Goal: Task Accomplishment & Management: Use online tool/utility

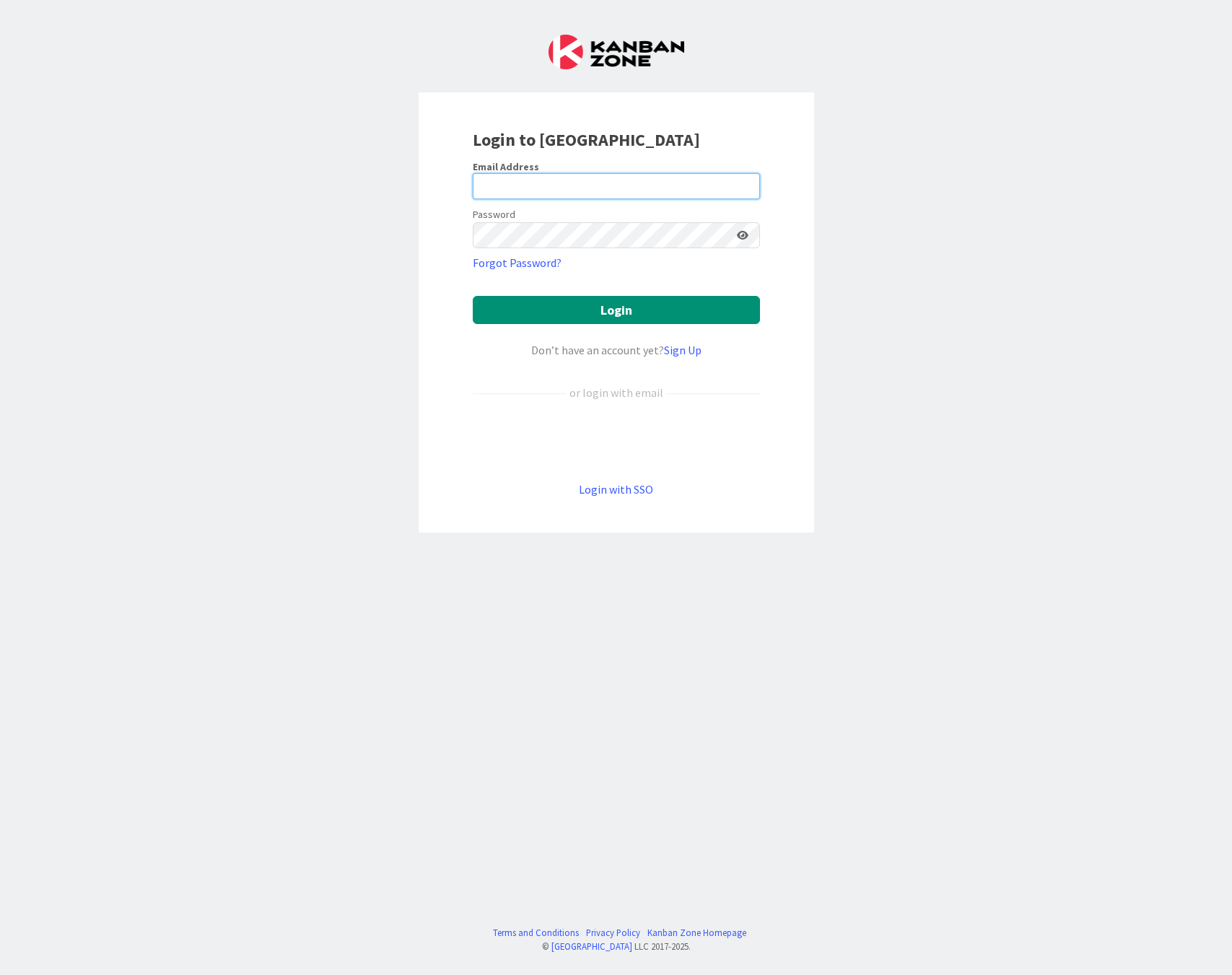
click at [500, 184] on input "email" at bounding box center [616, 186] width 287 height 26
click at [0, 974] on com-1password-button at bounding box center [0, 975] width 0 height 0
type input "damon@ranksix.com"
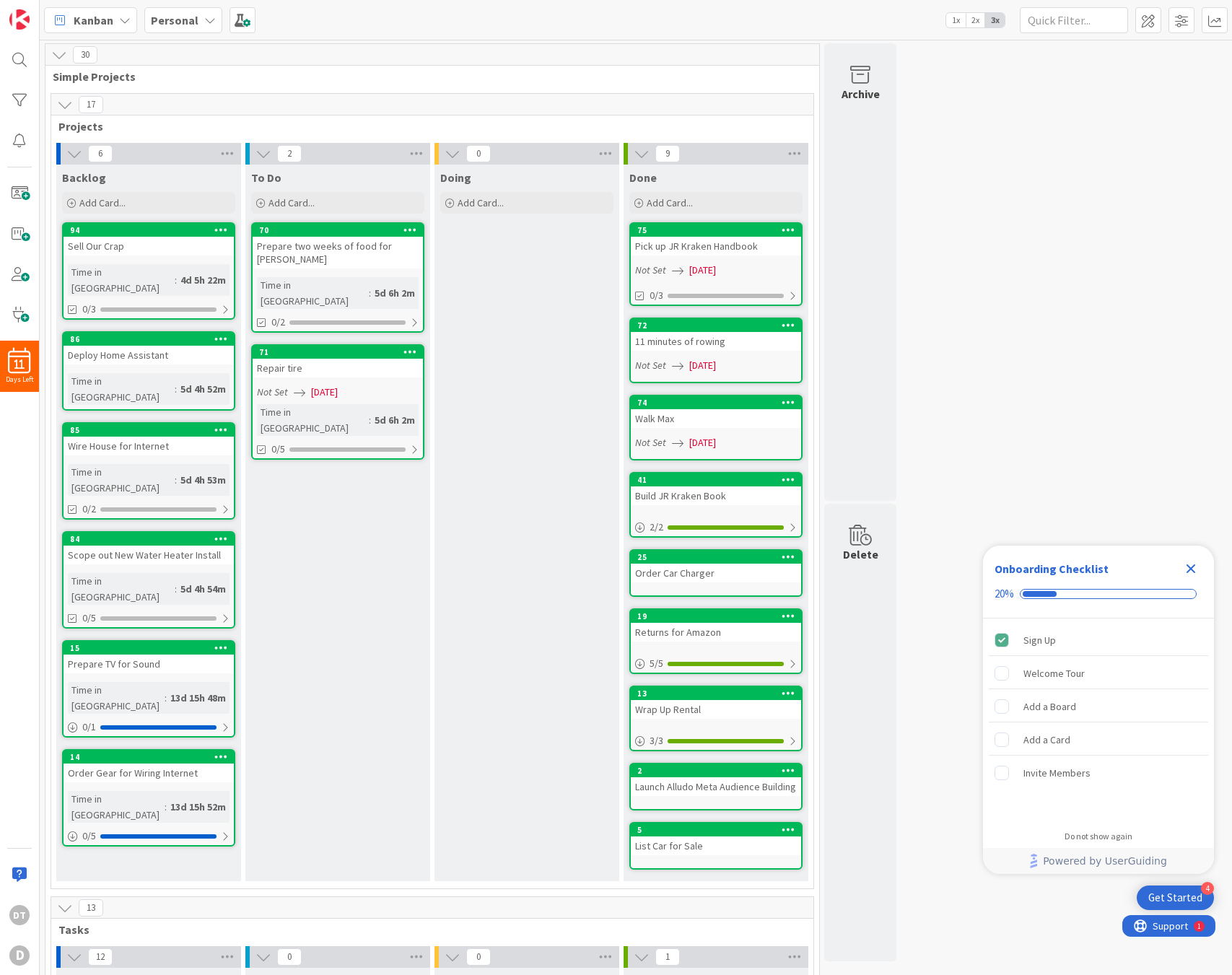
click at [1185, 567] on icon "Close Checklist" at bounding box center [1191, 569] width 17 height 17
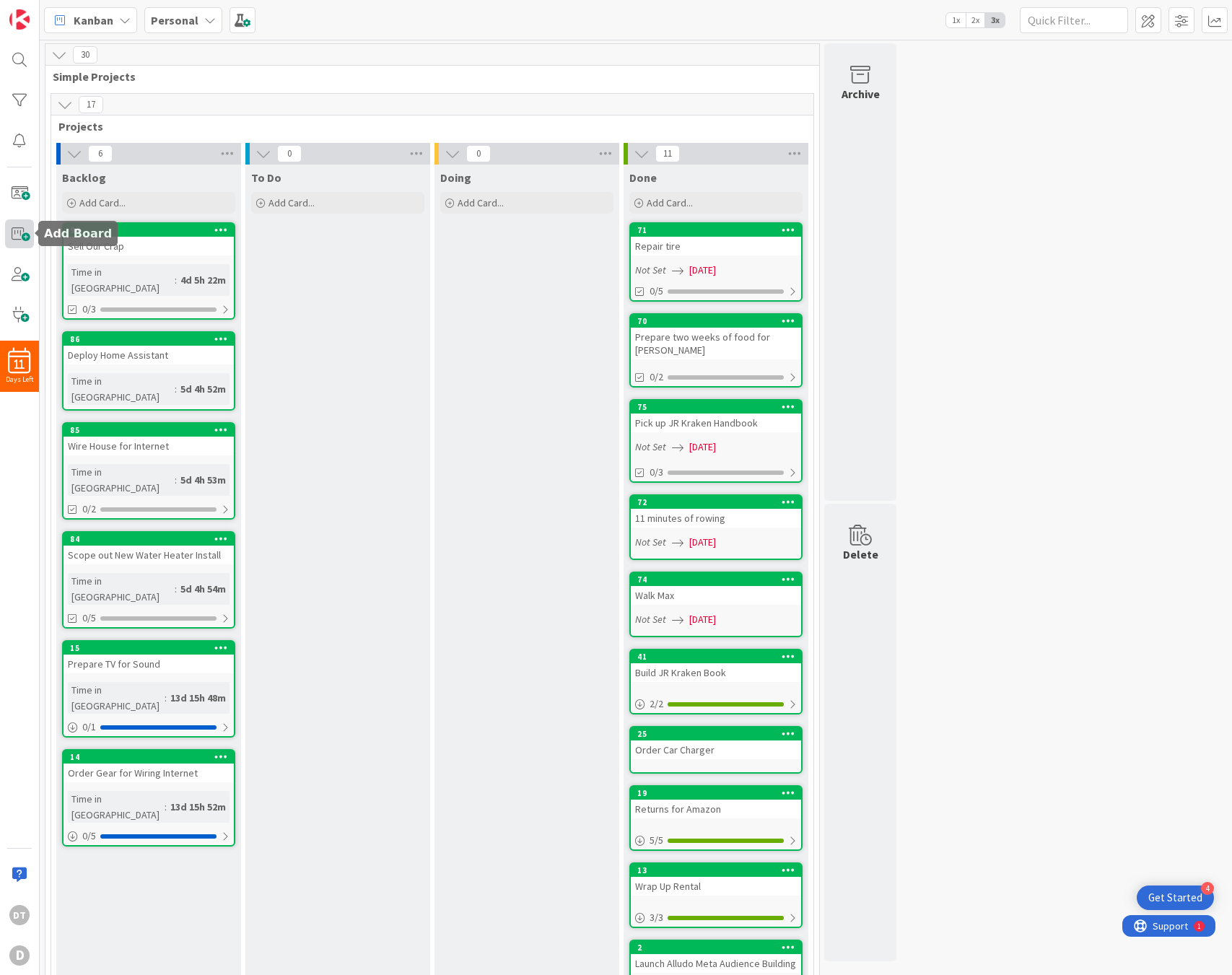
click at [18, 233] on span at bounding box center [19, 233] width 29 height 29
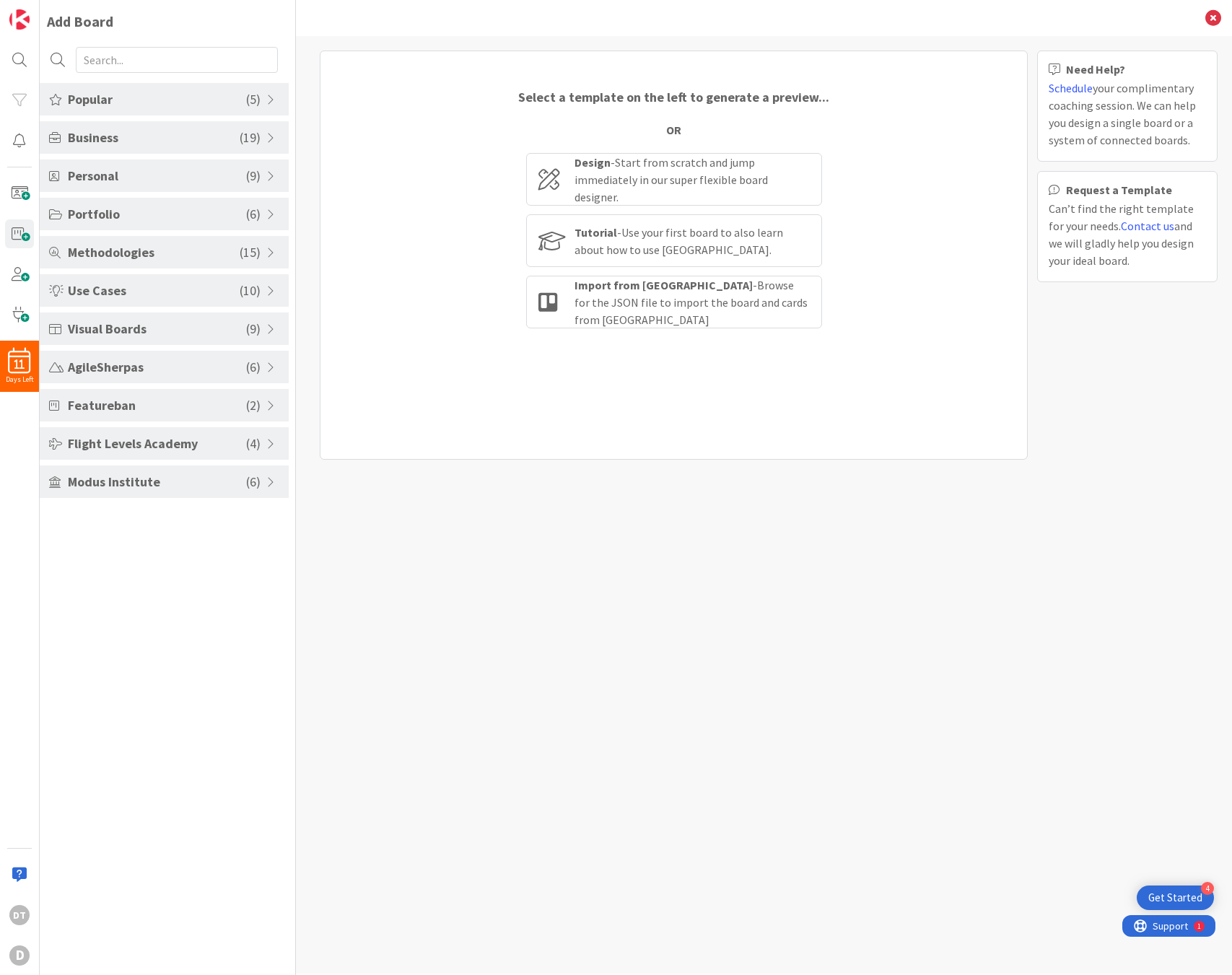
click at [267, 326] on span at bounding box center [273, 328] width 13 height 11
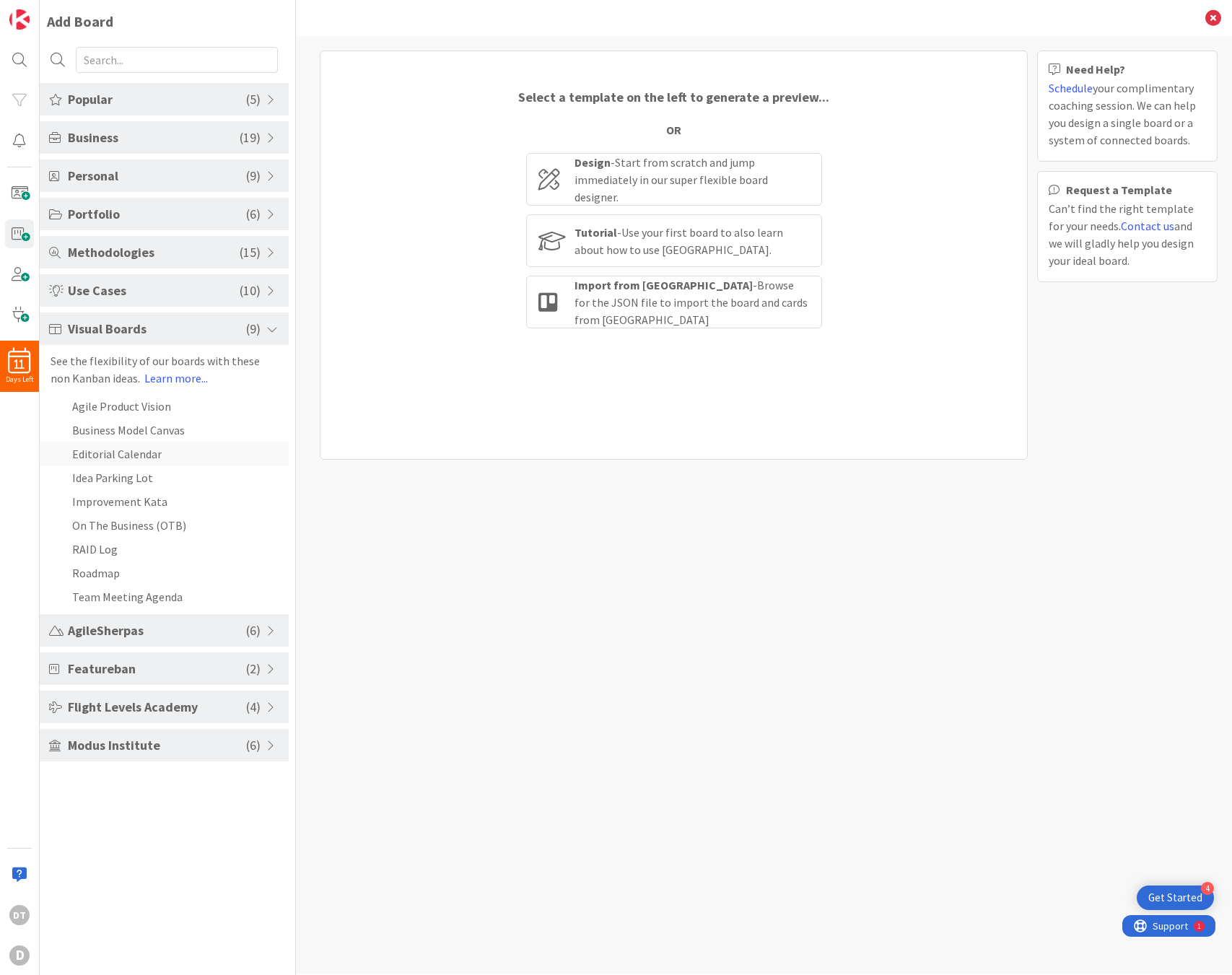
click at [114, 452] on li "Editorial Calendar" at bounding box center [163, 453] width 249 height 24
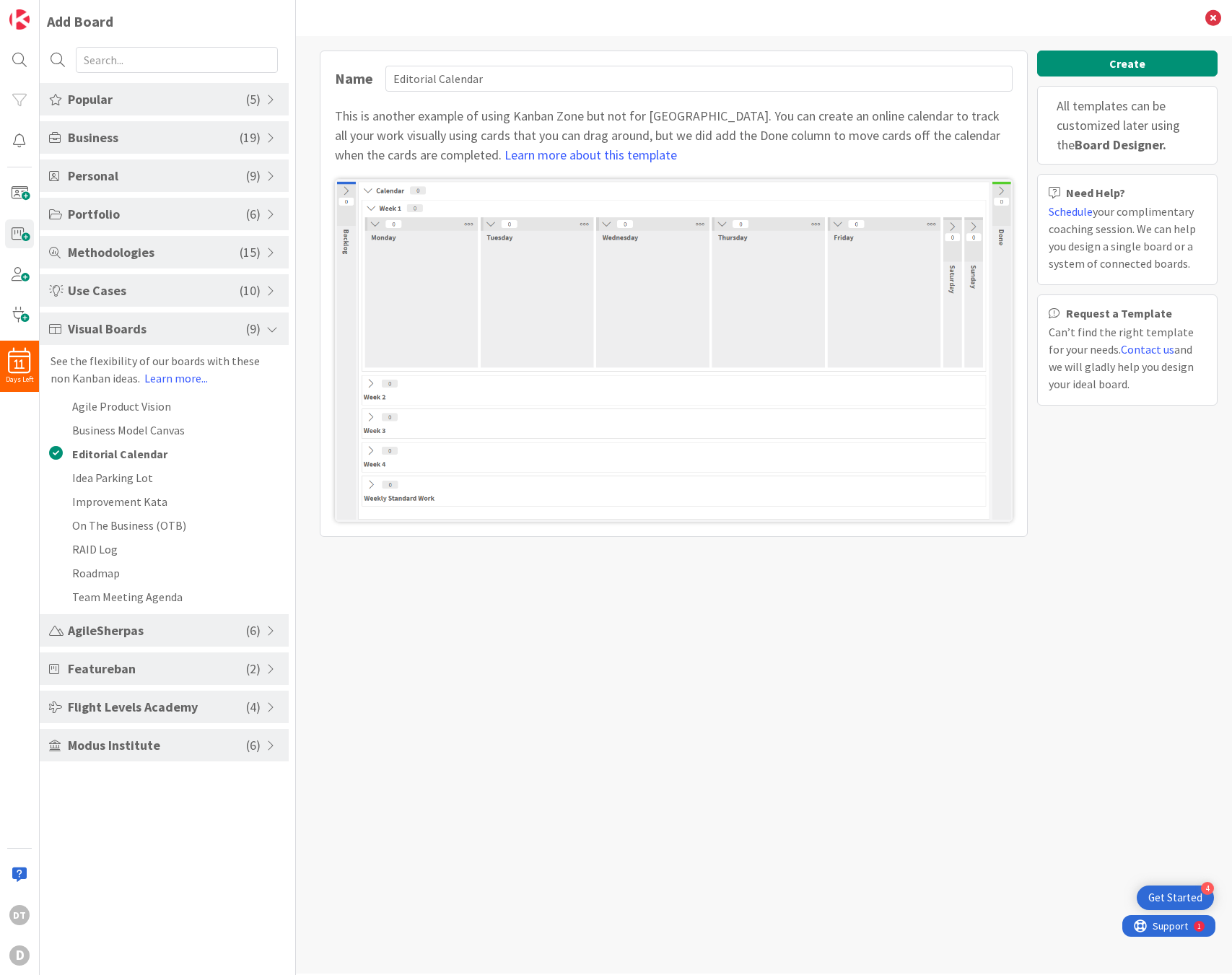
click at [273, 251] on span at bounding box center [273, 252] width 13 height 11
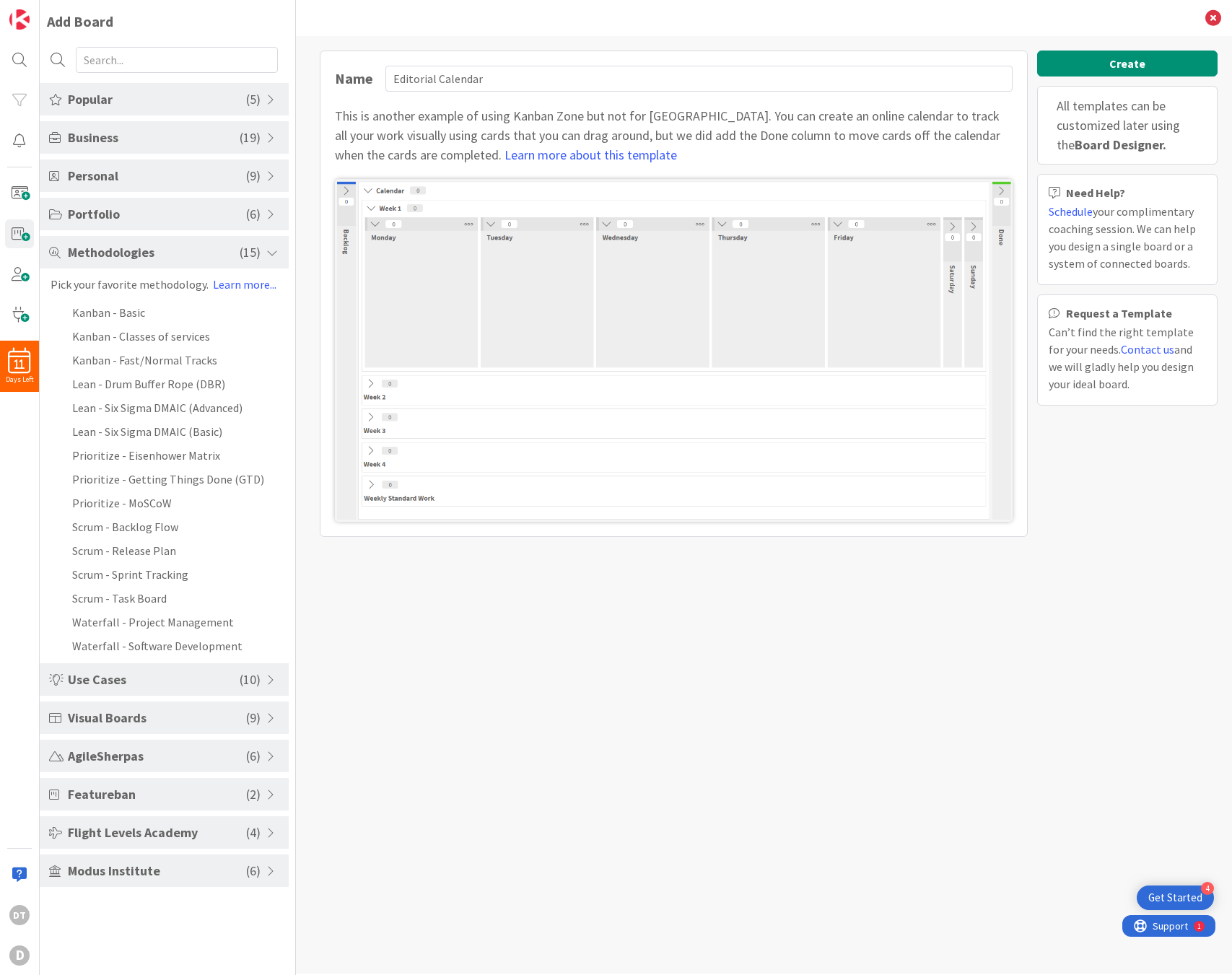
click at [266, 211] on span at bounding box center [273, 214] width 13 height 11
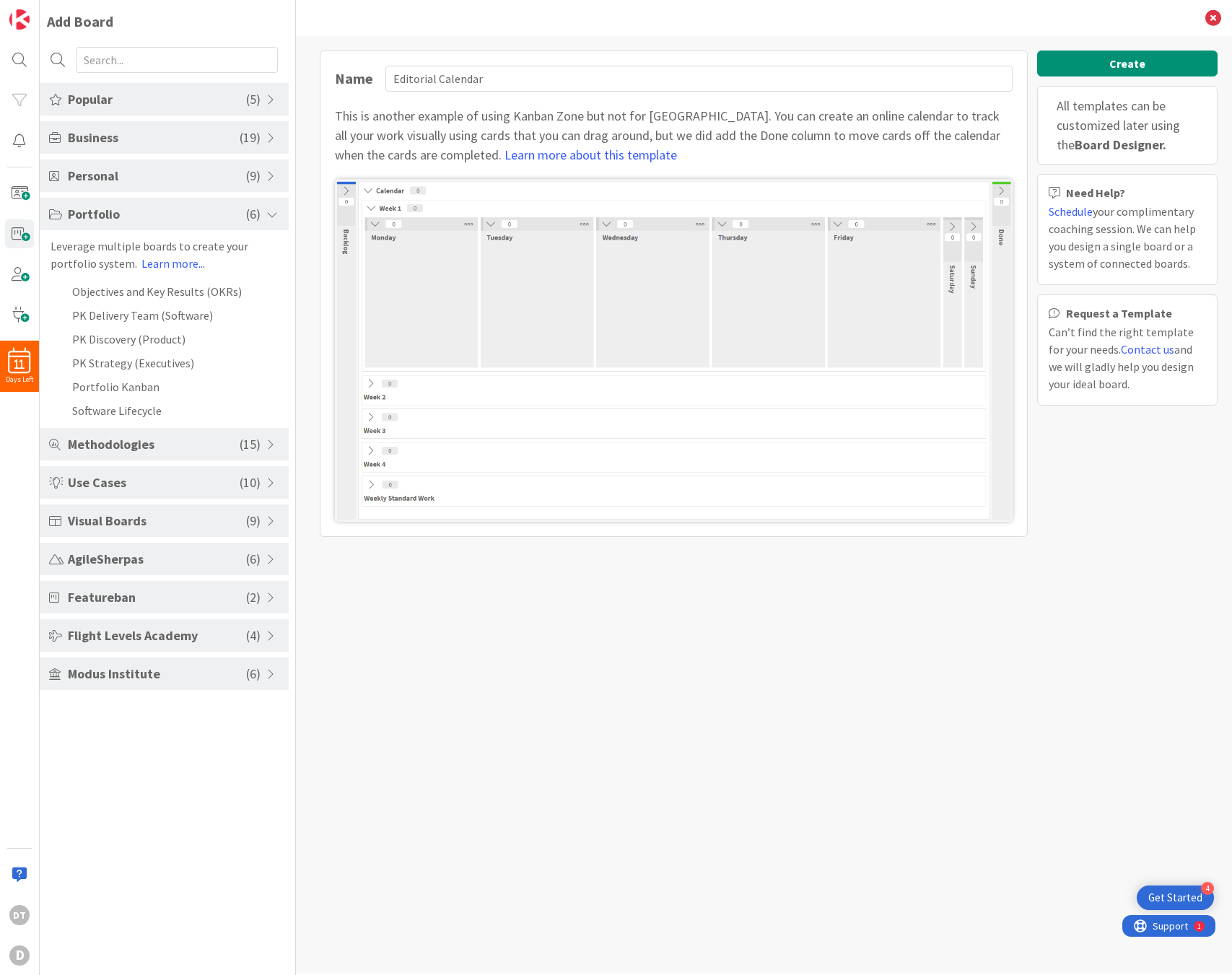
click at [266, 211] on span at bounding box center [273, 214] width 13 height 11
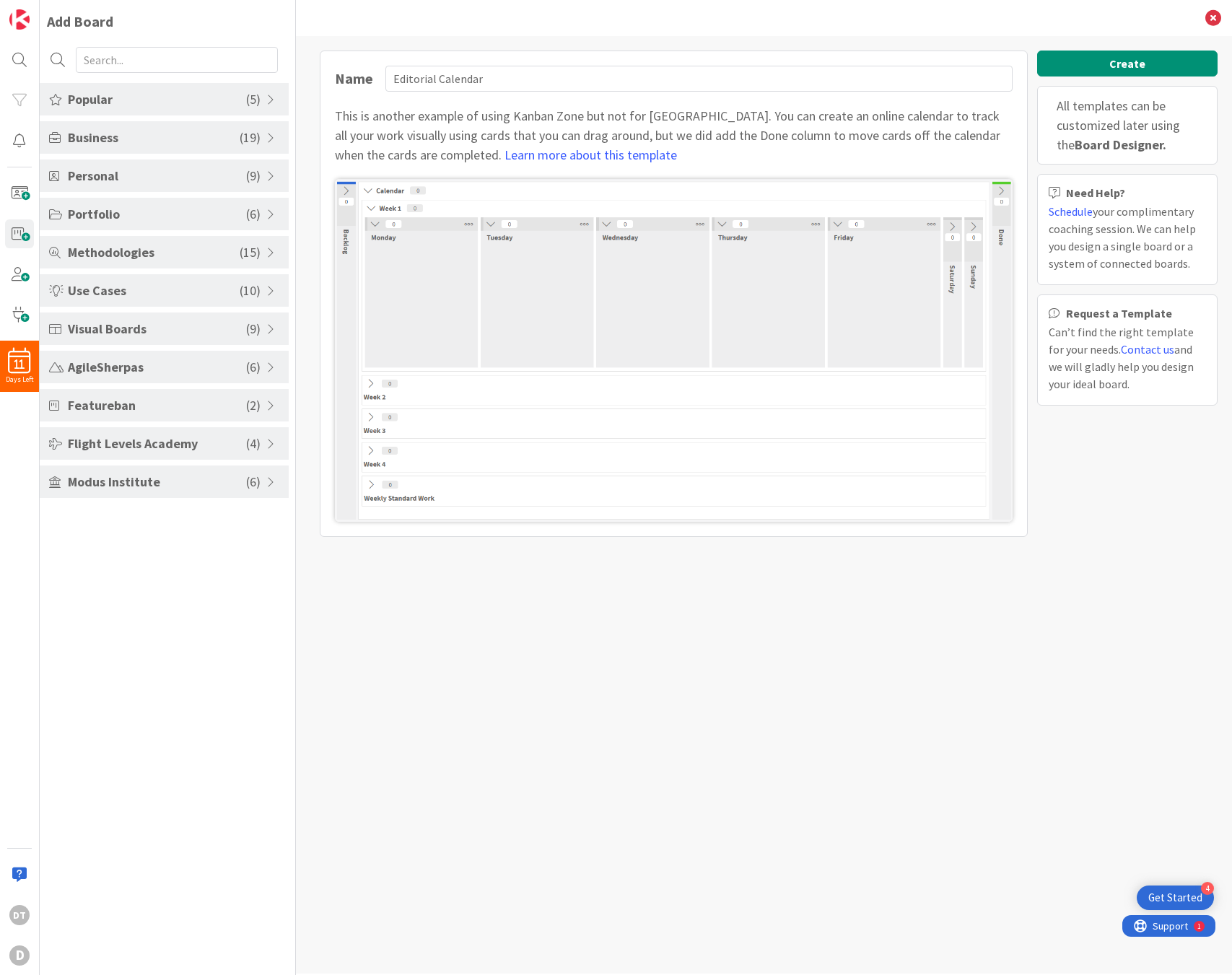
click at [267, 363] on span at bounding box center [273, 367] width 13 height 11
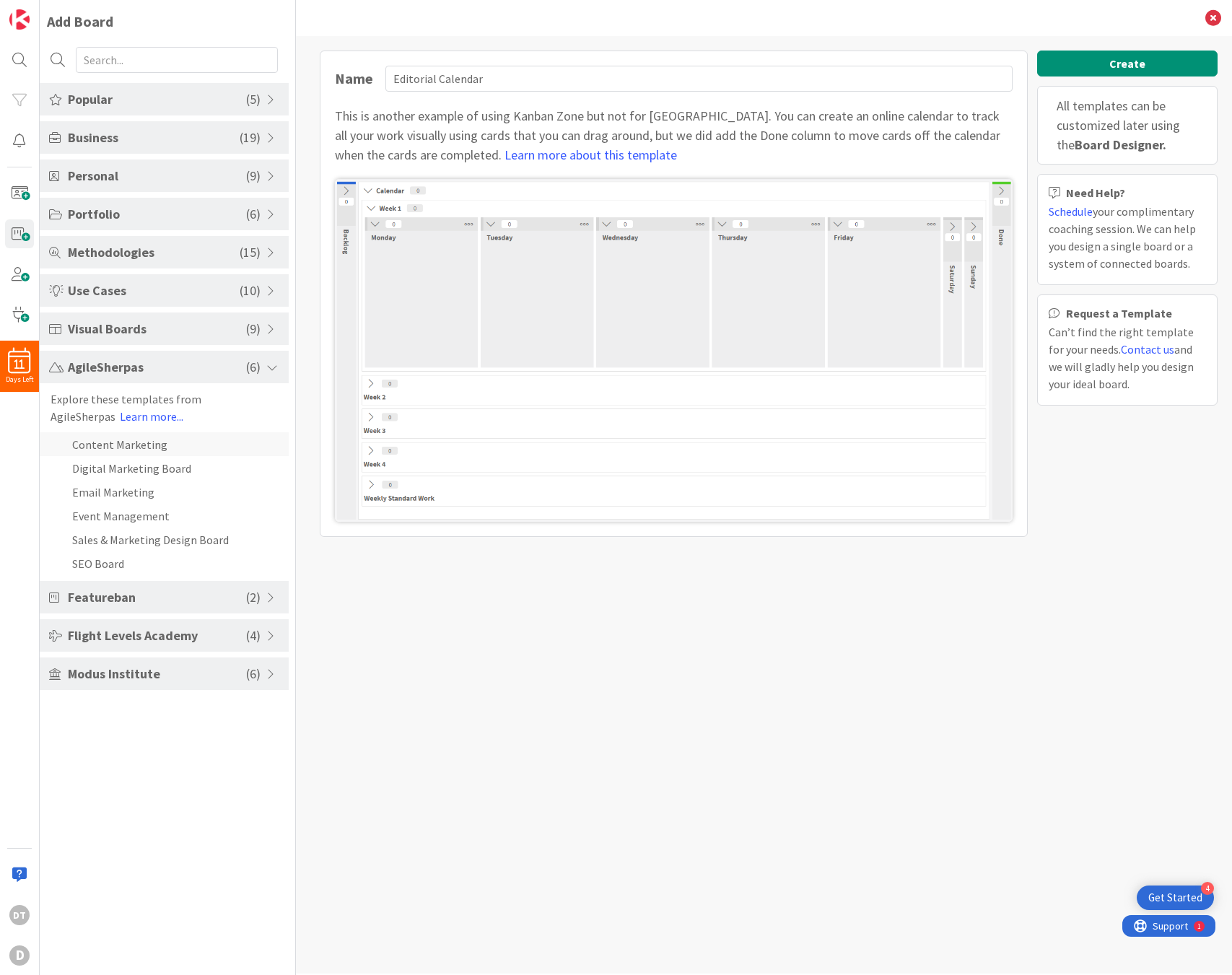
click at [109, 446] on li "Content Marketing" at bounding box center [163, 444] width 249 height 24
type input "Content Marketing"
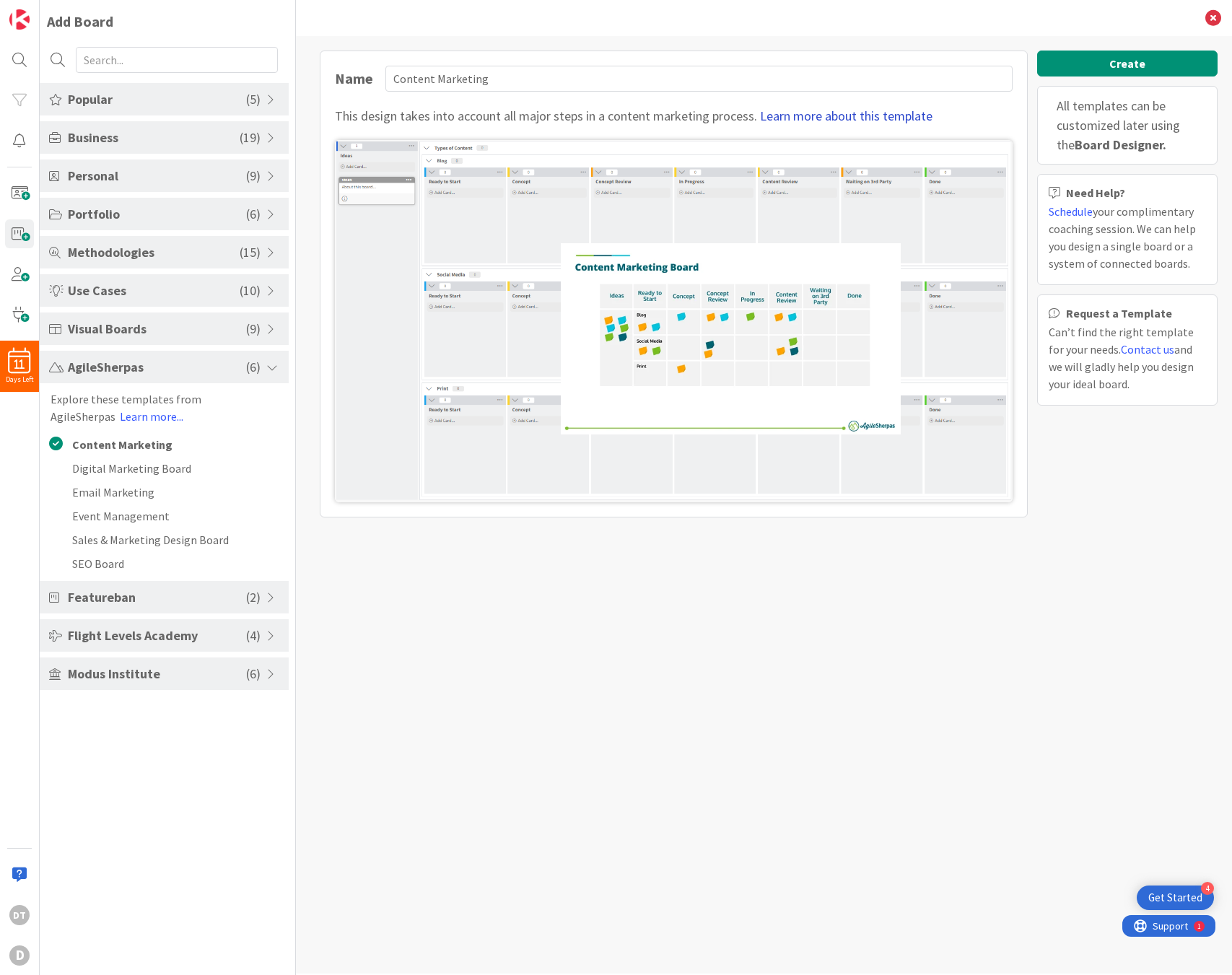
click at [821, 114] on link "Learn more about this template" at bounding box center [846, 115] width 172 height 17
click at [1100, 65] on button "Create" at bounding box center [1127, 64] width 180 height 26
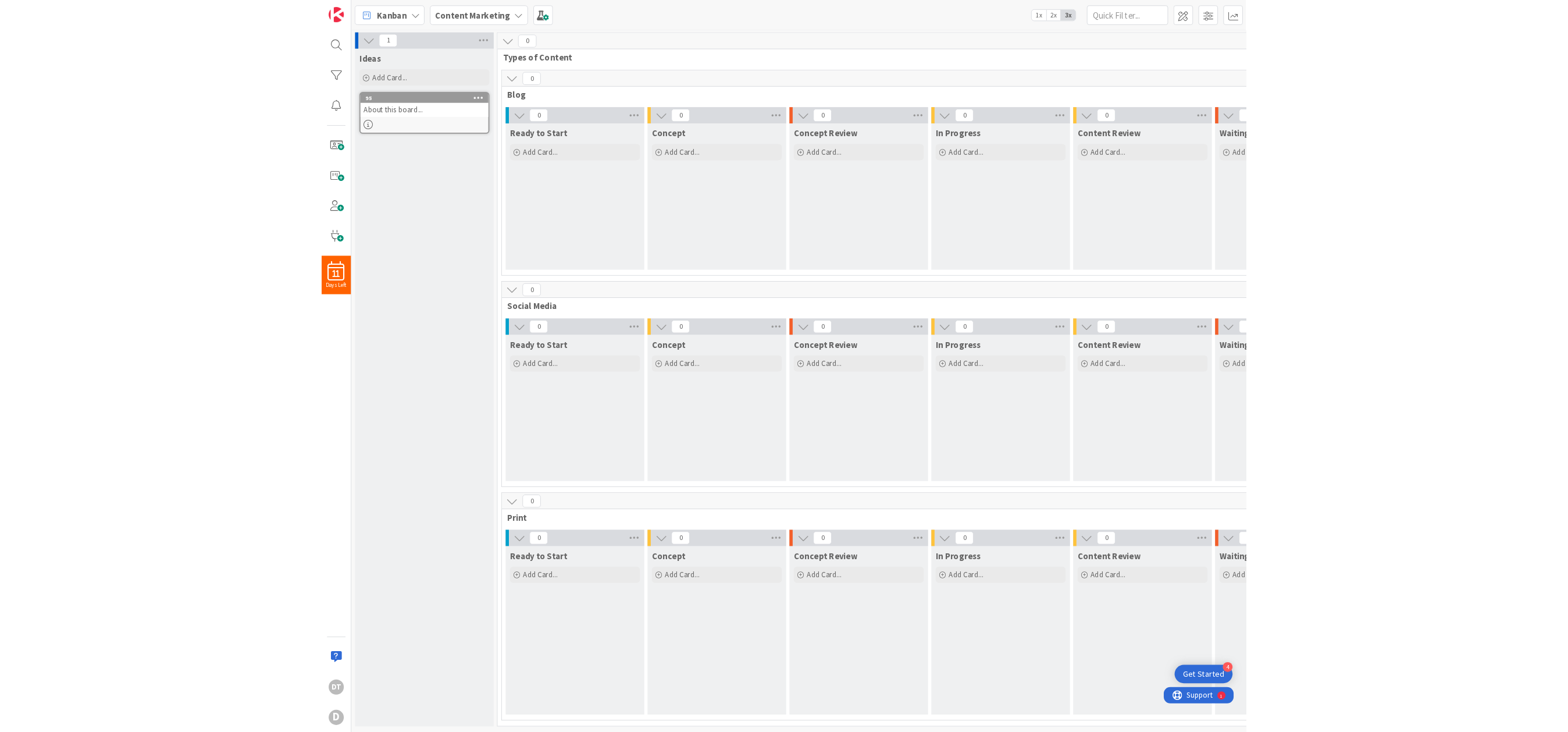
scroll to position [4, 0]
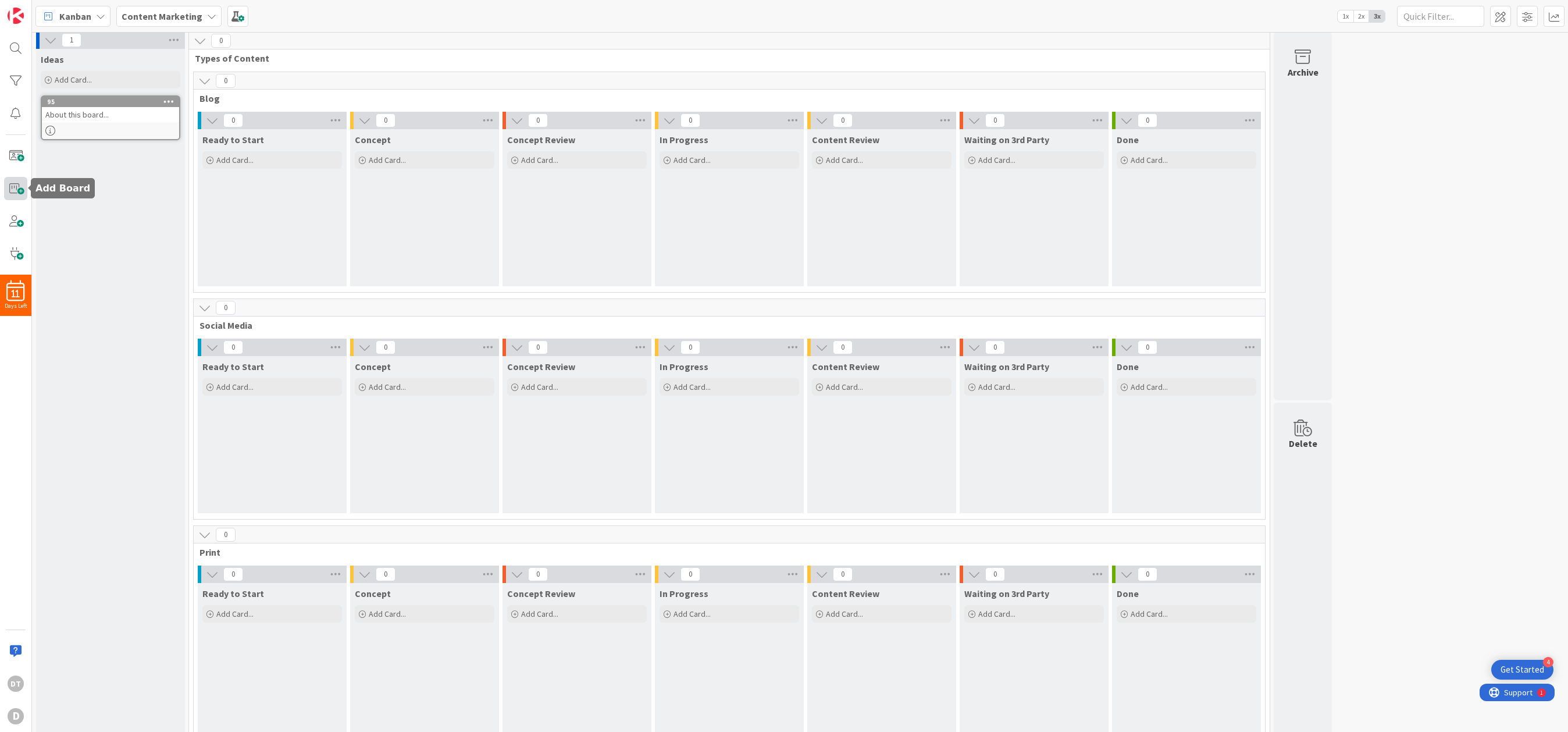
click at [11, 185] on span at bounding box center [15, 188] width 23 height 23
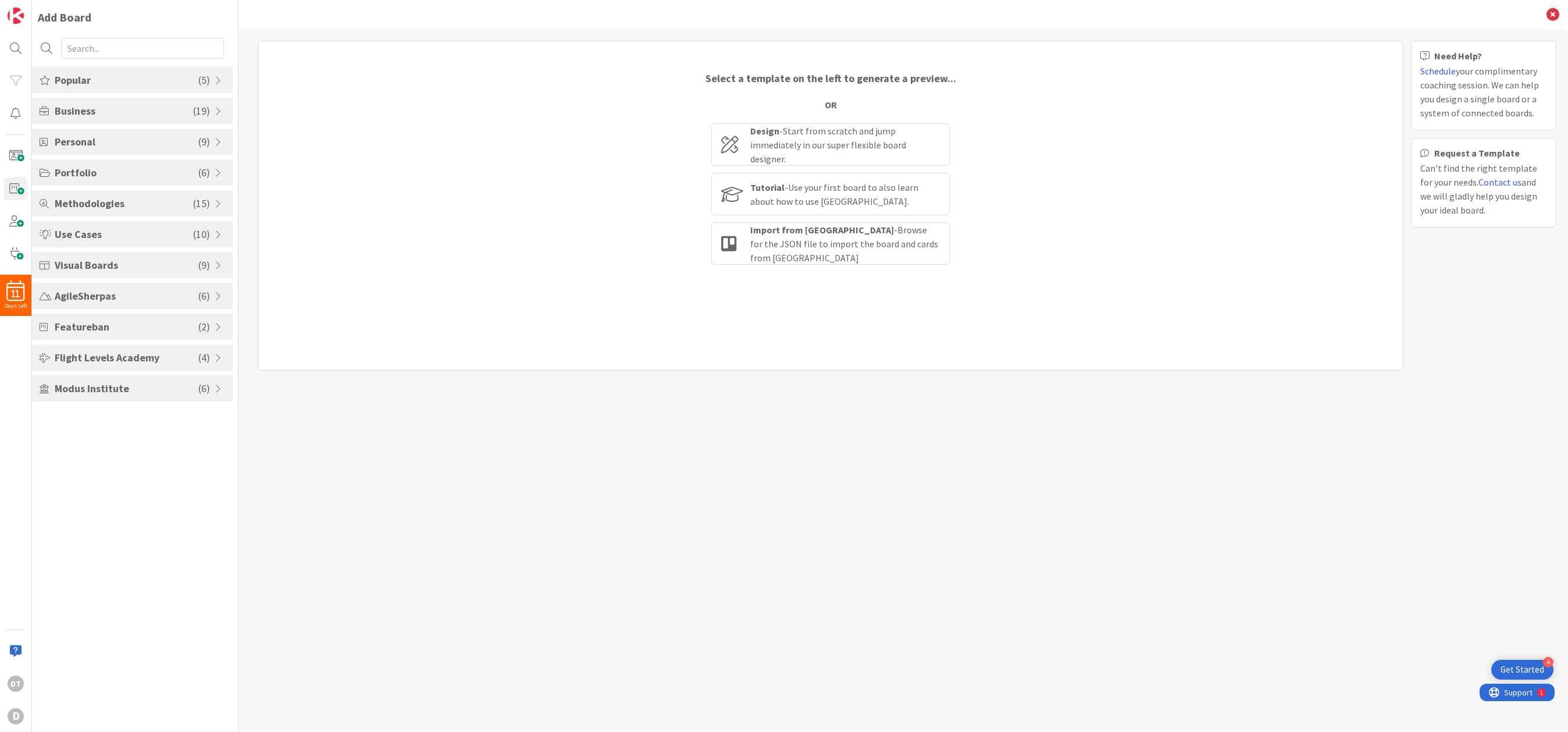
click at [218, 232] on span at bounding box center [220, 234] width 11 height 9
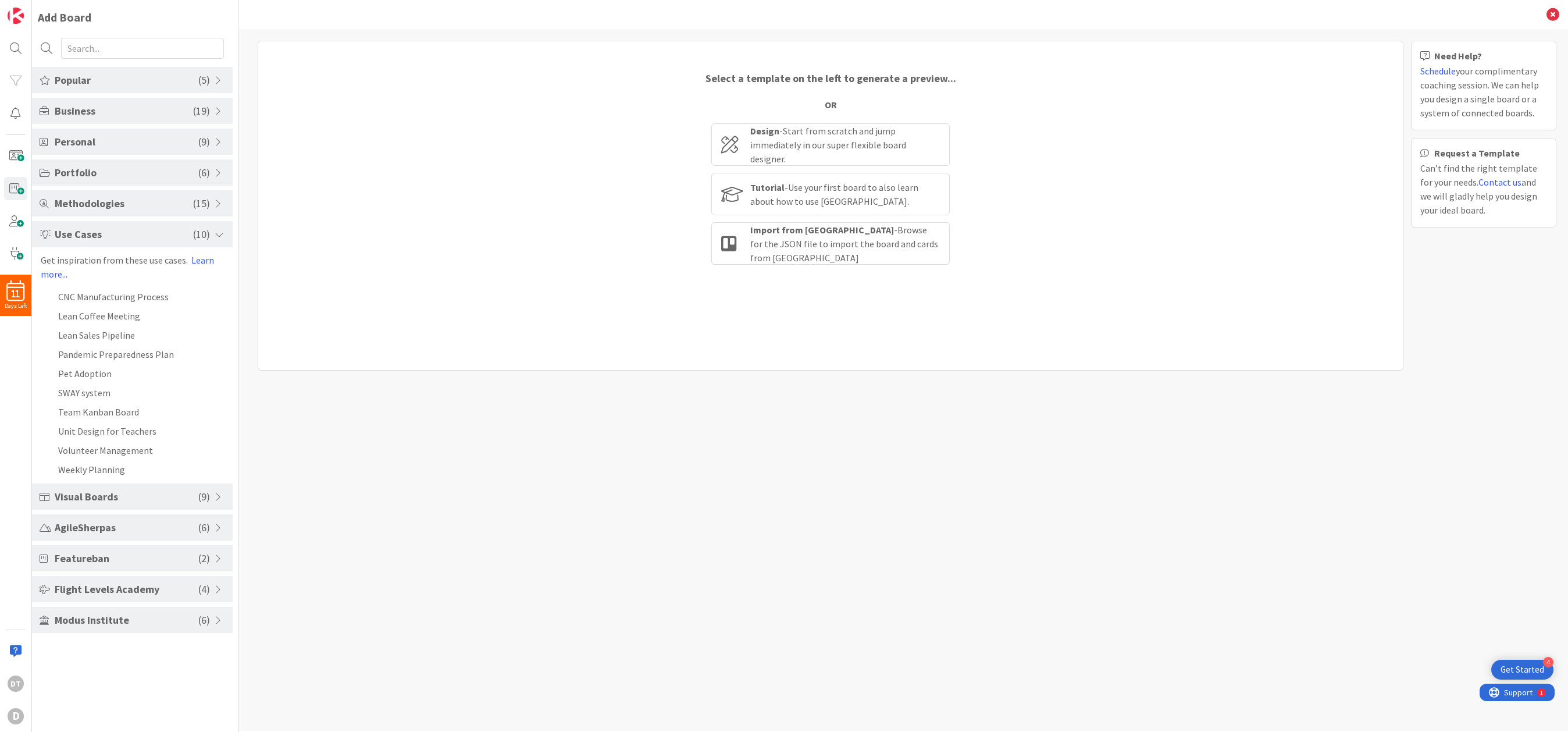
click at [218, 199] on span at bounding box center [220, 203] width 11 height 9
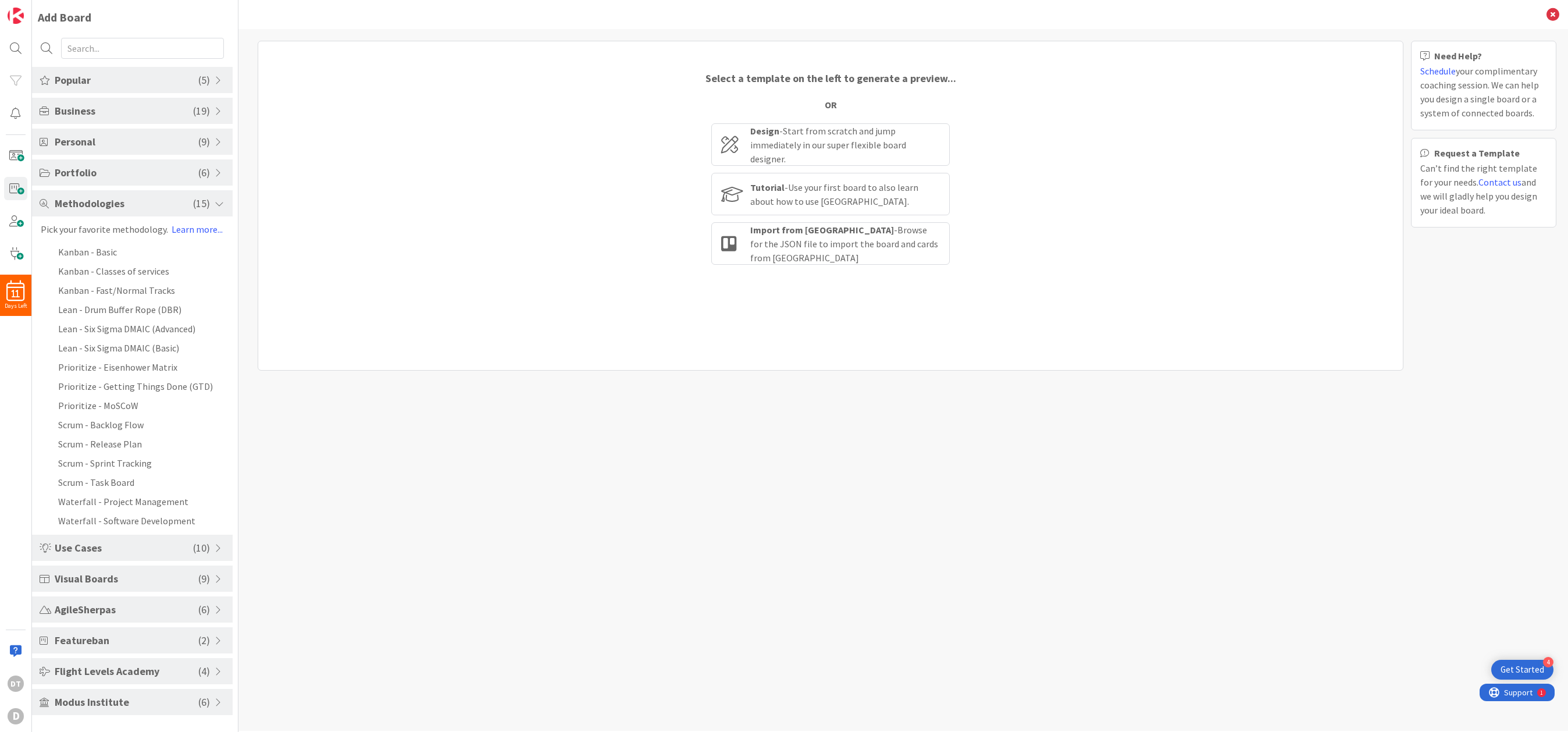
click at [218, 199] on span at bounding box center [220, 203] width 11 height 9
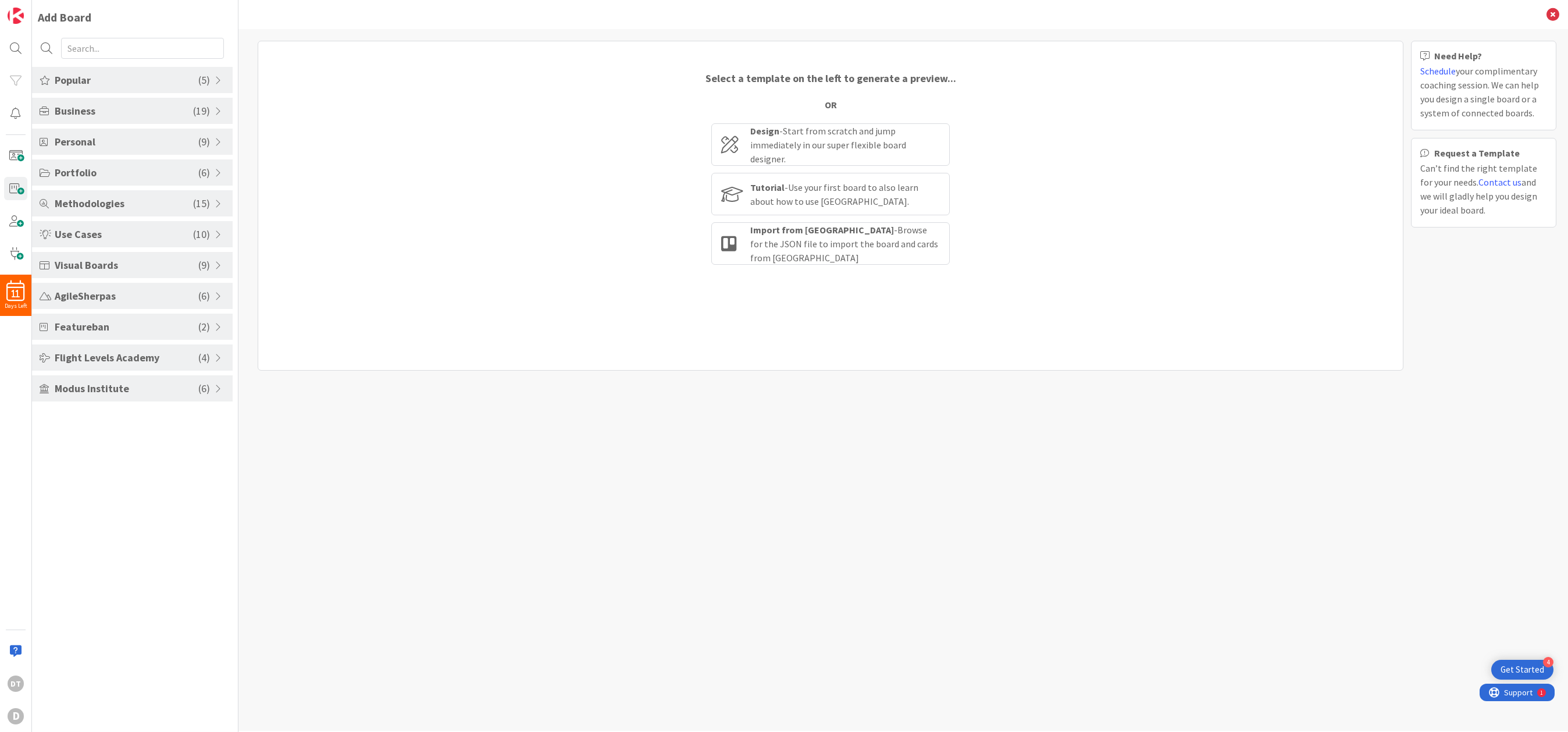
click at [218, 140] on span at bounding box center [220, 142] width 11 height 9
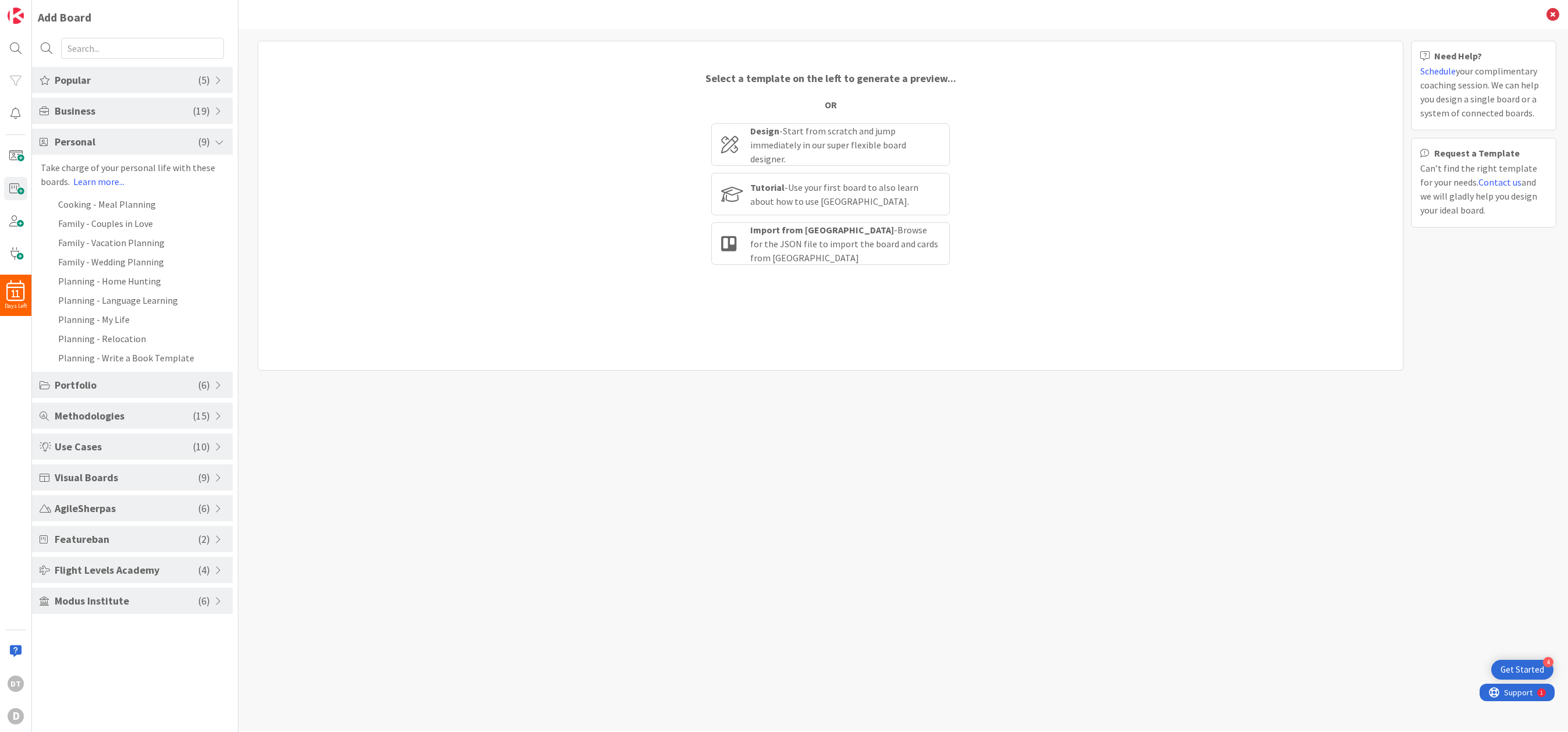
click at [218, 140] on span at bounding box center [220, 142] width 11 height 9
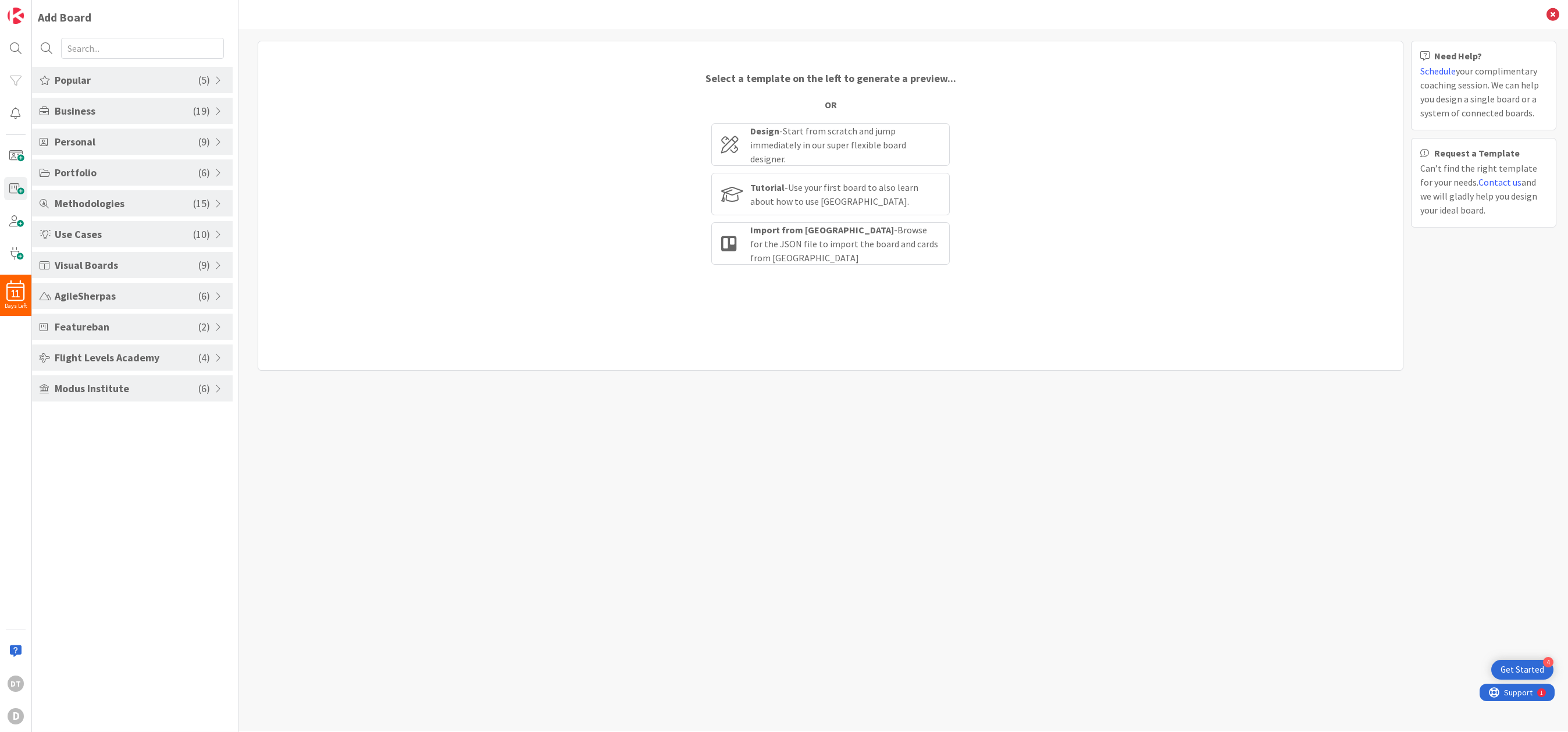
click at [213, 104] on div "Business ( 19 )" at bounding box center [132, 111] width 201 height 26
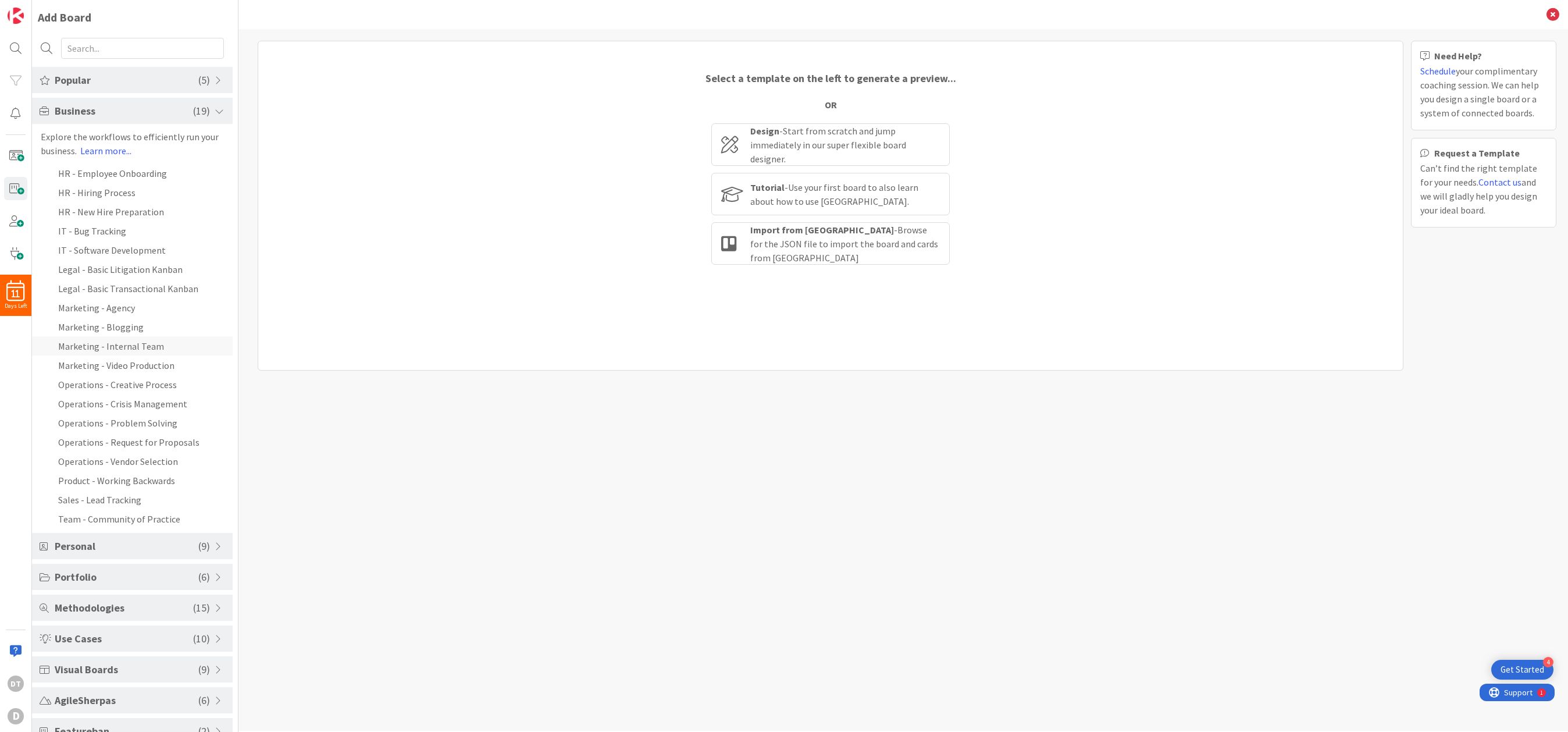
click at [111, 344] on li "Marketing - Internal Team" at bounding box center [132, 345] width 201 height 19
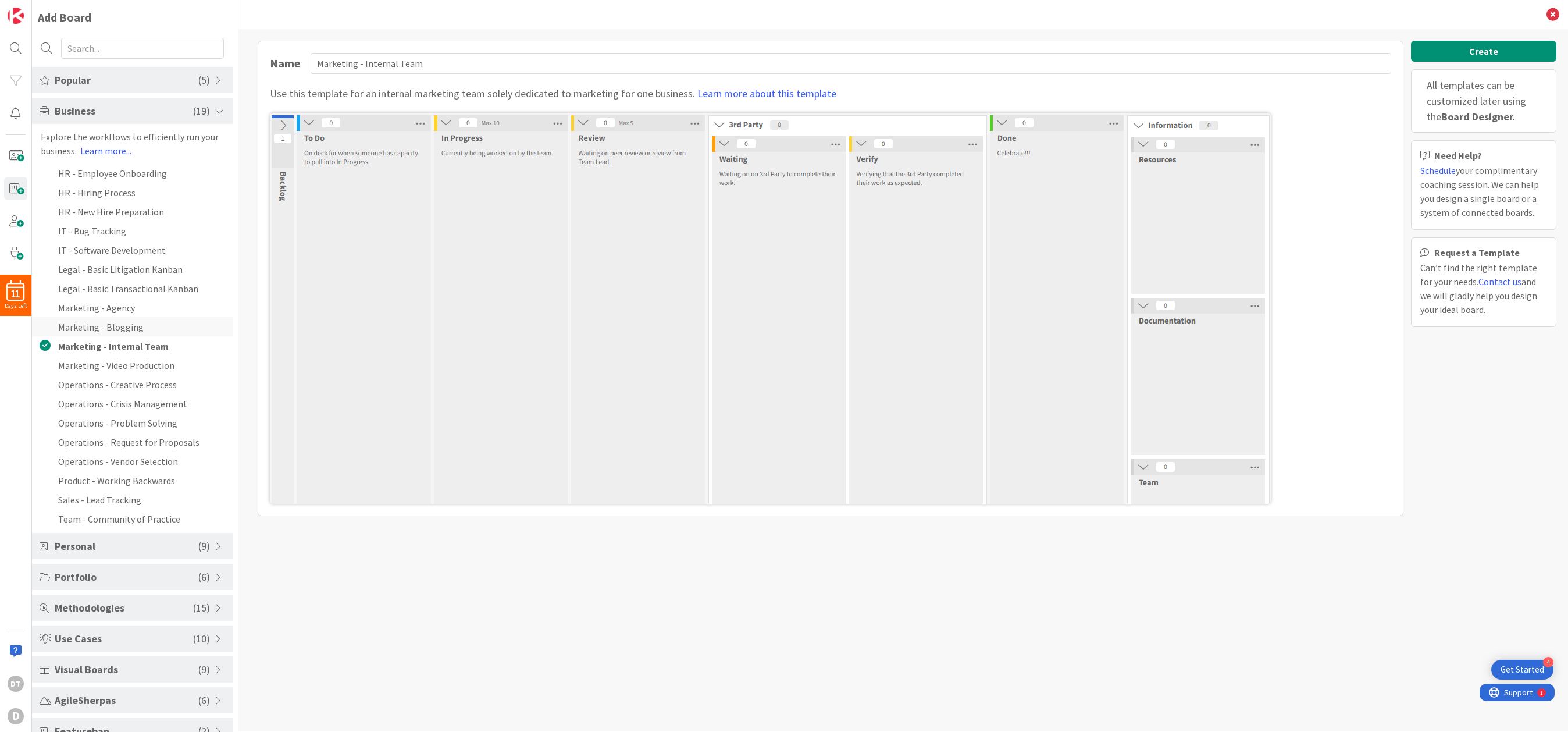
click at [115, 324] on li "Marketing - Blogging" at bounding box center [132, 326] width 201 height 19
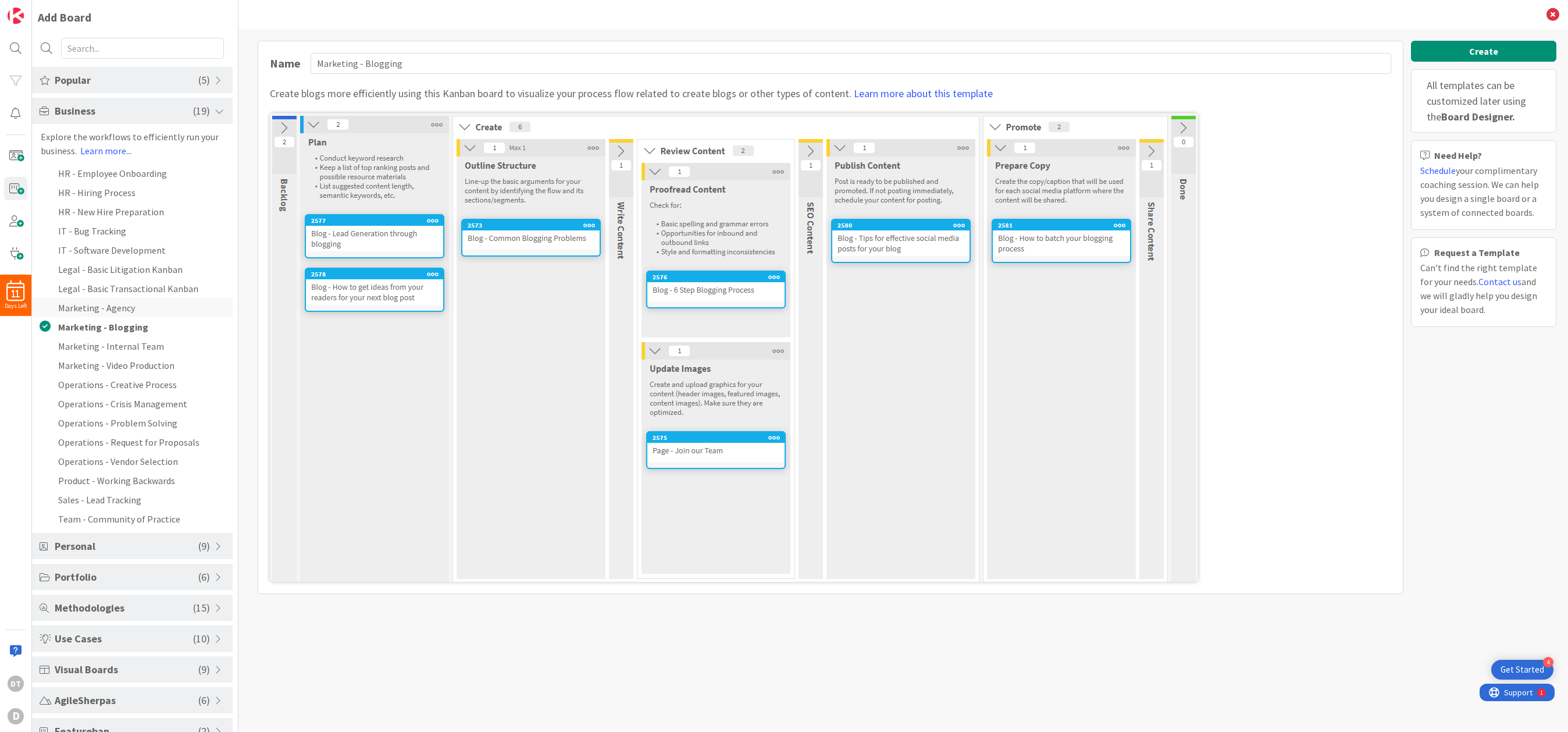
click at [115, 303] on li "Marketing - Agency" at bounding box center [132, 307] width 201 height 19
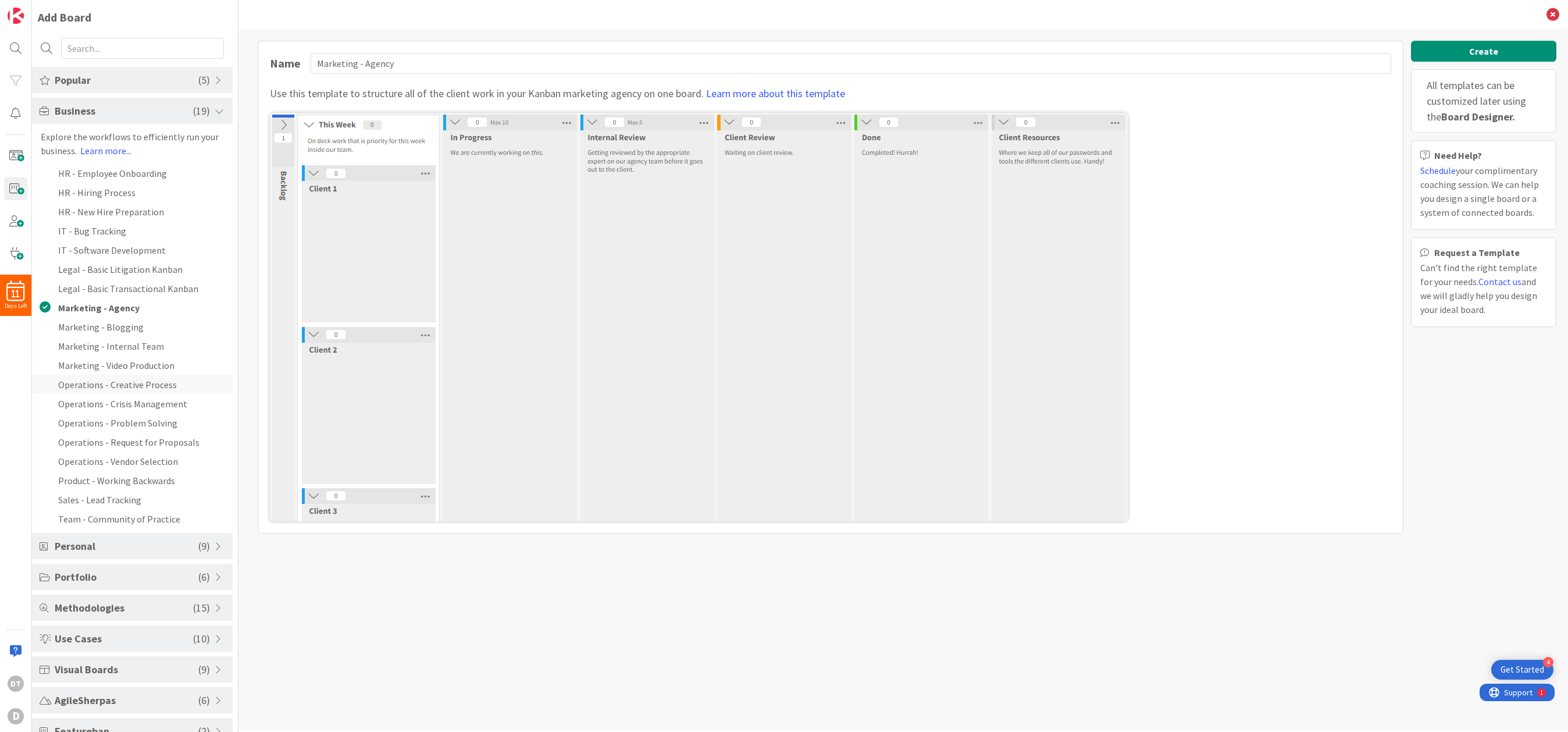
click at [107, 380] on li "Operations - Creative Process" at bounding box center [132, 384] width 201 height 19
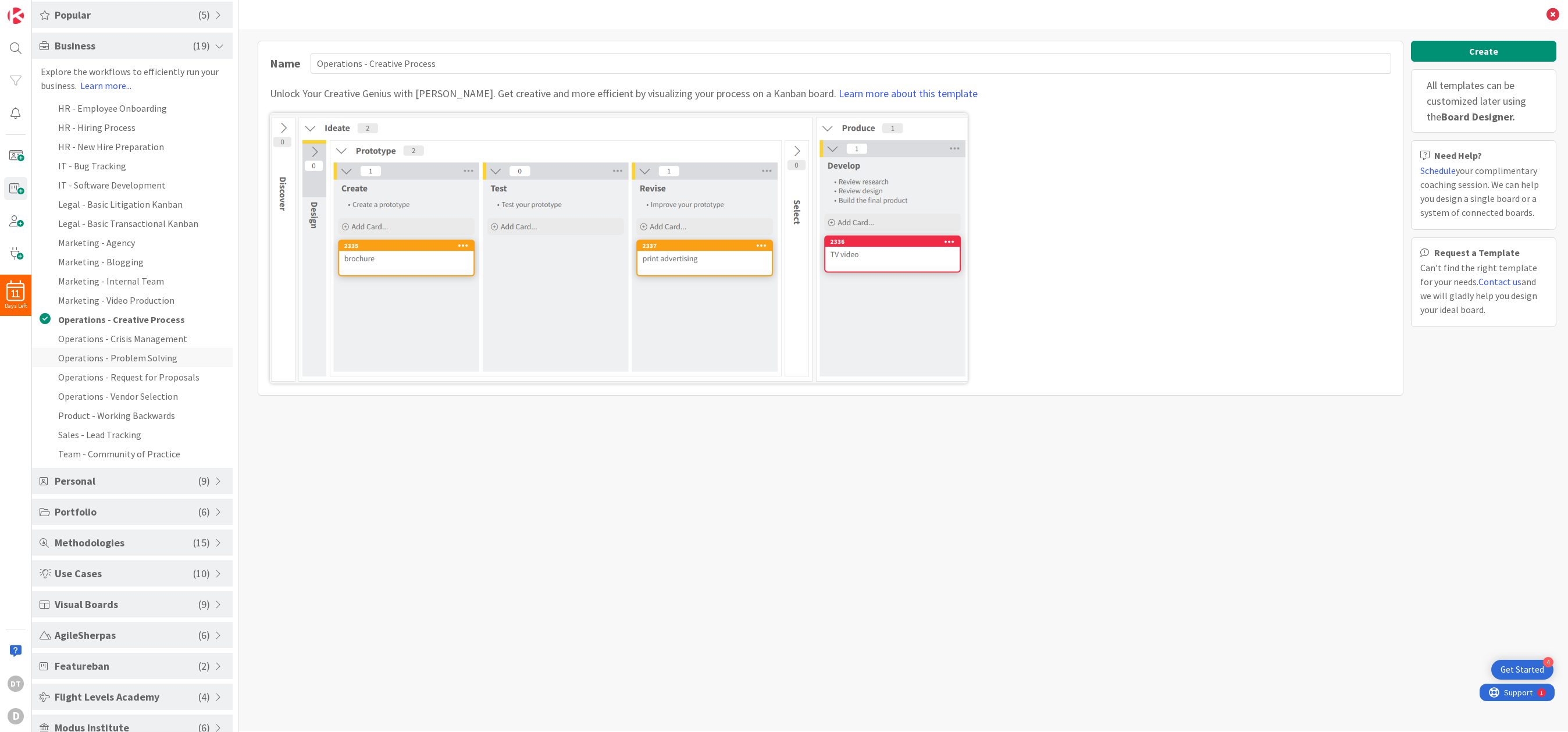
scroll to position [82, 0]
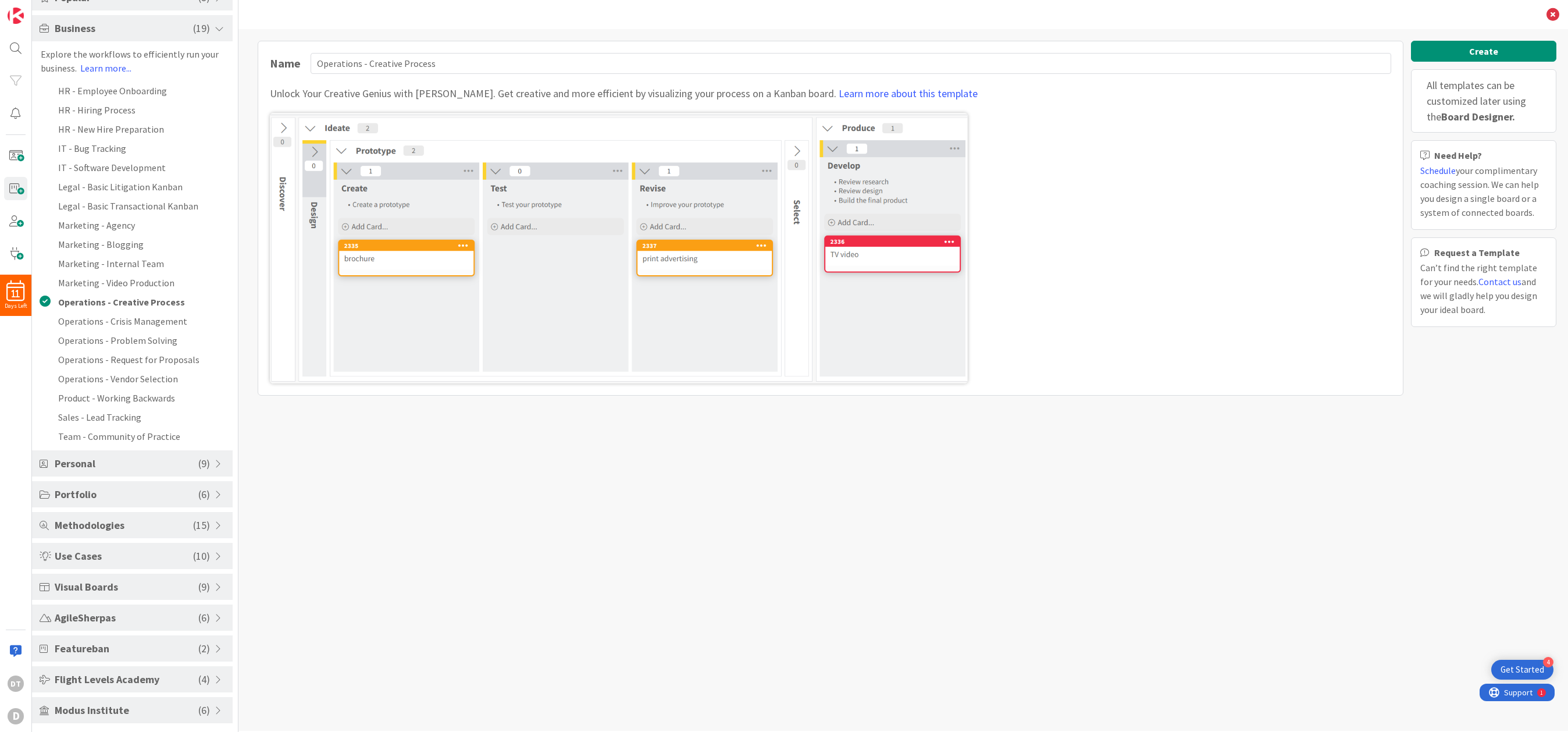
click at [215, 521] on span at bounding box center [220, 525] width 11 height 9
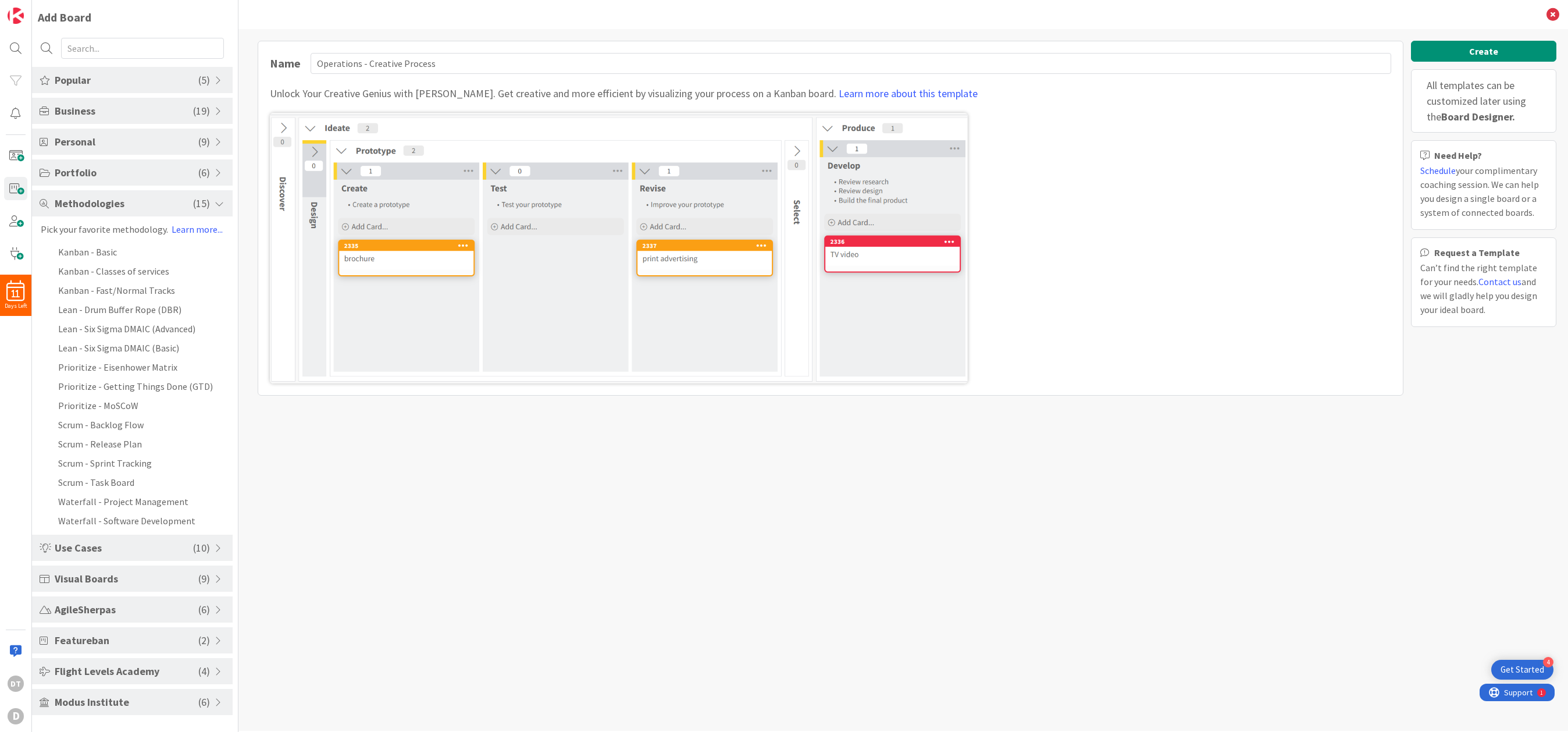
scroll to position [0, 0]
click at [220, 201] on span at bounding box center [220, 203] width 11 height 9
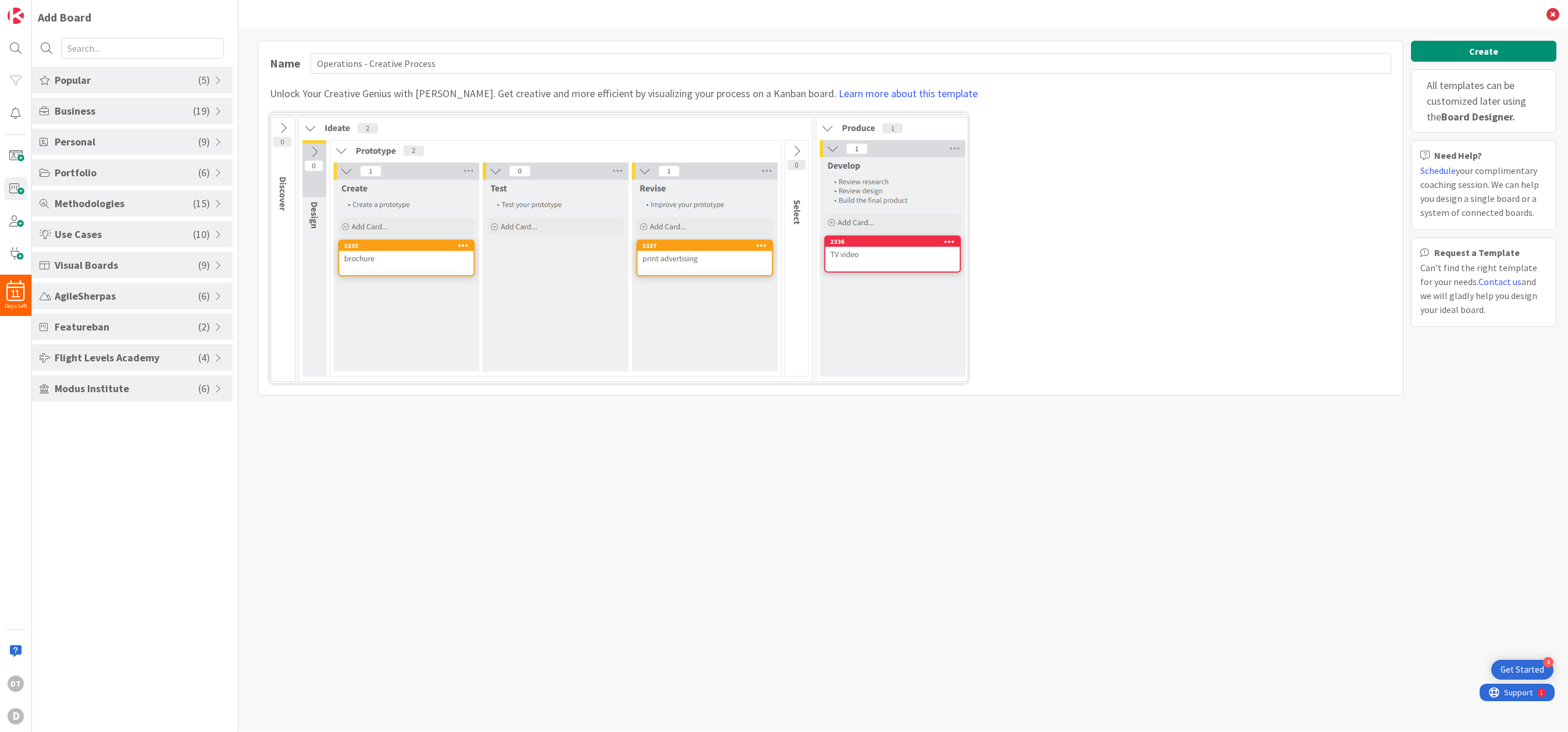
click at [216, 298] on span at bounding box center [220, 296] width 11 height 9
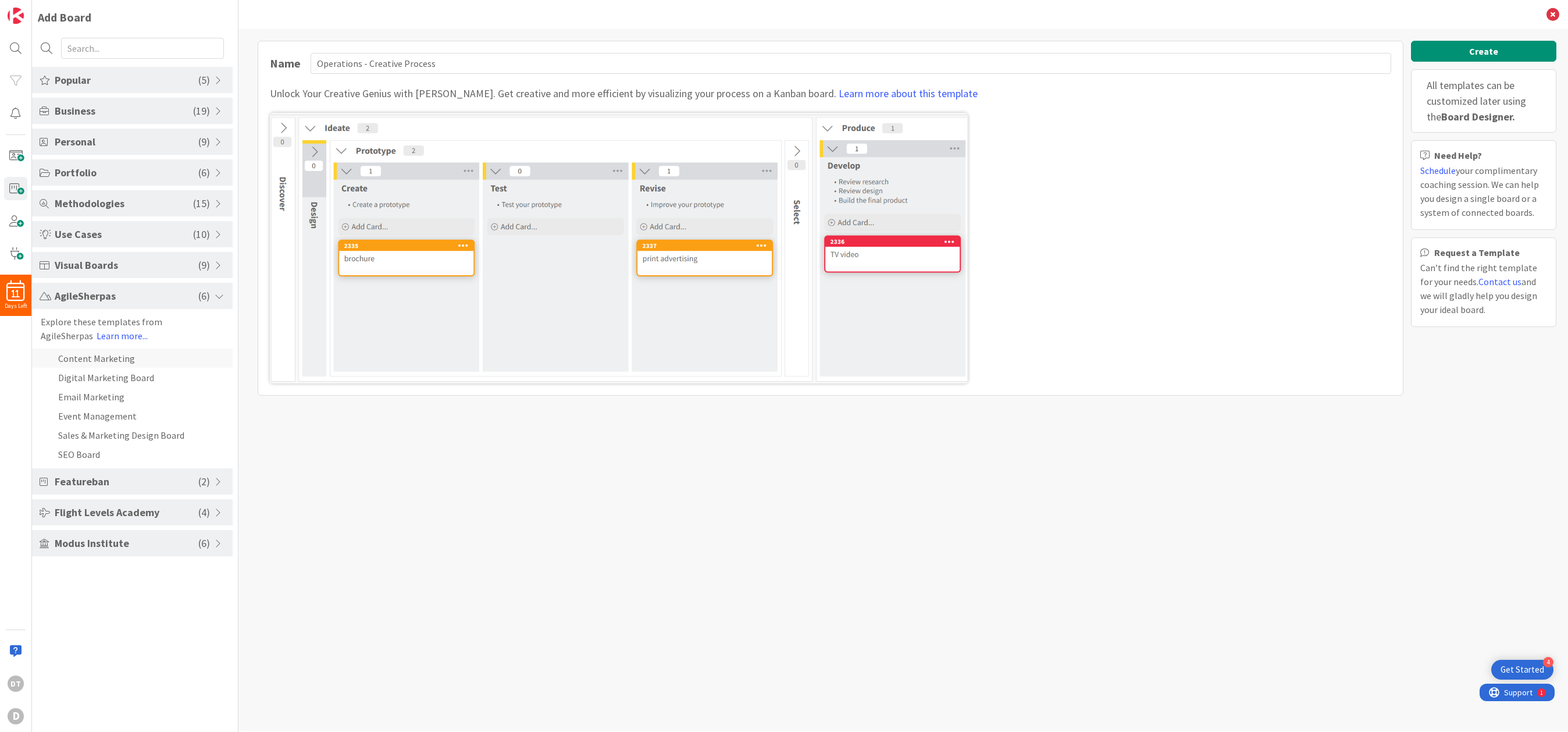
click at [108, 361] on li "Content Marketing" at bounding box center [132, 358] width 201 height 19
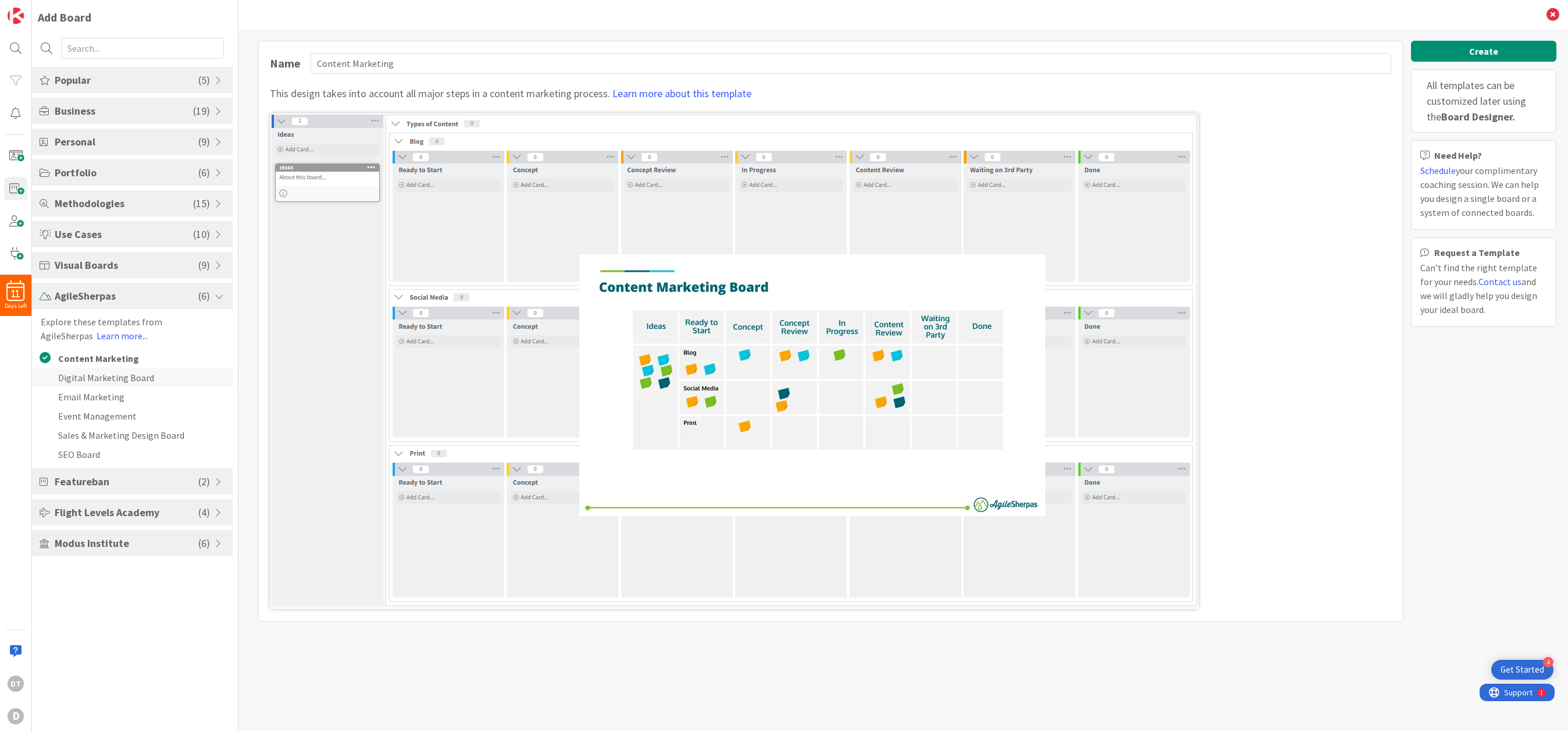
click at [87, 379] on li "Digital Marketing Board" at bounding box center [132, 377] width 201 height 19
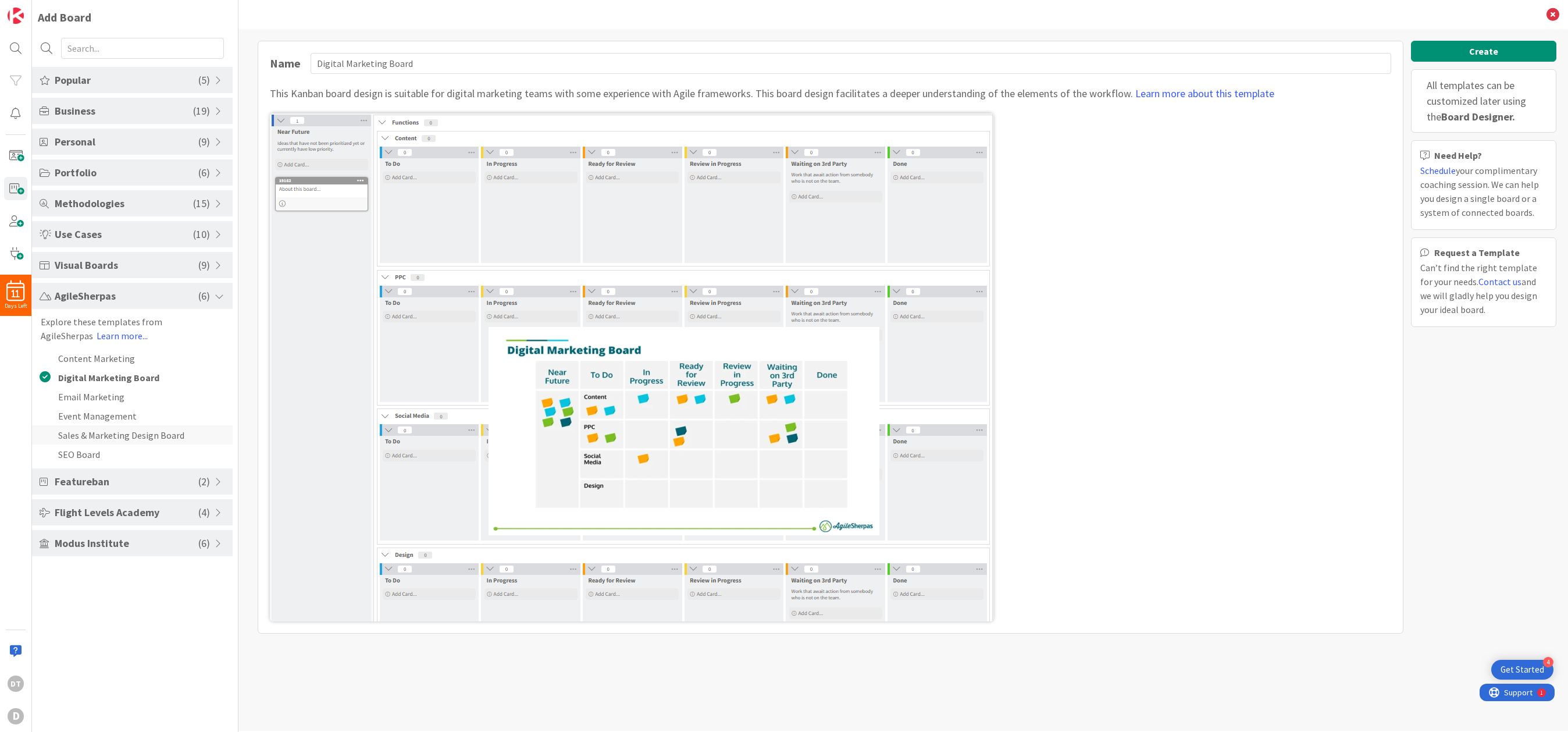
click at [101, 433] on li "Sales & Marketing Design Board" at bounding box center [132, 435] width 201 height 19
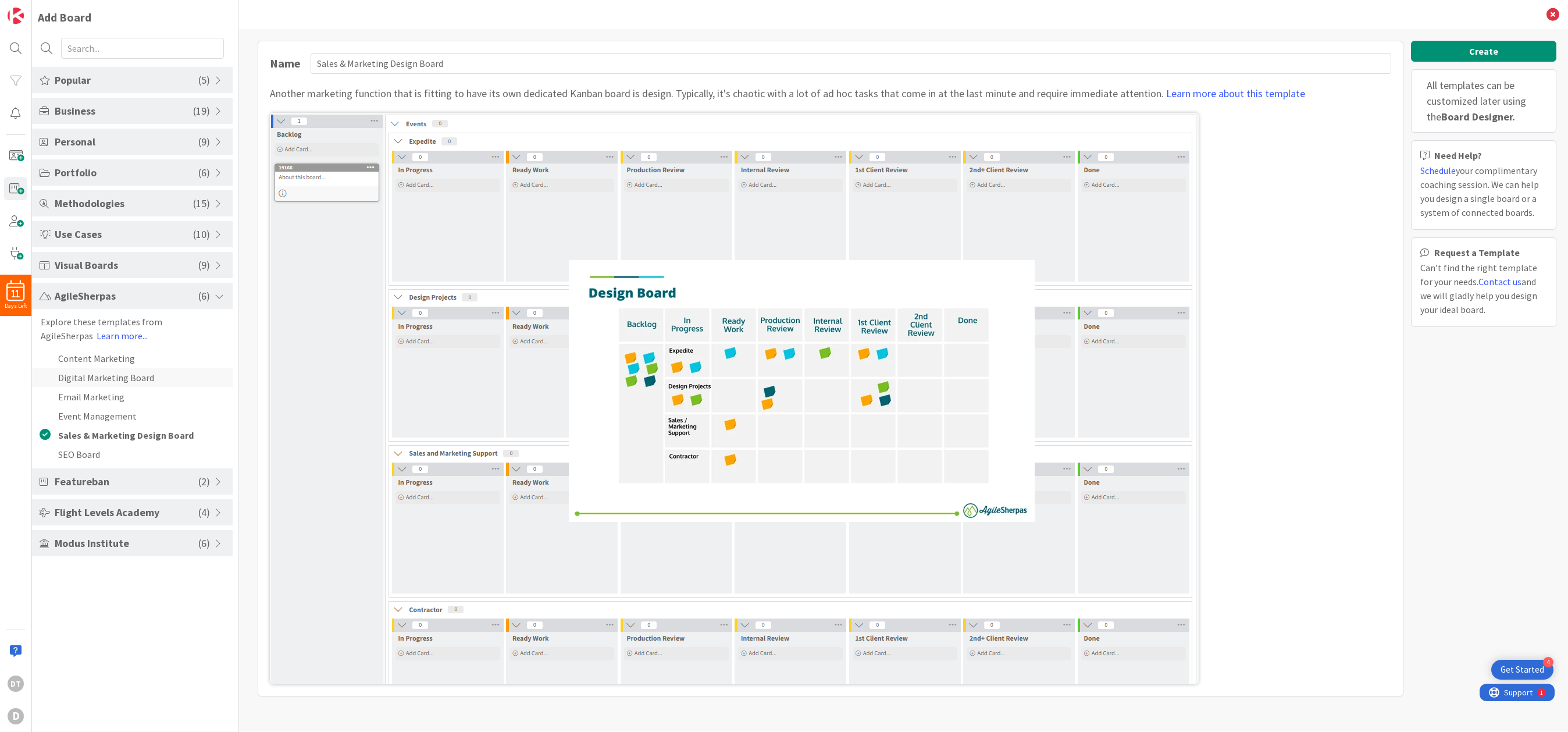
click at [87, 375] on li "Digital Marketing Board" at bounding box center [132, 377] width 201 height 19
type input "Digital Marketing Board"
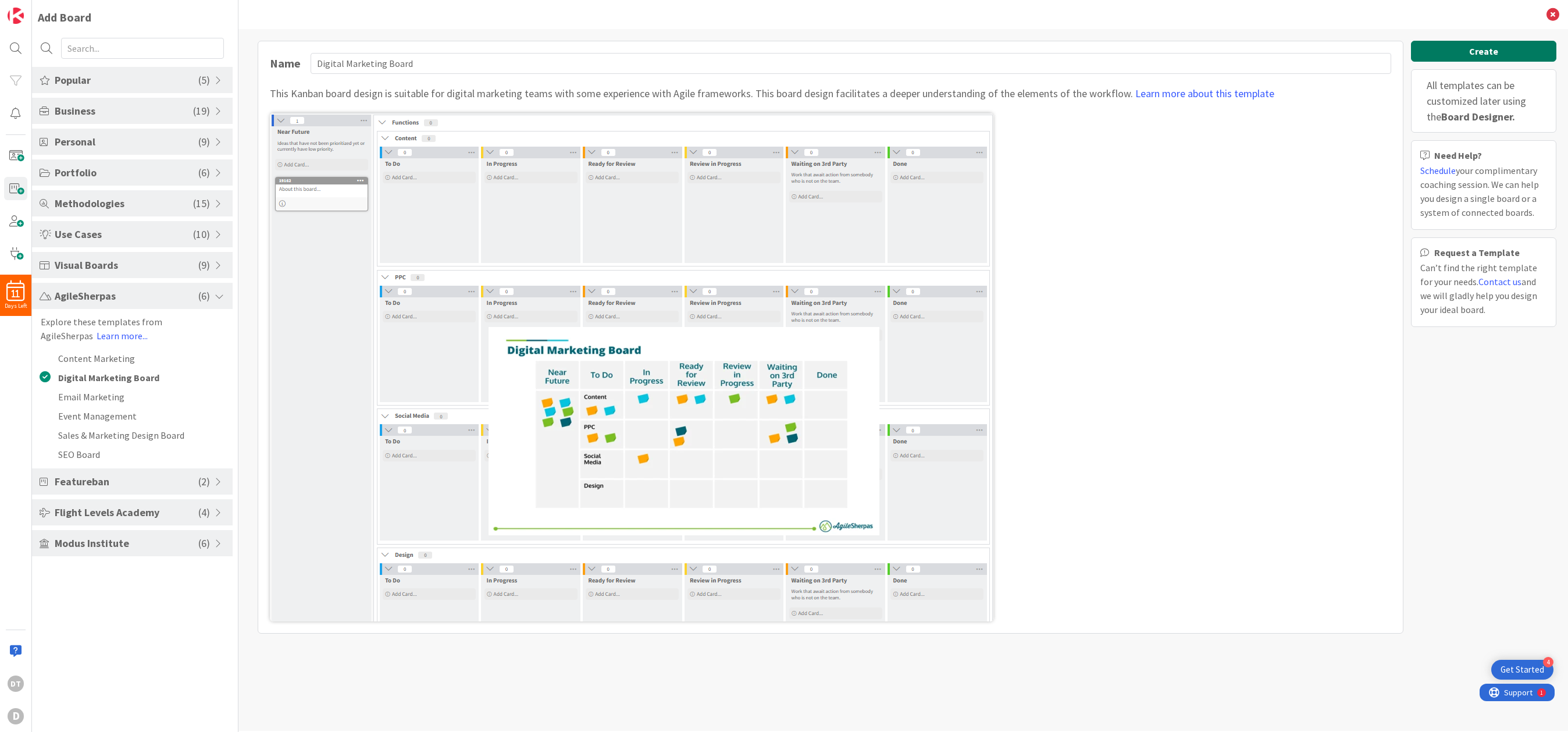
click at [992, 48] on button "Create" at bounding box center [1484, 51] width 145 height 21
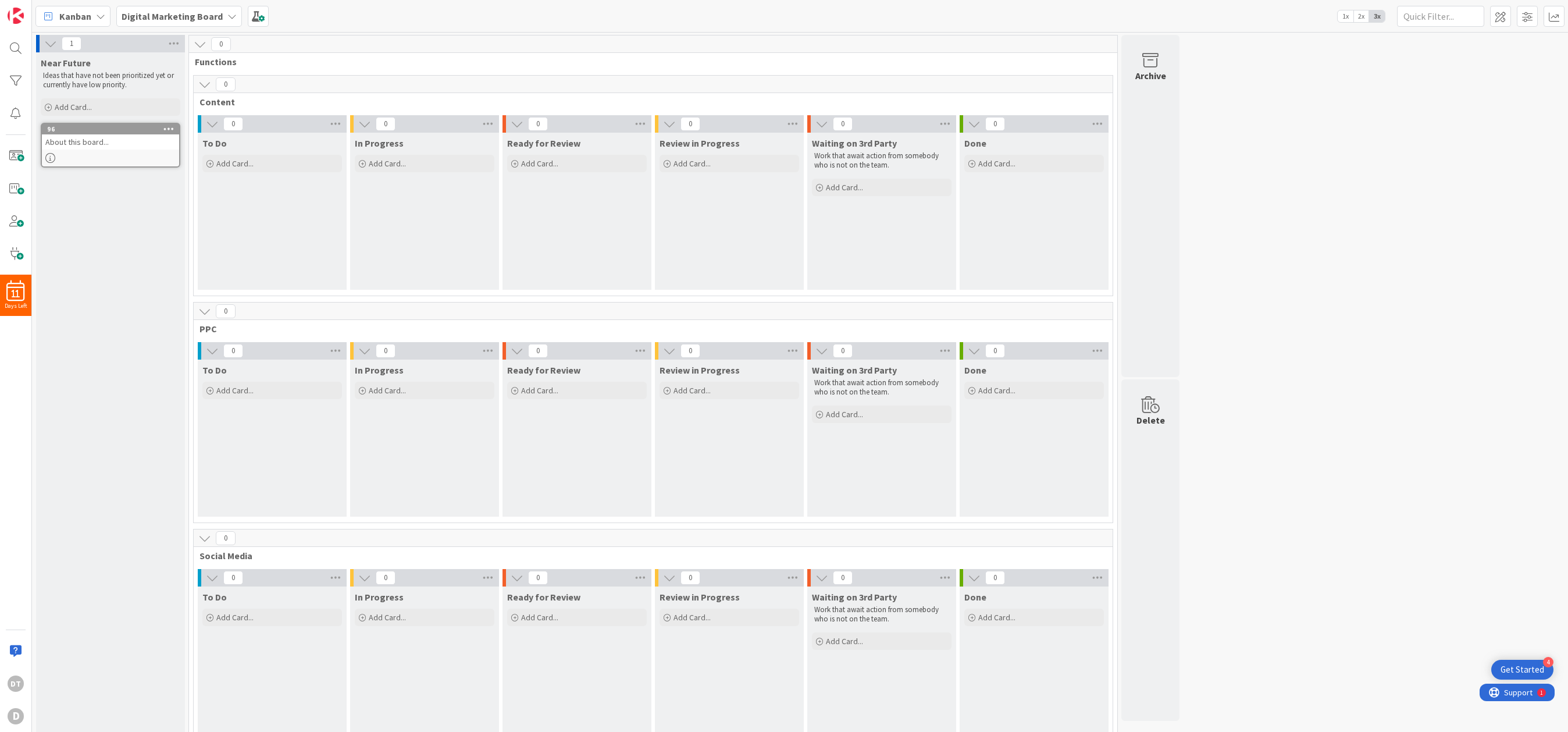
click at [221, 14] on div "Digital Marketing Board" at bounding box center [179, 16] width 125 height 21
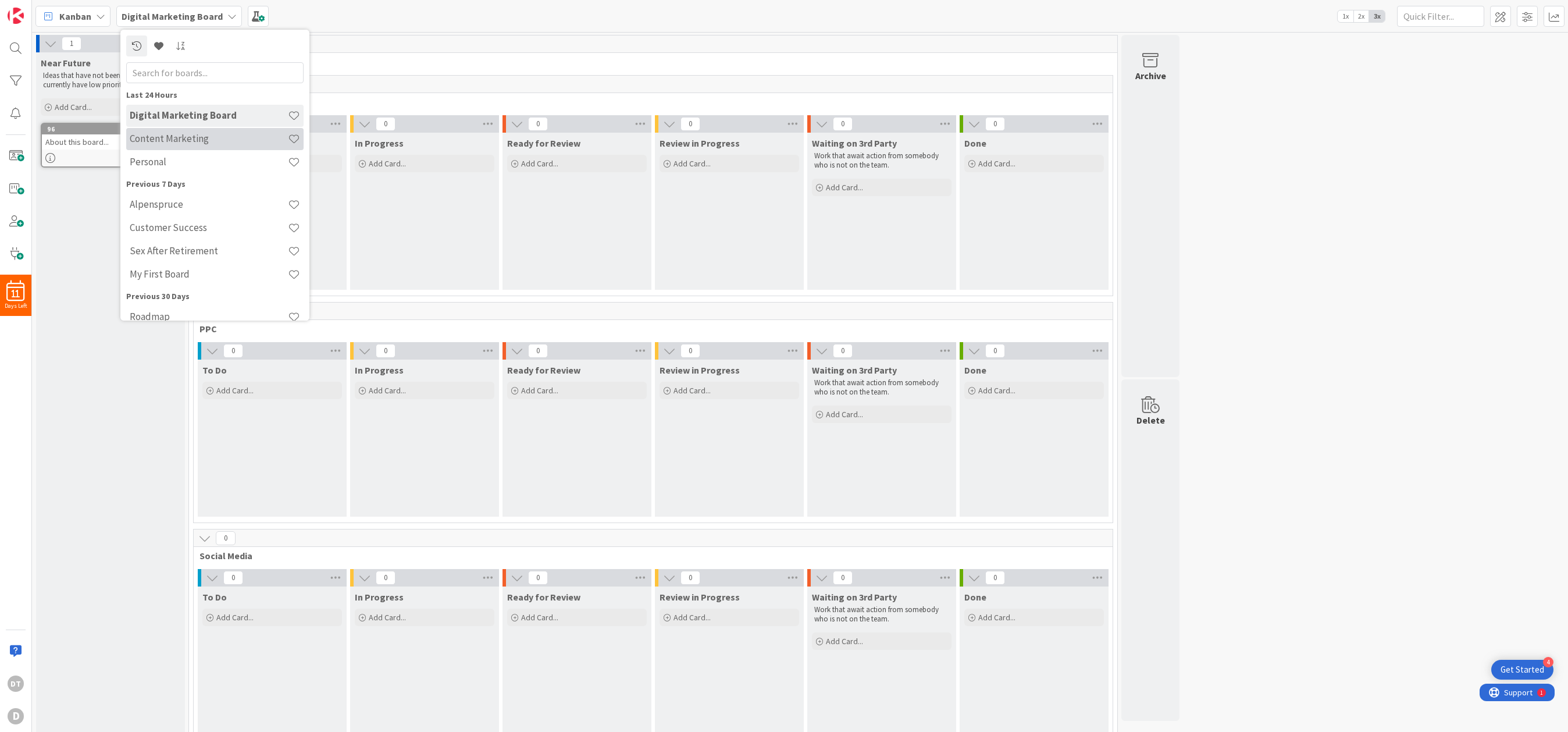
click at [191, 135] on h4 "Content Marketing" at bounding box center [208, 138] width 158 height 12
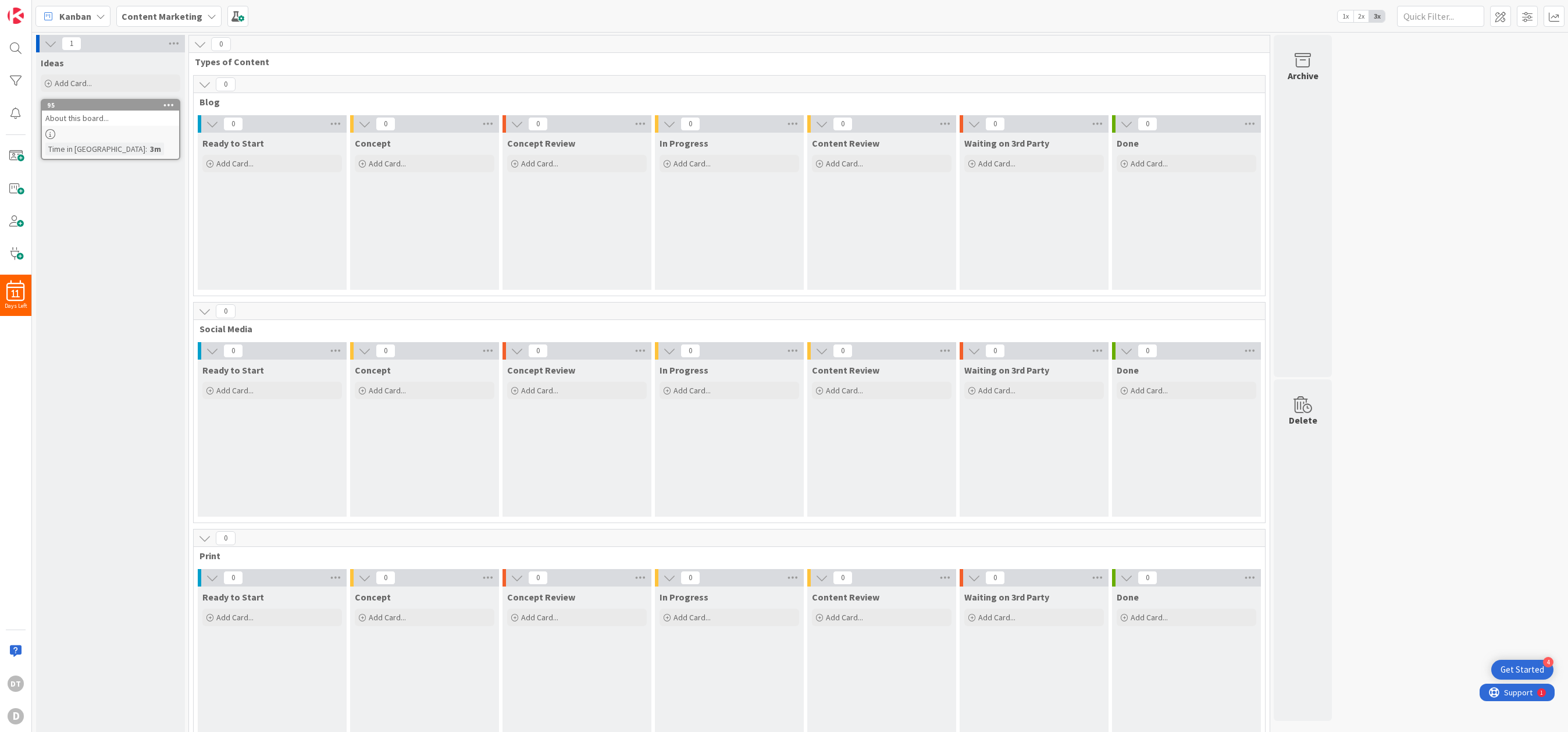
click at [191, 21] on b "Content Marketing" at bounding box center [162, 16] width 81 height 12
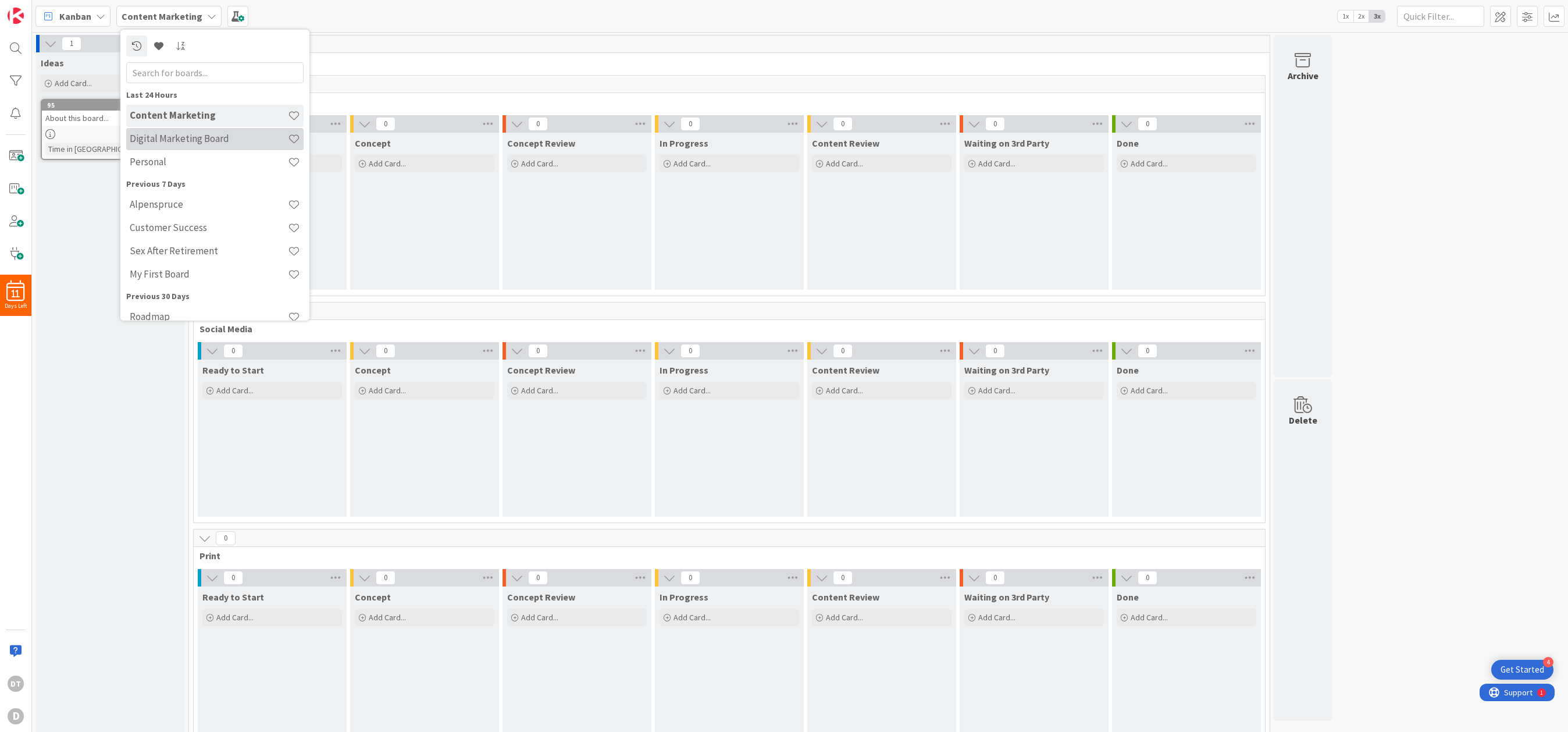
click at [162, 139] on h4 "Digital Marketing Board" at bounding box center [208, 138] width 158 height 12
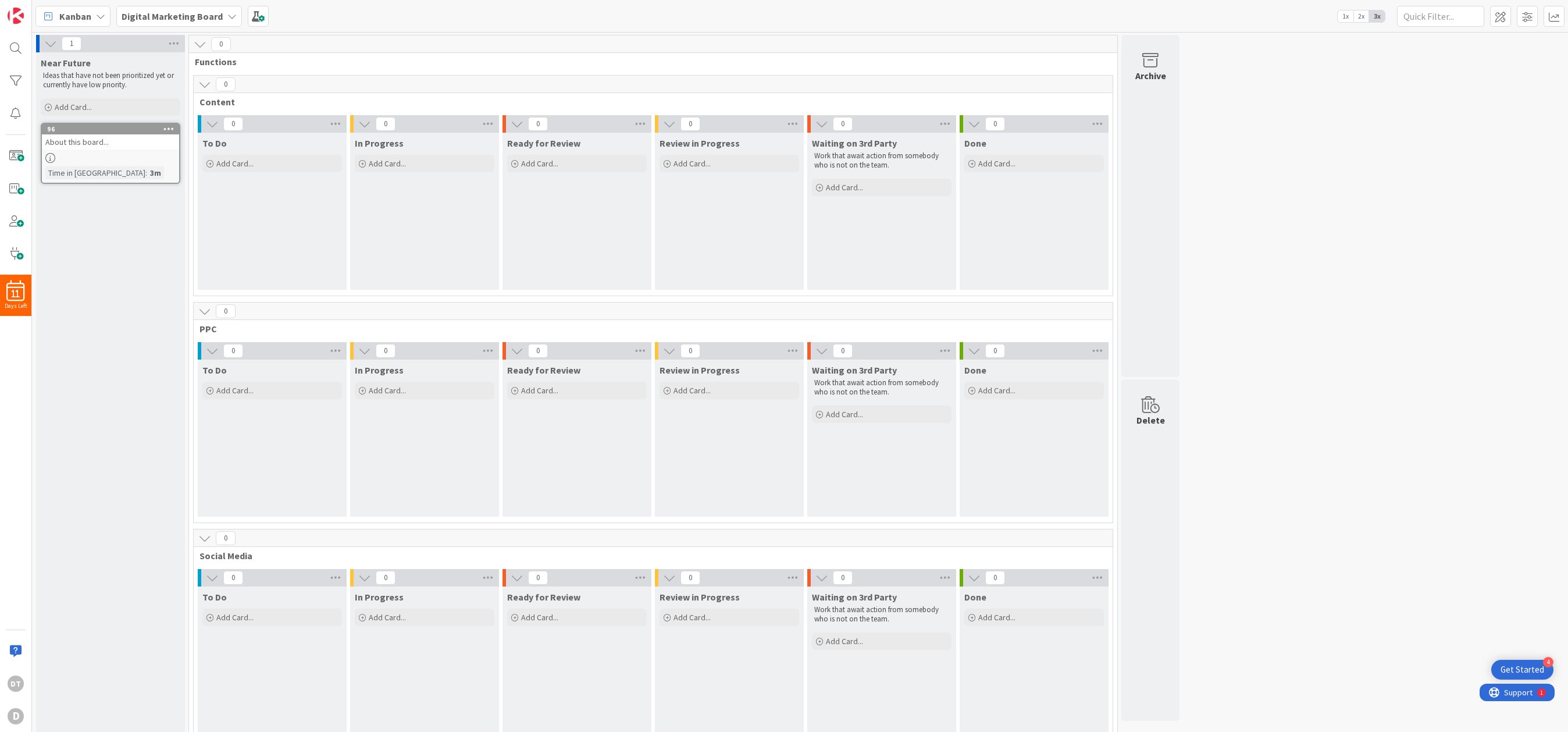
click at [162, 13] on b "Digital Marketing Board" at bounding box center [173, 16] width 101 height 12
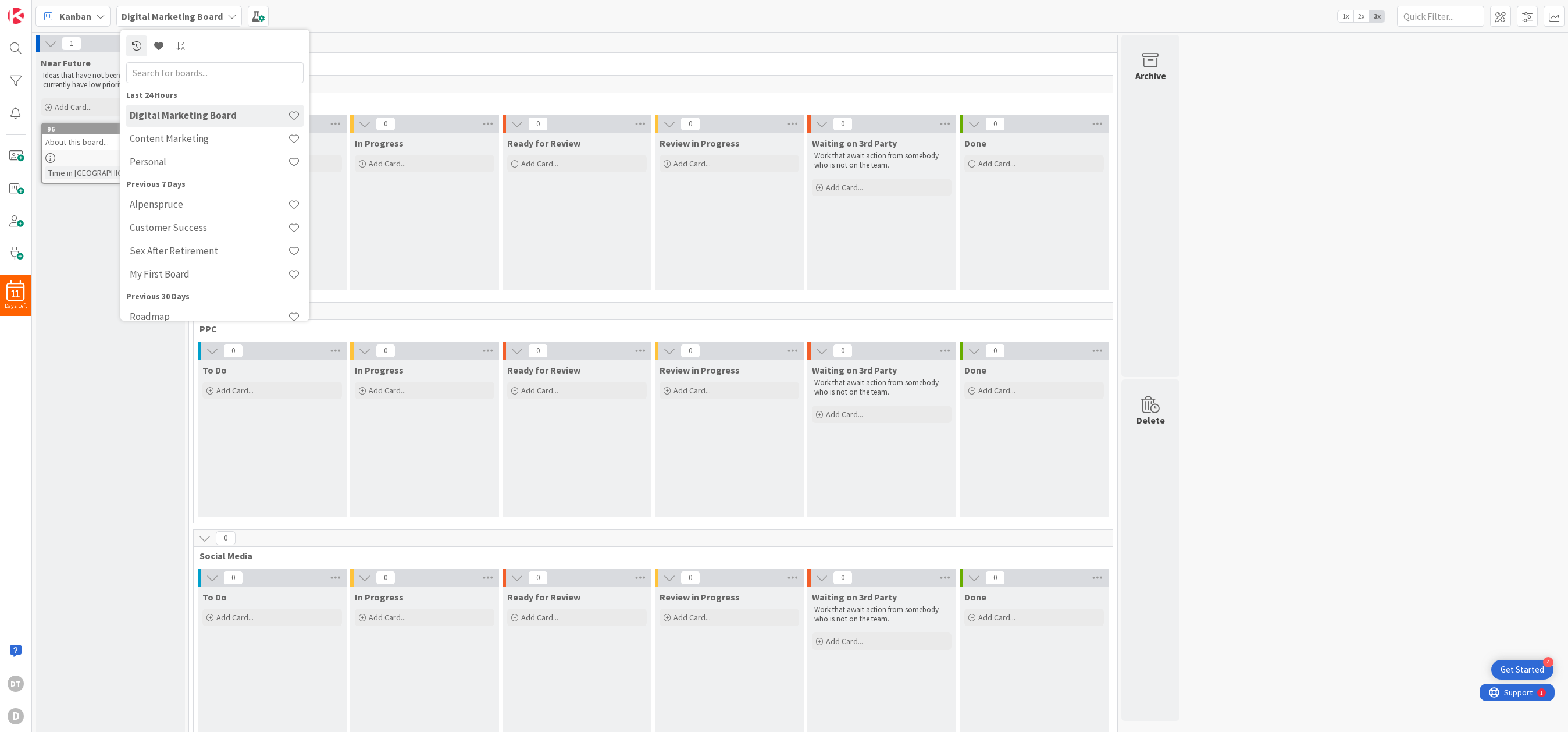
drag, startPoint x: 1376, startPoint y: 296, endPoint x: 1341, endPoint y: 299, distance: 35.1
click at [992, 296] on div "1 Near Future Ideas that have not been prioritized yet or currently have low pr…" at bounding box center [800, 512] width 1531 height 955
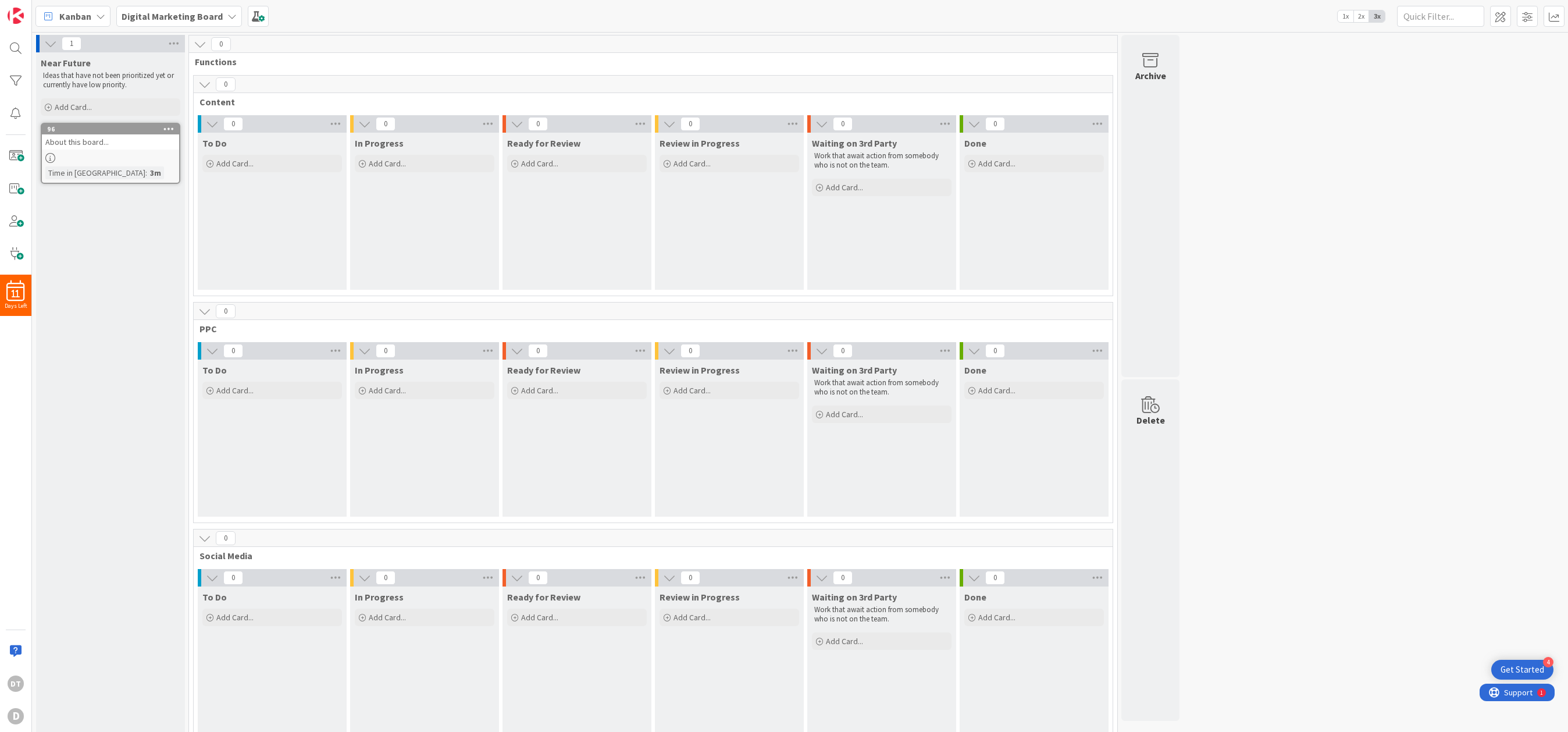
click at [183, 23] on div "Digital Marketing Board" at bounding box center [179, 16] width 125 height 21
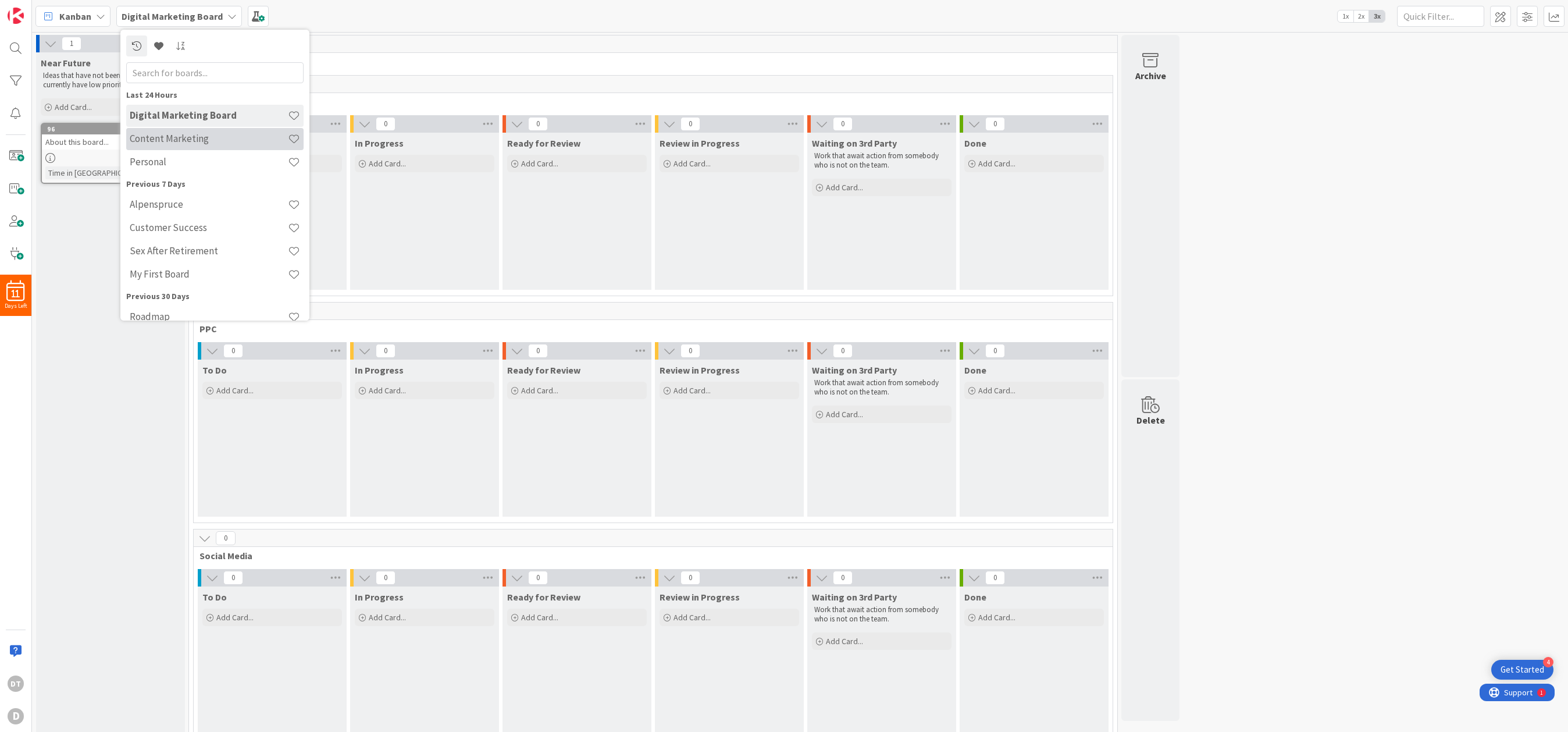
click at [156, 142] on h4 "Content Marketing" at bounding box center [208, 138] width 158 height 12
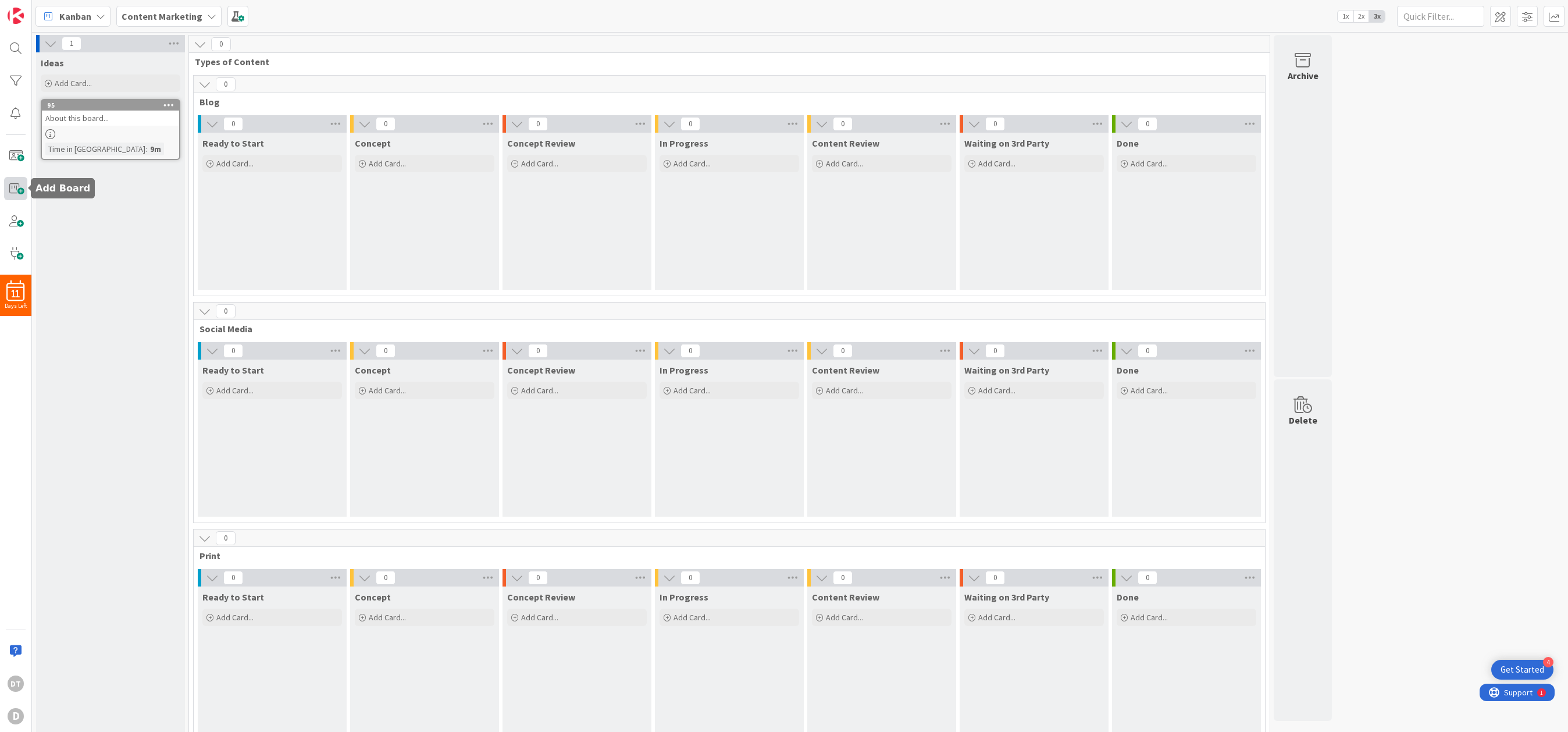
click at [16, 192] on span at bounding box center [15, 188] width 23 height 23
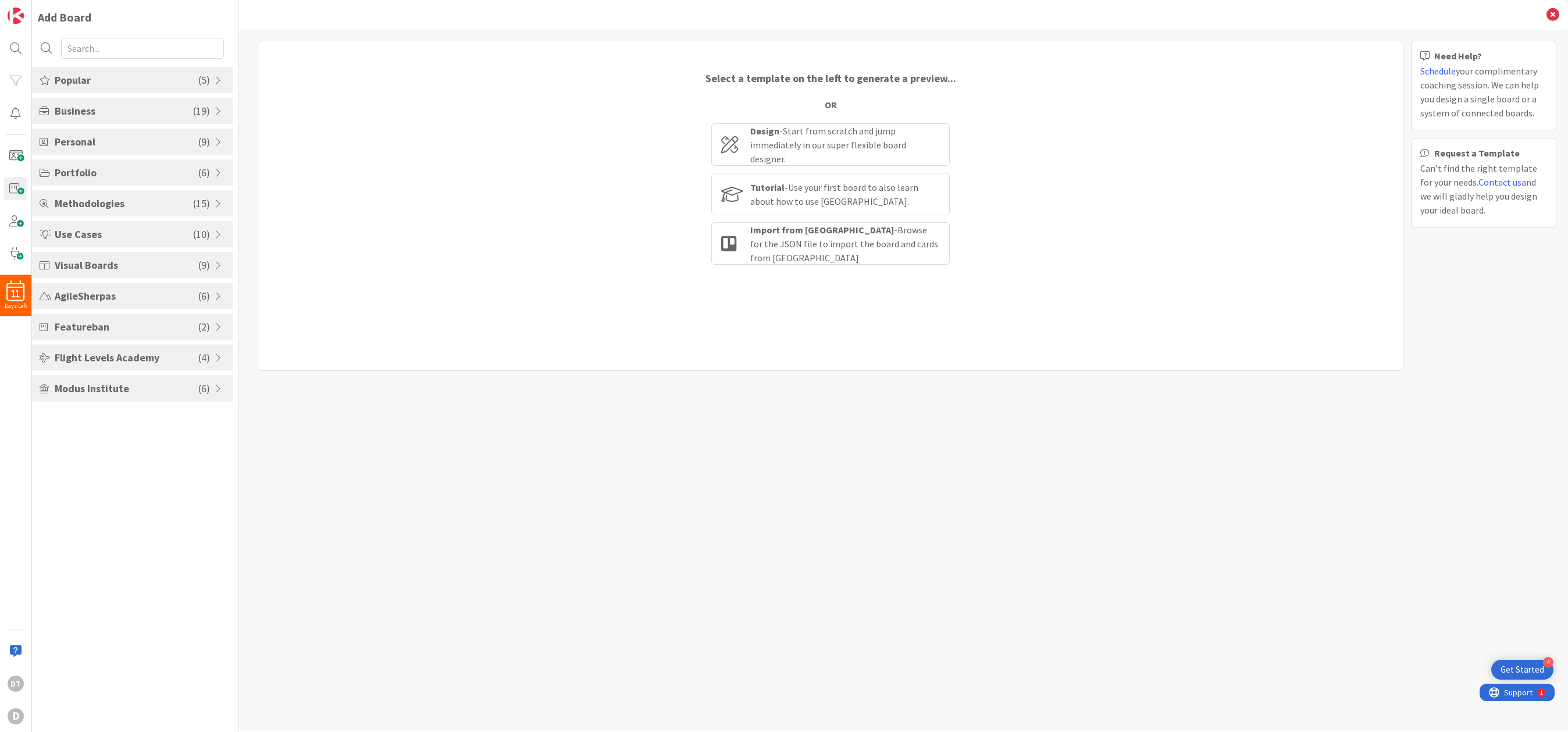
click at [215, 199] on span at bounding box center [220, 203] width 11 height 9
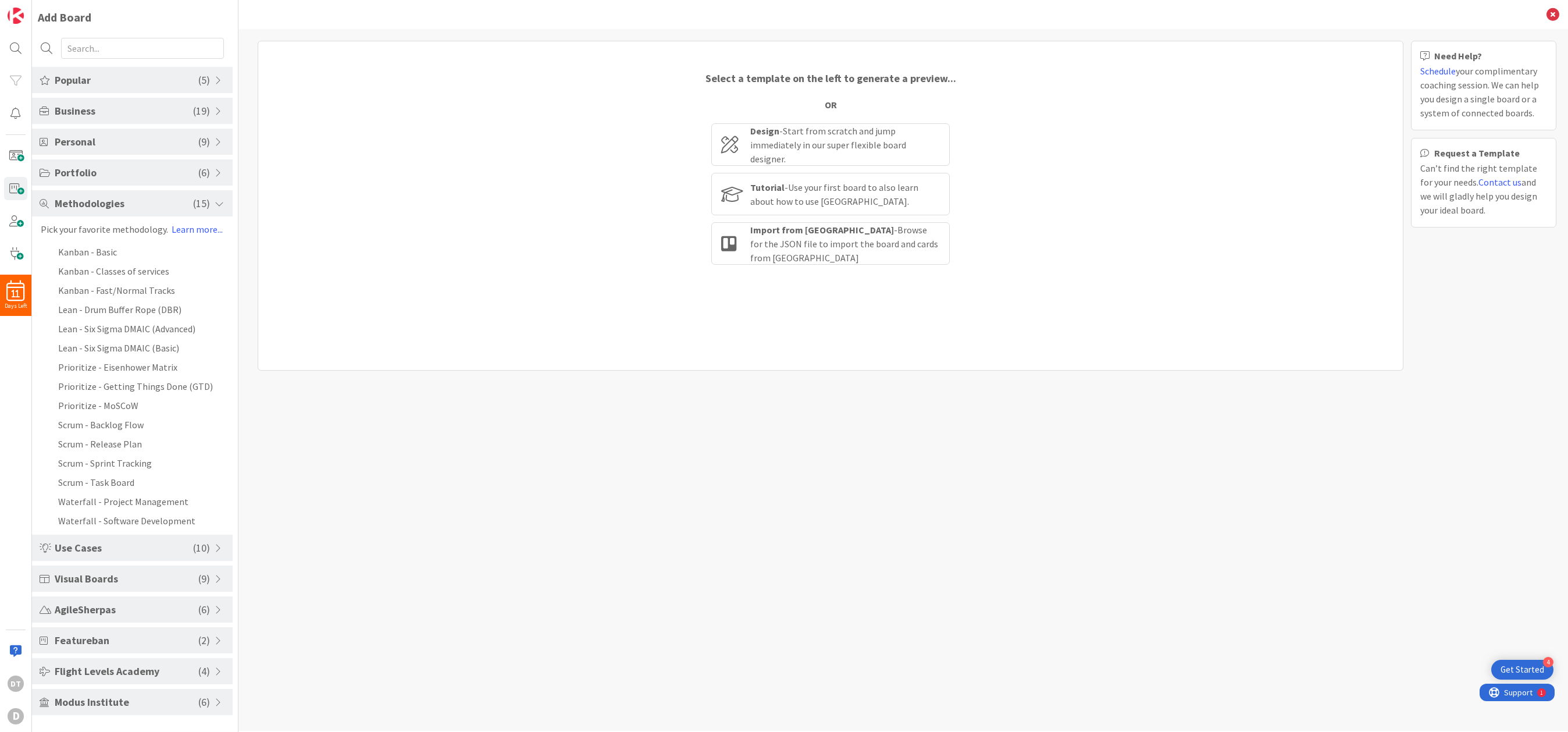
click at [215, 199] on span at bounding box center [220, 203] width 11 height 9
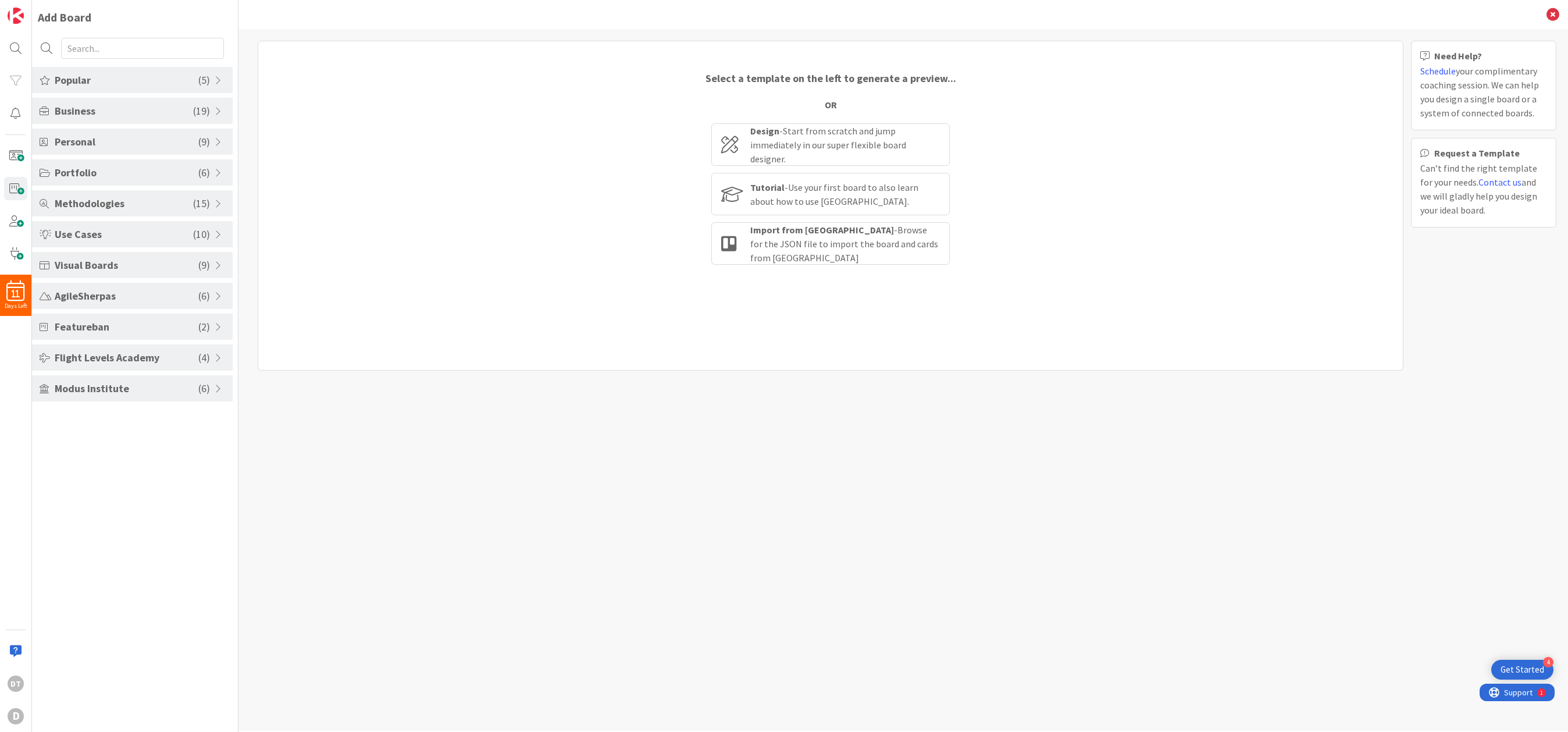
click at [217, 294] on span at bounding box center [220, 296] width 11 height 9
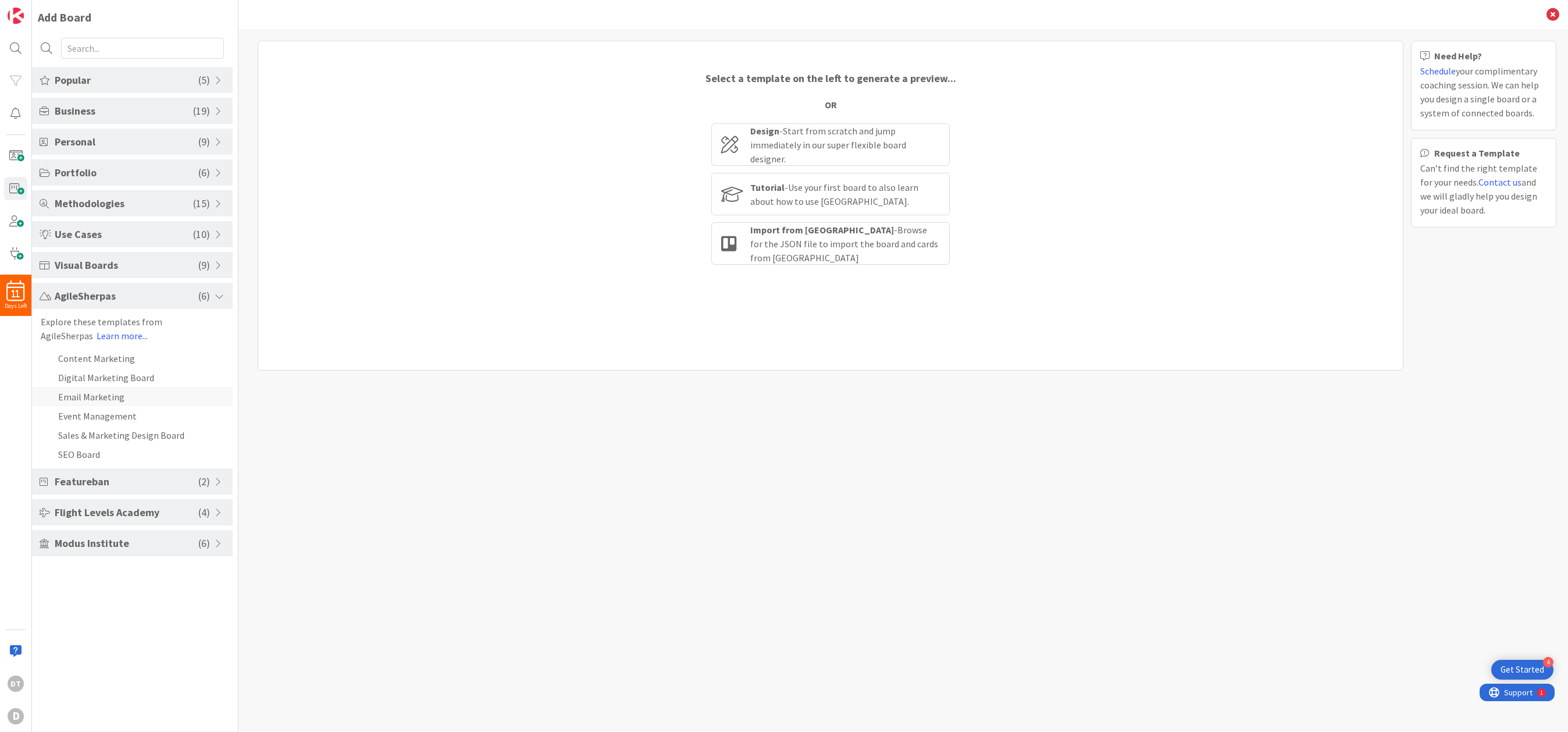
click at [92, 393] on li "Email Marketing" at bounding box center [132, 396] width 201 height 19
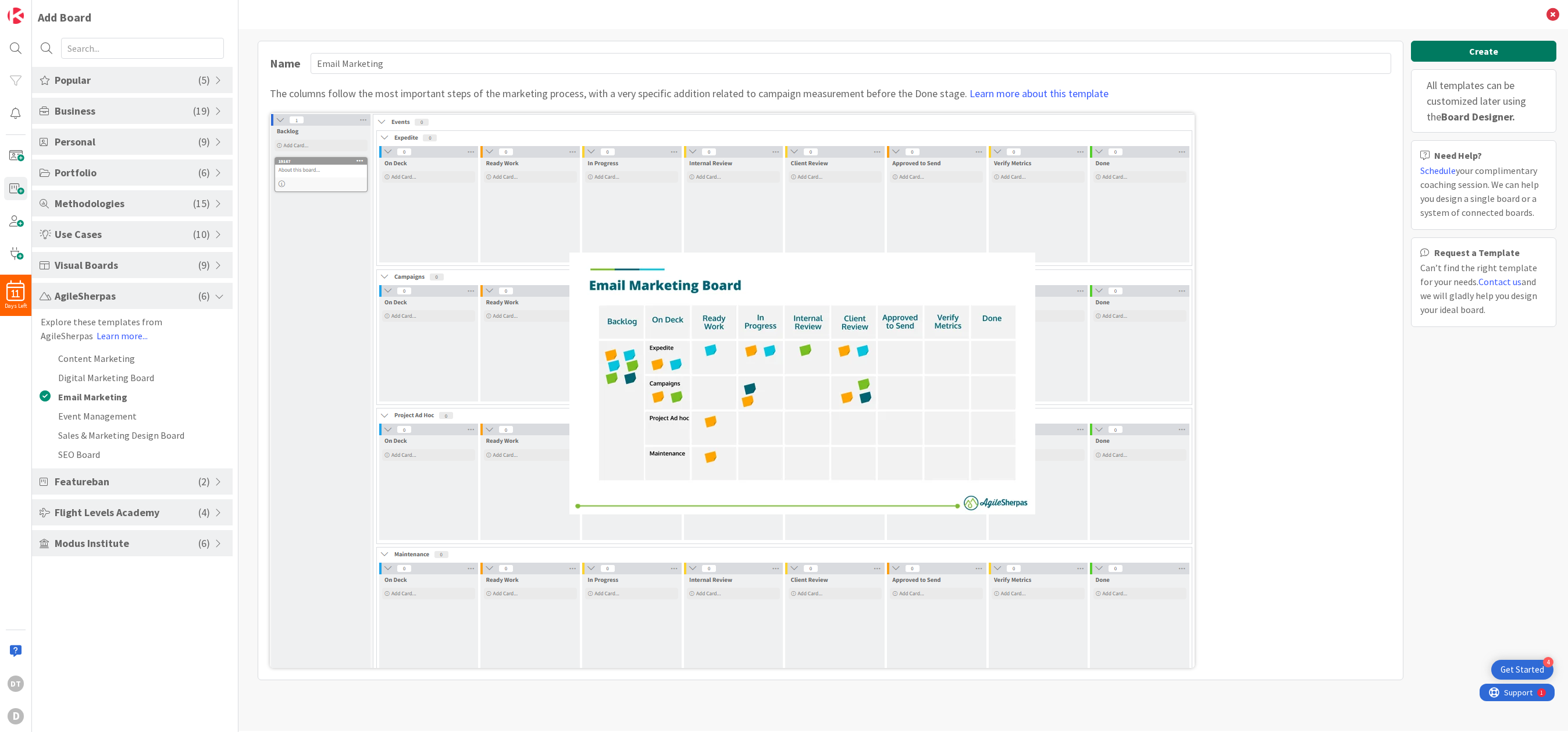
click at [992, 47] on button "Create" at bounding box center [1484, 51] width 145 height 21
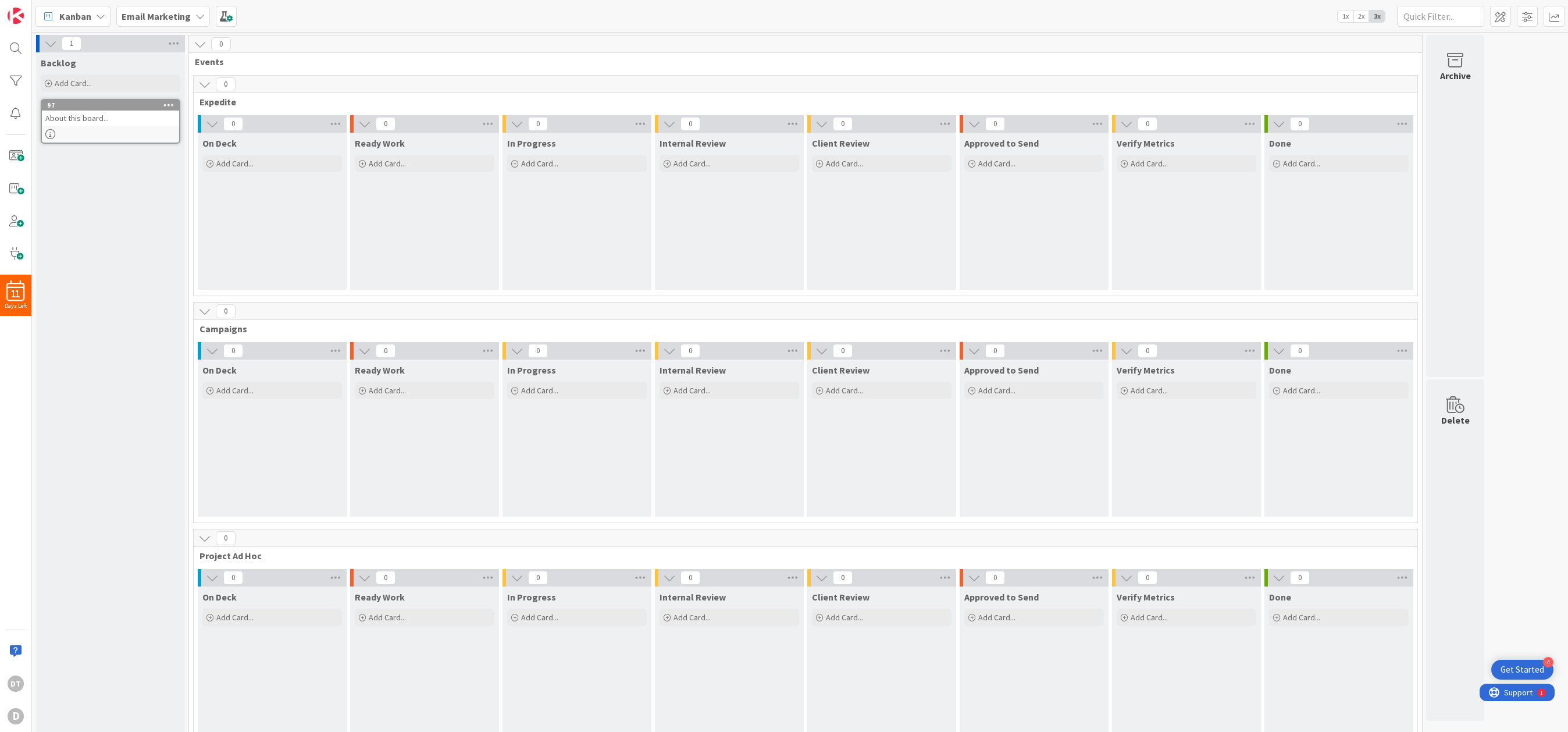
click at [85, 117] on div "About this board..." at bounding box center [110, 118] width 137 height 15
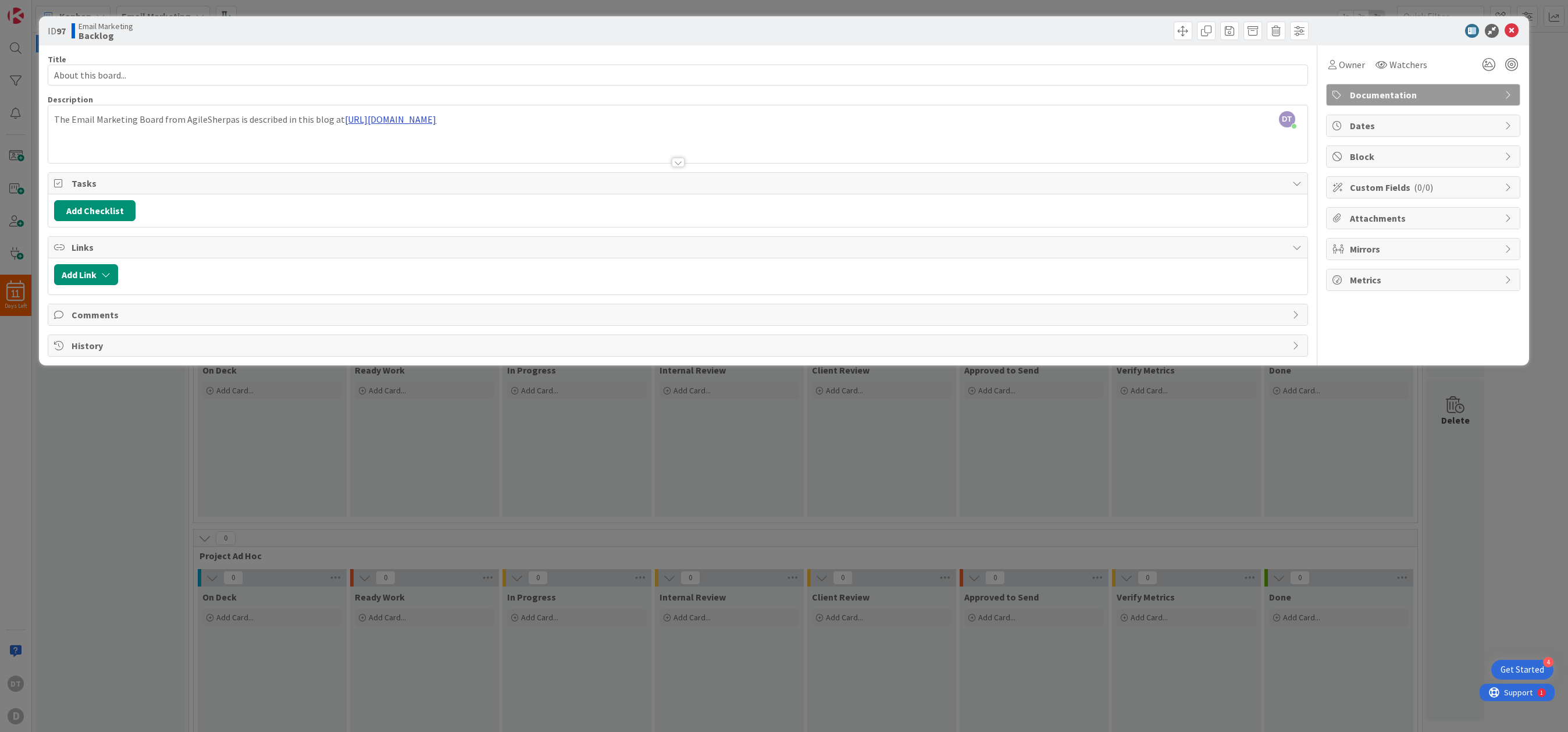
click at [535, 118] on div "DT Damon Torgerson just joined The Email Marketing Board from AgileSherpas is d…" at bounding box center [677, 134] width 1258 height 58
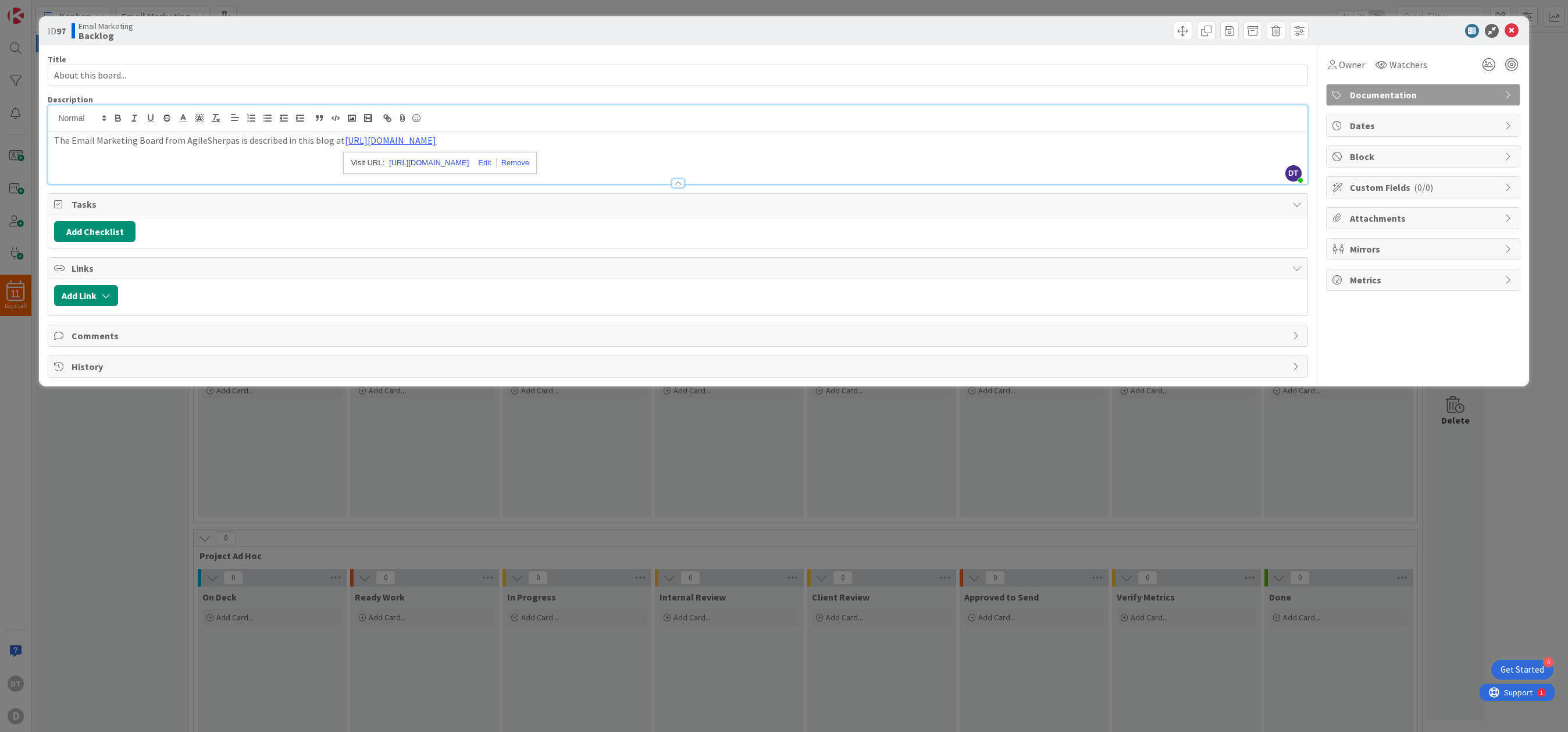
click at [456, 161] on link "https://www.agilesherpas.com/blog/marketing-kanban-boards" at bounding box center [429, 163] width 80 height 15
click at [992, 28] on icon at bounding box center [1512, 31] width 14 height 14
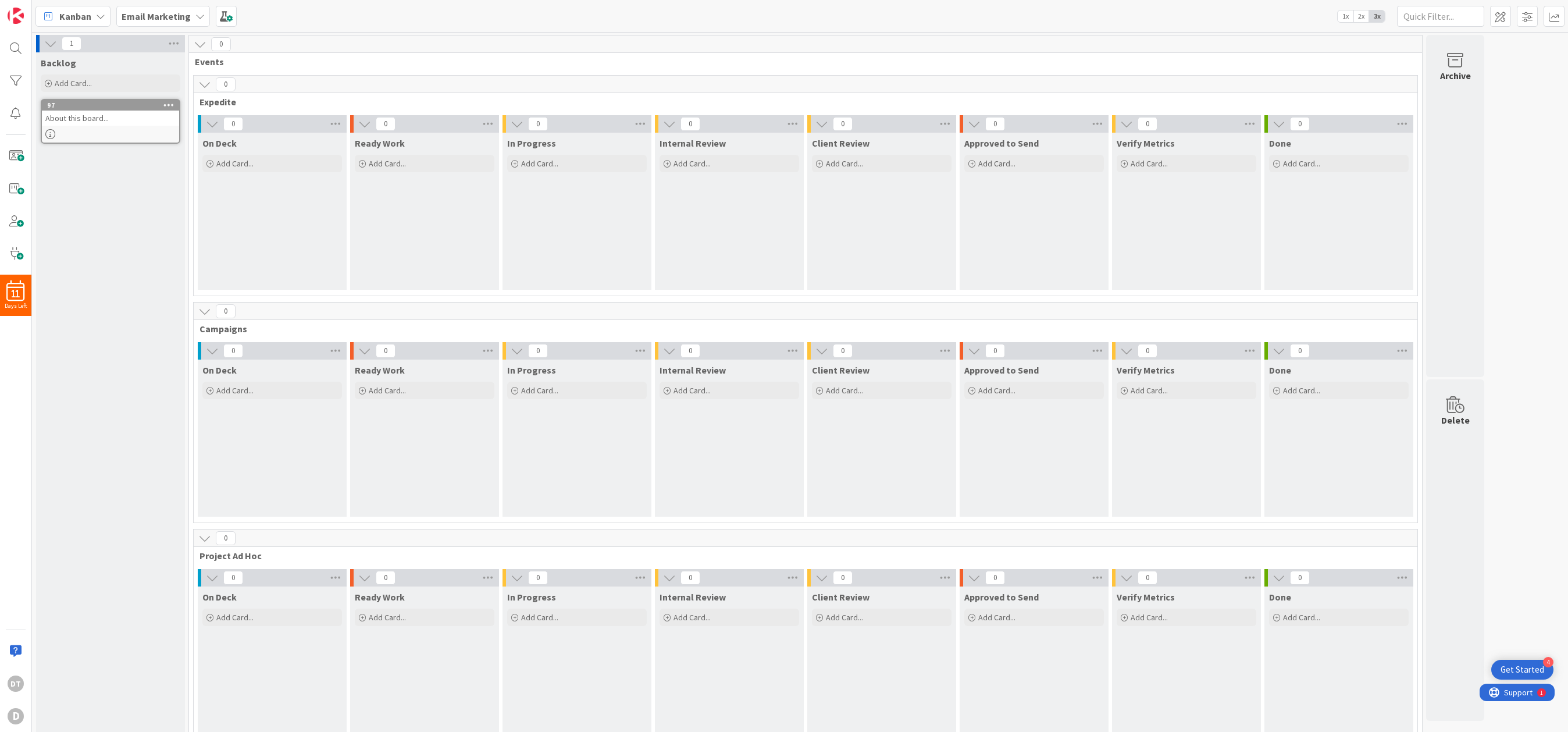
click at [189, 18] on div "Email Marketing" at bounding box center [163, 16] width 94 height 21
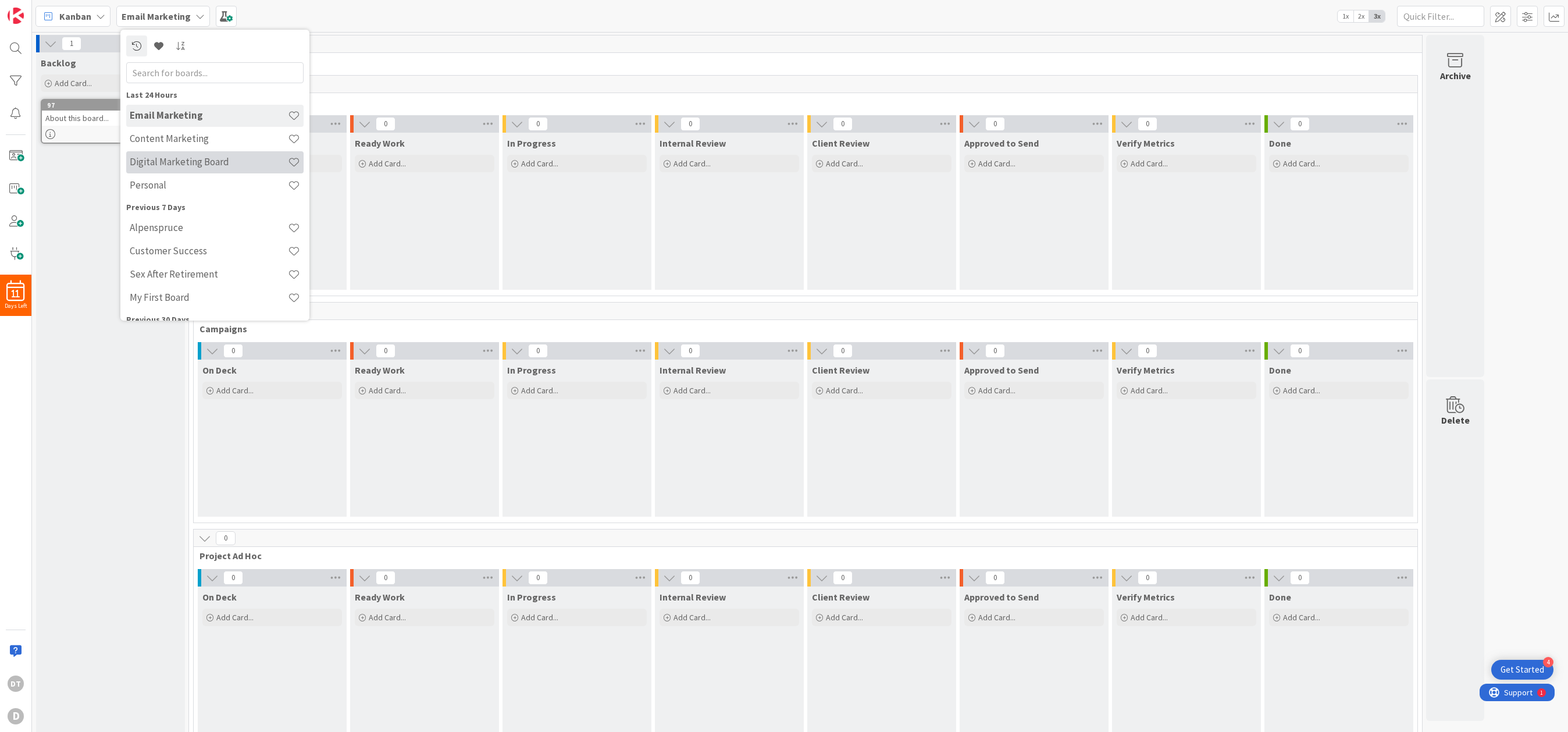
click at [175, 159] on h4 "Digital Marketing Board" at bounding box center [208, 161] width 158 height 12
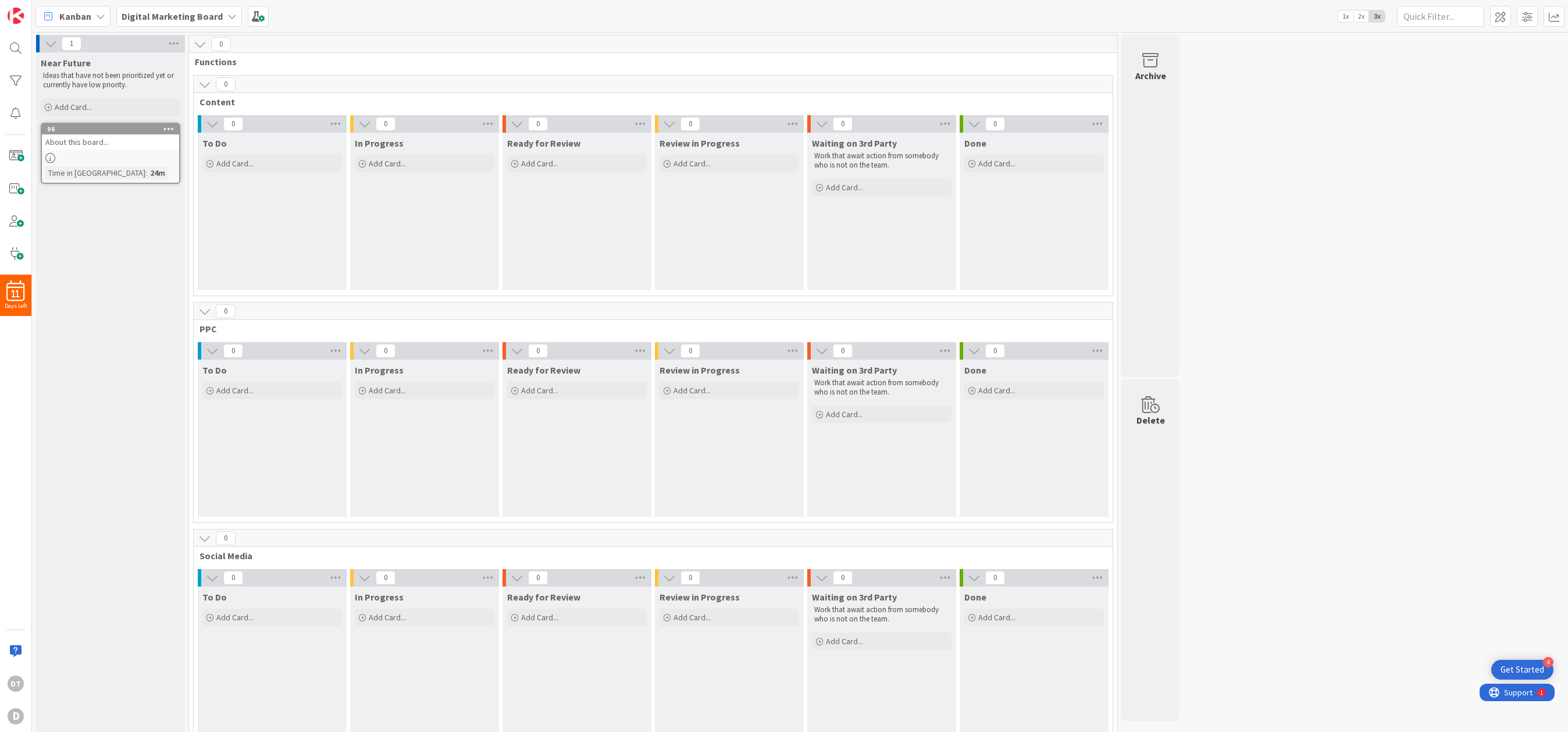
click at [94, 15] on div "Kanban" at bounding box center [73, 16] width 75 height 21
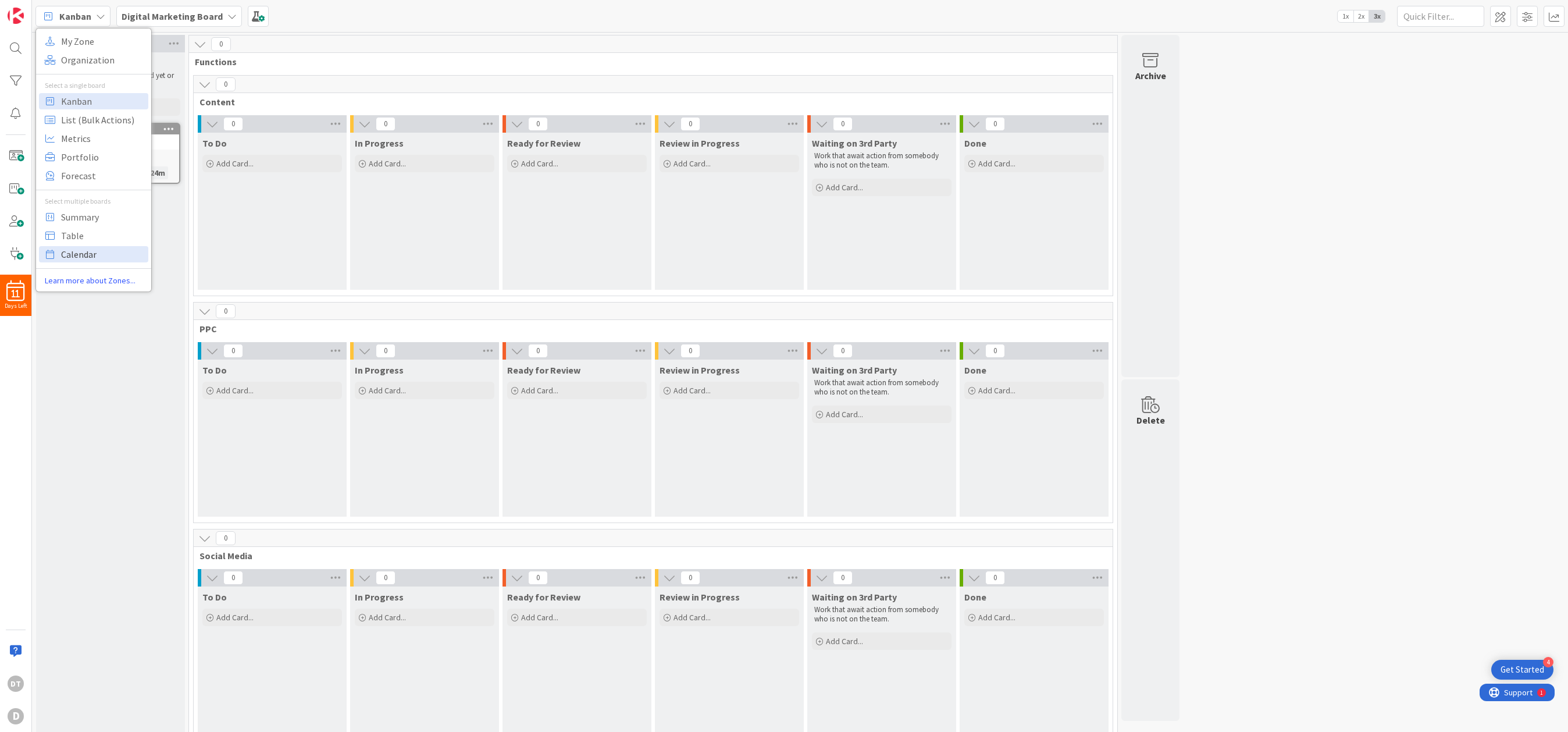
click at [82, 246] on span "Calendar" at bounding box center [103, 254] width 84 height 18
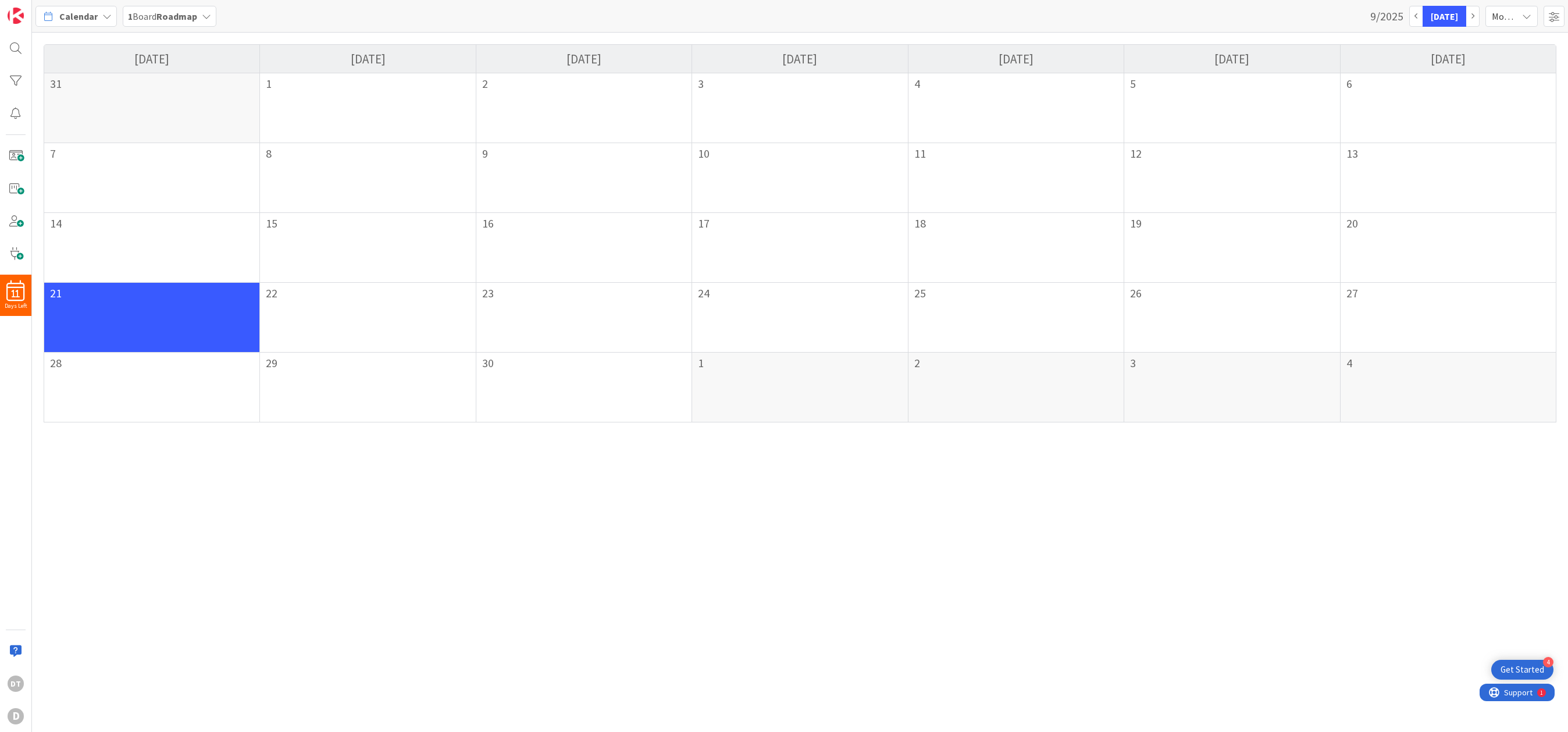
click at [199, 17] on div "1 Board Roadmap" at bounding box center [169, 16] width 94 height 21
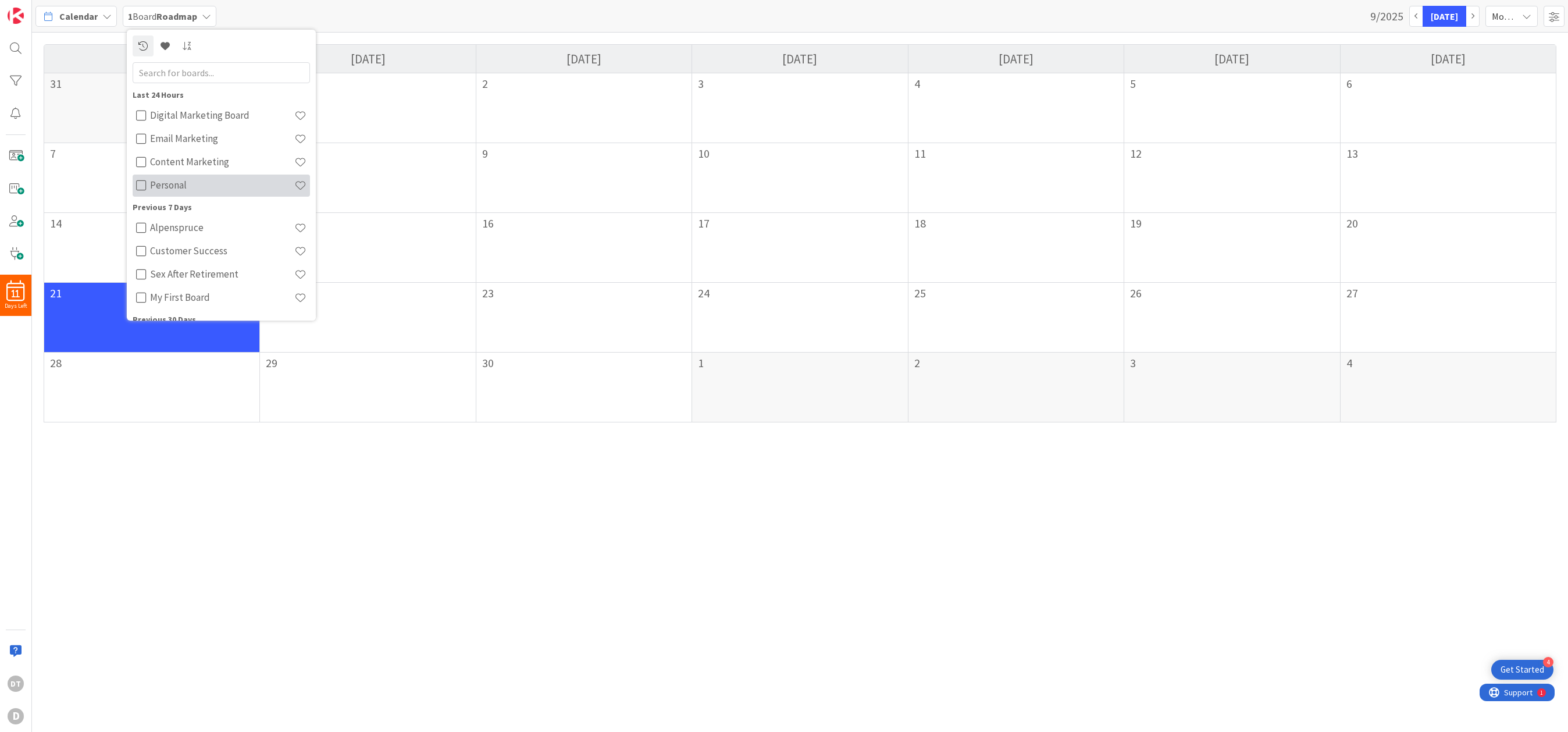
scroll to position [80, 0]
click at [137, 256] on icon at bounding box center [141, 260] width 11 height 12
click at [139, 79] on icon at bounding box center [141, 82] width 11 height 12
click at [307, 8] on div "Calendar 1 Board Content Marketing Last 24 Hours Digital Marketing Board Email …" at bounding box center [799, 16] width 1536 height 32
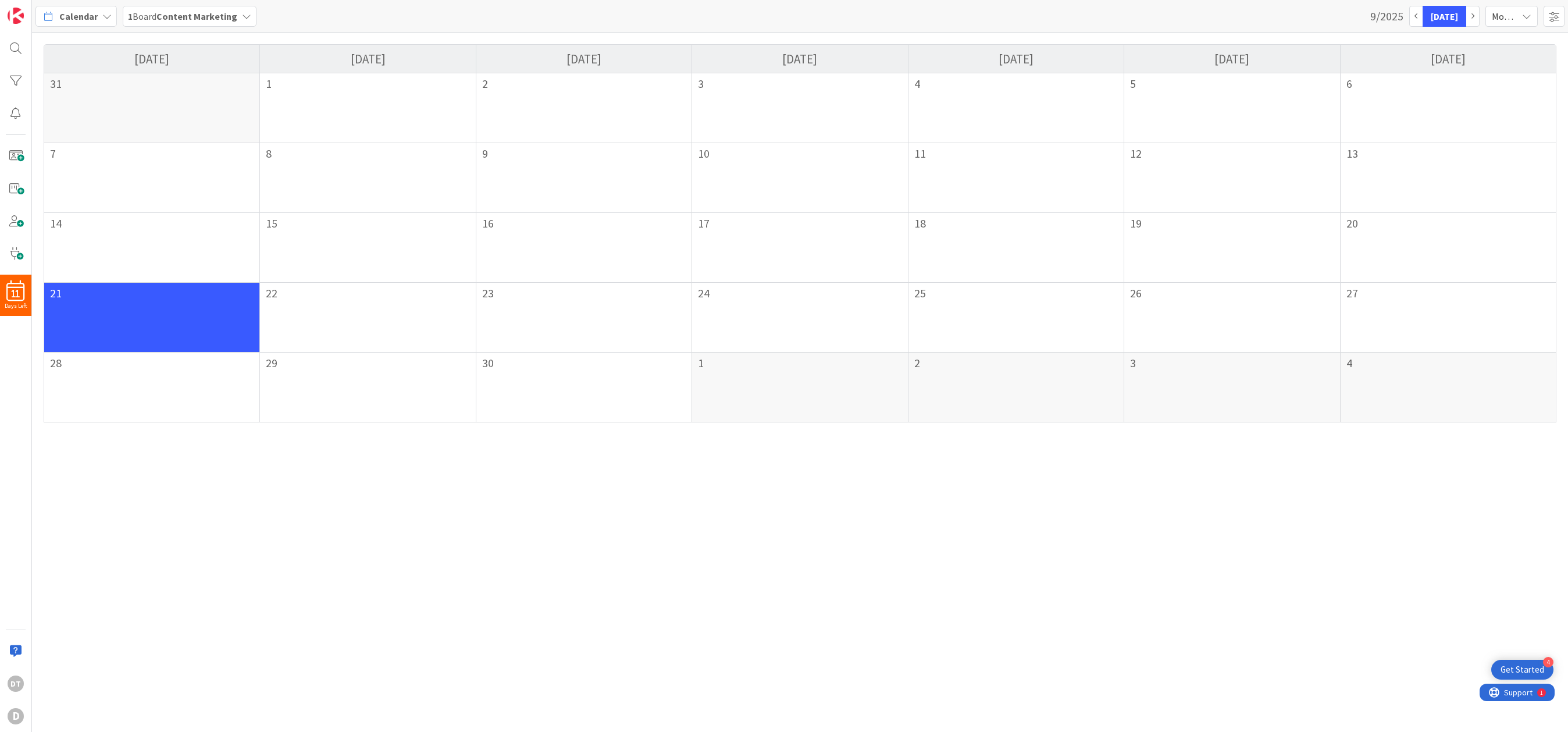
click at [238, 17] on div "1 Board Content Marketing" at bounding box center [189, 16] width 134 height 21
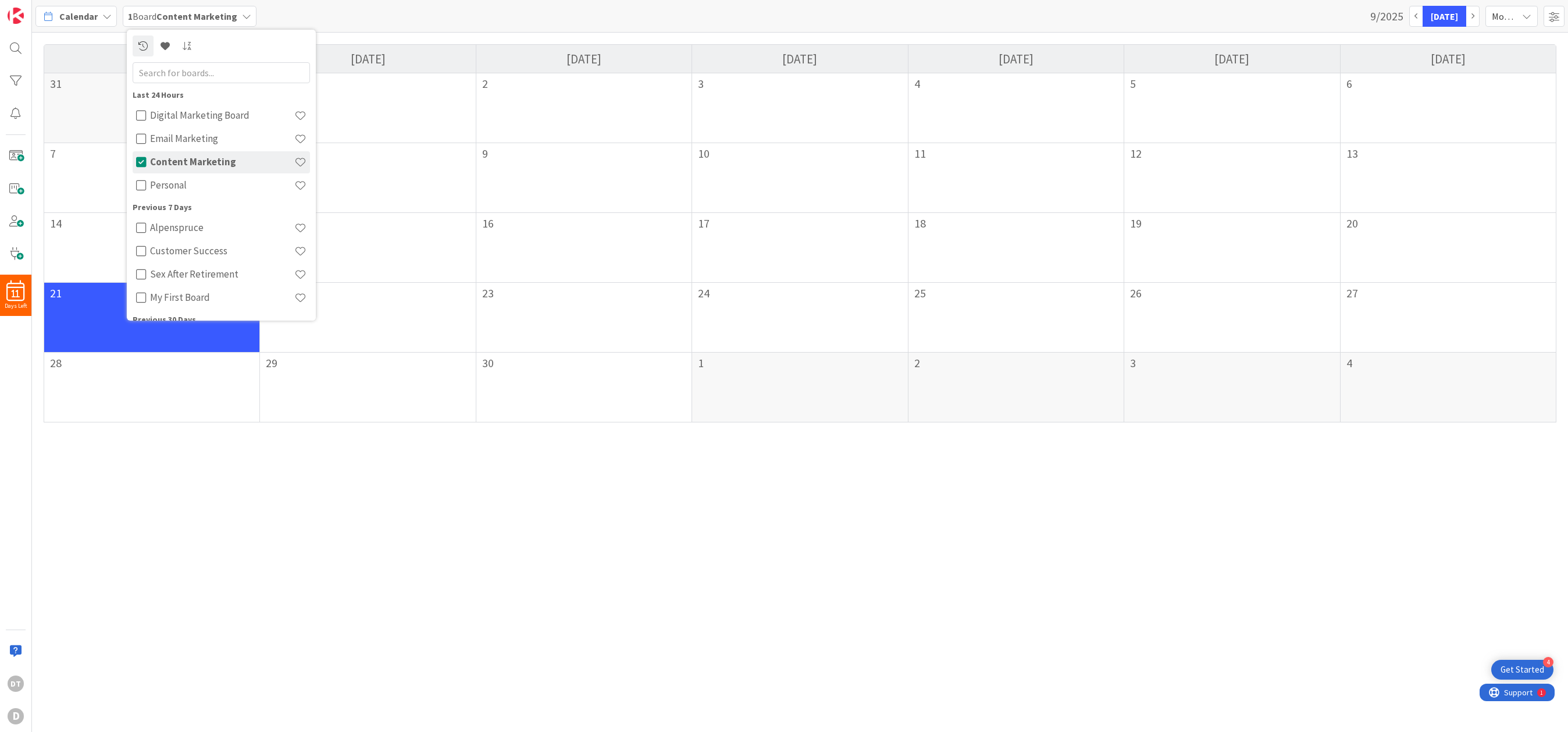
click at [238, 17] on div "1 Board Content Marketing" at bounding box center [189, 16] width 134 height 21
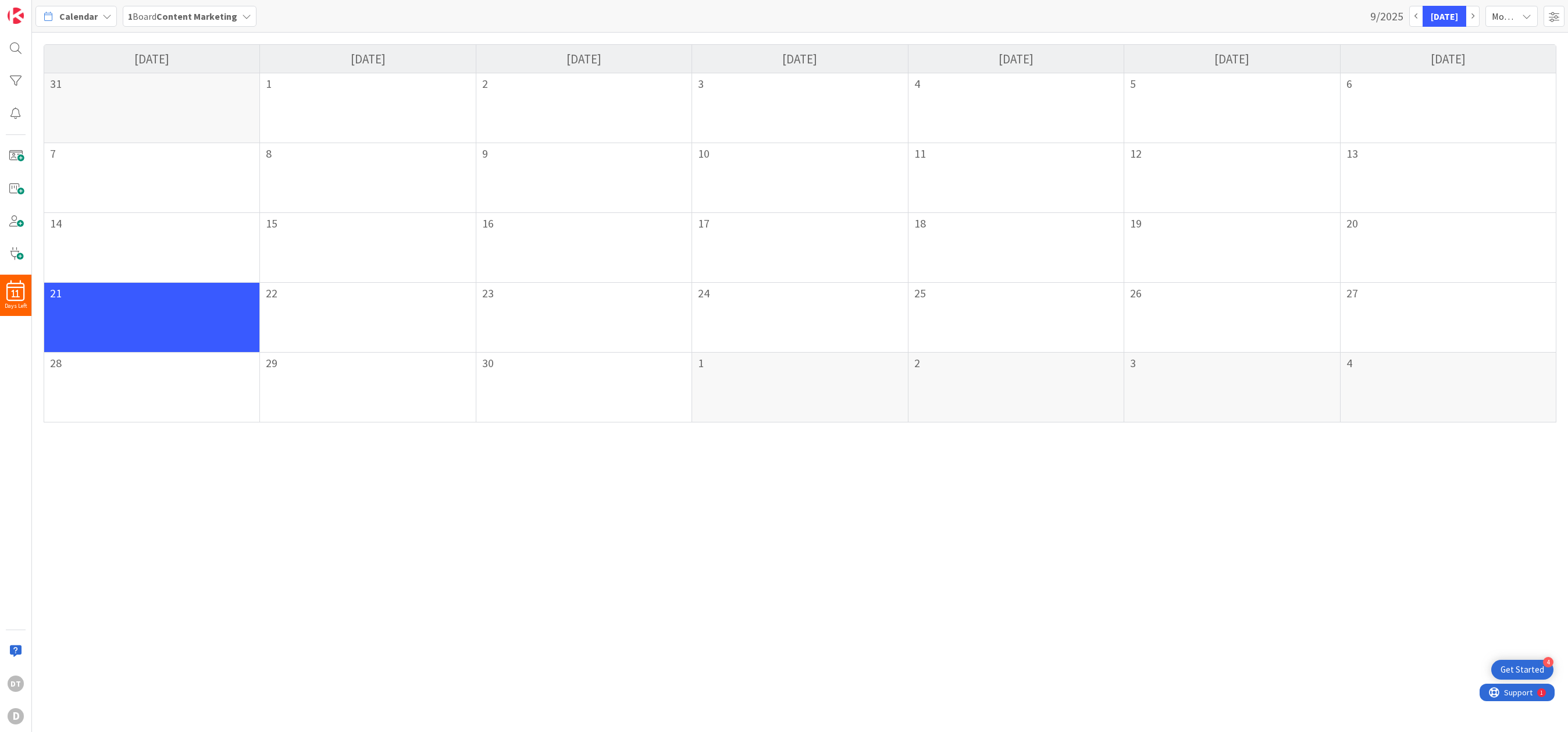
click at [100, 13] on div "Calendar" at bounding box center [76, 16] width 82 height 21
click at [75, 99] on span "Kanban" at bounding box center [103, 101] width 84 height 18
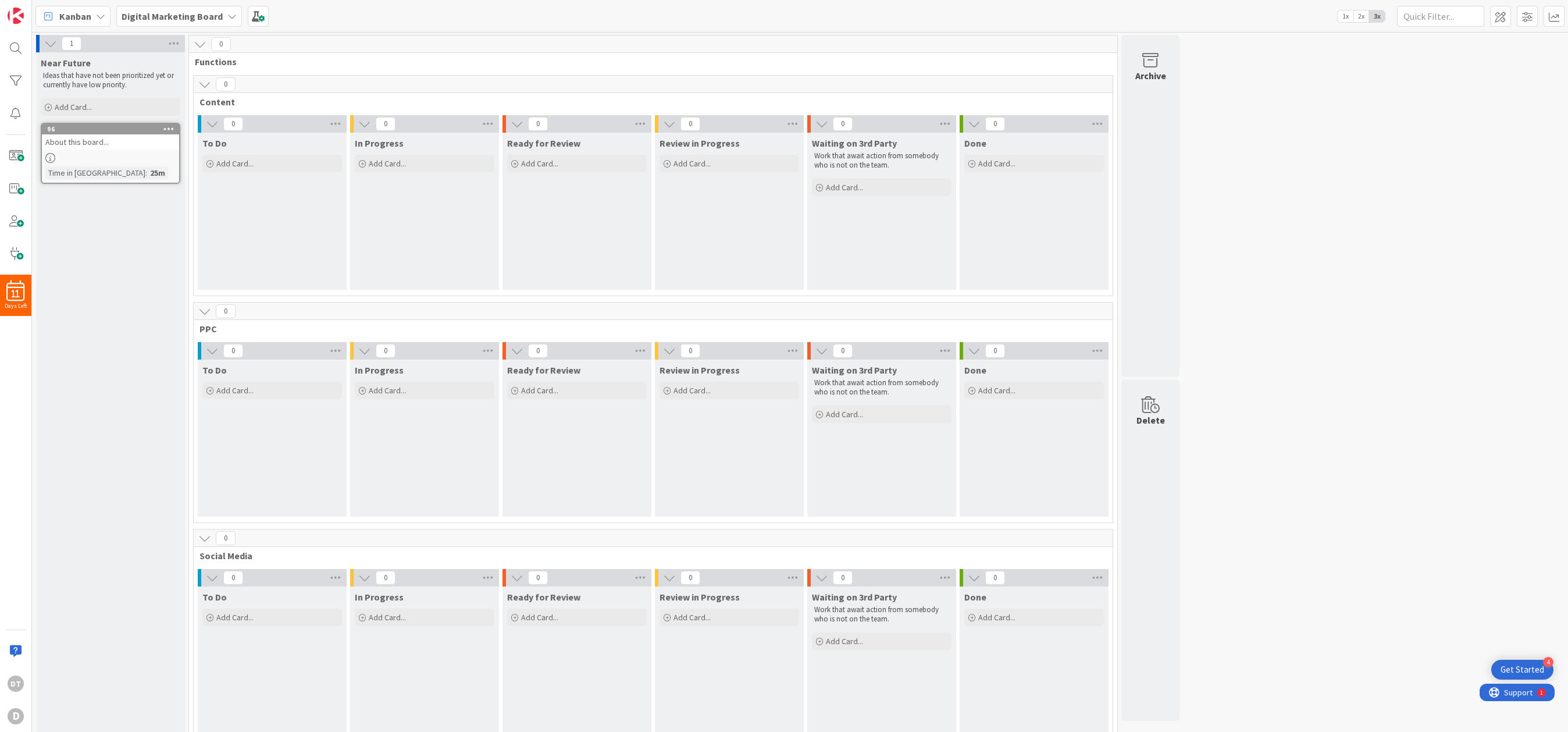
click at [227, 15] on icon at bounding box center [232, 16] width 9 height 9
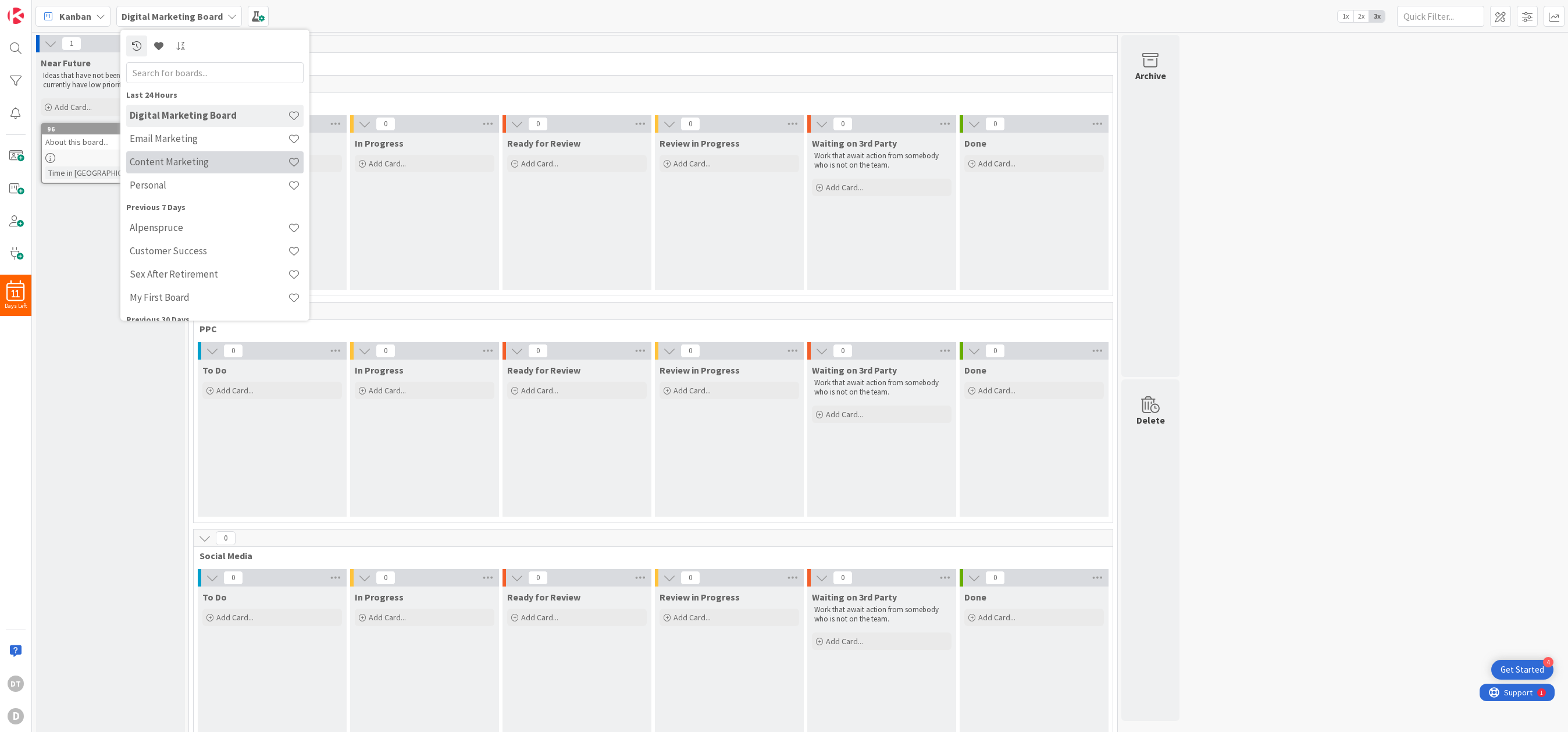
click at [162, 166] on h4 "Content Marketing" at bounding box center [208, 161] width 158 height 12
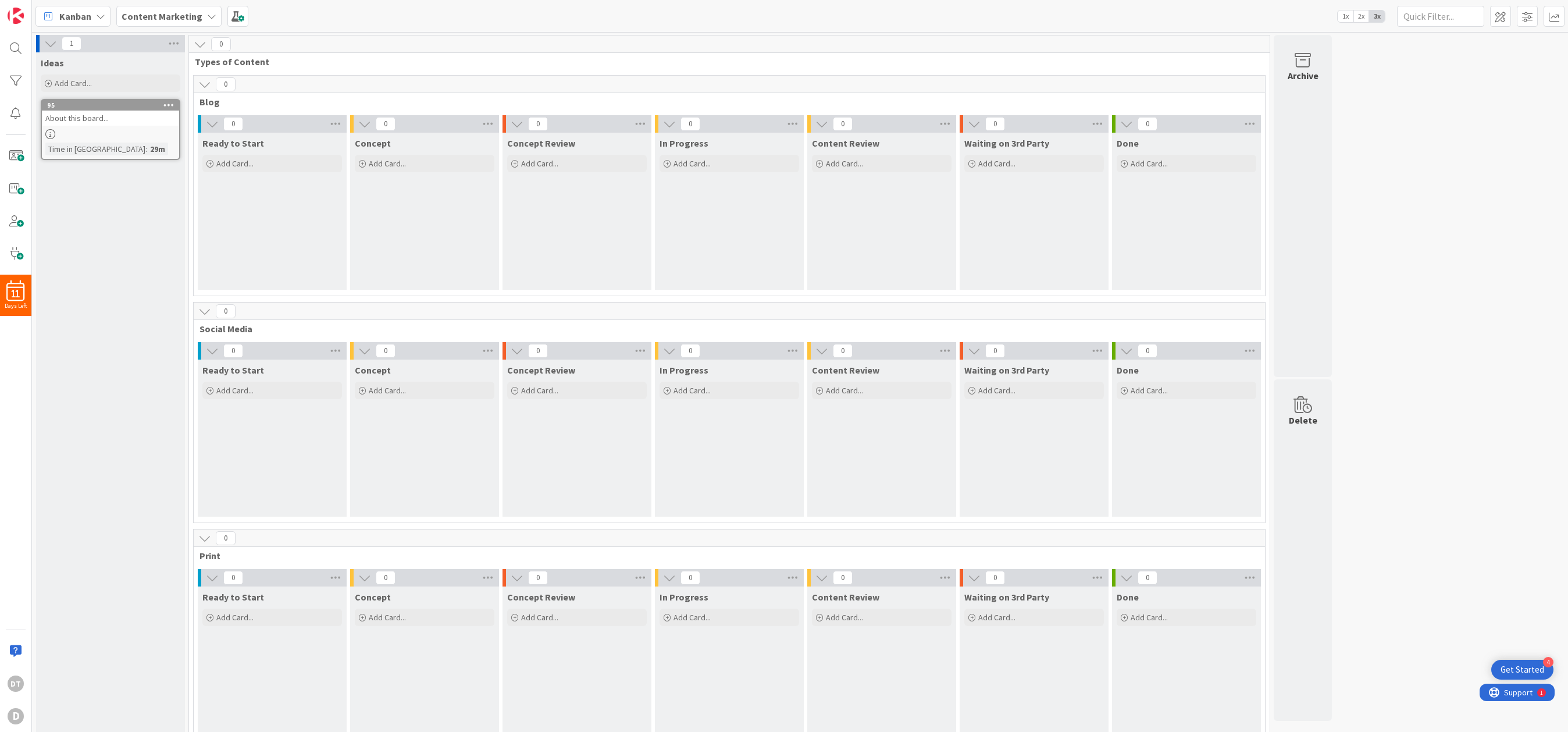
click at [211, 102] on span "Blog" at bounding box center [725, 101] width 1050 height 12
click at [239, 161] on span "Add Card..." at bounding box center [234, 163] width 37 height 11
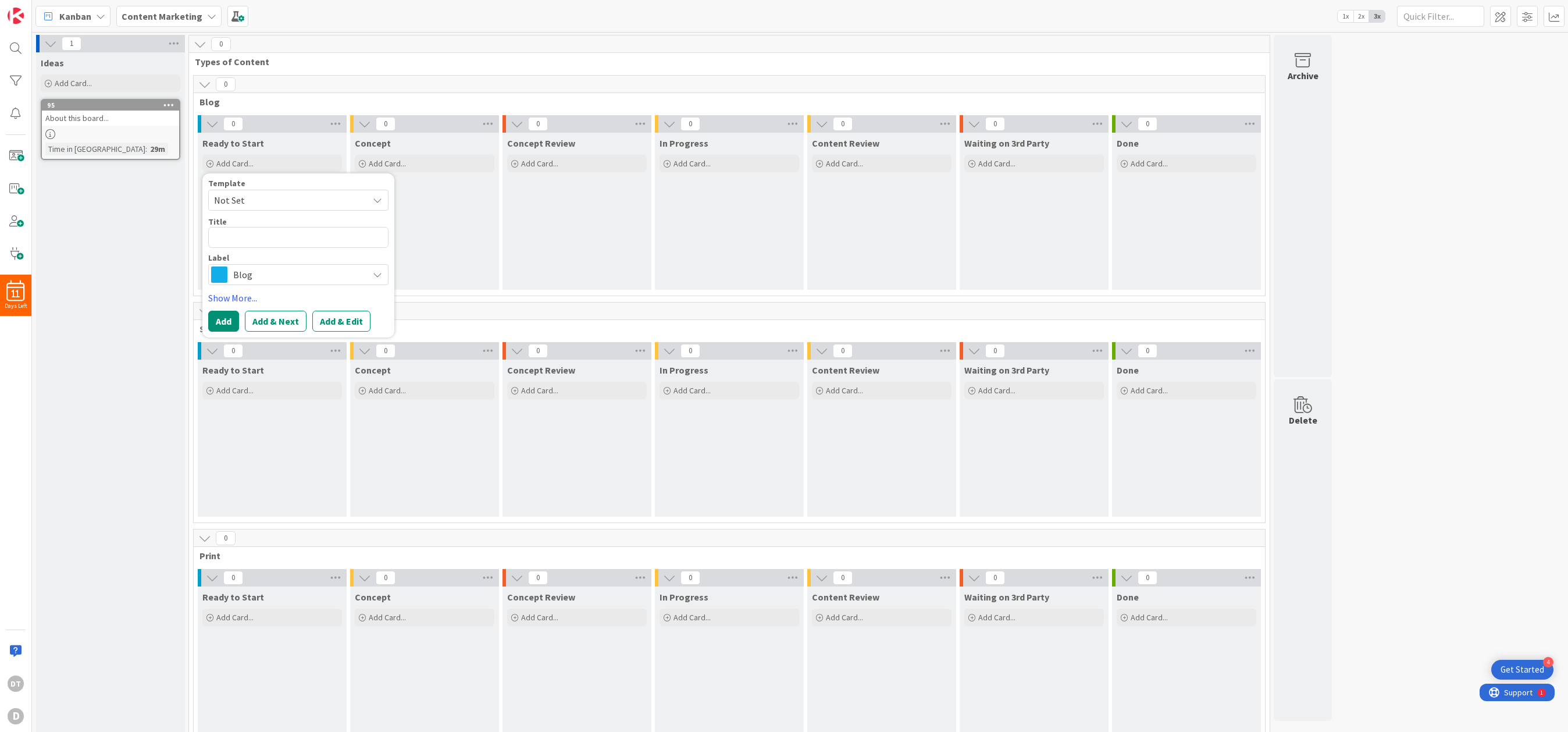
click at [277, 272] on span "Blog" at bounding box center [297, 274] width 129 height 16
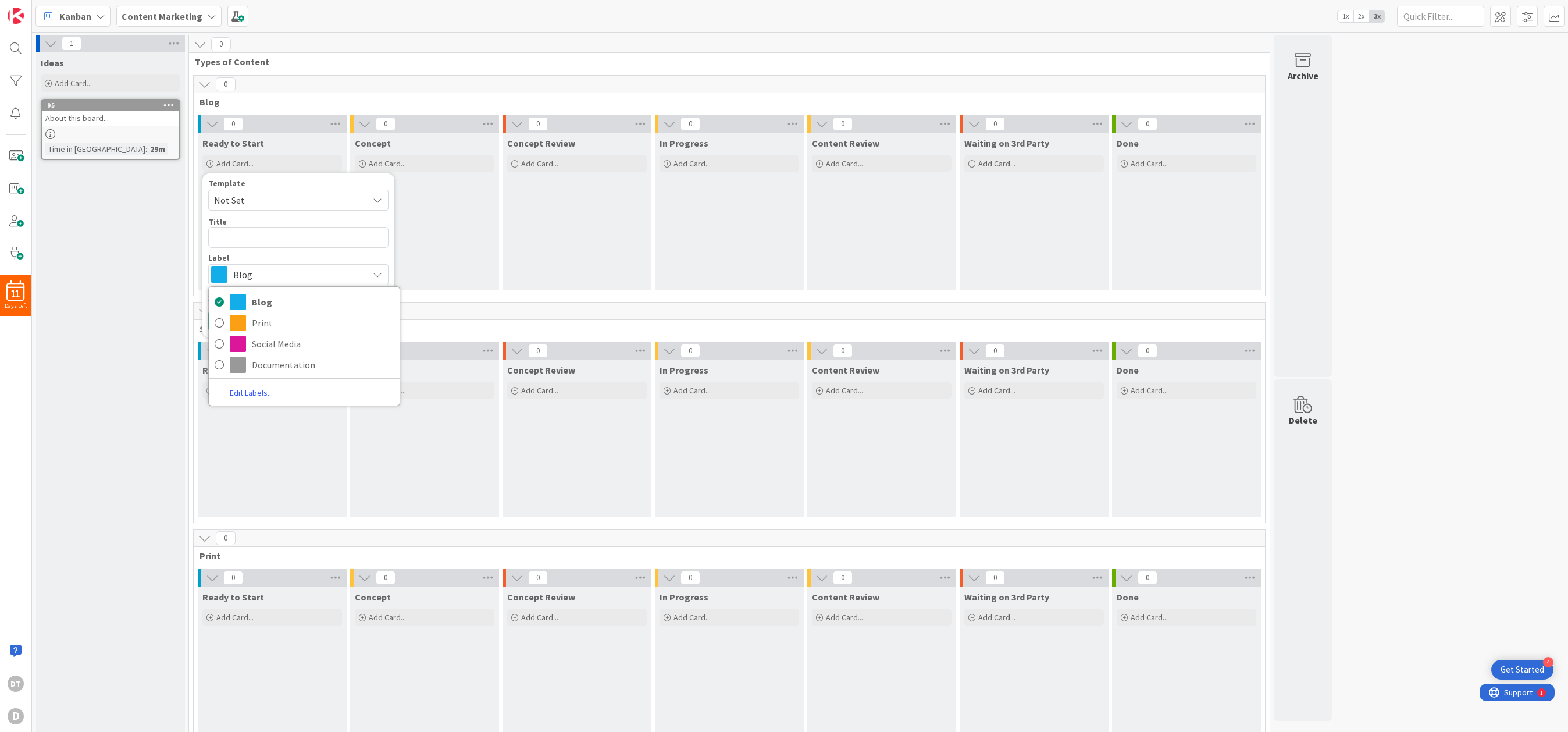
click at [140, 238] on div "Ideas Add Card... 95 About this board... Time in Column : 29m" at bounding box center [110, 404] width 149 height 704
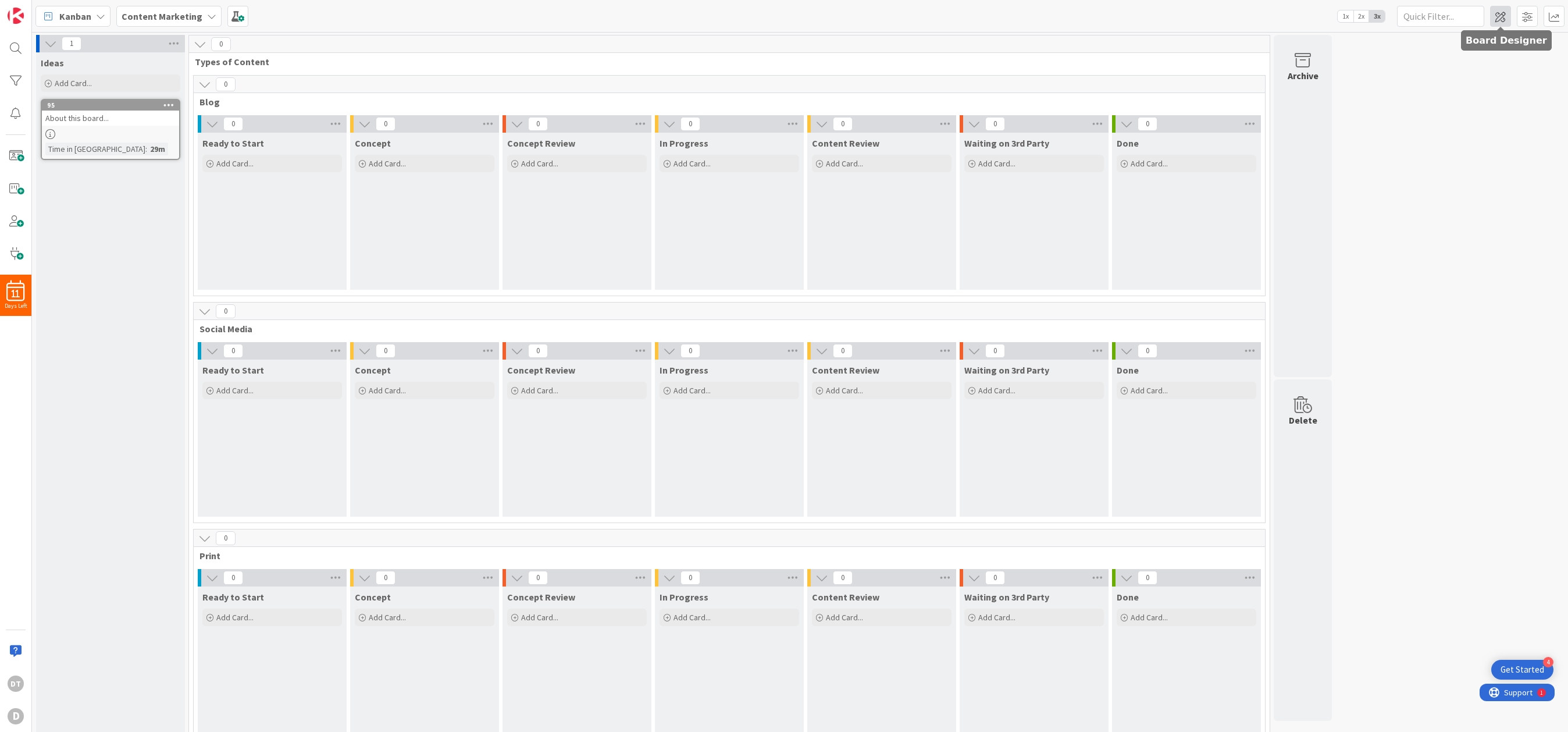
click at [992, 15] on span at bounding box center [1500, 16] width 21 height 21
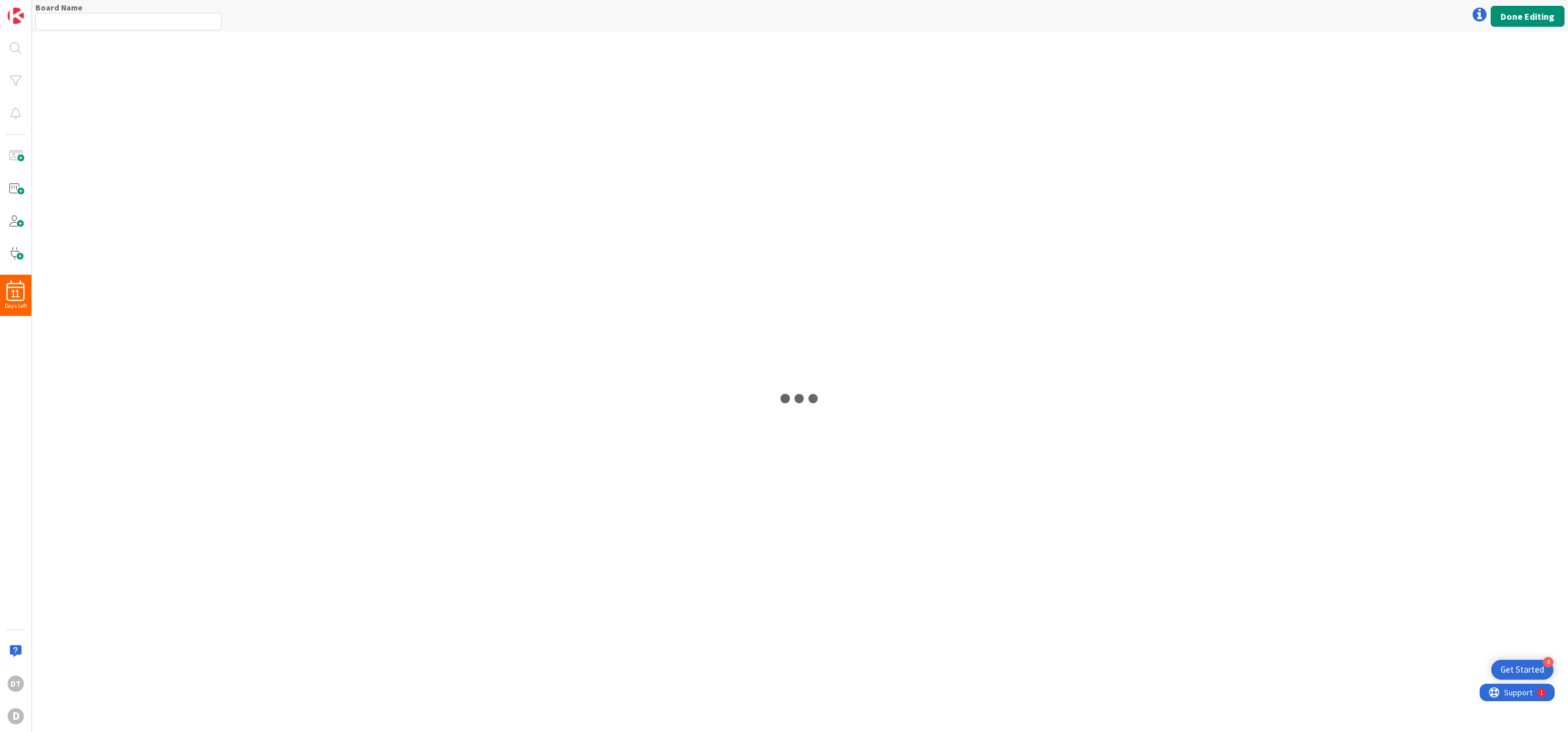
type input "Content Marketing"
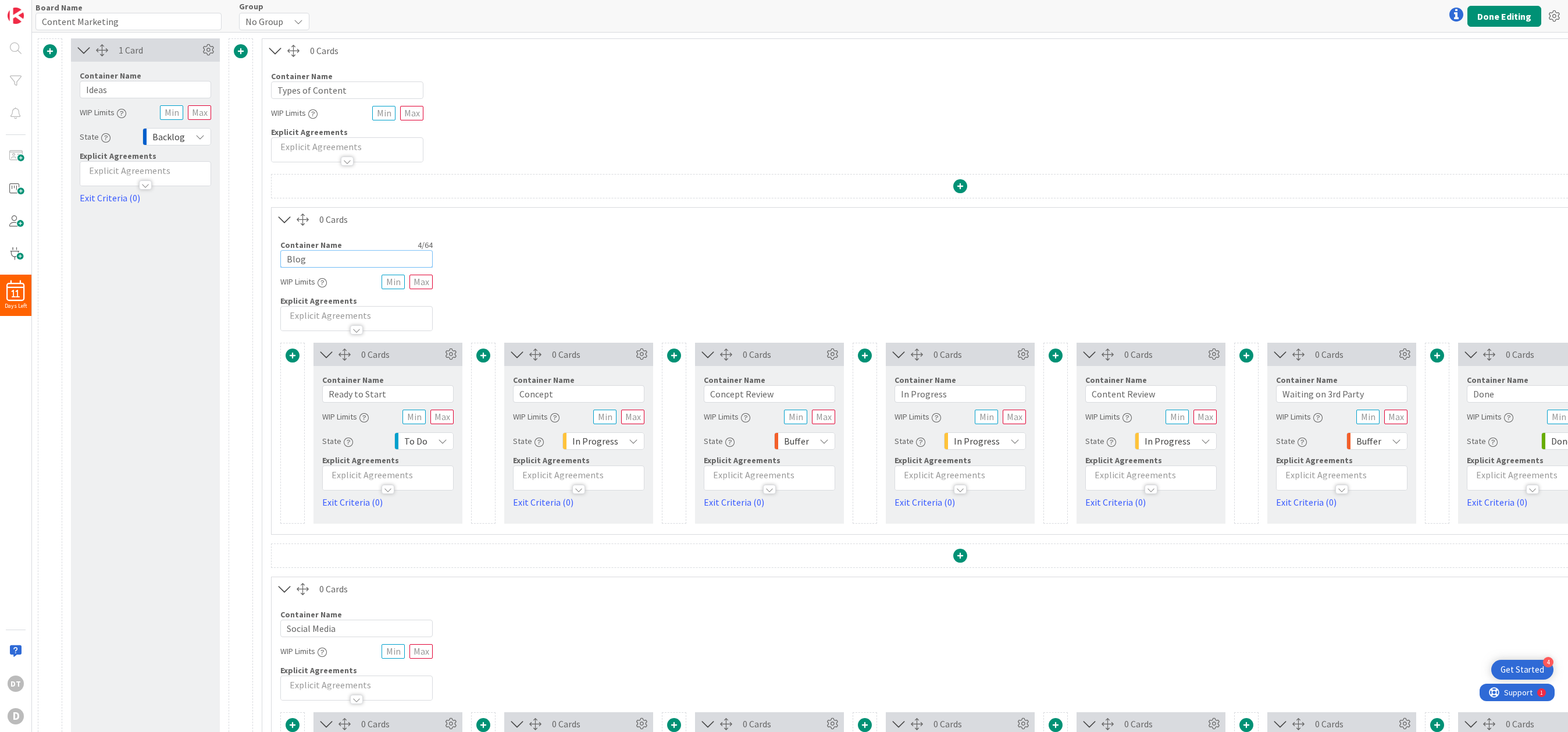
drag, startPoint x: 311, startPoint y: 259, endPoint x: 282, endPoint y: 259, distance: 29.0
click at [282, 259] on input "Blog" at bounding box center [356, 259] width 152 height 18
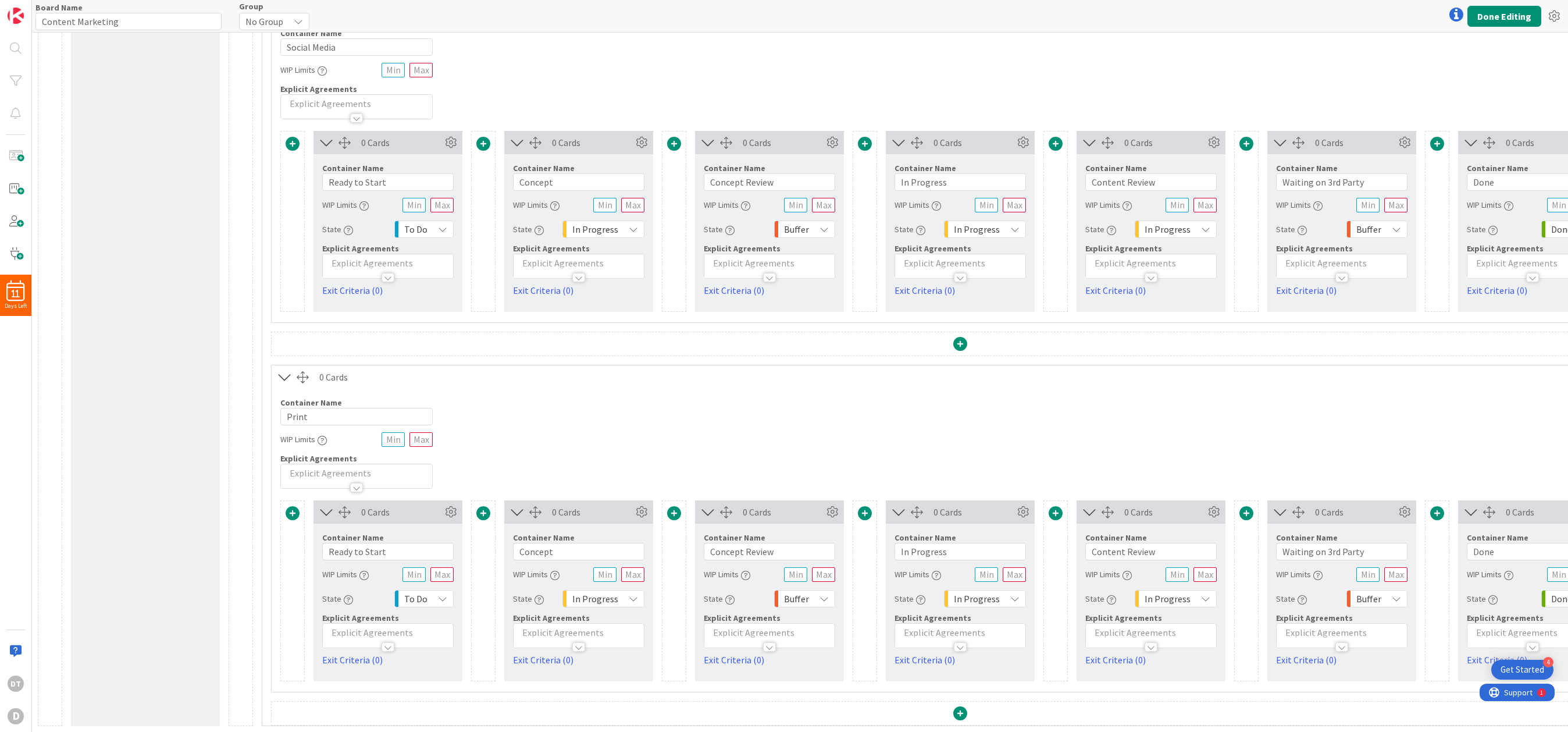
scroll to position [590, 0]
type input "Newletter"
drag, startPoint x: 312, startPoint y: 407, endPoint x: 275, endPoint y: 407, distance: 37.0
click at [275, 407] on div "Container Name 5 / 64 Print WIP Limits Explicit Agreements" at bounding box center [960, 439] width 1377 height 100
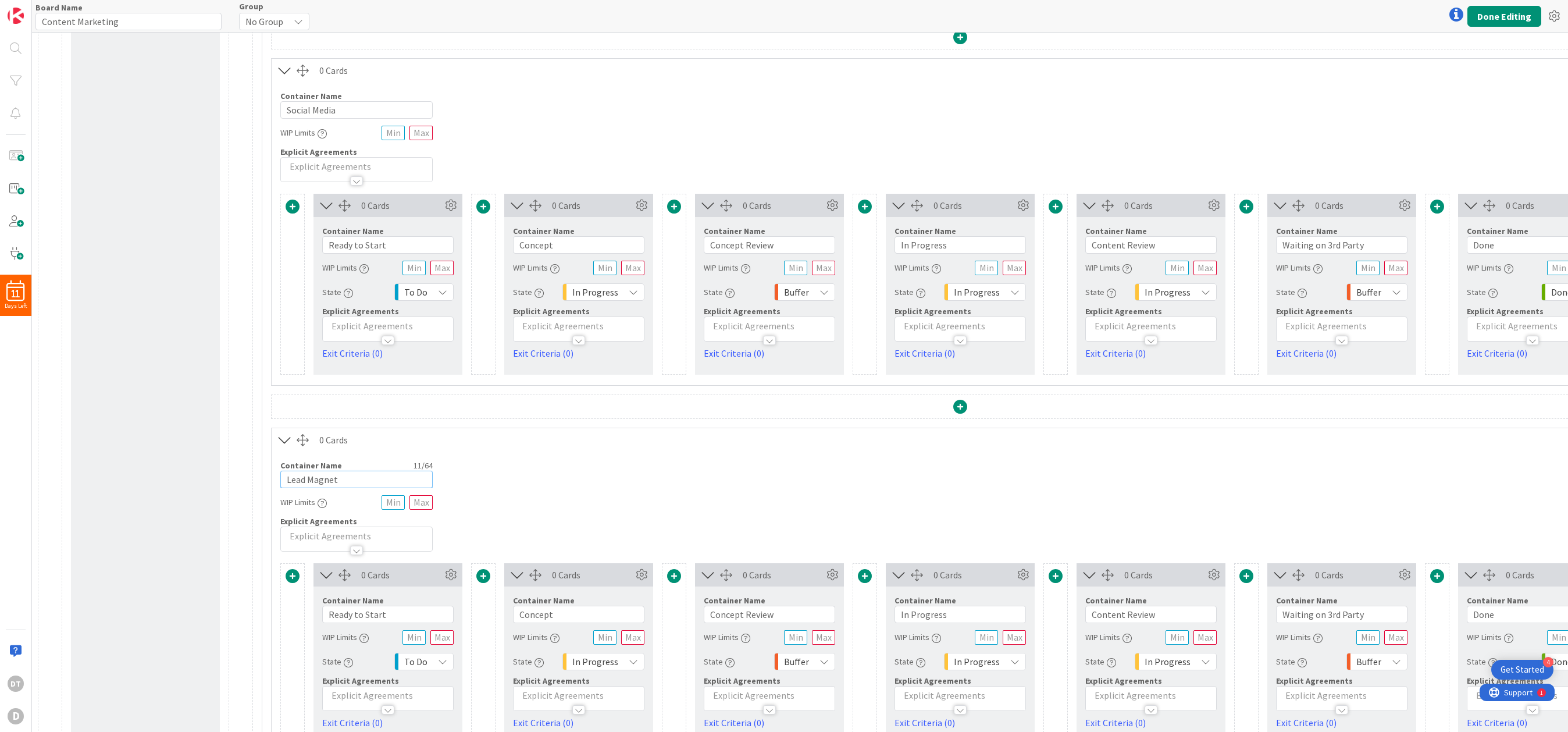
scroll to position [433, 0]
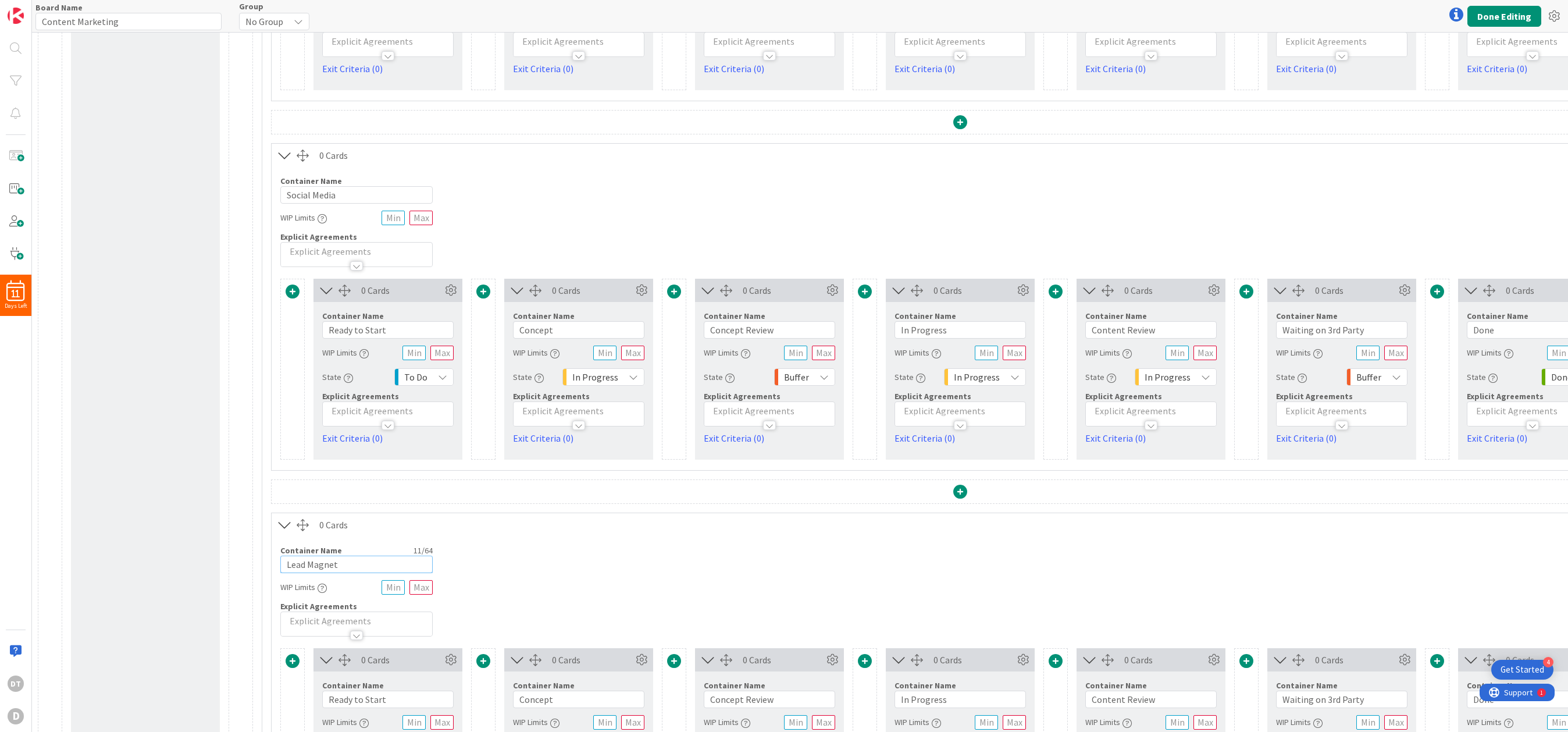
type input "Lead Magnet"
click at [282, 152] on icon at bounding box center [284, 155] width 19 height 15
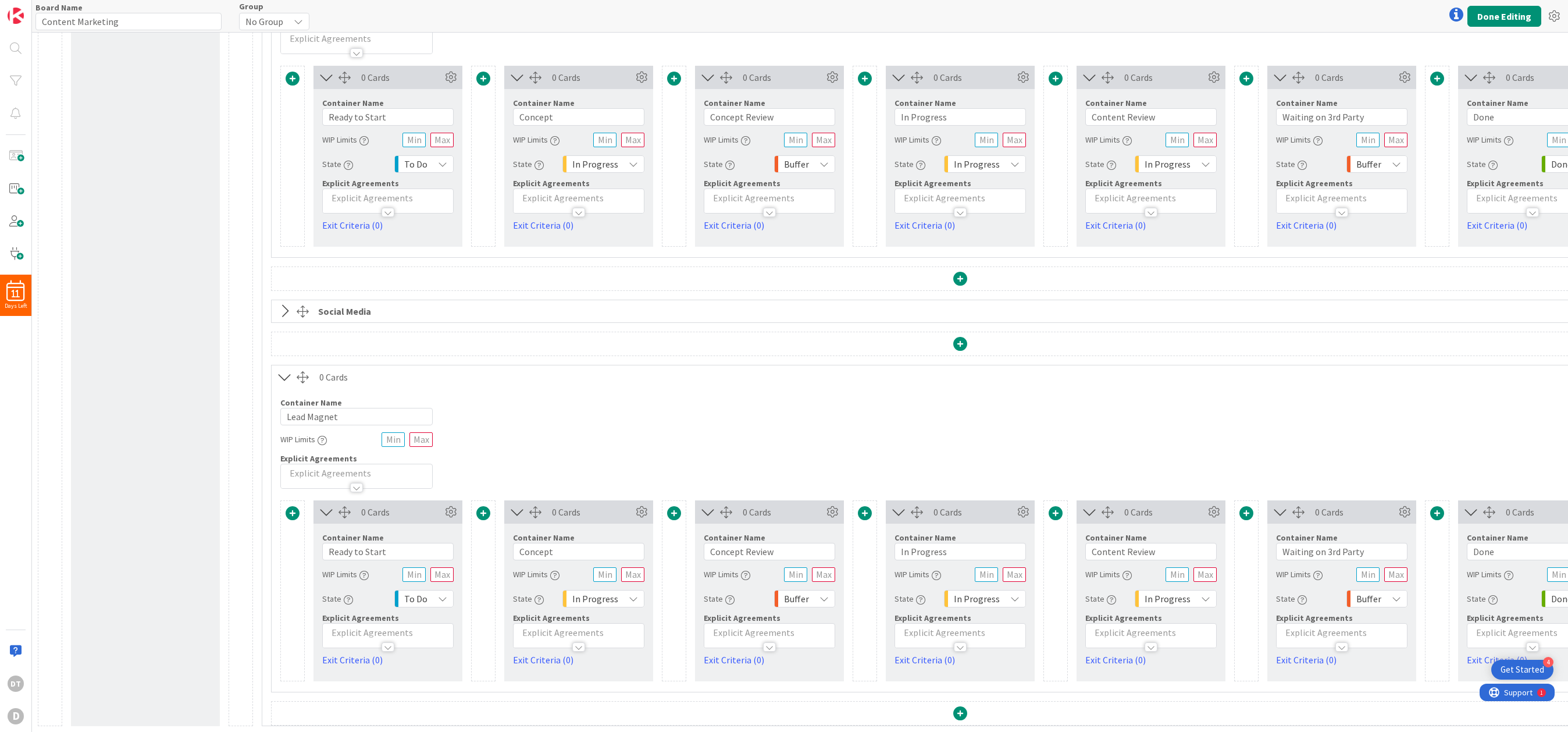
scroll to position [286, 0]
click at [285, 304] on icon at bounding box center [284, 311] width 19 height 15
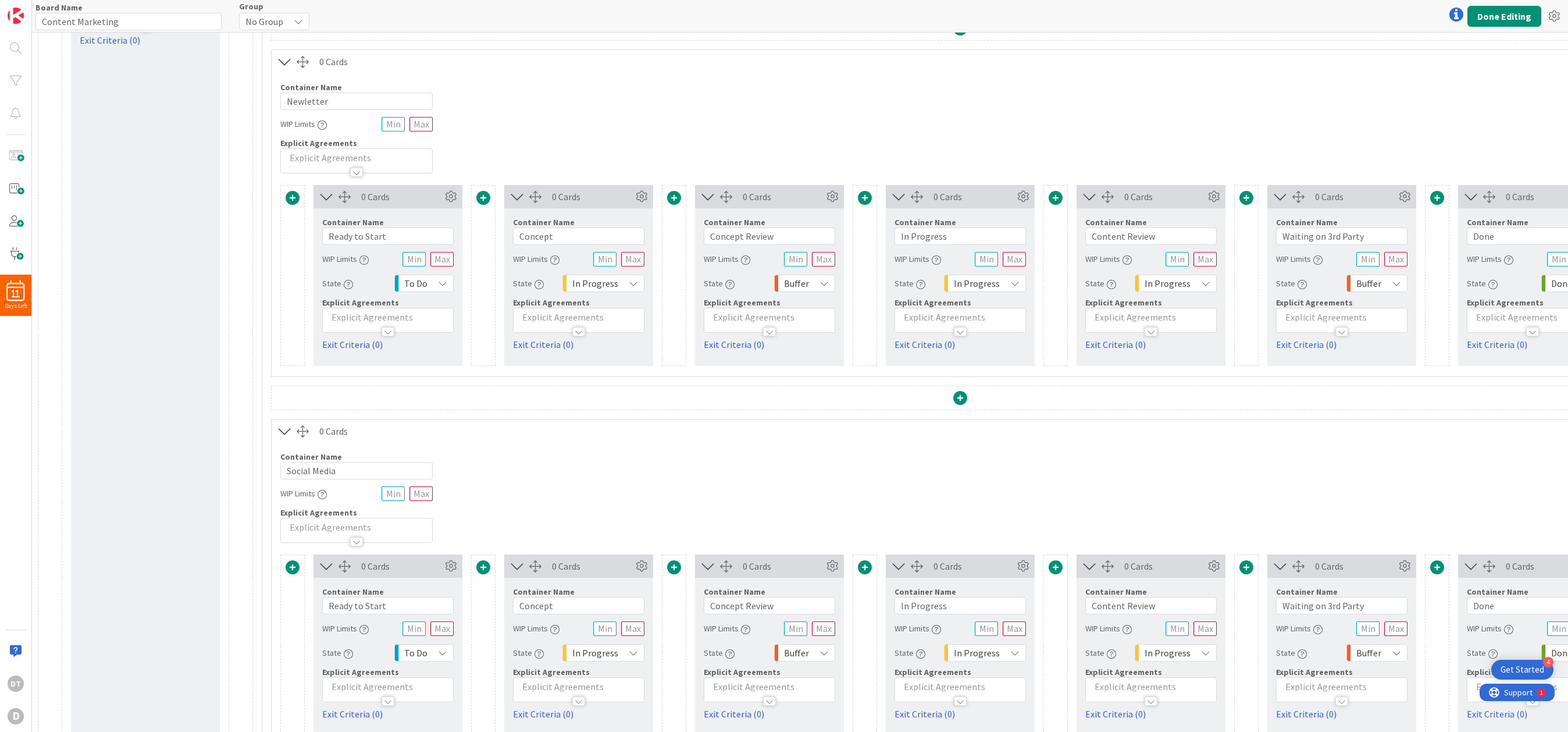
scroll to position [0, 0]
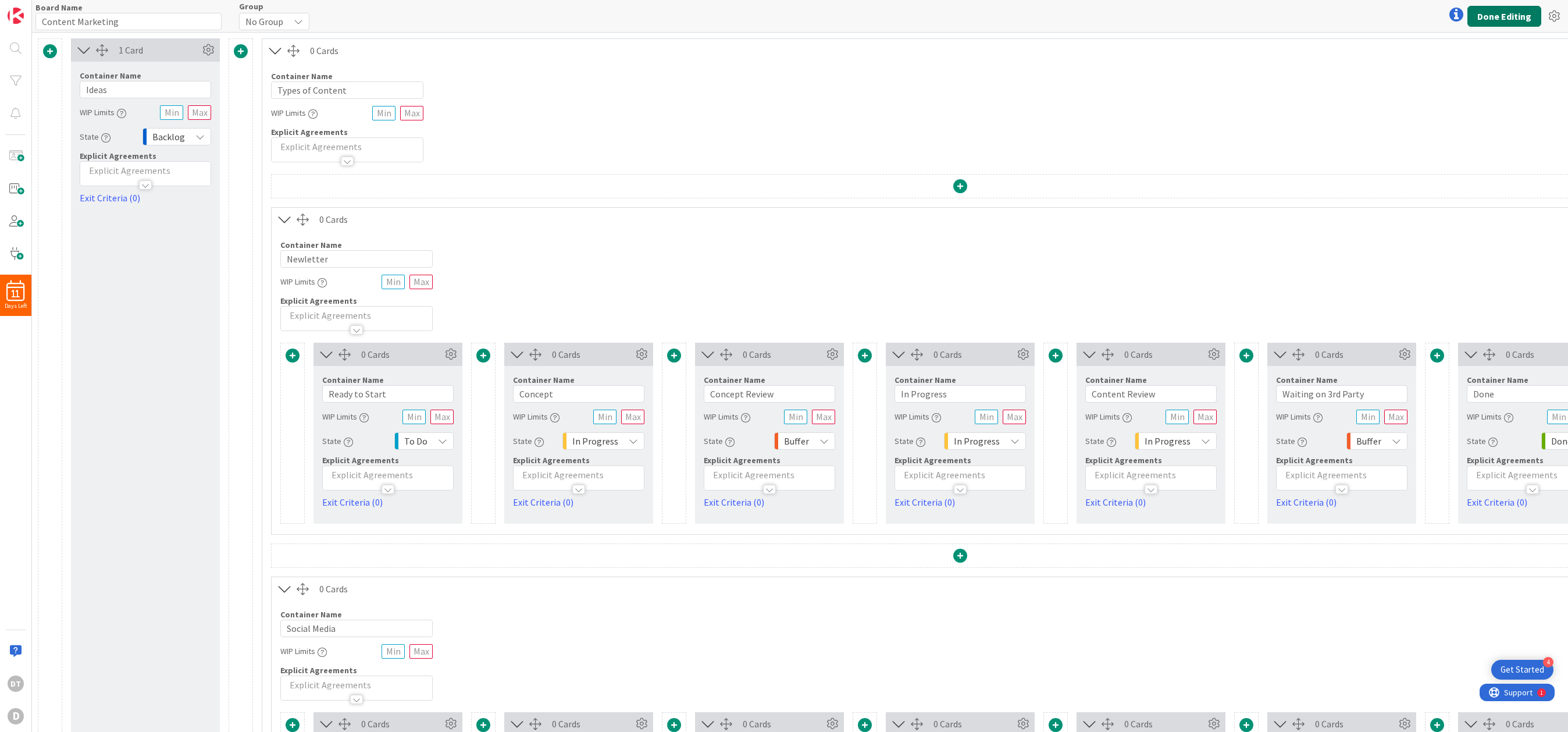
click at [992, 18] on button "Done Editing" at bounding box center [1504, 16] width 74 height 21
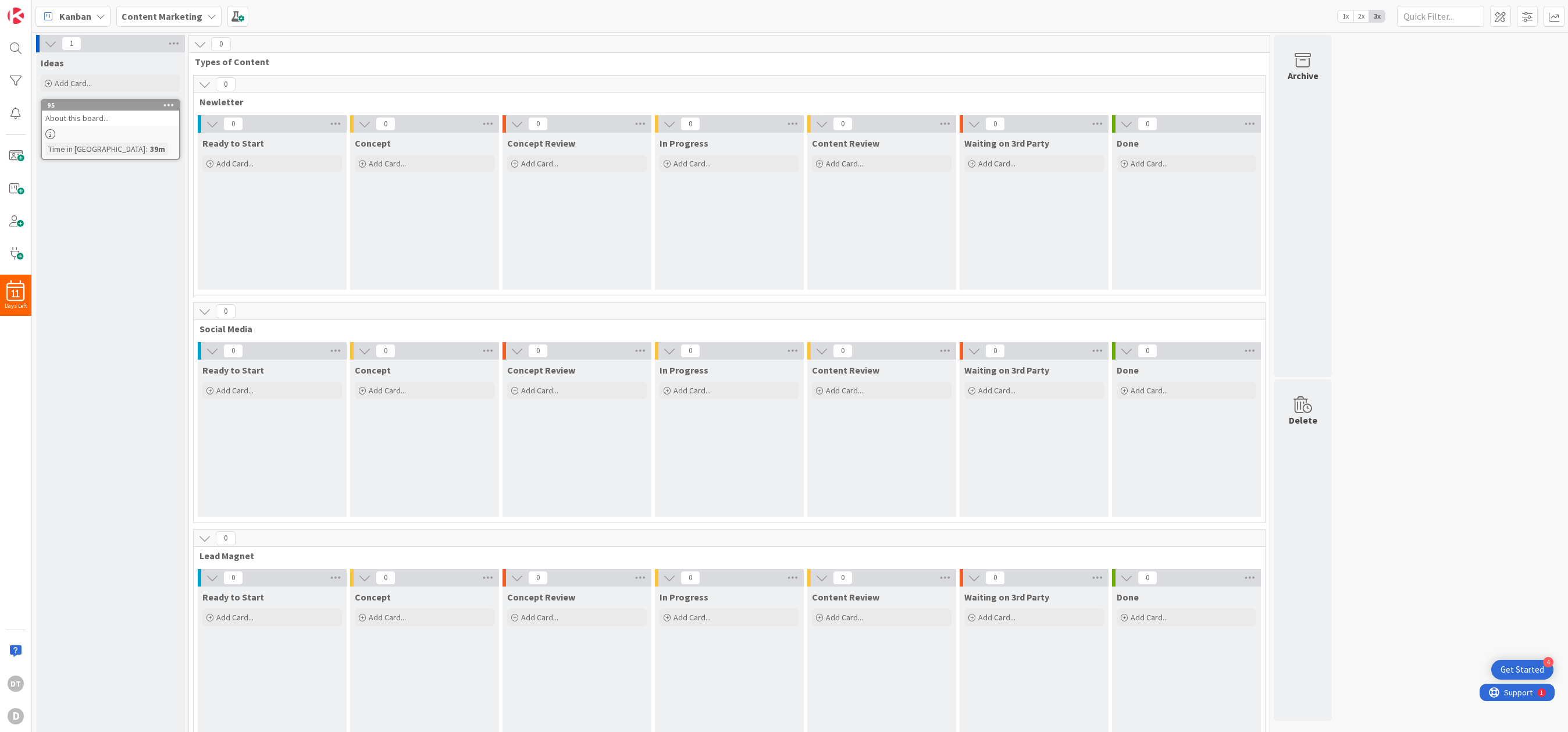
click at [201, 12] on div "Content Marketing" at bounding box center [168, 16] width 105 height 21
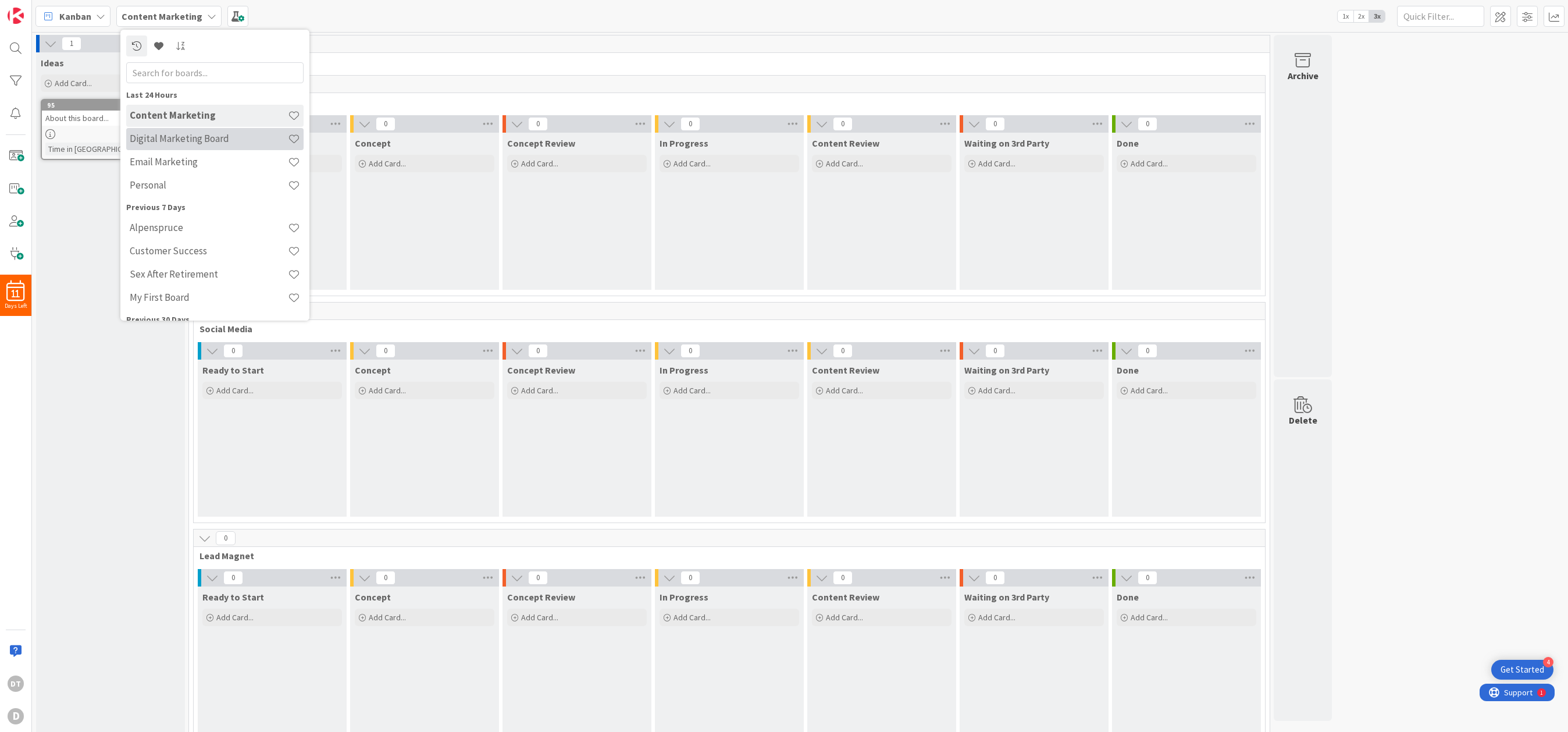
click at [184, 136] on h4 "Digital Marketing Board" at bounding box center [208, 138] width 158 height 12
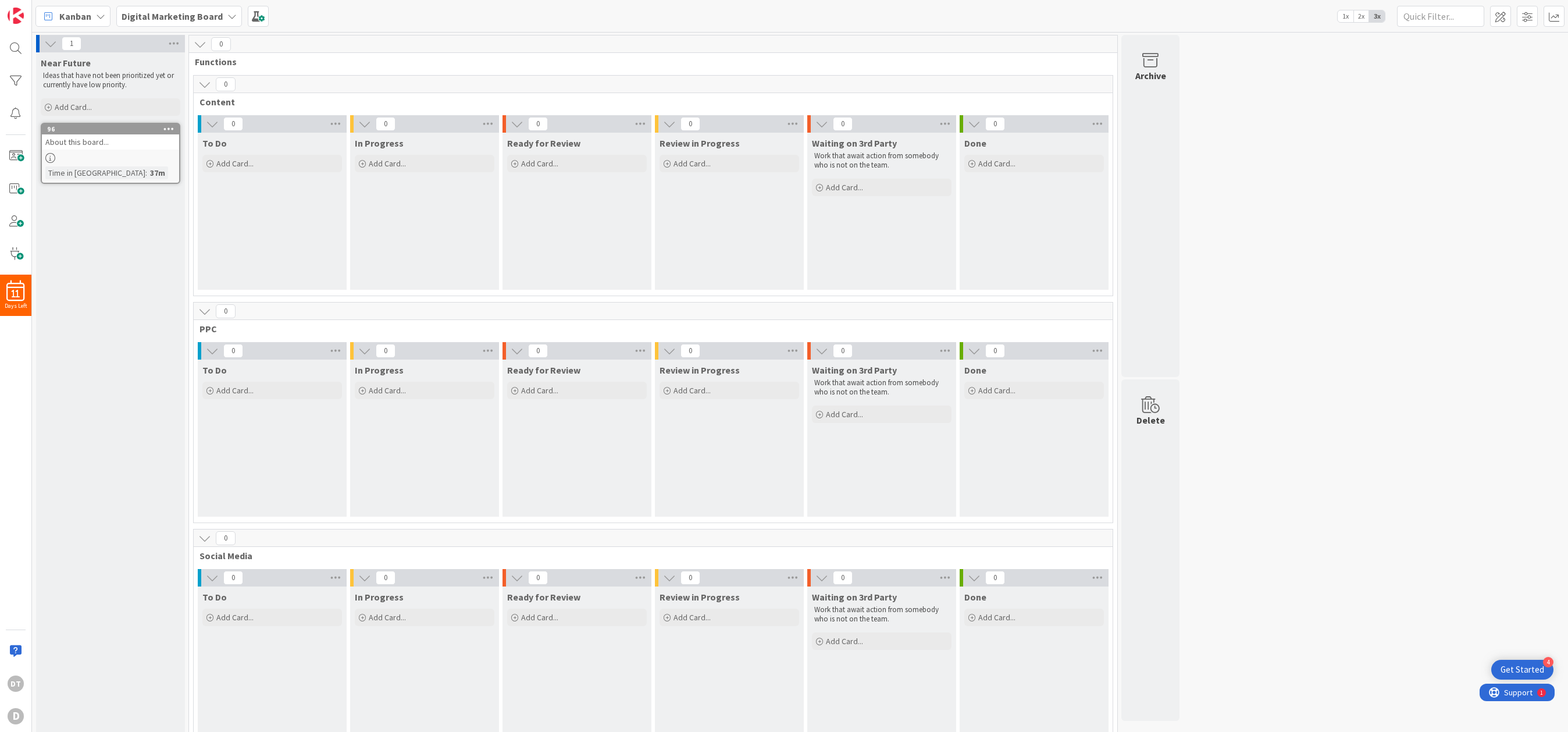
click at [212, 20] on b "Digital Marketing Board" at bounding box center [173, 16] width 101 height 12
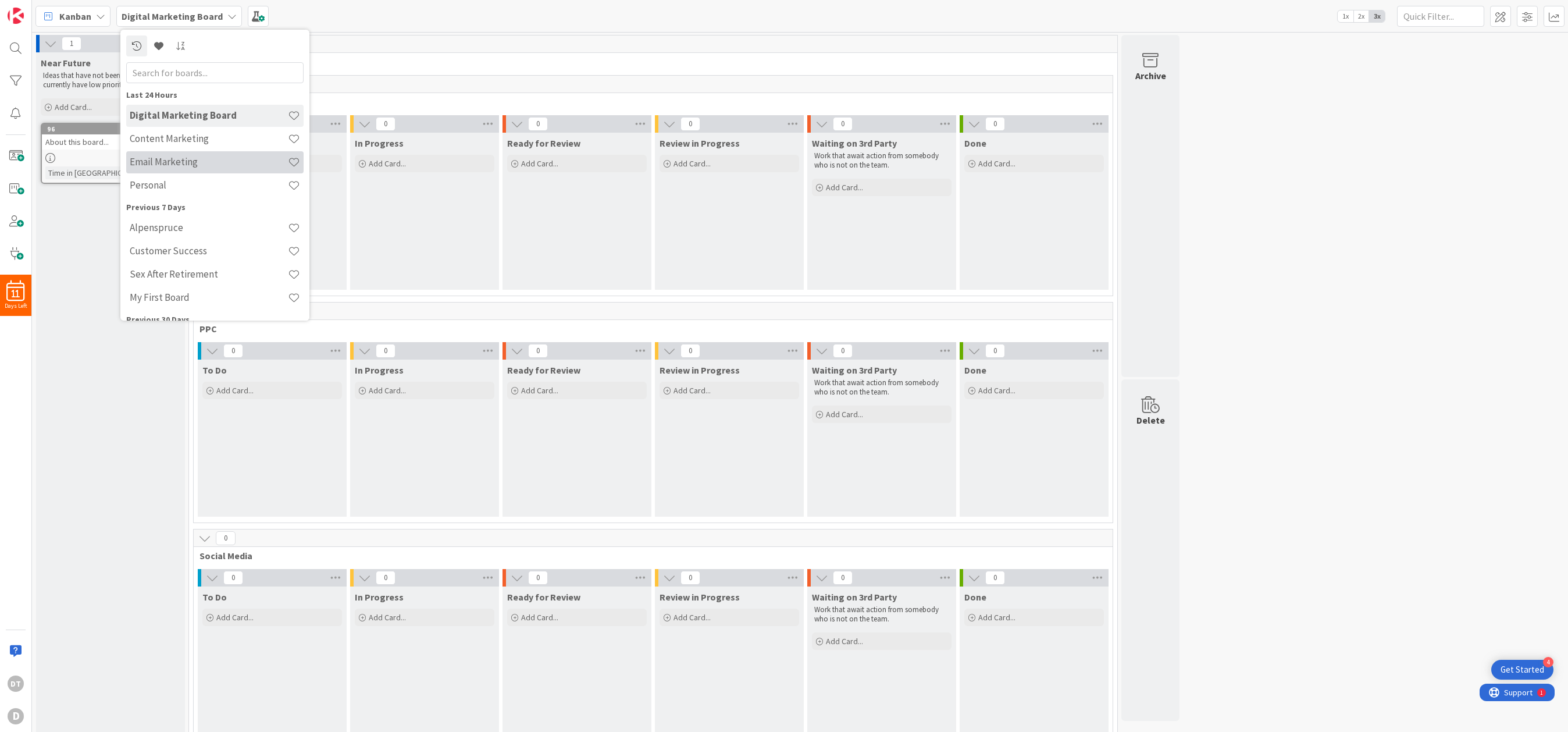
click at [206, 170] on div "Email Marketing" at bounding box center [215, 162] width 177 height 22
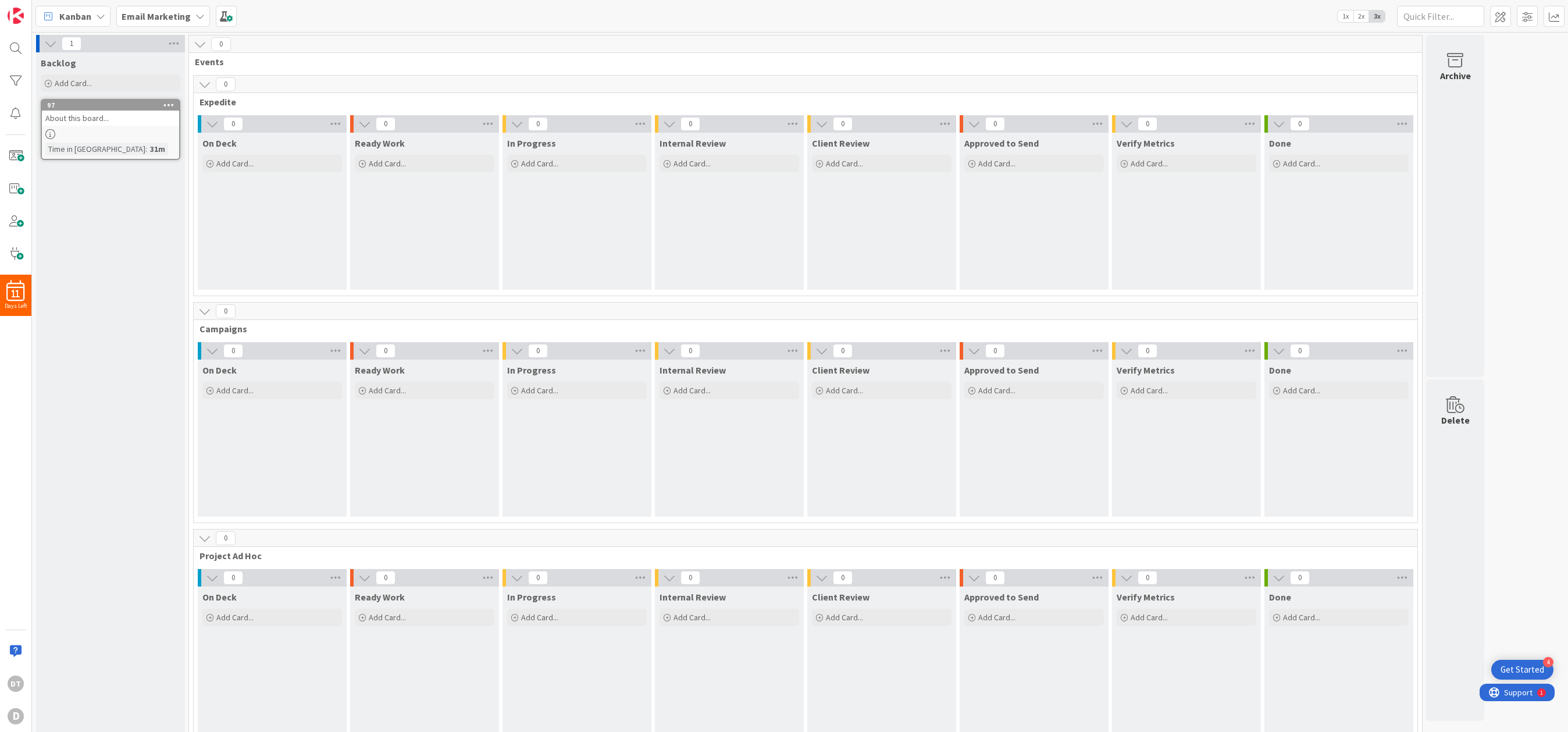
click at [197, 17] on icon at bounding box center [200, 16] width 9 height 9
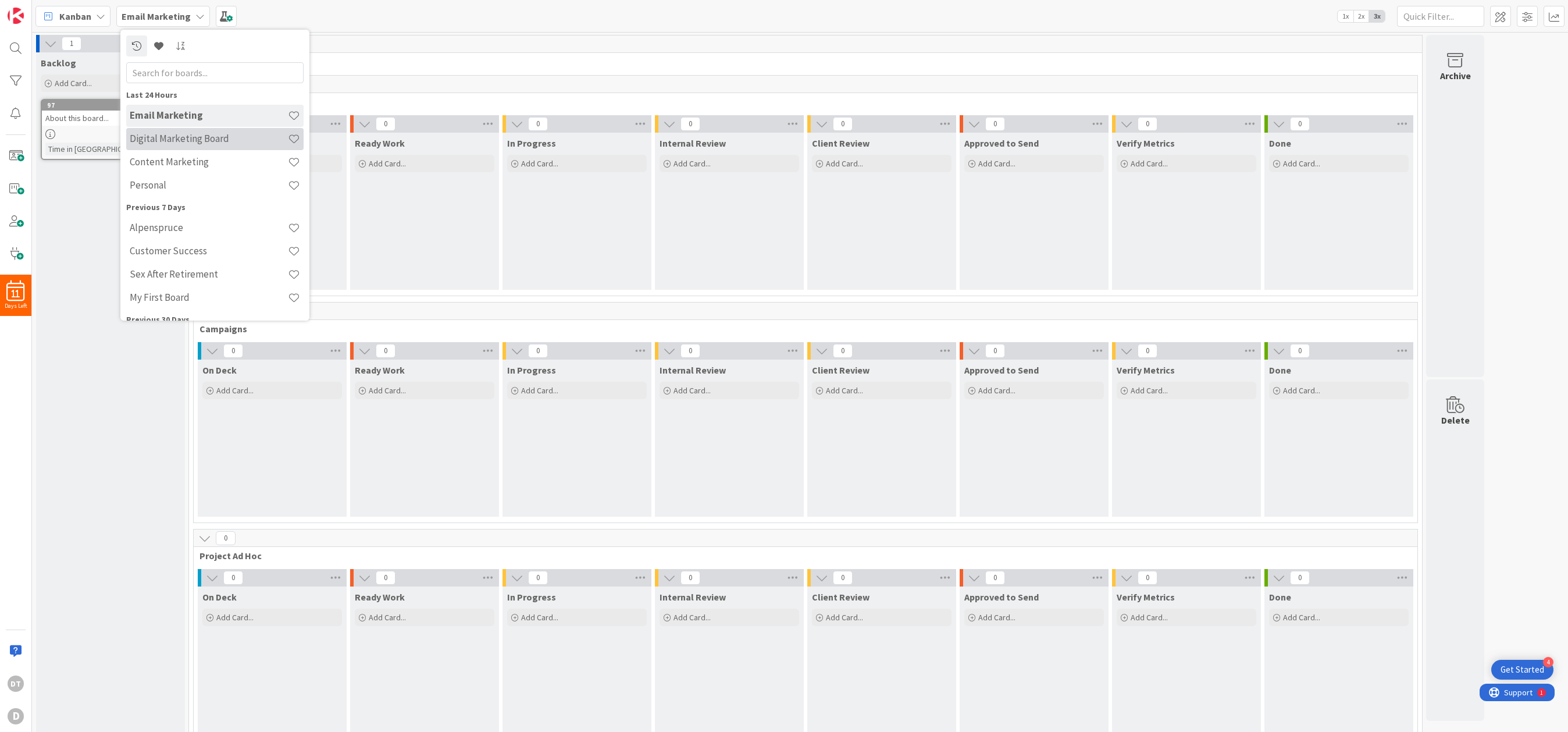
click at [184, 134] on h4 "Digital Marketing Board" at bounding box center [208, 138] width 158 height 12
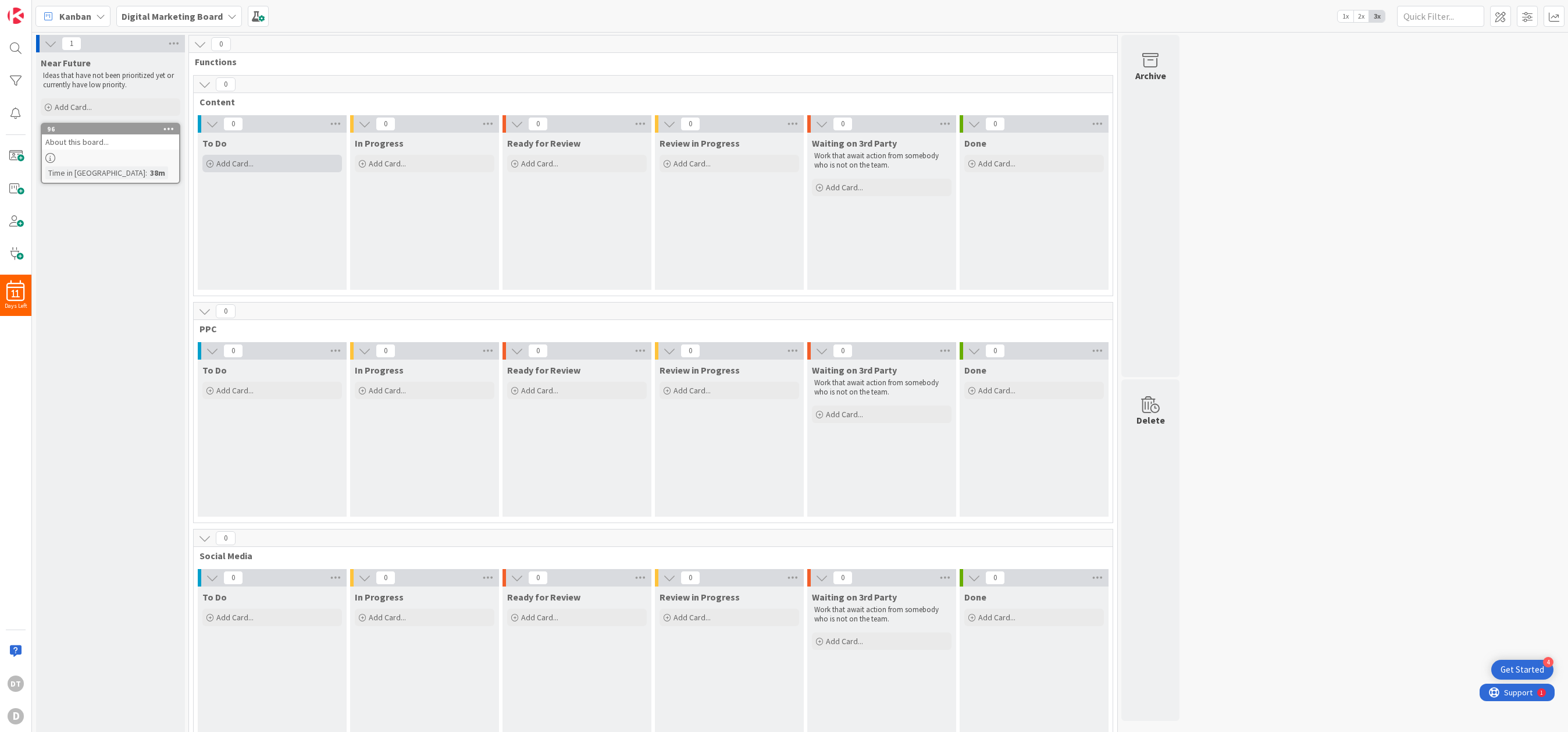
click at [255, 162] on div "Add Card..." at bounding box center [272, 163] width 139 height 18
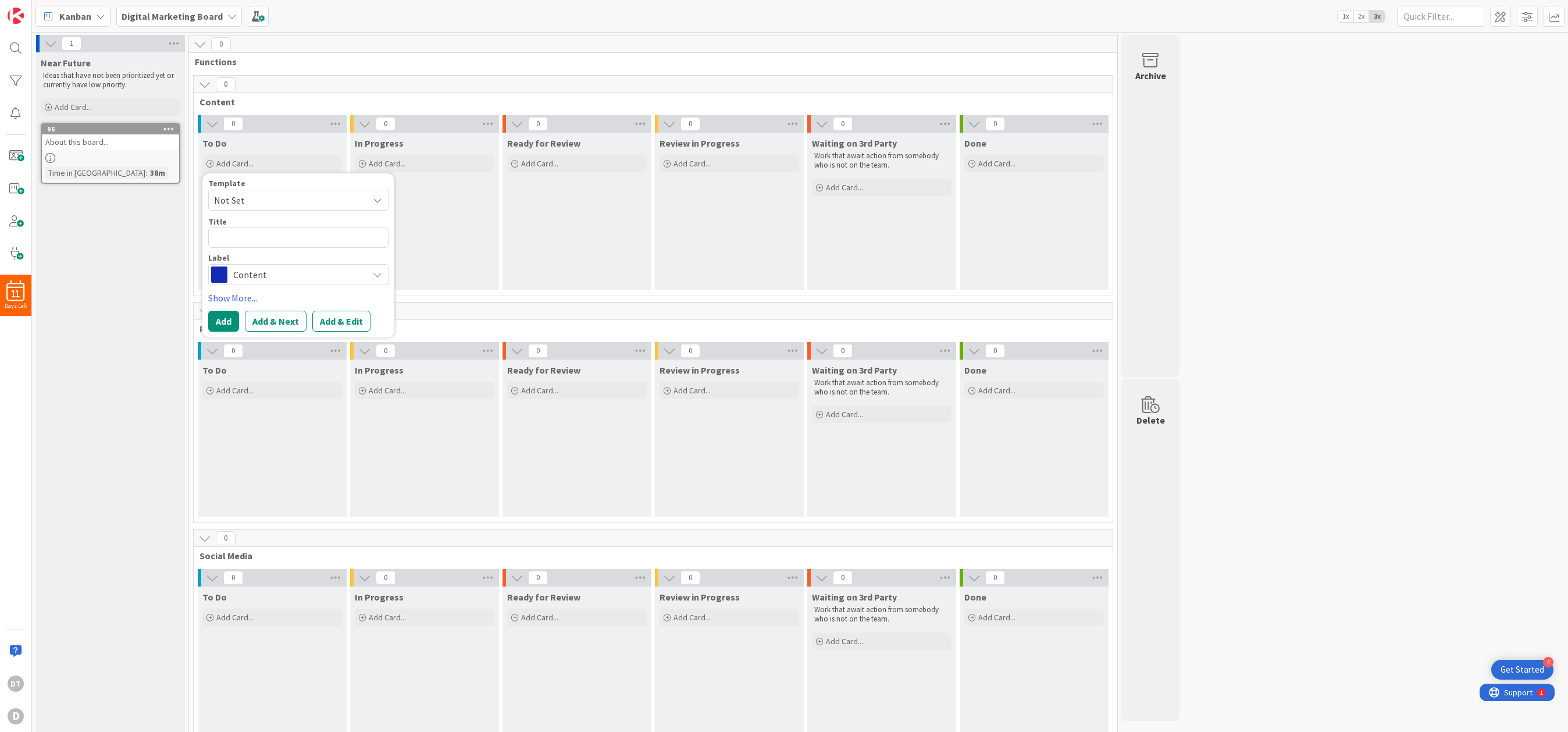
click at [311, 280] on span "Content" at bounding box center [297, 274] width 129 height 16
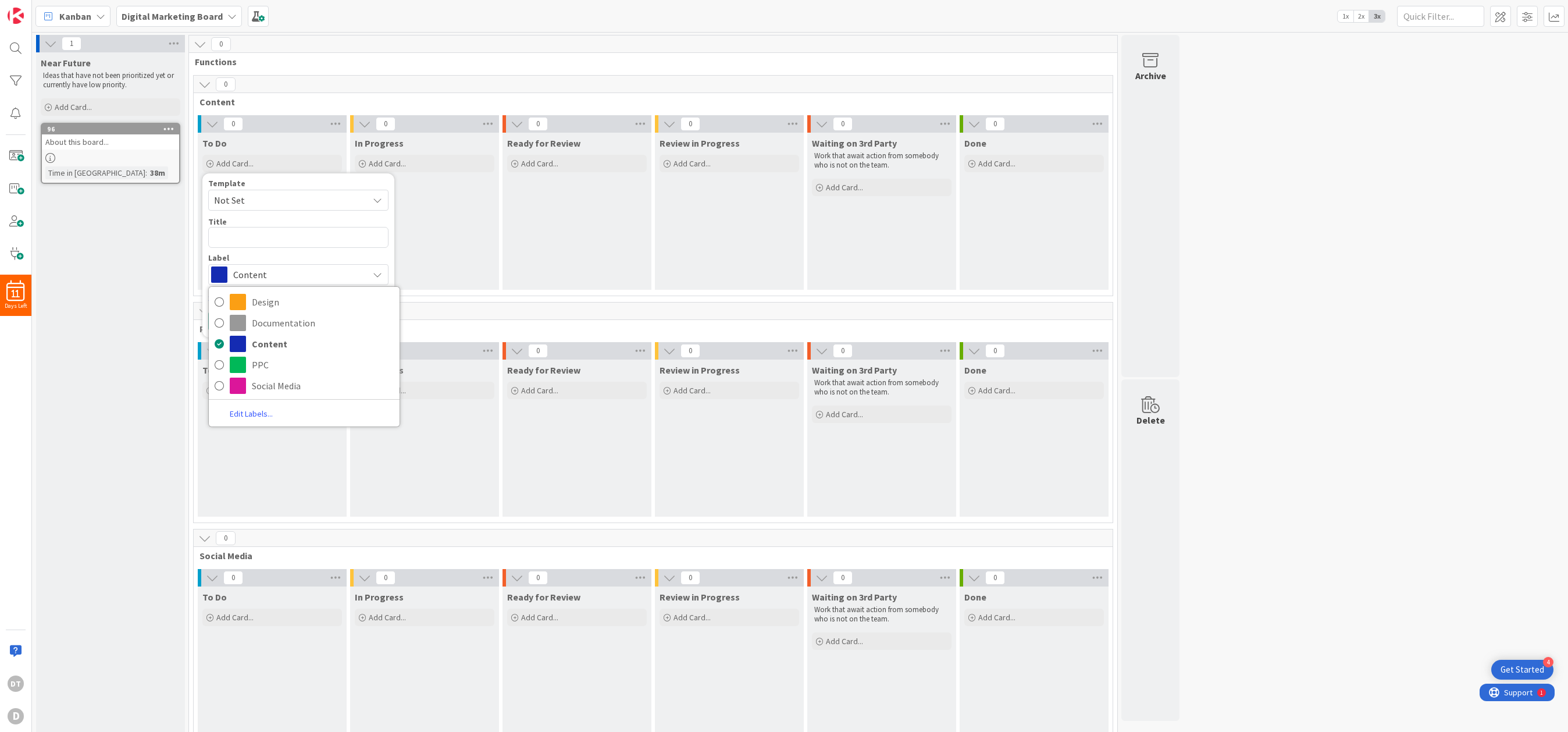
click at [311, 280] on span "Content" at bounding box center [297, 274] width 129 height 16
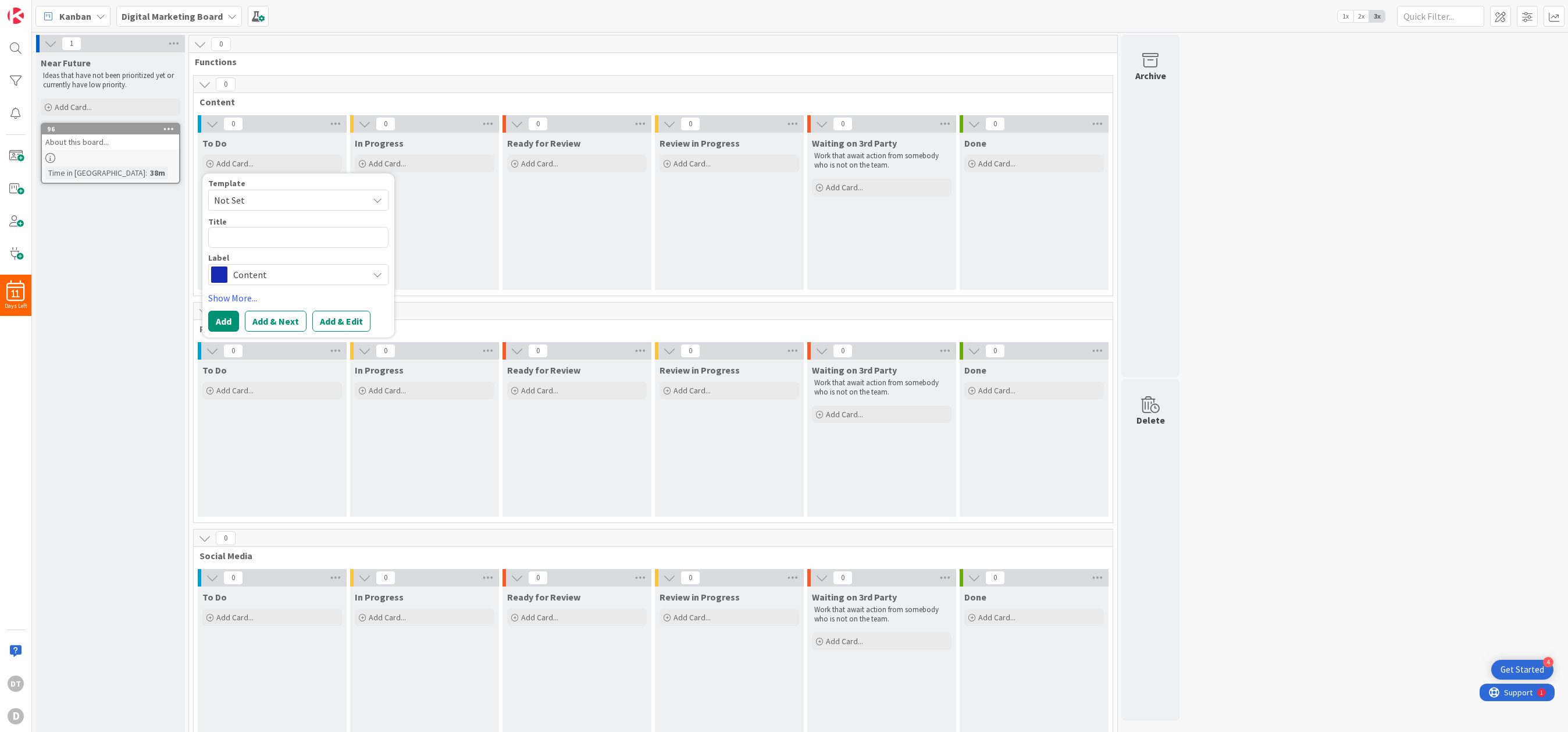
click at [158, 241] on div "Near Future Ideas that have not been prioritized yet or currently have low prio…" at bounding box center [110, 518] width 149 height 931
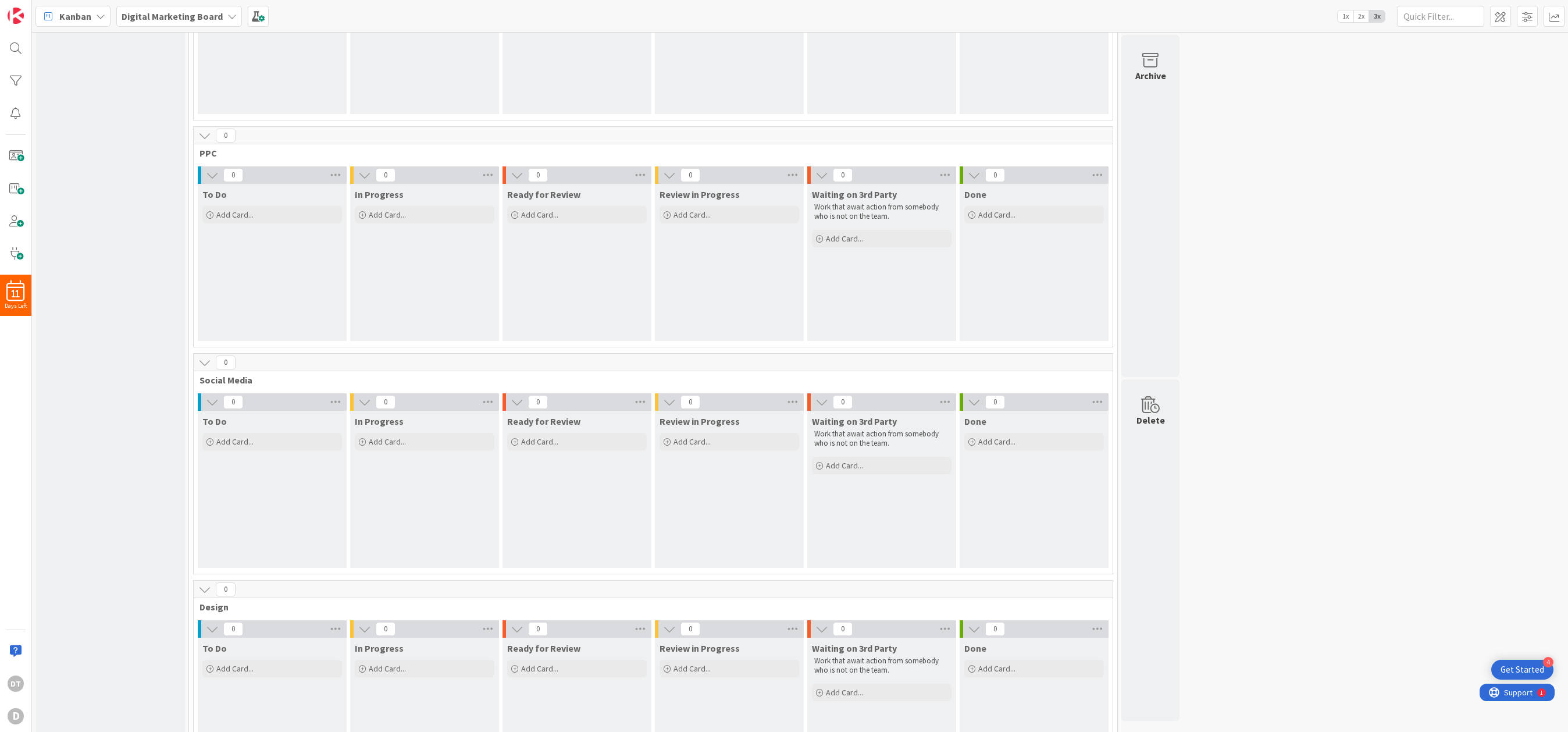
scroll to position [257, 0]
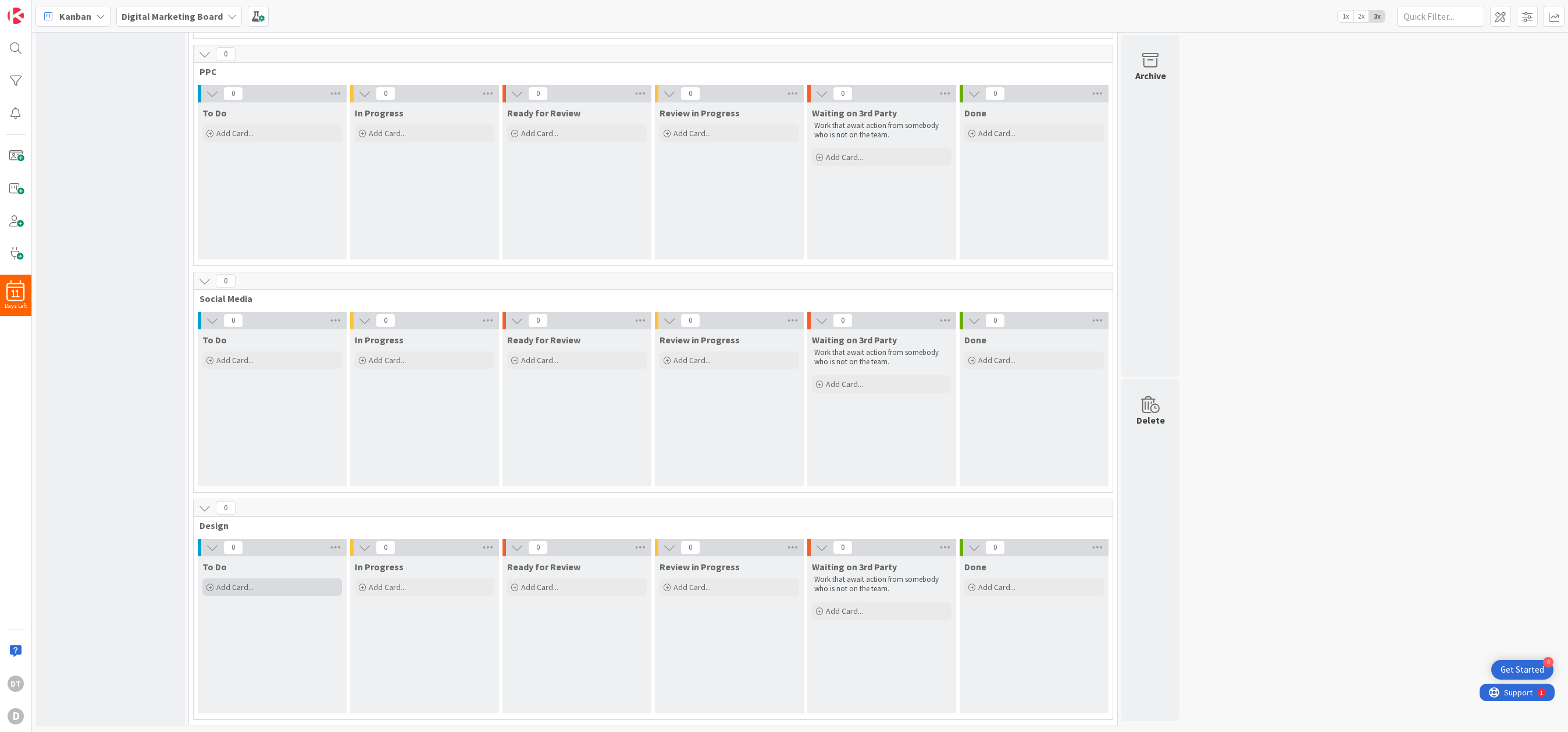
click at [242, 583] on span "Add Card..." at bounding box center [234, 587] width 37 height 11
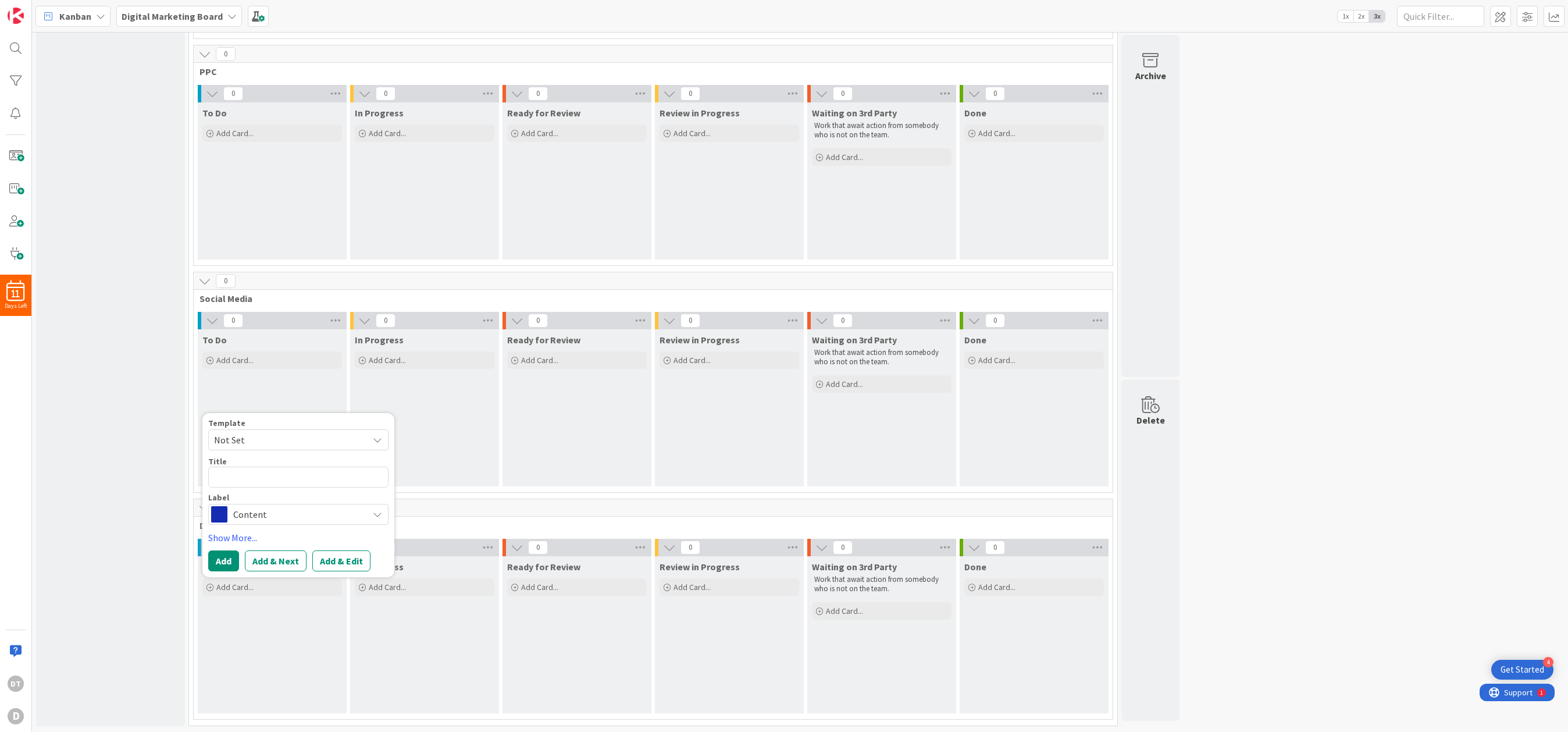
click at [267, 516] on span "Content" at bounding box center [297, 514] width 129 height 16
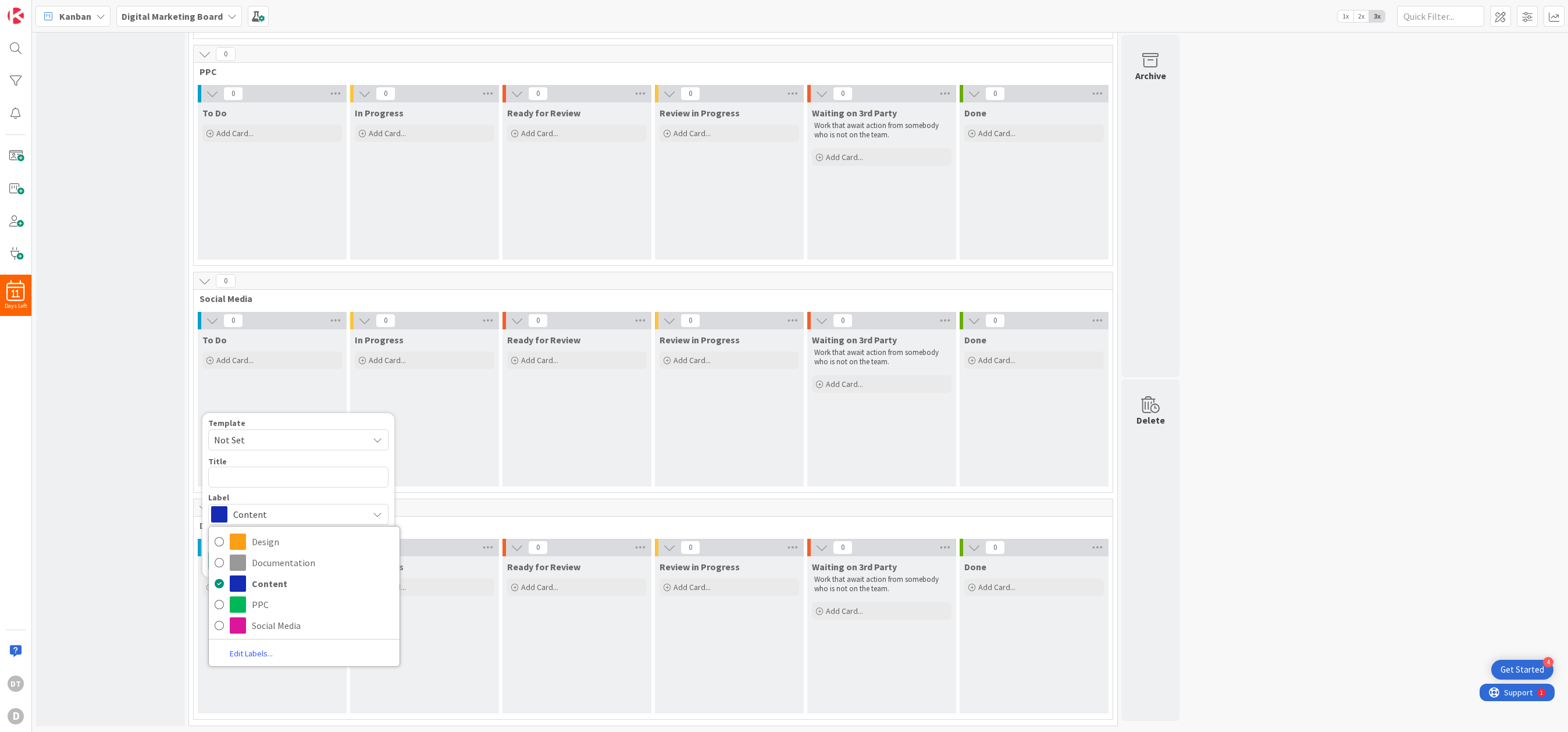
click at [268, 511] on span "Content" at bounding box center [297, 514] width 129 height 16
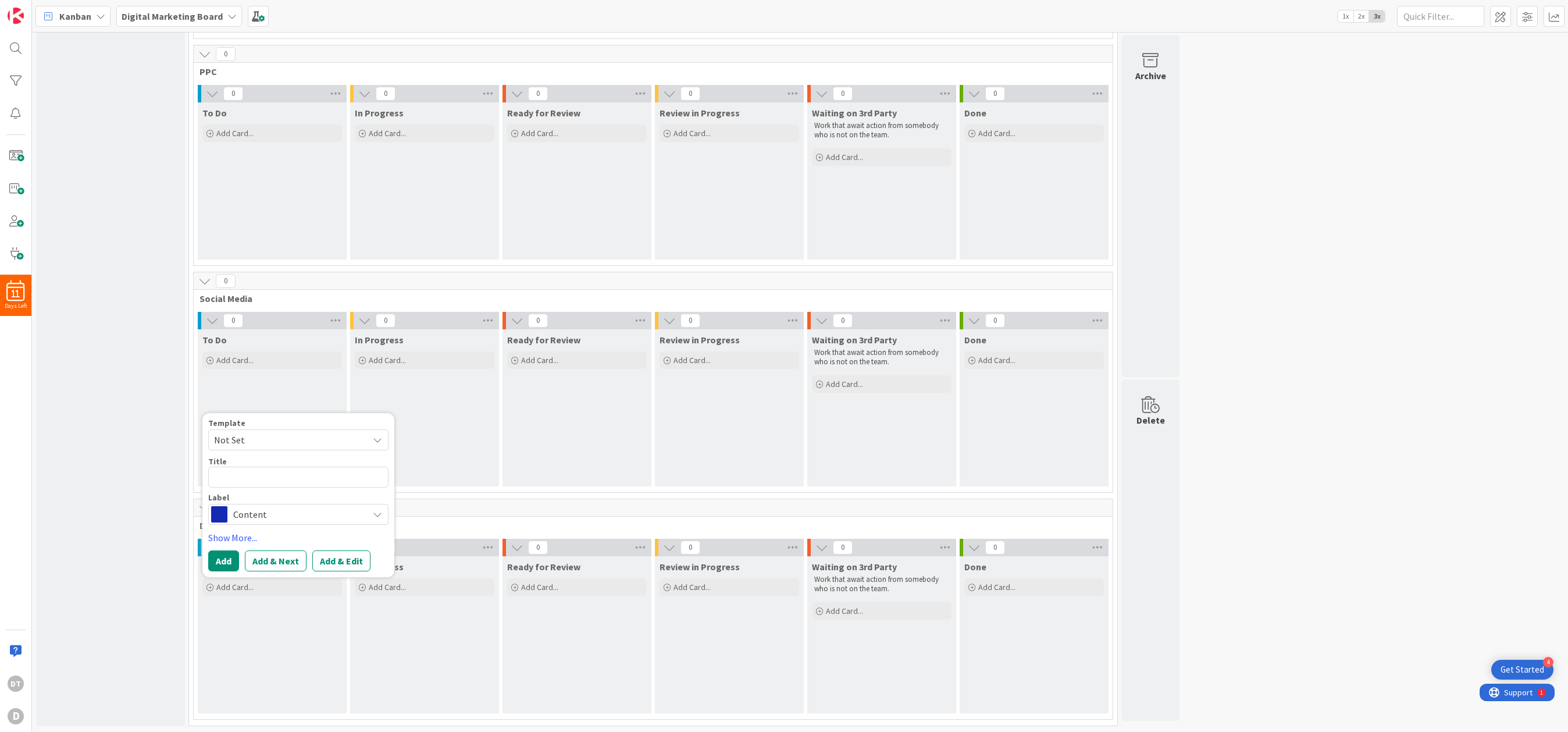
click at [272, 612] on div "To Do Add Card... Template Not Set Title 0 / 128 Label Content Design Documenta…" at bounding box center [272, 635] width 149 height 157
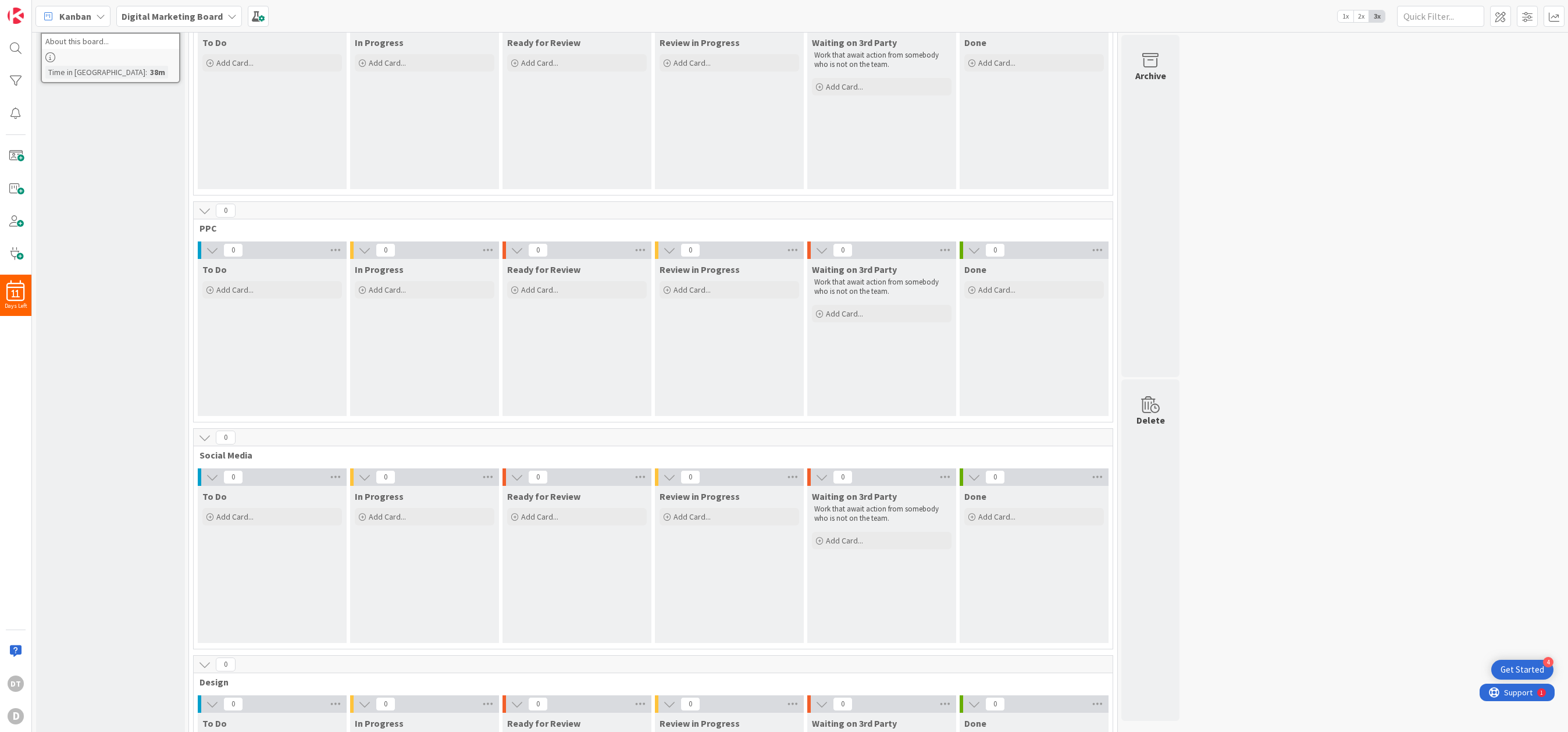
scroll to position [0, 0]
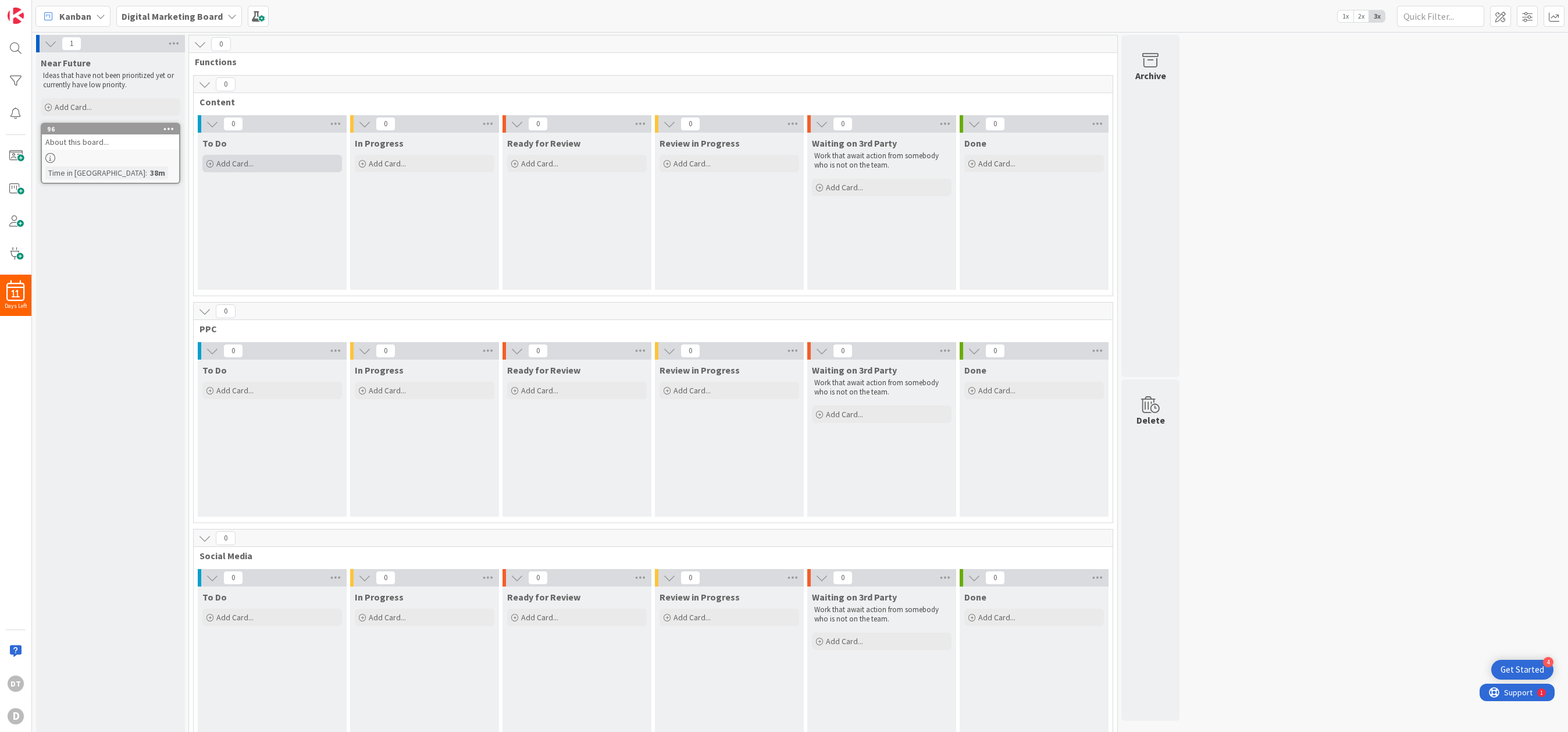
click at [250, 159] on span "Add Card..." at bounding box center [234, 163] width 37 height 11
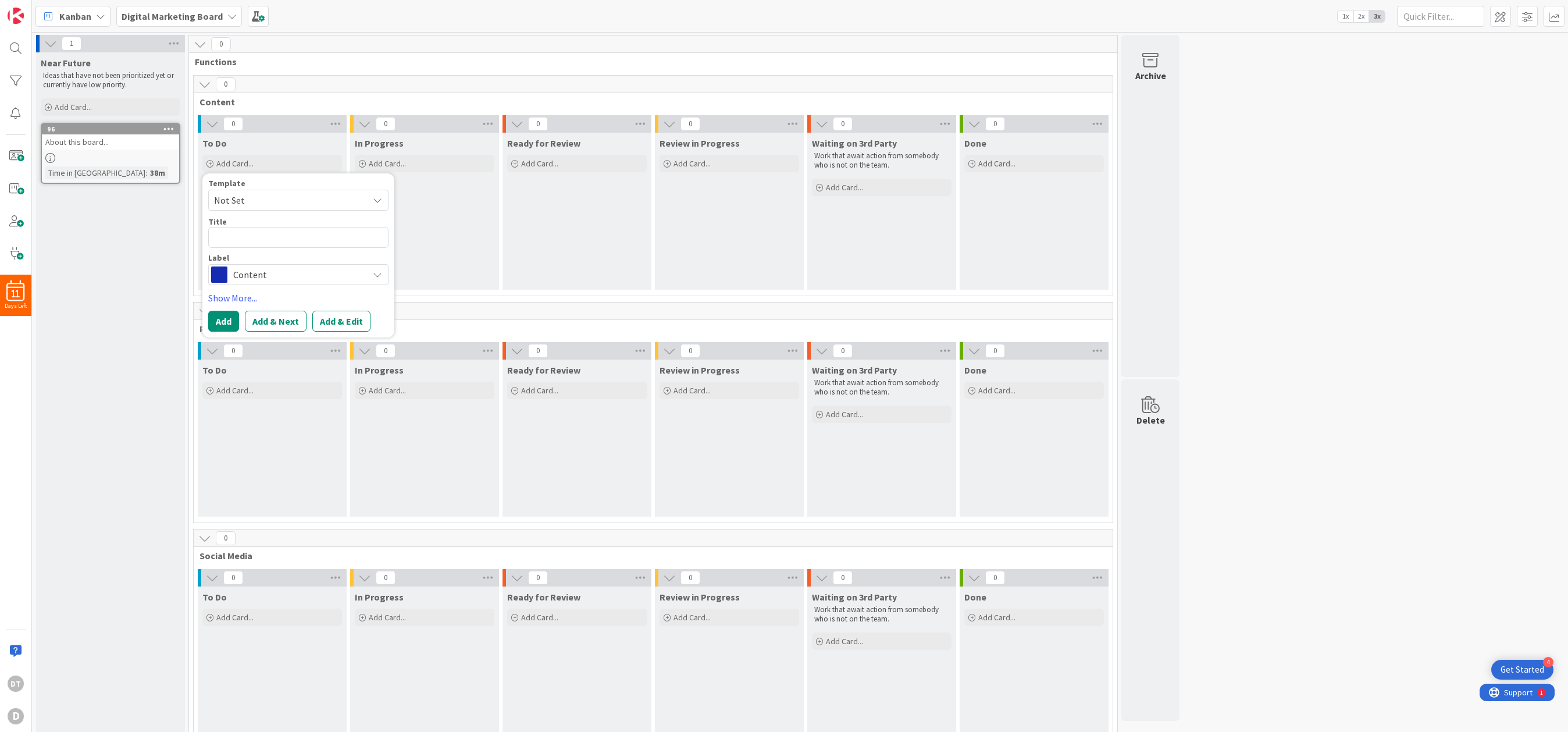
click at [261, 273] on span "Content" at bounding box center [297, 274] width 129 height 16
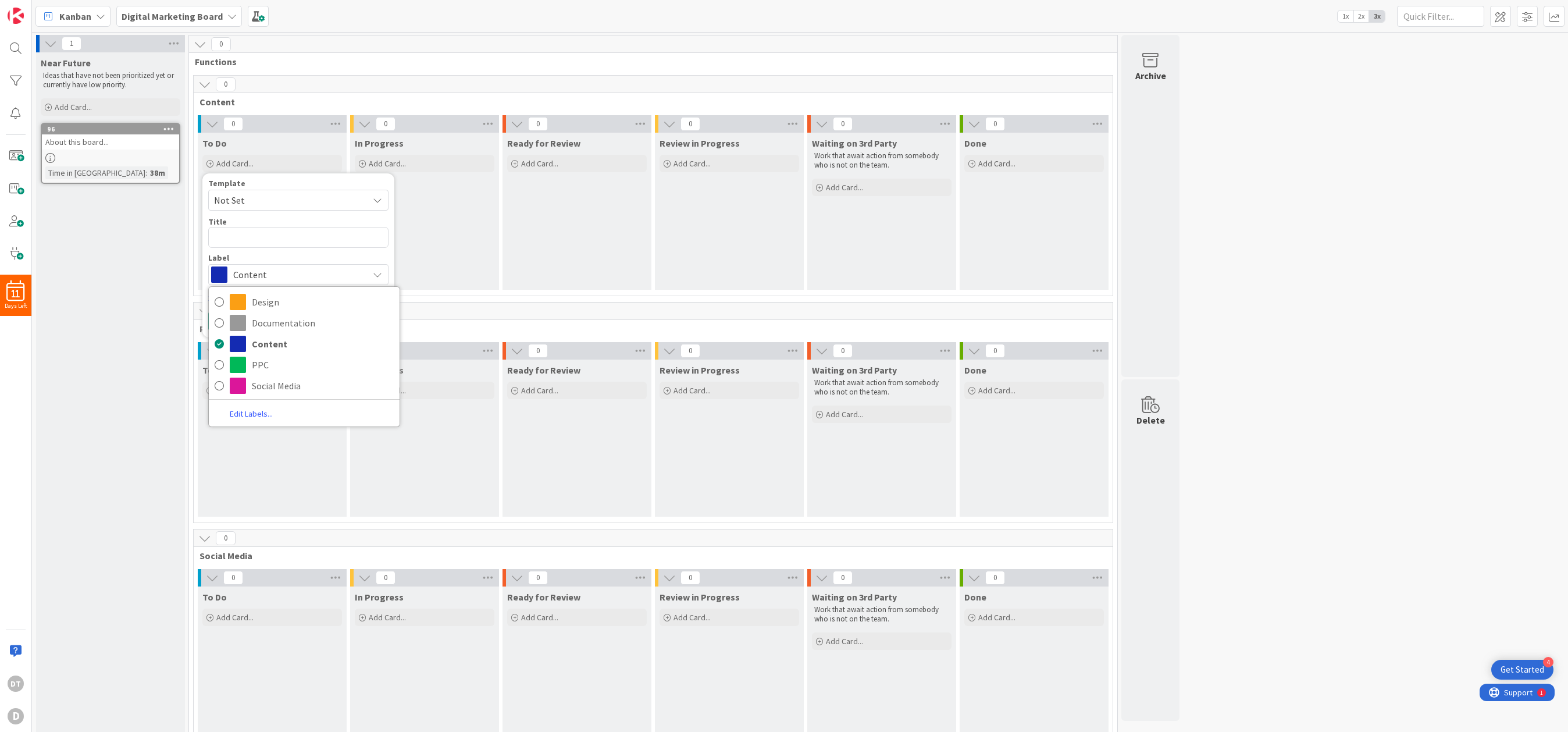
click at [243, 411] on link "Edit Labels..." at bounding box center [251, 414] width 85 height 15
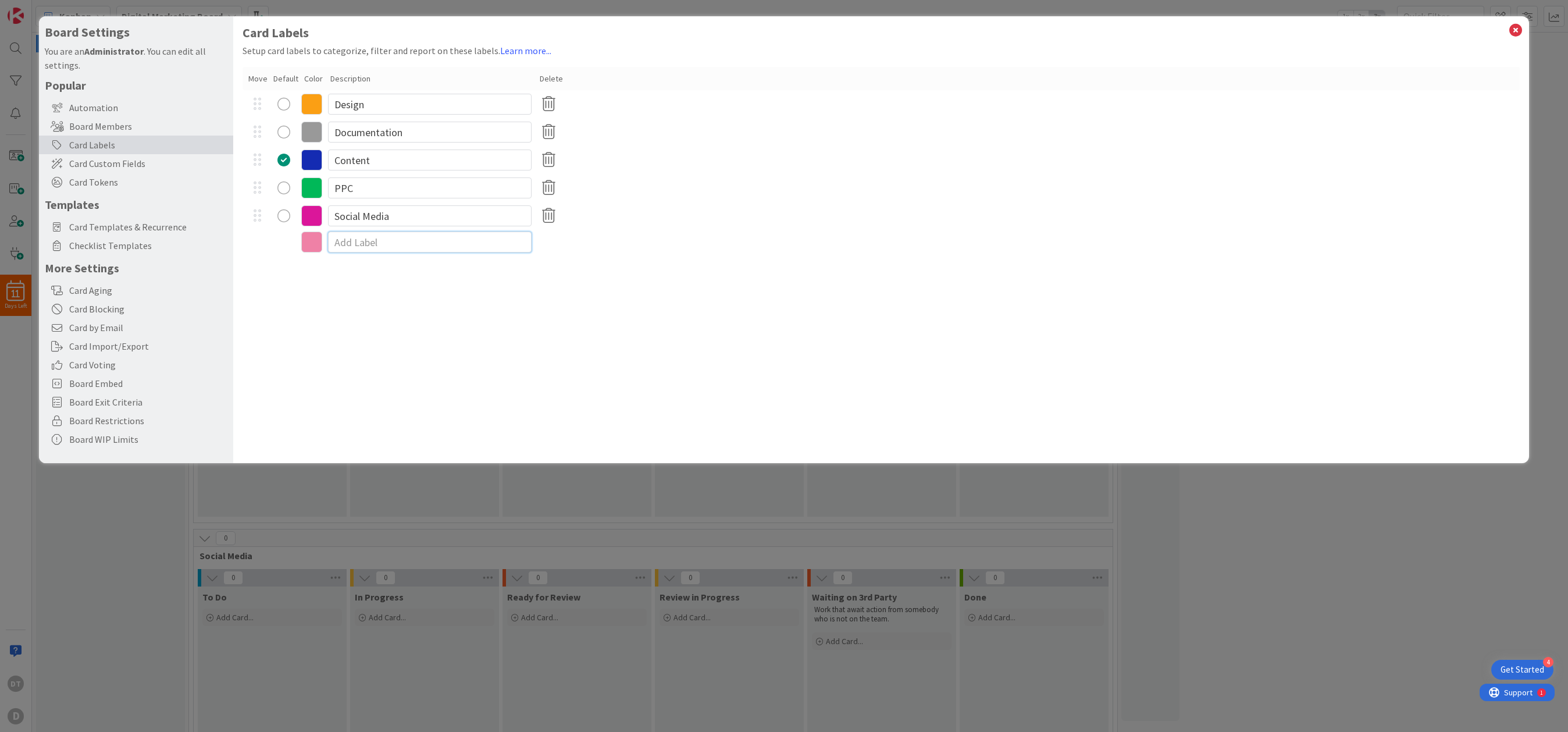
click at [349, 242] on input at bounding box center [429, 242] width 203 height 21
drag, startPoint x: 384, startPoint y: 161, endPoint x: 314, endPoint y: 153, distance: 70.5
click at [314, 153] on div "Content" at bounding box center [880, 160] width 1277 height 28
type input "Newsletter"
click at [346, 242] on input at bounding box center [429, 242] width 203 height 21
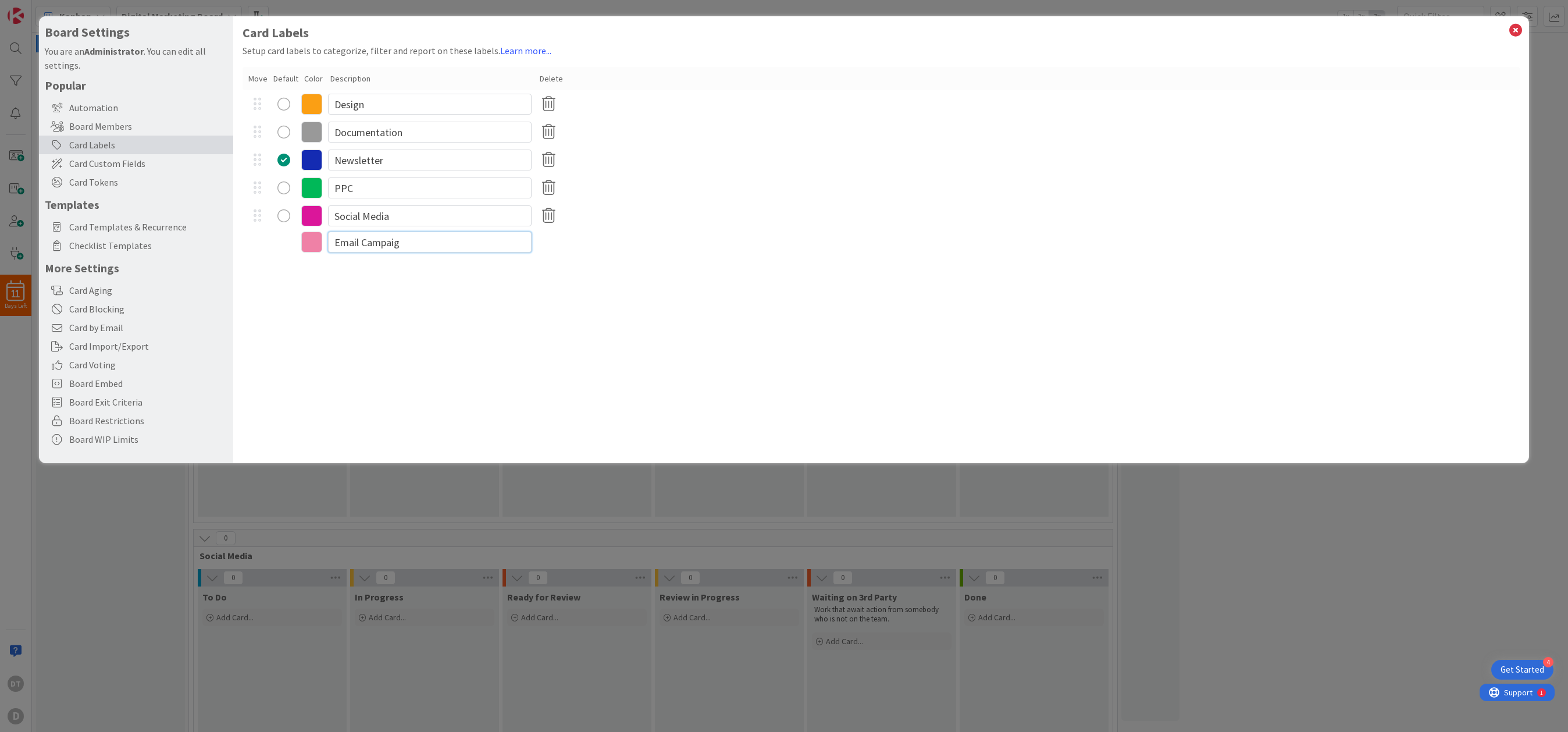
type input "Email Campaign"
click at [377, 268] on input at bounding box center [429, 270] width 203 height 21
click at [553, 132] on icon at bounding box center [548, 132] width 23 height 25
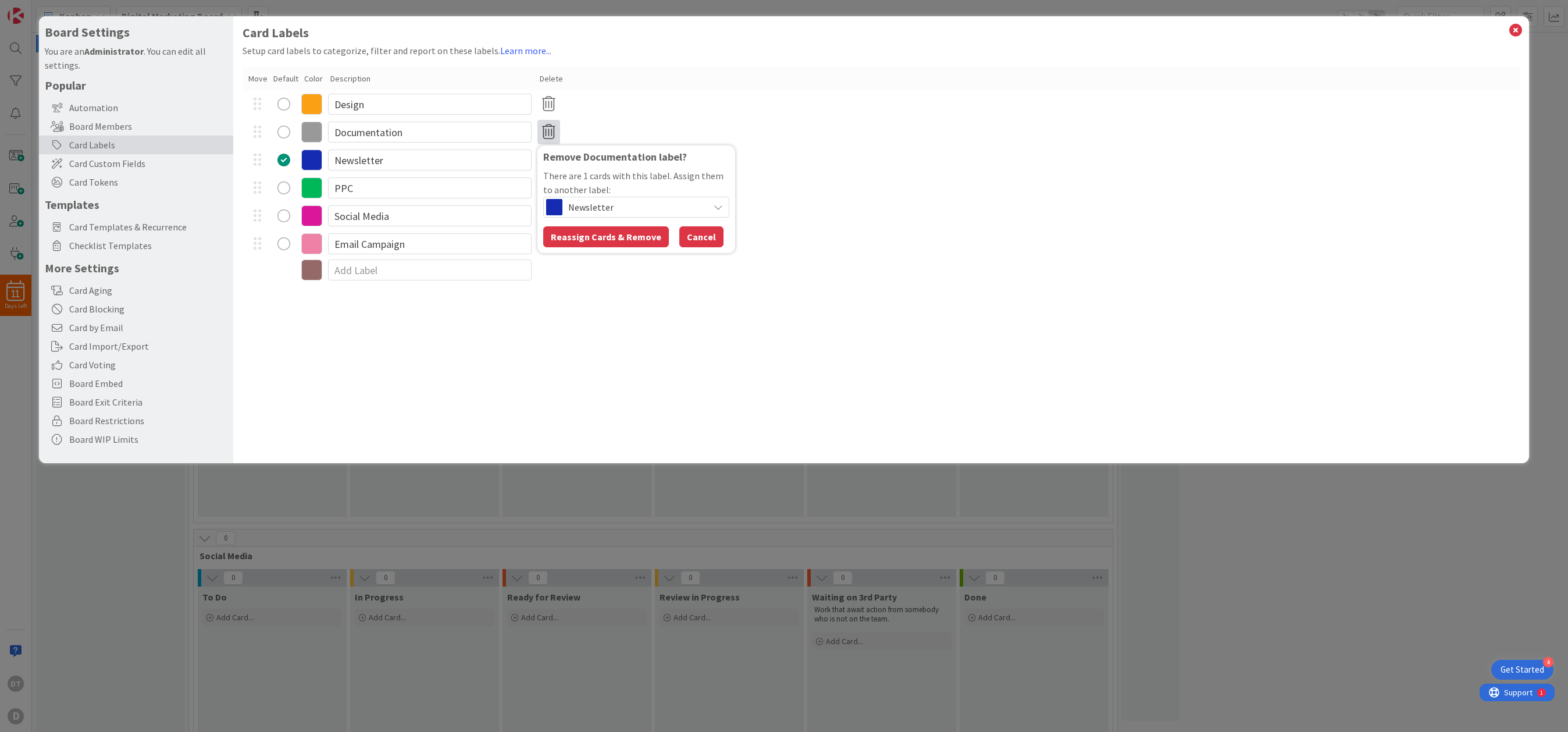
click at [695, 235] on button "Cancel" at bounding box center [701, 237] width 44 height 21
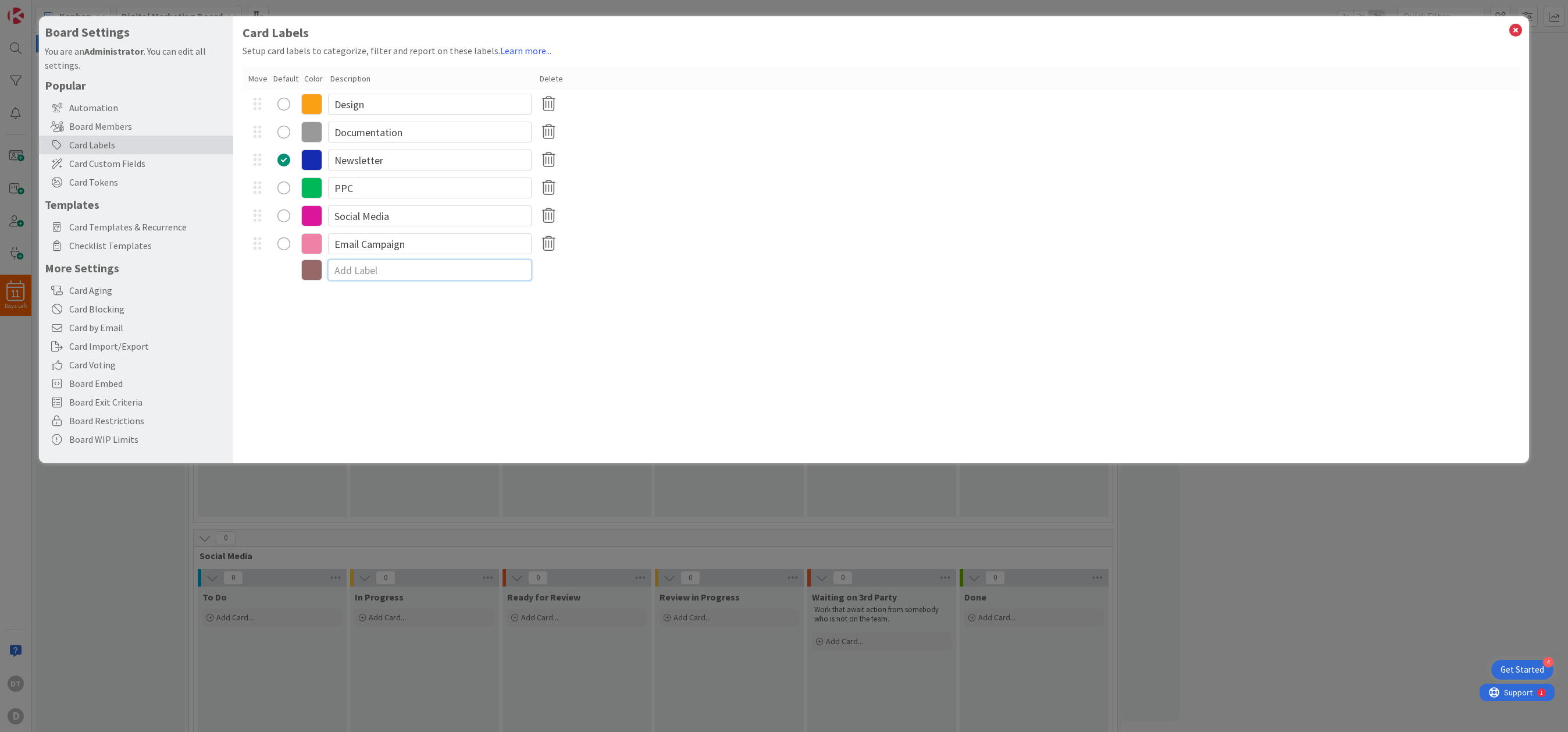
click at [369, 267] on input at bounding box center [429, 270] width 203 height 21
type input "Lead Magnet"
click at [992, 31] on icon at bounding box center [1515, 30] width 15 height 16
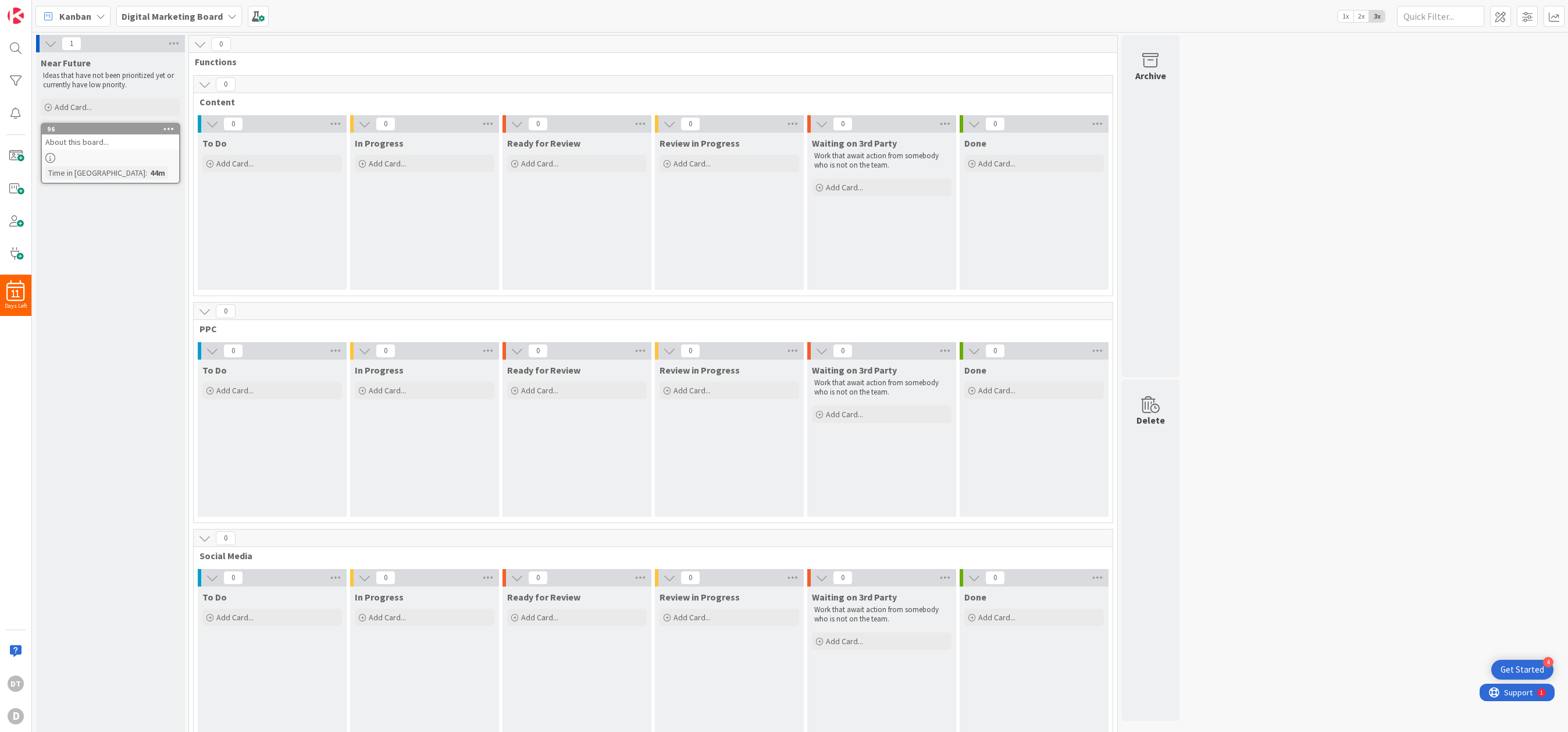
click at [102, 137] on div "About this board..." at bounding box center [110, 142] width 137 height 15
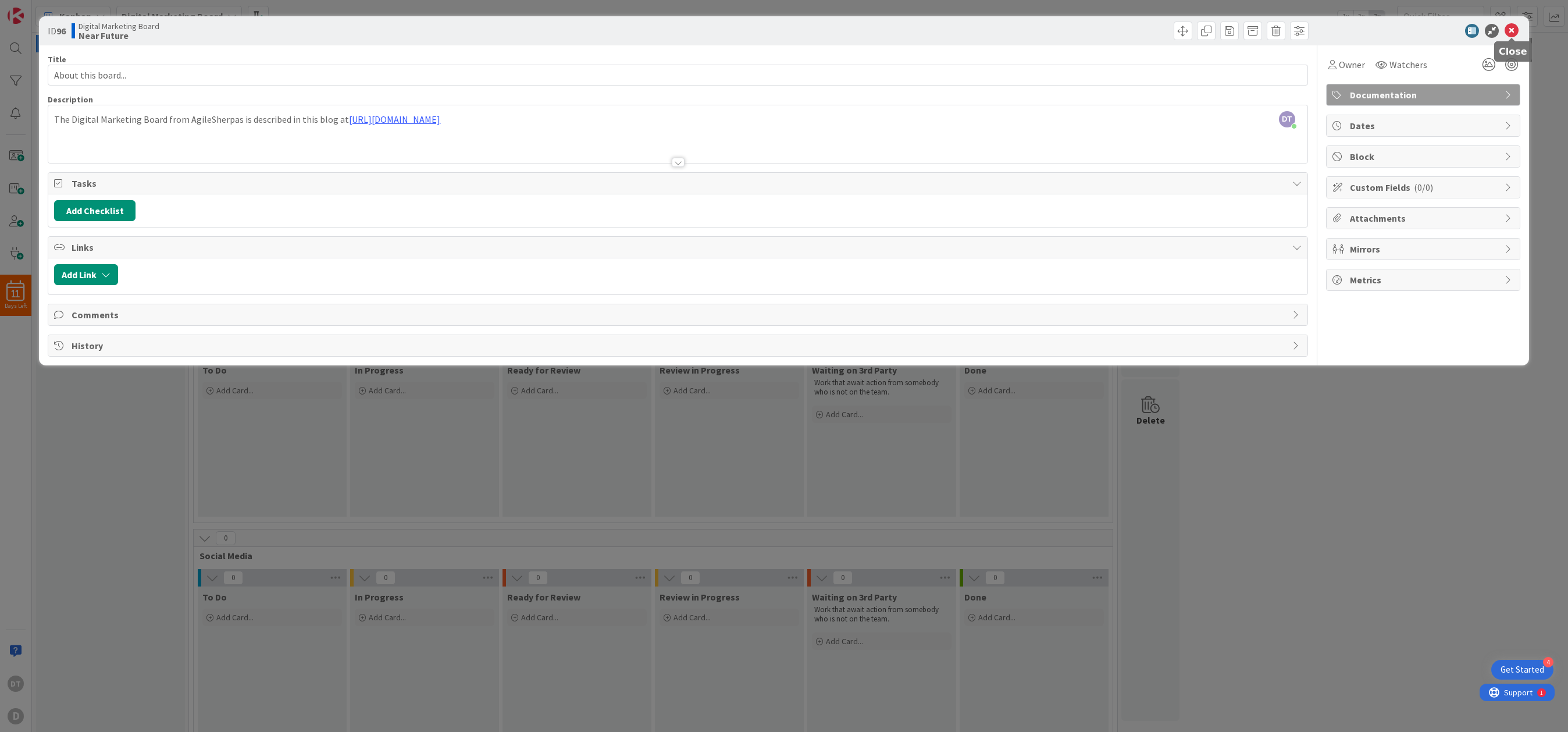
click at [992, 28] on icon at bounding box center [1512, 31] width 14 height 14
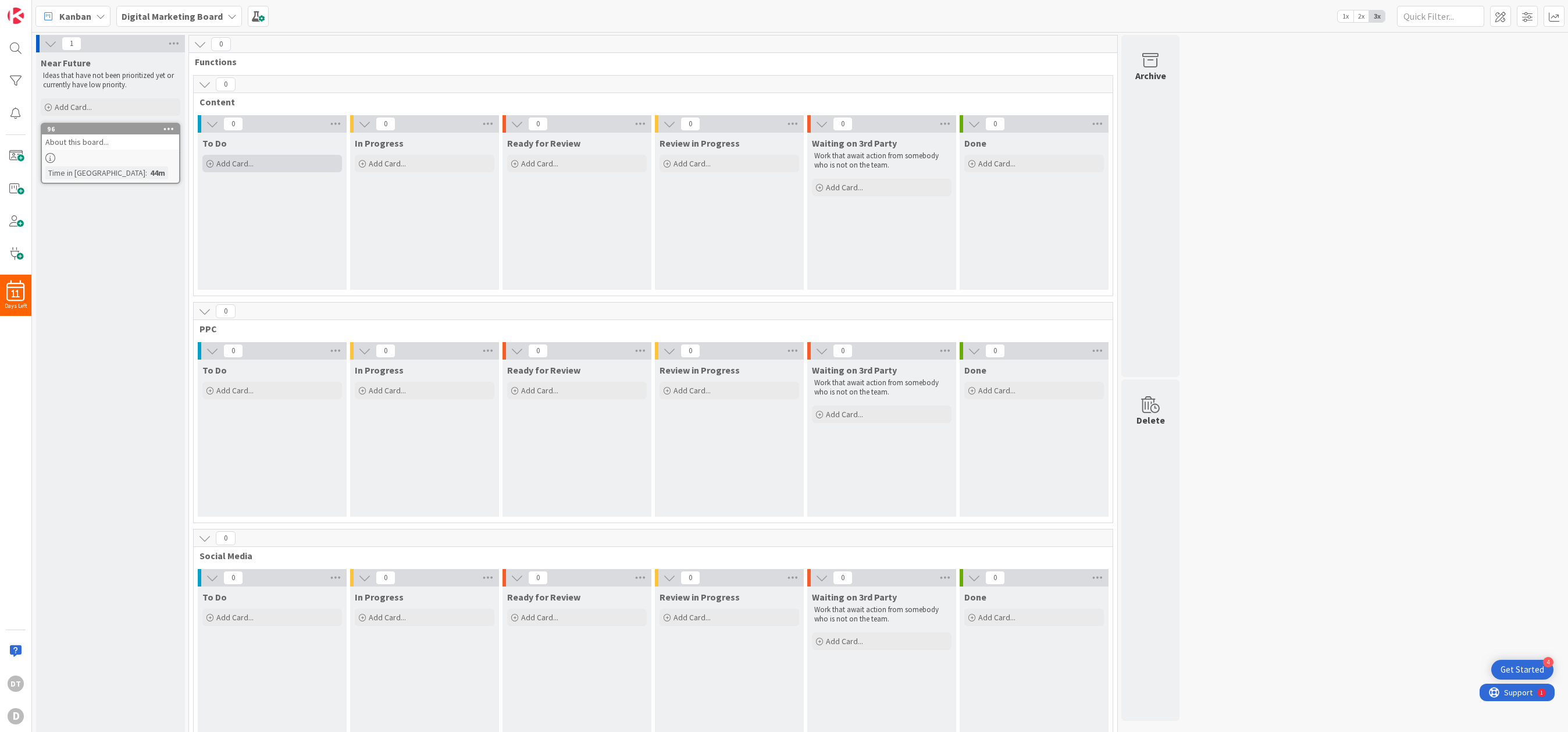
click at [258, 163] on div "Add Card..." at bounding box center [272, 163] width 139 height 18
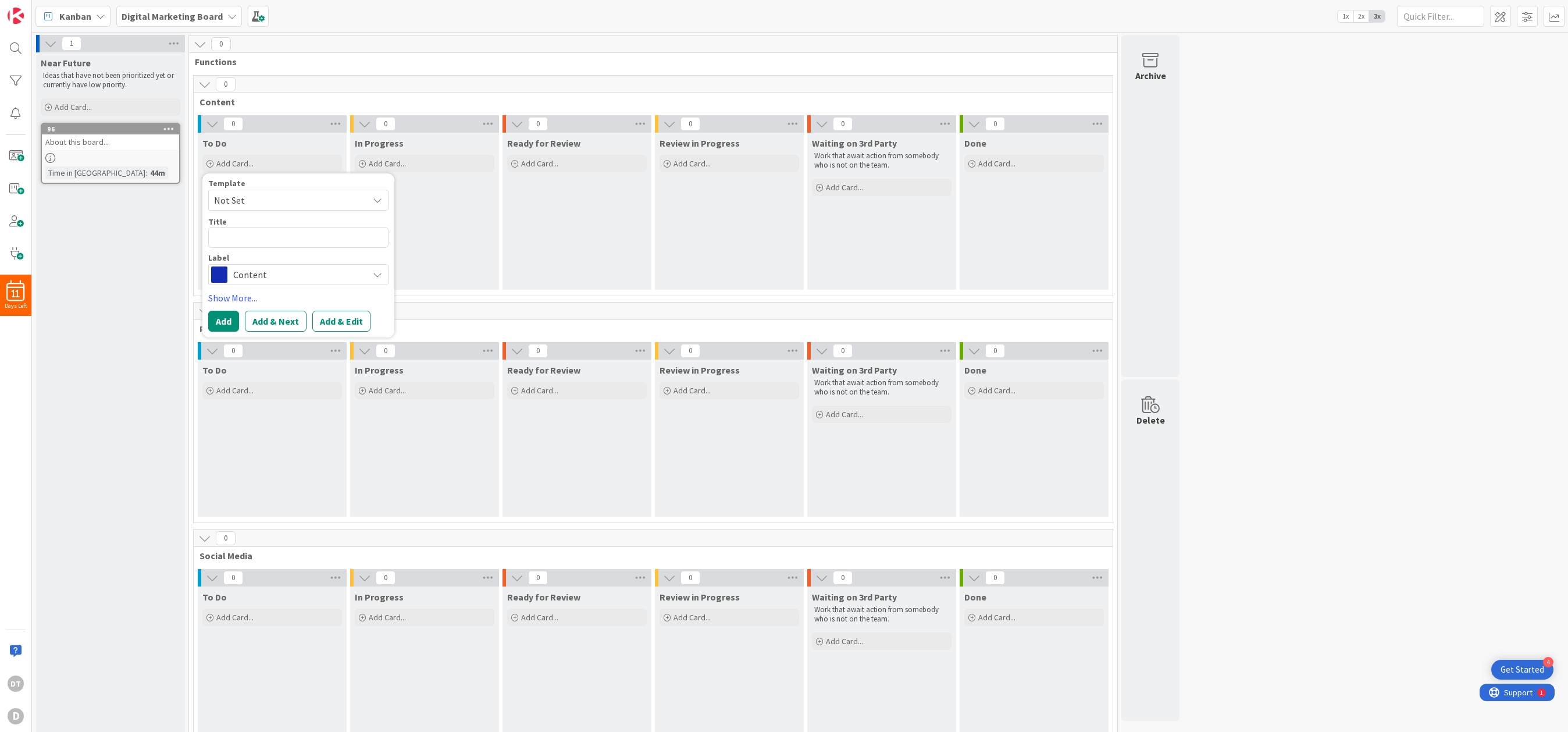
click at [319, 275] on span "Content" at bounding box center [297, 274] width 129 height 16
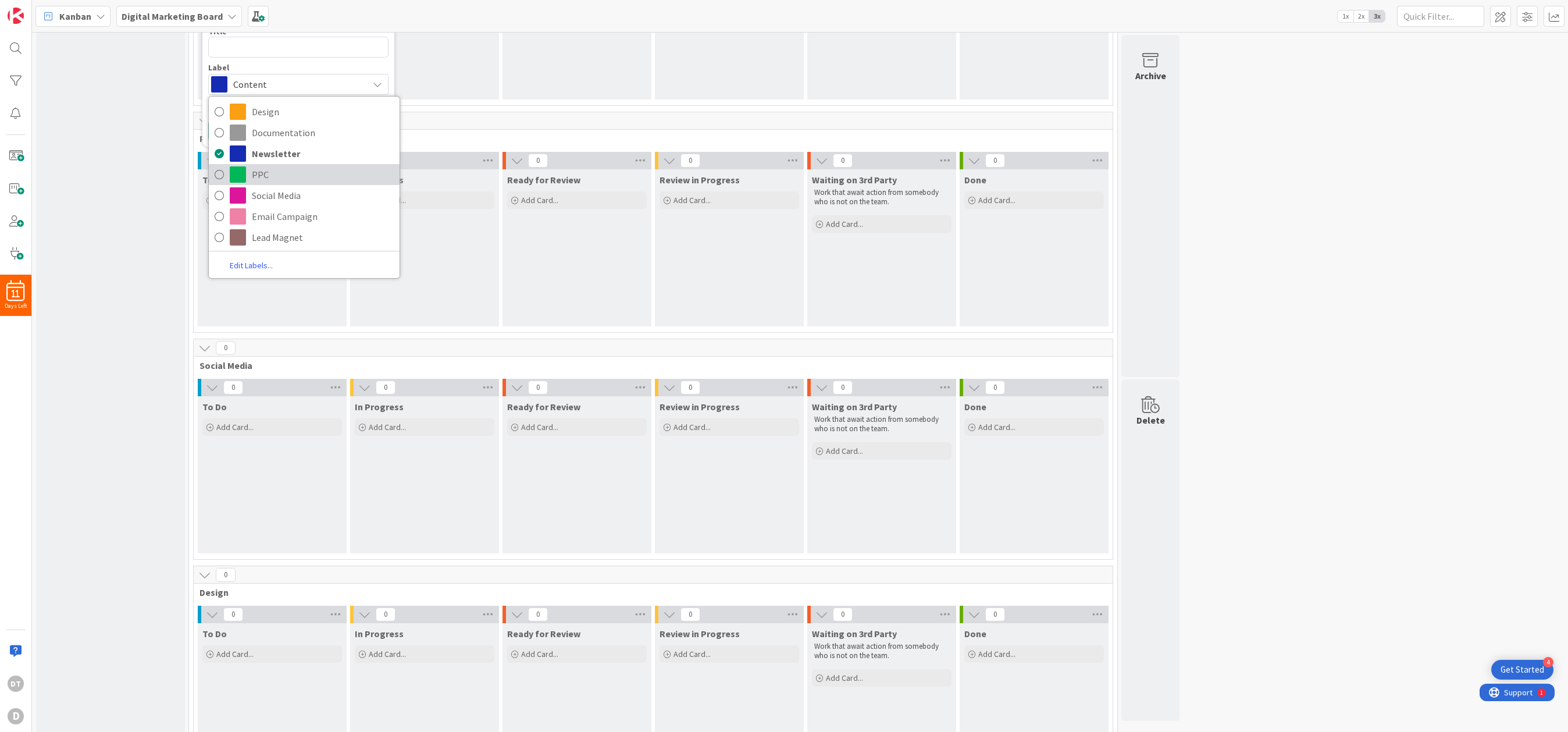
scroll to position [188, 0]
click at [275, 153] on span "Newsletter" at bounding box center [323, 156] width 142 height 18
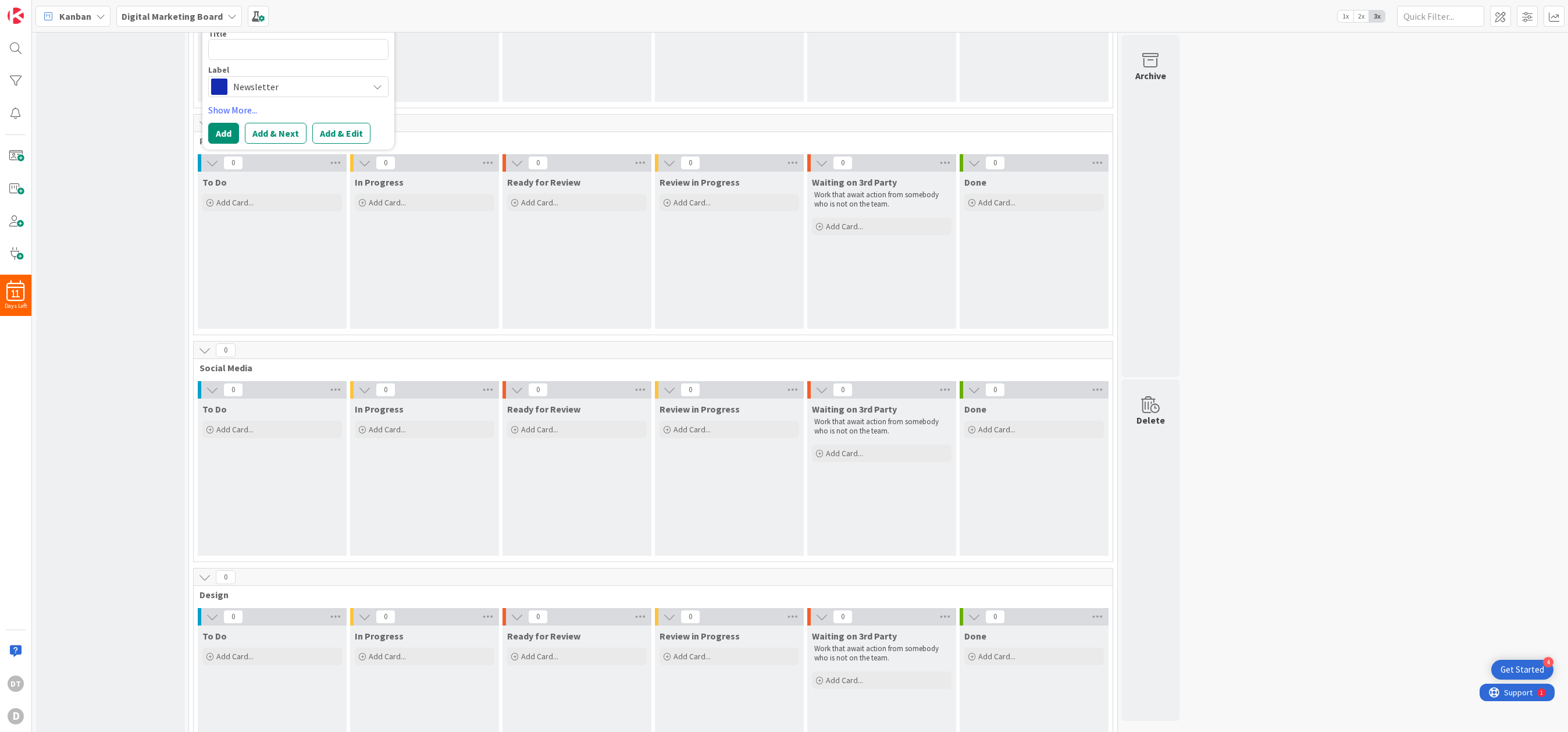
click at [283, 88] on span "Newsletter" at bounding box center [297, 87] width 129 height 16
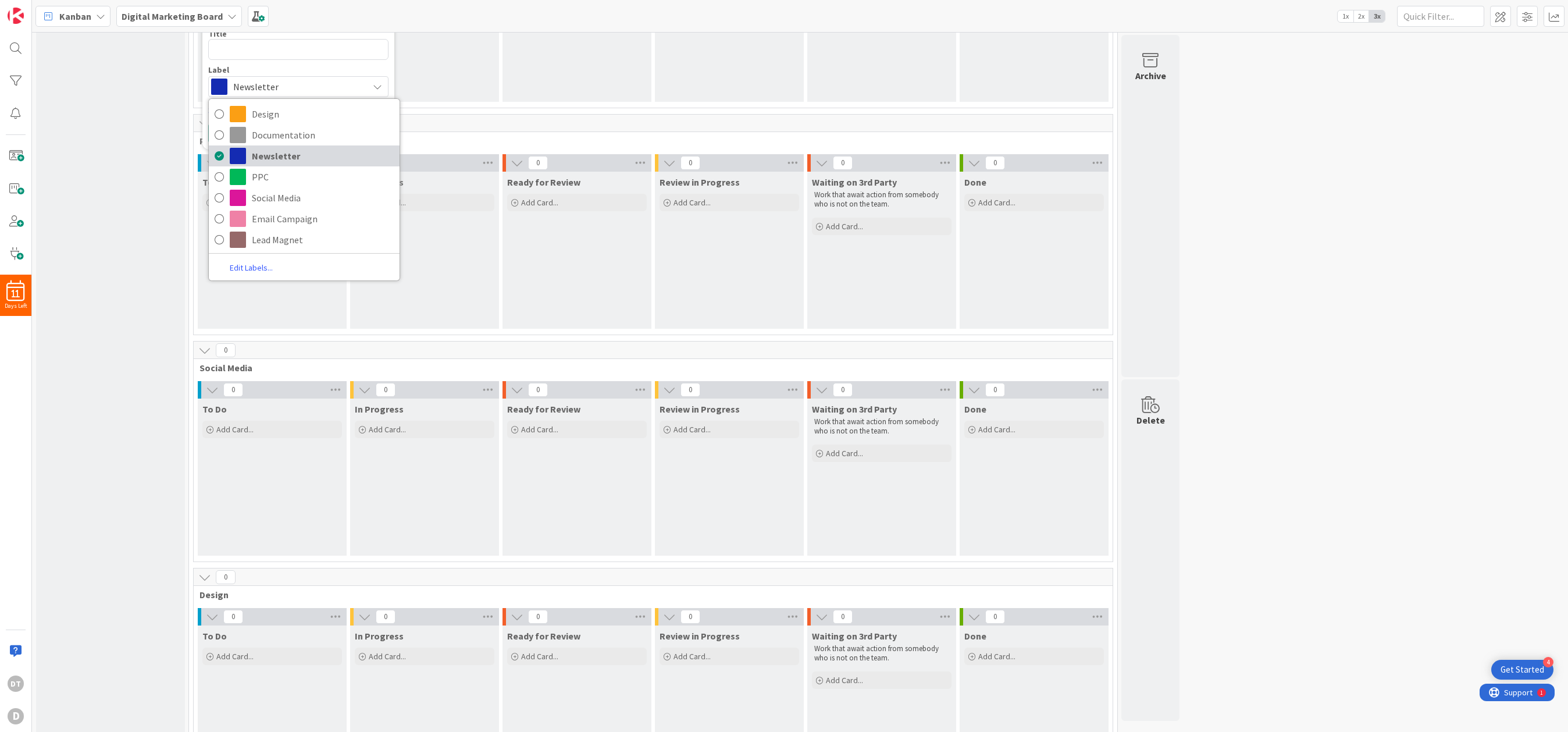
click at [260, 159] on span "Newsletter" at bounding box center [323, 156] width 142 height 18
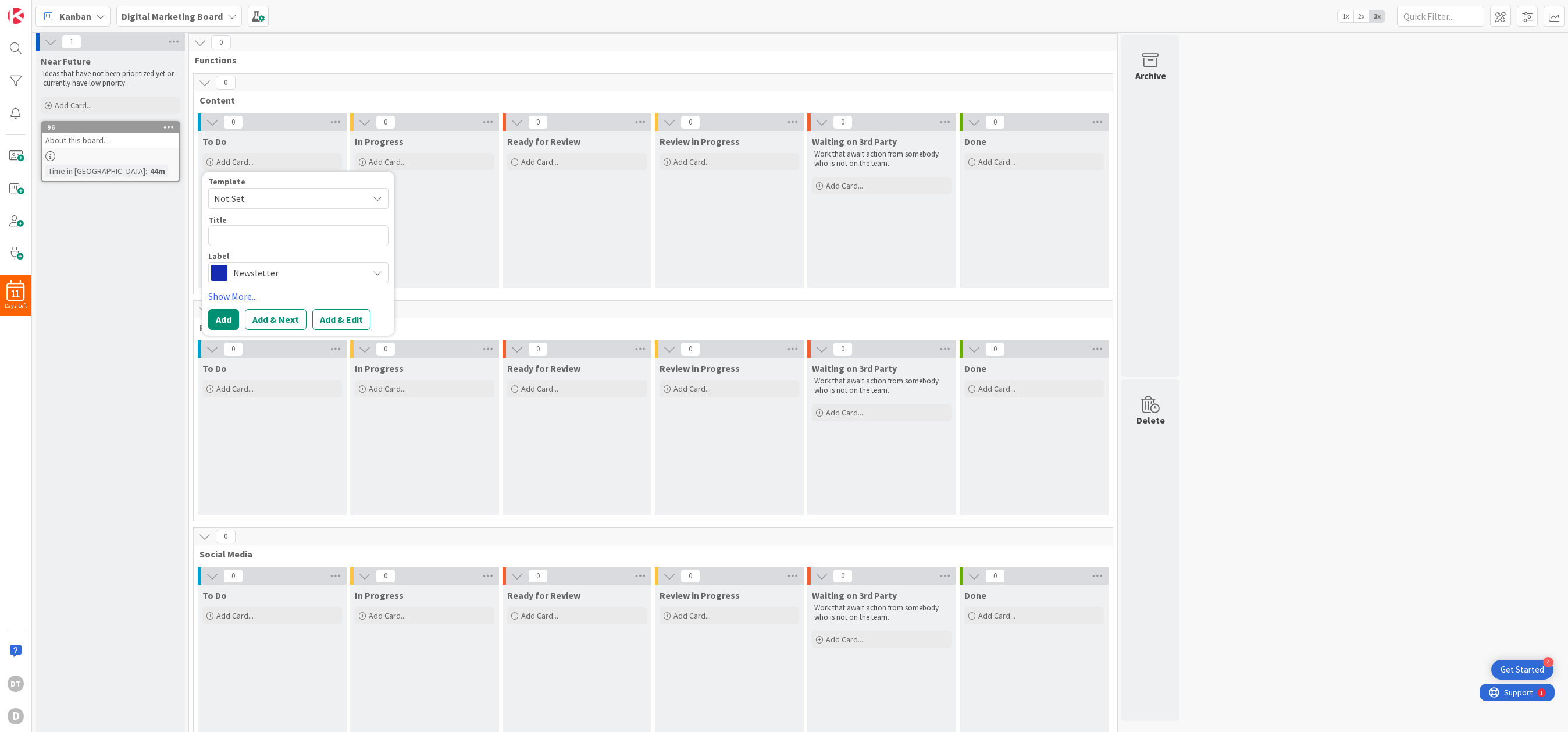
scroll to position [0, 0]
click at [158, 329] on div "Near Future Ideas that have not been prioritized yet or currently have low prio…" at bounding box center [110, 518] width 149 height 931
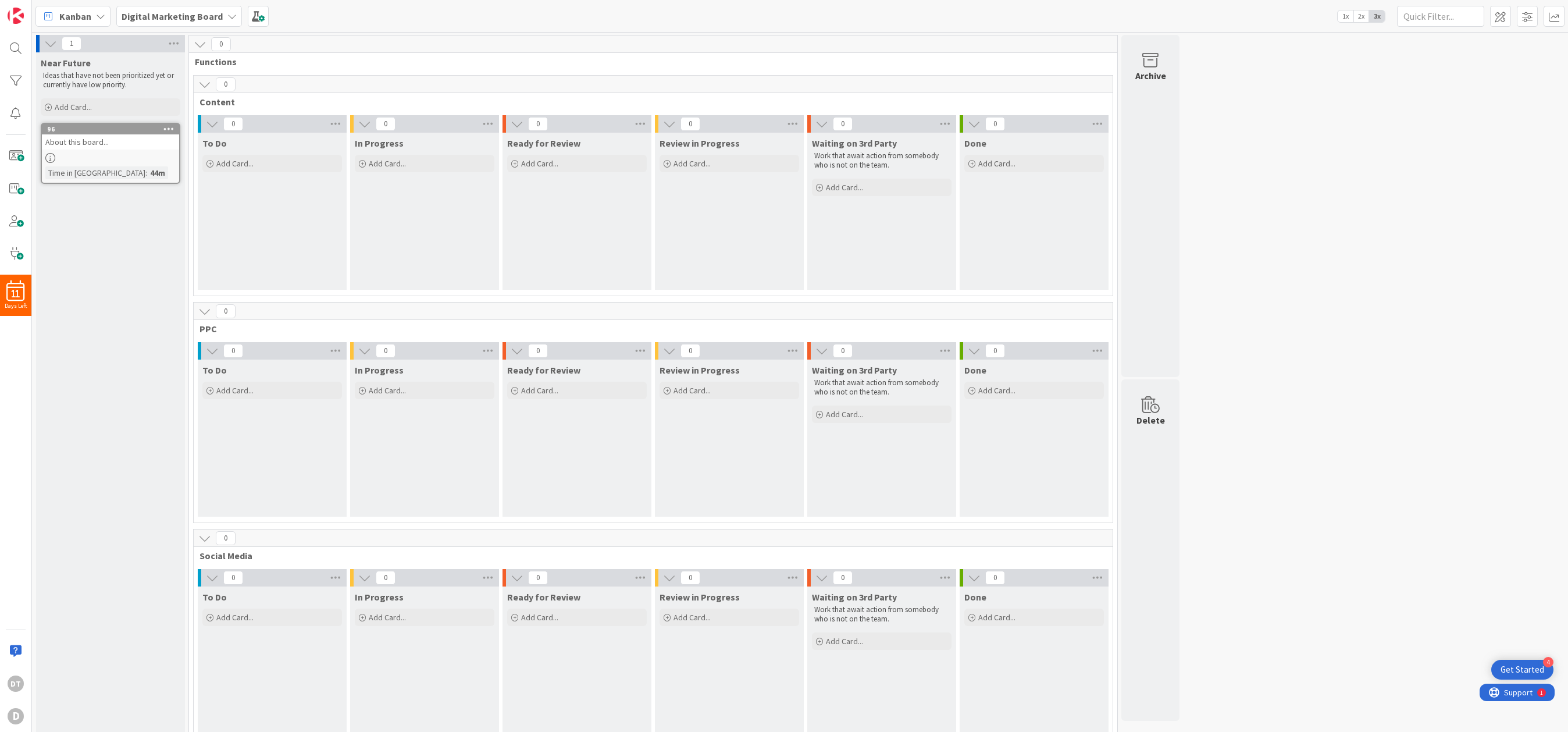
click at [227, 13] on icon at bounding box center [232, 16] width 9 height 9
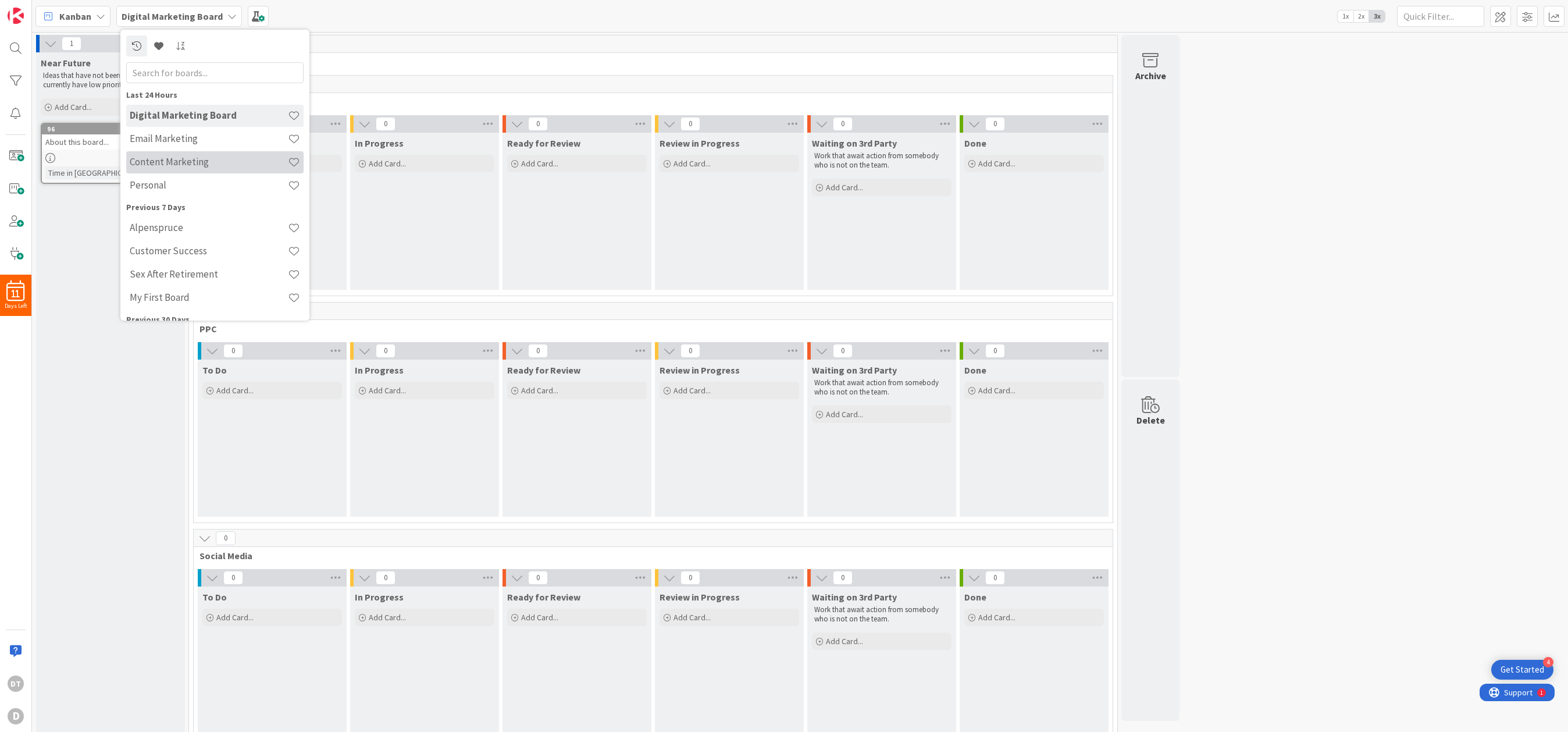
click at [176, 160] on h4 "Content Marketing" at bounding box center [208, 161] width 158 height 12
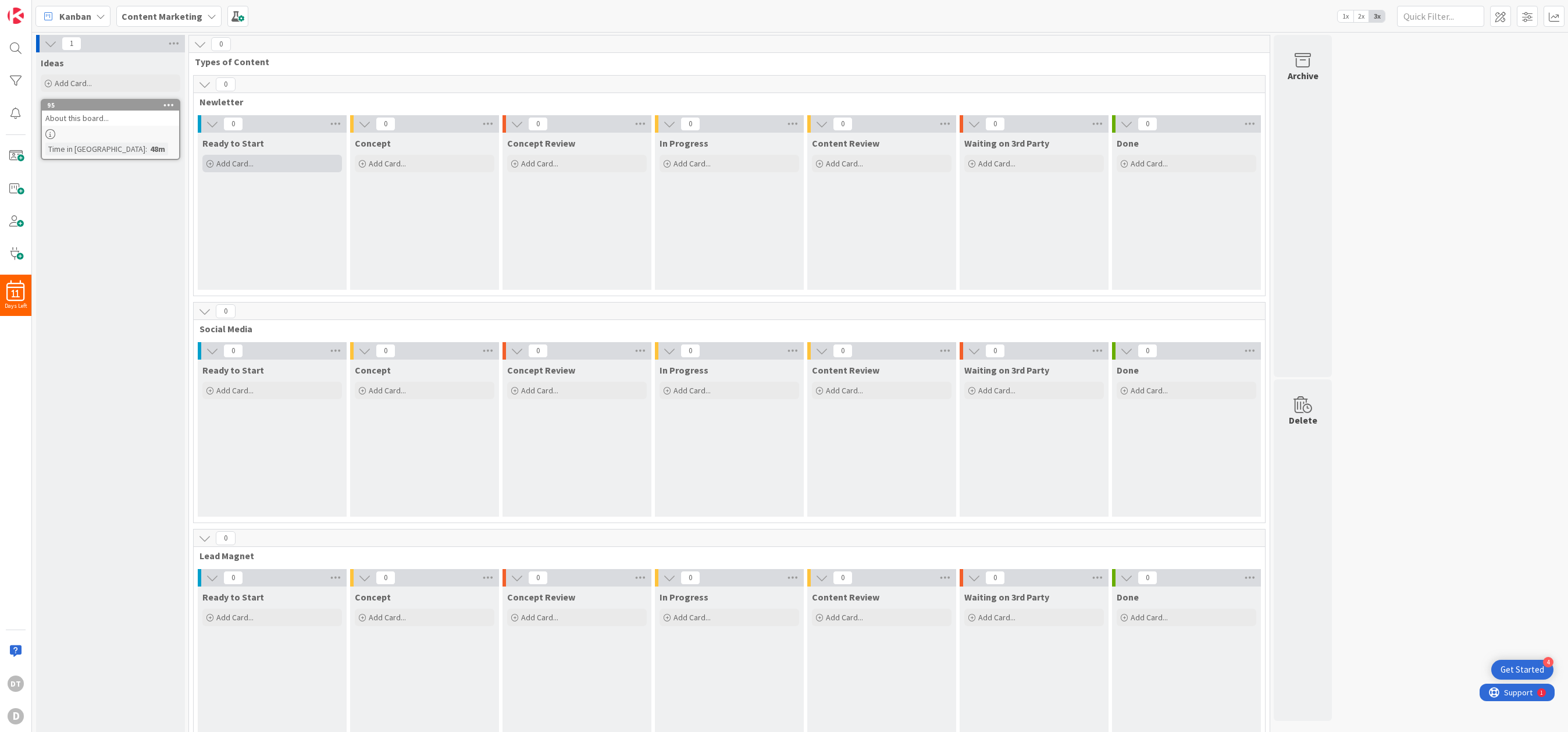
click at [242, 165] on span "Add Card..." at bounding box center [234, 163] width 37 height 11
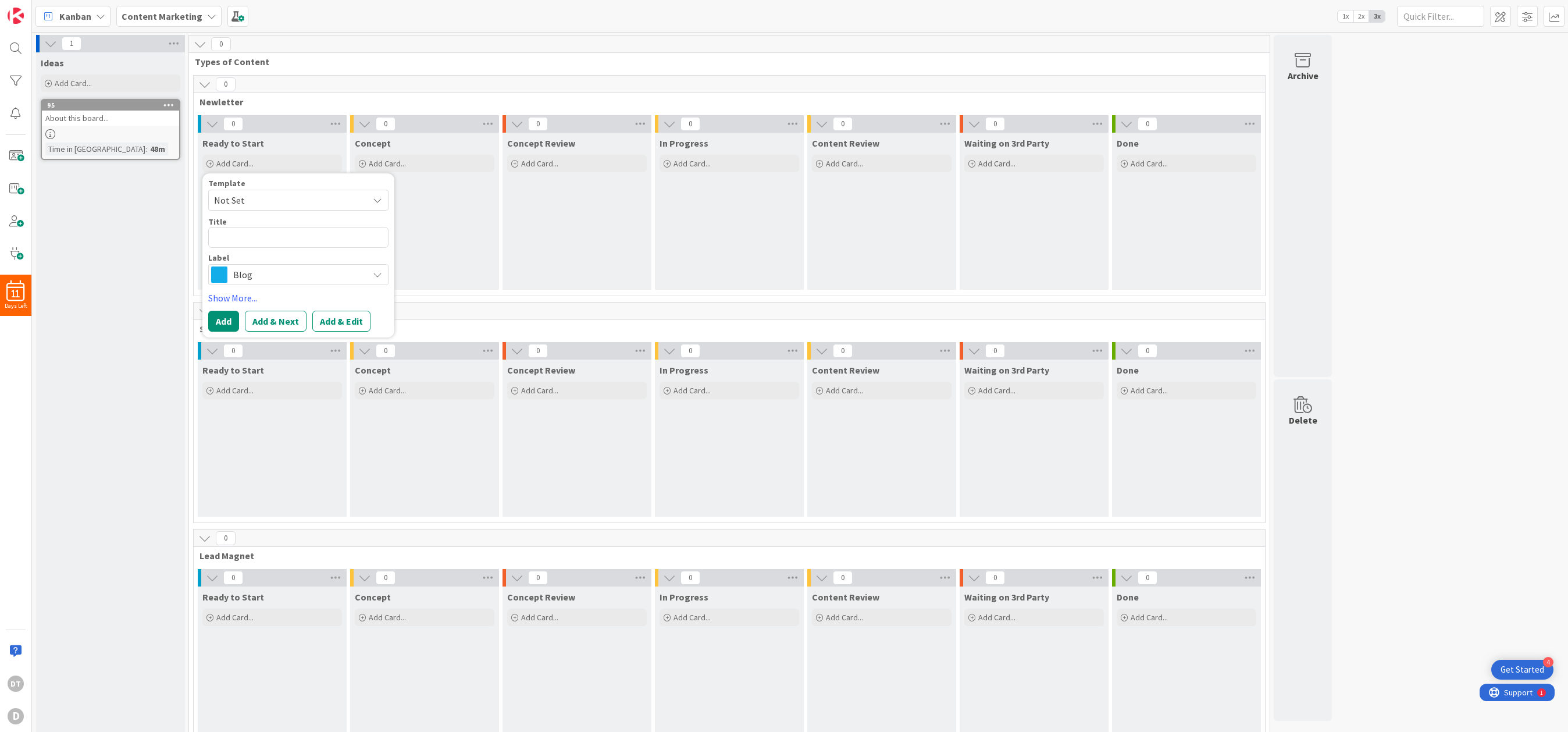
click at [290, 271] on span "Blog" at bounding box center [297, 274] width 129 height 16
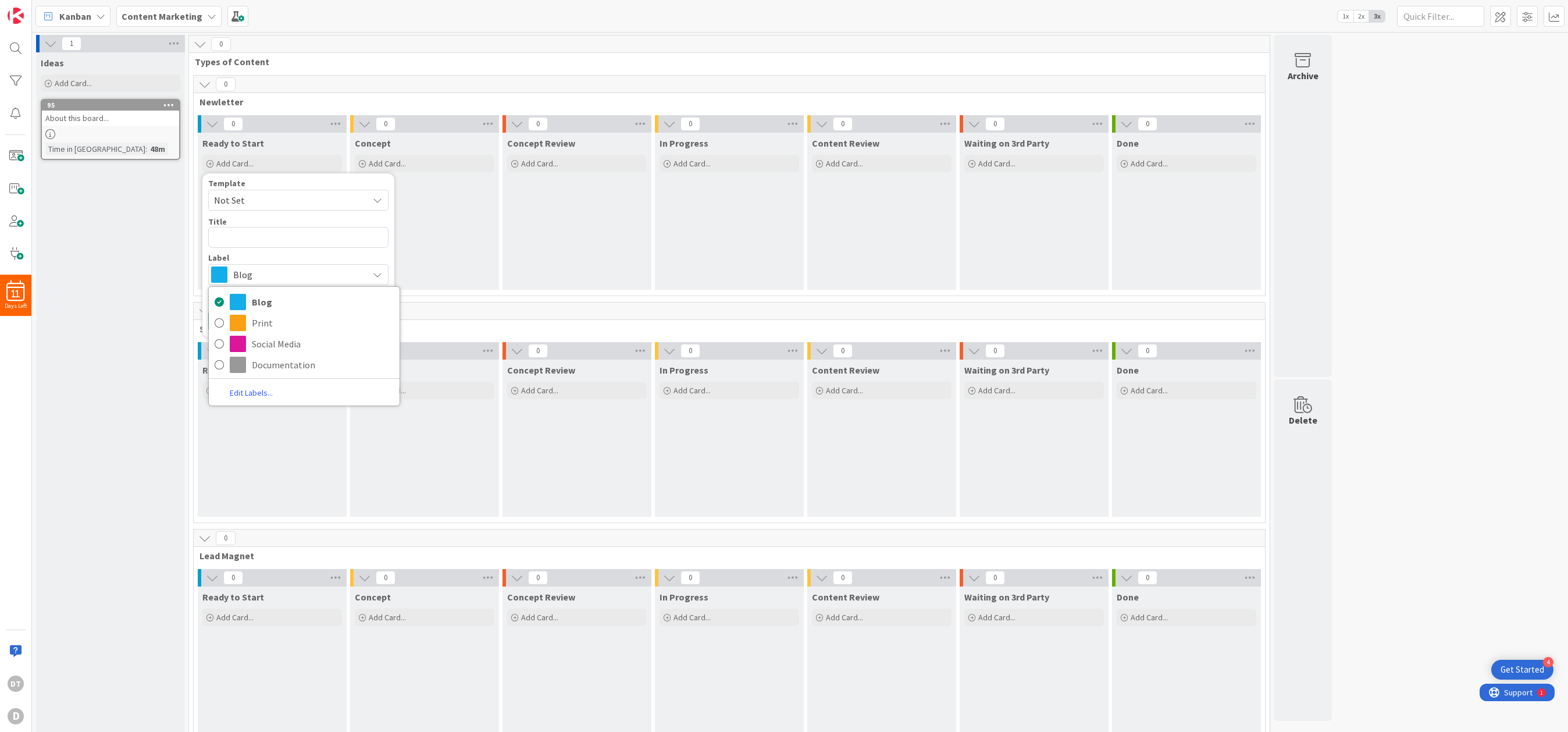
click at [130, 256] on div "Ideas Add Card... 95 About this board... Time in Column : 48m" at bounding box center [110, 404] width 149 height 704
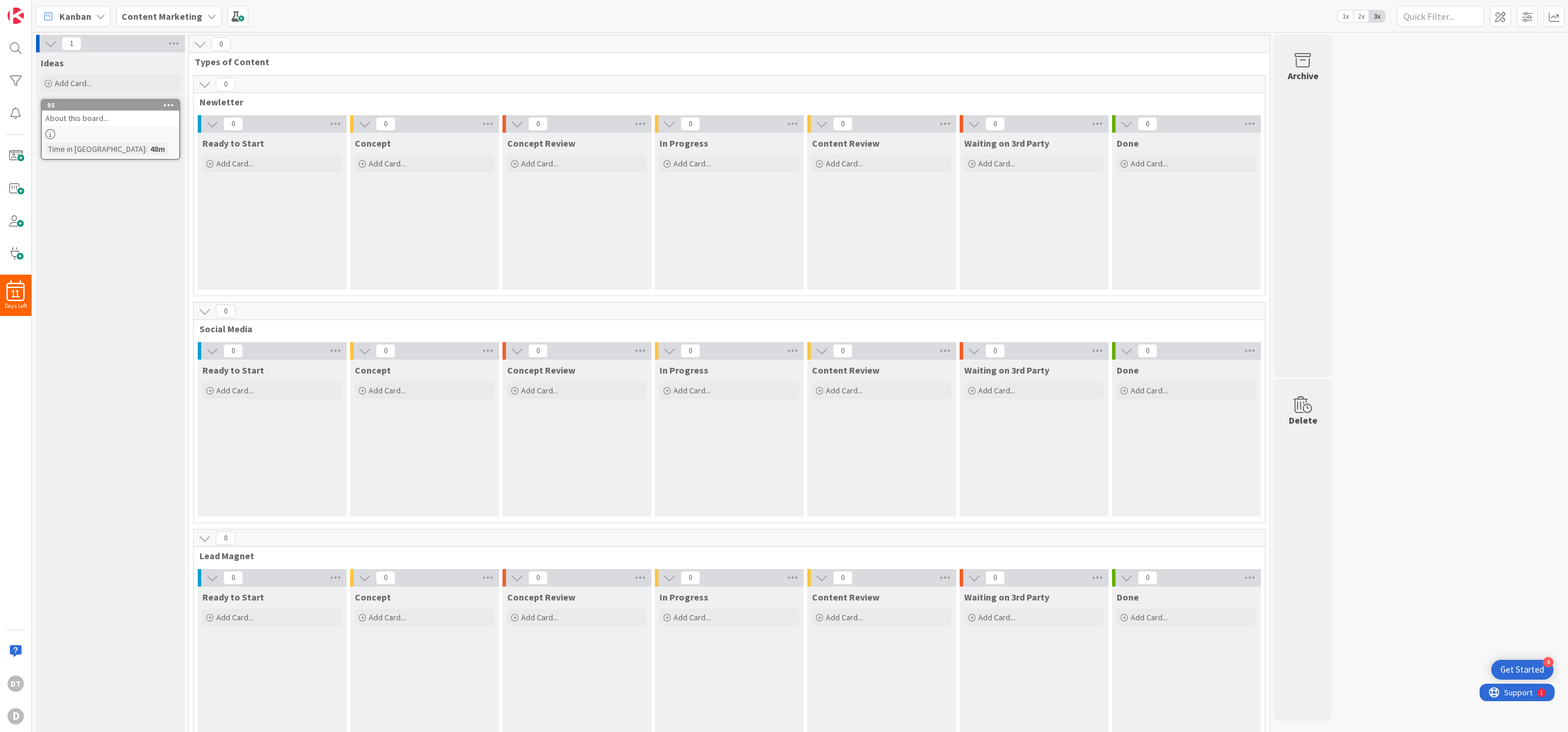
click at [207, 15] on icon at bounding box center [211, 16] width 9 height 9
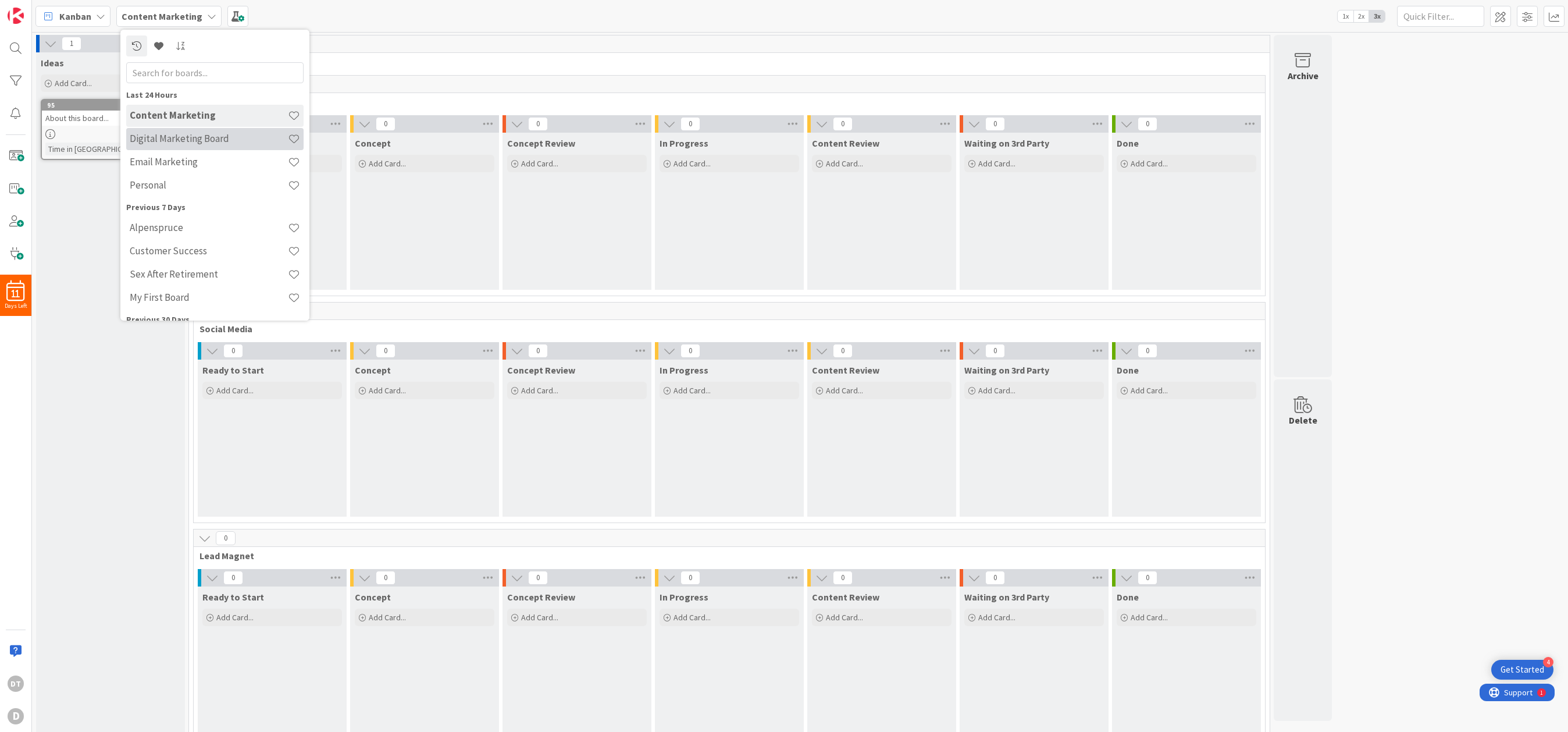
click at [165, 141] on h4 "Digital Marketing Board" at bounding box center [208, 138] width 158 height 12
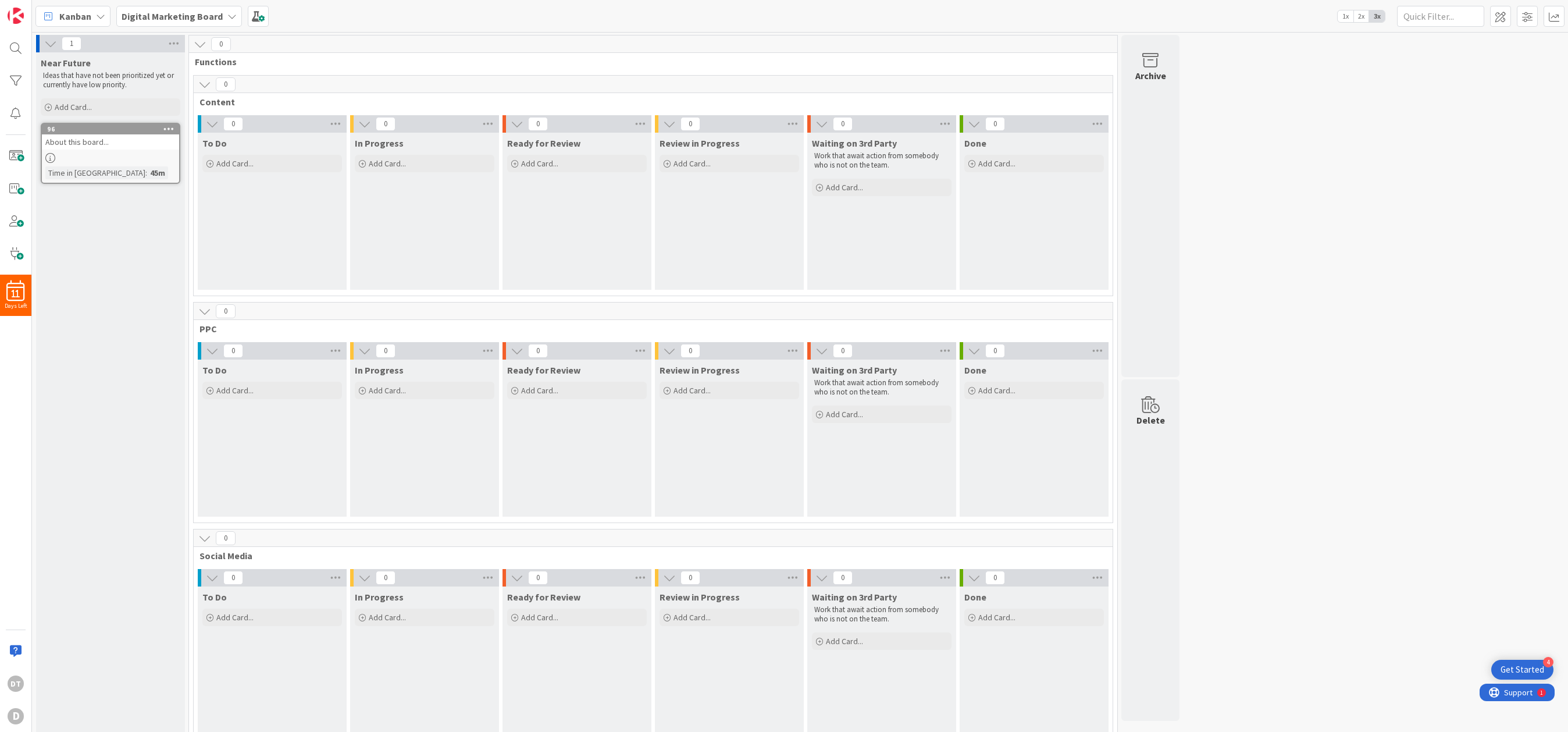
click at [82, 137] on div "About this board..." at bounding box center [110, 142] width 137 height 15
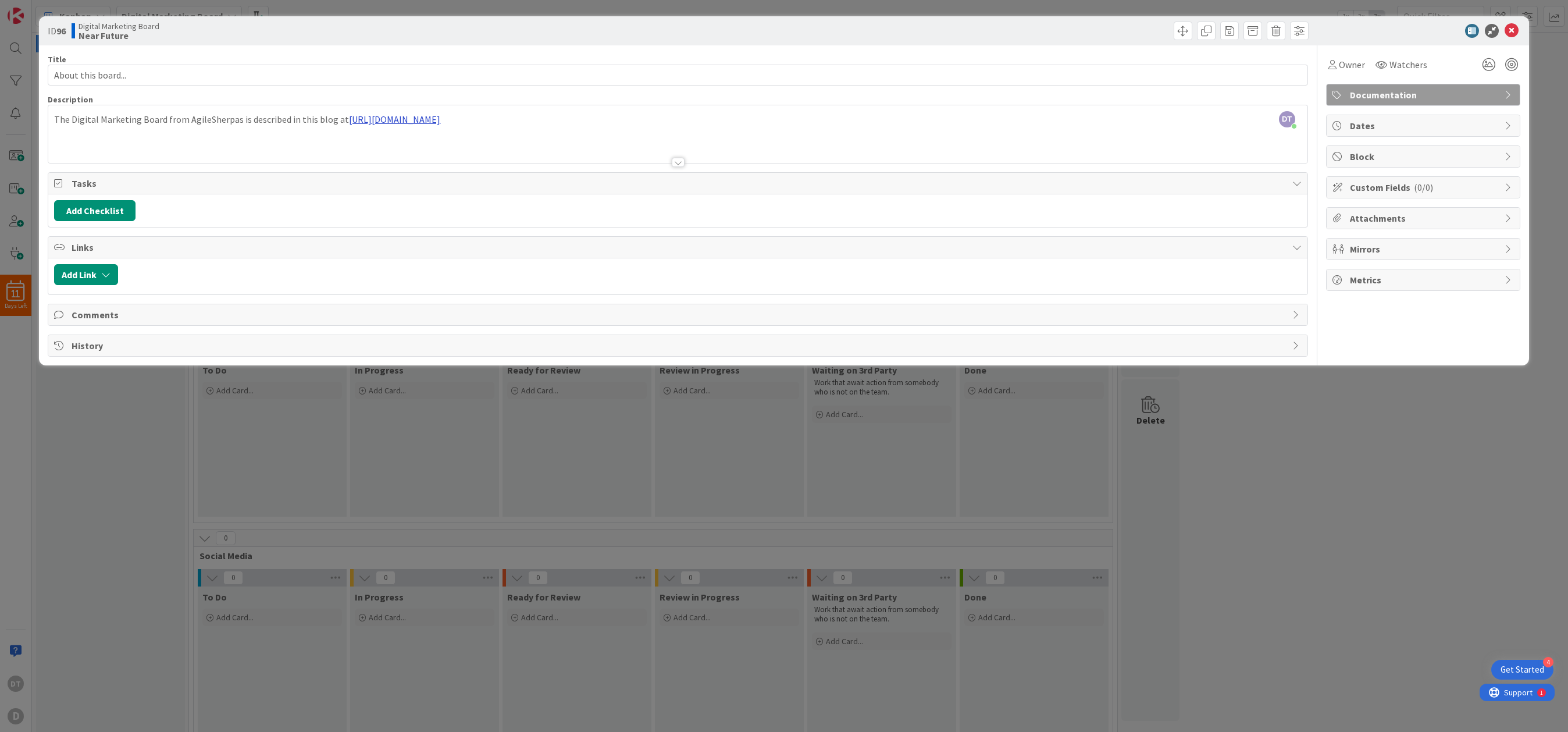
click at [384, 116] on div "DT Damon Torgerson just joined The Digital Marketing Board from AgileSherpas is…" at bounding box center [677, 134] width 1258 height 58
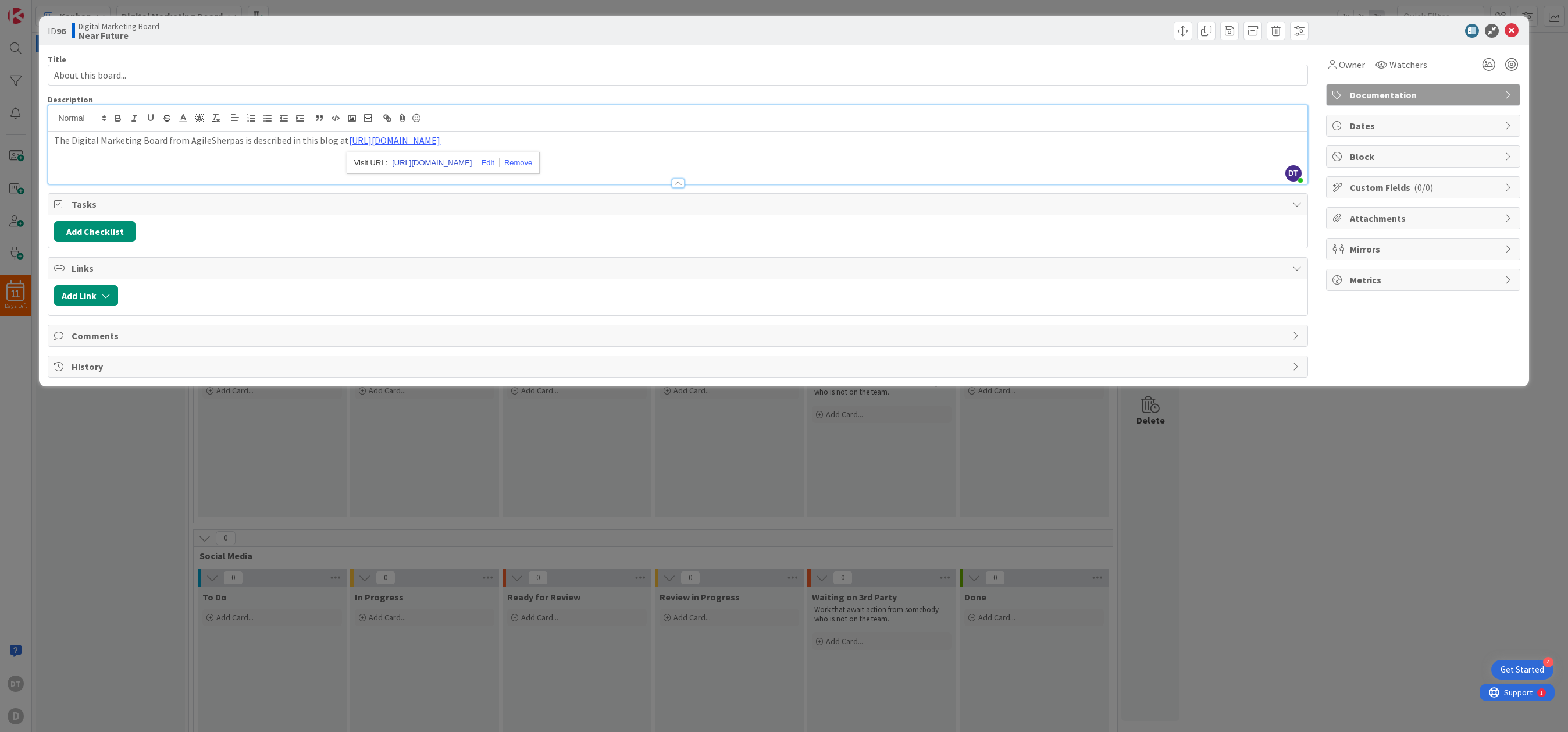
click at [472, 161] on link "https://www.agilesherpas.com/blog/marketing-kanban-boards" at bounding box center [432, 163] width 80 height 15
click at [992, 30] on icon at bounding box center [1512, 31] width 14 height 14
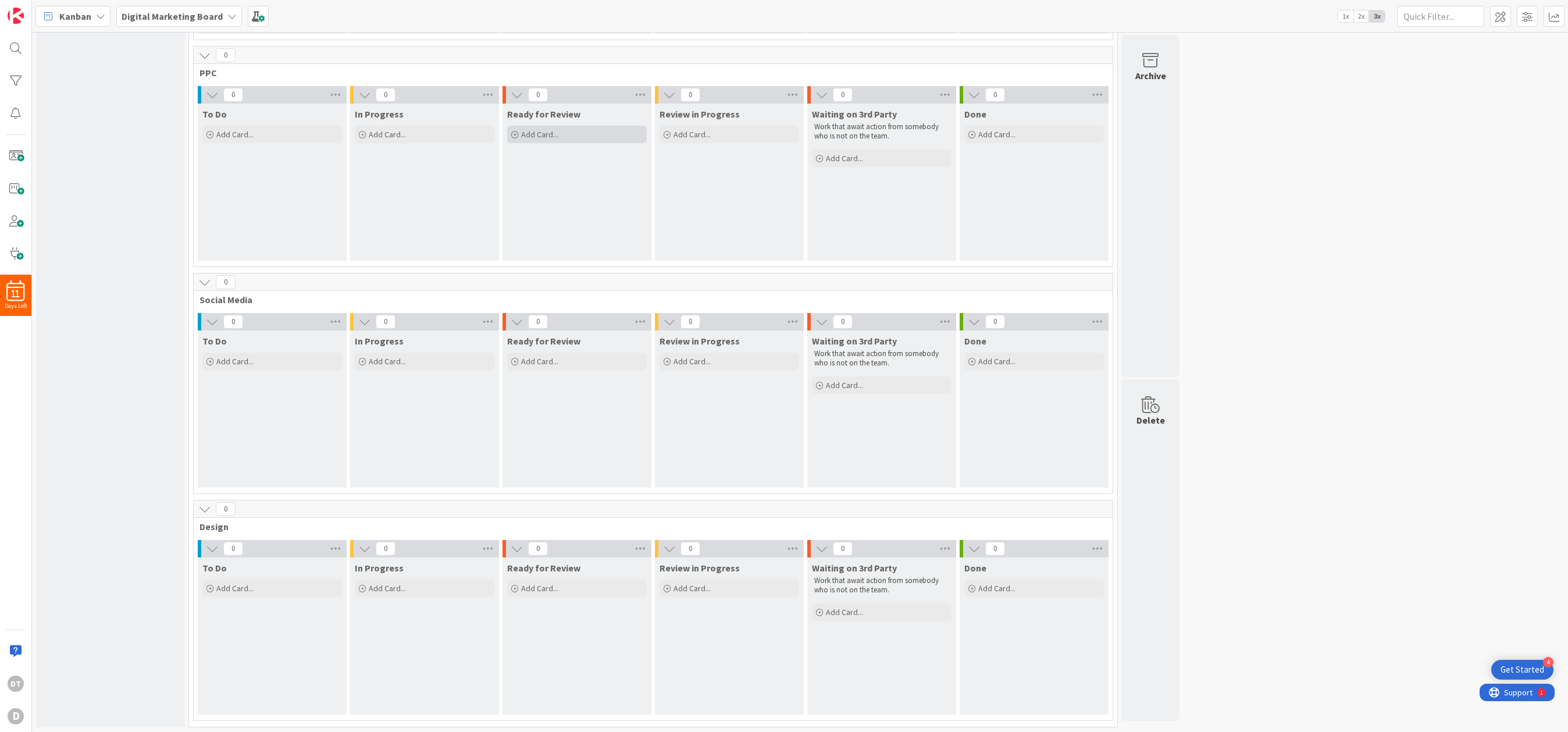
scroll to position [257, 0]
click at [942, 544] on icon at bounding box center [944, 547] width 15 height 18
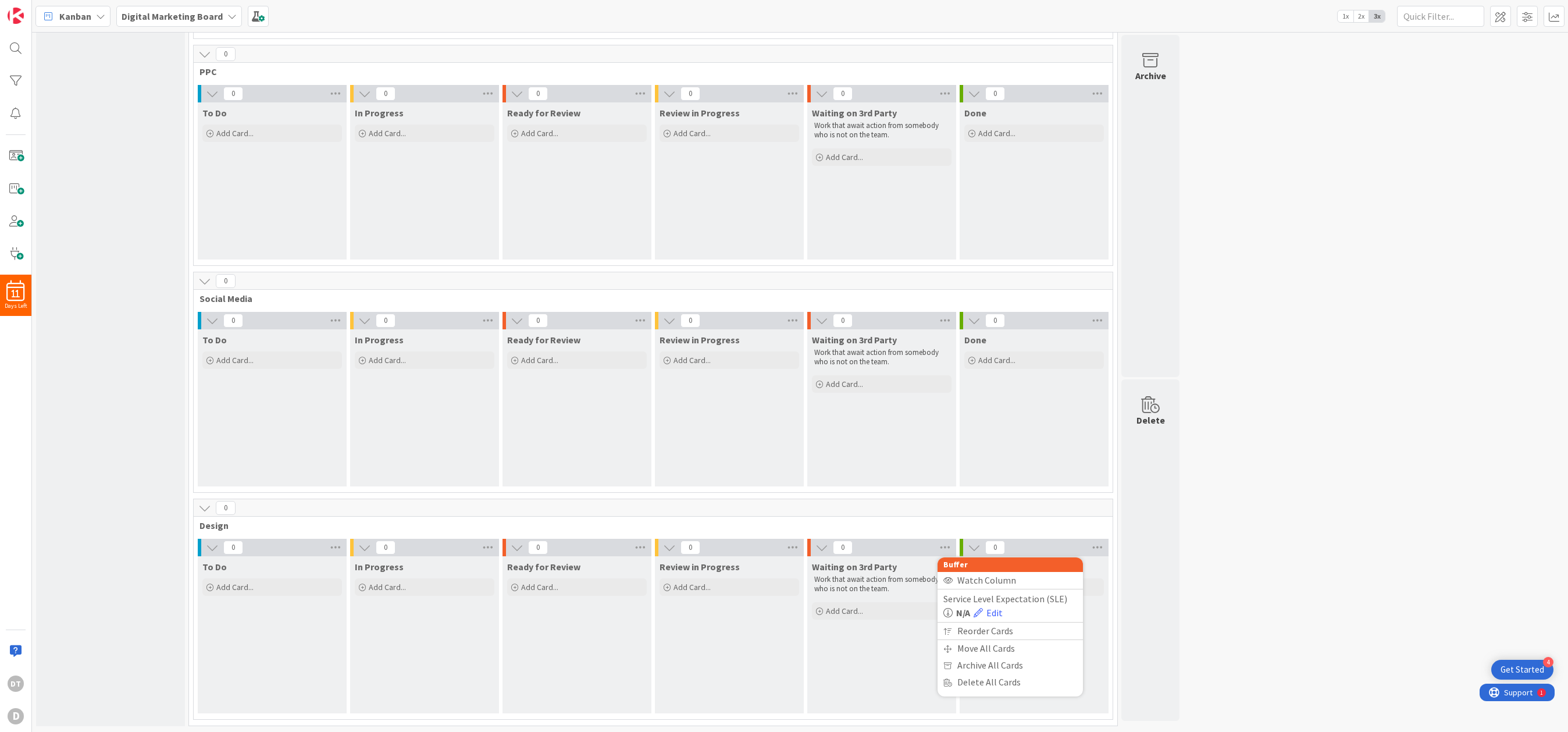
click at [992, 509] on div "1 Near Future Ideas that have not been prioritized yet or currently have low pr…" at bounding box center [800, 254] width 1531 height 955
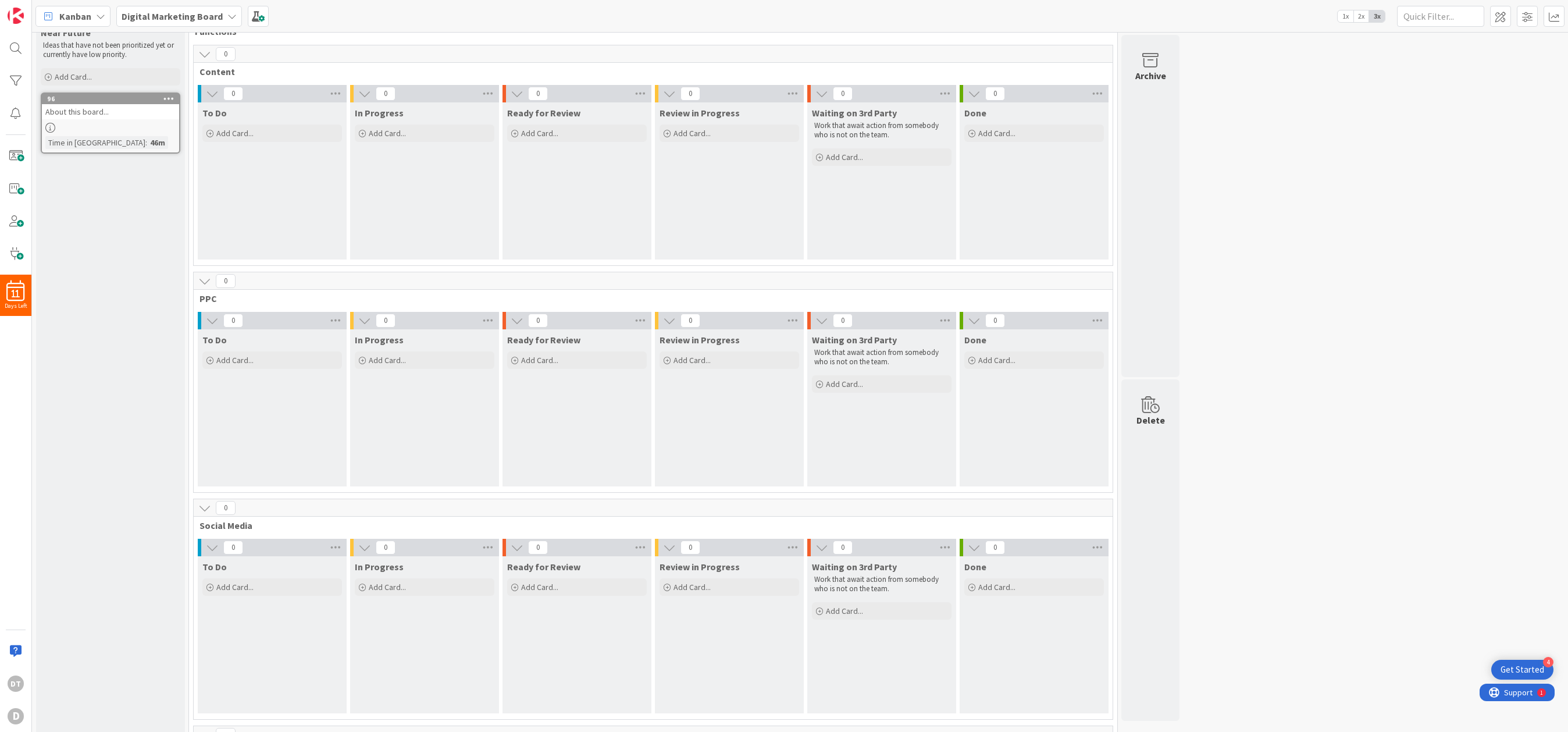
scroll to position [0, 0]
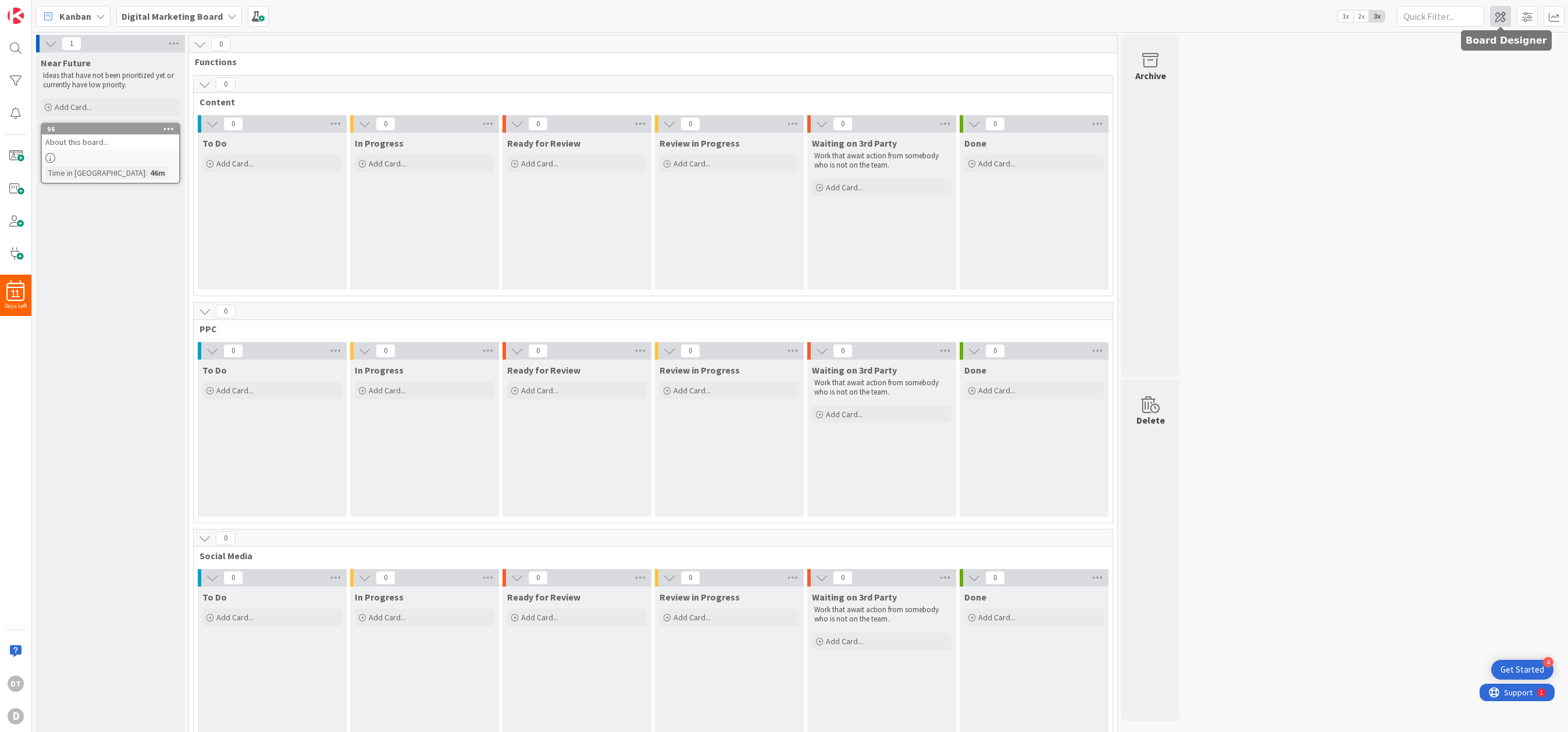
click at [992, 15] on span at bounding box center [1500, 16] width 21 height 21
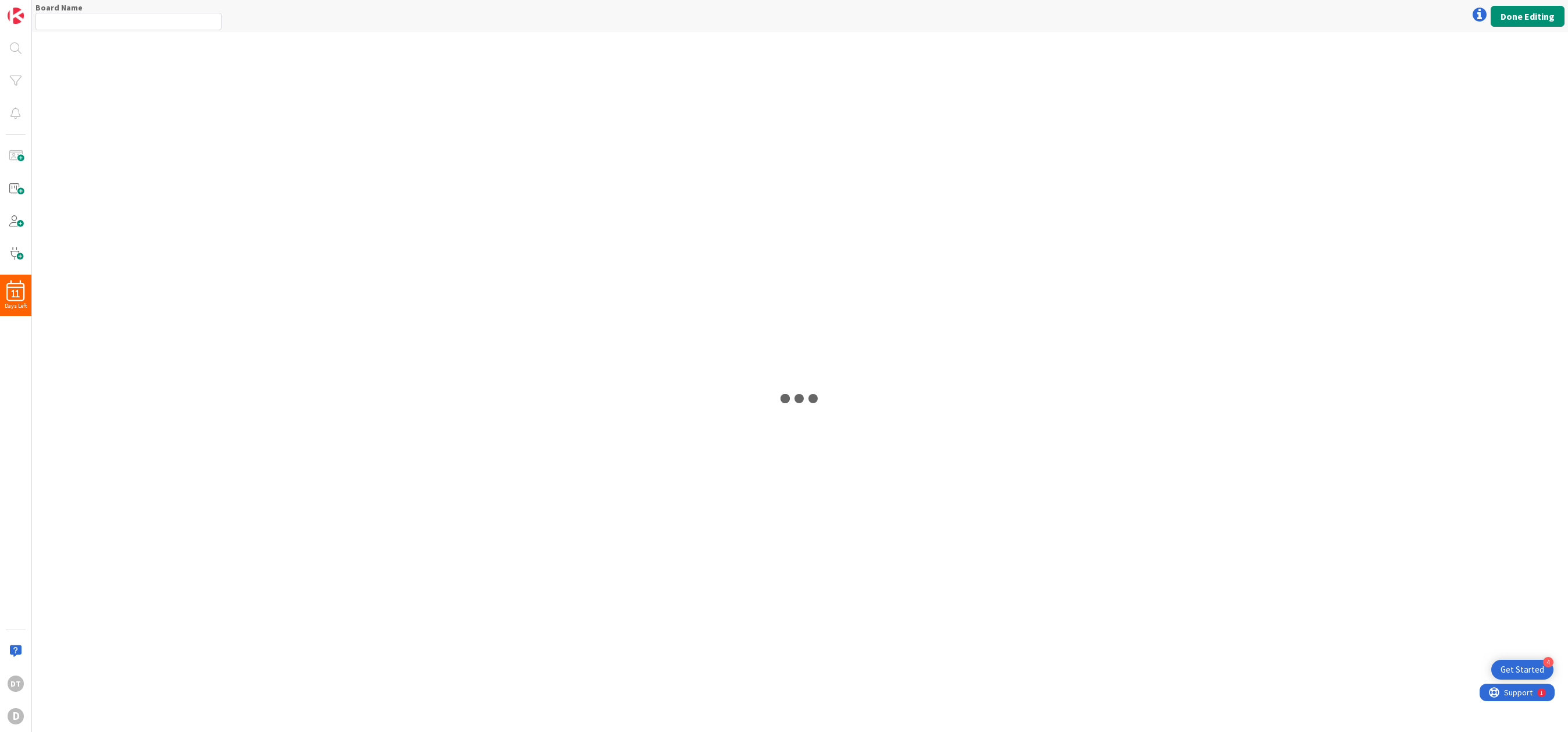
type input "Digital Marketing Board"
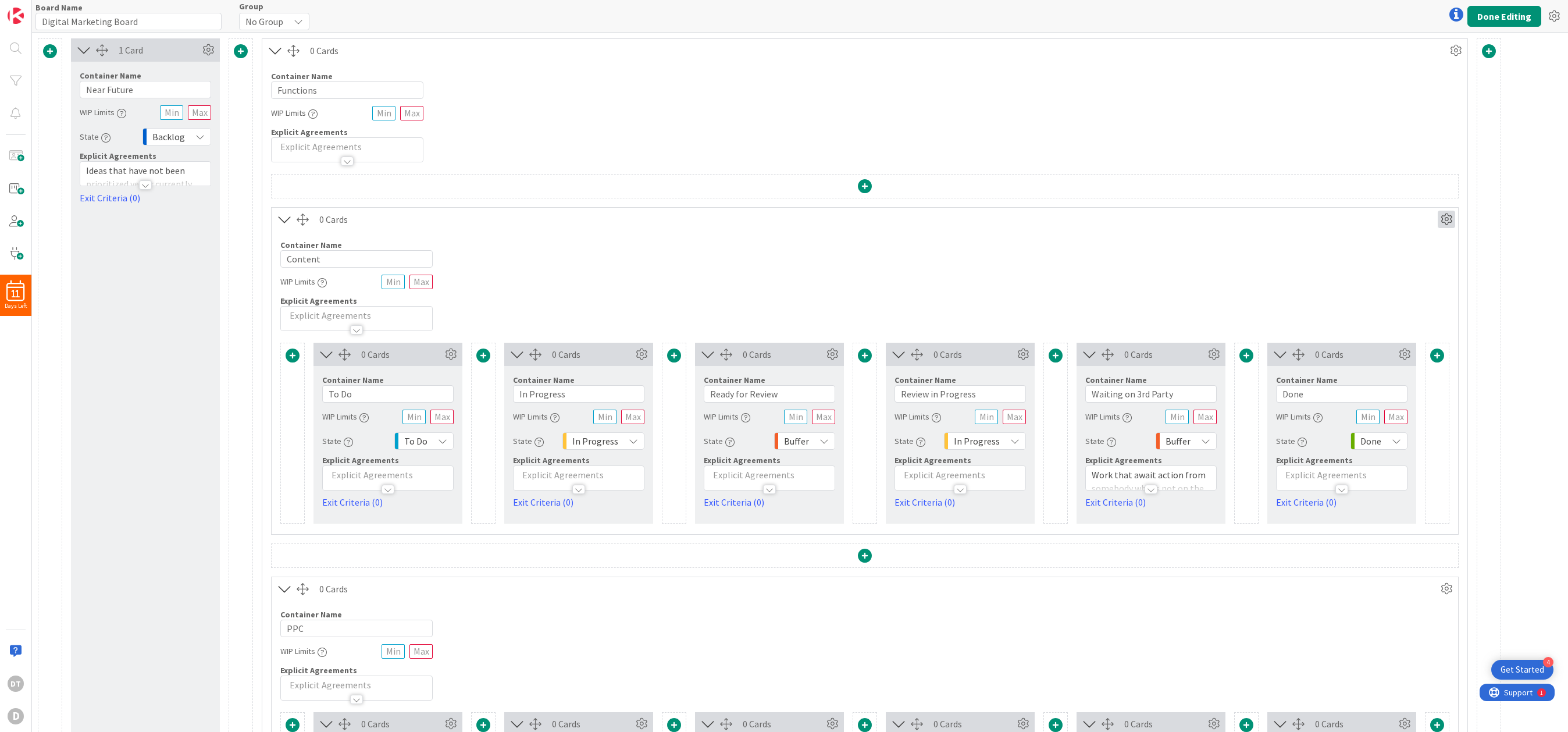
click at [992, 218] on icon at bounding box center [1446, 219] width 18 height 18
click at [992, 302] on link "Duplicate this Container" at bounding box center [1376, 301] width 157 height 17
click at [321, 259] on input "Content" at bounding box center [356, 259] width 152 height 18
drag, startPoint x: 330, startPoint y: 257, endPoint x: 268, endPoint y: 256, distance: 62.0
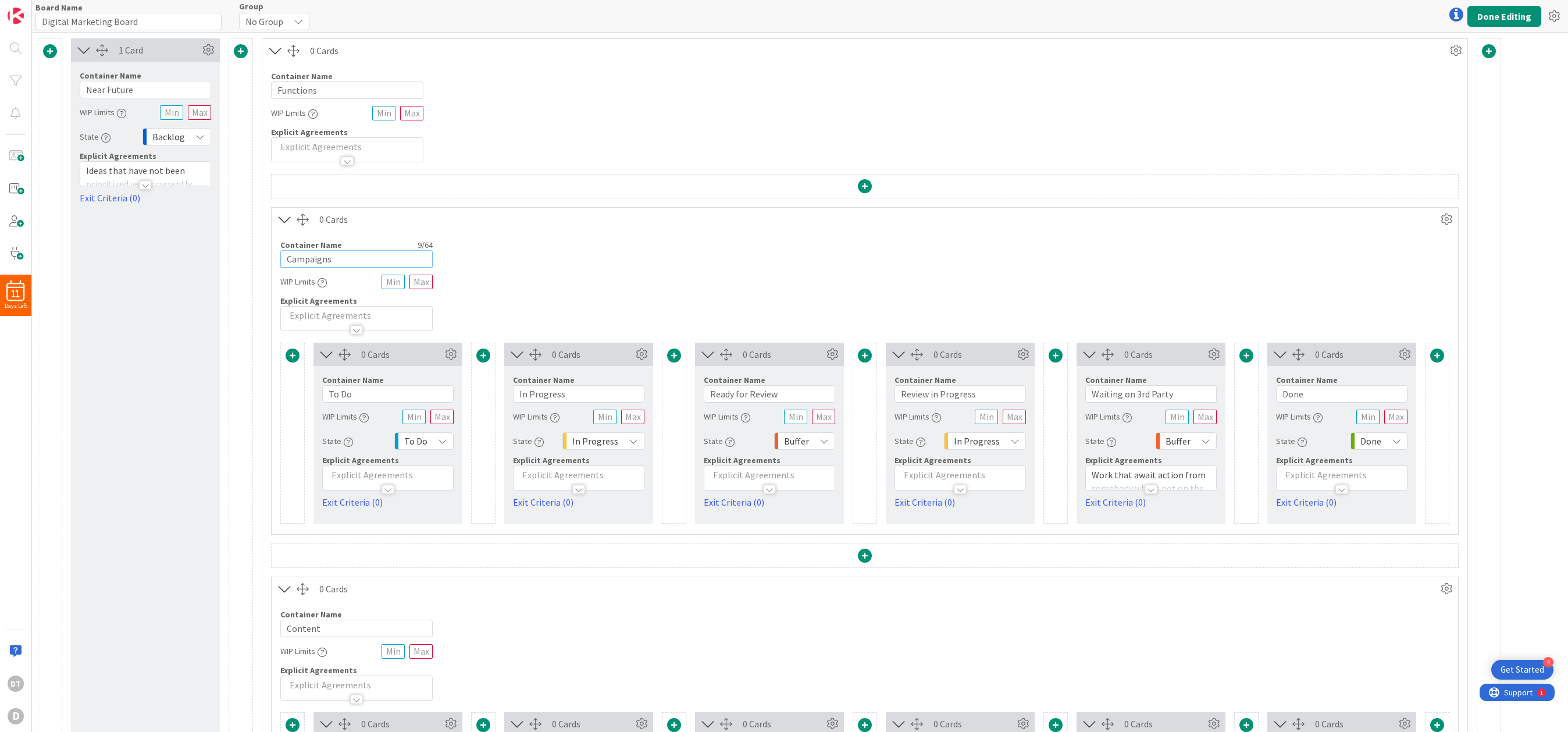
type input "Campaigns"
drag, startPoint x: 786, startPoint y: 395, endPoint x: 705, endPoint y: 395, distance: 81.0
click at [707, 392] on input "Ready for Review" at bounding box center [769, 394] width 132 height 18
drag, startPoint x: 1002, startPoint y: 393, endPoint x: 891, endPoint y: 391, distance: 111.0
click at [891, 391] on div "Container Name 18 / 64 Review in Progress WIP Limits State In Progress Explicit…" at bounding box center [960, 438] width 149 height 143
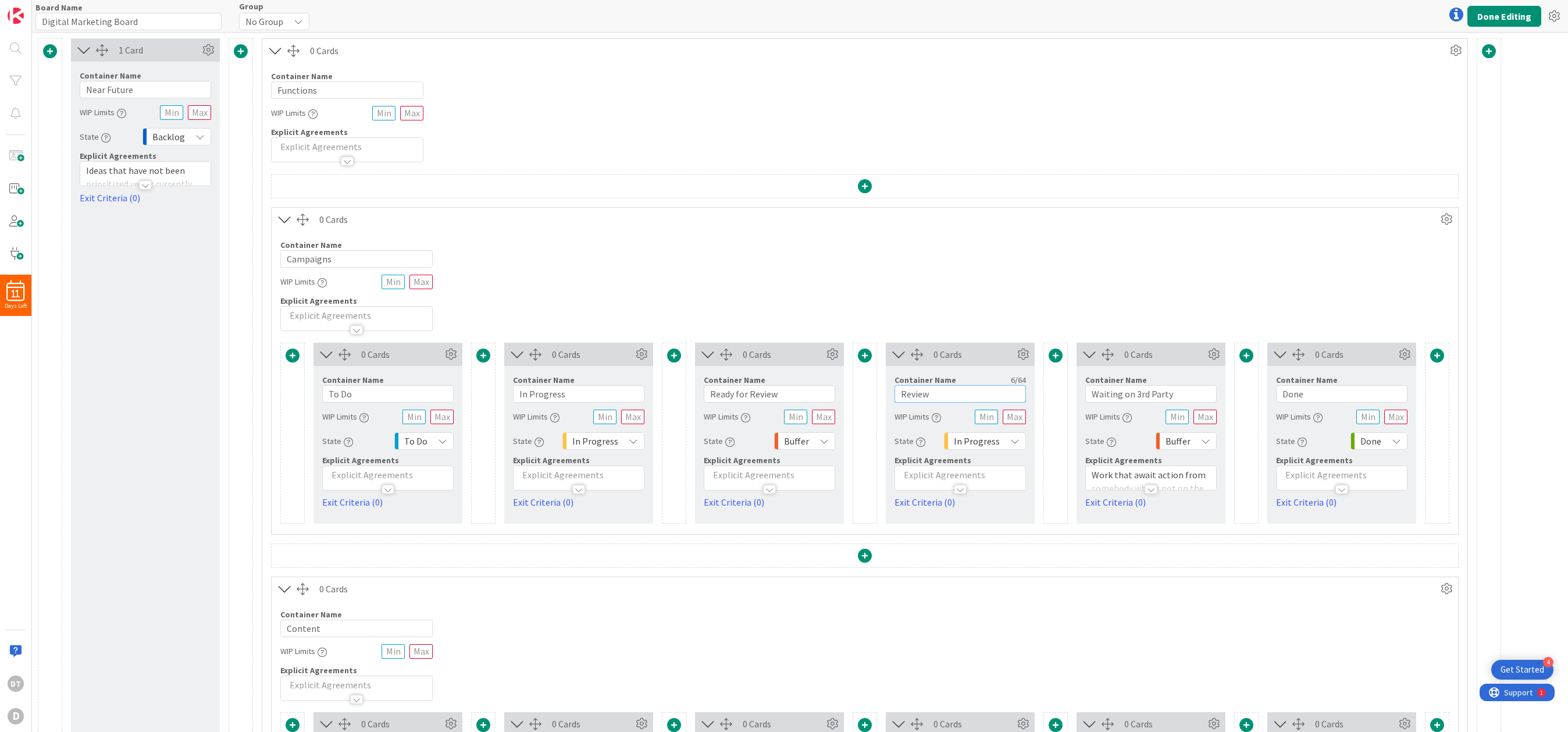
drag, startPoint x: 936, startPoint y: 393, endPoint x: 896, endPoint y: 395, distance: 40.0
click at [896, 395] on input "Review" at bounding box center [960, 394] width 132 height 18
type input "Release"
drag, startPoint x: 1178, startPoint y: 392, endPoint x: 1055, endPoint y: 391, distance: 123.0
click at [992, 391] on div "0 Cards Container Name 5 / 64 To Do WIP Limits State To Do Explicit Agreements …" at bounding box center [865, 433] width 1169 height 181
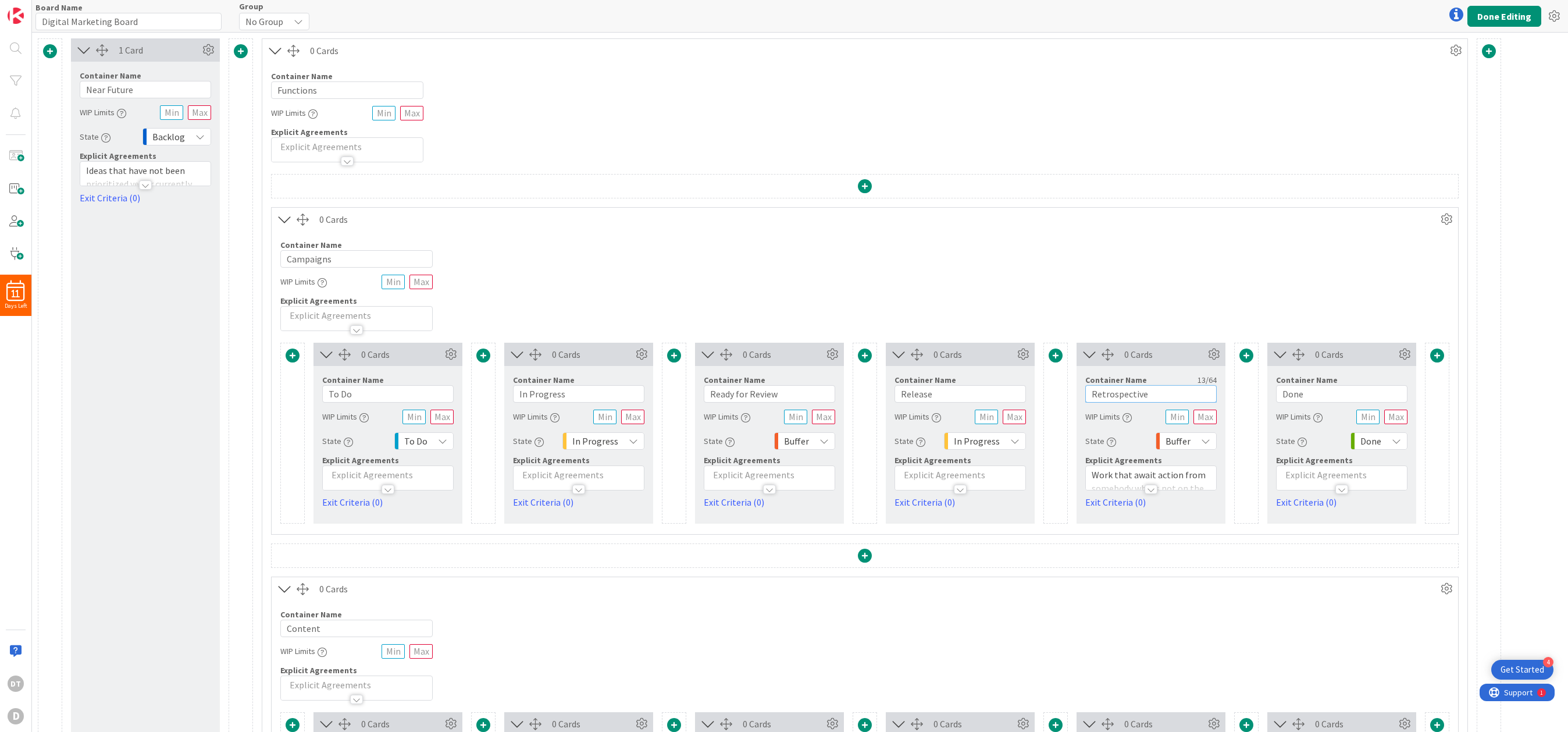
type input "Retrospective"
click at [992, 440] on div "Buffer" at bounding box center [1186, 441] width 61 height 18
click at [992, 549] on span "In Progress" at bounding box center [1234, 550] width 96 height 18
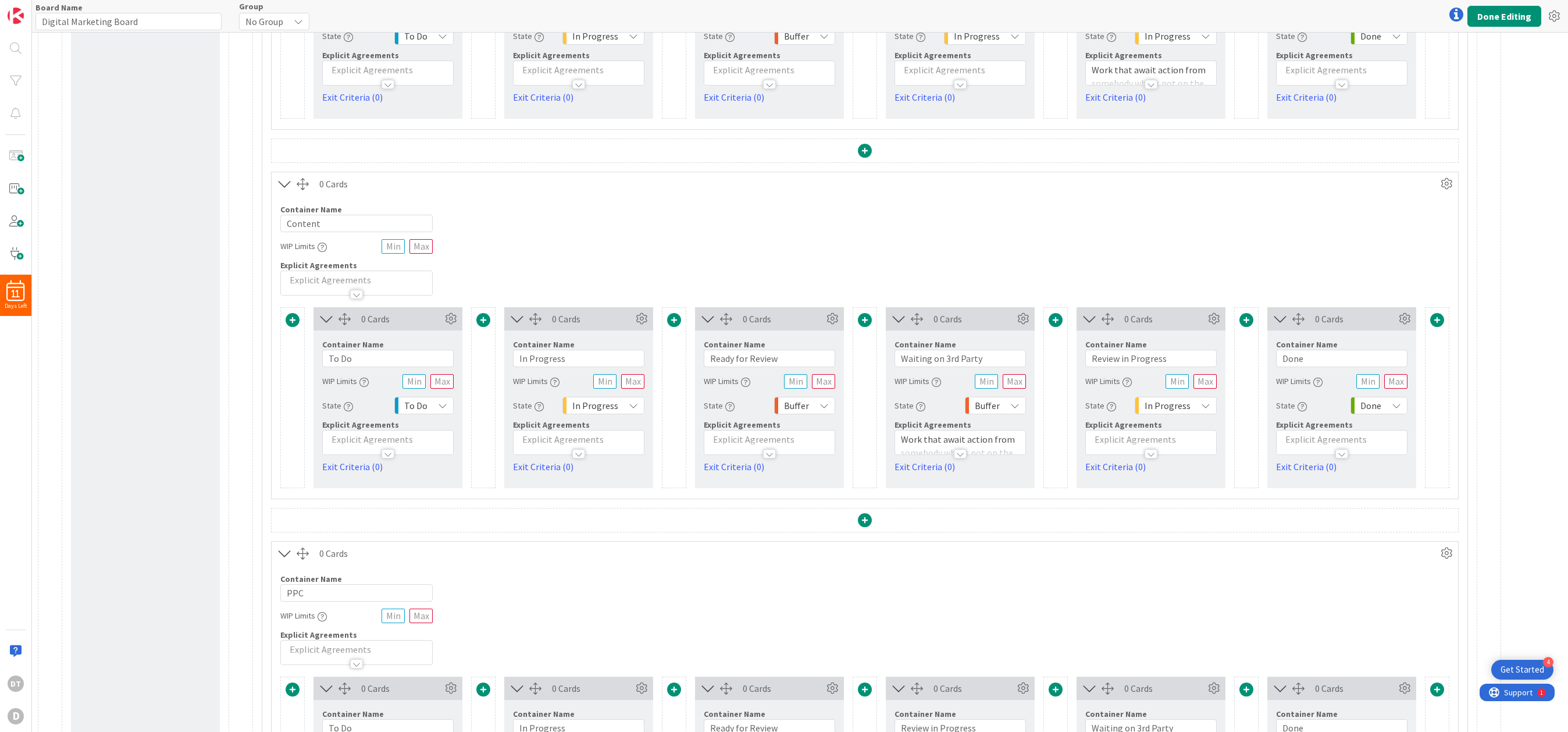
scroll to position [504, 0]
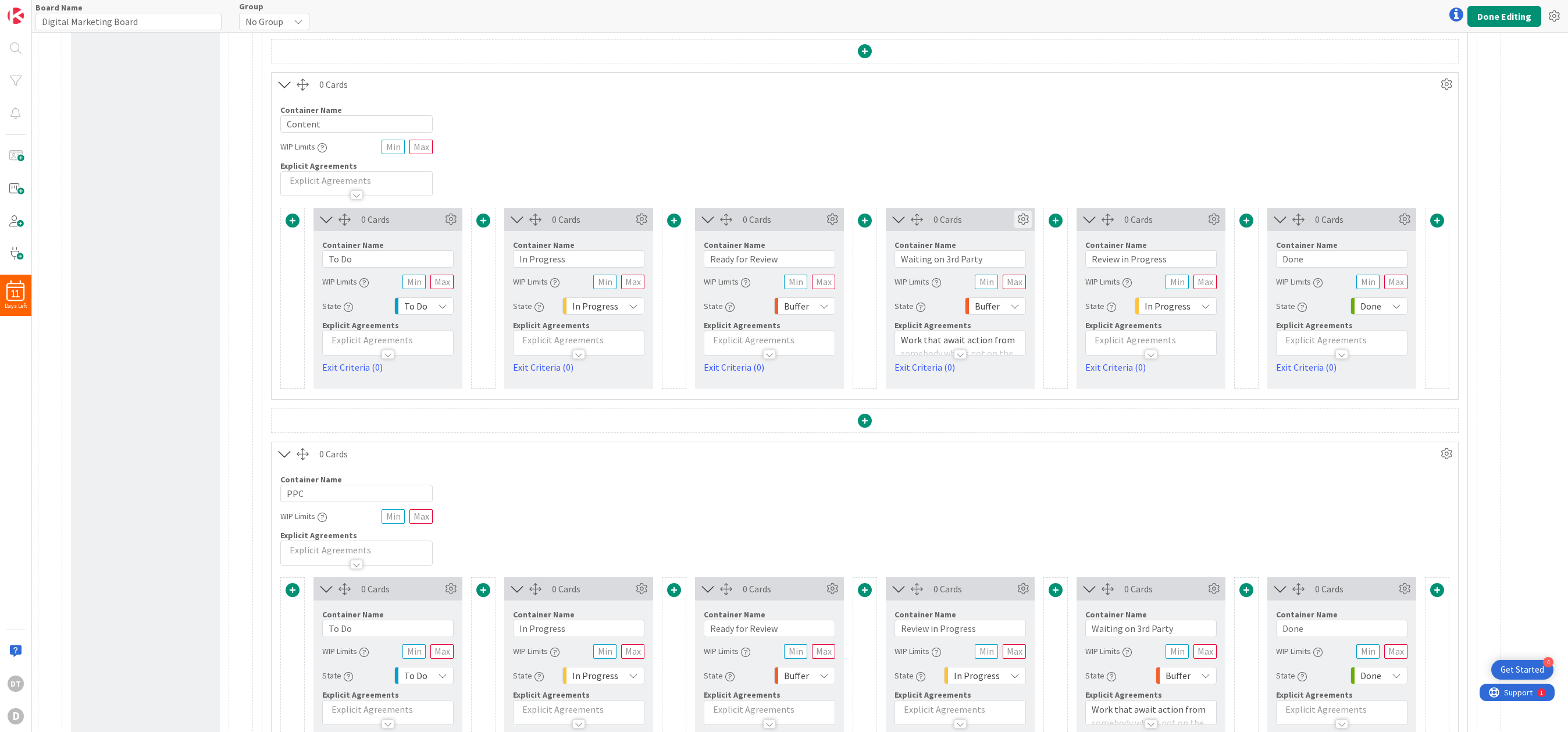
click at [992, 220] on icon at bounding box center [1022, 219] width 18 height 18
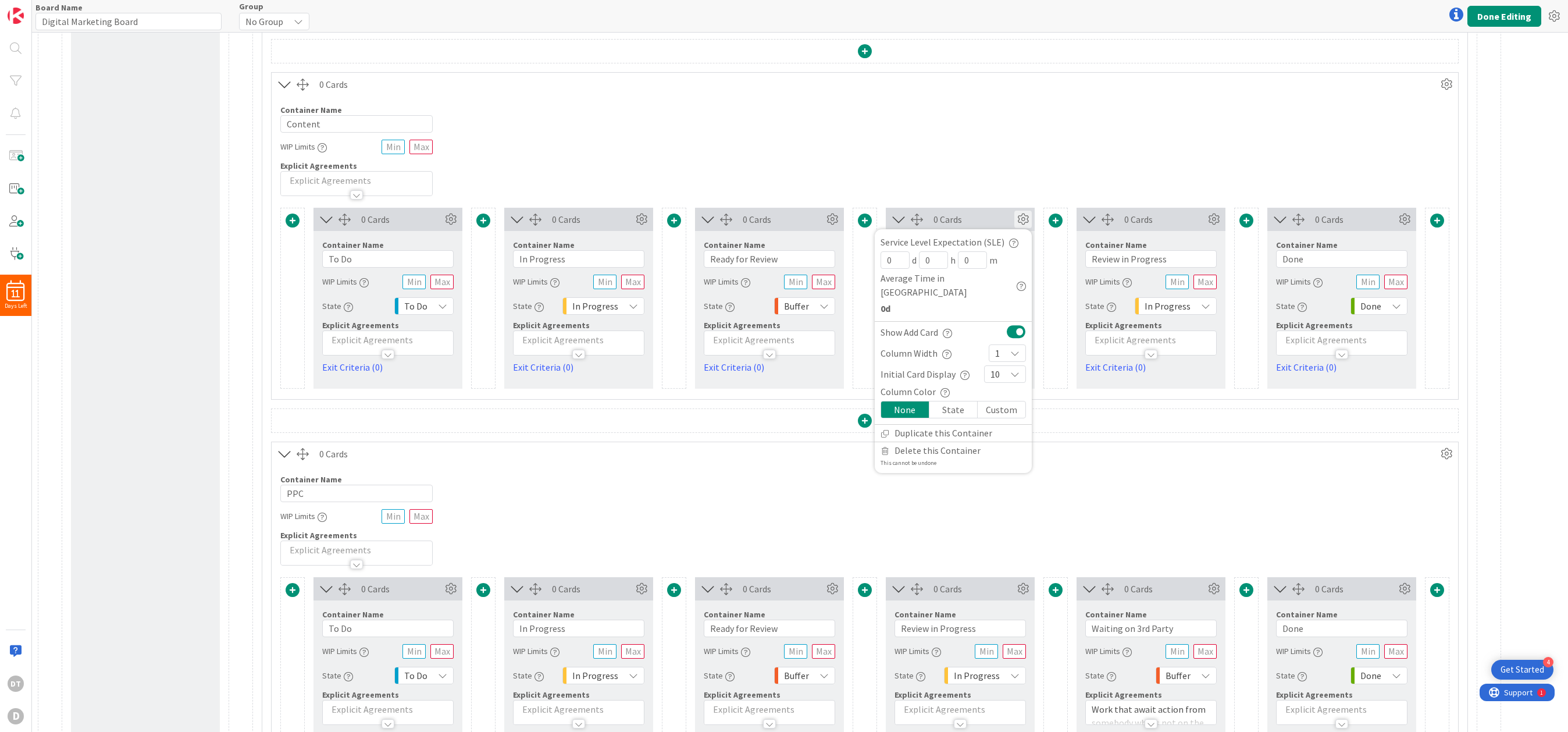
click at [992, 471] on div "Container Name 3 / 64 PPC WIP Limits Explicit Agreements" at bounding box center [865, 516] width 1186 height 100
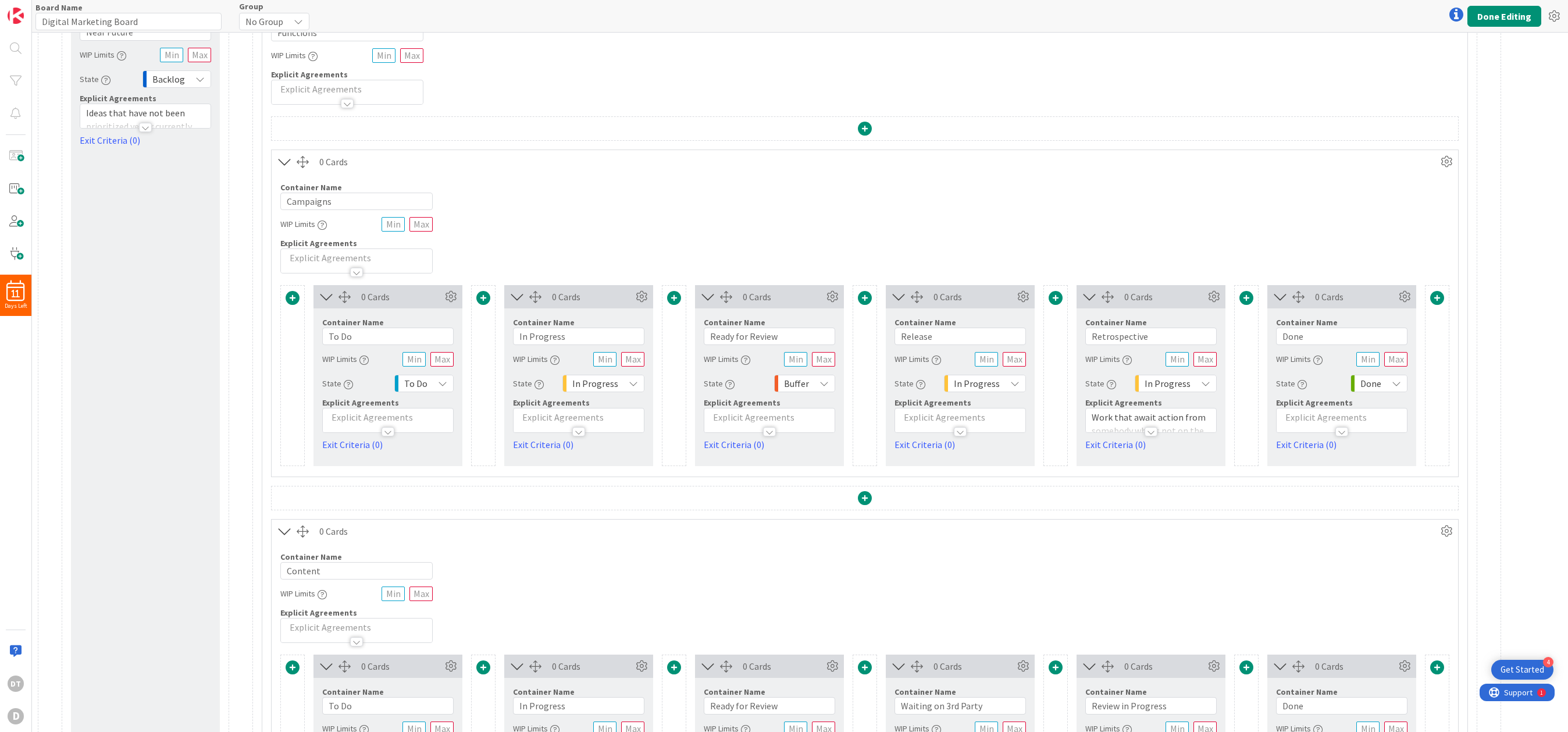
scroll to position [0, 0]
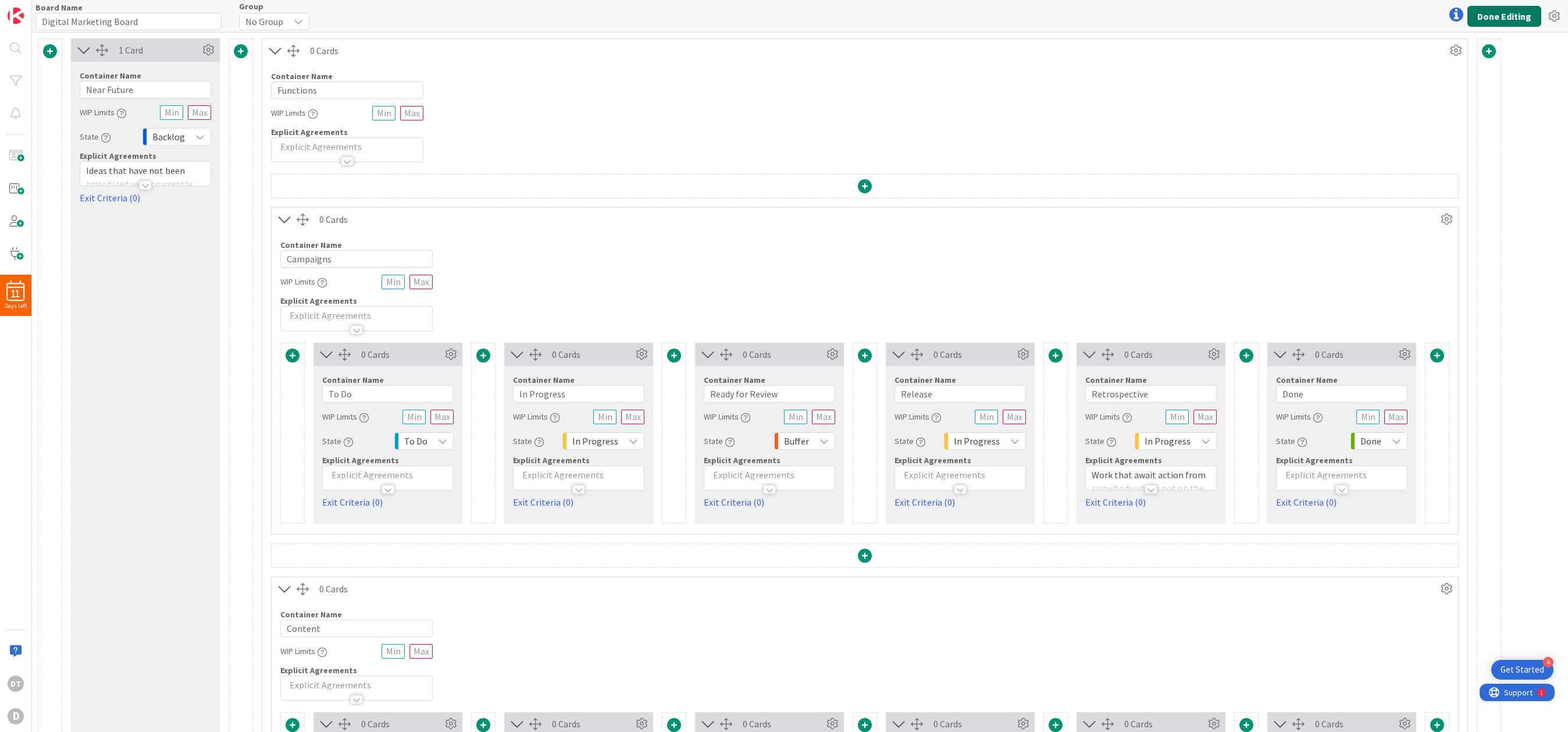
click at [992, 8] on button "Done Editing" at bounding box center [1504, 16] width 74 height 21
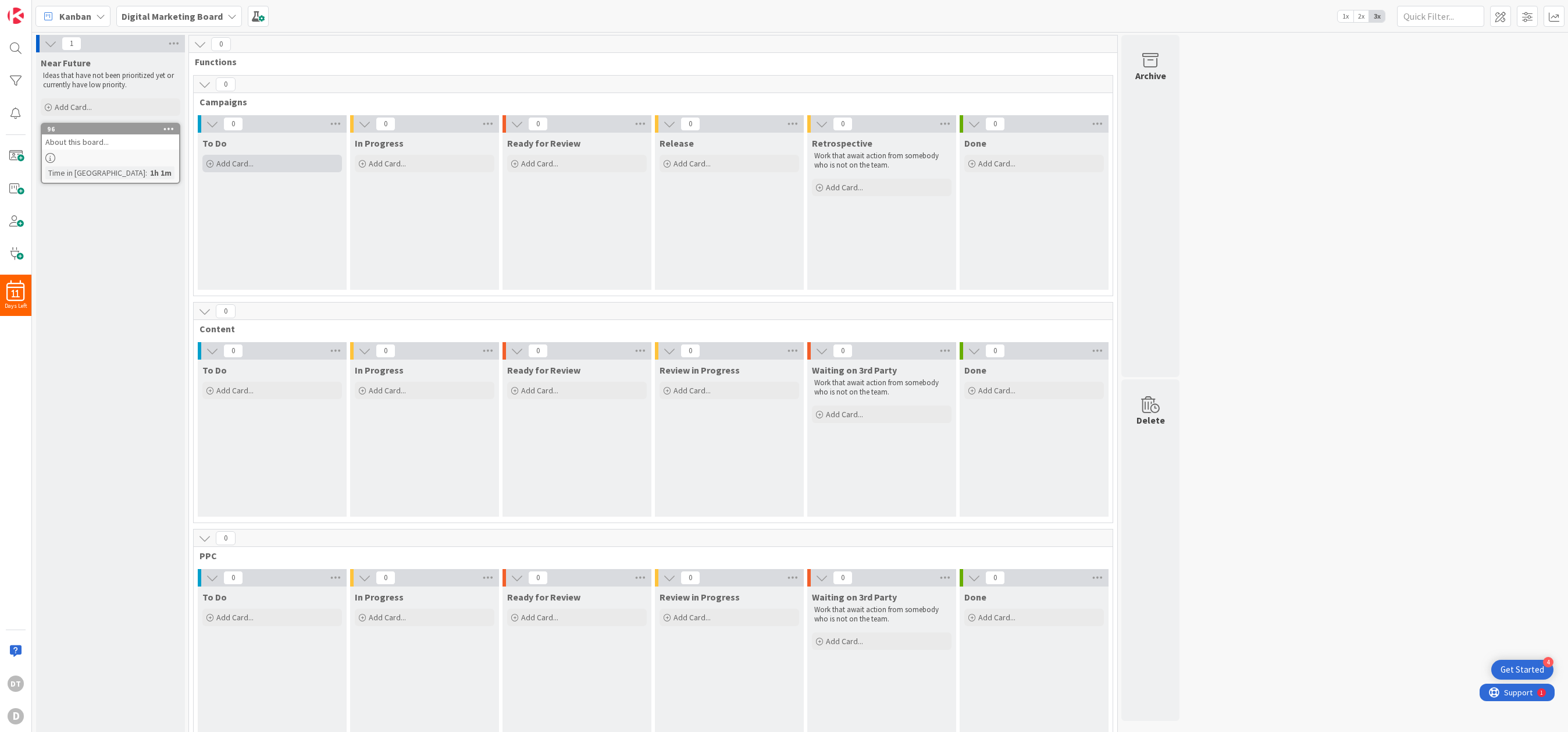
click at [252, 163] on span "Add Card..." at bounding box center [234, 163] width 37 height 11
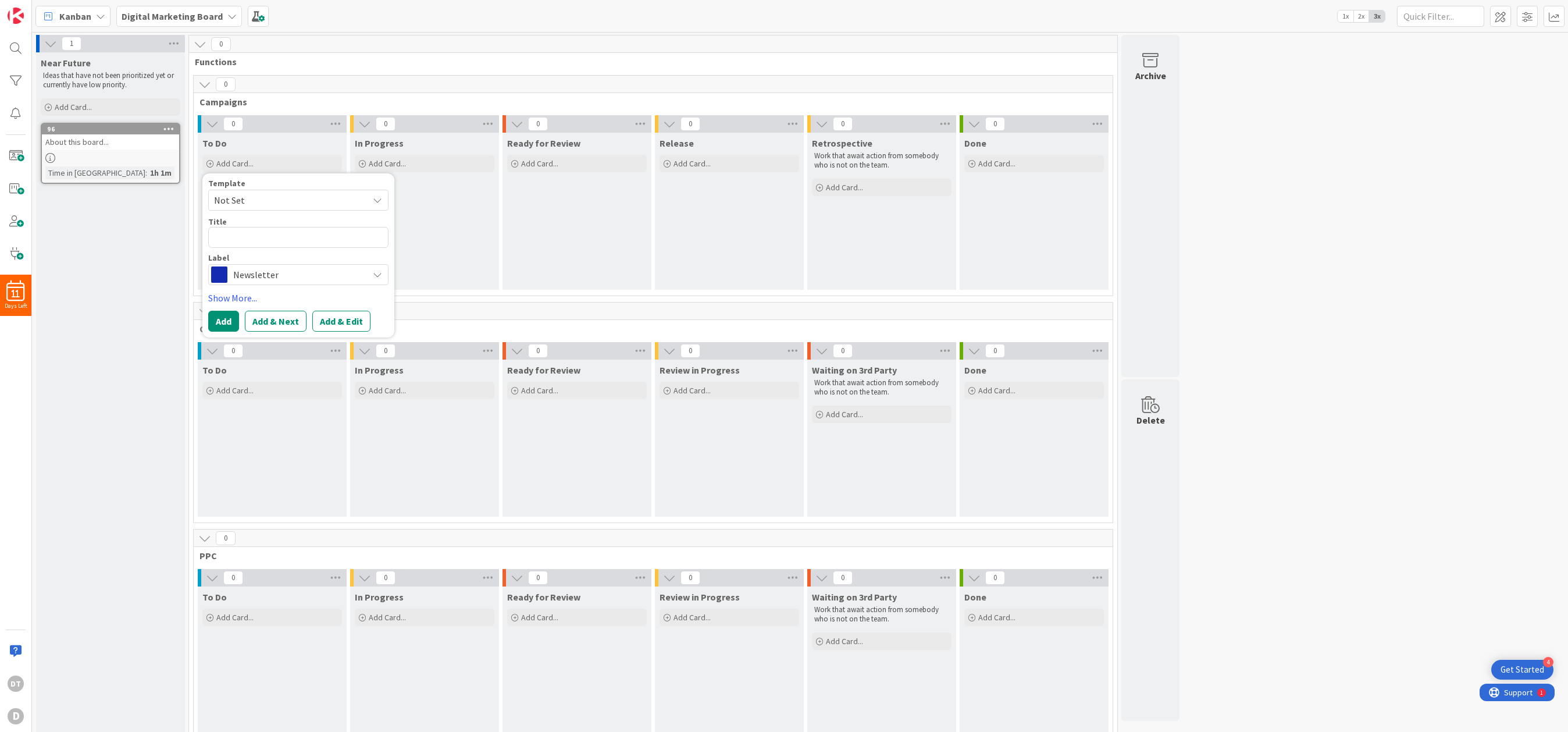
click at [360, 204] on span "Not Set" at bounding box center [299, 200] width 180 height 21
click at [265, 250] on link "Add Card Templates" at bounding box center [250, 253] width 82 height 21
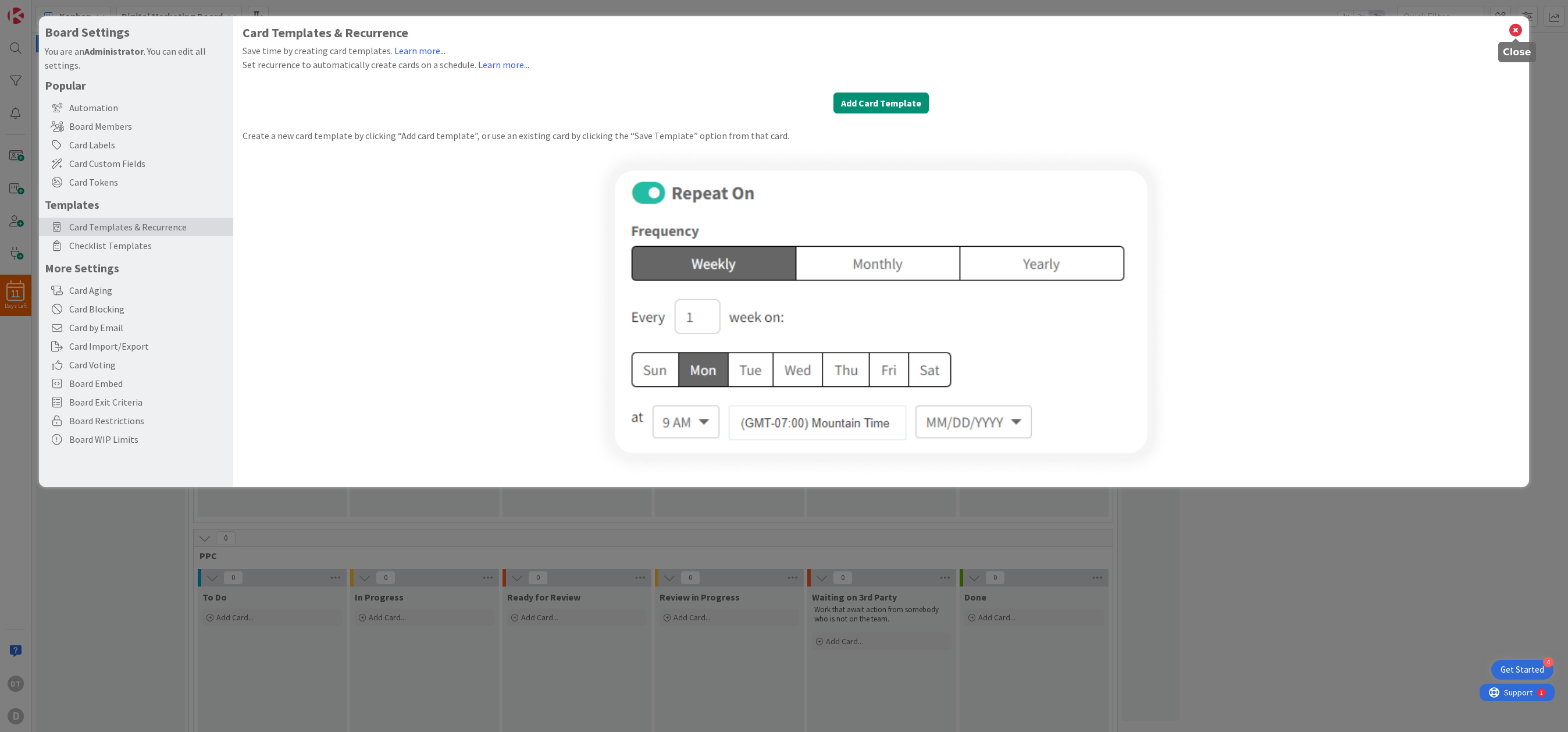
click at [992, 22] on icon at bounding box center [1515, 30] width 15 height 16
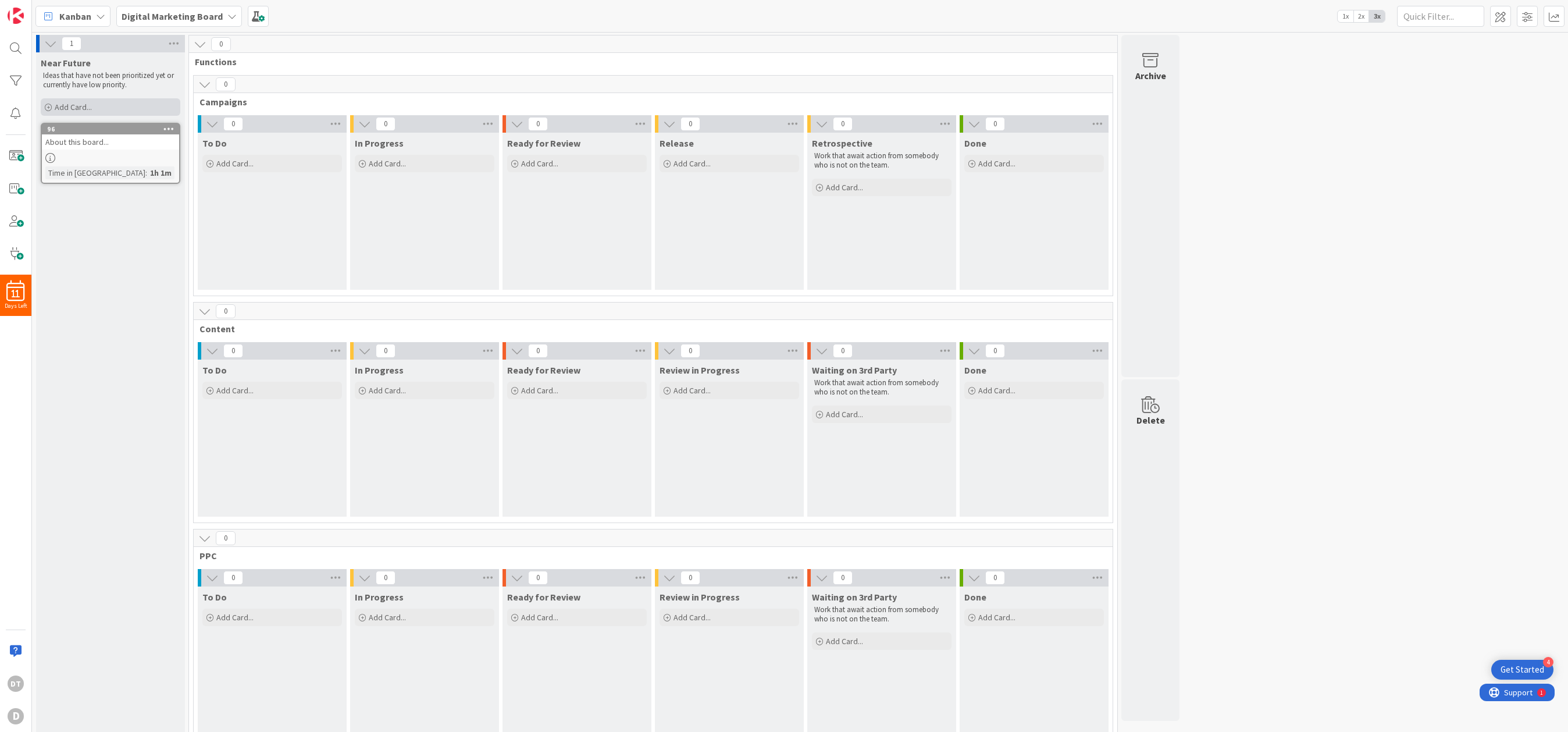
click at [104, 101] on div "Add Card..." at bounding box center [111, 107] width 139 height 18
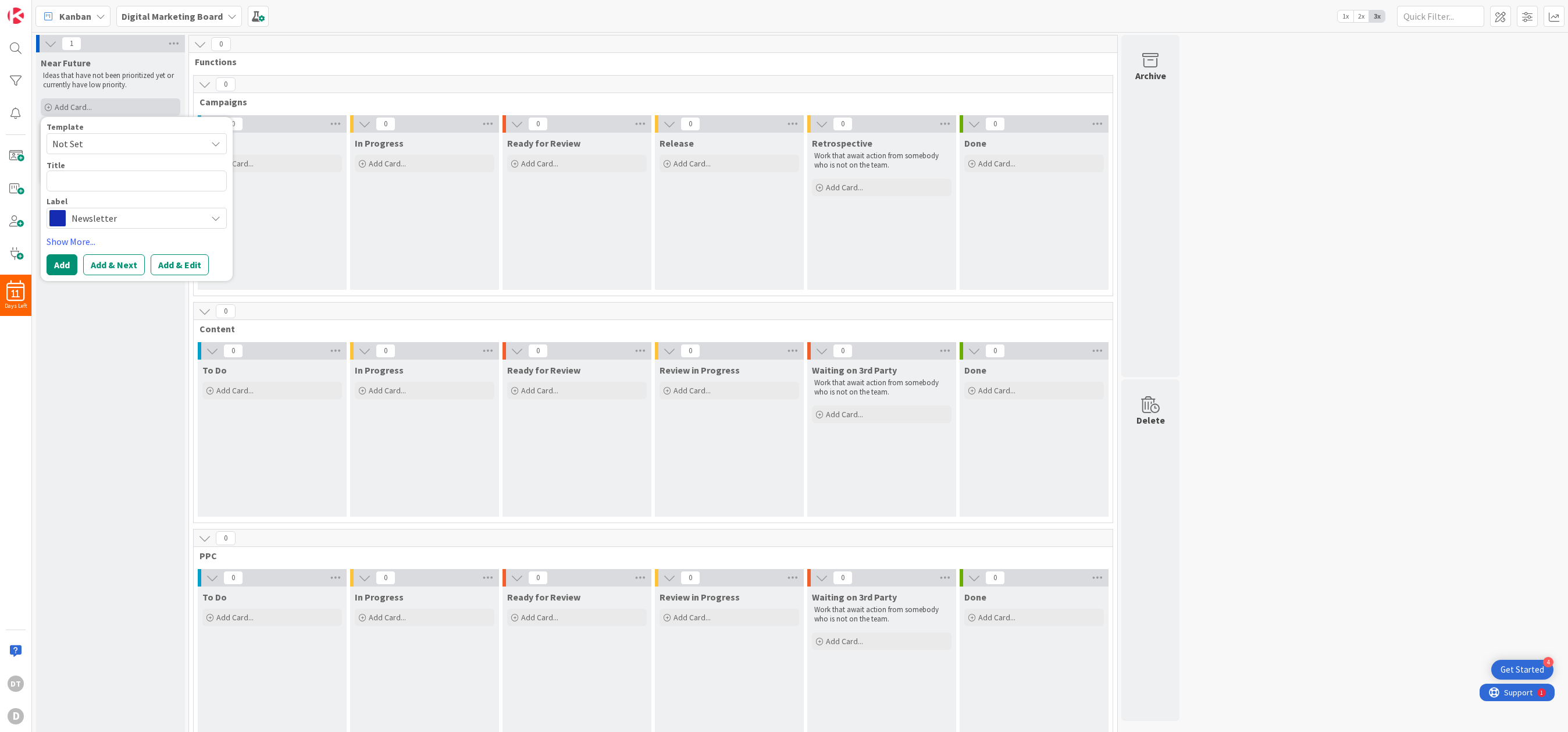
type textarea "x"
type textarea "The Truth About ED That No One Tells You"
click at [196, 264] on button "Add & Edit" at bounding box center [180, 265] width 58 height 21
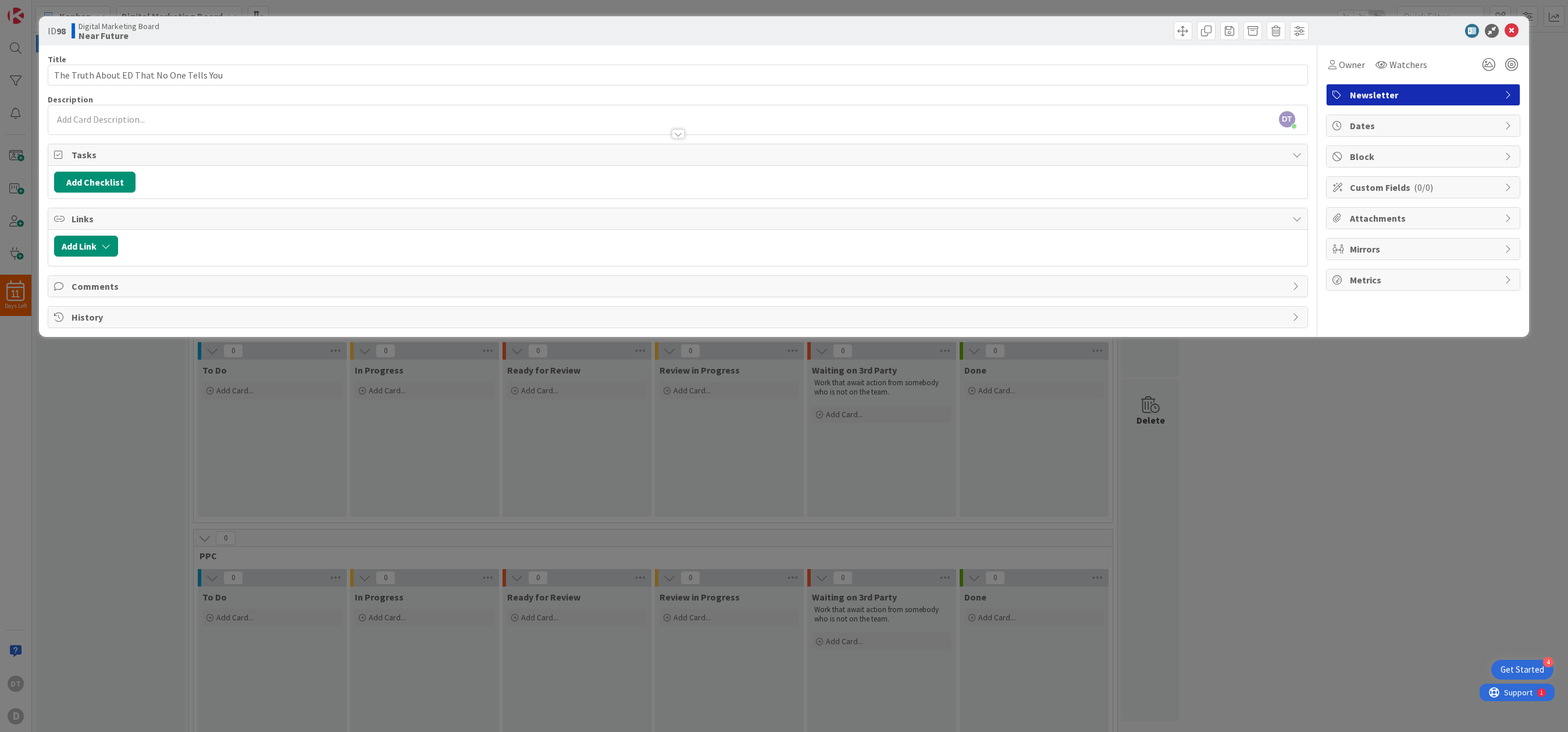
click at [992, 127] on span "Dates" at bounding box center [1424, 125] width 149 height 14
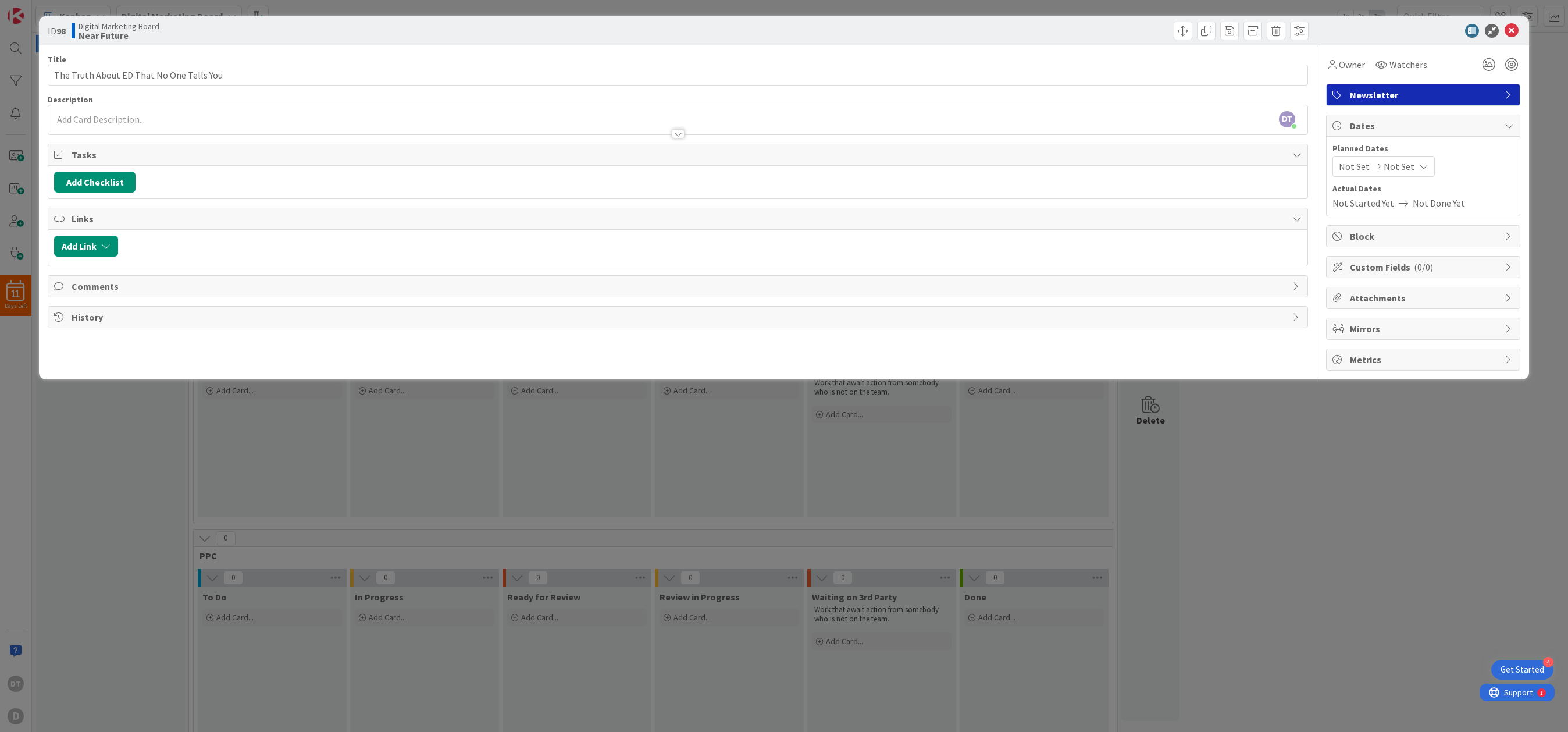
click at [992, 166] on span "Not Set" at bounding box center [1399, 166] width 31 height 14
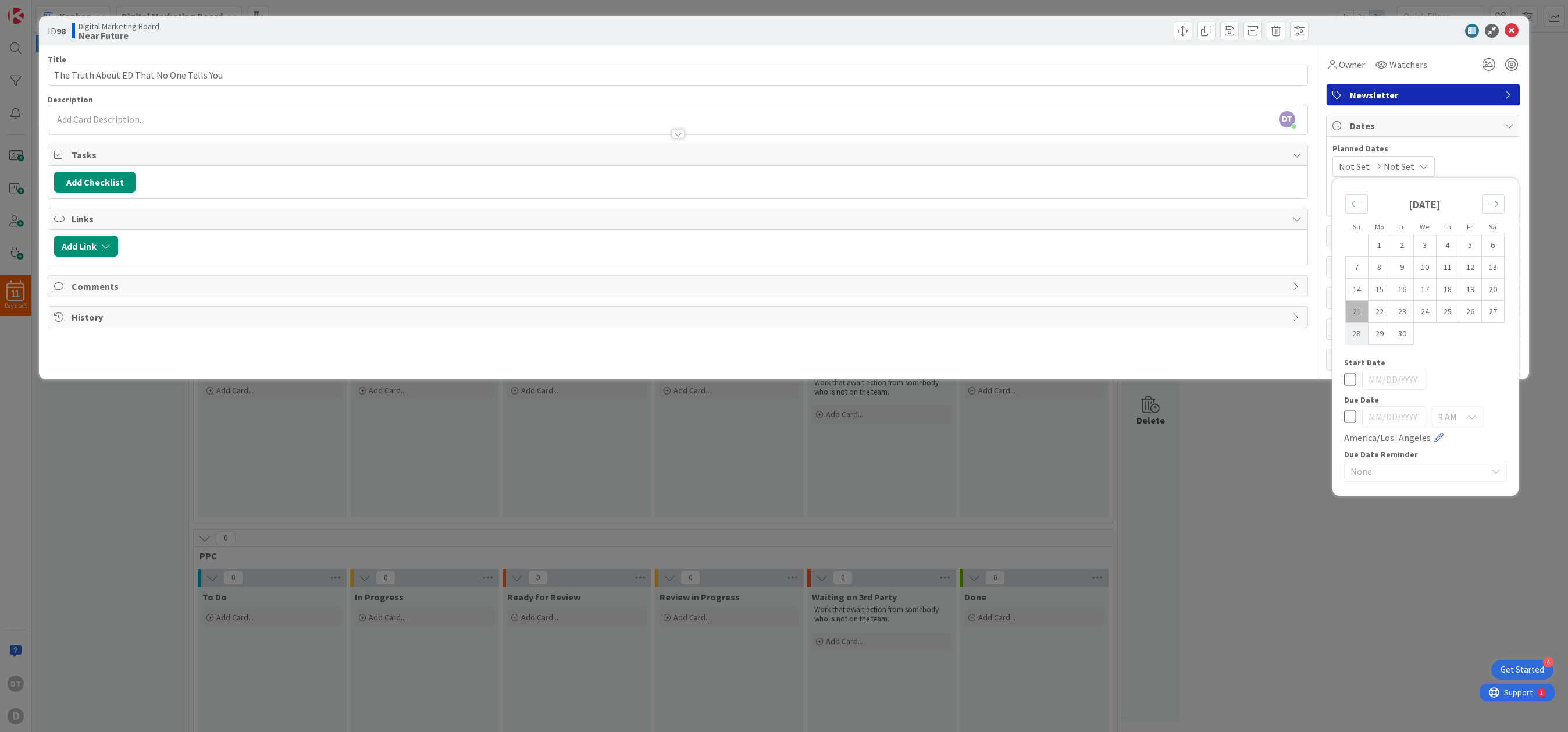
click at [992, 332] on td "28" at bounding box center [1356, 333] width 23 height 22
type input "09/28/2025"
click at [992, 332] on td "28" at bounding box center [1356, 333] width 23 height 22
type input "09/28/2025"
click at [992, 421] on icon at bounding box center [1472, 416] width 9 height 9
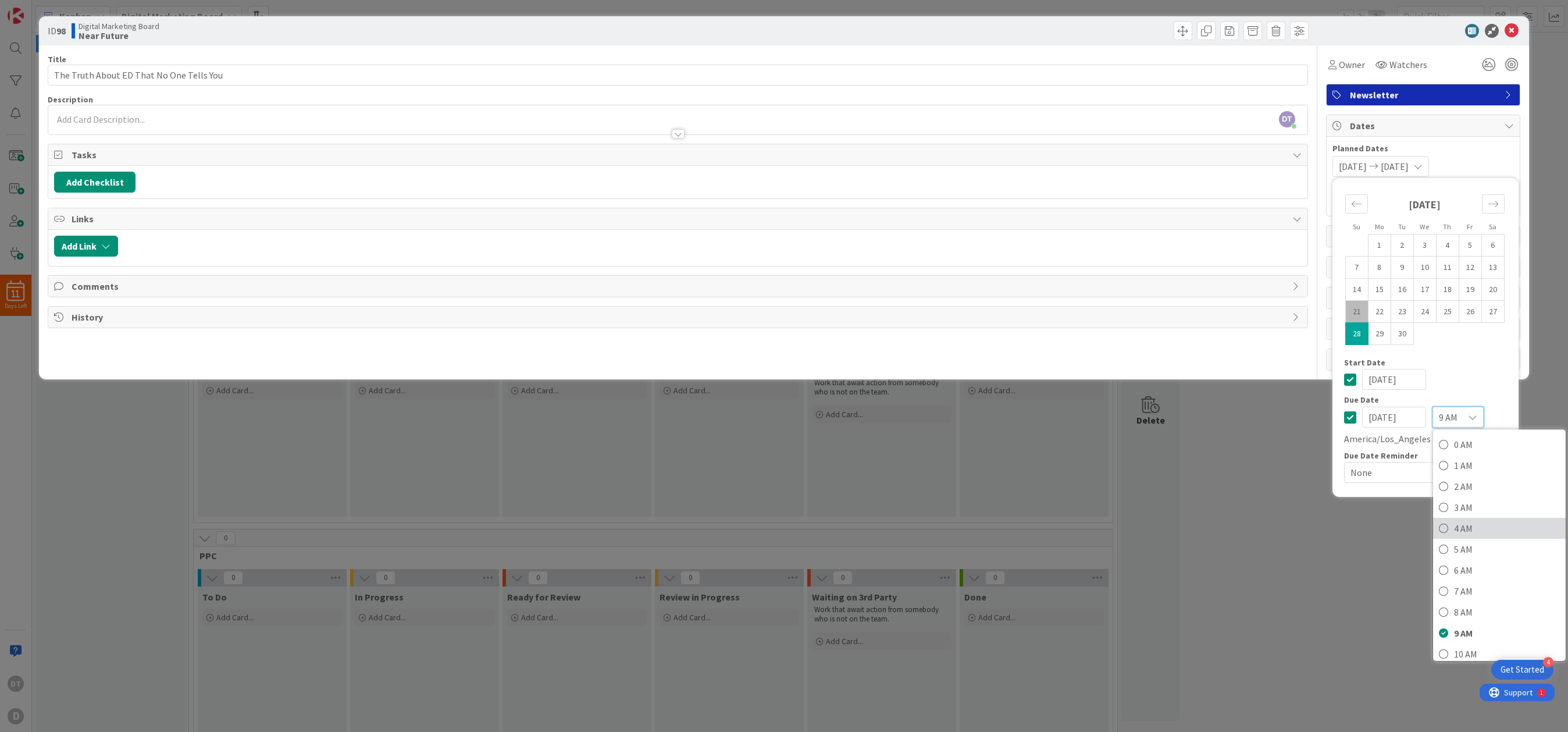
click at [992, 531] on span "4 AM" at bounding box center [1507, 528] width 106 height 18
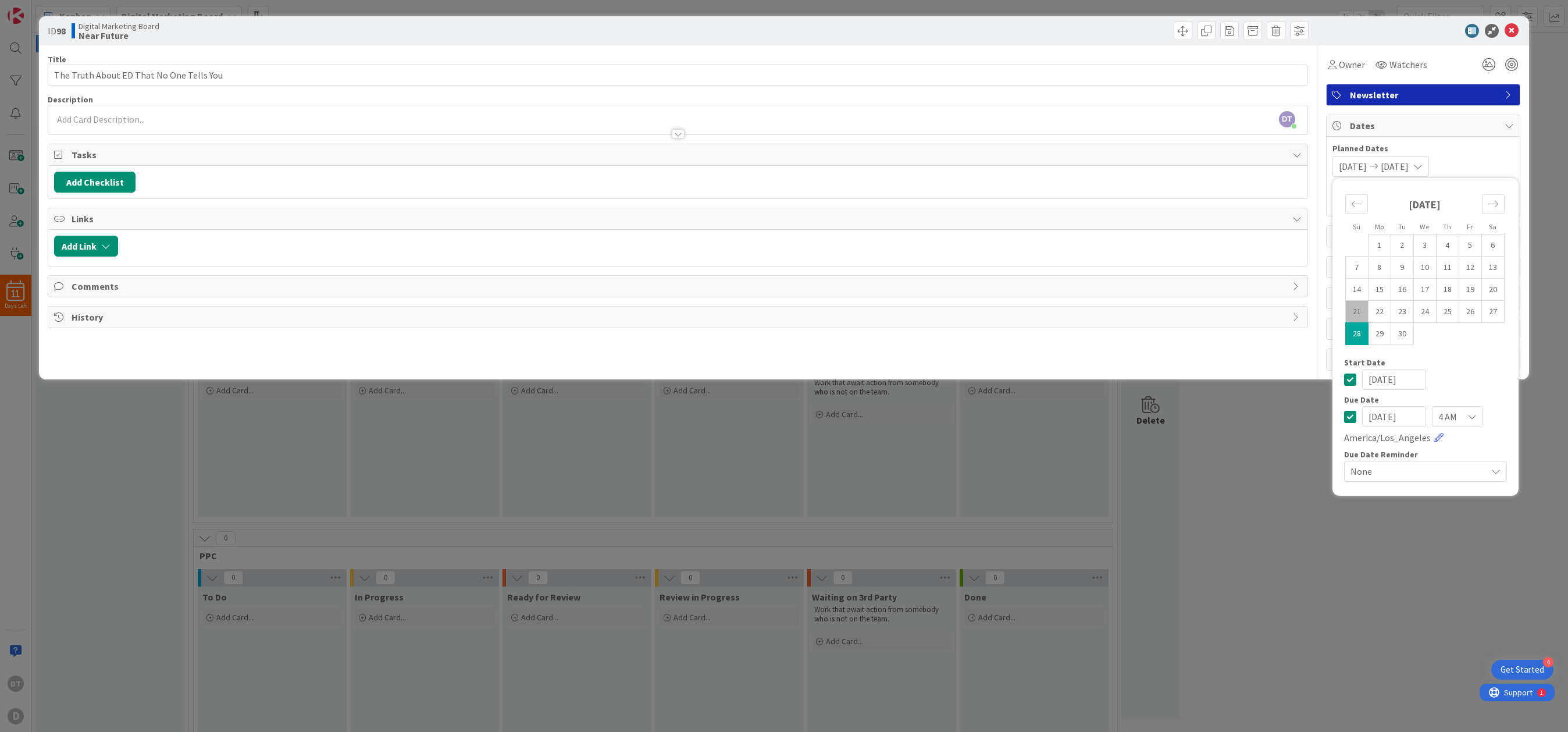
click at [992, 382] on icon at bounding box center [1350, 380] width 12 height 14
click at [992, 156] on div "Not Set 09/28/2025 Su Mo Tu We Th Fr Sa August 2025 1 2 3 4 5 6 7 8 9 10 11 12 …" at bounding box center [1423, 166] width 182 height 21
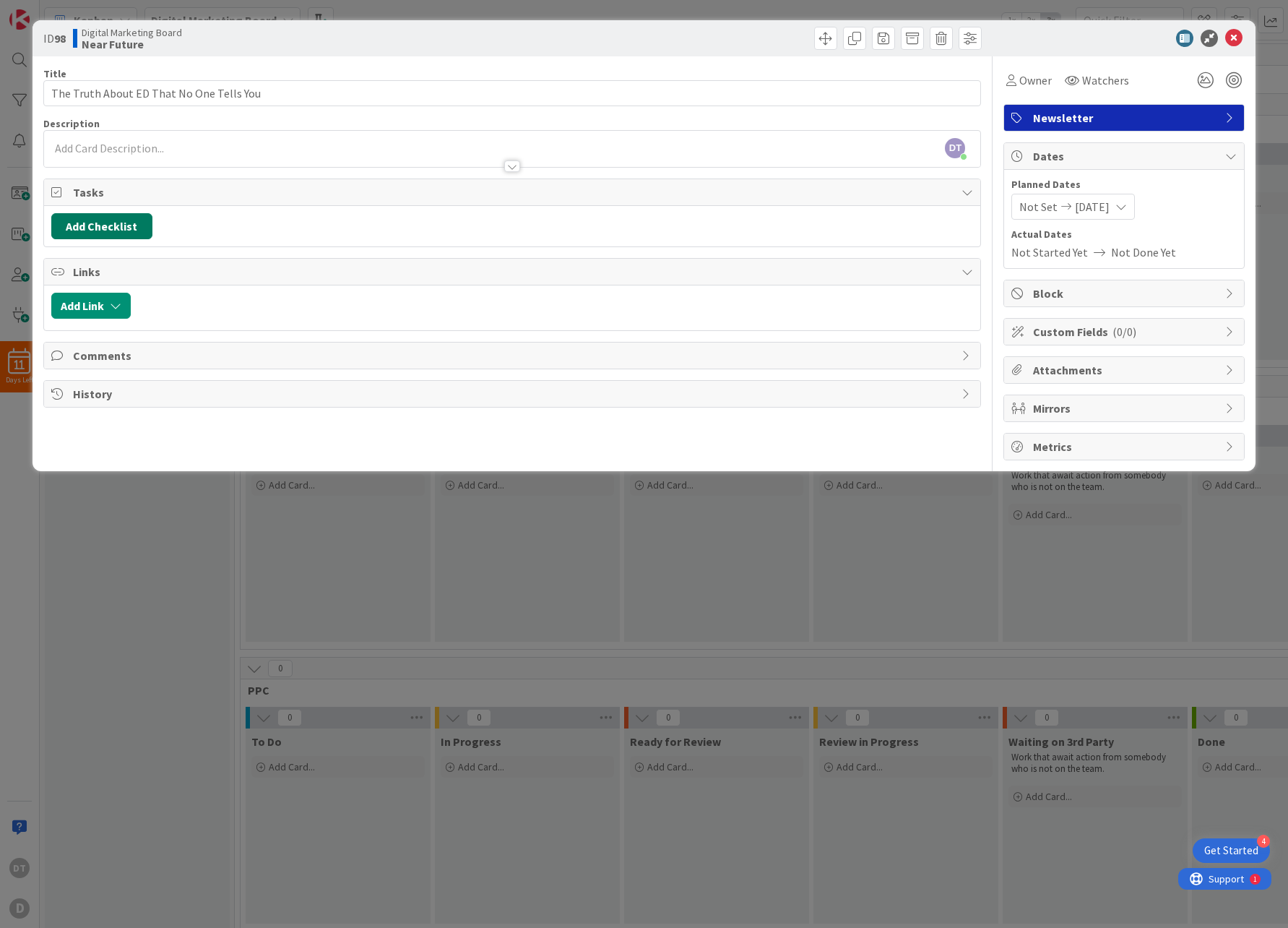
click at [127, 225] on button "Add Checklist" at bounding box center [102, 227] width 101 height 26
type input "M"
type input "Big Read"
click at [74, 327] on button "Add" at bounding box center [78, 329] width 38 height 26
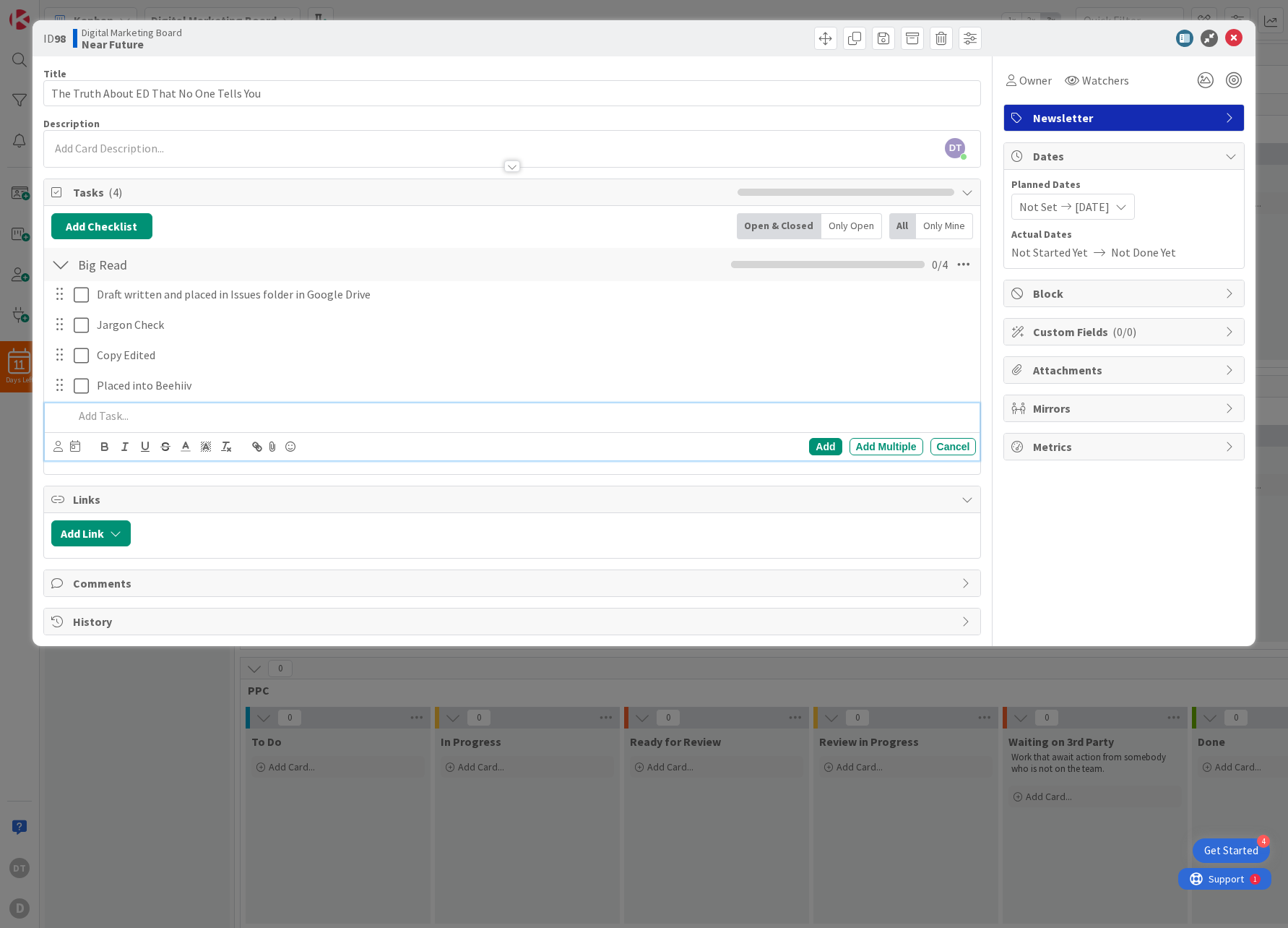
click at [59, 263] on div at bounding box center [60, 264] width 18 height 26
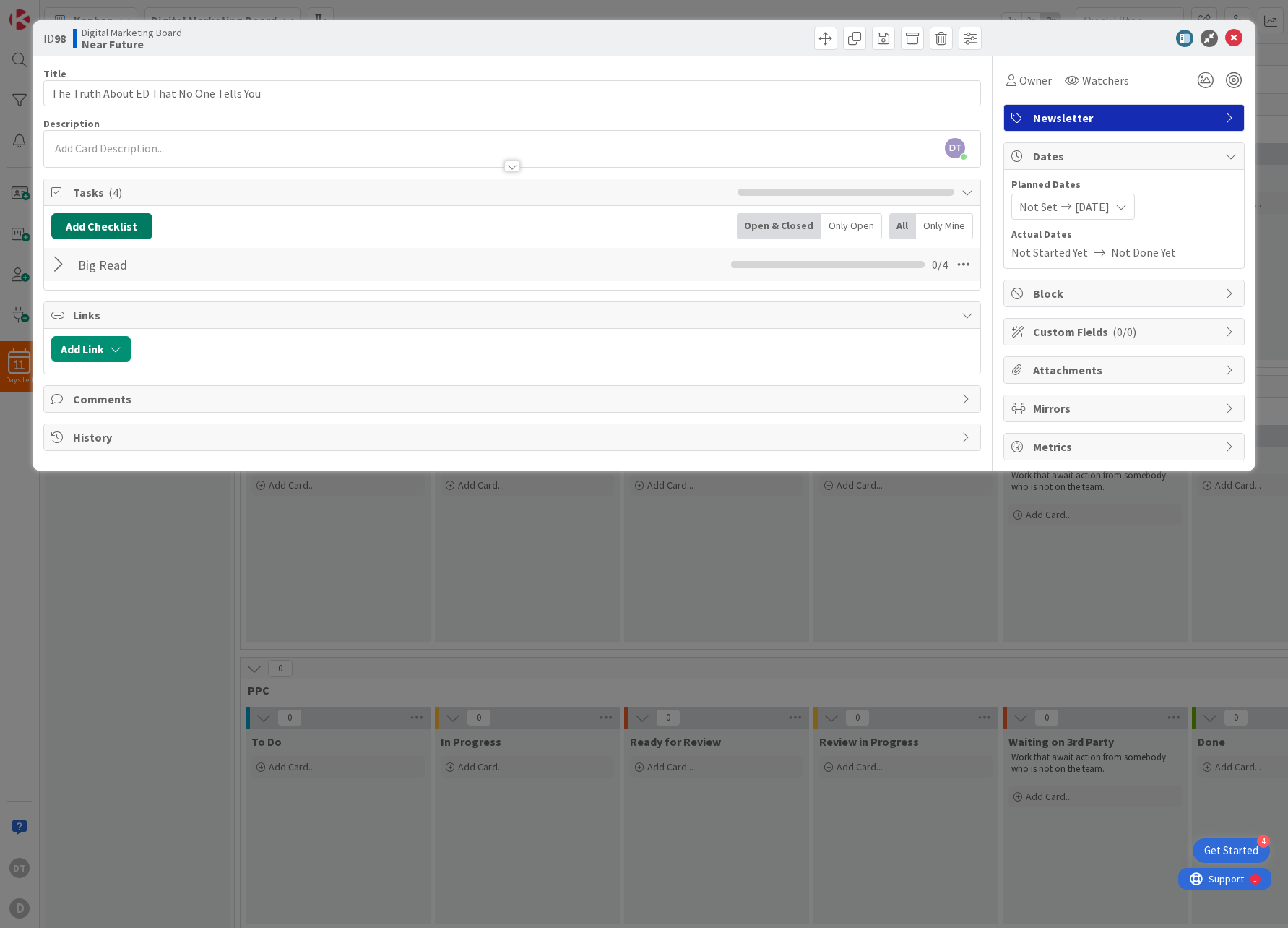
click at [94, 227] on button "Add Checklist" at bounding box center [102, 227] width 101 height 26
drag, startPoint x: 116, startPoint y: 291, endPoint x: 30, endPoint y: 290, distance: 86.0
click at [29, 293] on div "ID 98 Digital Marketing Board Near Future Title 40 / 128 The Truth About ED Tha…" at bounding box center [644, 464] width 1288 height 928
type input "Best Links"
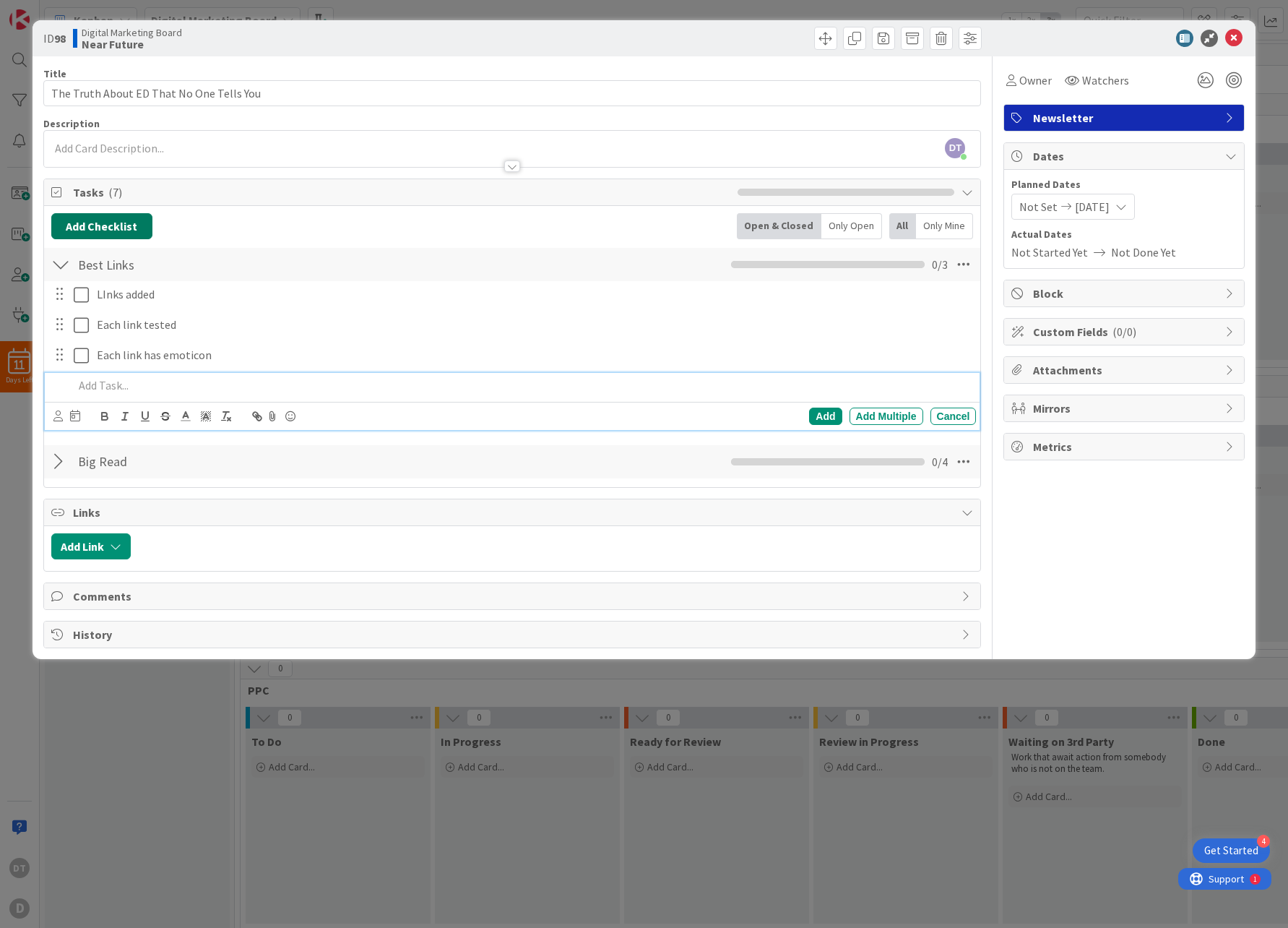
click at [134, 226] on button "Add Checklist" at bounding box center [102, 227] width 101 height 26
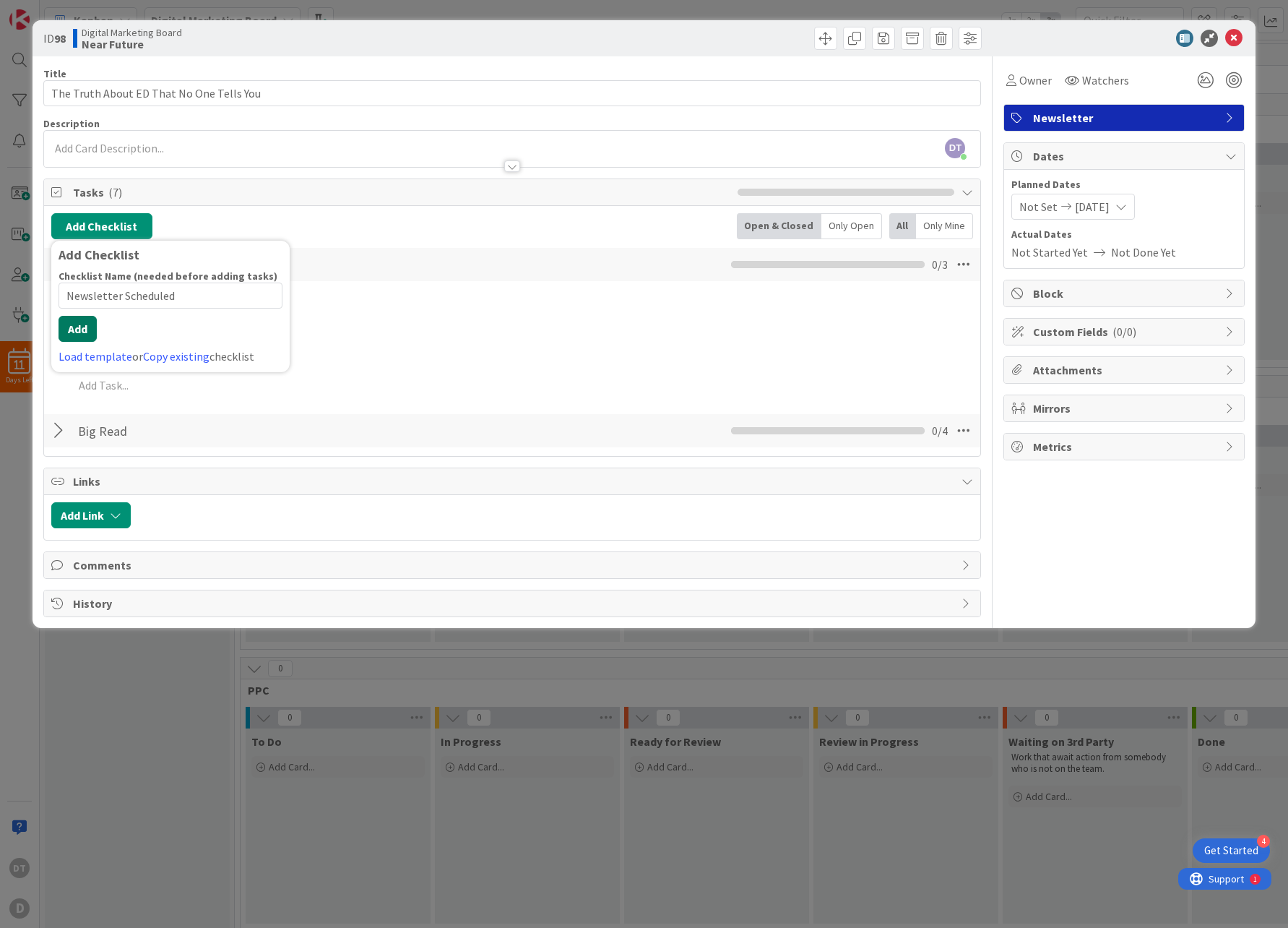
click at [85, 343] on div "Checklist Name (needed before adding tasks) 20 / 64 Newsletter Scheduled Add Lo…" at bounding box center [171, 317] width 224 height 95
click at [150, 290] on div "Checklist Name (needed before adding tasks) 20 / 64 Newsletter Scheduled" at bounding box center [171, 295] width 224 height 52
click at [150, 290] on div "Checklist Name (needed before adding tasks) 20 / 64 Newsletter Scheduled" at bounding box center [171, 289] width 224 height 39
click at [150, 290] on div "Checklist Name (needed before adding tasks) 20 / 64 Newsletter Scheduled" at bounding box center [171, 295] width 224 height 52
type input "F"
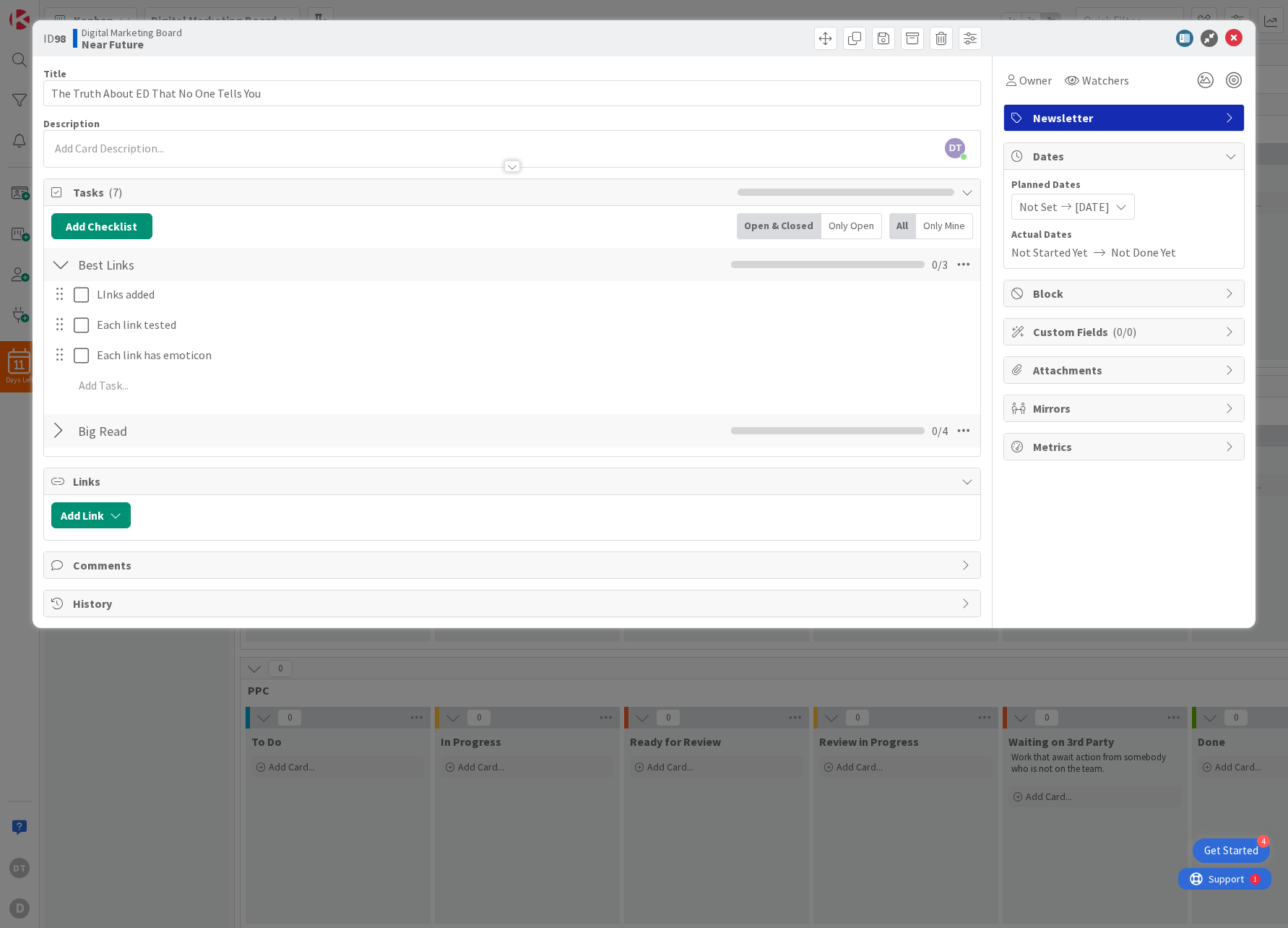
click at [58, 429] on div at bounding box center [60, 430] width 18 height 26
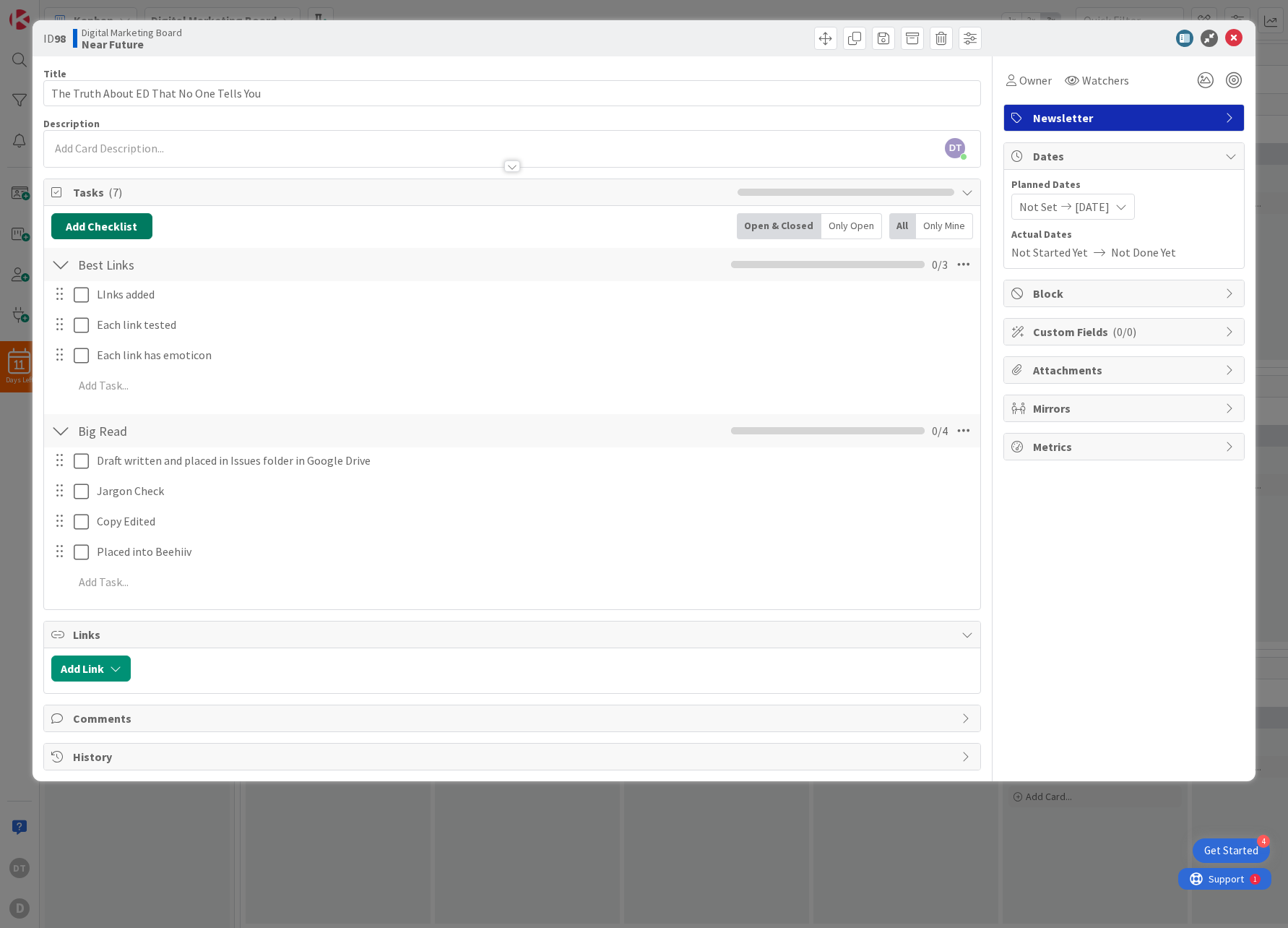
click at [122, 224] on button "Add Checklist" at bounding box center [102, 227] width 101 height 26
type input "Ad"
click at [79, 326] on button "Add" at bounding box center [78, 329] width 38 height 26
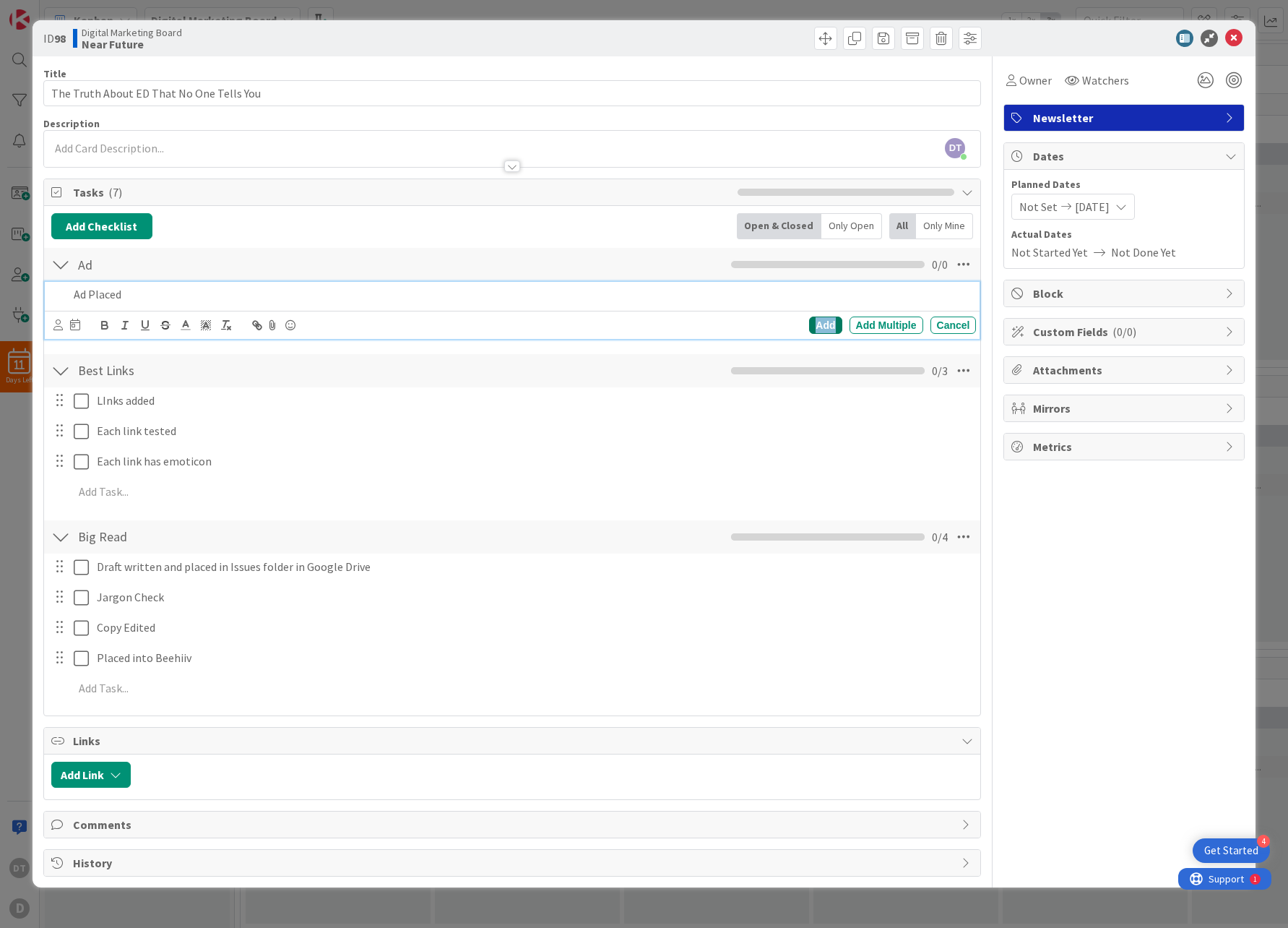
click at [820, 321] on div "Add" at bounding box center [825, 325] width 32 height 17
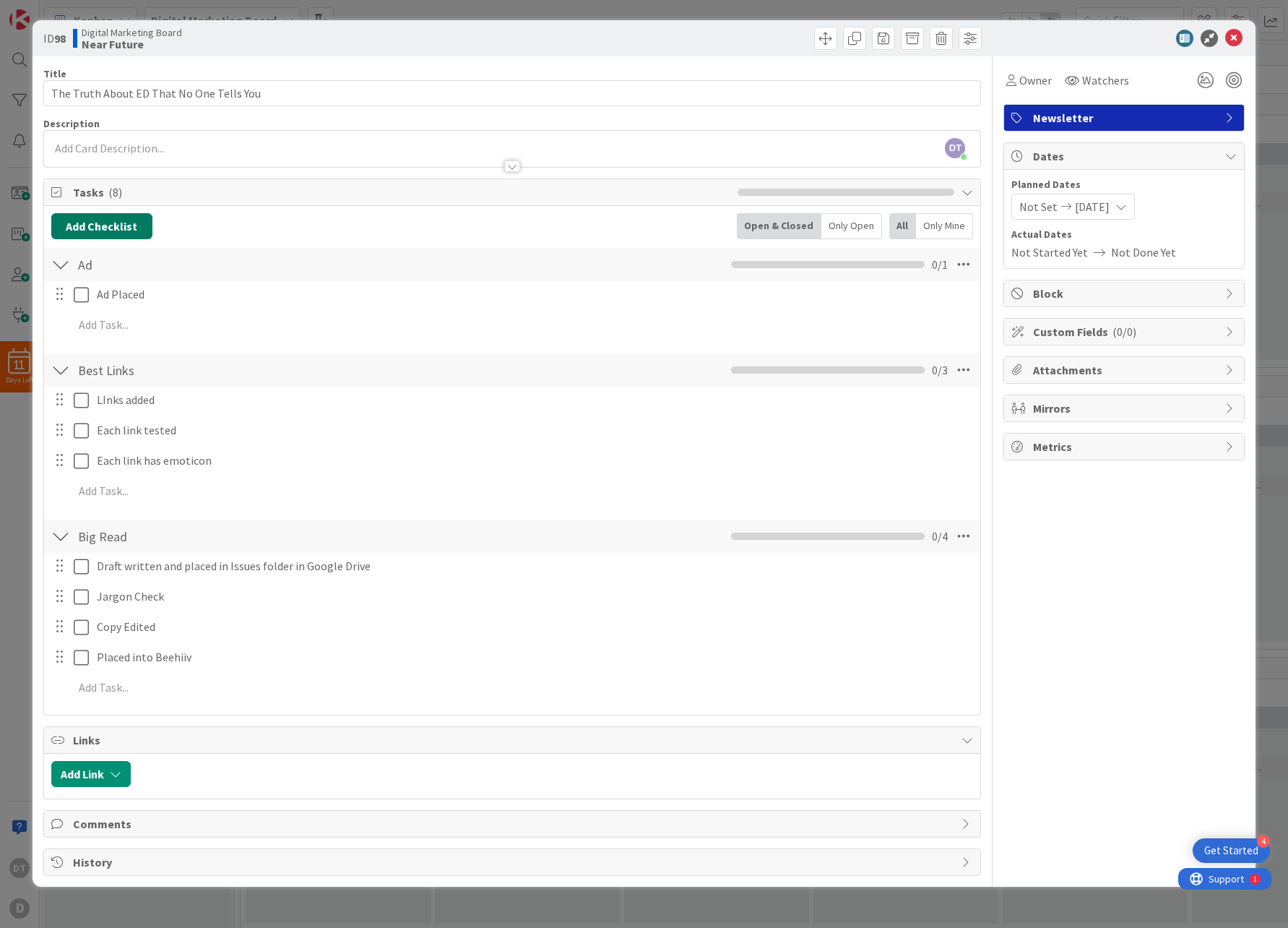
click at [101, 227] on button "Add Checklist" at bounding box center [102, 227] width 101 height 26
type input "F"
type input "Scheduled"
click at [87, 327] on button "Add" at bounding box center [78, 329] width 38 height 26
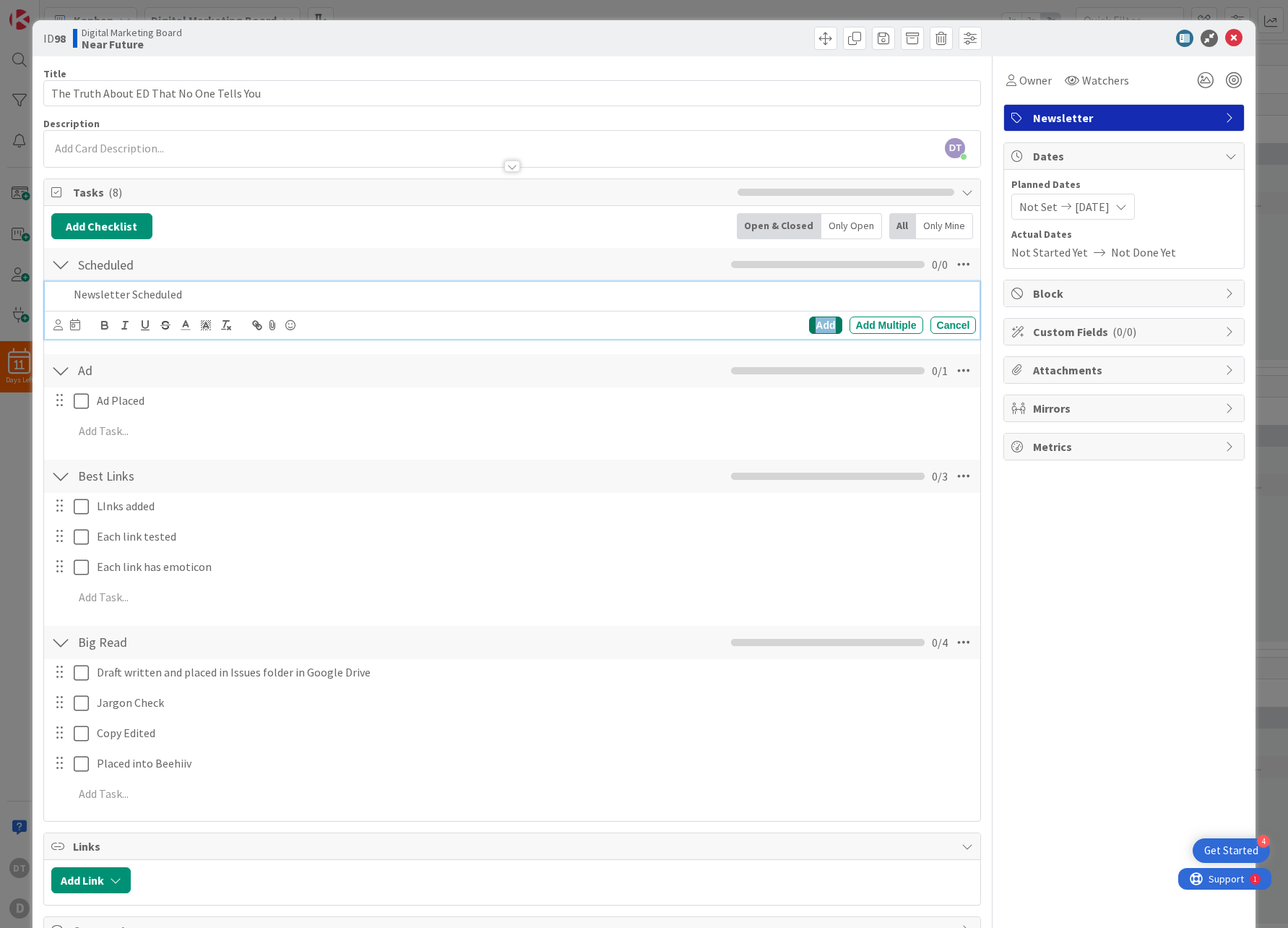
click at [819, 320] on div "Add" at bounding box center [825, 325] width 32 height 17
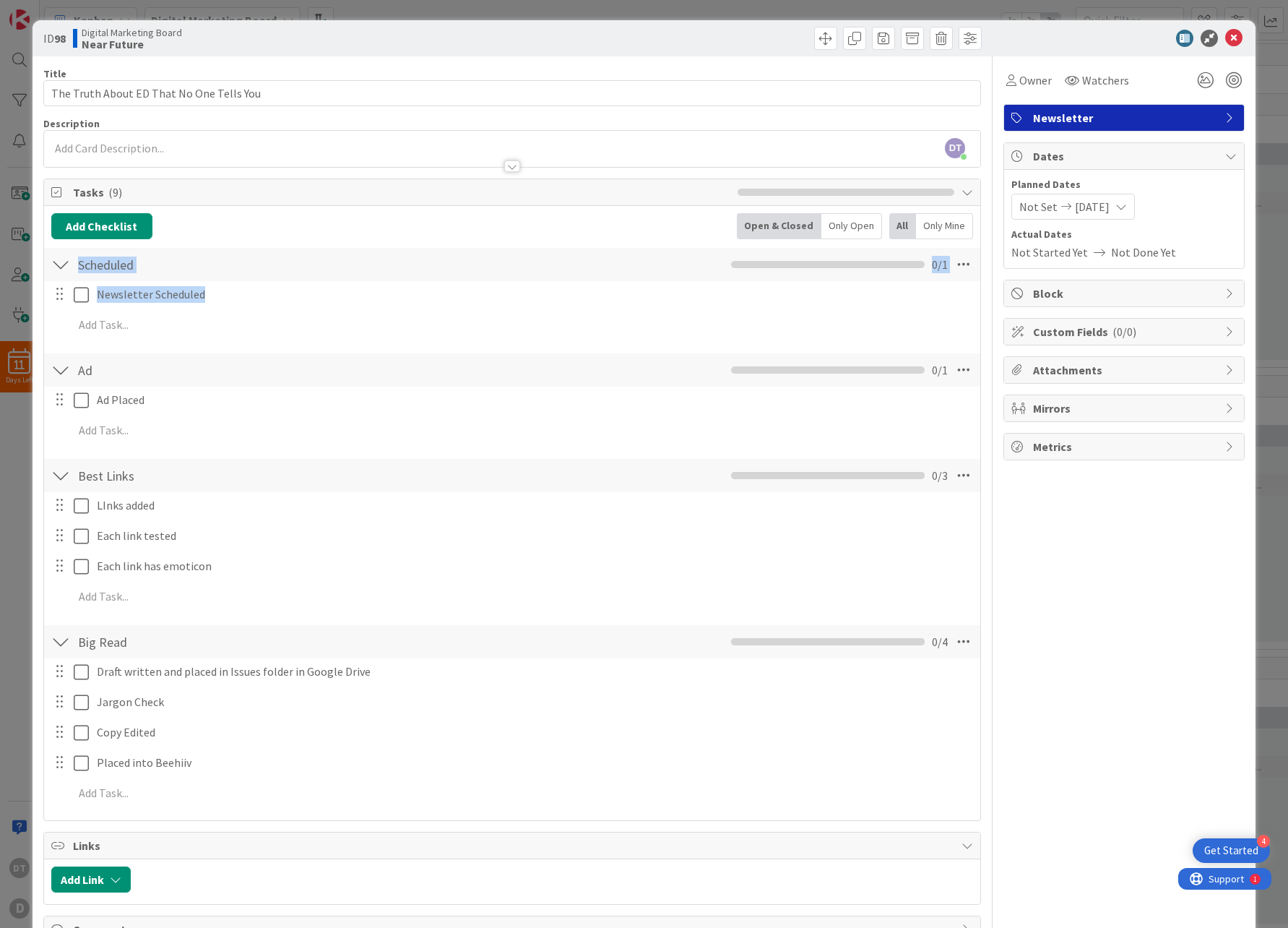
drag, startPoint x: 65, startPoint y: 259, endPoint x: 81, endPoint y: 333, distance: 75.7
click at [72, 340] on div "Scheduled Checklist Name 9 / 64 Scheduled 0 / 1 Newsletter Scheduled Update Can…" at bounding box center [512, 296] width 936 height 98
click at [958, 261] on icon at bounding box center [964, 264] width 26 height 26
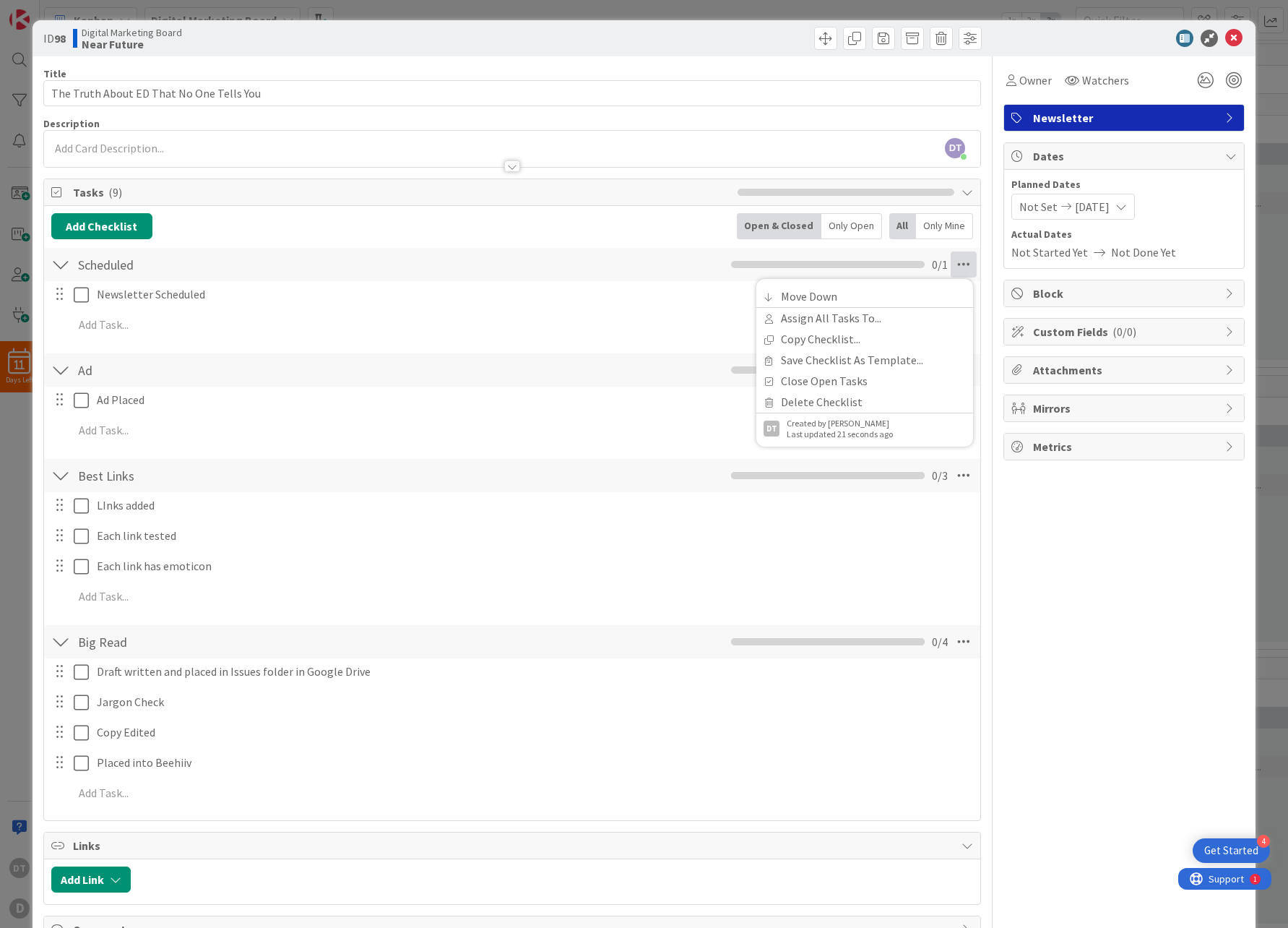
click at [461, 265] on div "Scheduled Checklist Name 9 / 64 Scheduled Move Down Assign All Tasks To... Copy…" at bounding box center [512, 264] width 936 height 33
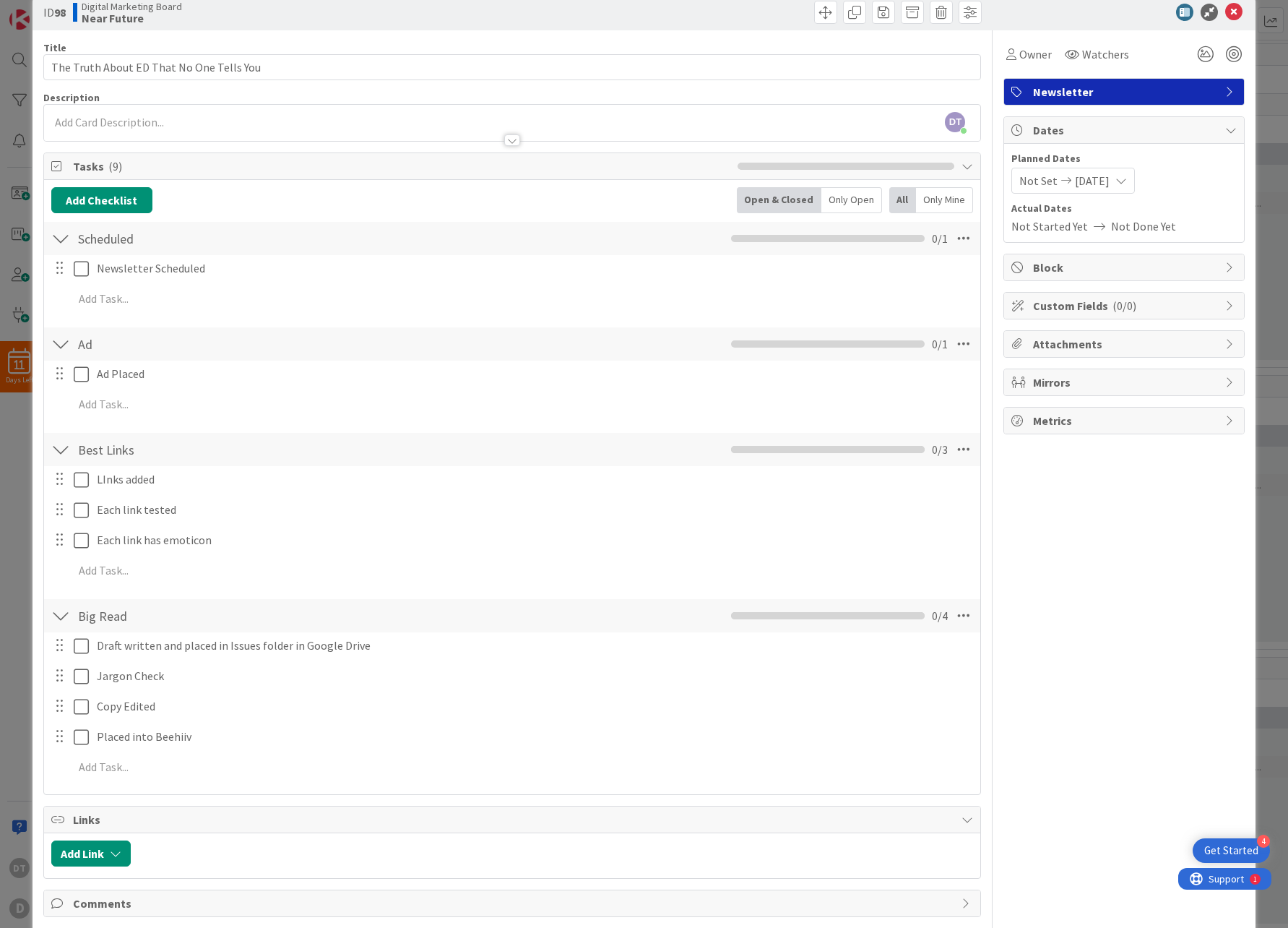
scroll to position [29, 0]
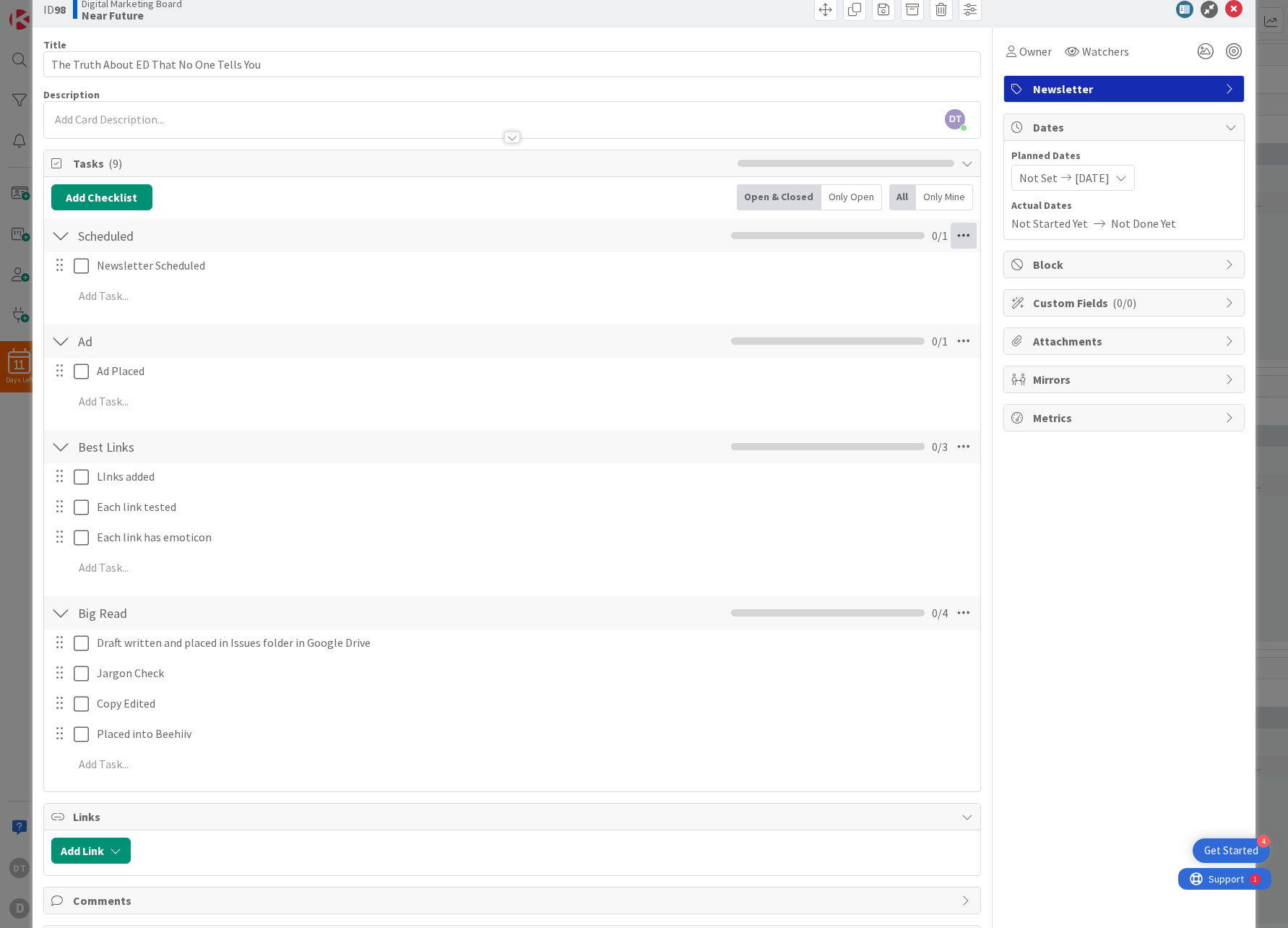
click at [954, 235] on icon at bounding box center [964, 235] width 26 height 26
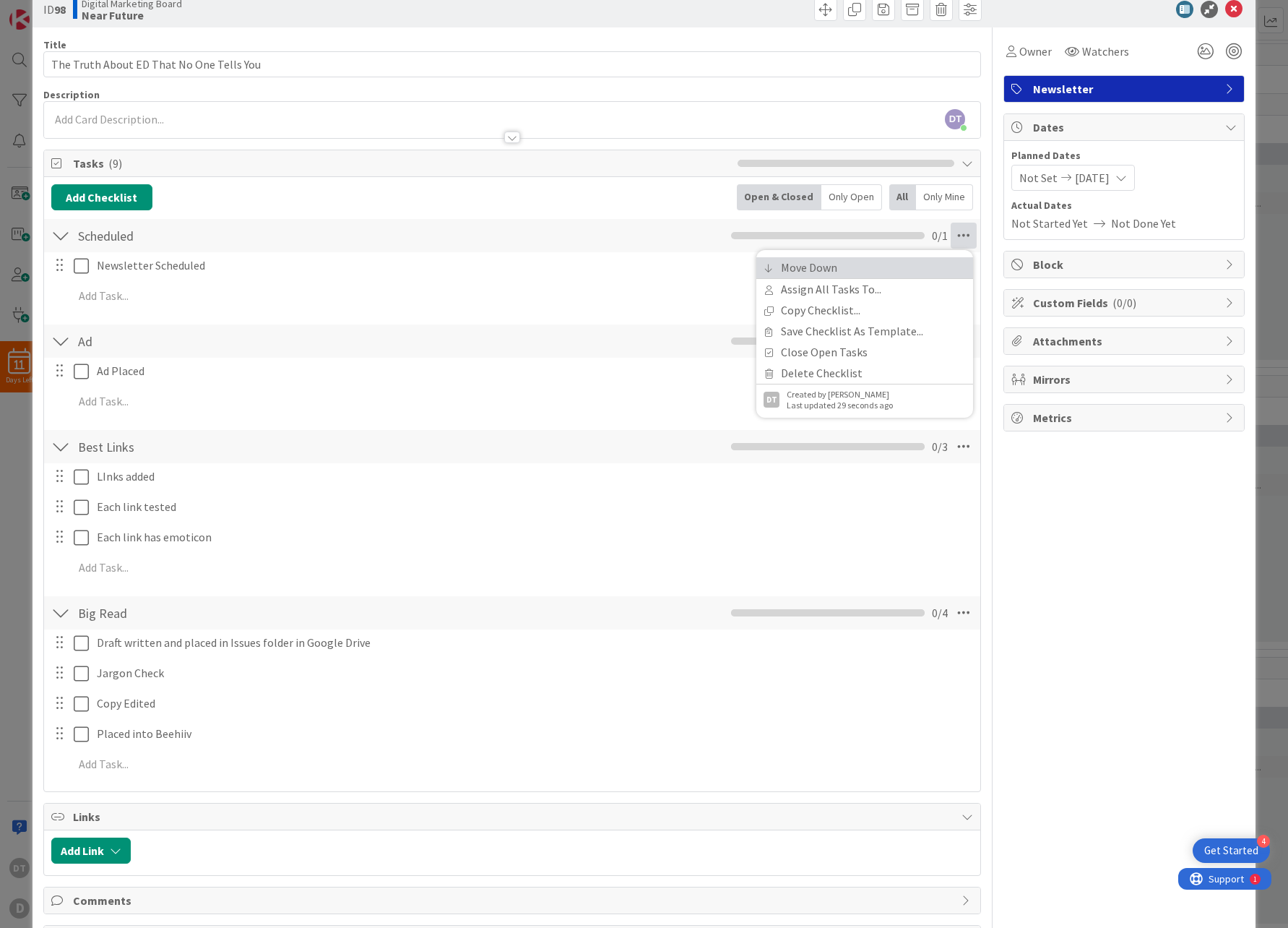
click at [791, 271] on link "Move Down" at bounding box center [865, 268] width 217 height 21
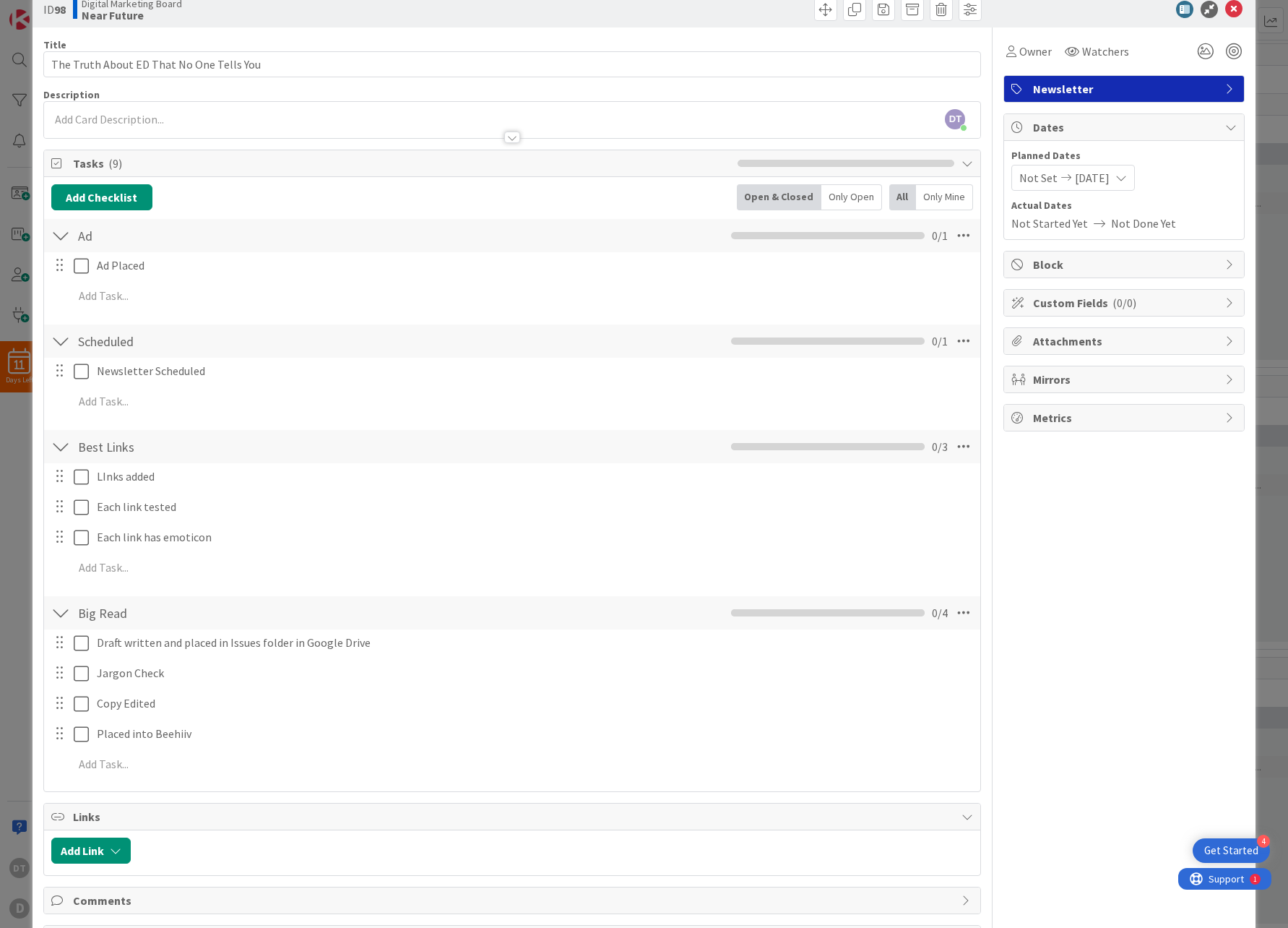
scroll to position [85, 0]
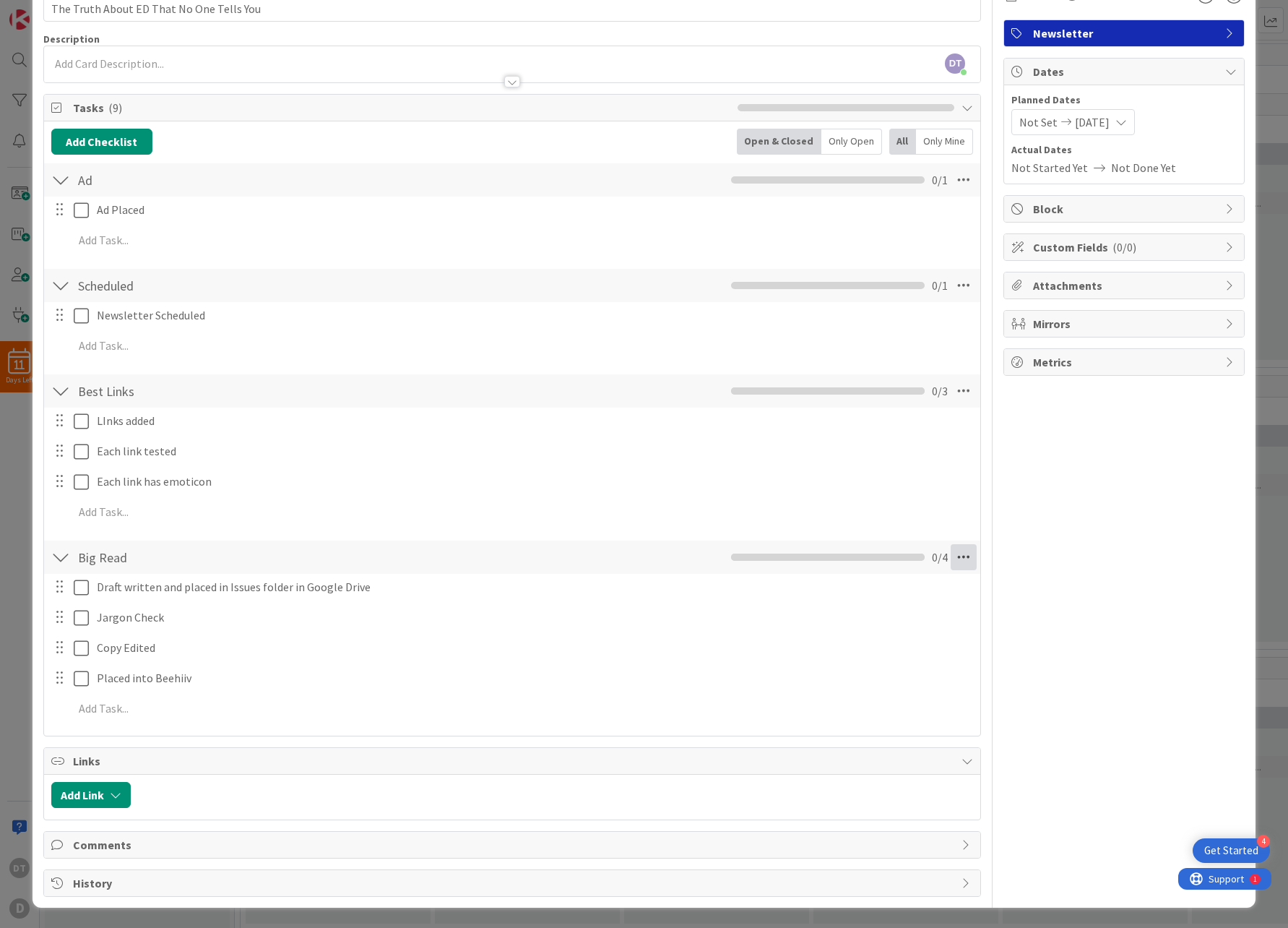
click at [950, 553] on icon at bounding box center [964, 557] width 26 height 26
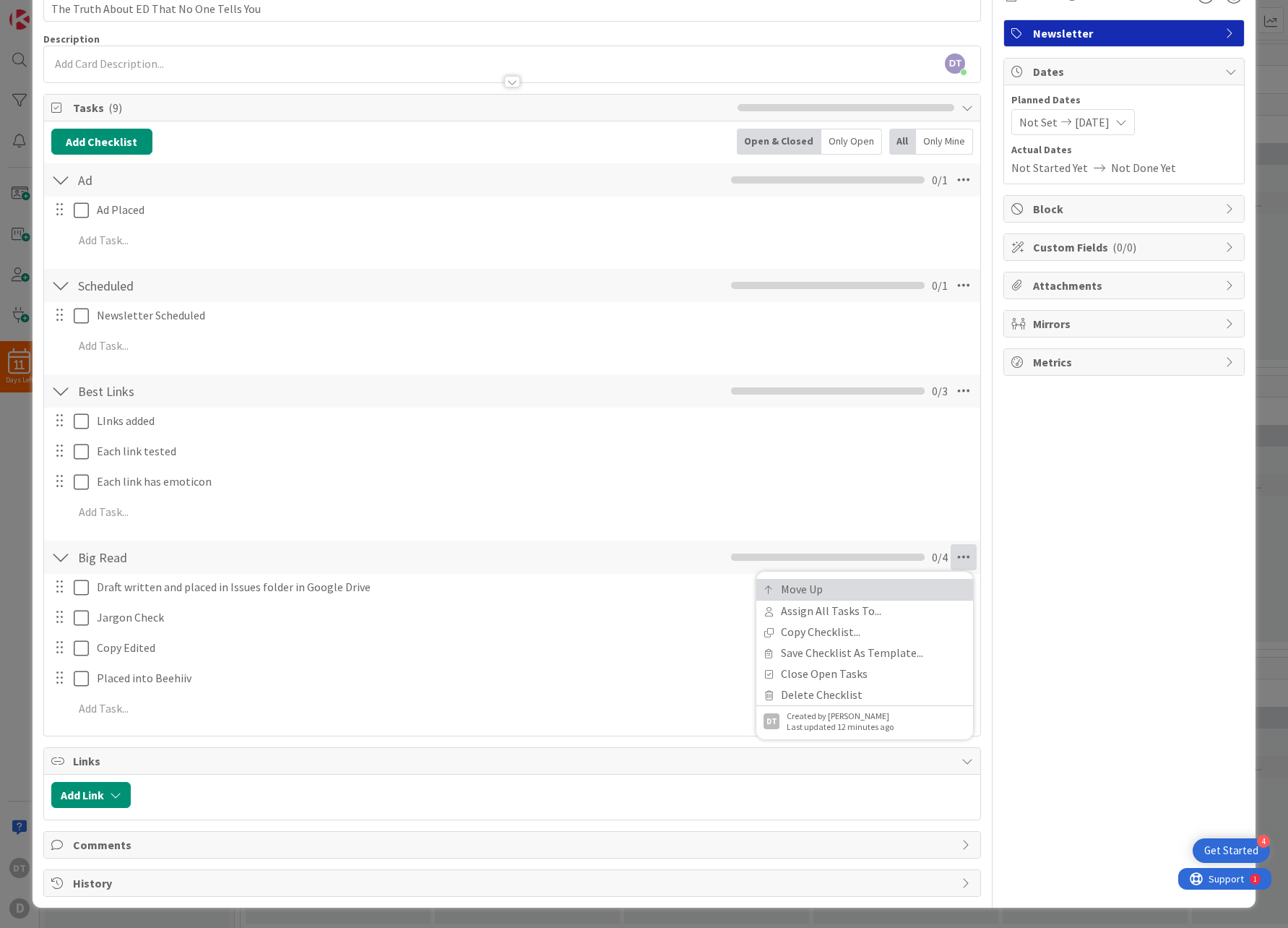
click at [810, 586] on link "Move Up" at bounding box center [865, 590] width 217 height 21
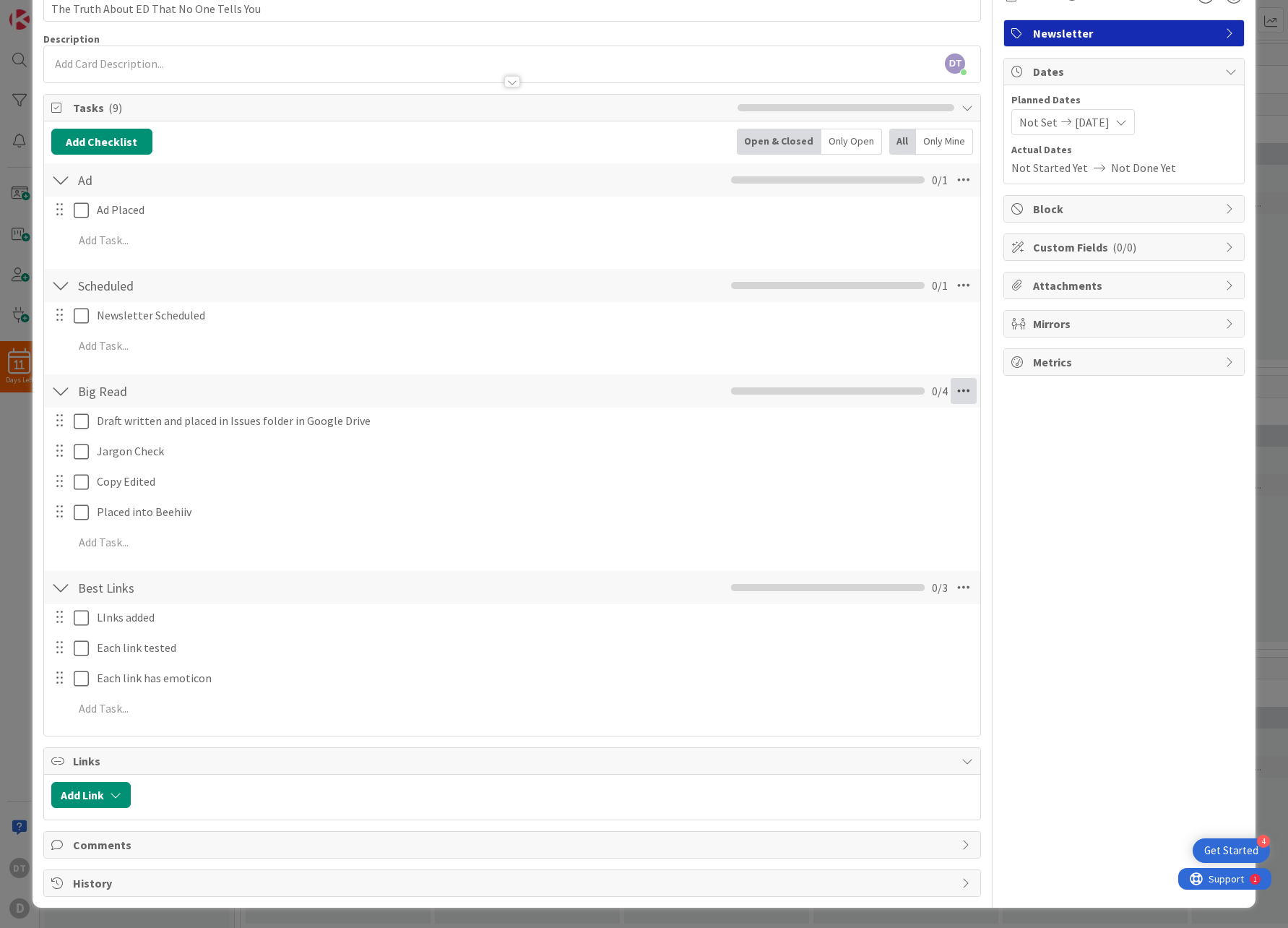
click at [952, 389] on icon at bounding box center [964, 391] width 26 height 26
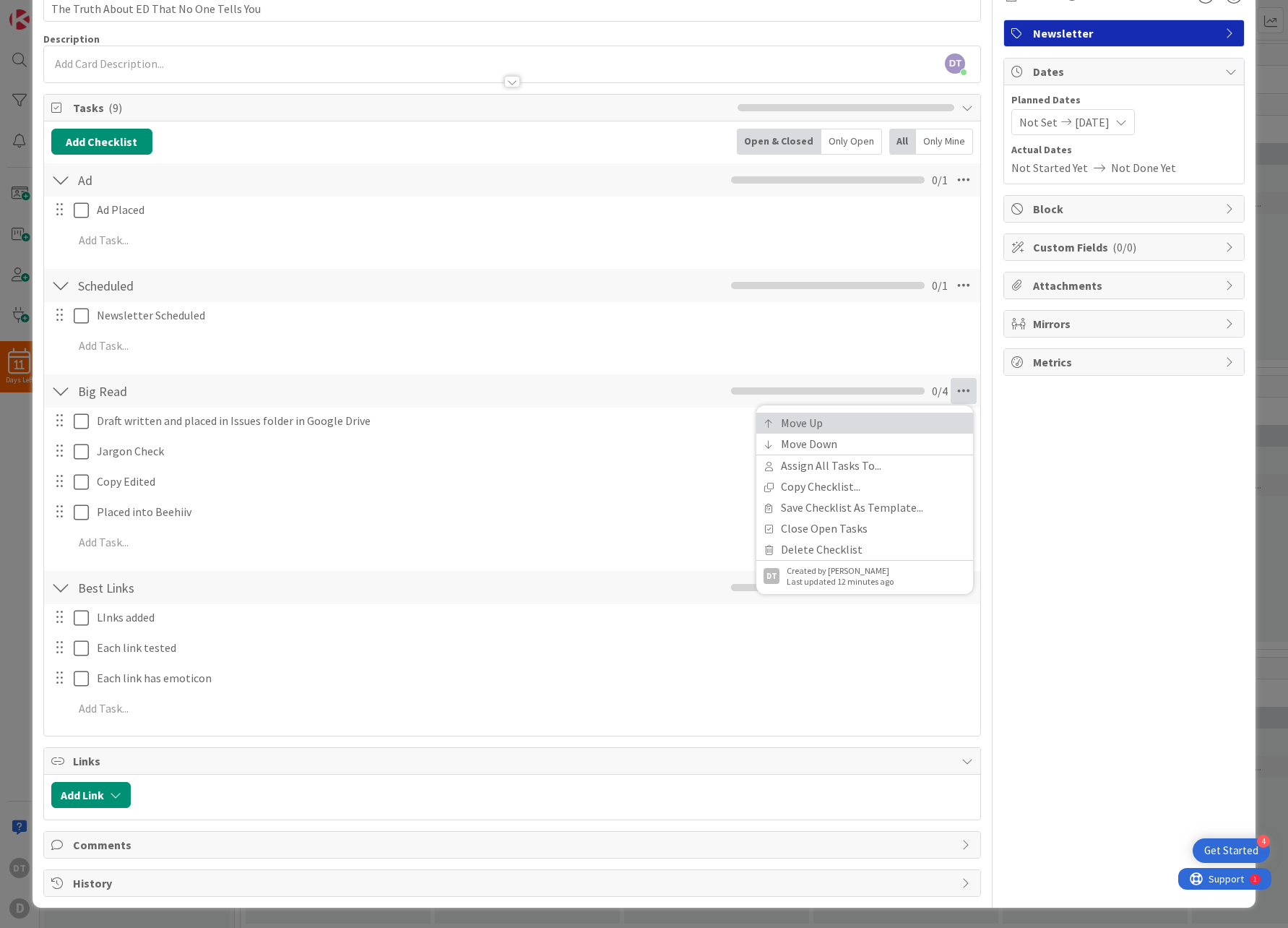
click at [888, 420] on link "Move Up" at bounding box center [865, 423] width 217 height 21
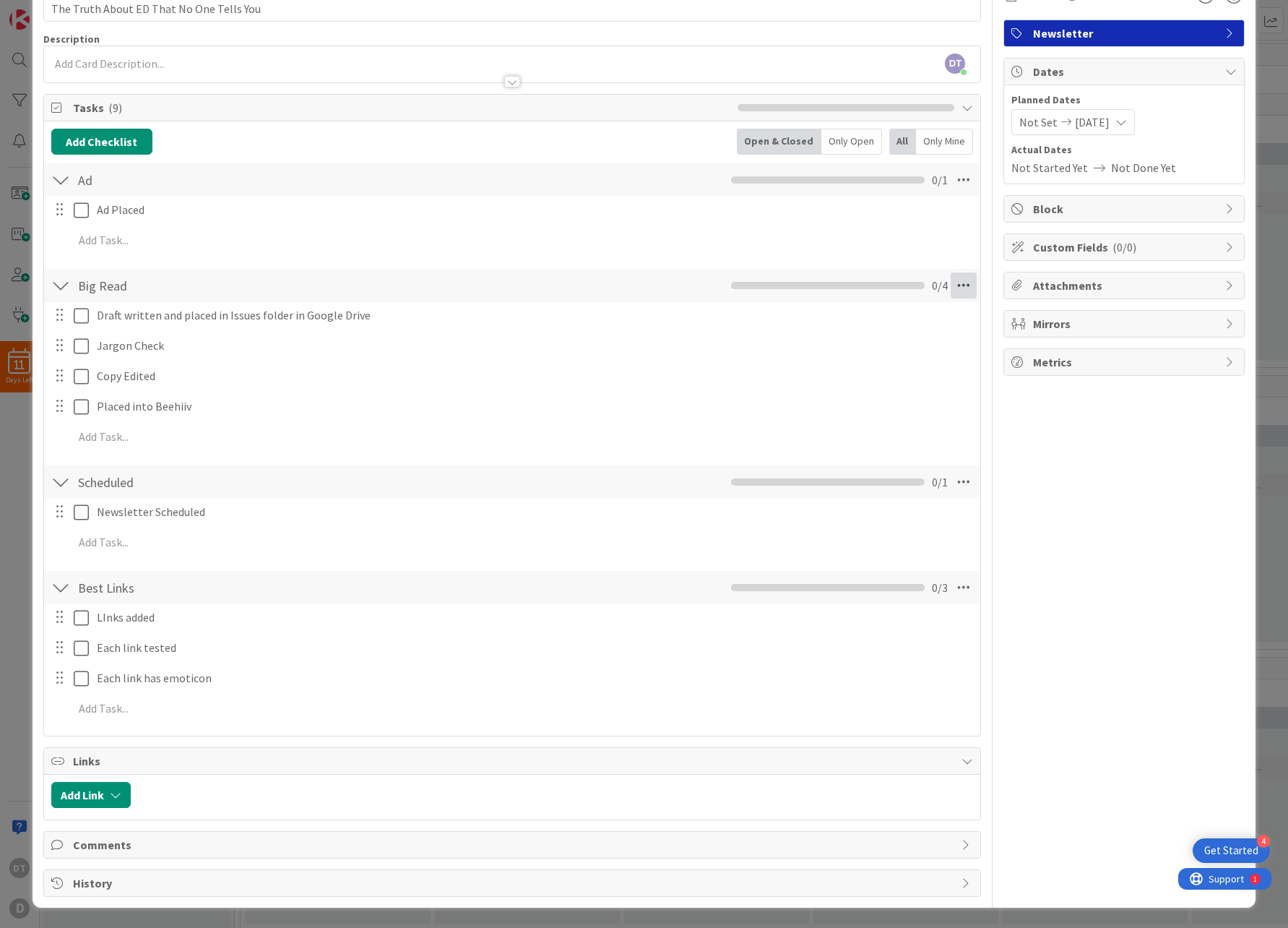
click at [959, 288] on icon at bounding box center [964, 285] width 26 height 26
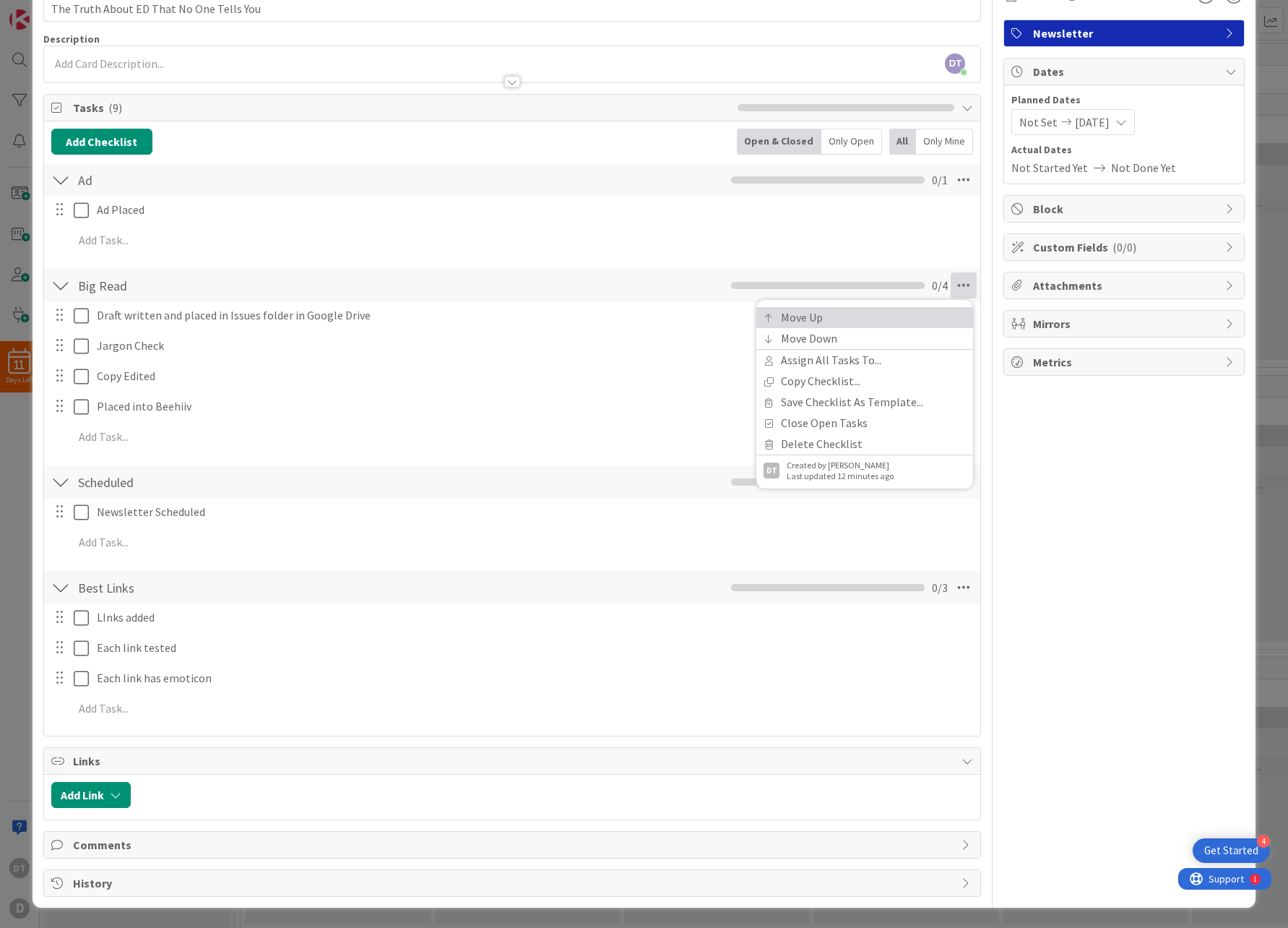
click at [927, 317] on link "Move Up" at bounding box center [865, 317] width 217 height 21
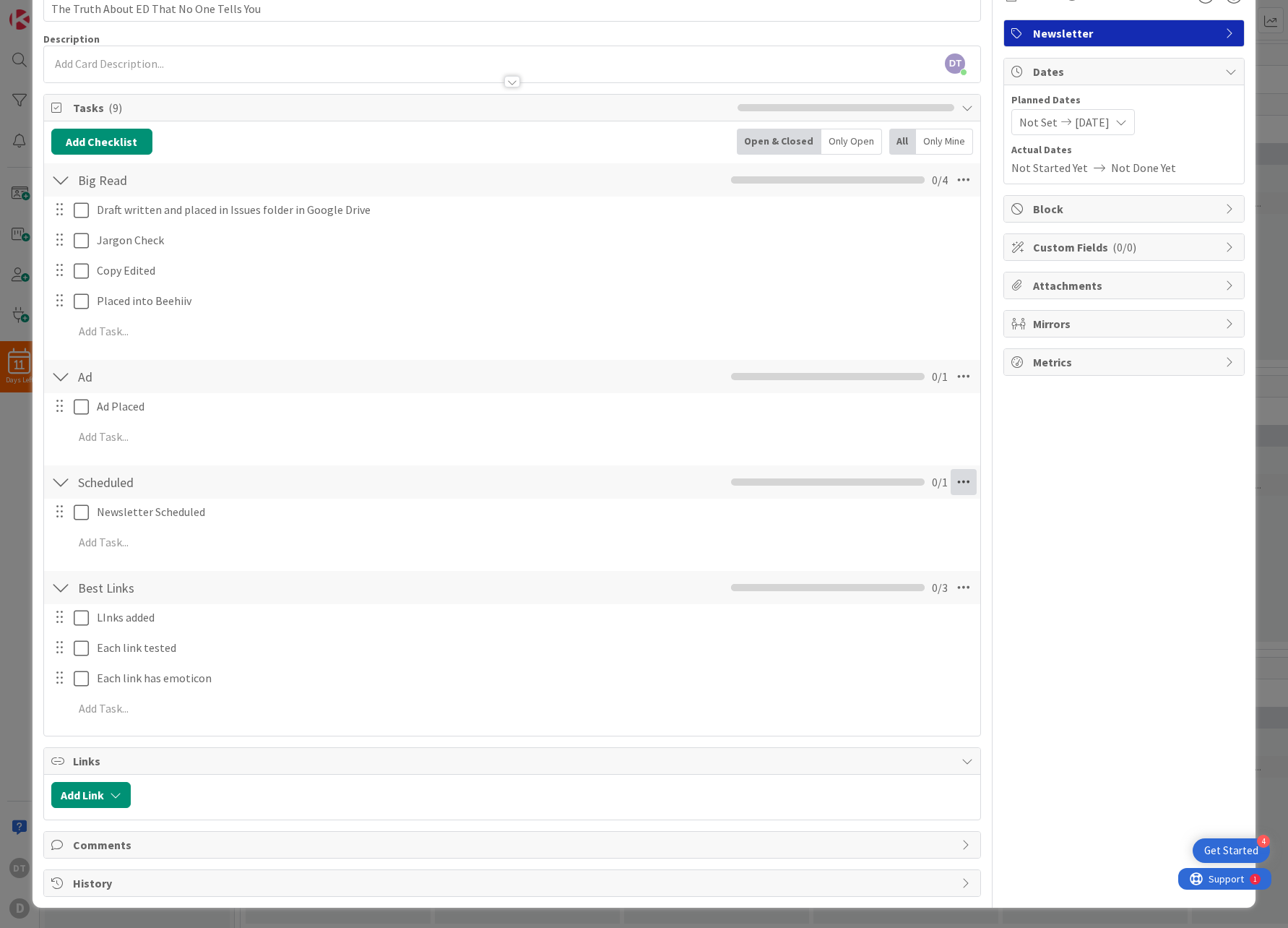
click at [956, 486] on icon at bounding box center [964, 482] width 26 height 26
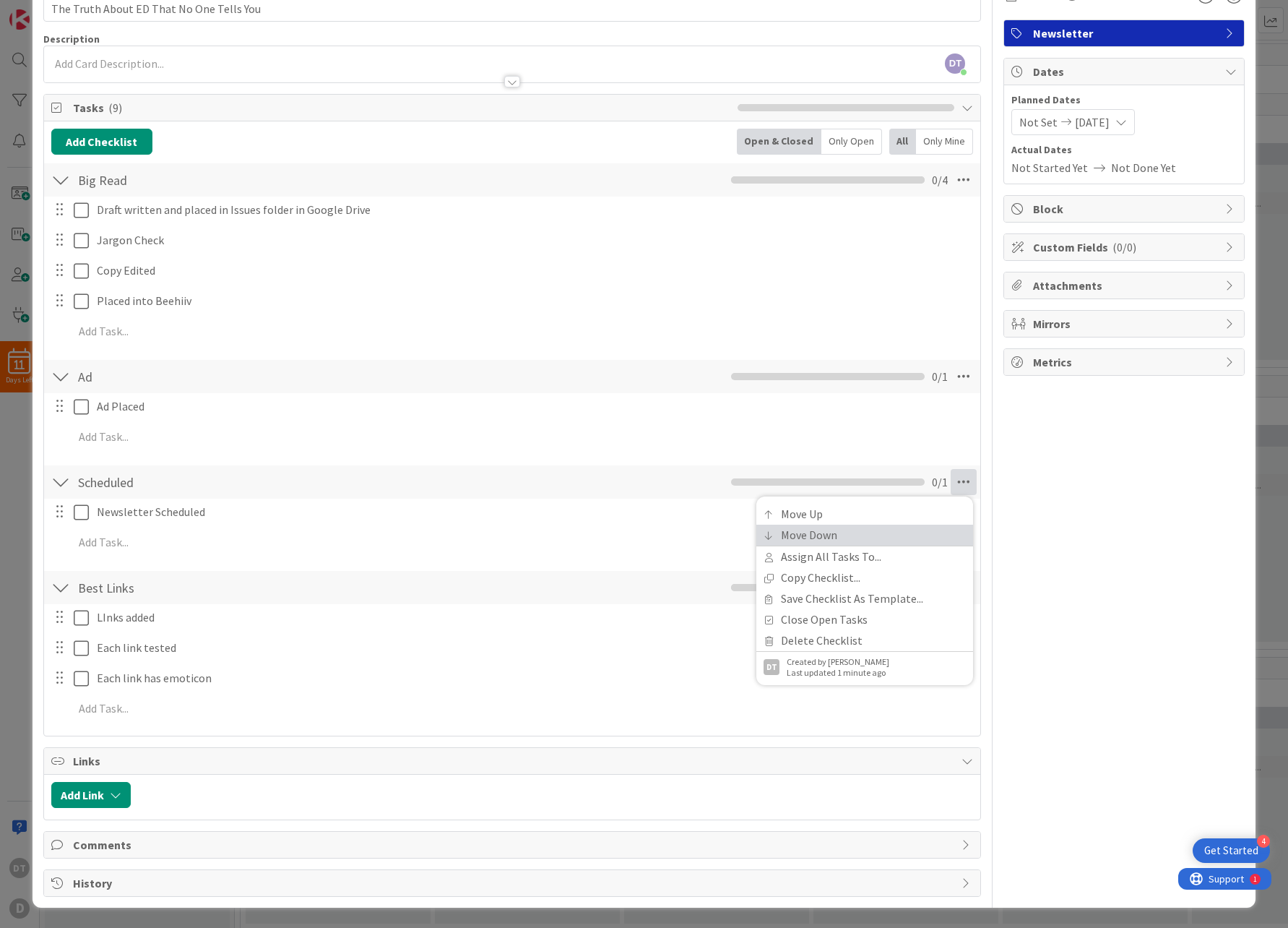
click at [876, 529] on link "Move Down" at bounding box center [865, 535] width 217 height 21
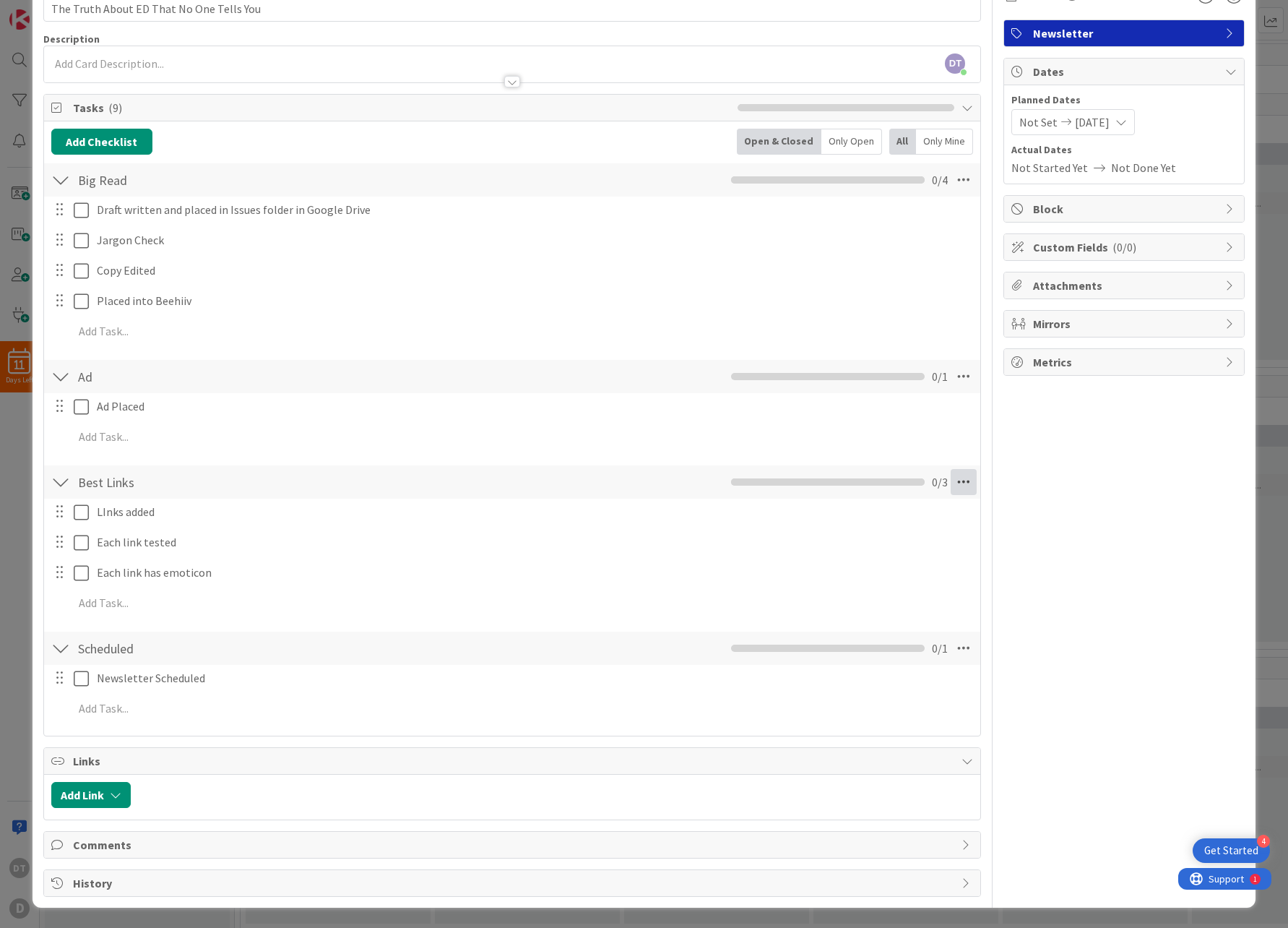
click at [953, 478] on icon at bounding box center [964, 482] width 26 height 26
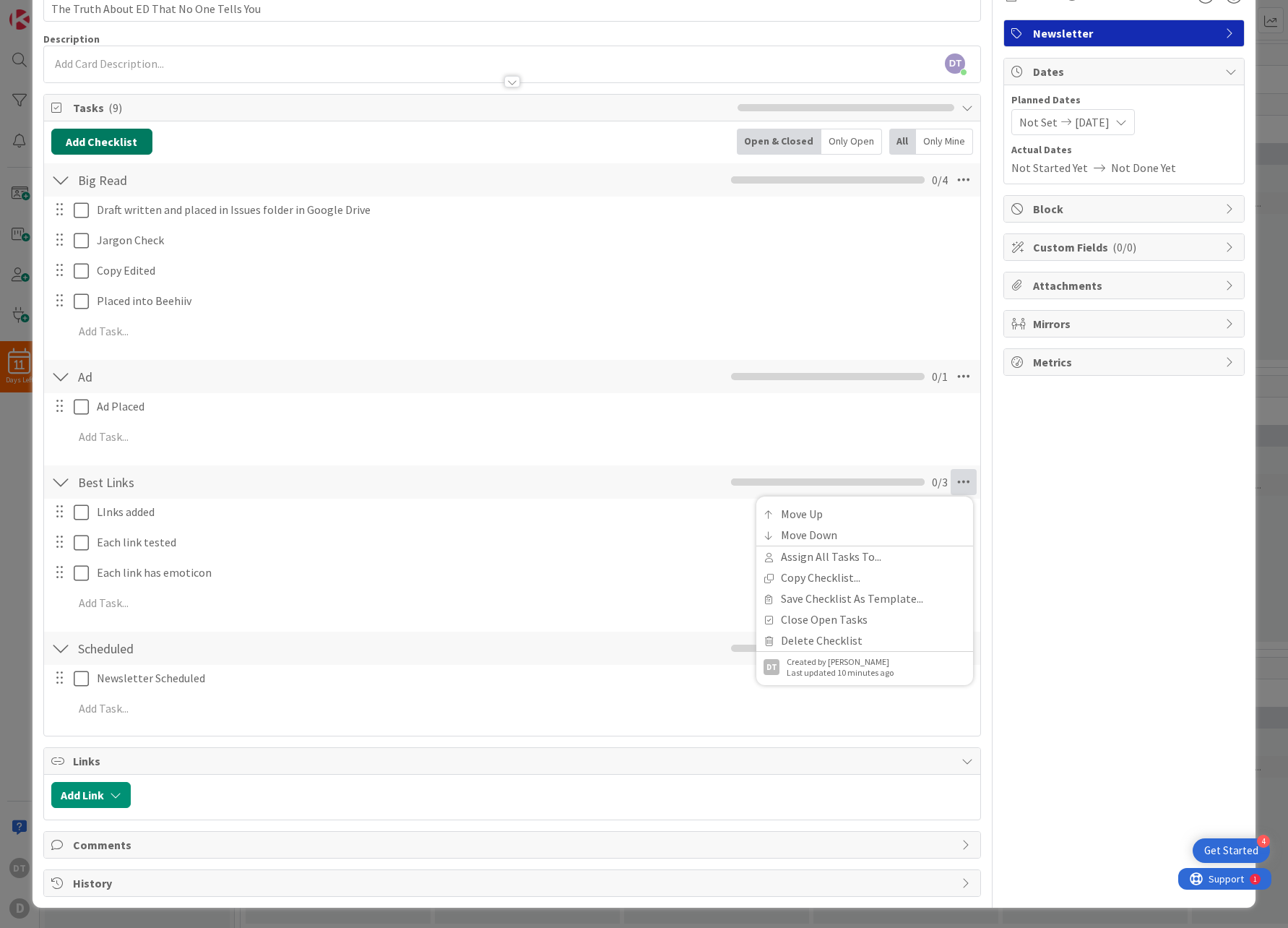
click at [112, 141] on button "Add Checklist" at bounding box center [102, 142] width 101 height 26
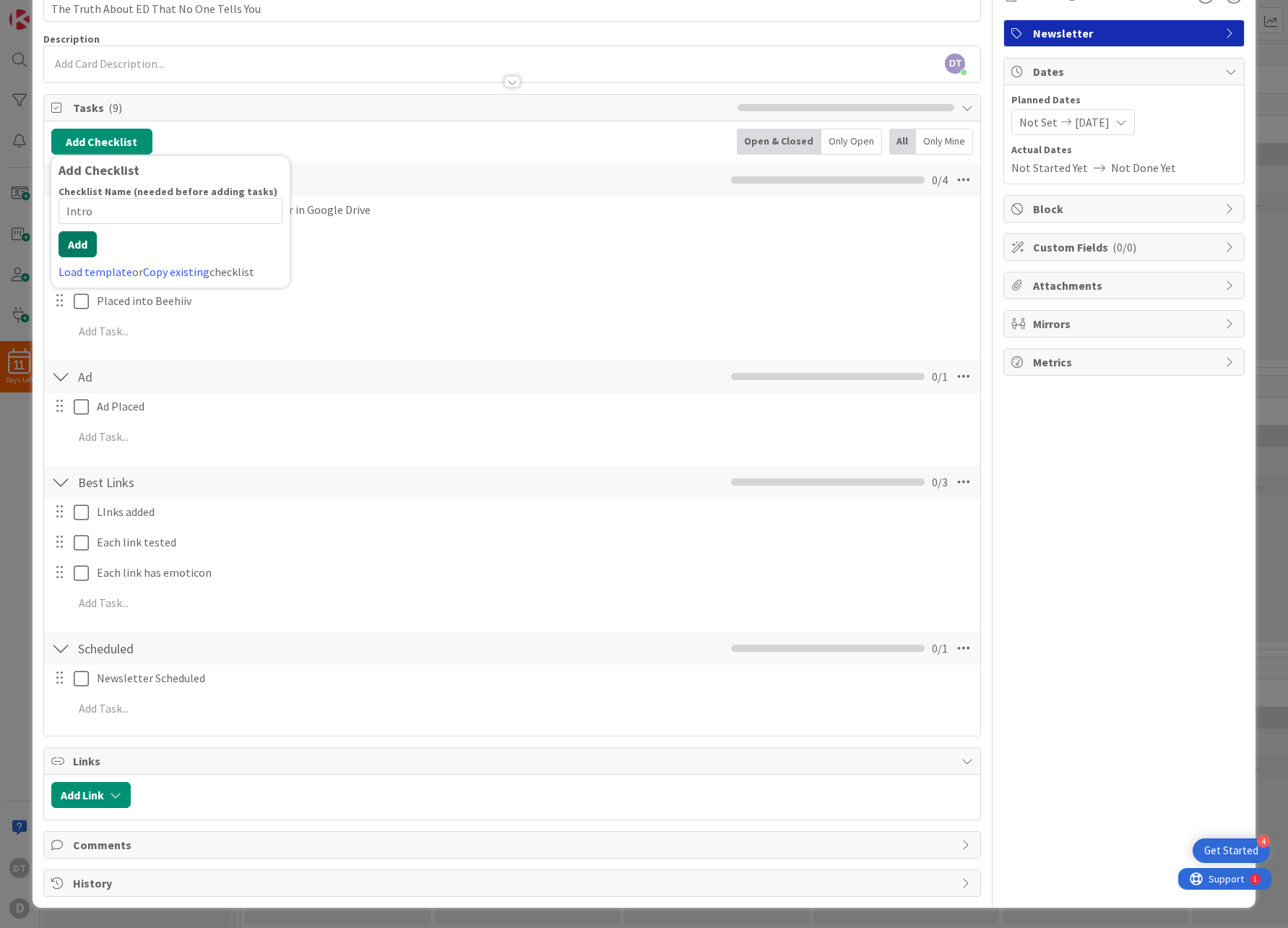
type input "Intro"
click at [79, 243] on button "Add" at bounding box center [78, 244] width 38 height 26
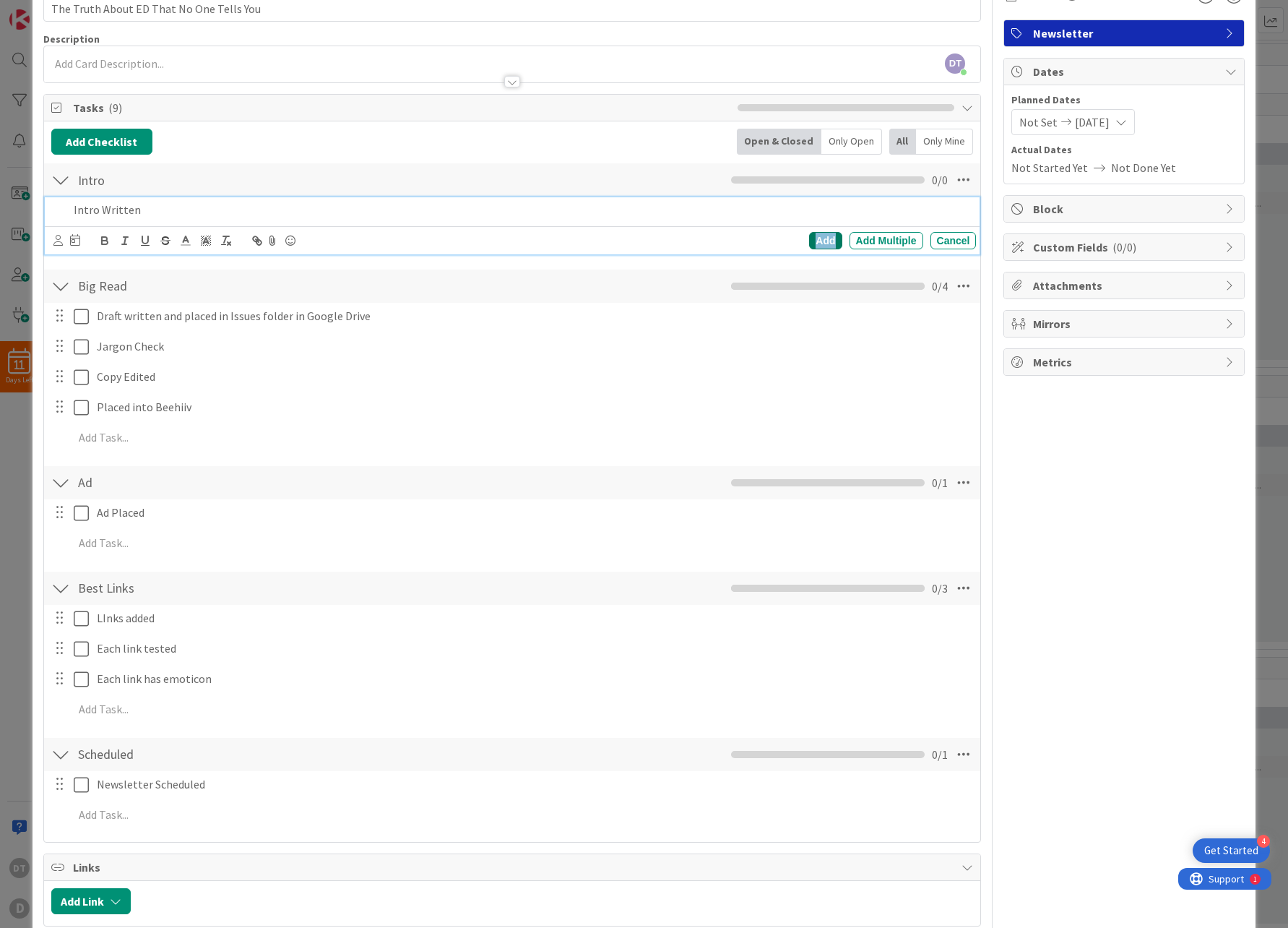
click at [809, 237] on div "Add" at bounding box center [825, 241] width 32 height 17
click at [958, 484] on icon at bounding box center [964, 482] width 26 height 26
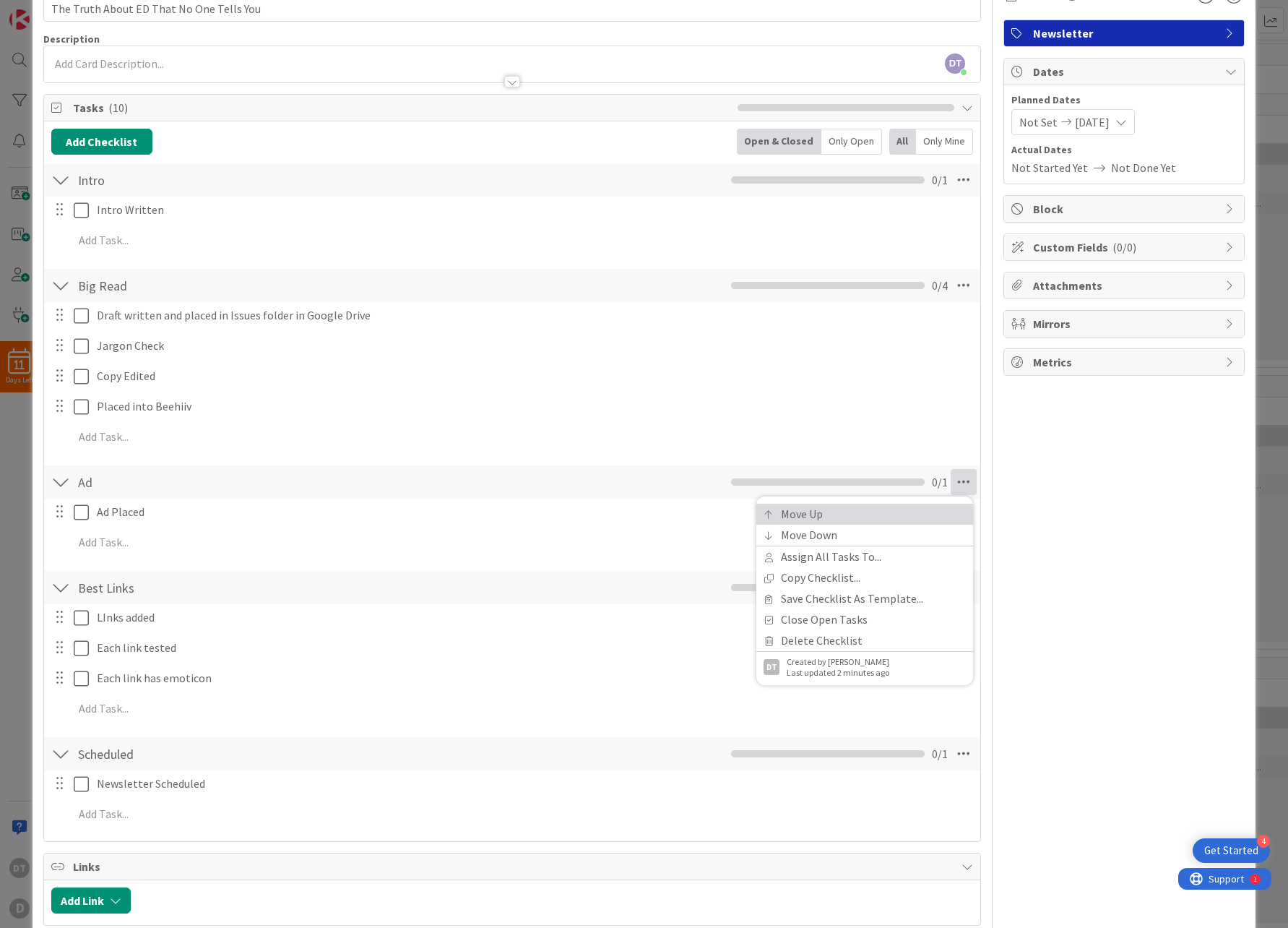
click at [819, 509] on link "Move Up" at bounding box center [865, 514] width 217 height 21
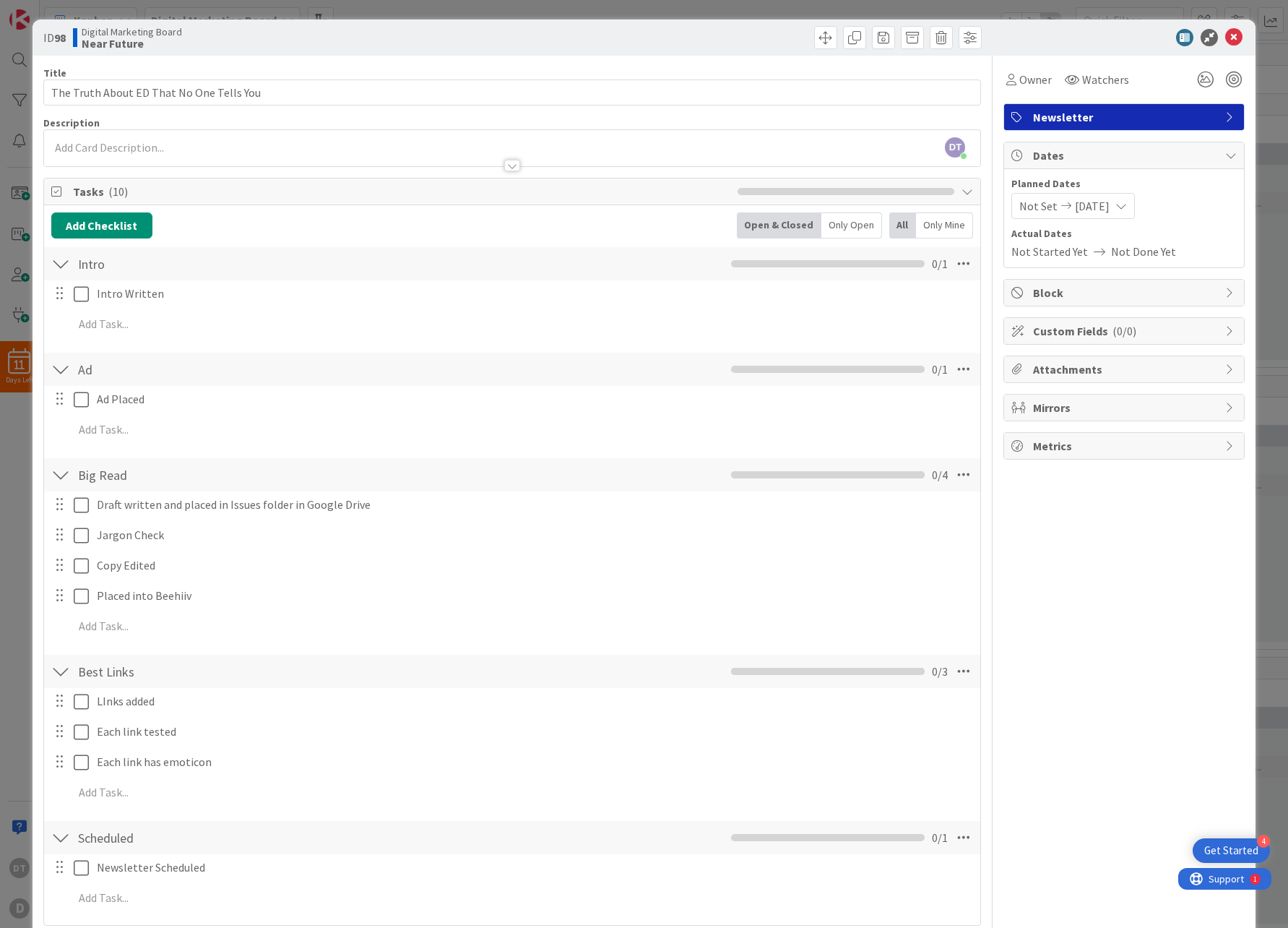
scroll to position [0, 0]
click at [875, 34] on span at bounding box center [883, 38] width 23 height 23
type textarea "x"
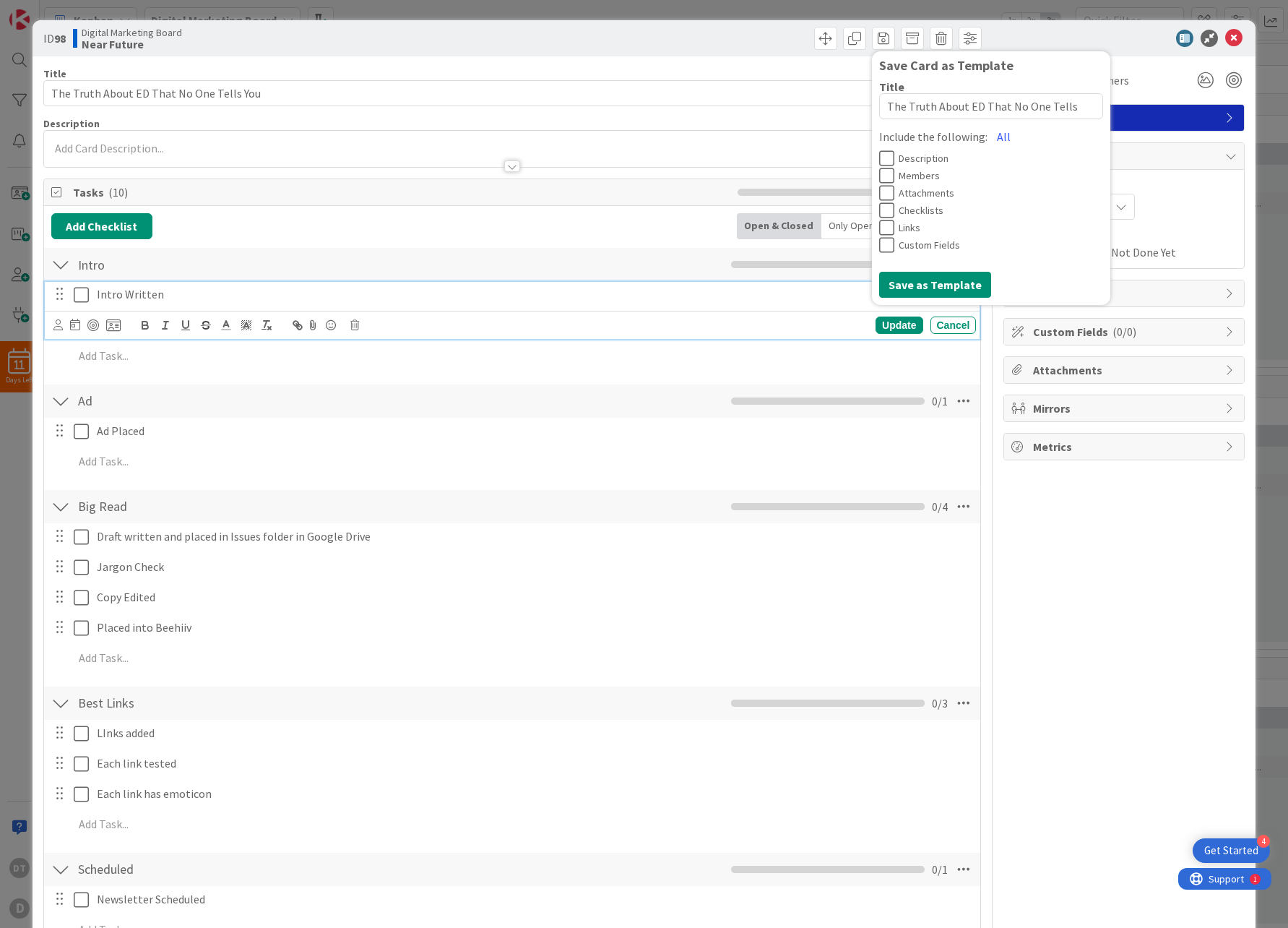
click at [589, 289] on p "Intro Written" at bounding box center [533, 294] width 874 height 17
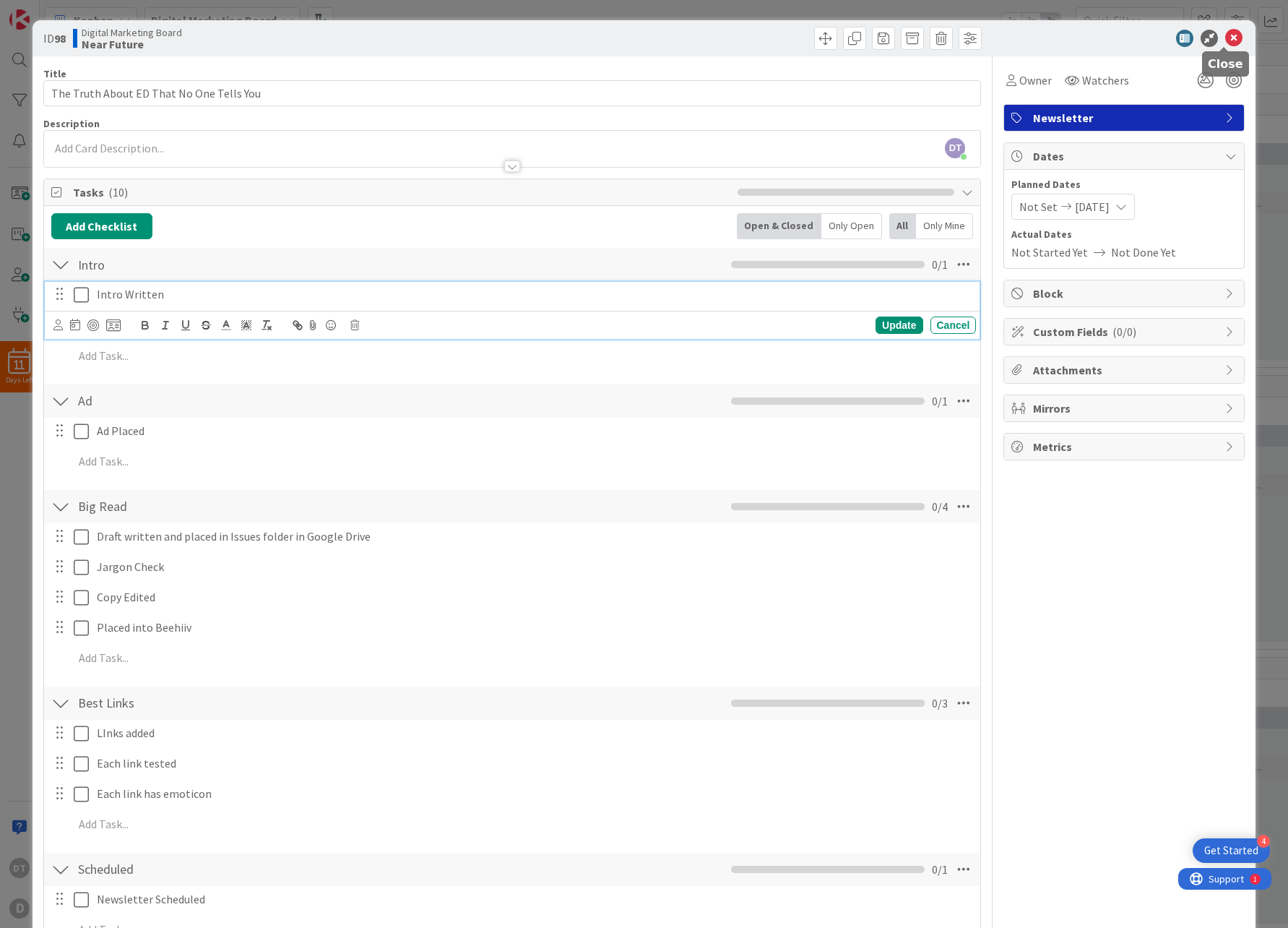
click at [1225, 33] on icon at bounding box center [1234, 38] width 17 height 17
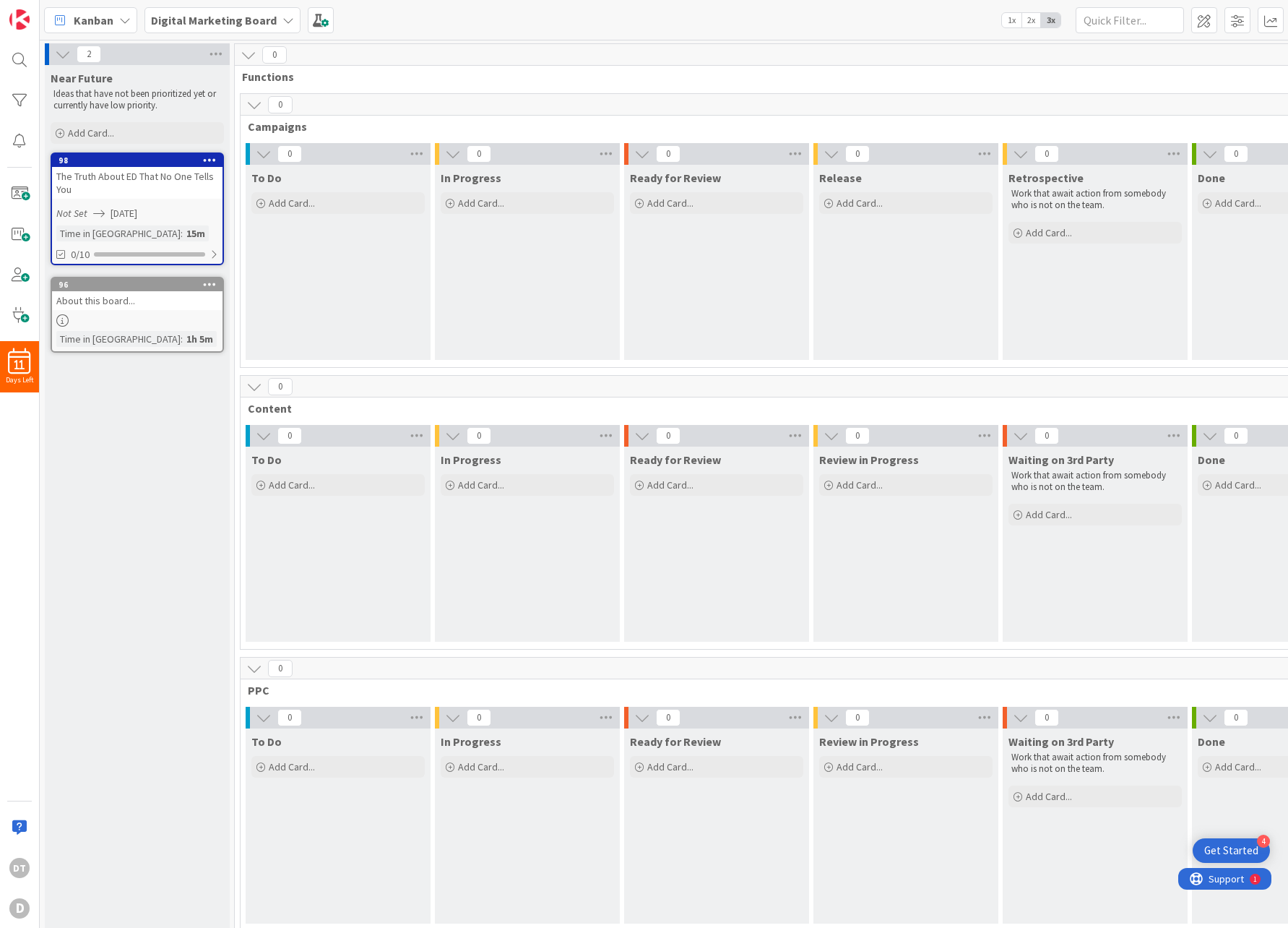
click at [117, 23] on div "Kanban" at bounding box center [90, 20] width 94 height 26
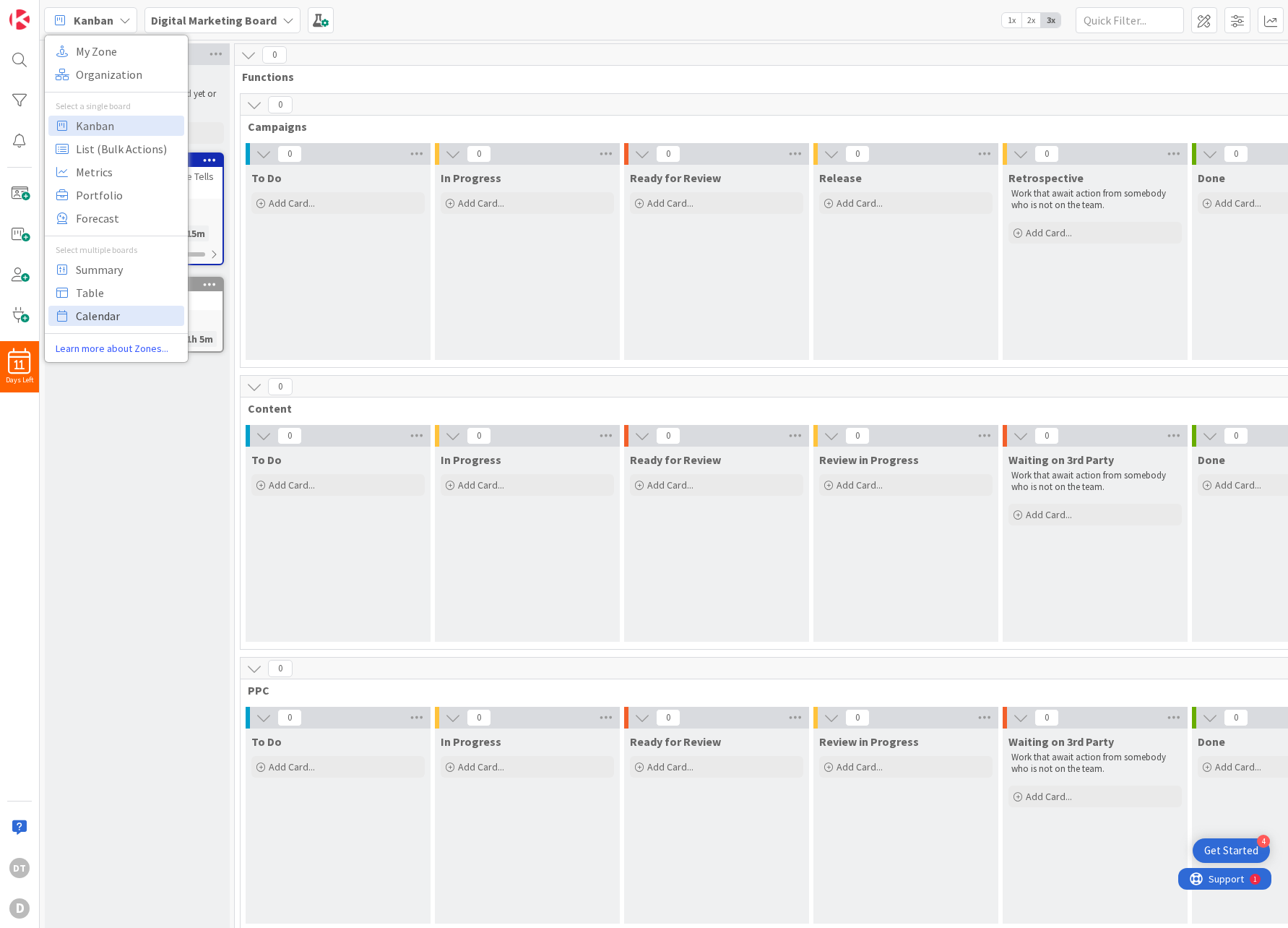
click at [95, 317] on span "Calendar" at bounding box center [128, 316] width 104 height 22
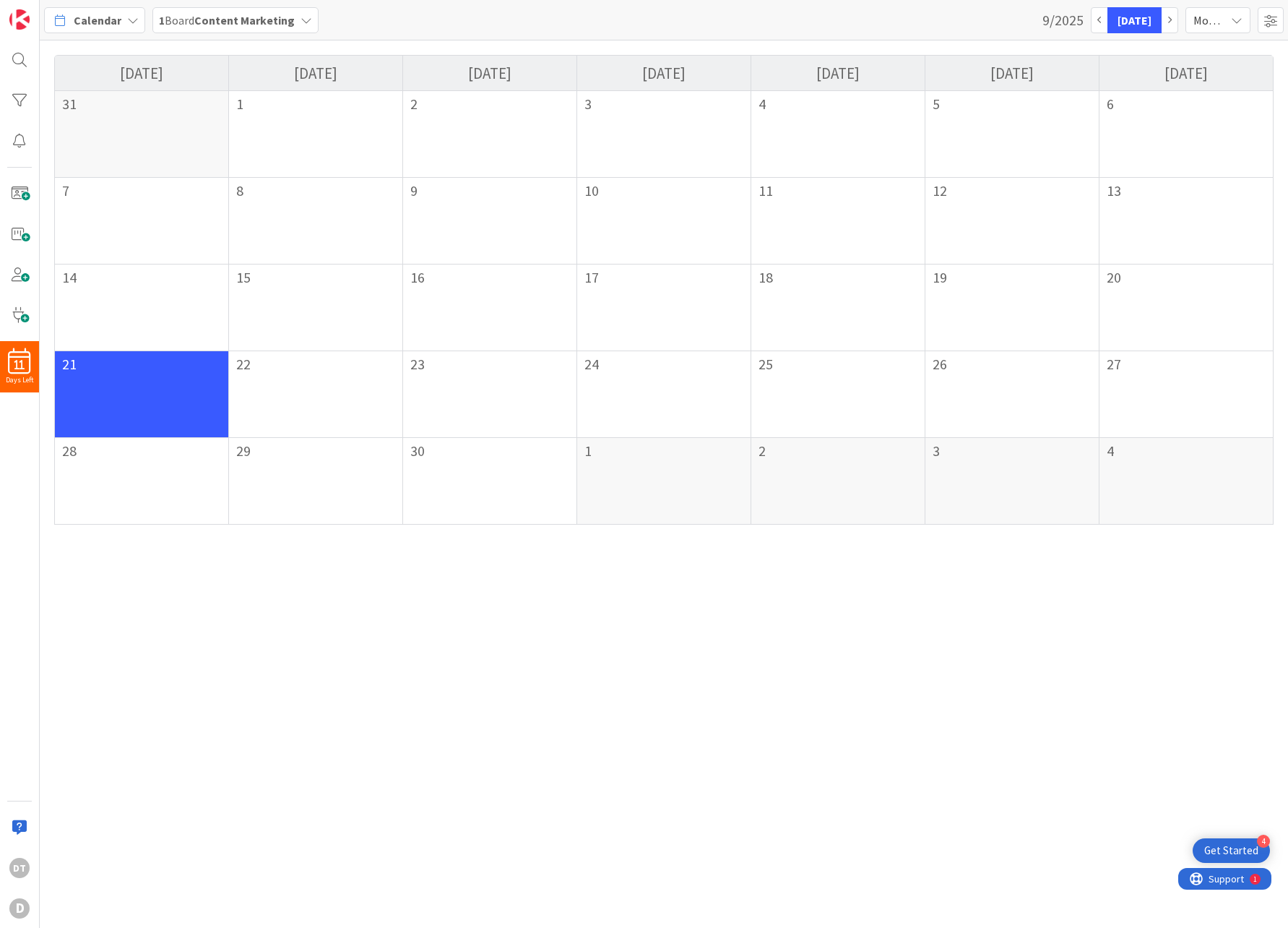
click at [218, 20] on b "Content Marketing" at bounding box center [244, 20] width 101 height 15
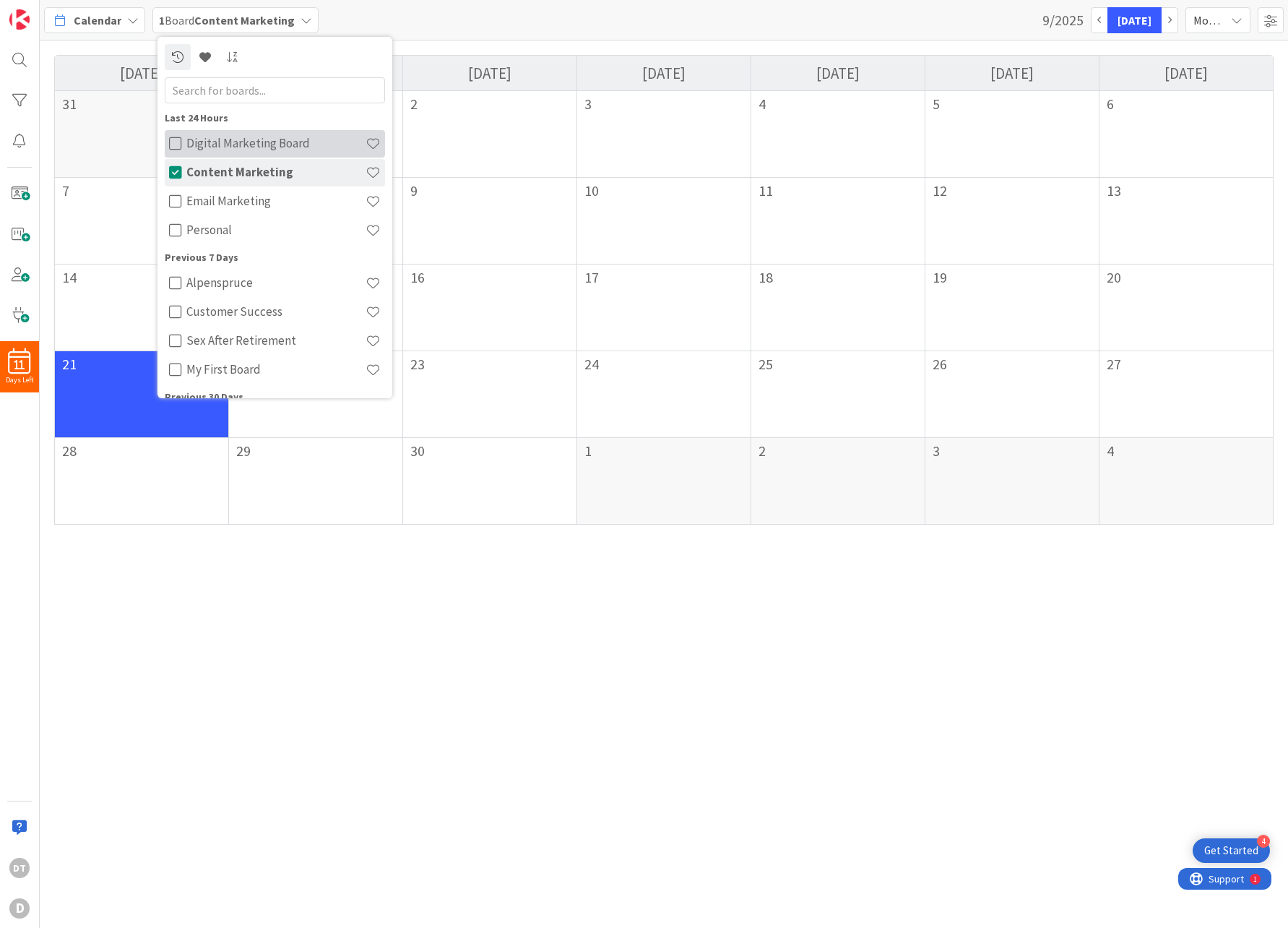
click at [177, 142] on icon at bounding box center [175, 143] width 13 height 15
click at [173, 166] on icon at bounding box center [175, 172] width 13 height 15
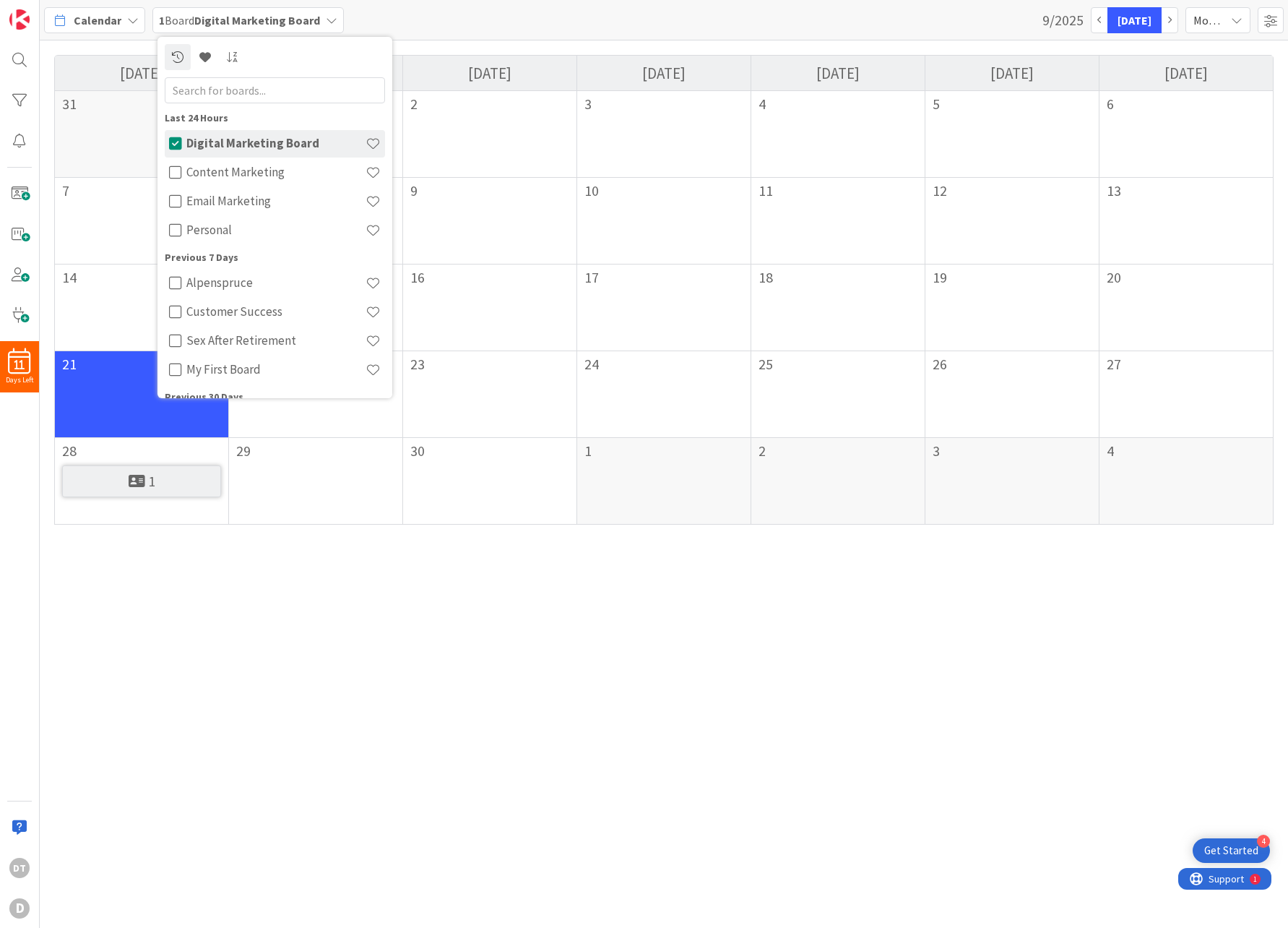
click at [135, 478] on icon at bounding box center [136, 481] width 17 height 15
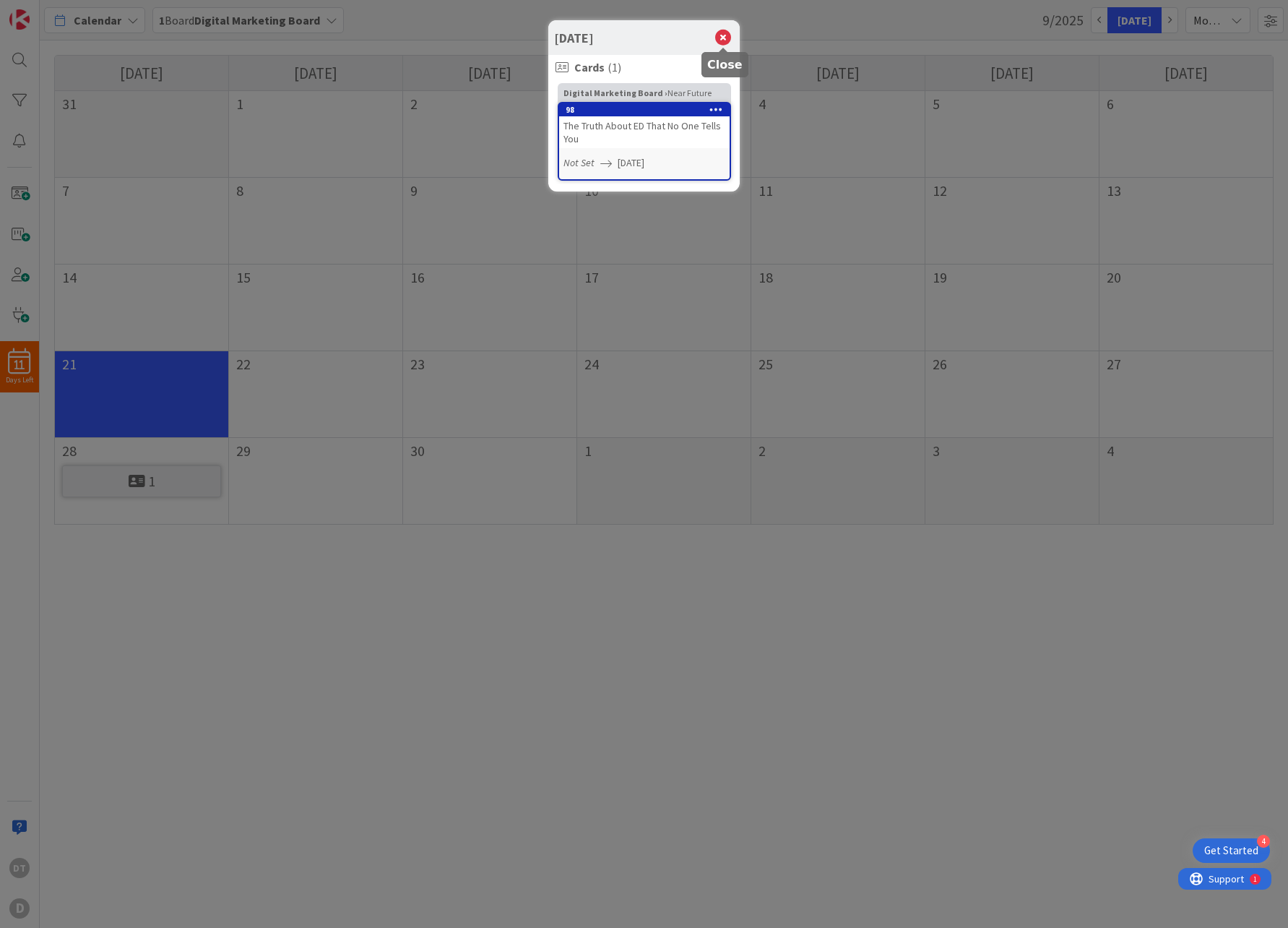
click at [724, 34] on icon at bounding box center [722, 37] width 18 height 20
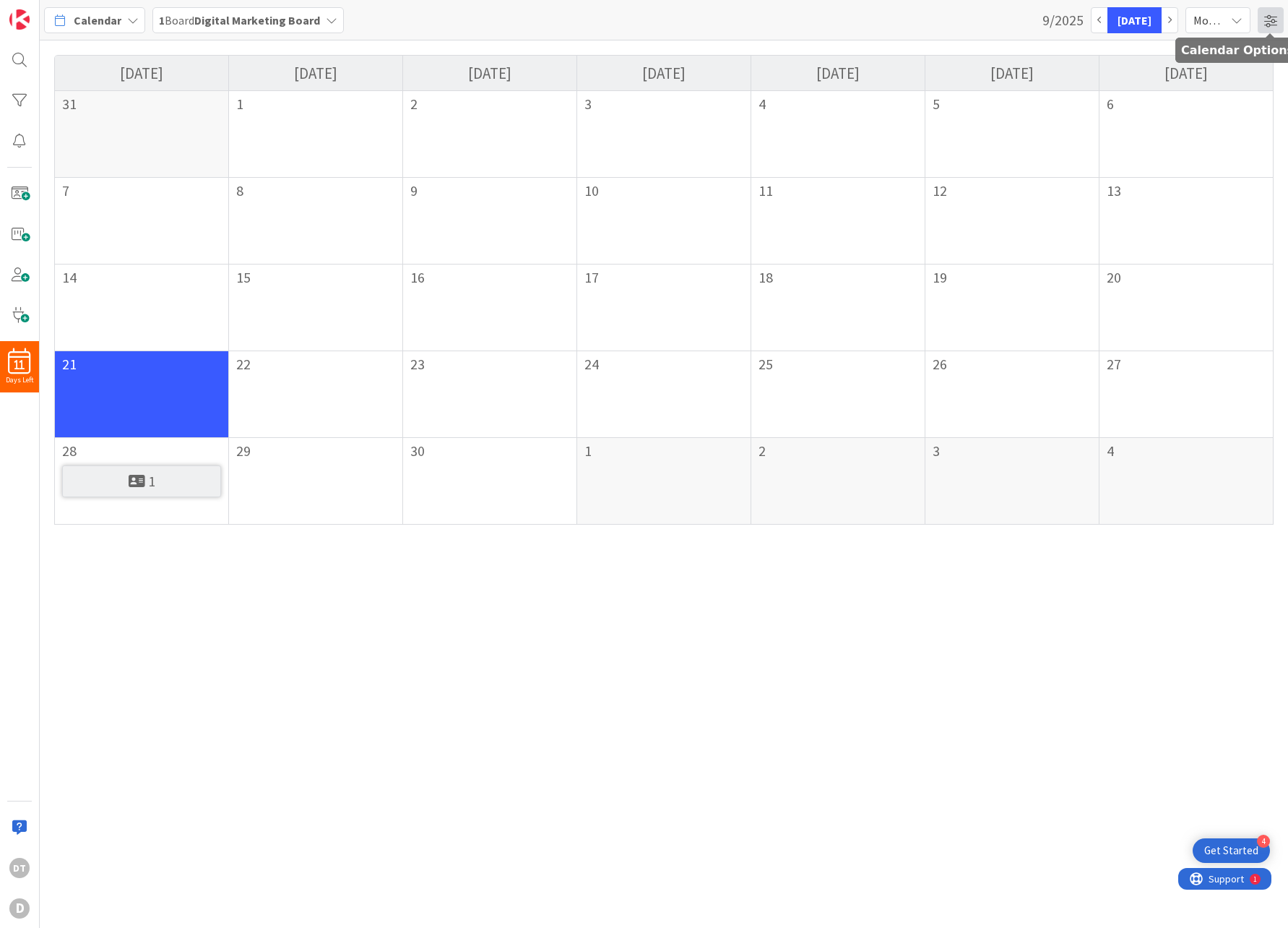
click at [1232, 18] on span at bounding box center [1271, 20] width 26 height 26
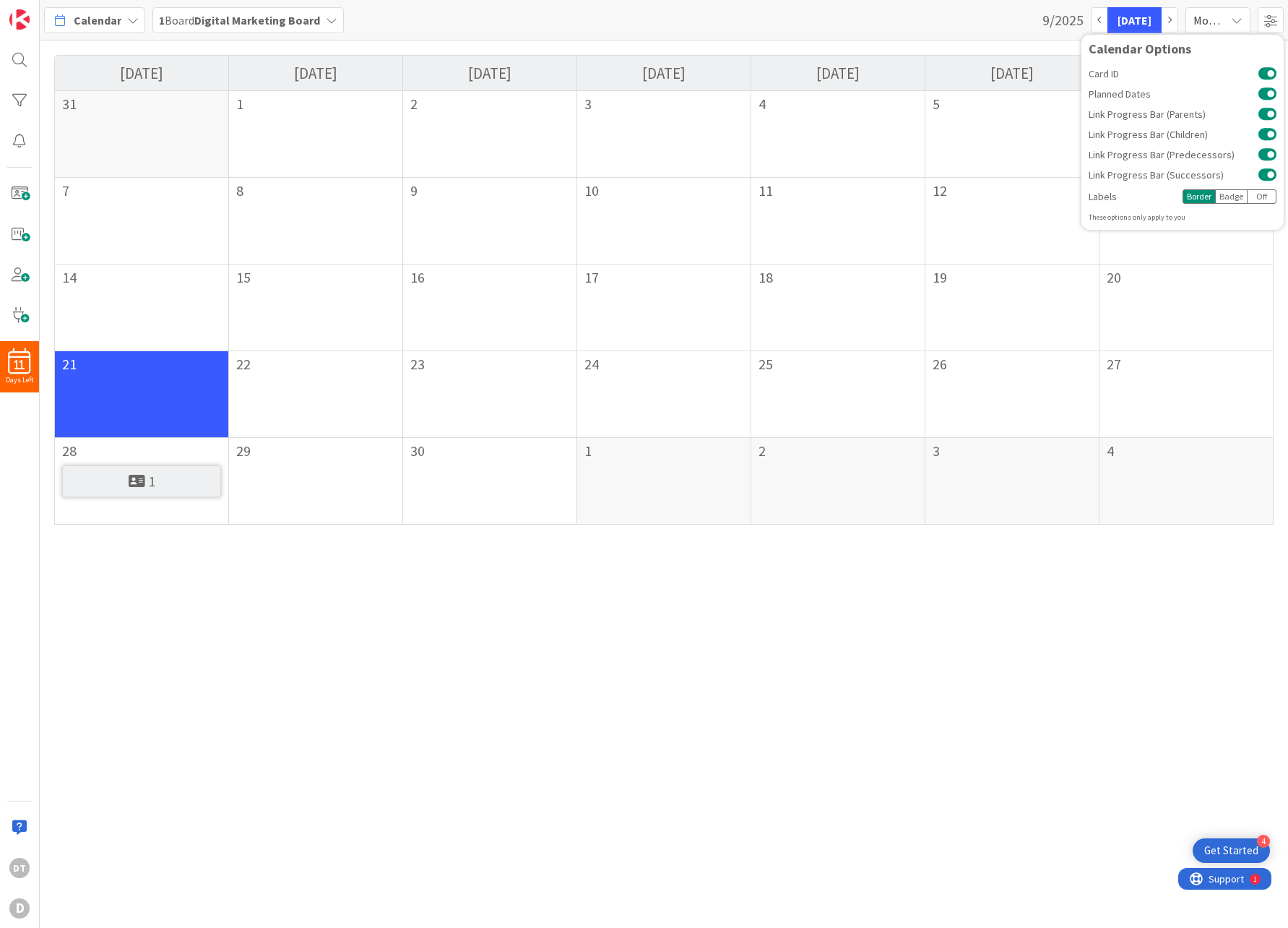
click at [1230, 197] on div "Badge" at bounding box center [1230, 196] width 32 height 15
click at [979, 17] on div "Calendar 1 Board Digital Marketing Board 9/2025 Today Month Calendar Options Ca…" at bounding box center [663, 20] width 1248 height 40
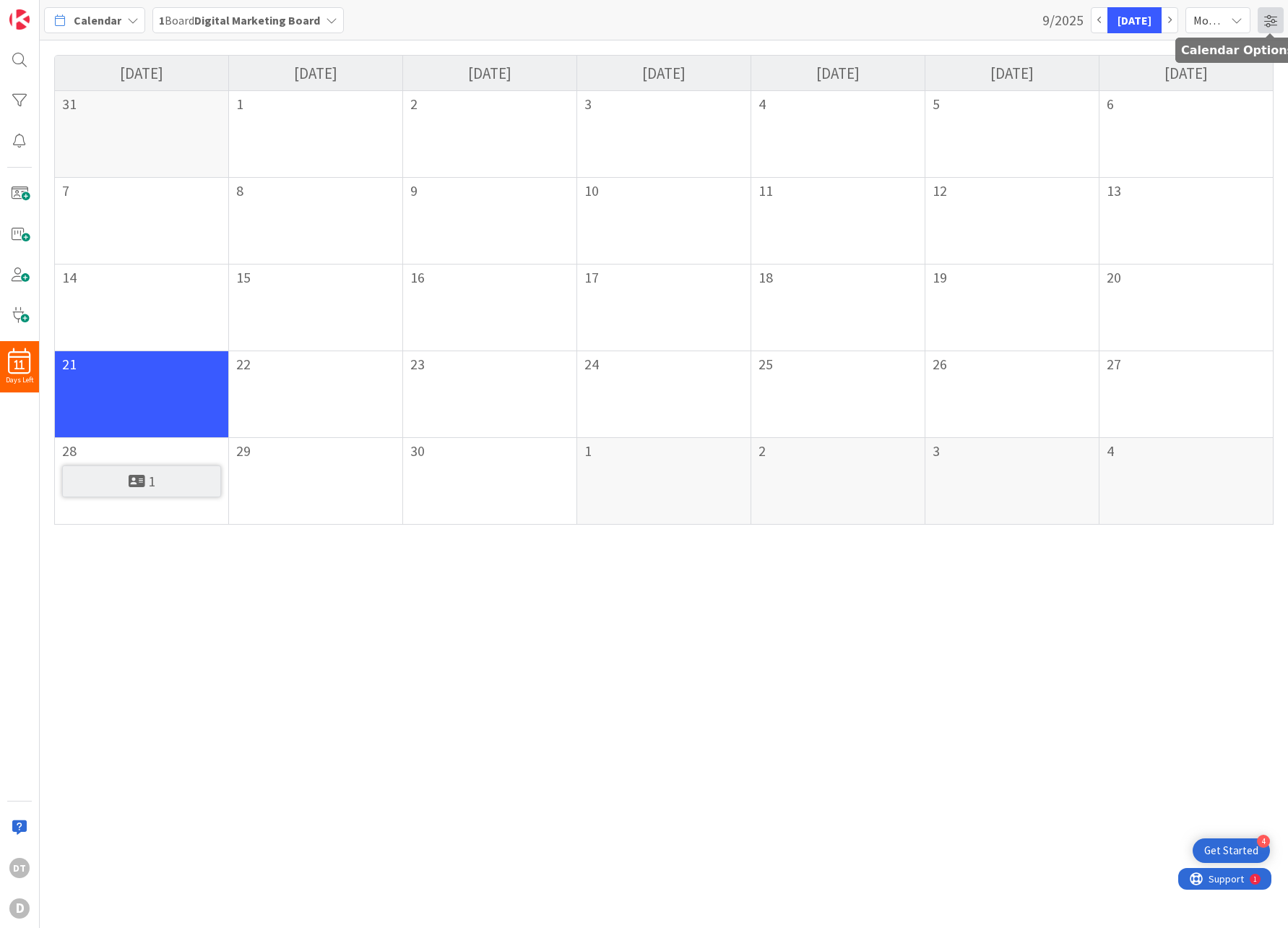
click at [1272, 18] on span at bounding box center [1271, 20] width 26 height 26
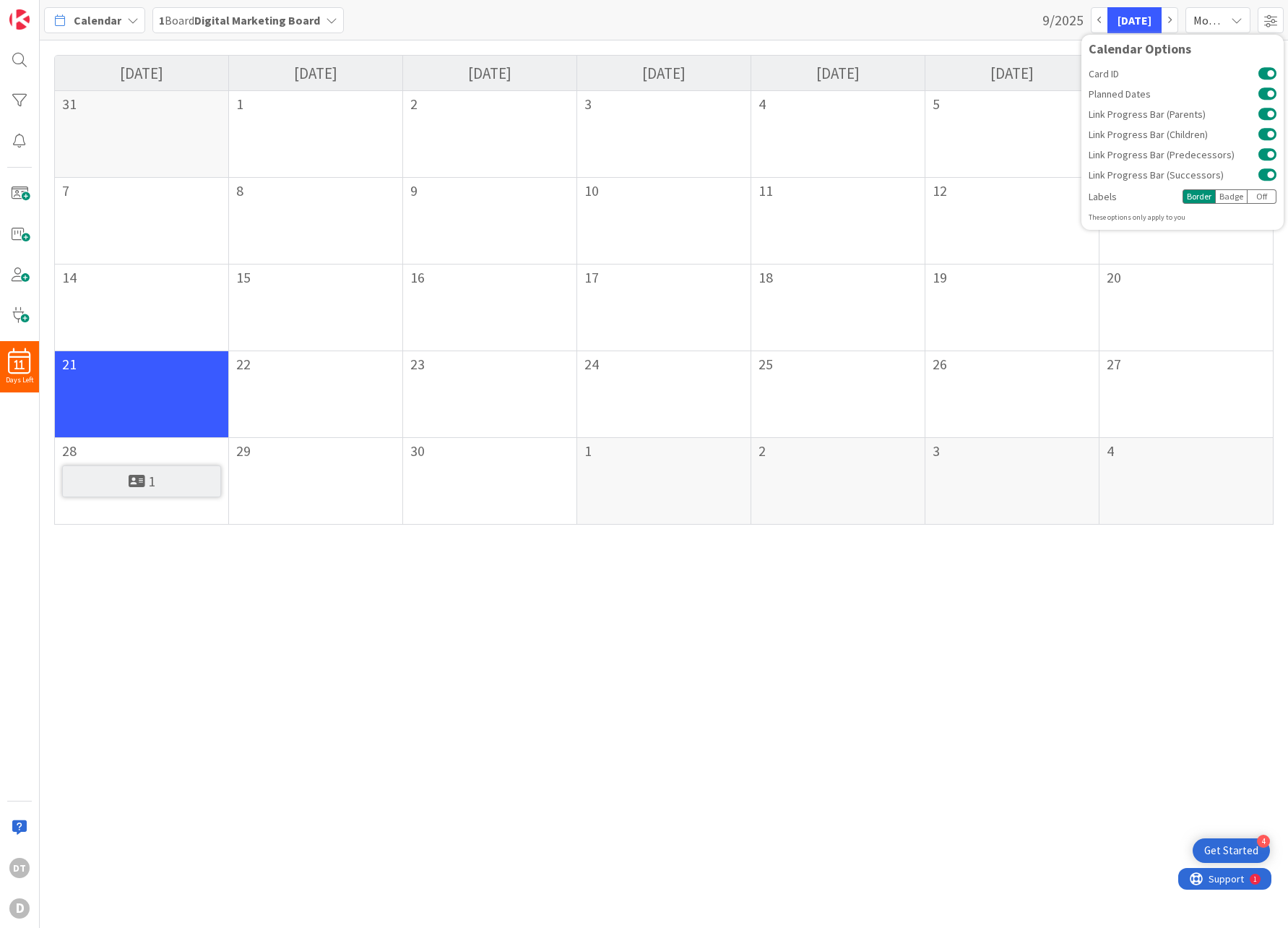
click at [1234, 196] on div "Badge" at bounding box center [1230, 196] width 32 height 15
click at [1236, 241] on div "13" at bounding box center [1186, 220] width 174 height 87
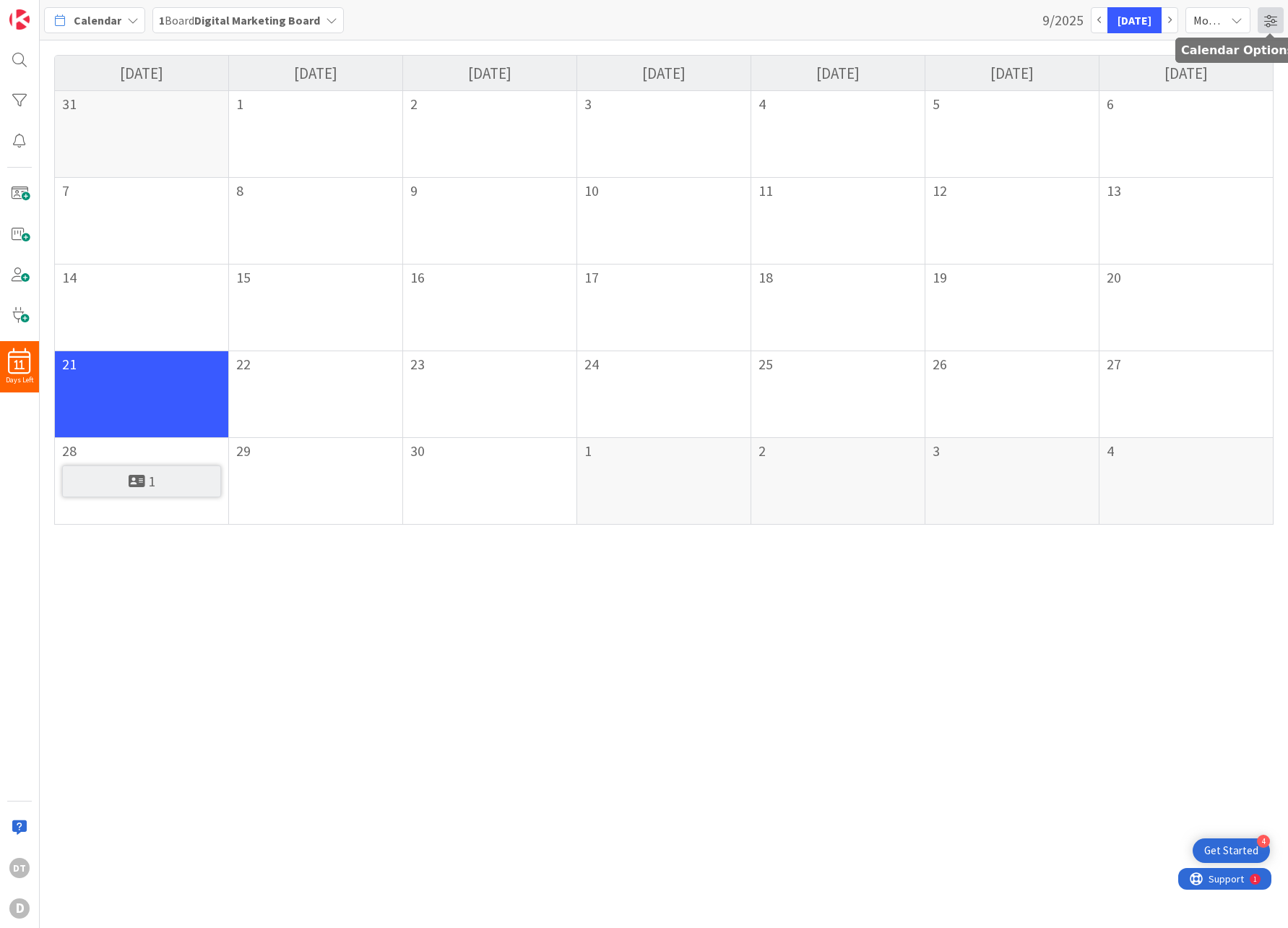
click at [1270, 24] on span at bounding box center [1271, 20] width 26 height 26
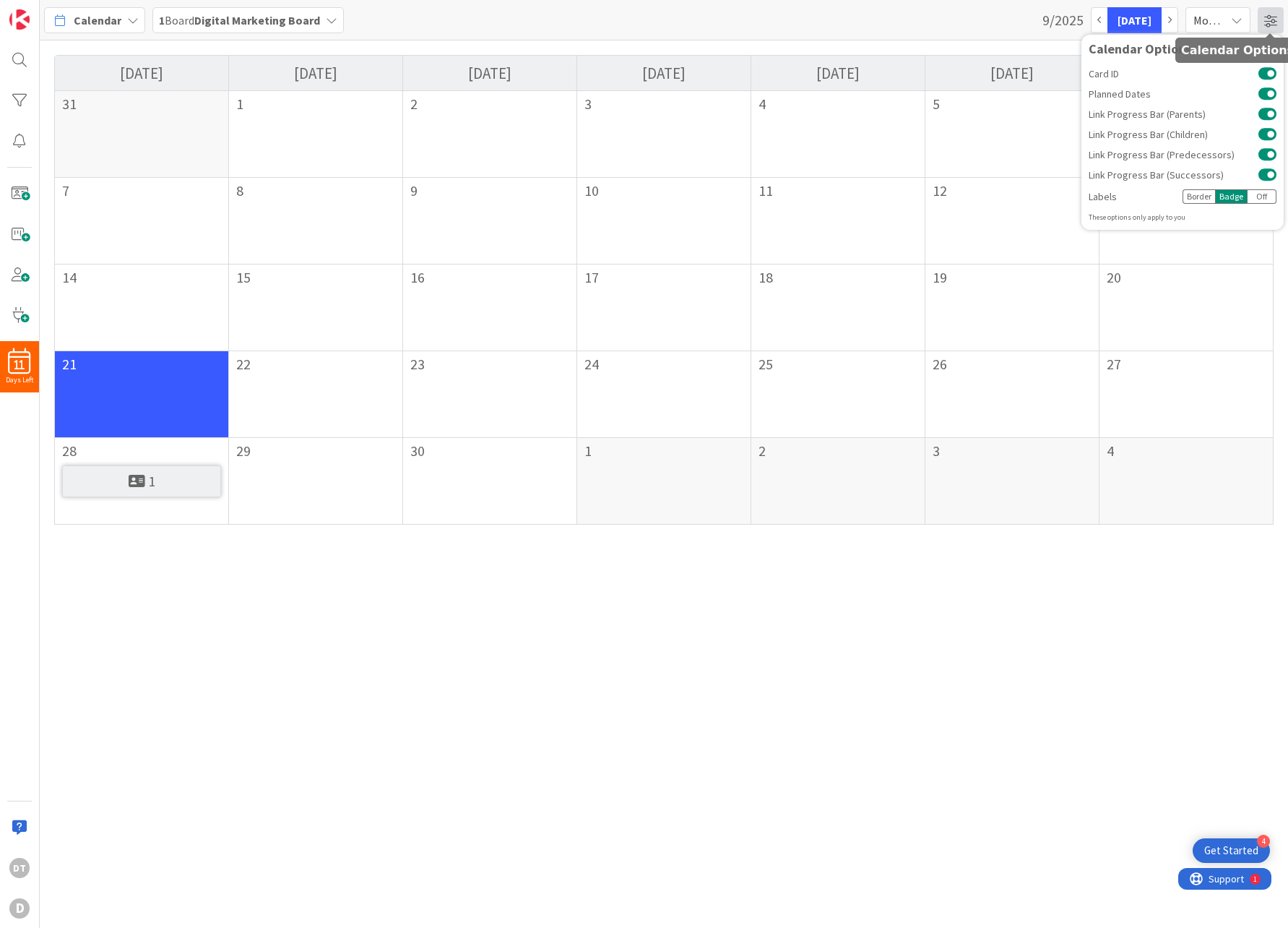
click at [1270, 24] on span at bounding box center [1271, 20] width 26 height 26
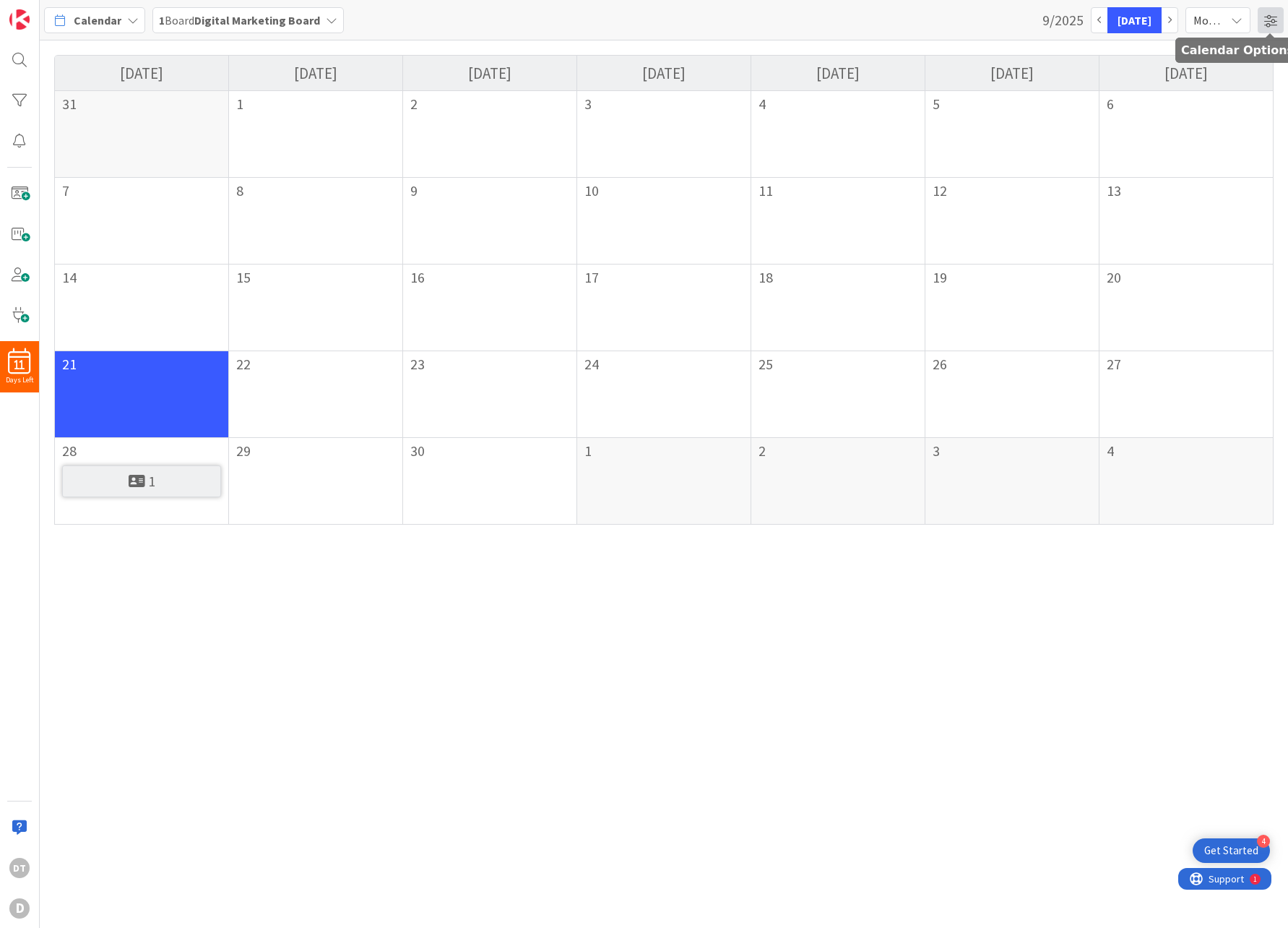
click at [1271, 19] on span at bounding box center [1271, 20] width 26 height 26
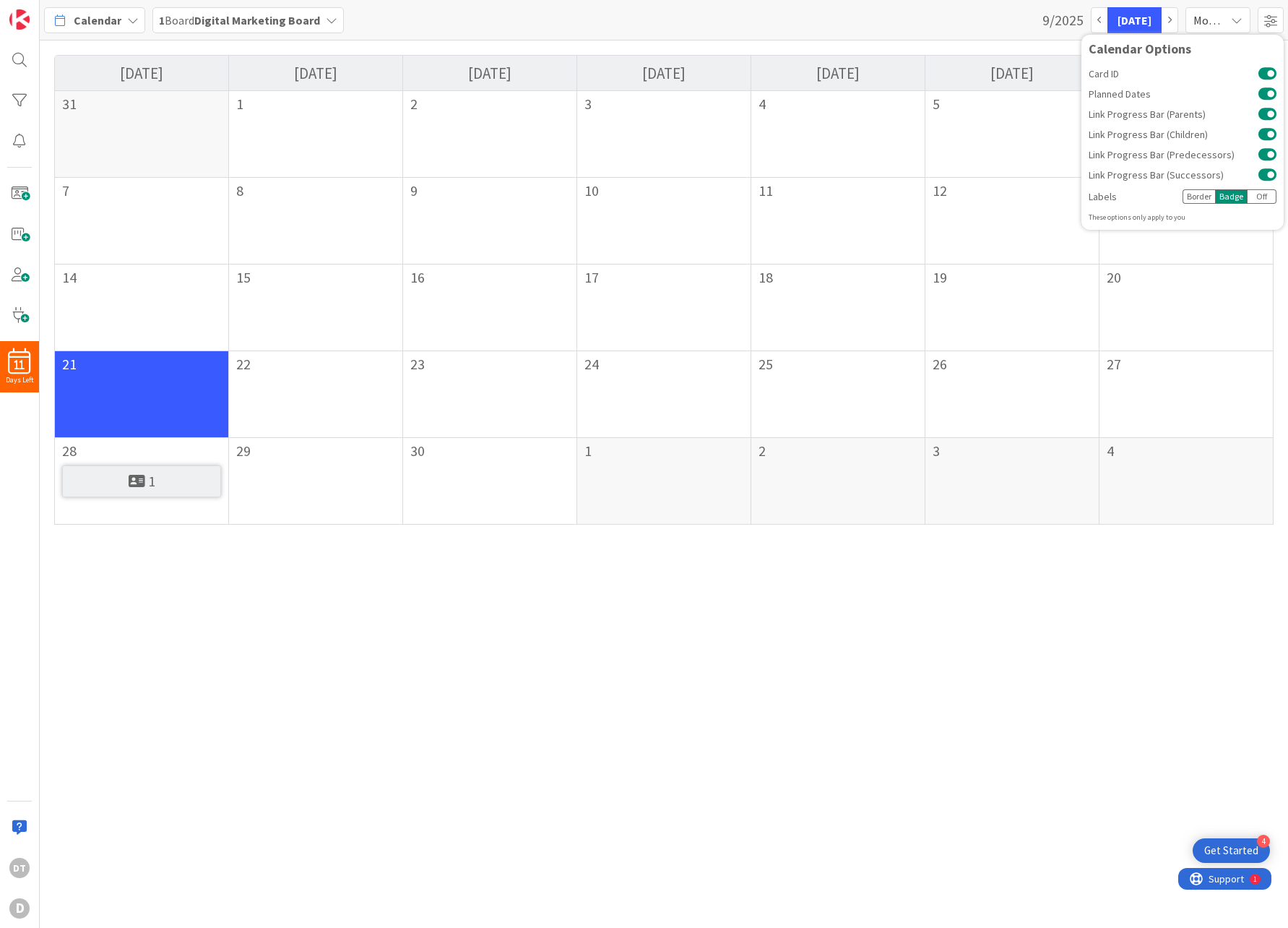
click at [127, 15] on icon at bounding box center [132, 20] width 11 height 11
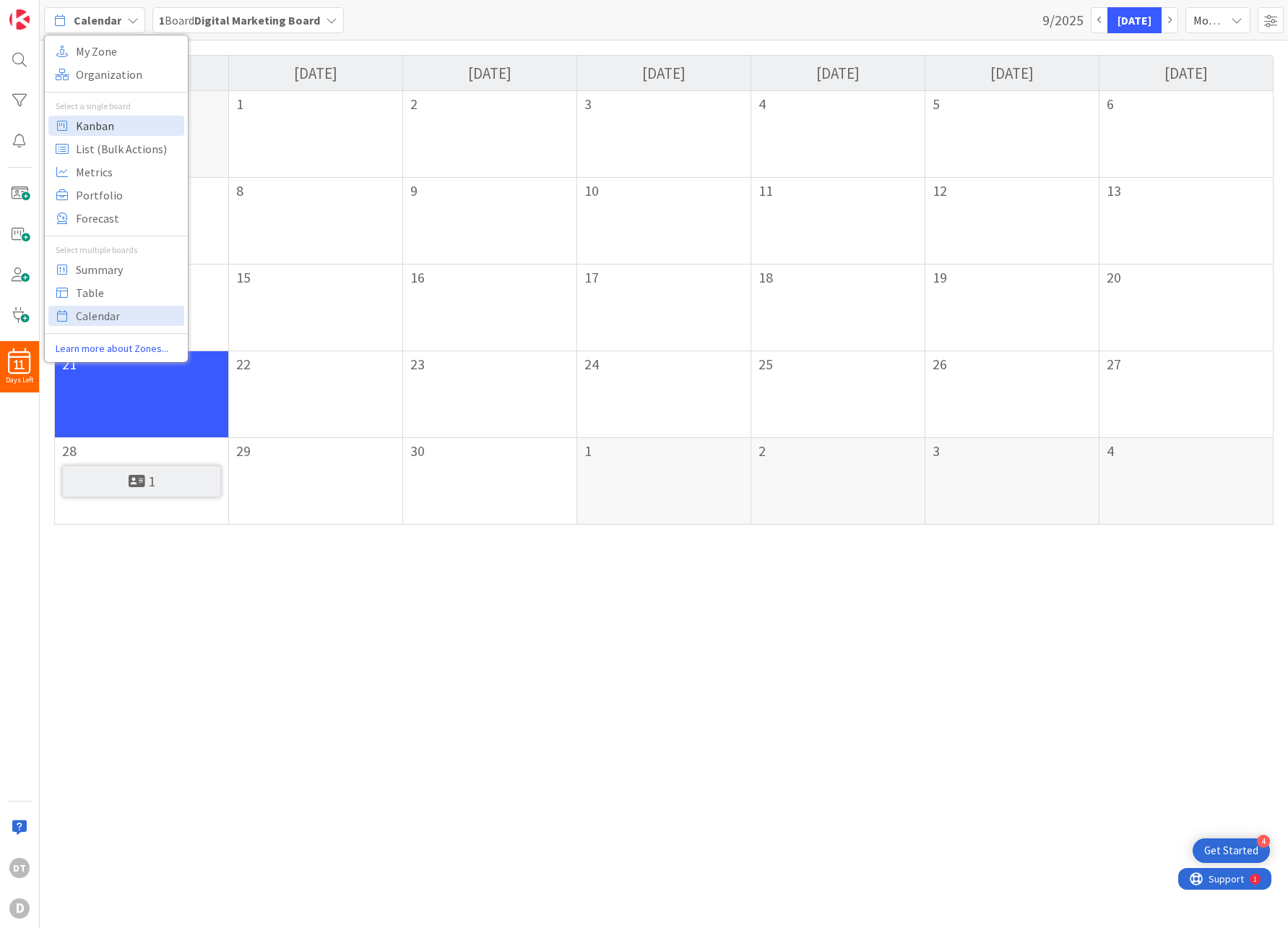
click at [83, 130] on span "Kanban" at bounding box center [128, 125] width 104 height 22
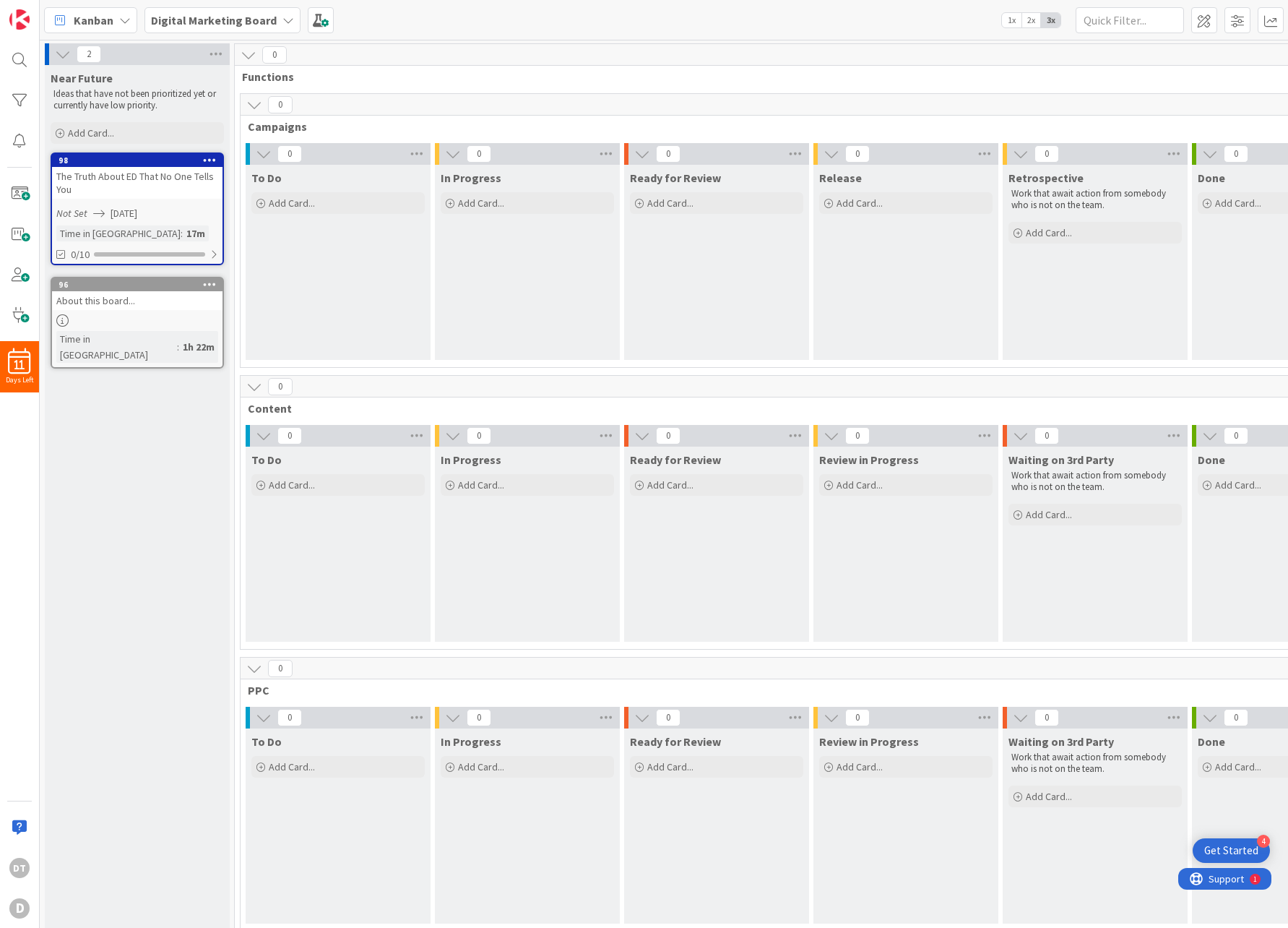
click at [119, 15] on icon at bounding box center [124, 20] width 11 height 11
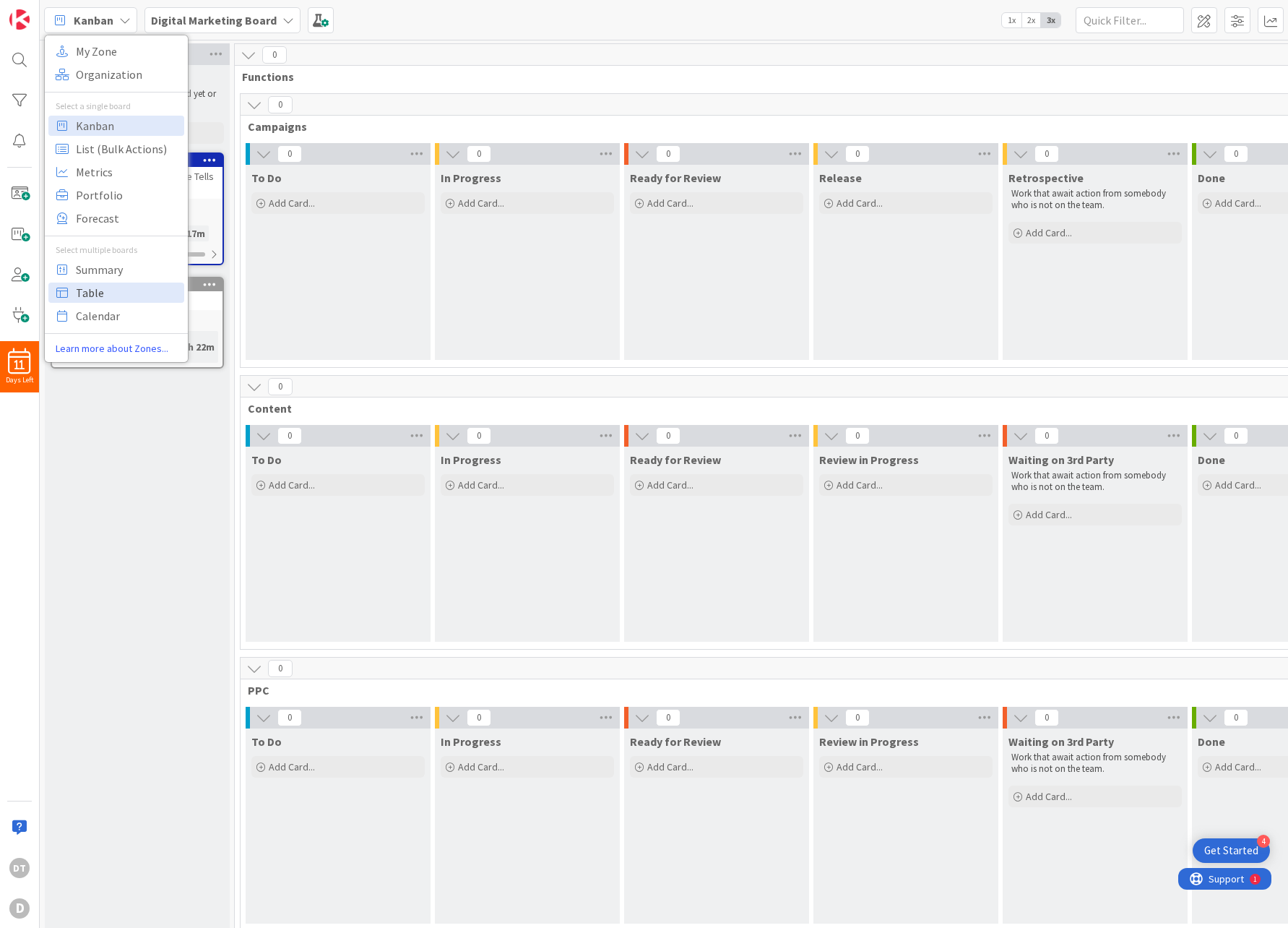
click at [98, 295] on span "Table" at bounding box center [128, 292] width 104 height 22
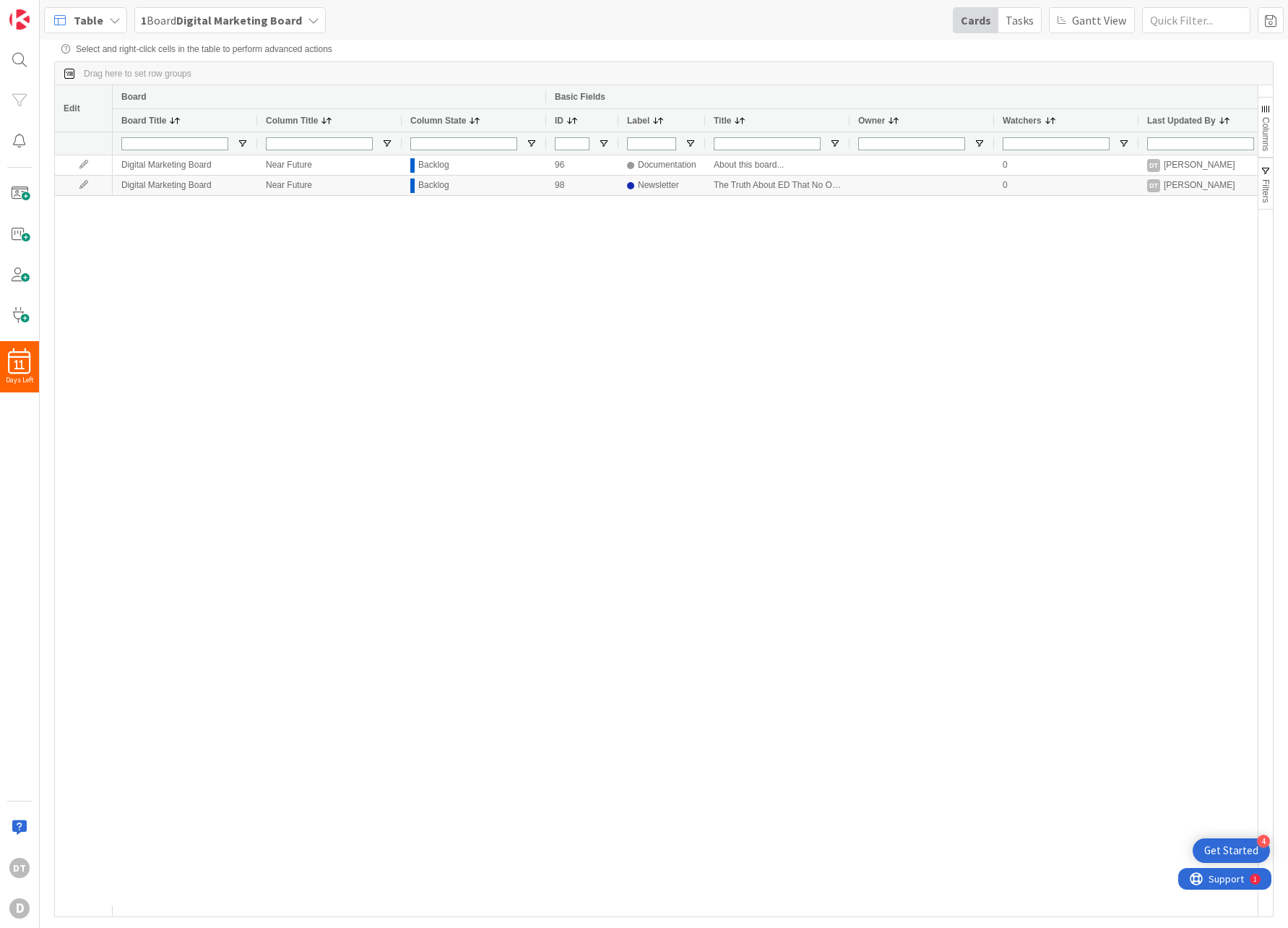
click at [106, 19] on div "Table" at bounding box center [85, 20] width 83 height 26
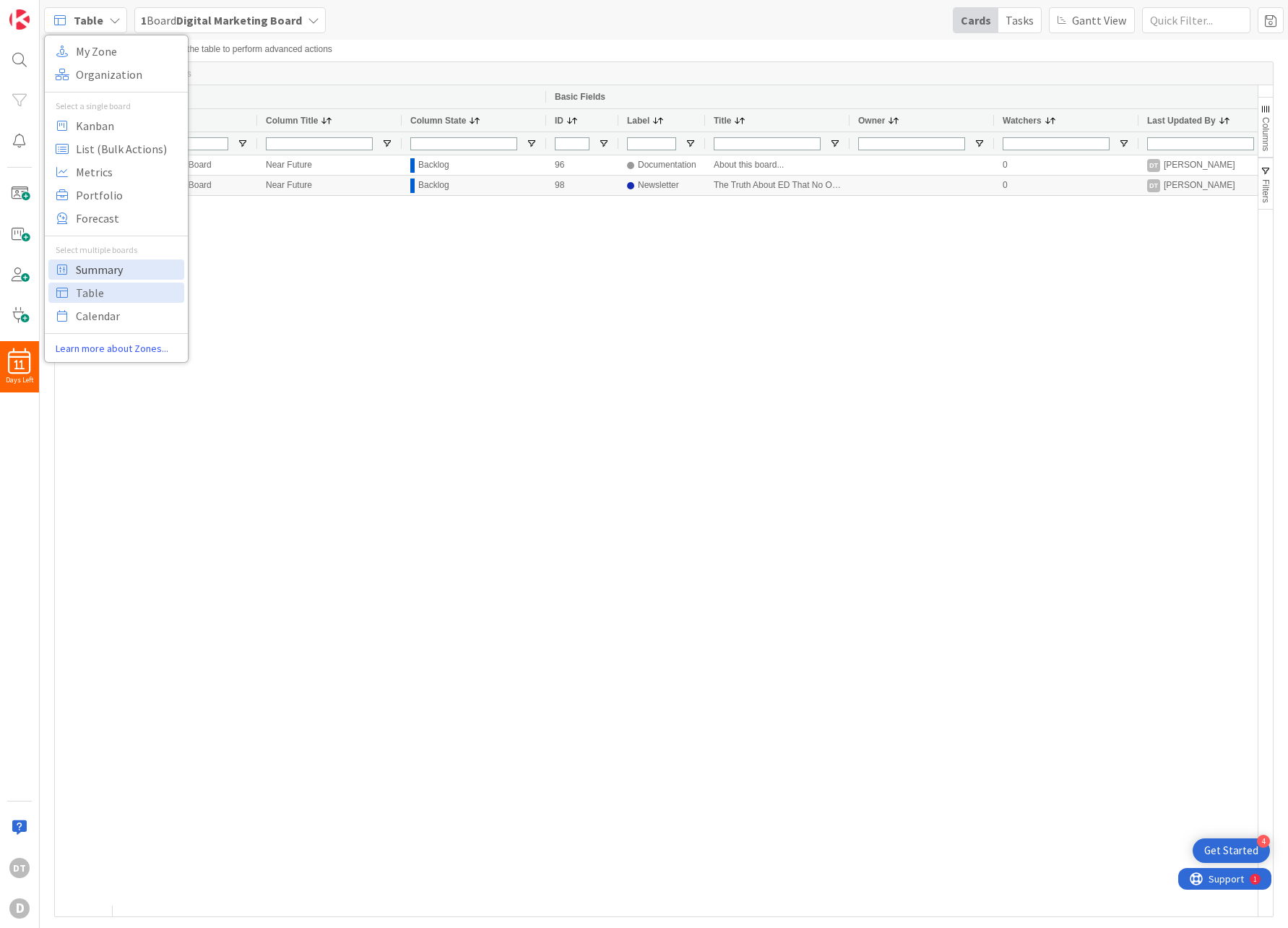
click at [114, 272] on span "Summary" at bounding box center [128, 269] width 104 height 22
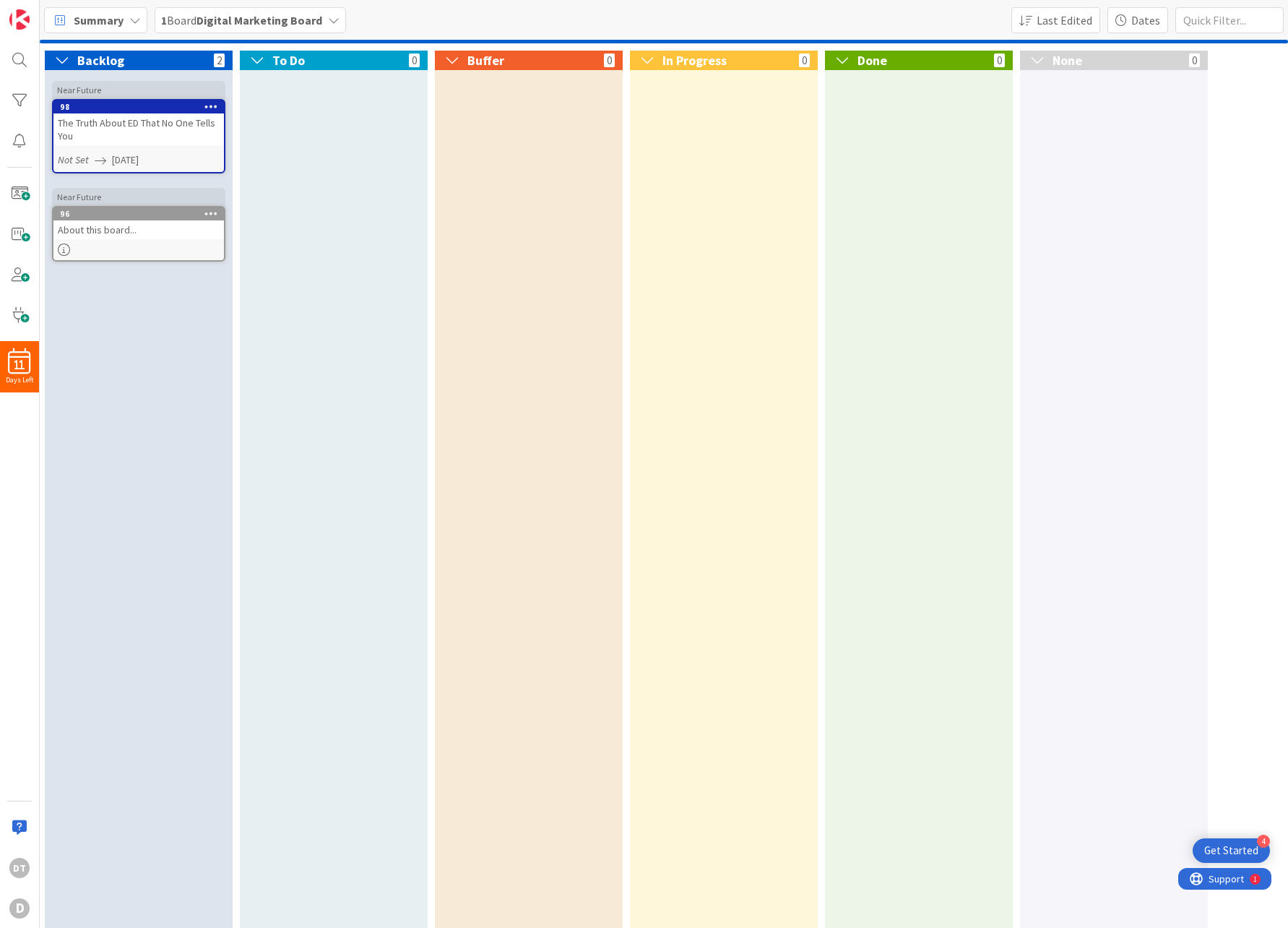
click at [129, 18] on icon at bounding box center [135, 20] width 11 height 11
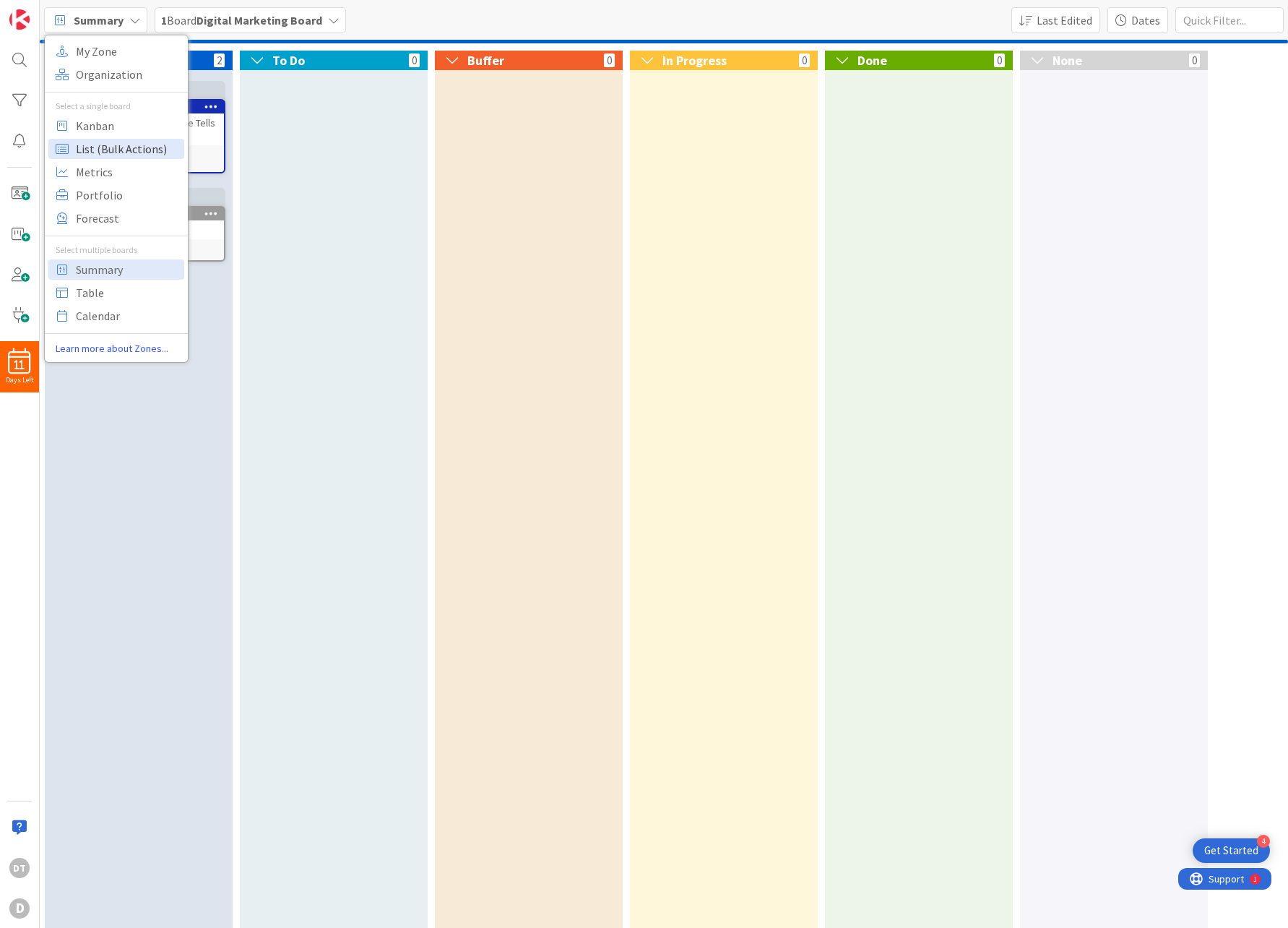
click at [113, 148] on span "List (Bulk Actions)" at bounding box center [128, 149] width 104 height 22
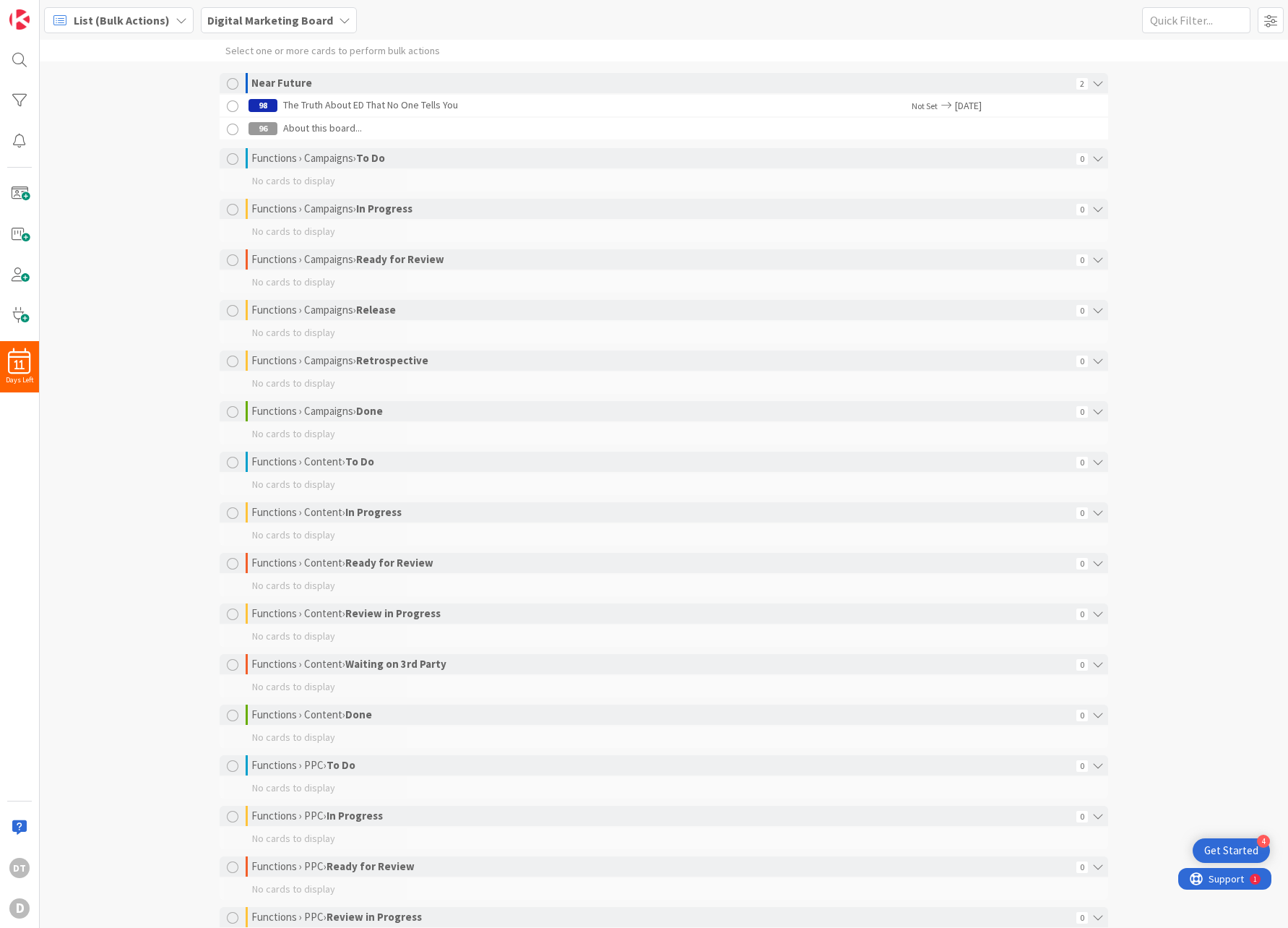
click at [146, 18] on span "List (Bulk Actions)" at bounding box center [122, 20] width 96 height 17
click at [102, 197] on span "Portfolio" at bounding box center [128, 195] width 104 height 22
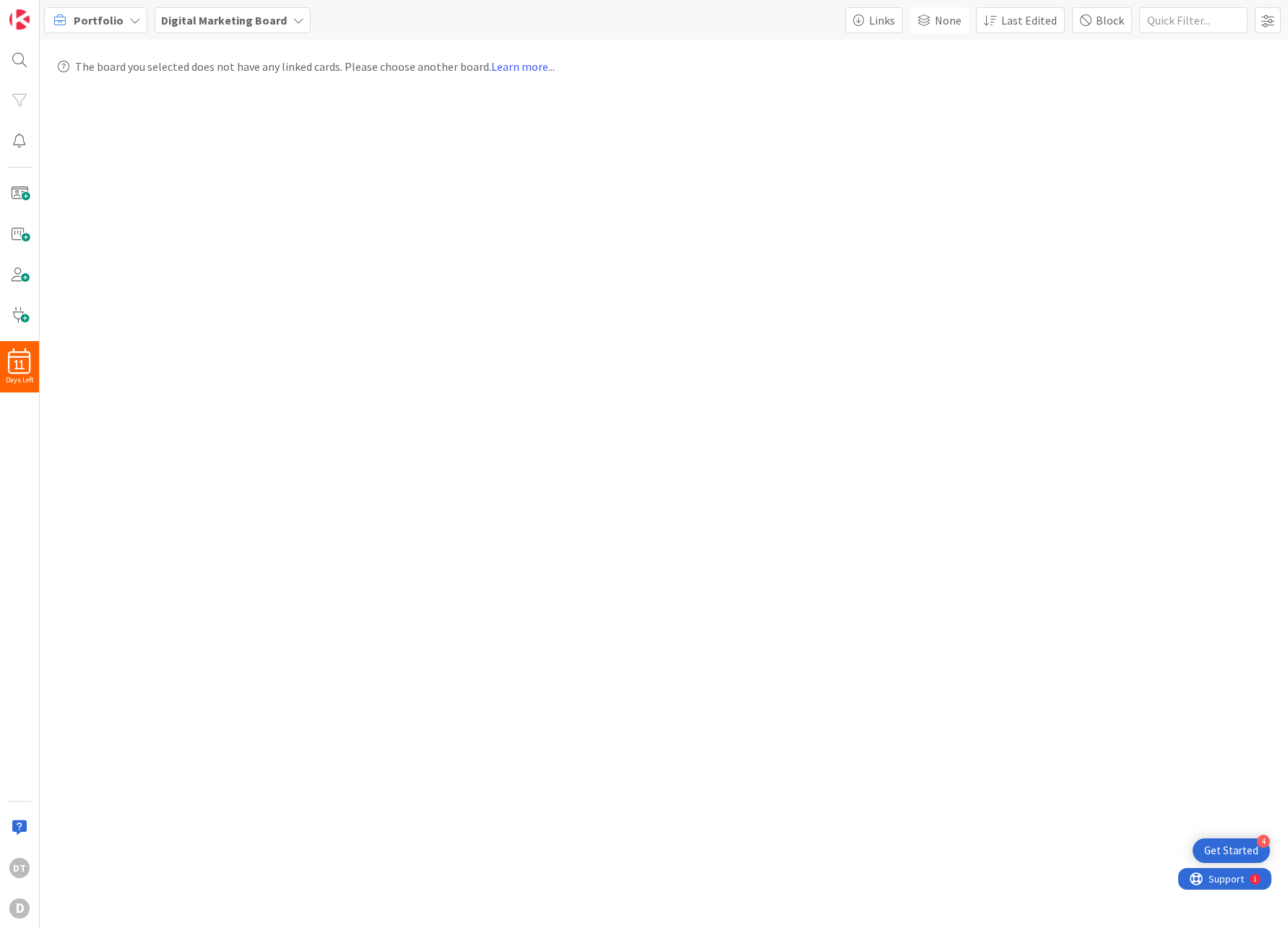
click at [132, 15] on icon at bounding box center [135, 20] width 11 height 11
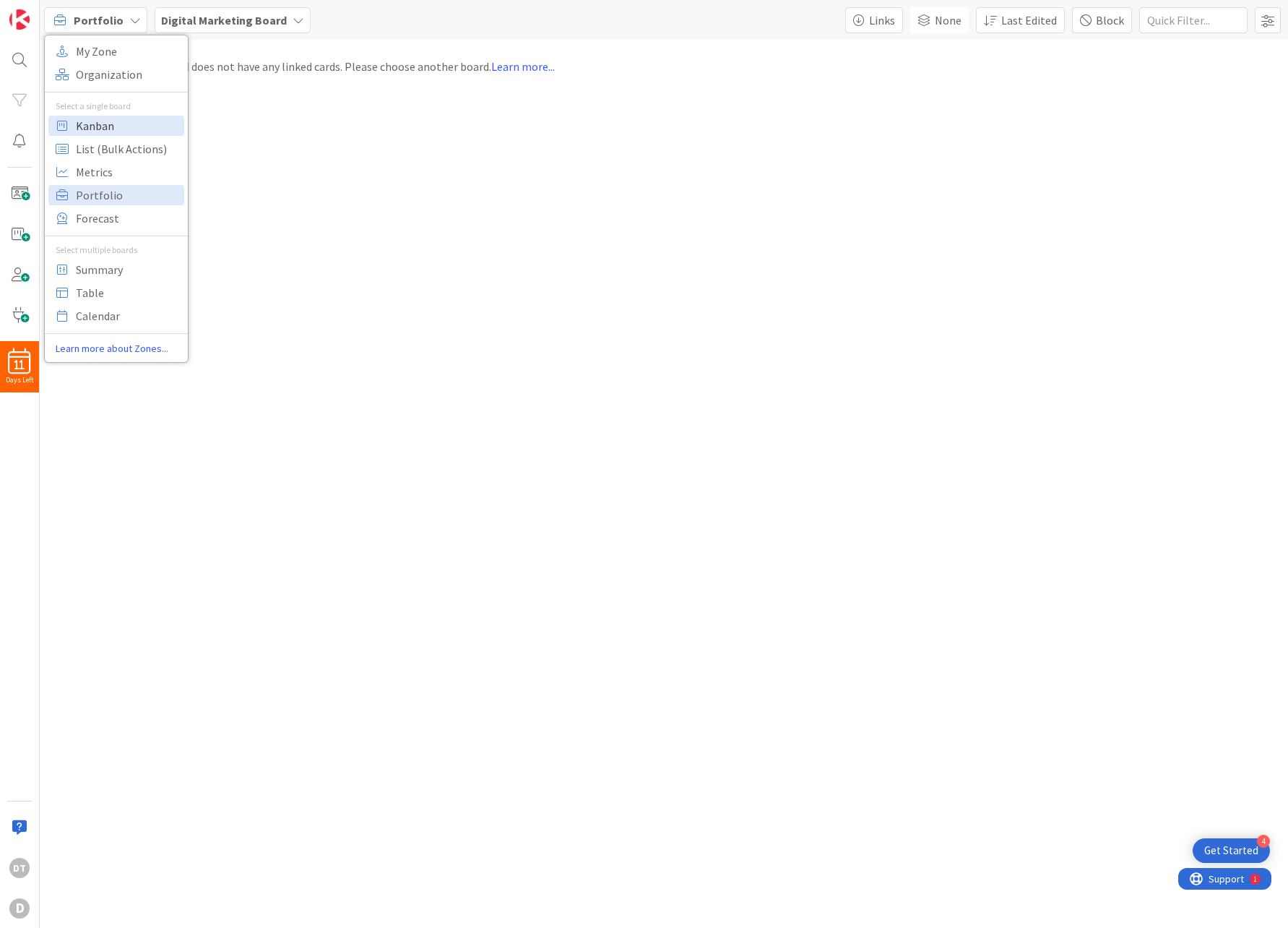
click at [98, 119] on span "Kanban" at bounding box center [128, 125] width 104 height 22
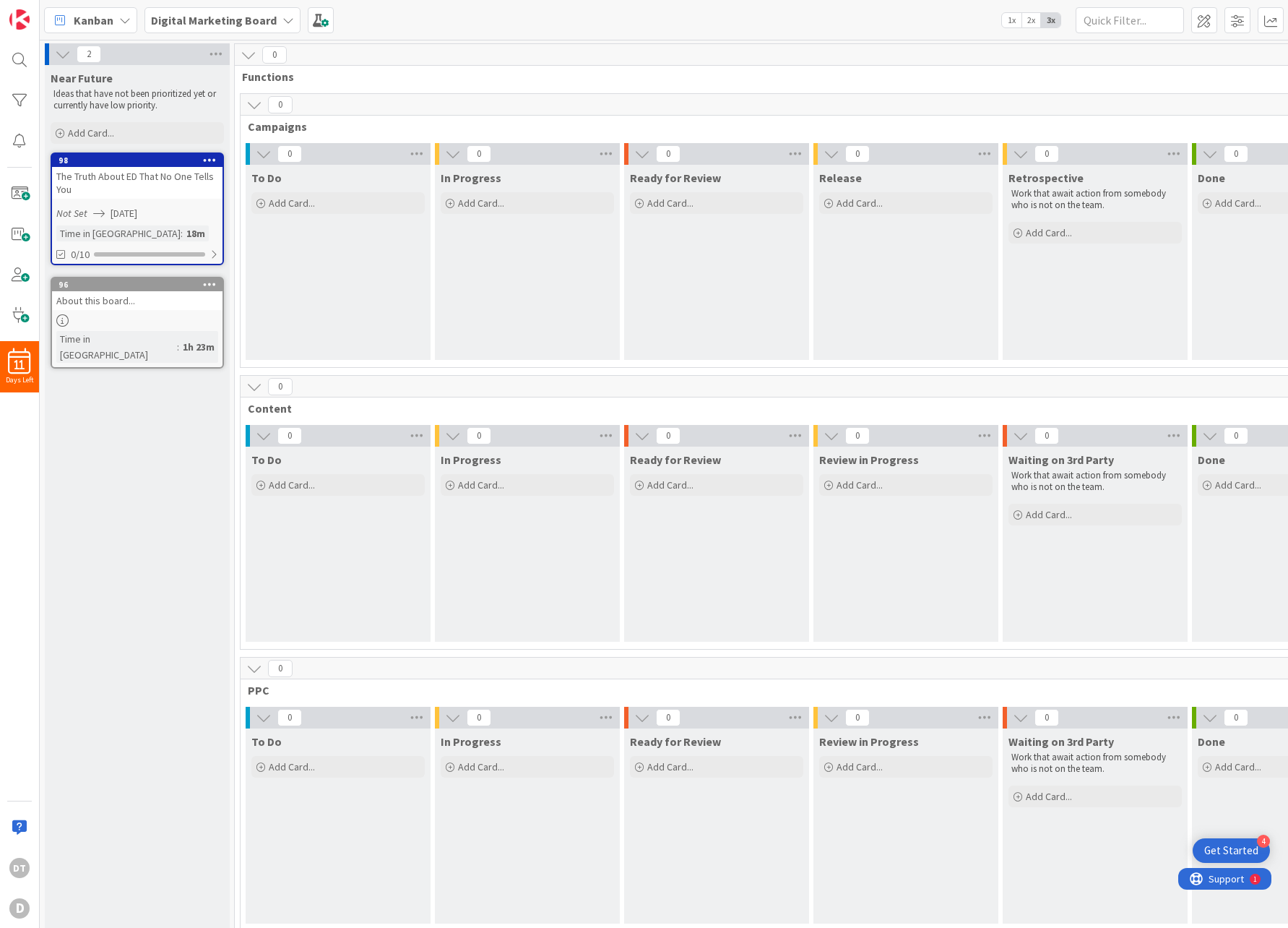
click at [117, 185] on div "The Truth About ED That No One Tells You" at bounding box center [136, 183] width 171 height 31
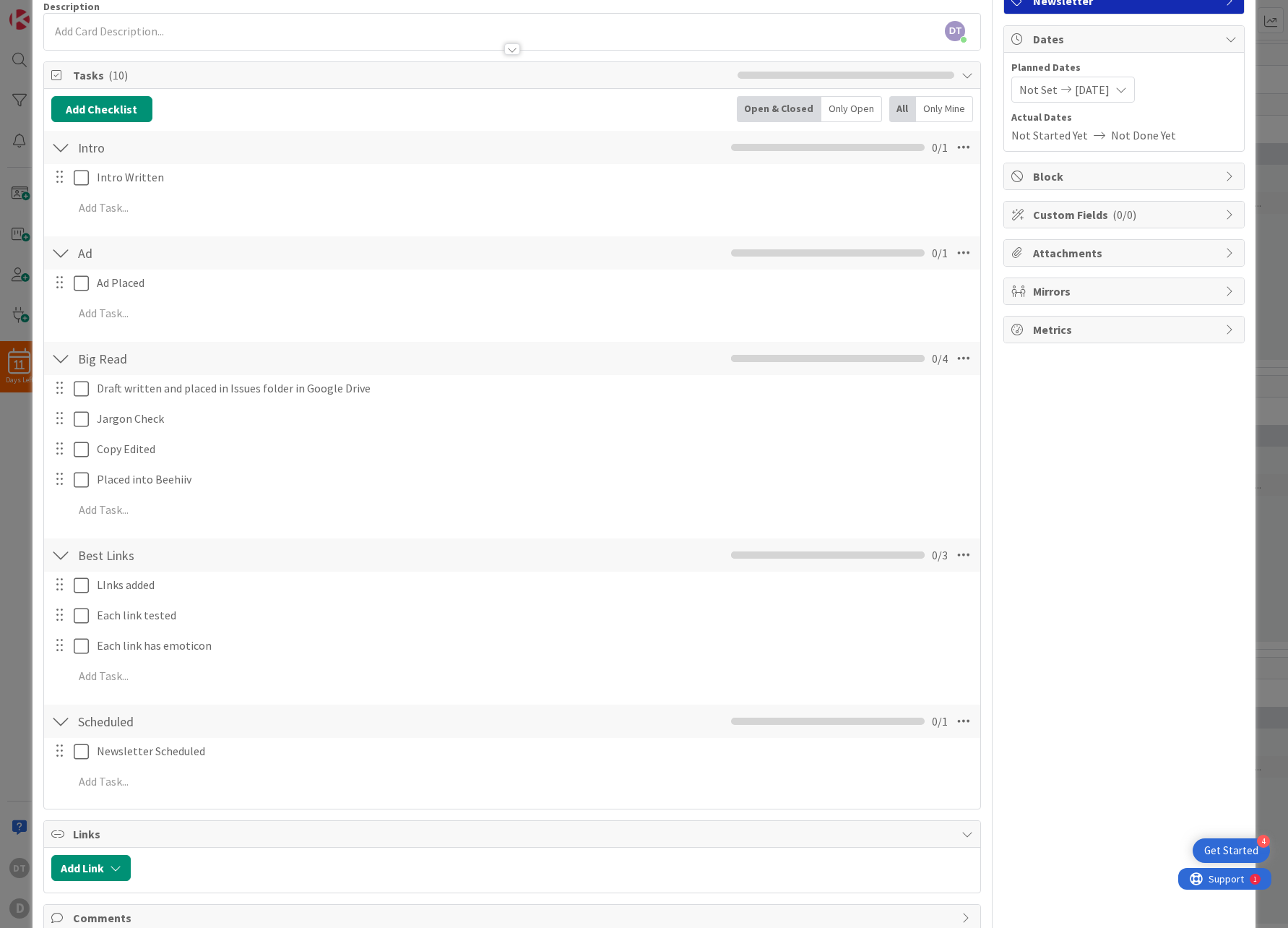
scroll to position [190, 0]
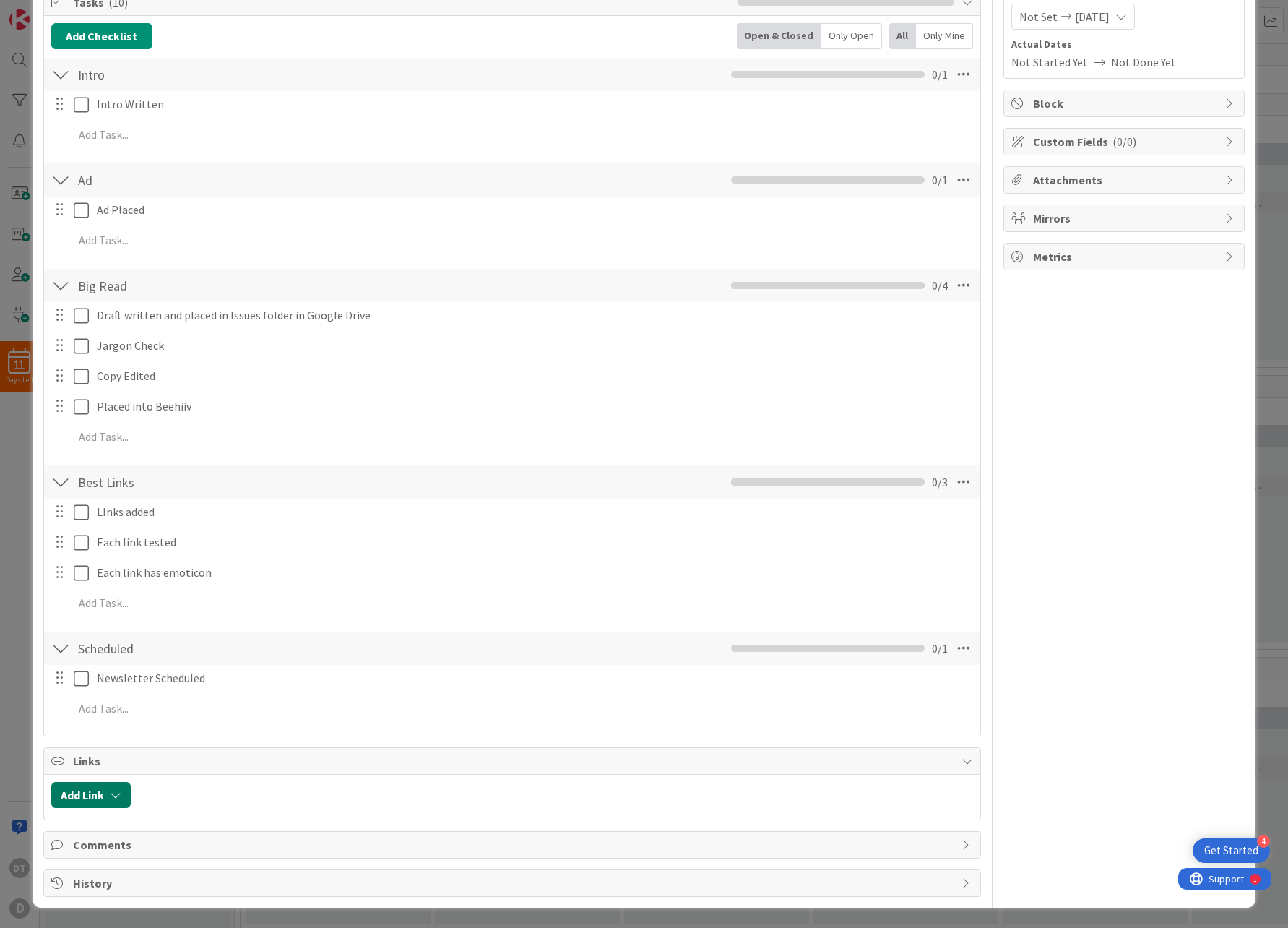
click at [106, 799] on button "Add Link" at bounding box center [91, 795] width 80 height 26
click at [129, 695] on div "New" at bounding box center [109, 694] width 101 height 24
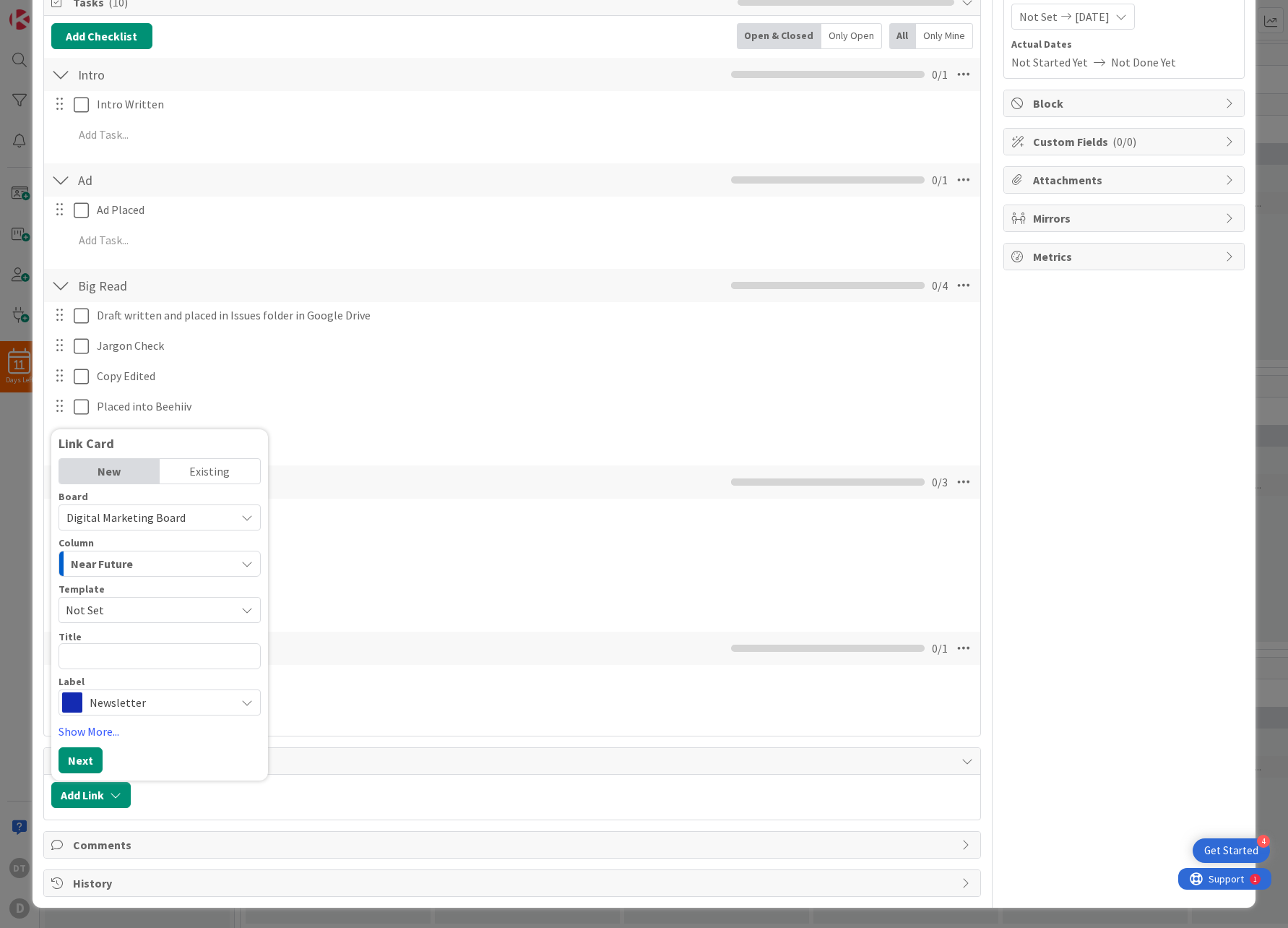
click at [146, 703] on span "Newsletter" at bounding box center [158, 701] width 139 height 20
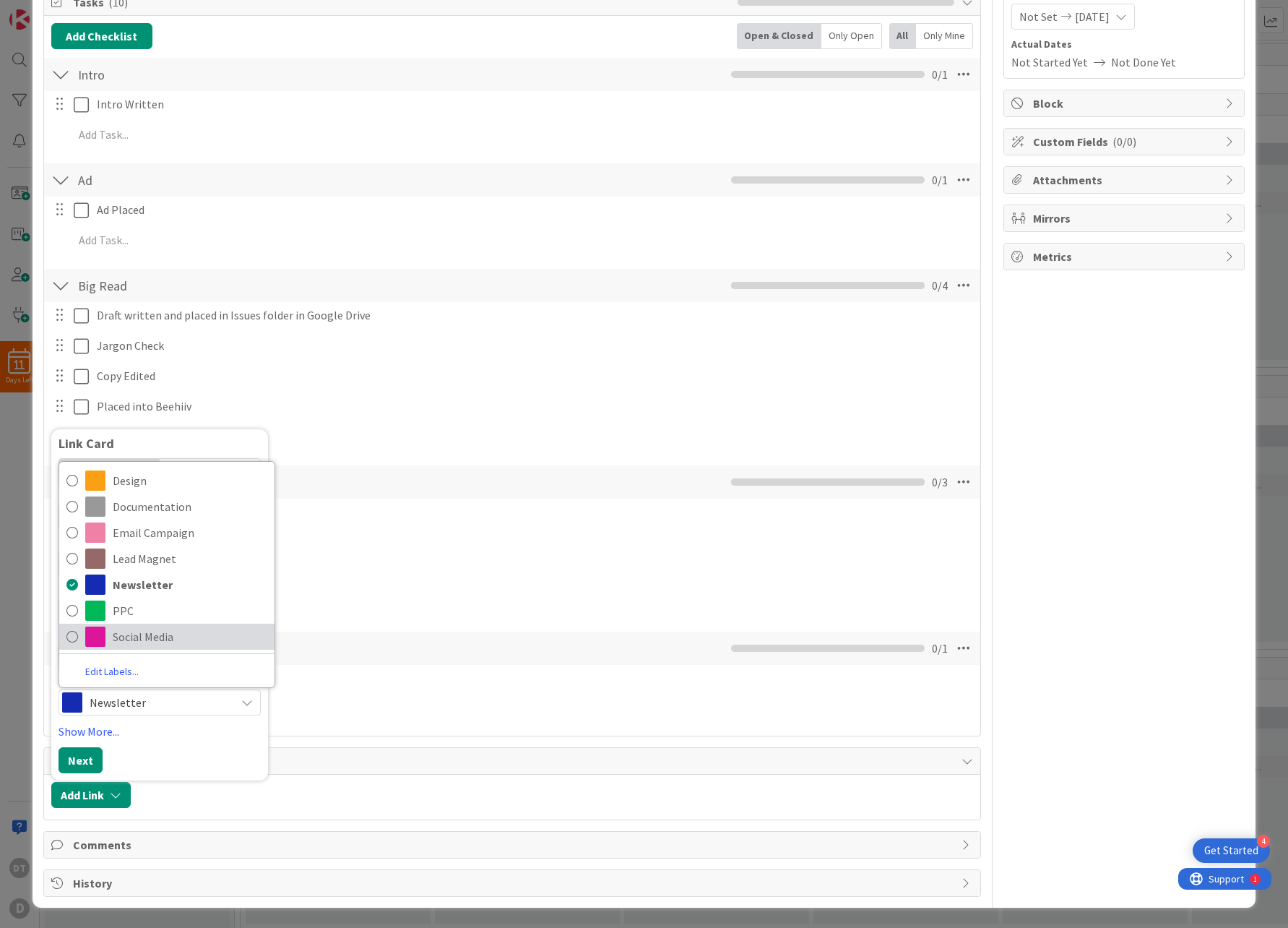
click at [140, 629] on span "Social Media" at bounding box center [190, 636] width 155 height 22
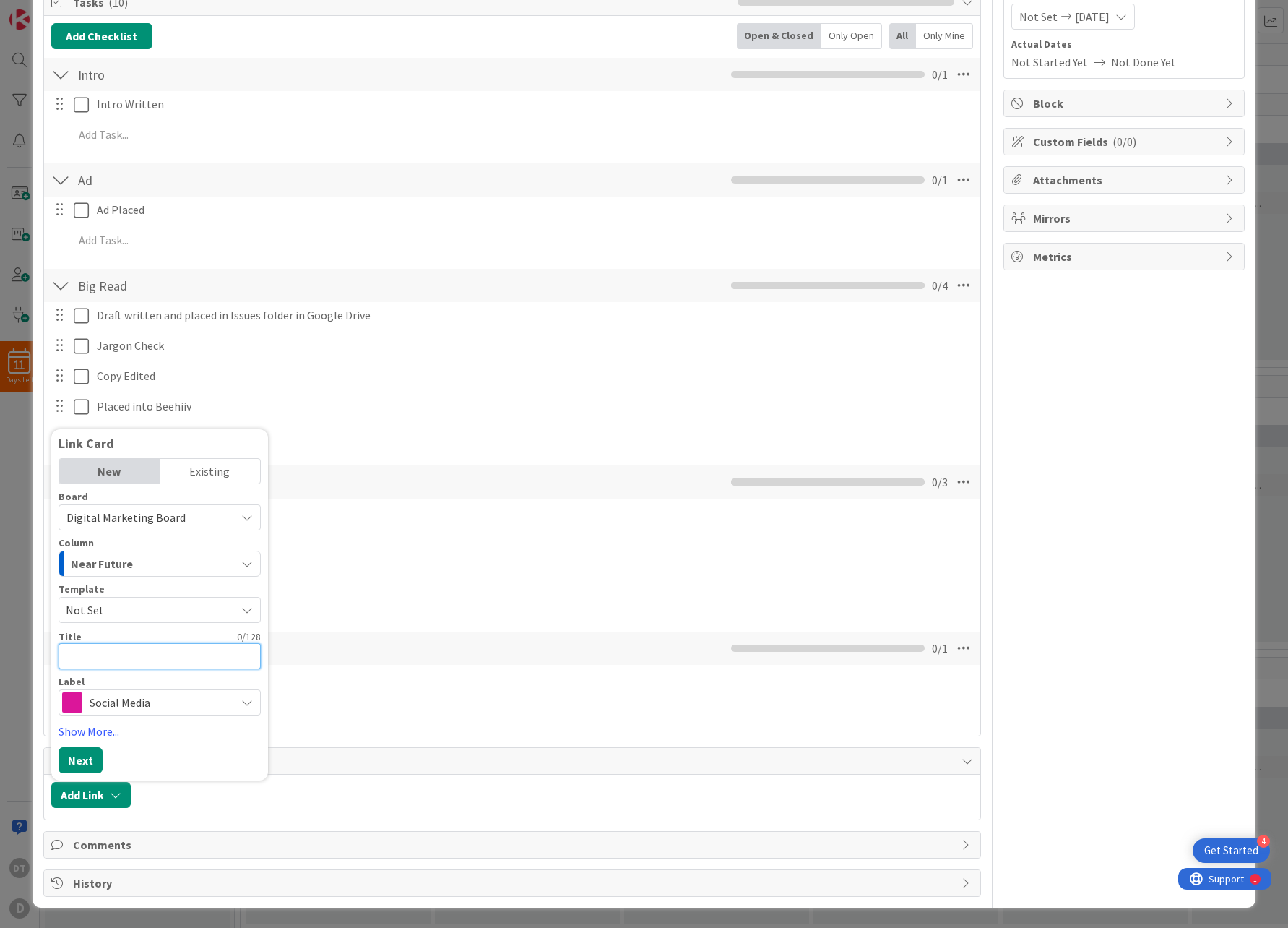
click at [109, 657] on textarea at bounding box center [159, 656] width 202 height 26
type textarea "P"
type textarea "x"
type textarea "Pro"
type textarea "x"
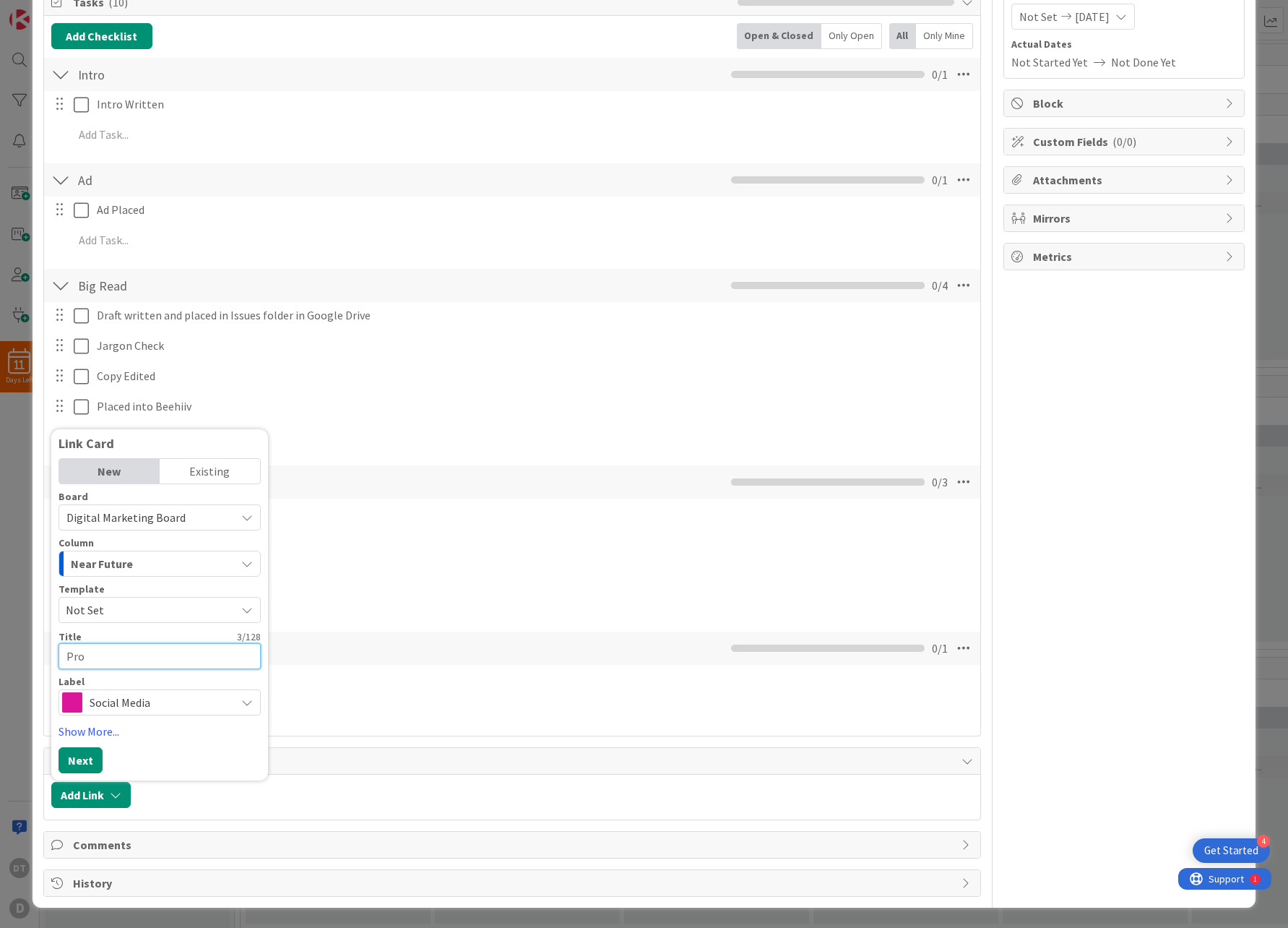
type textarea "Prom"
type textarea "x"
type textarea "Promo"
type textarea "x"
type textarea "Promoti"
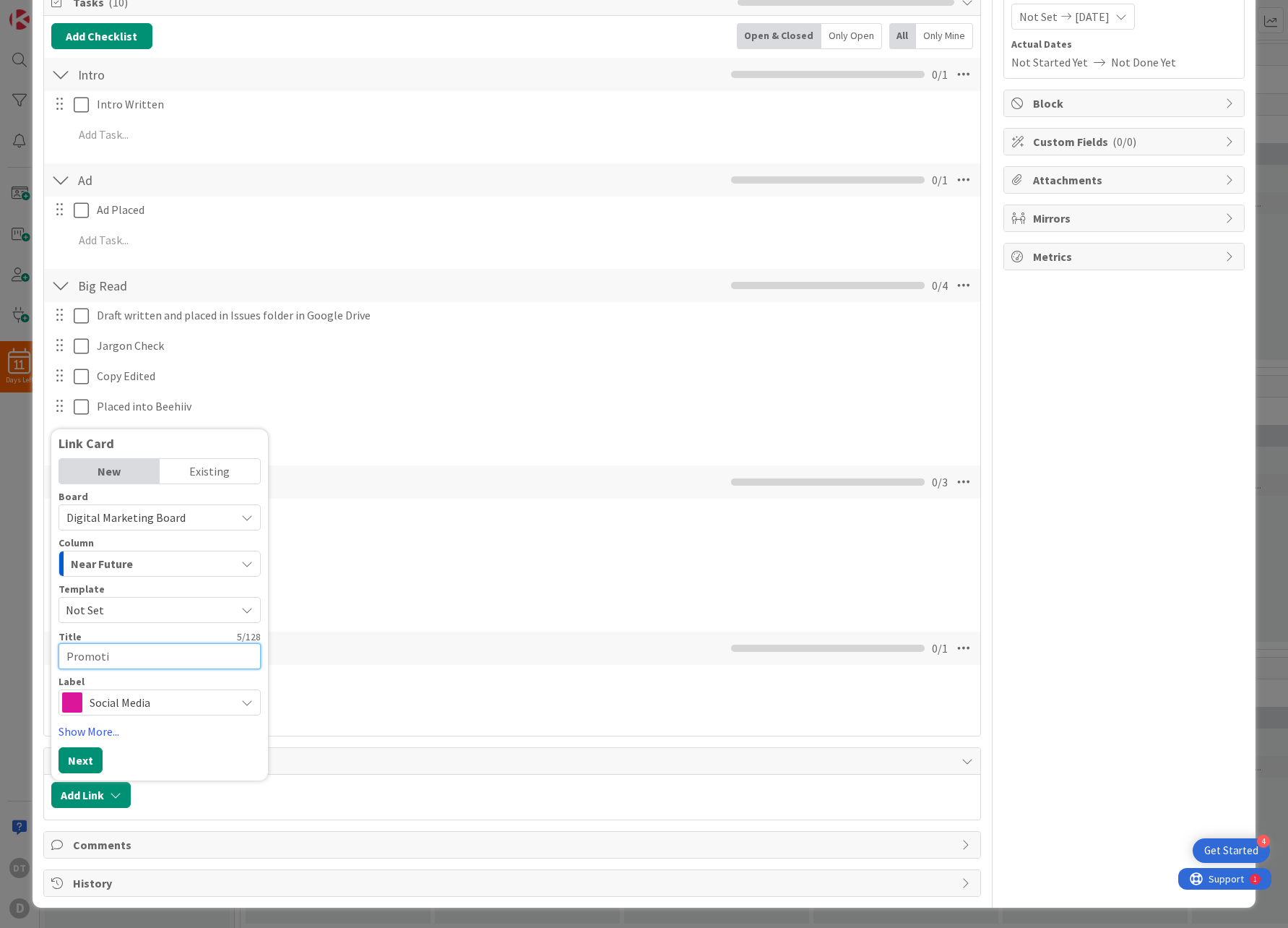
type textarea "x"
type textarea "Promotio"
type textarea "x"
type textarea "Promotion"
type textarea "x"
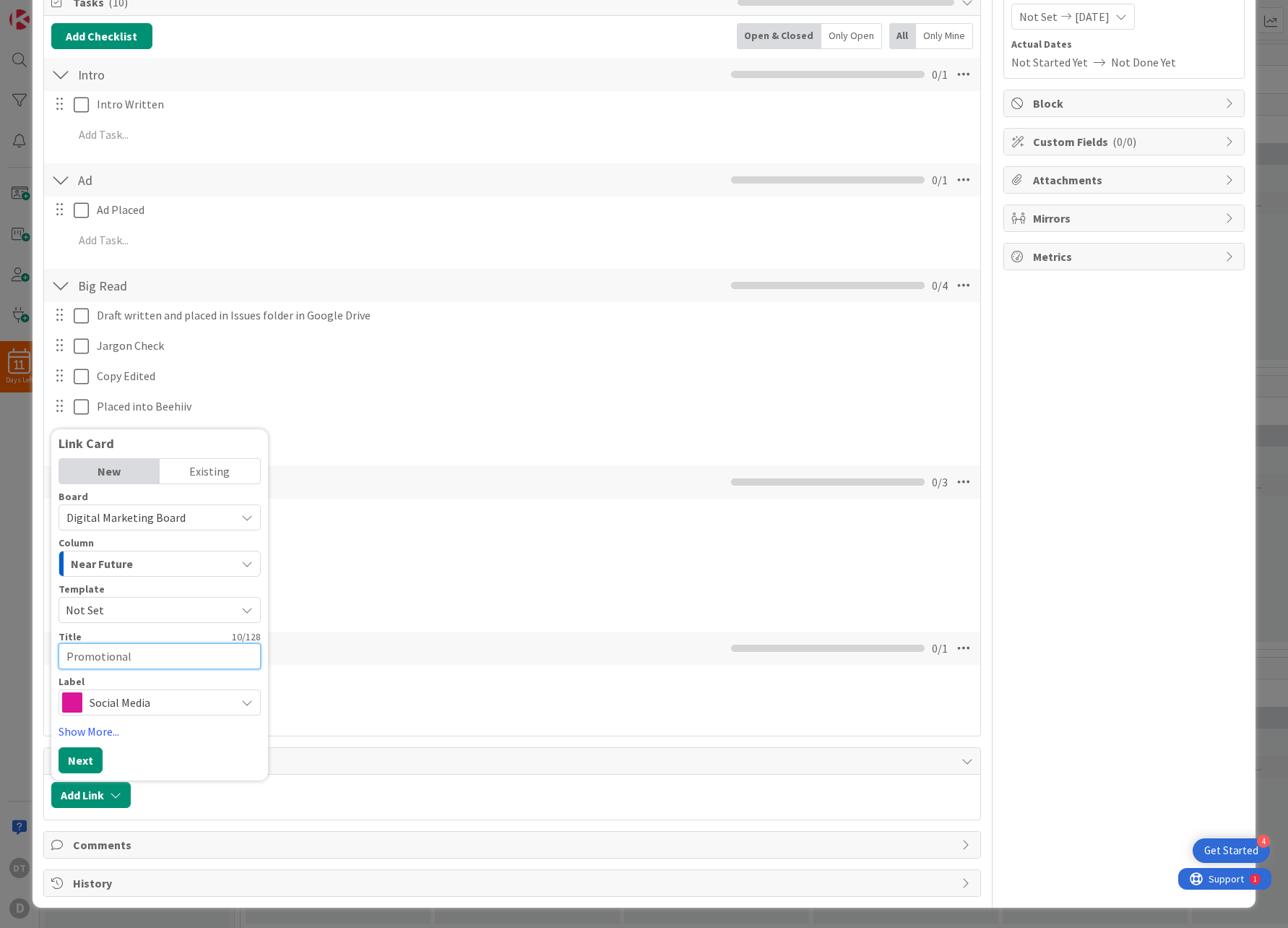
type textarea "Promotional"
type textarea "x"
type textarea "Promotional Po"
type textarea "x"
type textarea "Promotional Post"
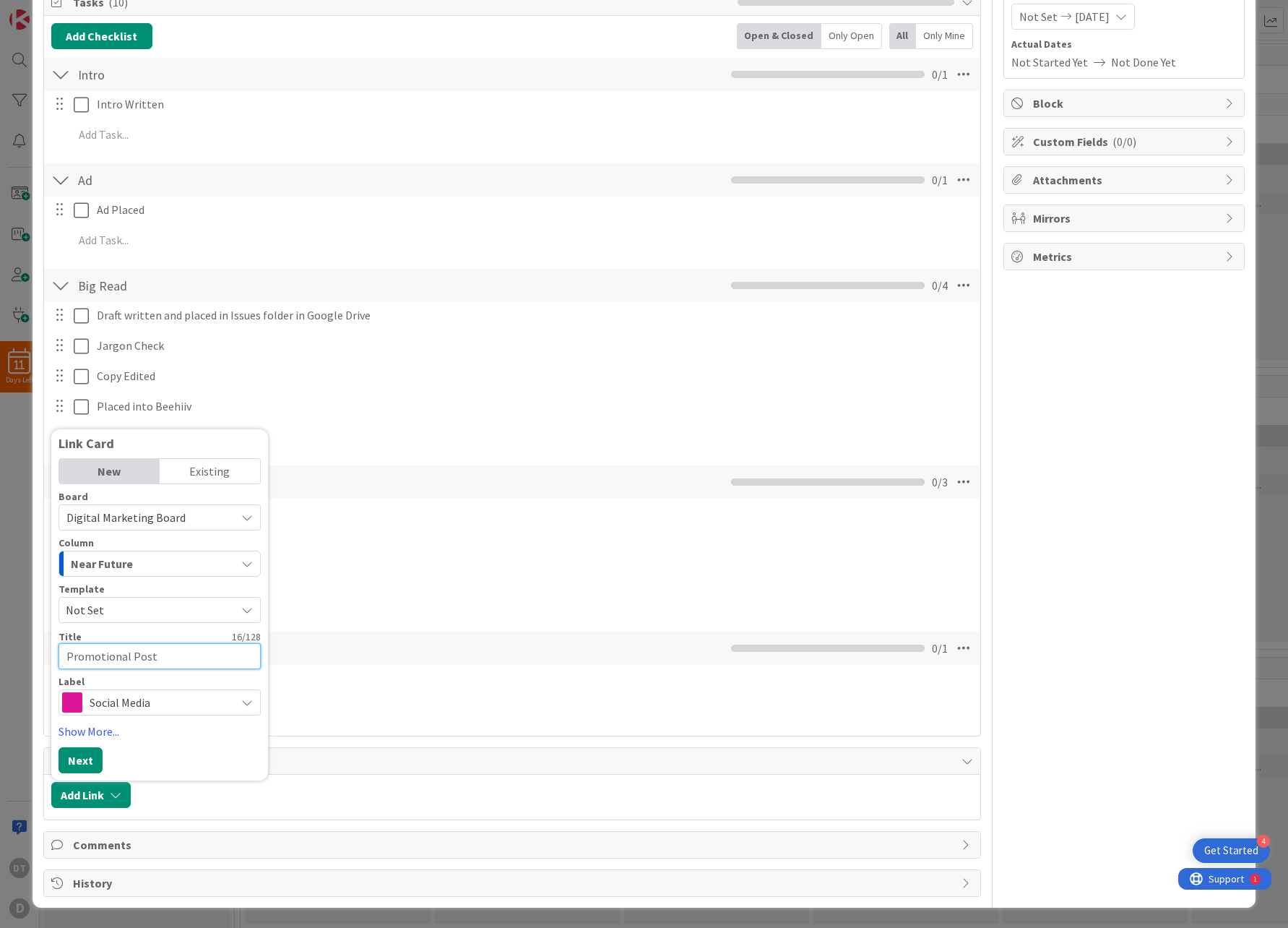
type textarea "x"
type textarea "Promotional Posts"
click at [91, 757] on button "Next" at bounding box center [80, 760] width 44 height 26
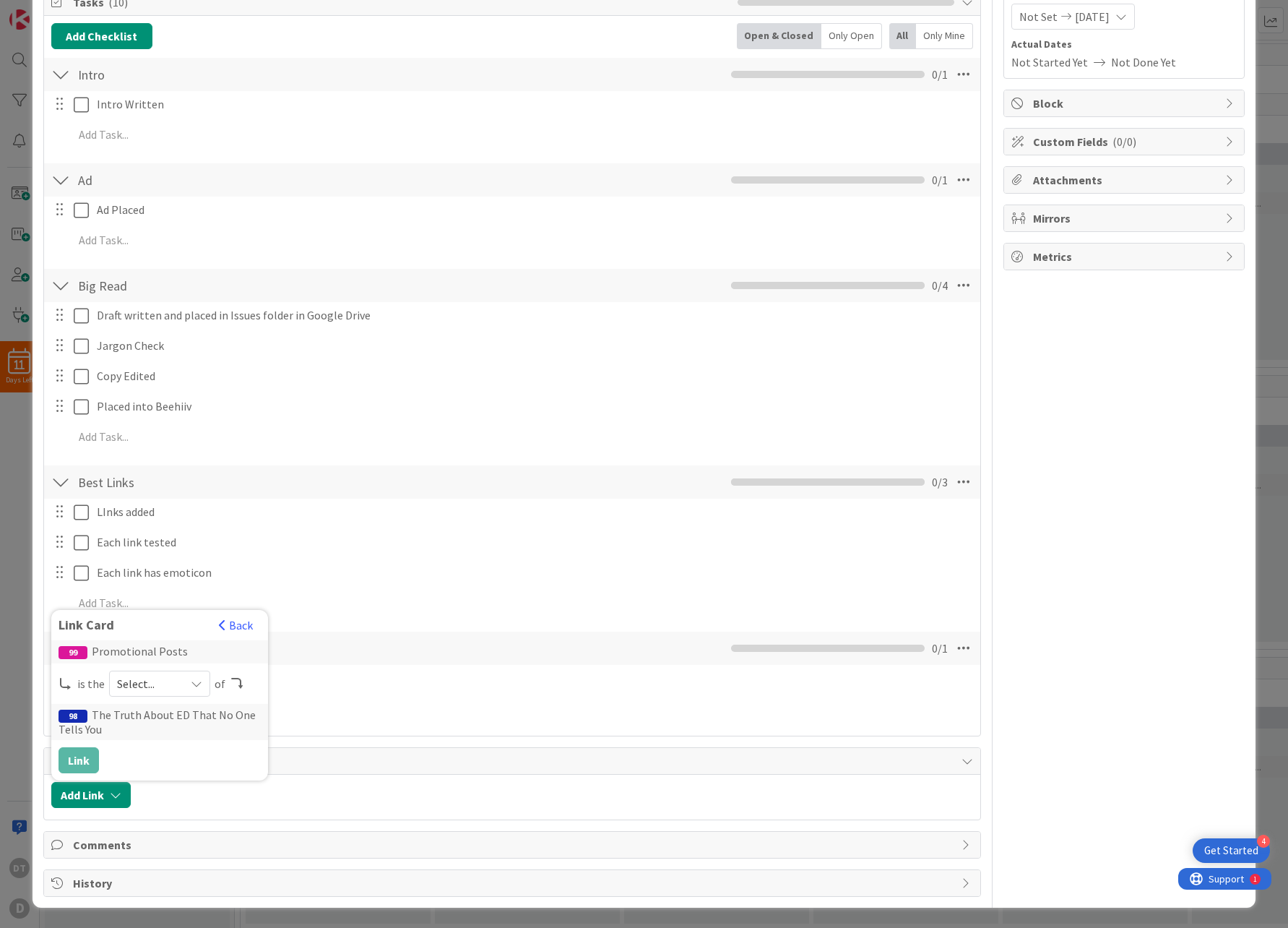
click at [166, 678] on span "Select..." at bounding box center [147, 683] width 60 height 20
click at [168, 750] on span "child" at bounding box center [236, 743] width 164 height 22
click at [82, 757] on button "Link" at bounding box center [79, 760] width 40 height 26
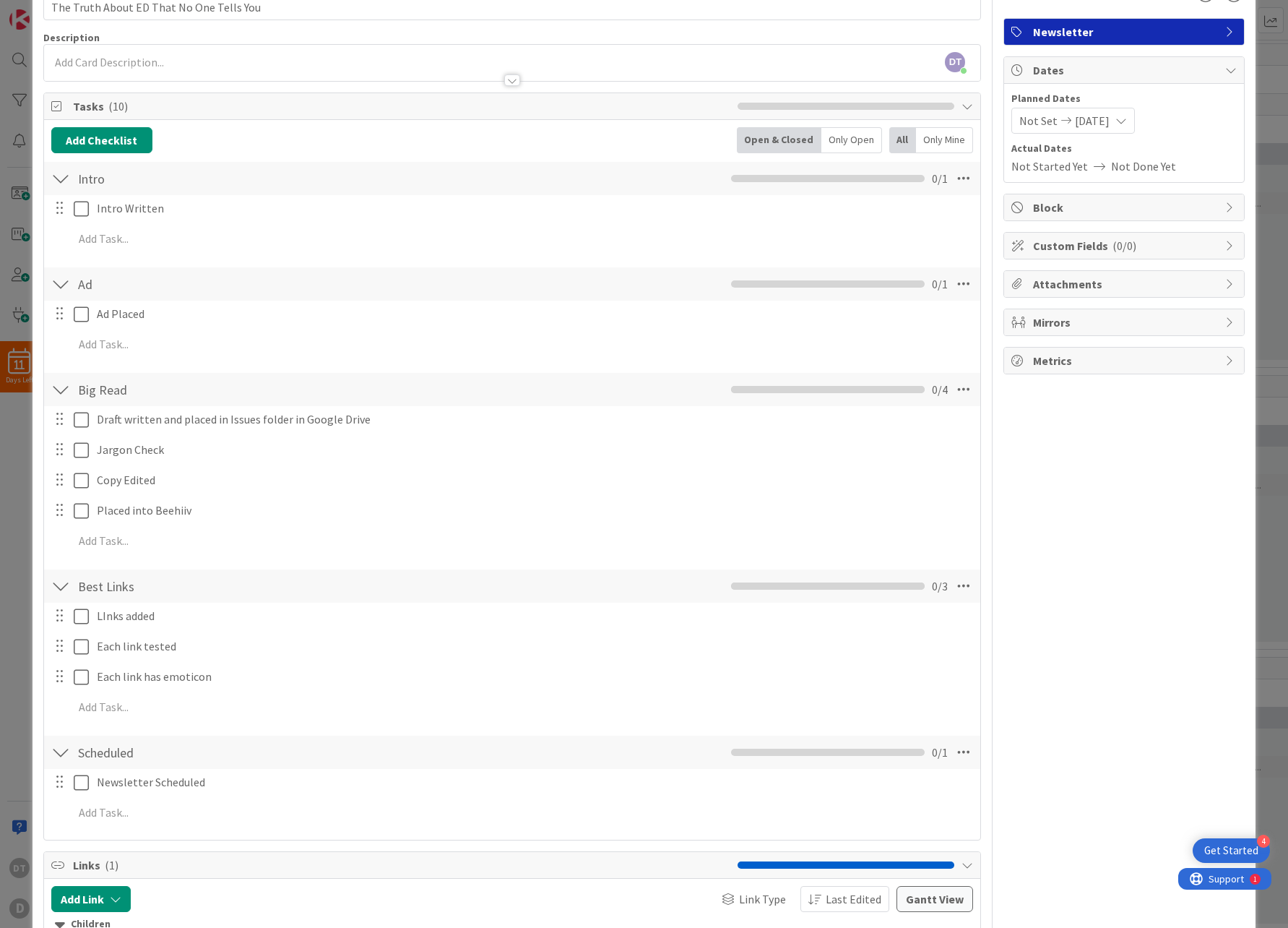
scroll to position [0, 0]
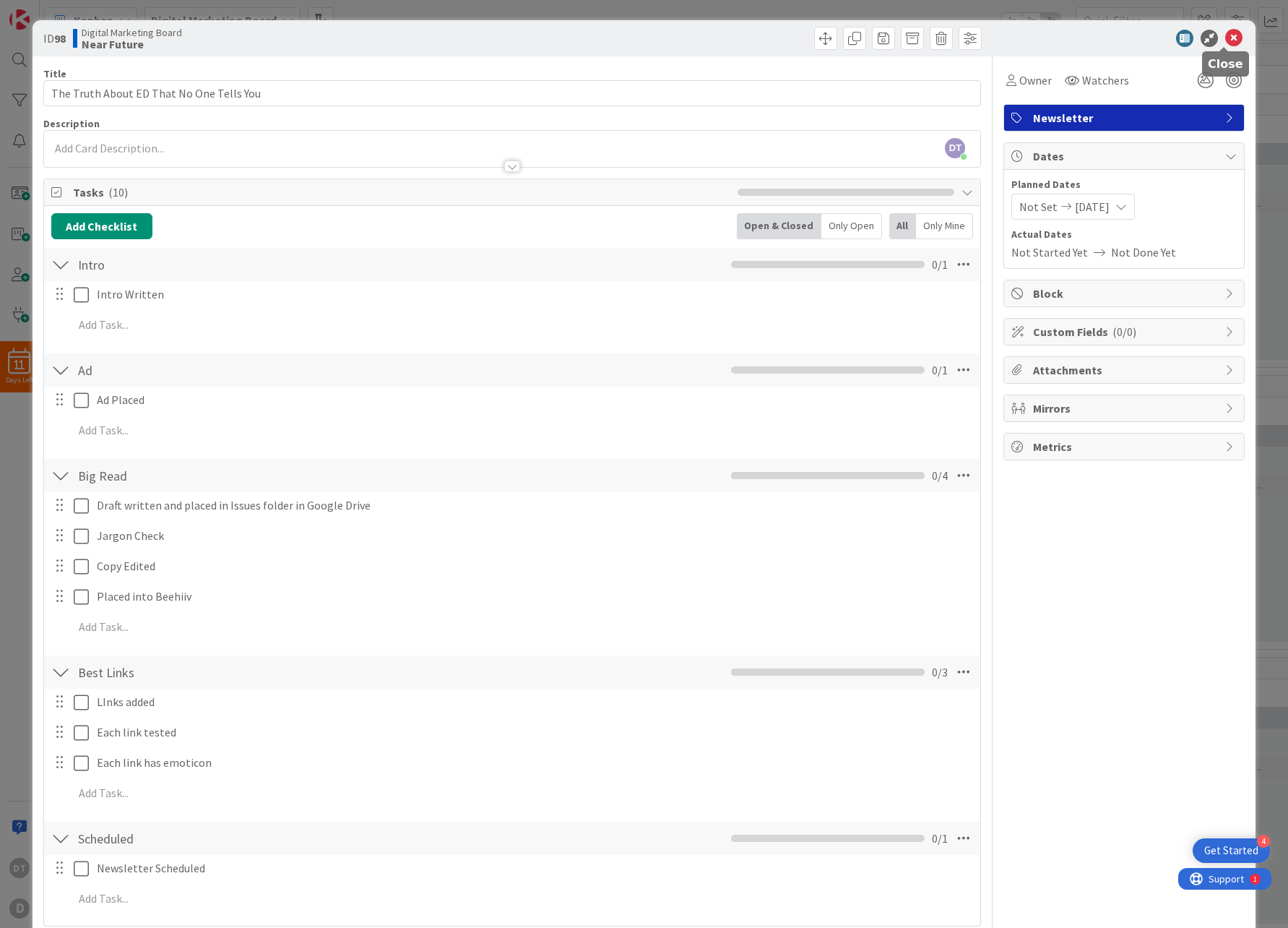
click at [1225, 35] on icon at bounding box center [1234, 38] width 17 height 17
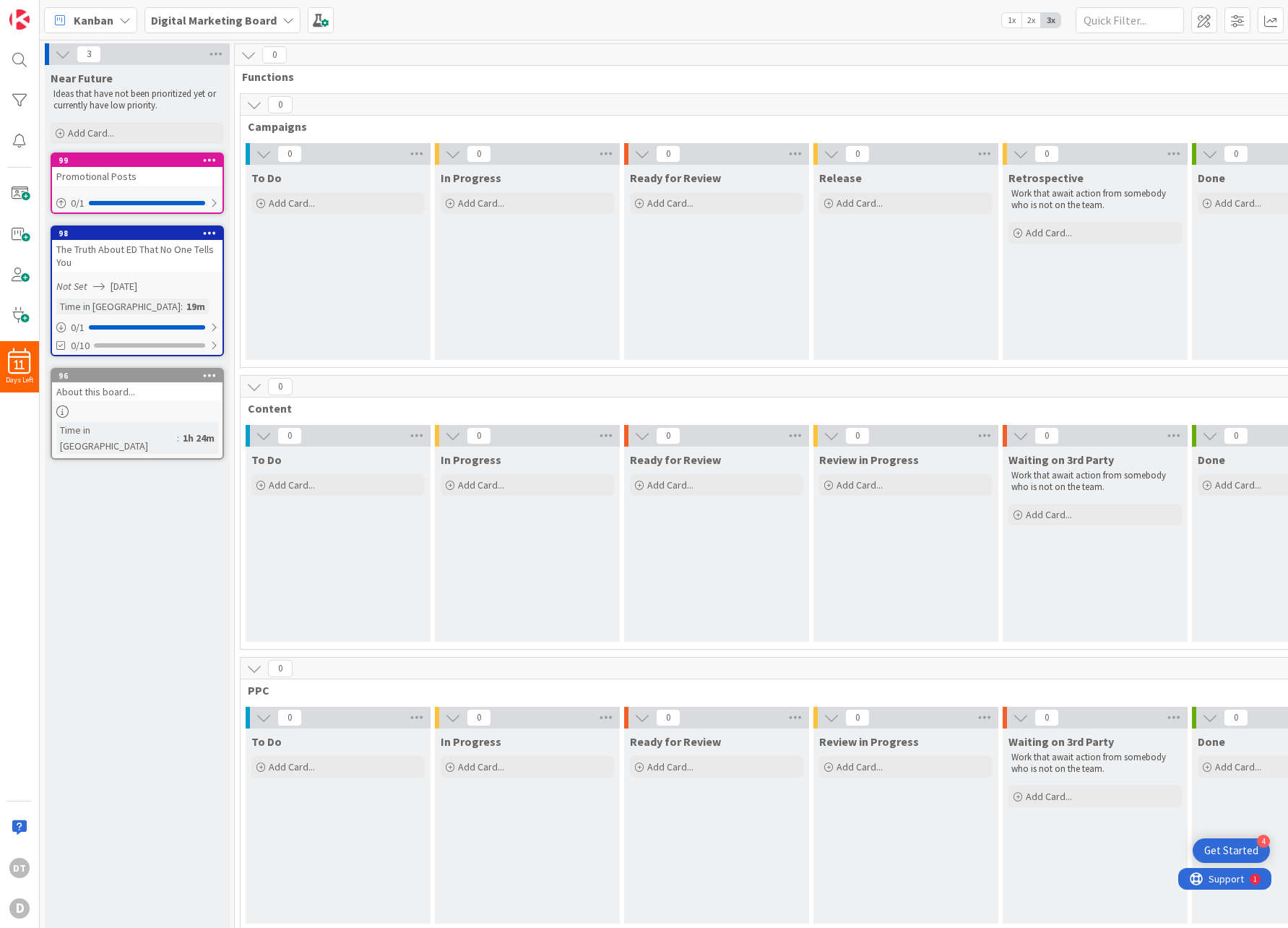
click at [122, 24] on icon at bounding box center [124, 20] width 11 height 11
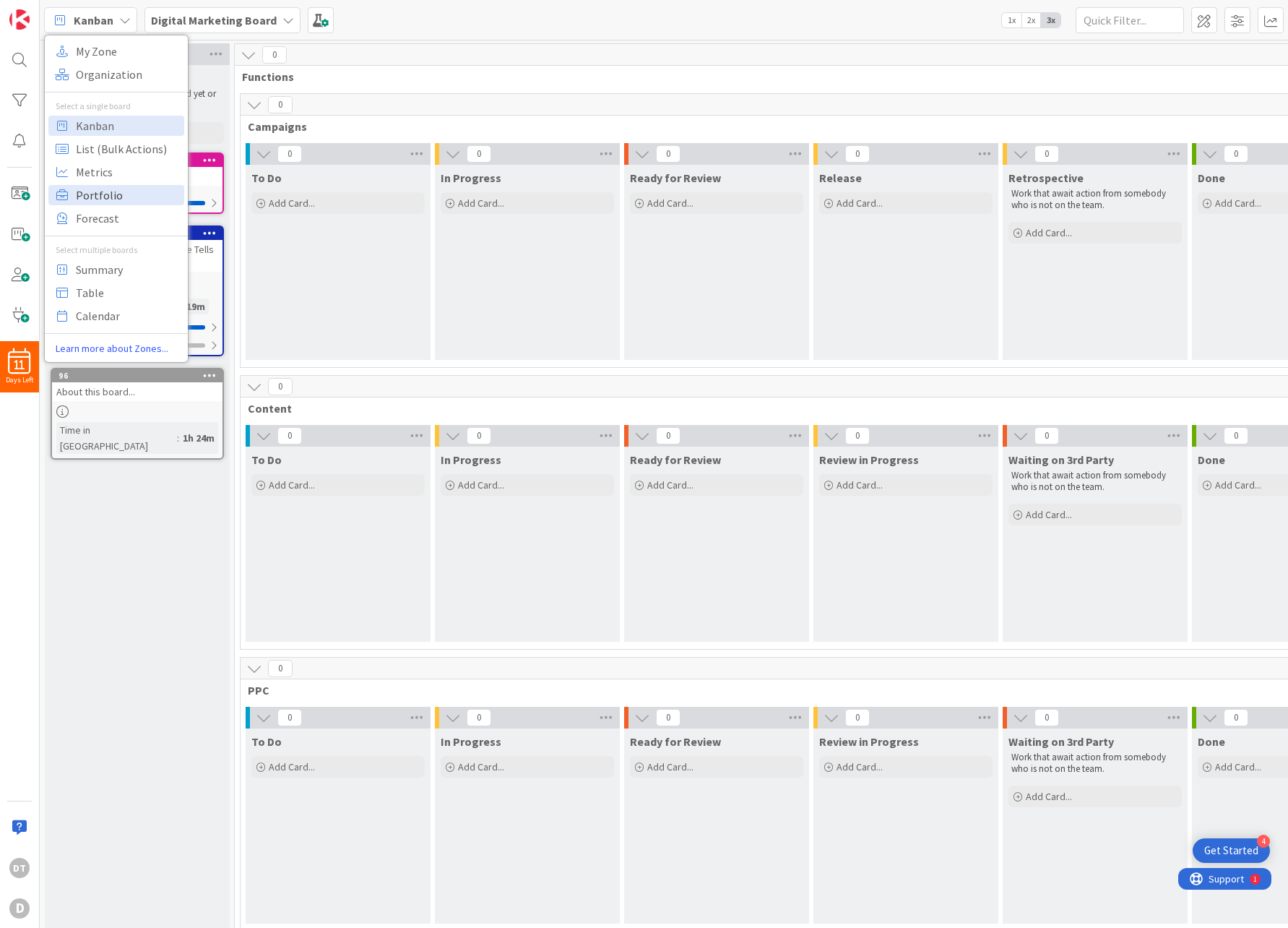
click at [101, 190] on span "Portfolio" at bounding box center [128, 195] width 104 height 22
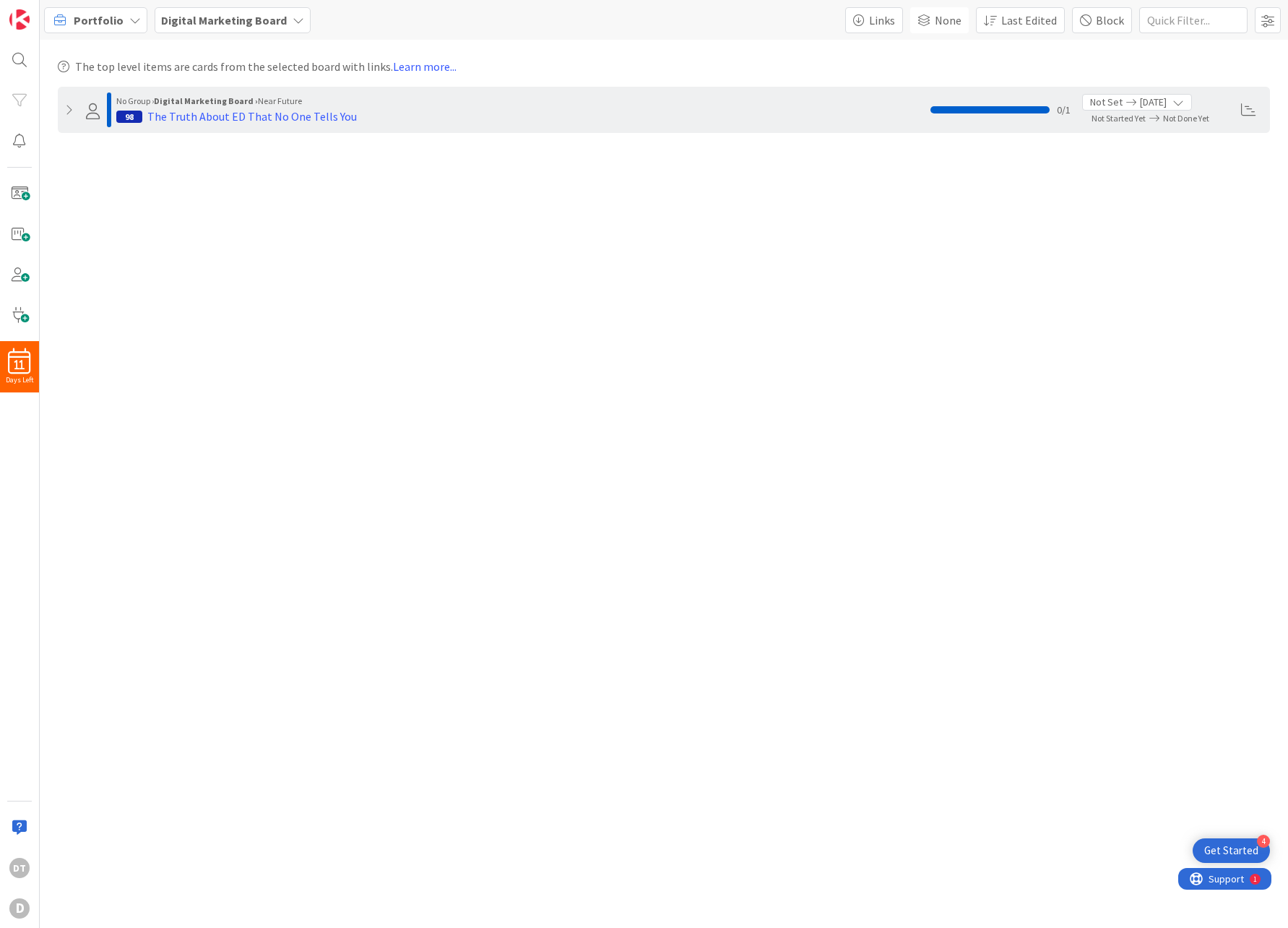
click at [109, 19] on span "Portfolio" at bounding box center [98, 20] width 50 height 17
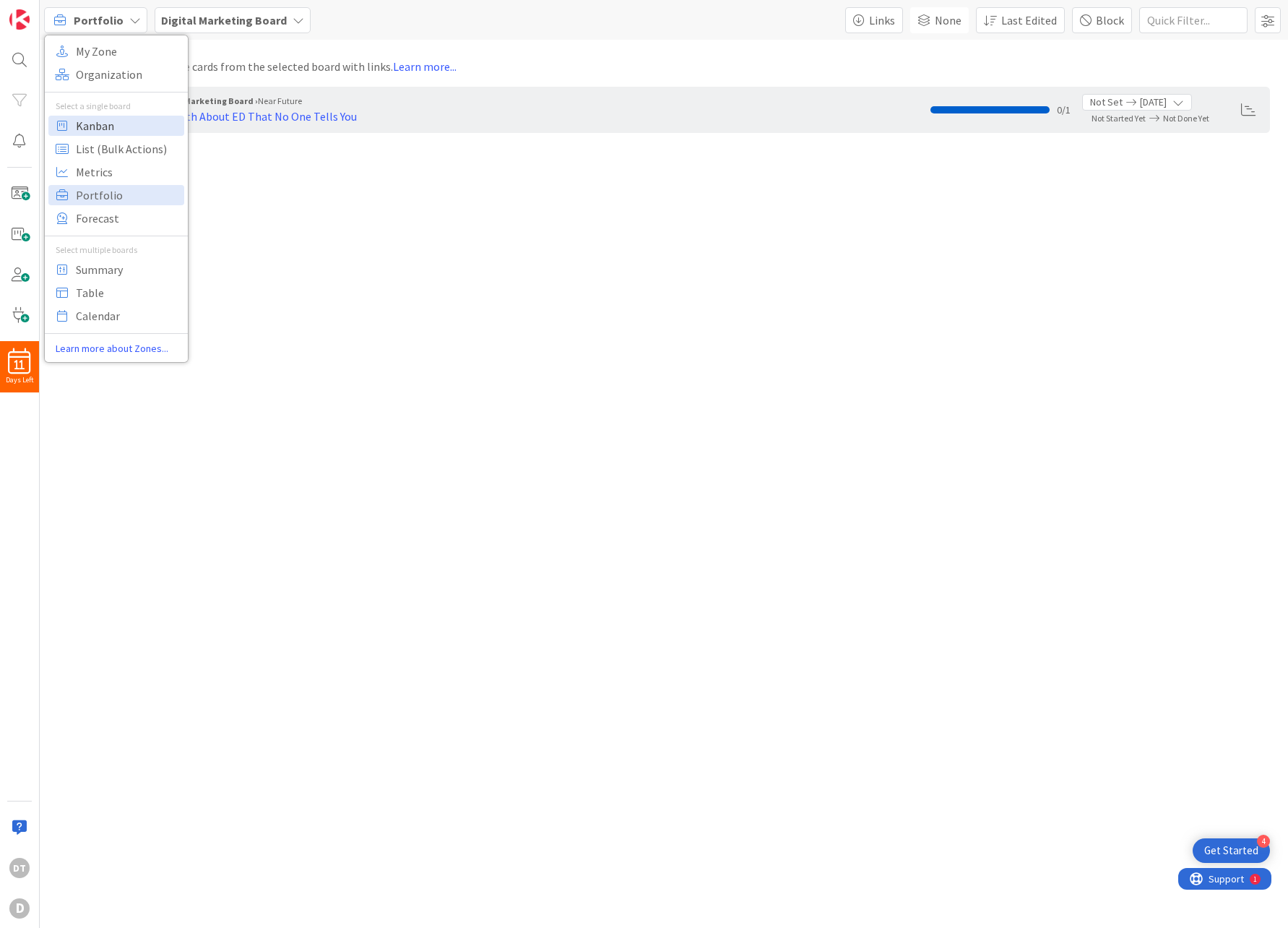
click at [103, 134] on span "Kanban" at bounding box center [128, 125] width 104 height 22
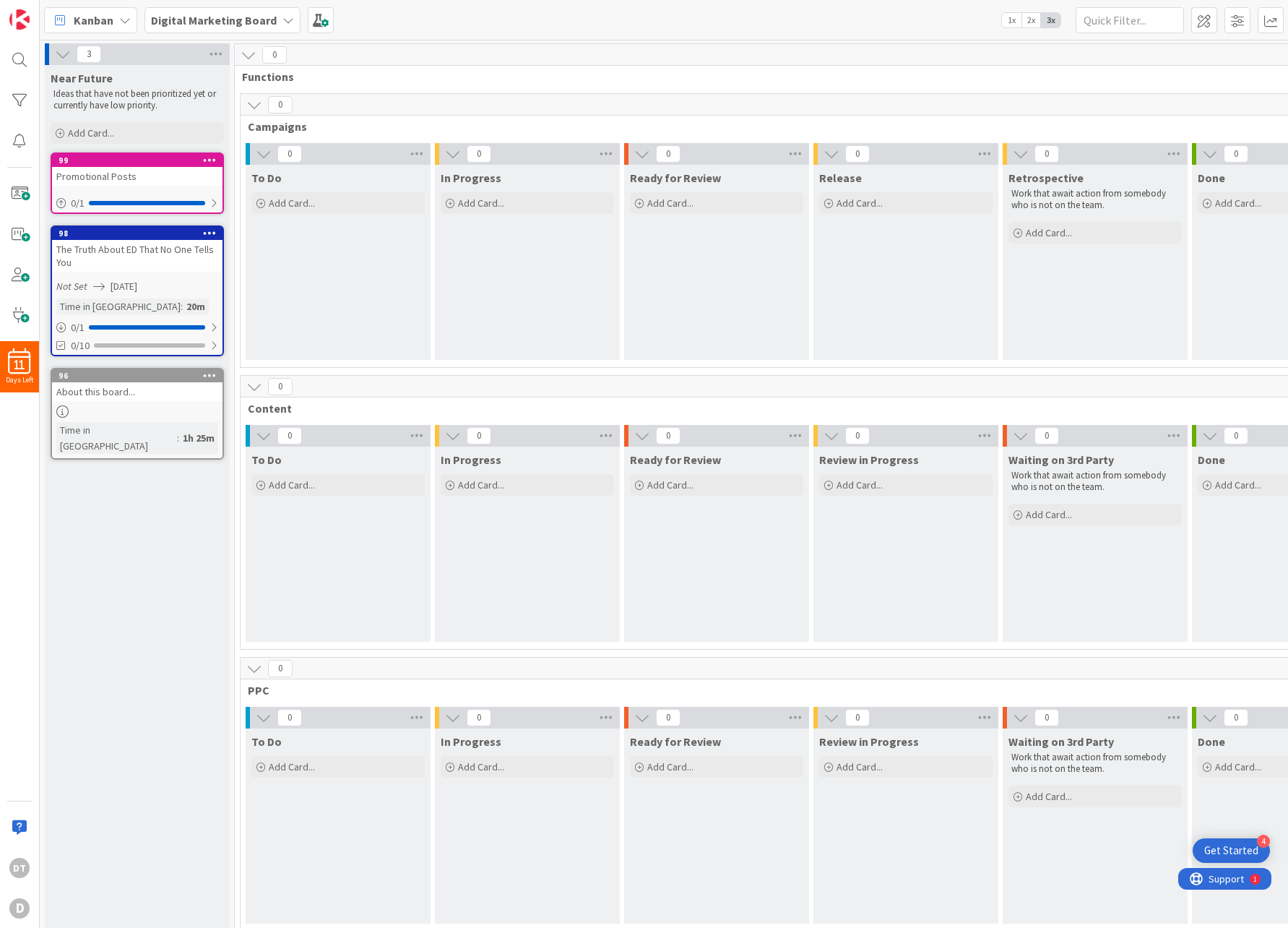
click at [145, 171] on div "Promotional Posts" at bounding box center [136, 176] width 171 height 18
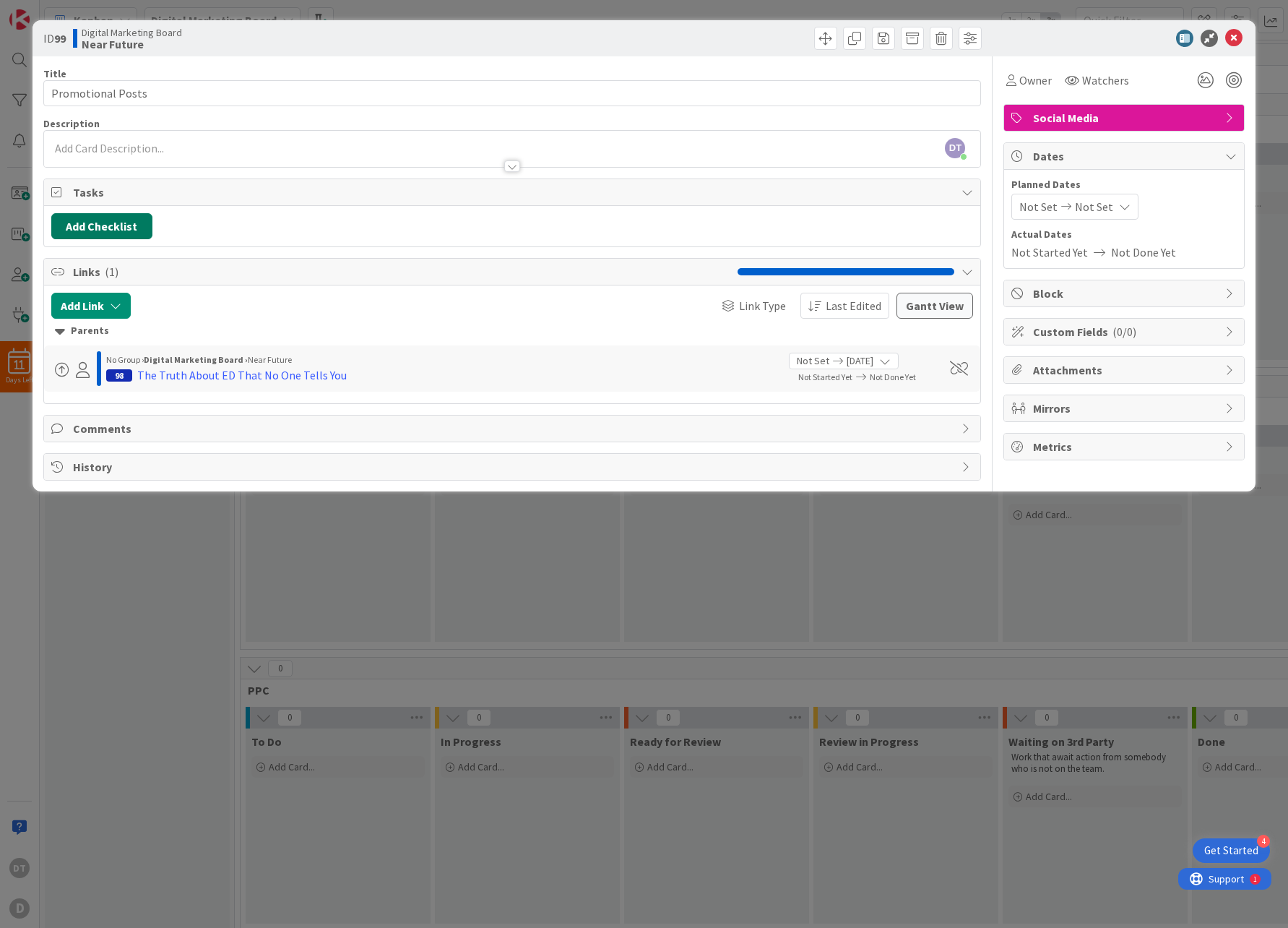
click at [109, 227] on button "Add Checklist" at bounding box center [102, 227] width 101 height 26
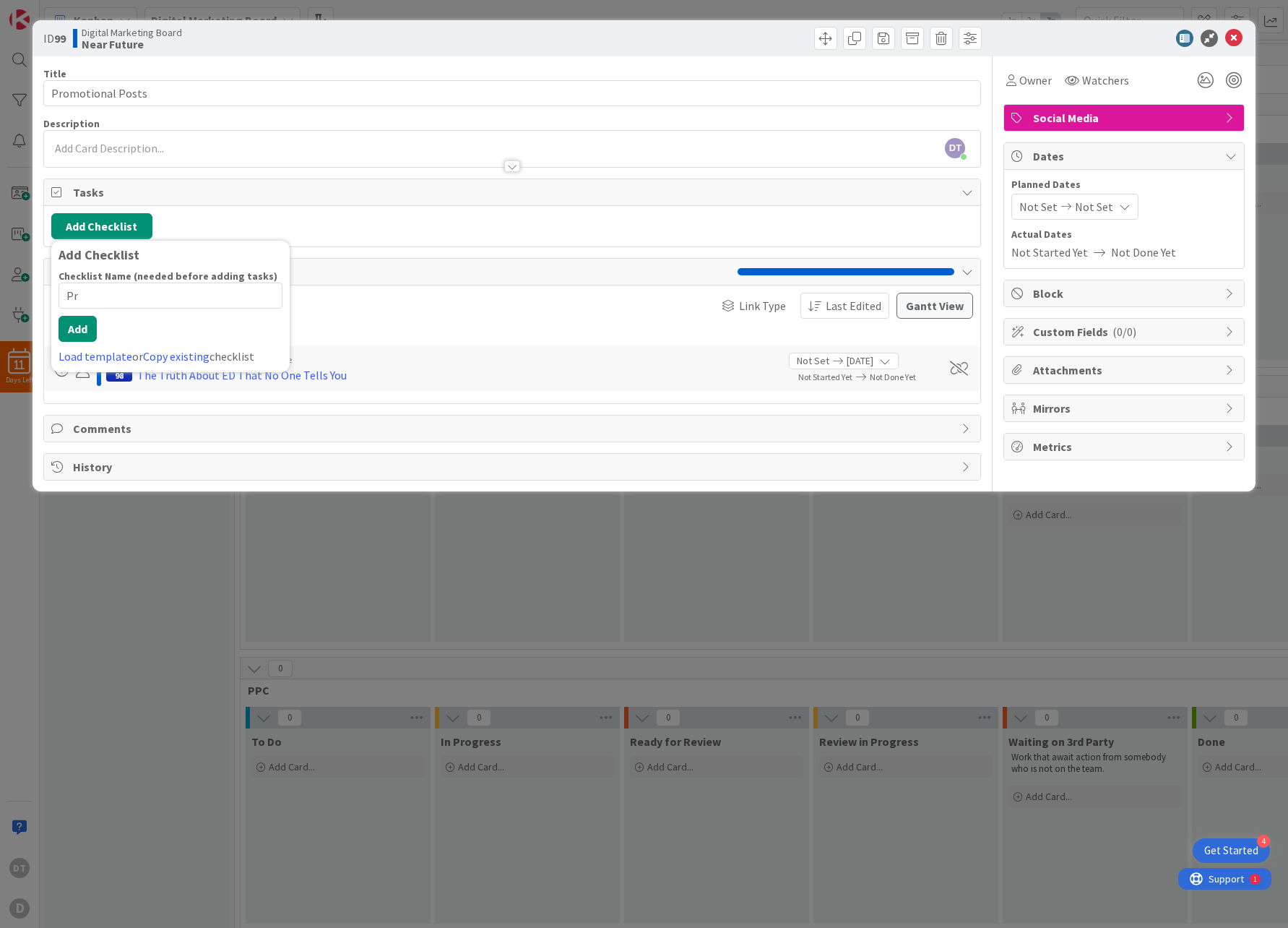
type input "P"
type input "Posts"
click at [81, 326] on button "Add" at bounding box center [78, 329] width 38 height 26
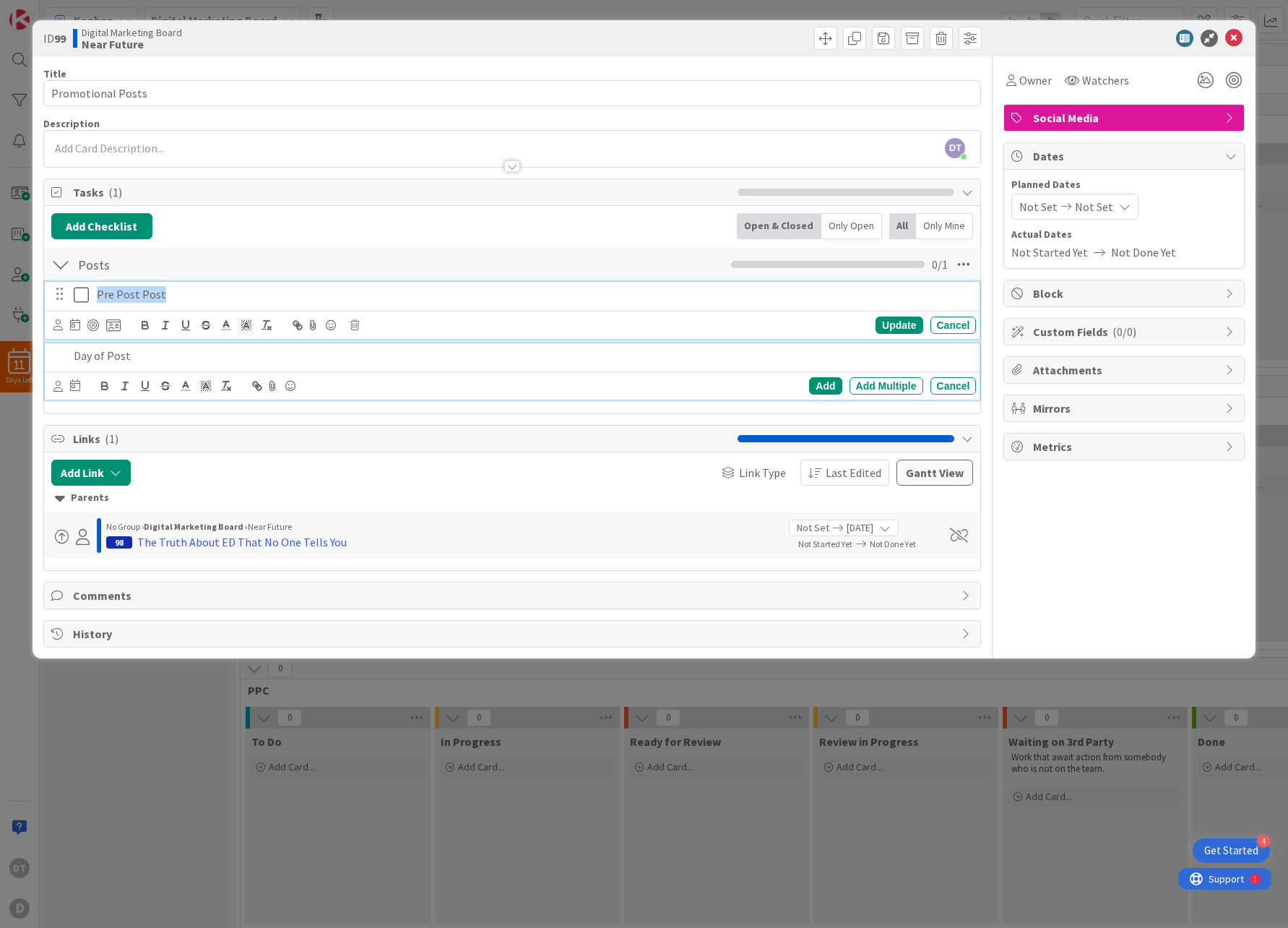
drag, startPoint x: 96, startPoint y: 293, endPoint x: 184, endPoint y: 301, distance: 88.4
click at [184, 301] on p "Pre Post Post" at bounding box center [533, 294] width 874 height 17
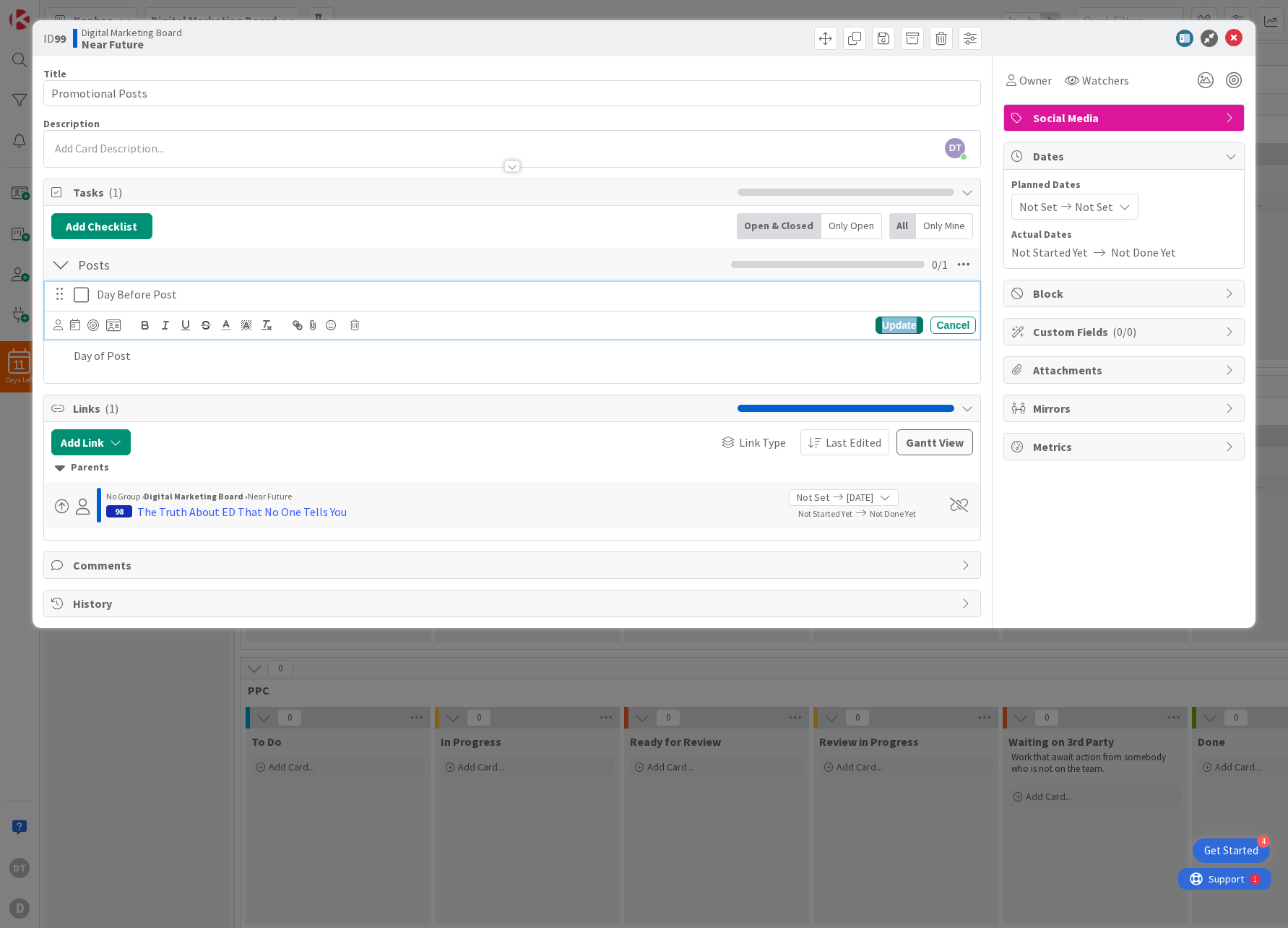
click at [906, 326] on div "Update" at bounding box center [899, 325] width 47 height 17
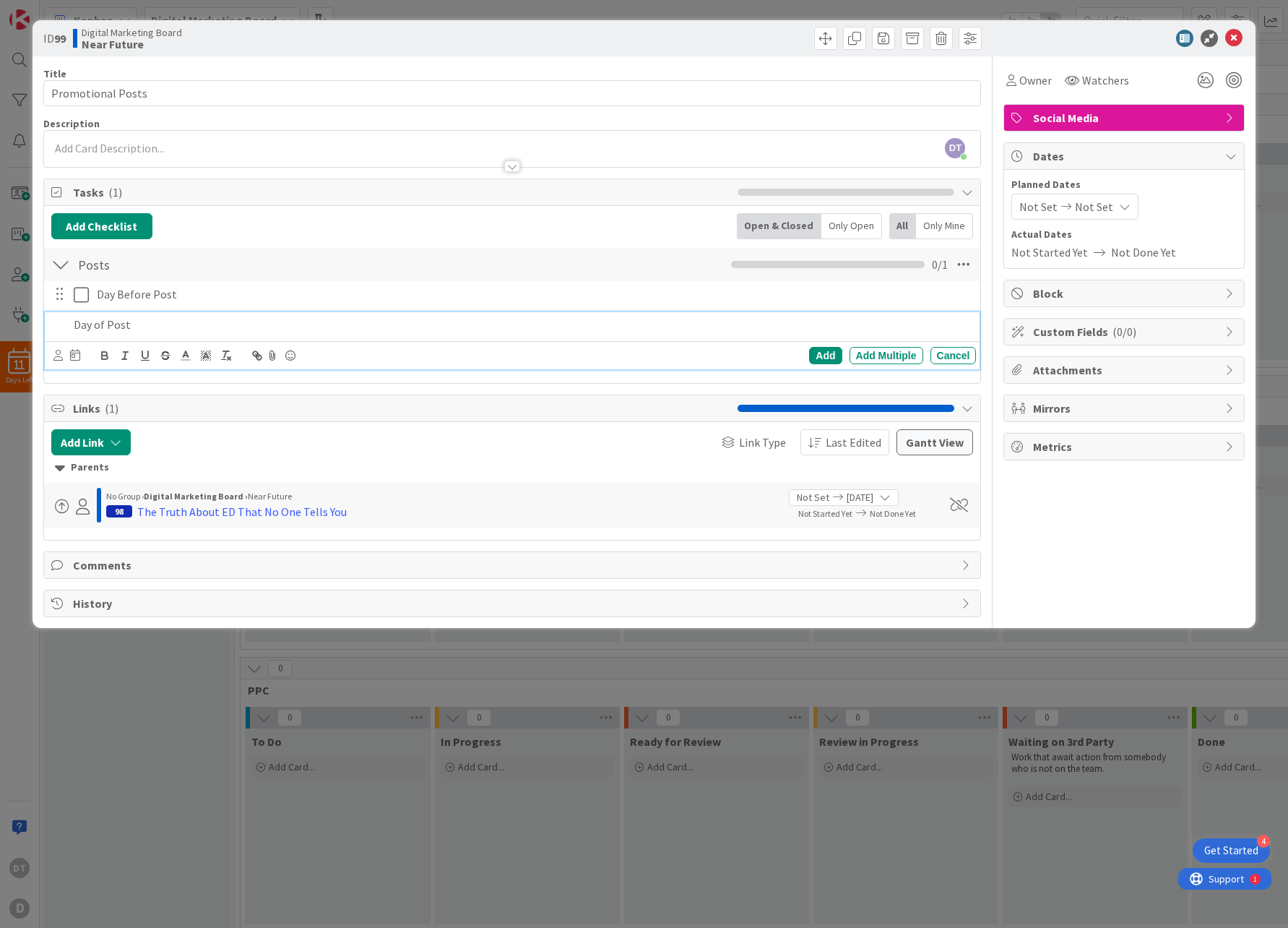
click at [201, 332] on p "Day of Post" at bounding box center [522, 324] width 897 height 17
click at [829, 352] on div "Add" at bounding box center [825, 355] width 32 height 17
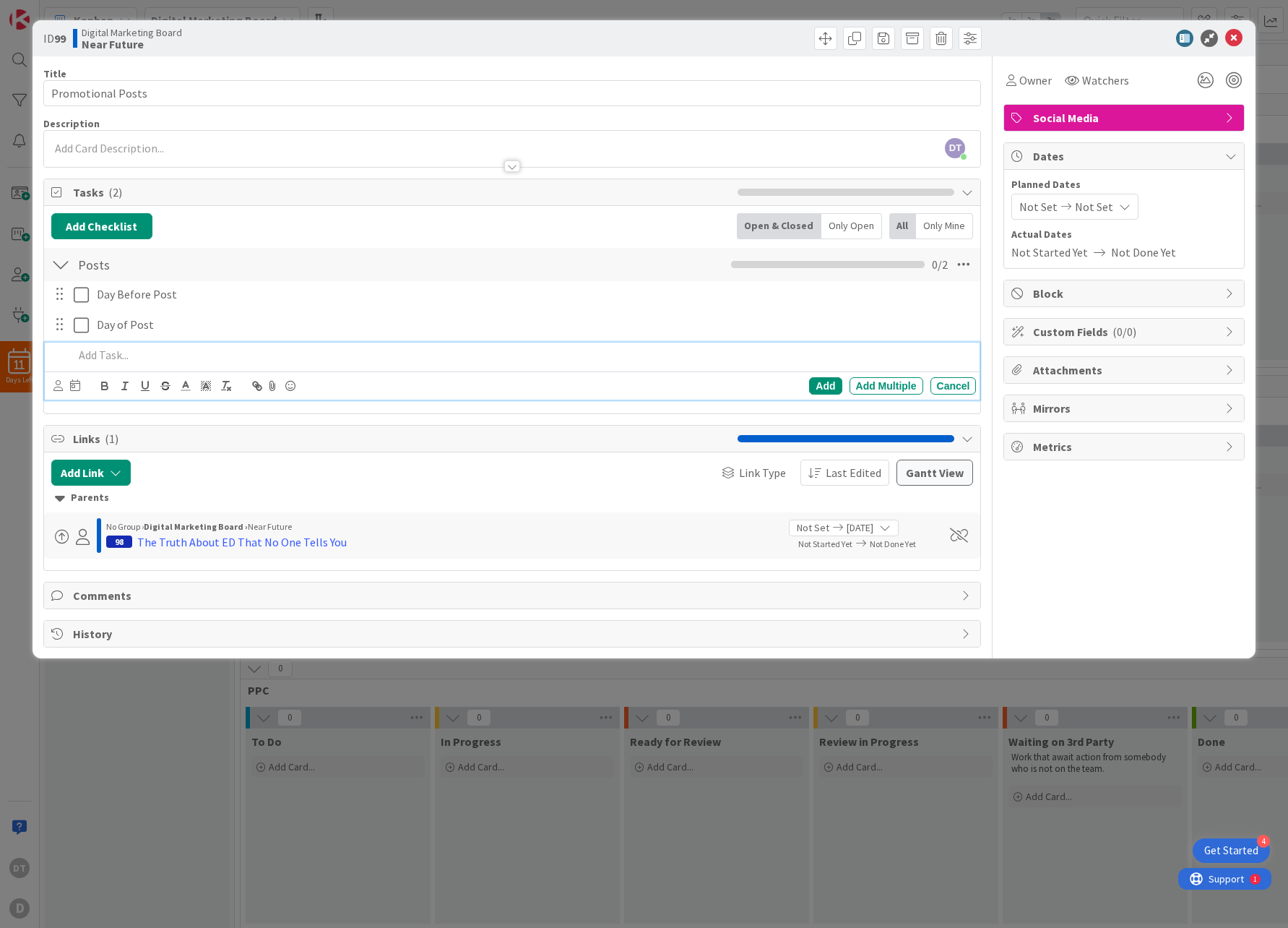
click at [173, 358] on p at bounding box center [522, 354] width 897 height 17
click at [881, 379] on div "Add Multiple" at bounding box center [886, 386] width 73 height 17
click at [162, 355] on p at bounding box center [522, 354] width 897 height 17
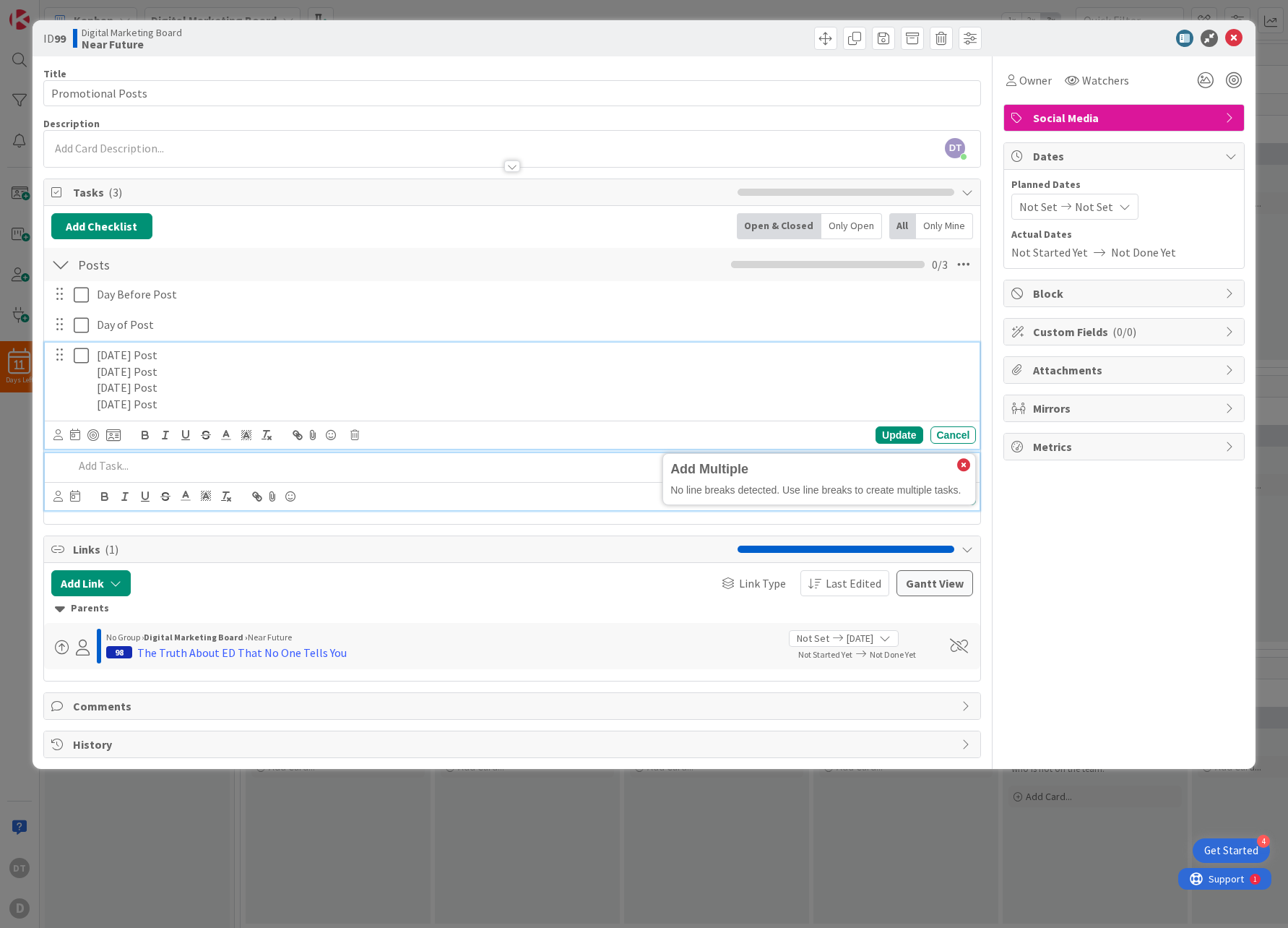
click at [202, 399] on p "Thursday Post" at bounding box center [533, 404] width 874 height 17
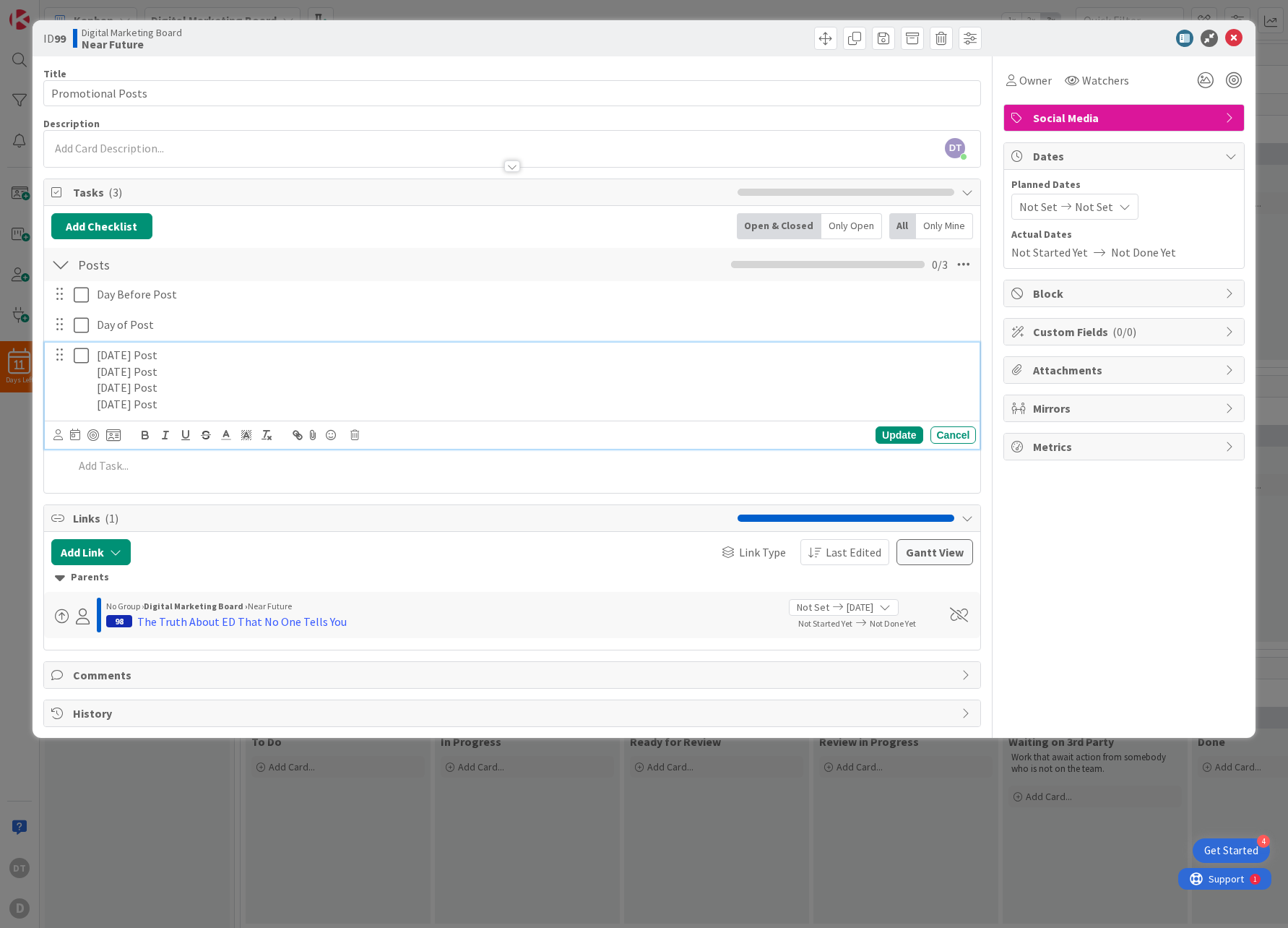
drag, startPoint x: 198, startPoint y: 401, endPoint x: 100, endPoint y: 354, distance: 108.7
click at [100, 354] on div "Monday Post Tuesday Post Wednesday Post Thursday Post" at bounding box center [533, 379] width 885 height 74
click at [964, 429] on div "Cancel" at bounding box center [953, 435] width 46 height 17
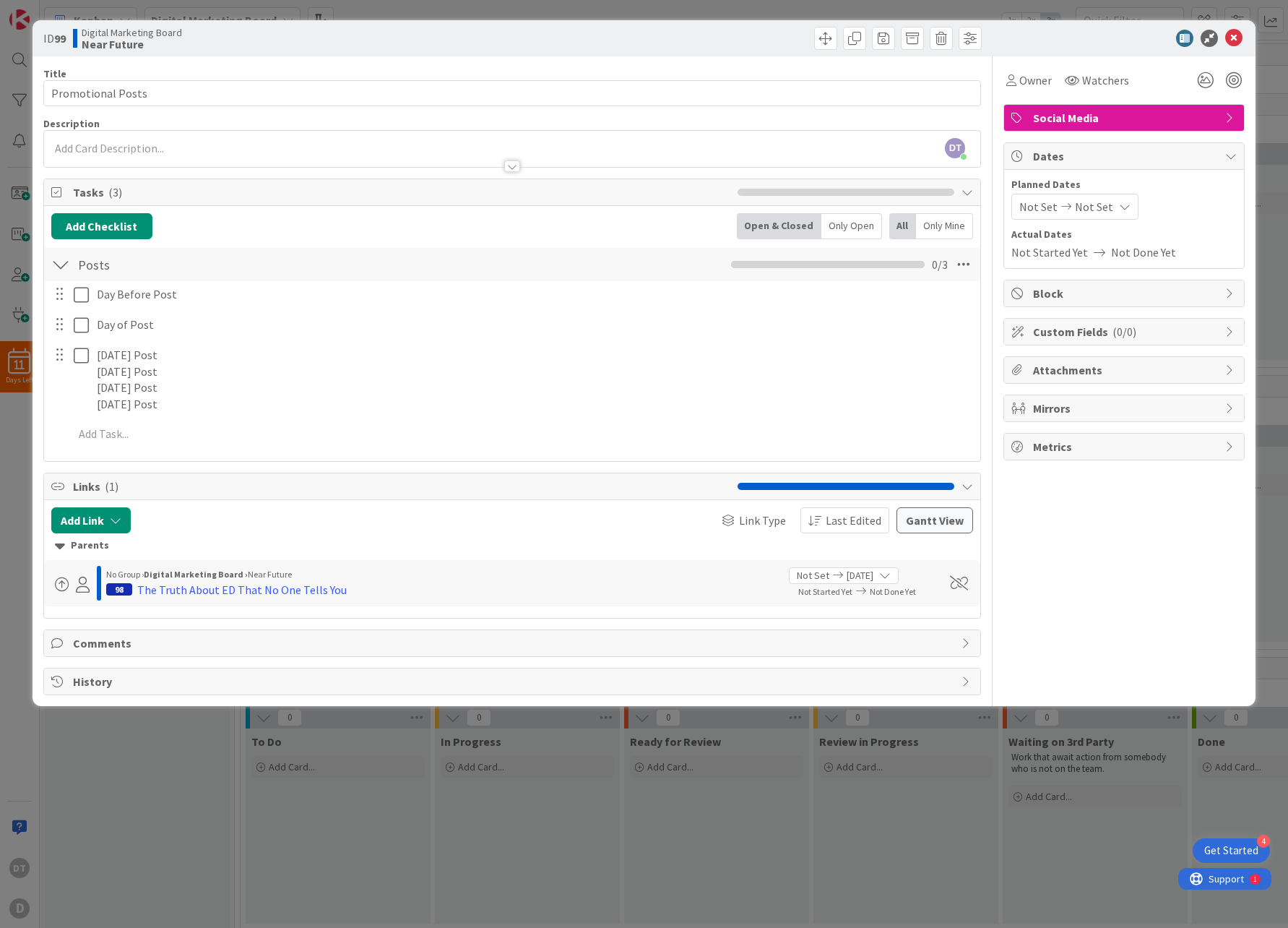
click at [68, 355] on div at bounding box center [59, 354] width 18 height 22
click at [66, 355] on div at bounding box center [59, 354] width 18 height 22
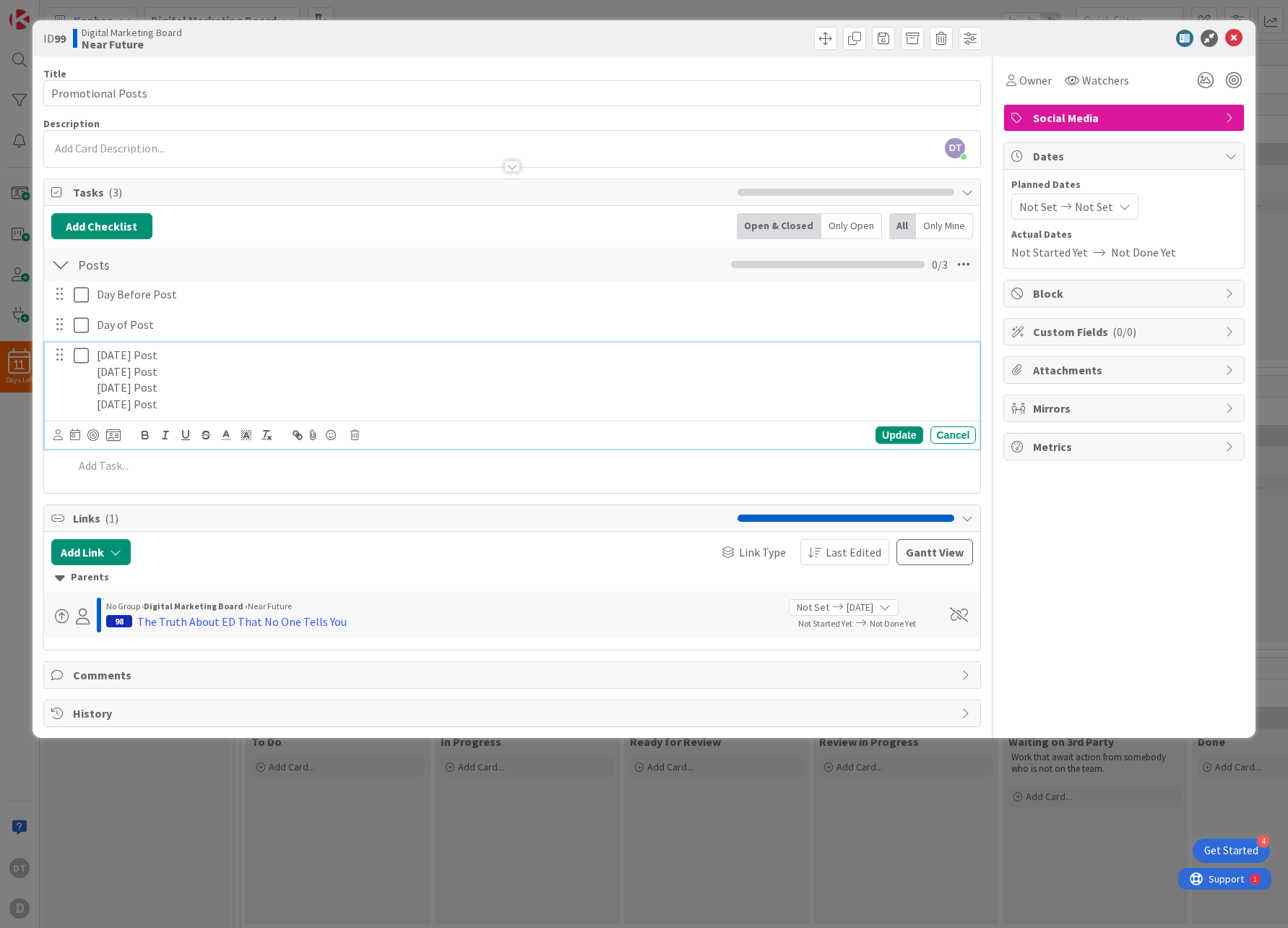
click at [184, 405] on p "Thursday Post" at bounding box center [533, 404] width 874 height 17
drag, startPoint x: 168, startPoint y: 405, endPoint x: 97, endPoint y: 352, distance: 88.6
click at [97, 352] on div "Monday Post Tuesday Post Wednesday Post Thursday Post" at bounding box center [533, 379] width 885 height 74
copy div "Monday Post Tuesday Post Wednesday Post Thursday Post"
click at [357, 436] on icon at bounding box center [355, 435] width 9 height 10
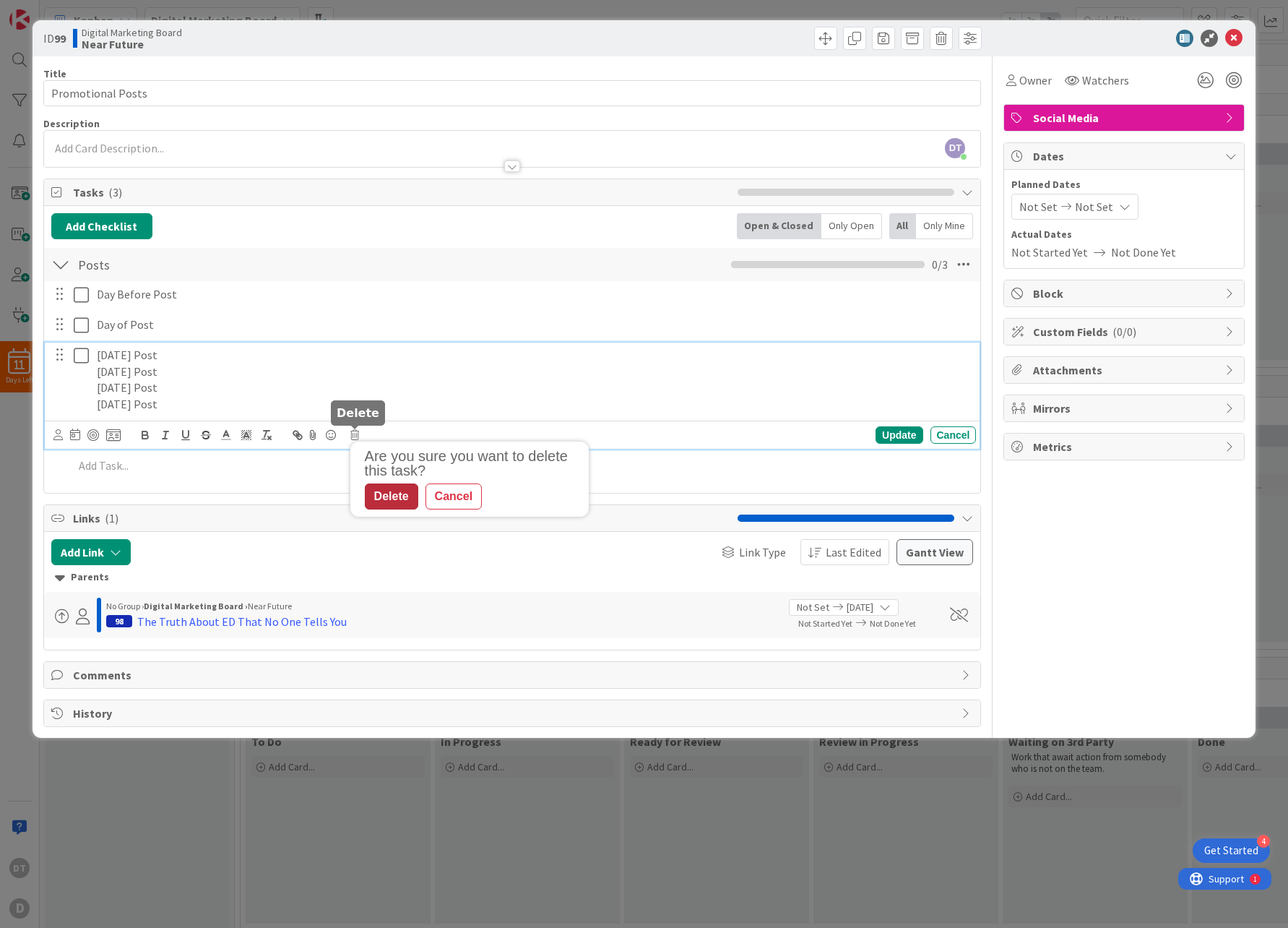
click at [387, 496] on div "Delete" at bounding box center [391, 497] width 53 height 26
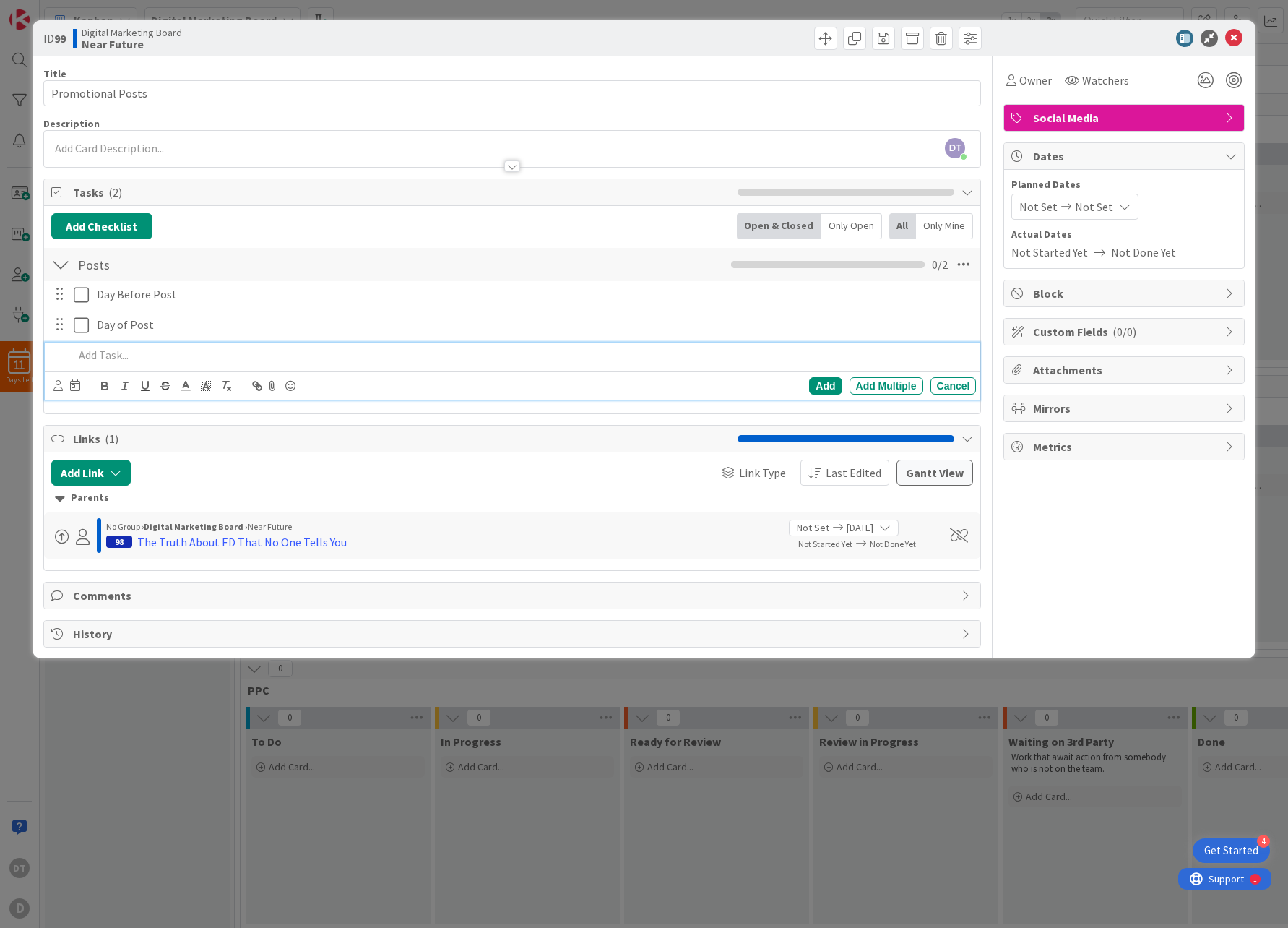
click at [114, 351] on p at bounding box center [522, 354] width 897 height 17
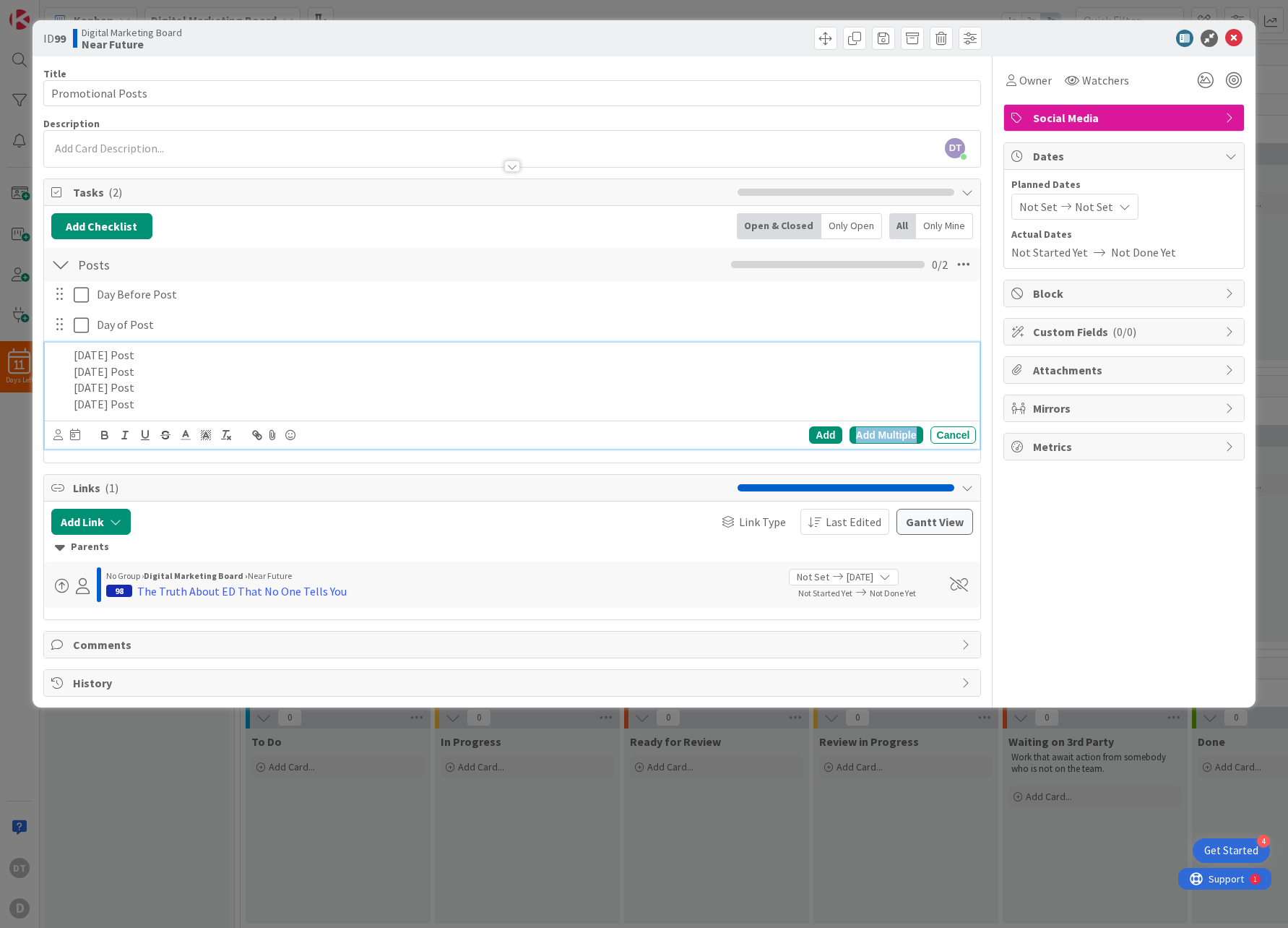
click at [909, 434] on div "Add Multiple" at bounding box center [886, 435] width 73 height 17
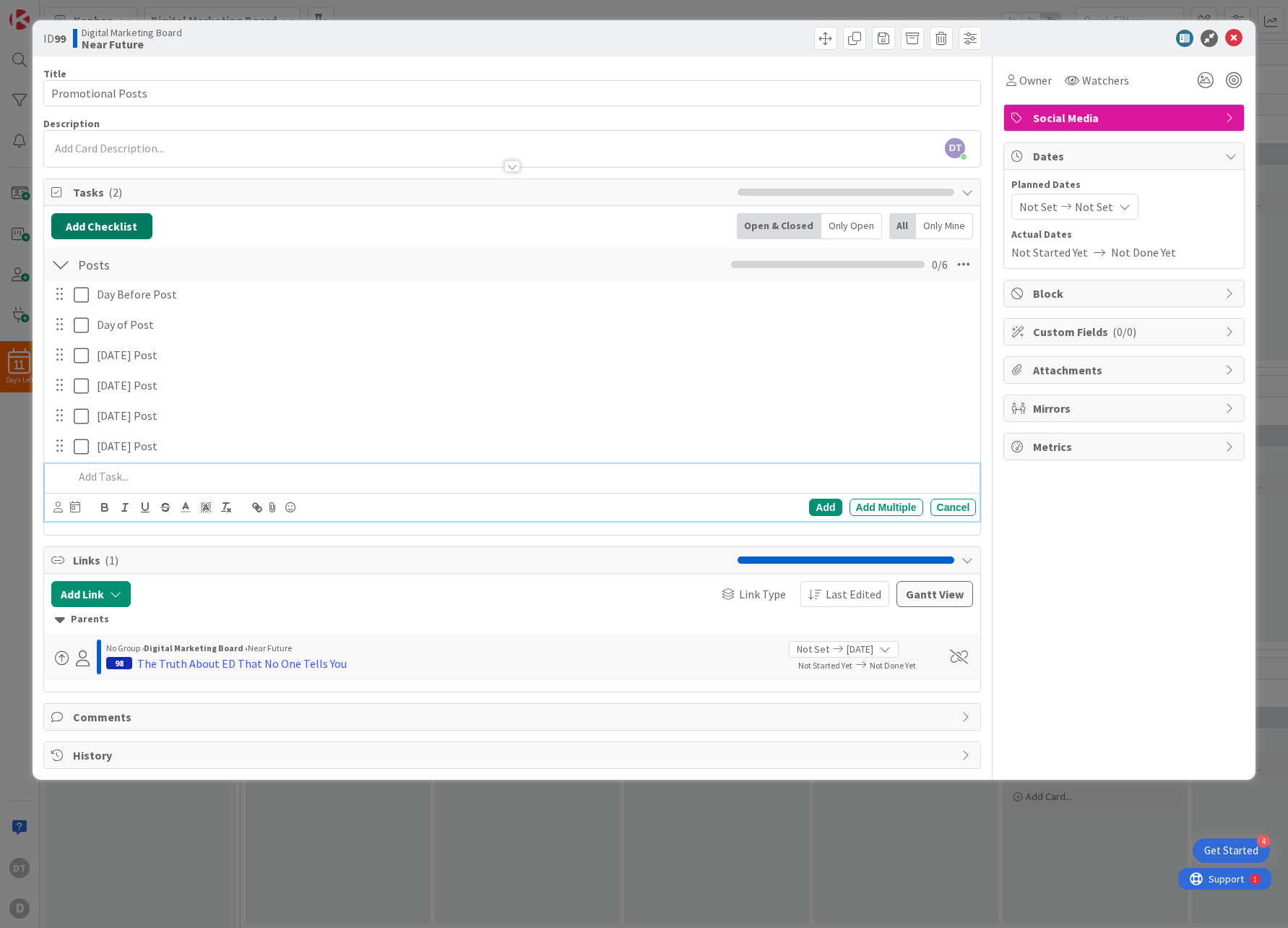
click at [108, 224] on button "Add Checklist" at bounding box center [102, 227] width 101 height 26
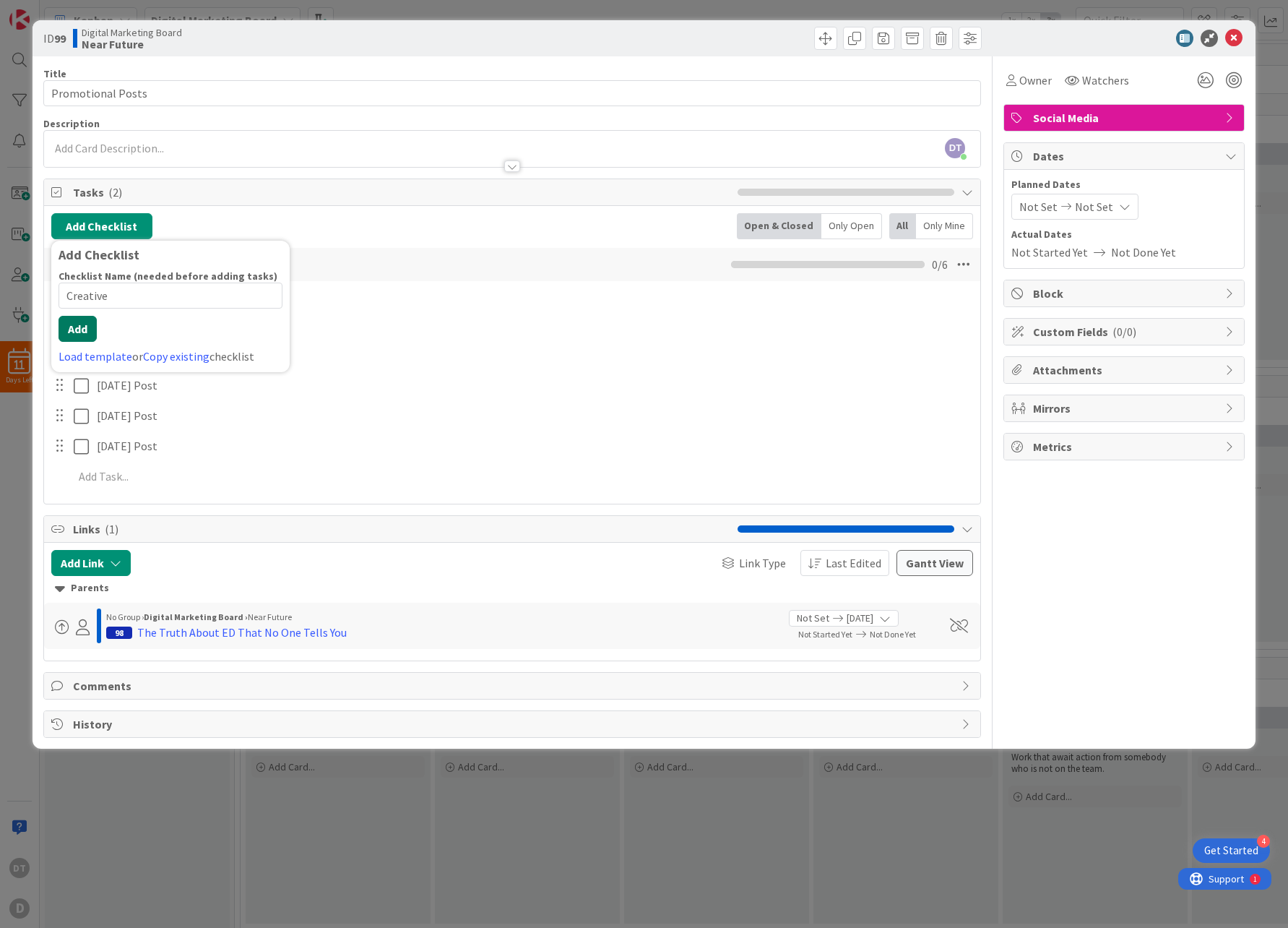
type input "Creative"
click at [71, 331] on button "Add" at bounding box center [78, 329] width 38 height 26
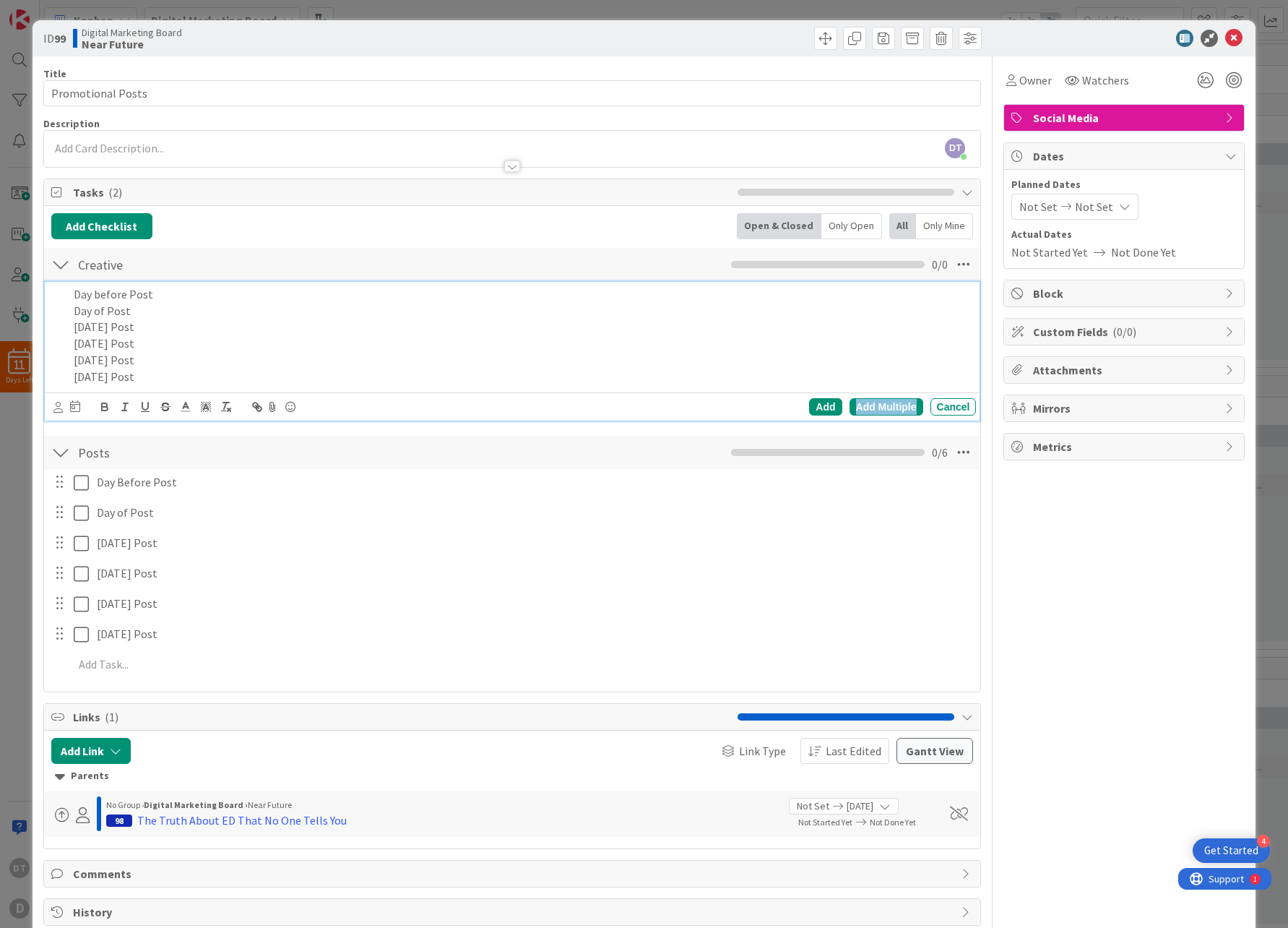
click at [896, 401] on div "Add Multiple" at bounding box center [886, 407] width 73 height 17
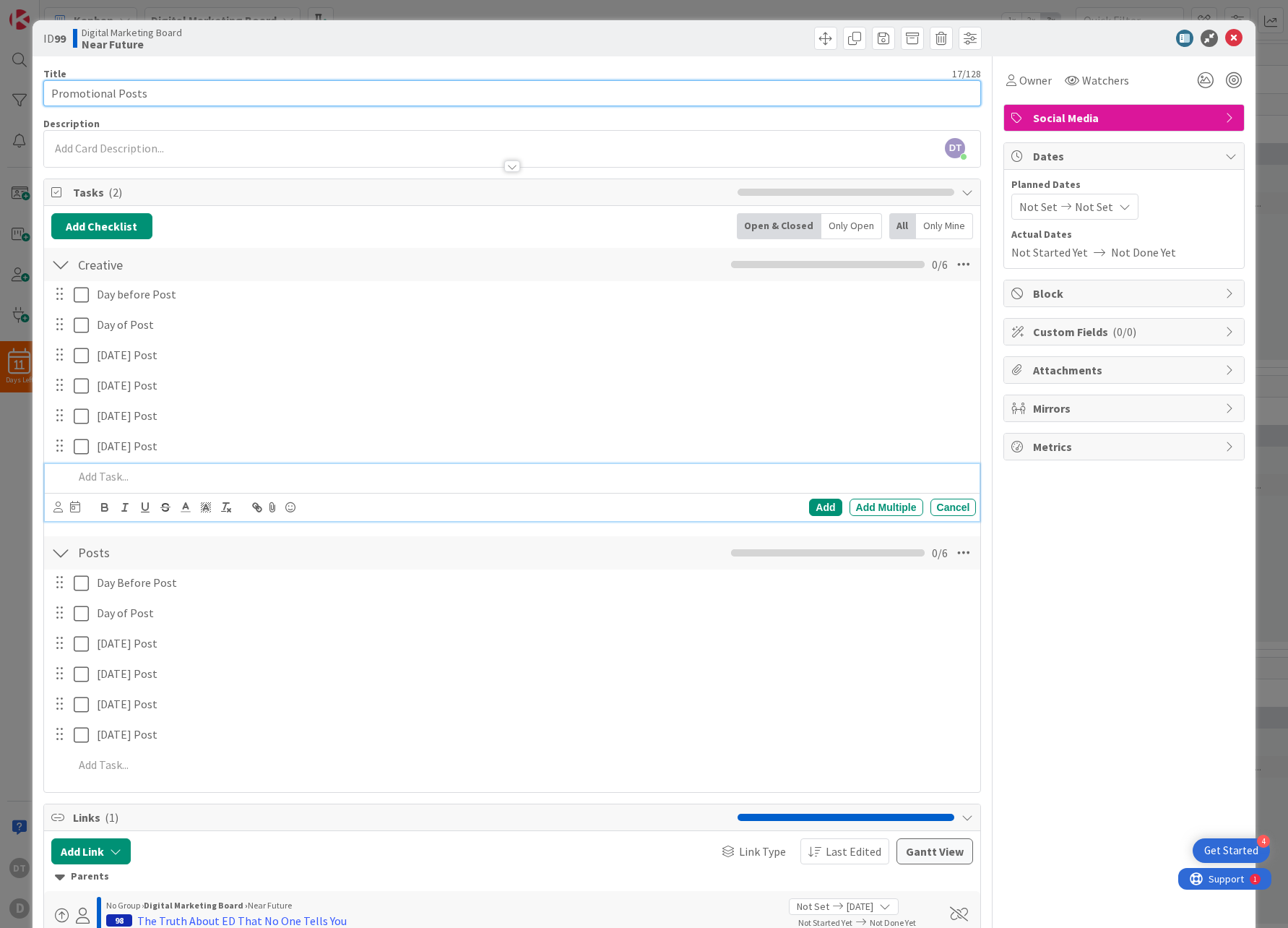
drag, startPoint x: 154, startPoint y: 94, endPoint x: 35, endPoint y: 85, distance: 119.3
click at [35, 85] on div "ID 99 Digital Marketing Board Near Future Title 17 / 128 Promotional Posts Desc…" at bounding box center [644, 528] width 1223 height 1016
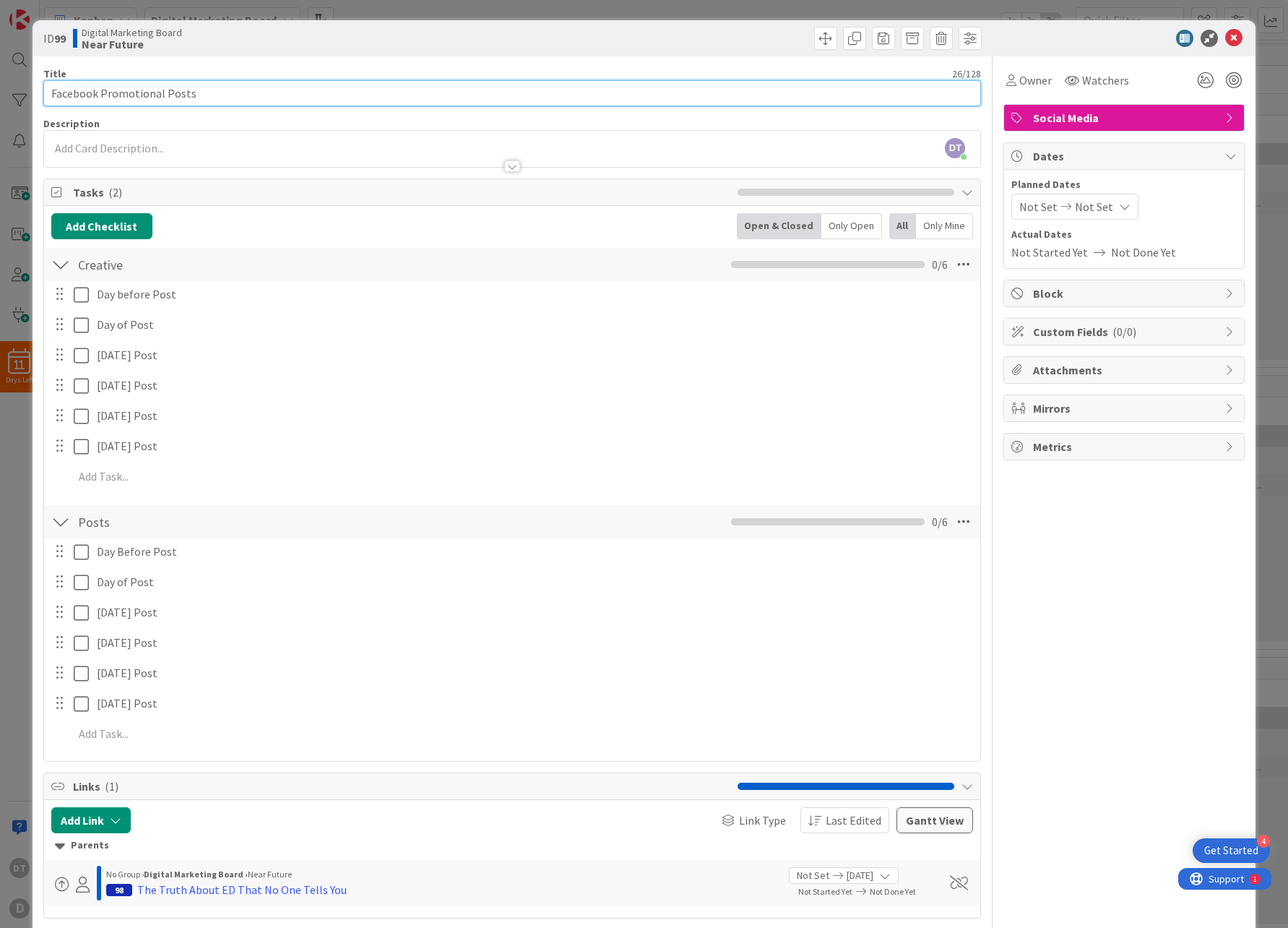
type input "Facebook Promotional Posts"
click at [662, 45] on div at bounding box center [749, 38] width 466 height 23
click at [1226, 36] on icon at bounding box center [1234, 38] width 17 height 17
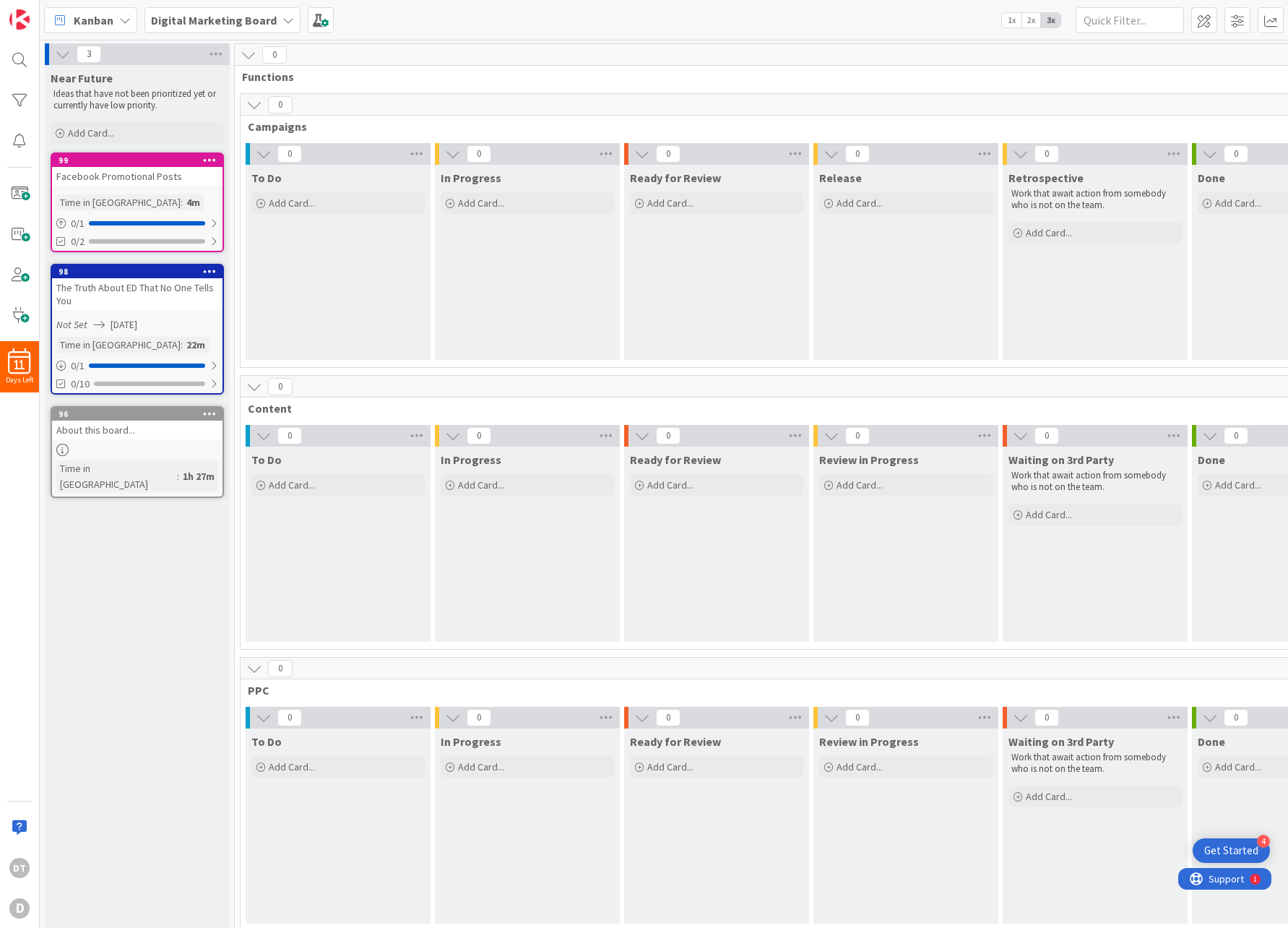
click at [205, 160] on icon at bounding box center [210, 160] width 14 height 10
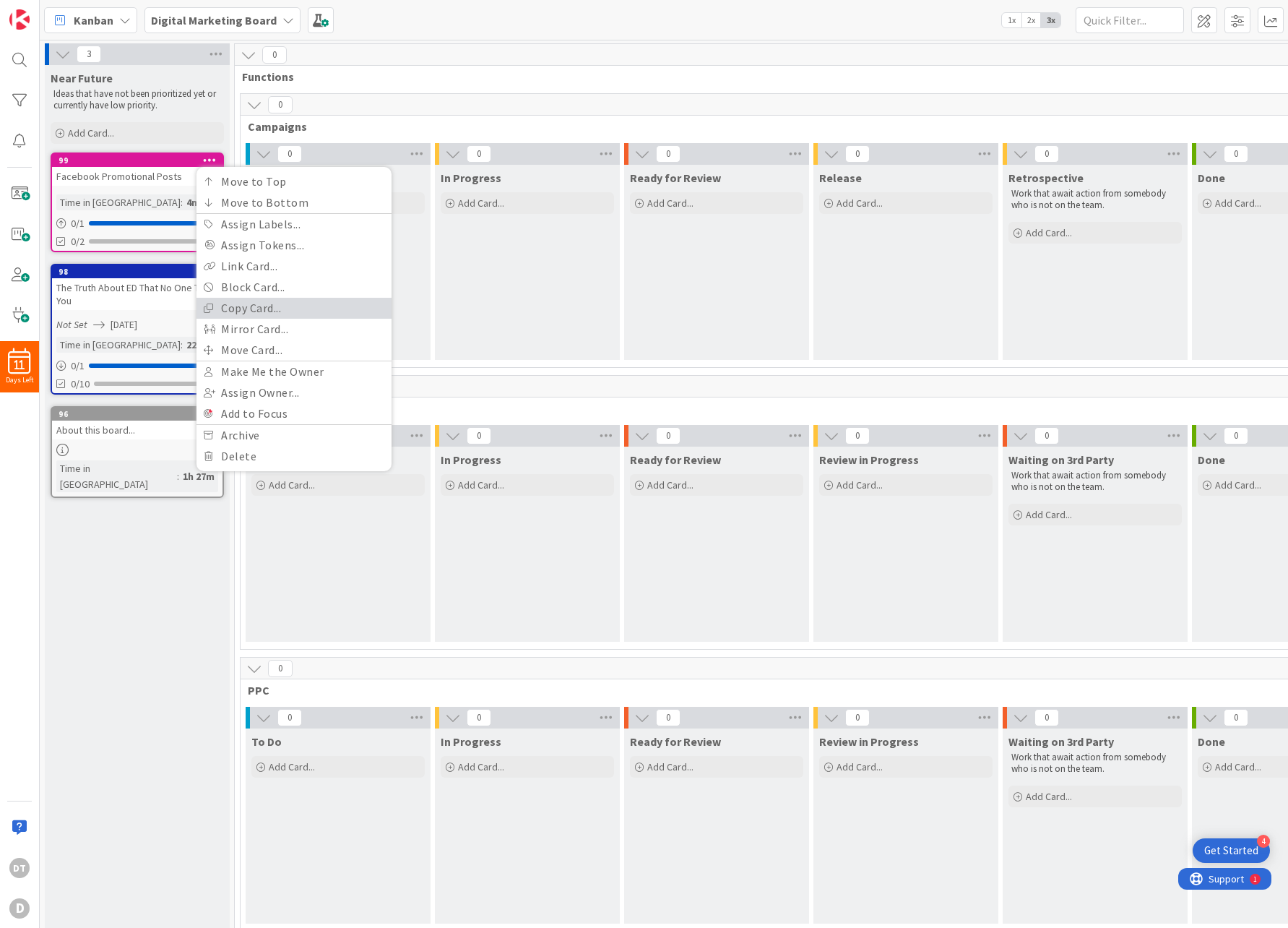
click at [235, 309] on link "Copy Card..." at bounding box center [294, 308] width 195 height 21
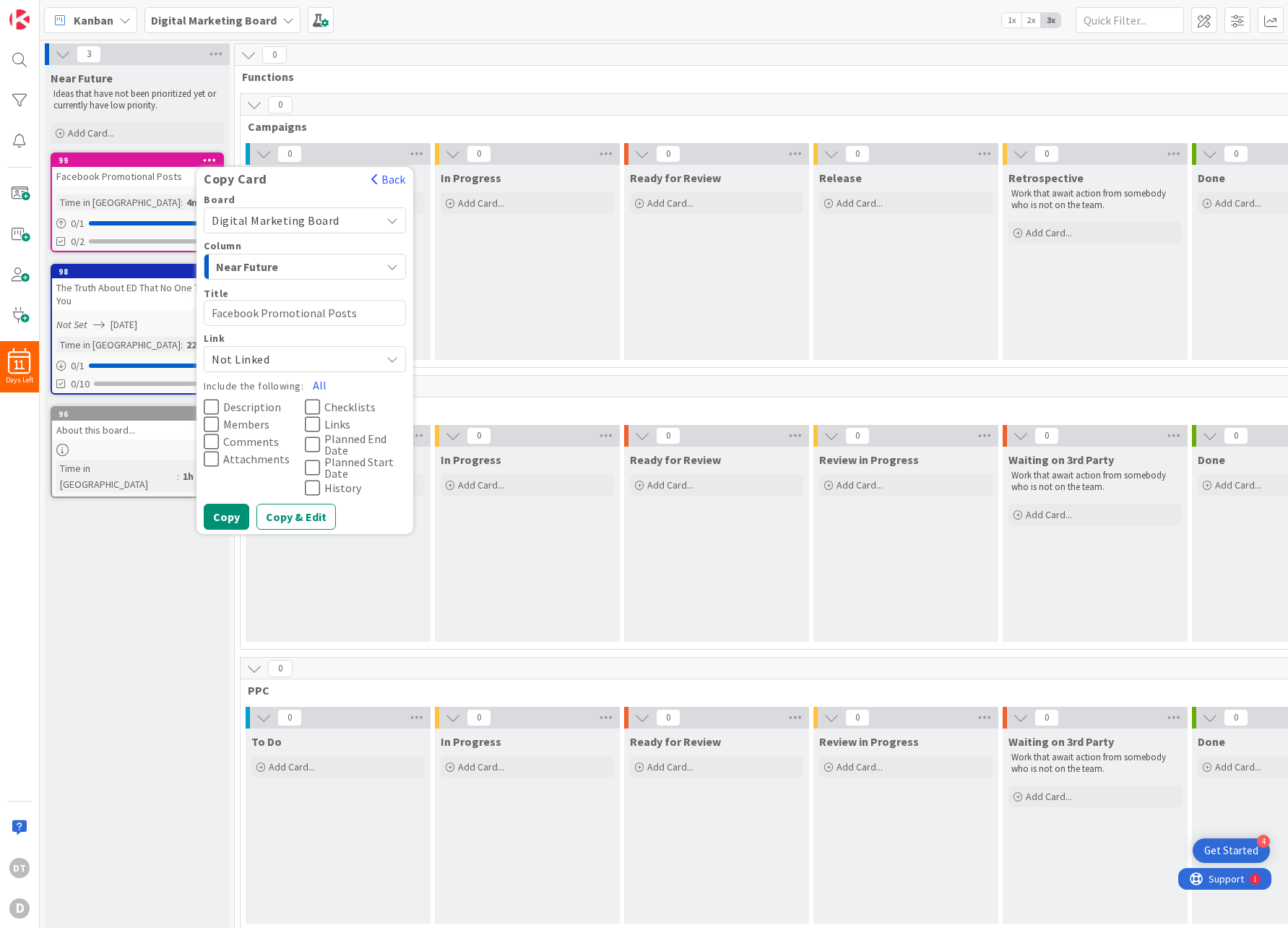
drag, startPoint x: 258, startPoint y: 313, endPoint x: 163, endPoint y: 317, distance: 95.1
click at [163, 317] on div "Near Future Ideas that have not been prioritized yet or currently have low prio…" at bounding box center [136, 784] width 184 height 1438
click at [228, 310] on textarea "Facebook Promotional Posts" at bounding box center [304, 313] width 202 height 26
type textarea "x"
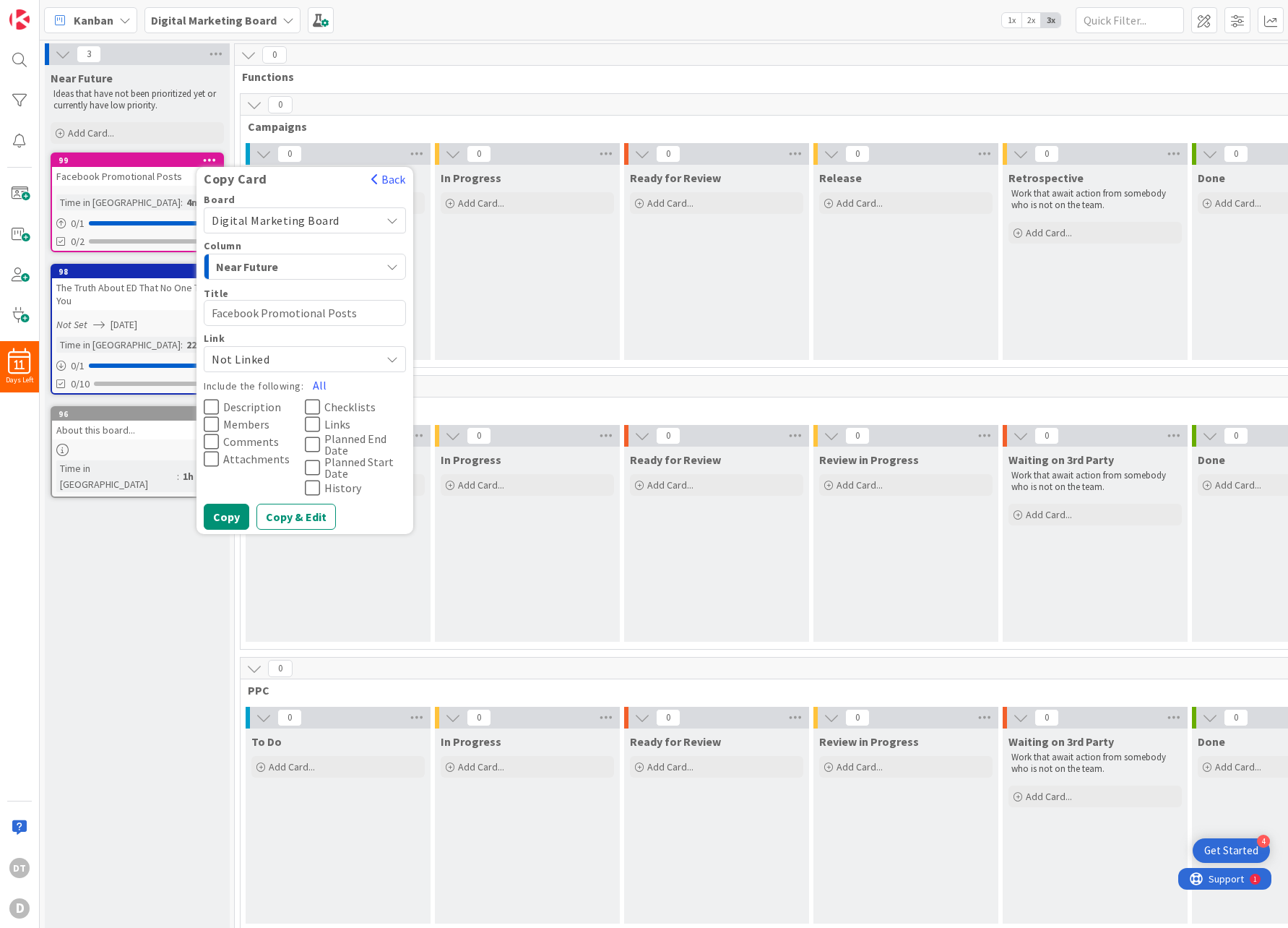
type textarea "I Promotional Posts"
type textarea "x"
type textarea "In Promotional Posts"
type textarea "x"
type textarea "Ins Promotional Posts"
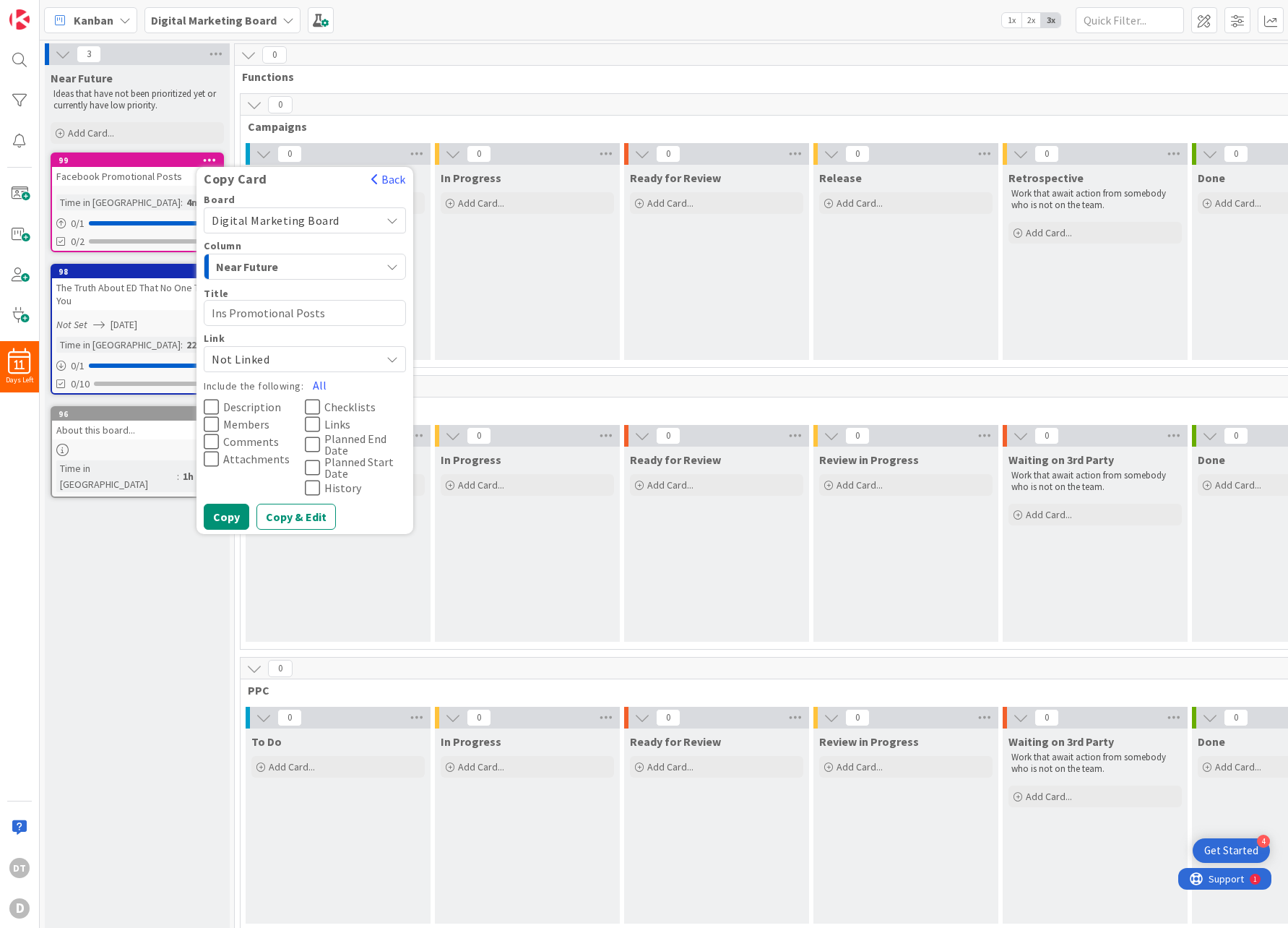
type textarea "x"
type textarea "Inst Promotional Posts"
type textarea "x"
type textarea "Insta Promotional Posts"
type textarea "x"
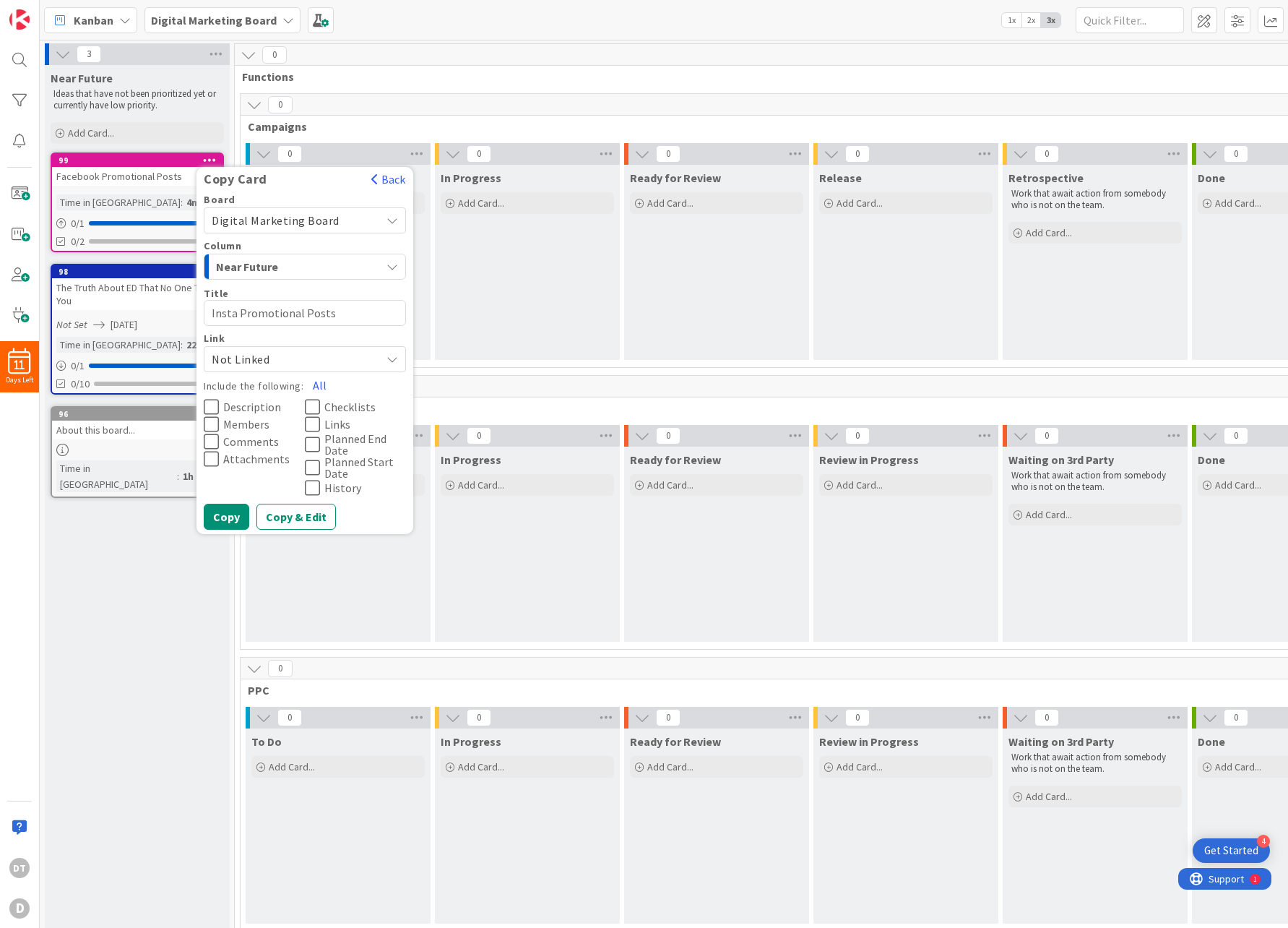
type textarea "Instar Promotional Posts"
type textarea "x"
type textarea "Instaram Promotional Posts"
type textarea "x"
type textarea "Instara Promotional Posts"
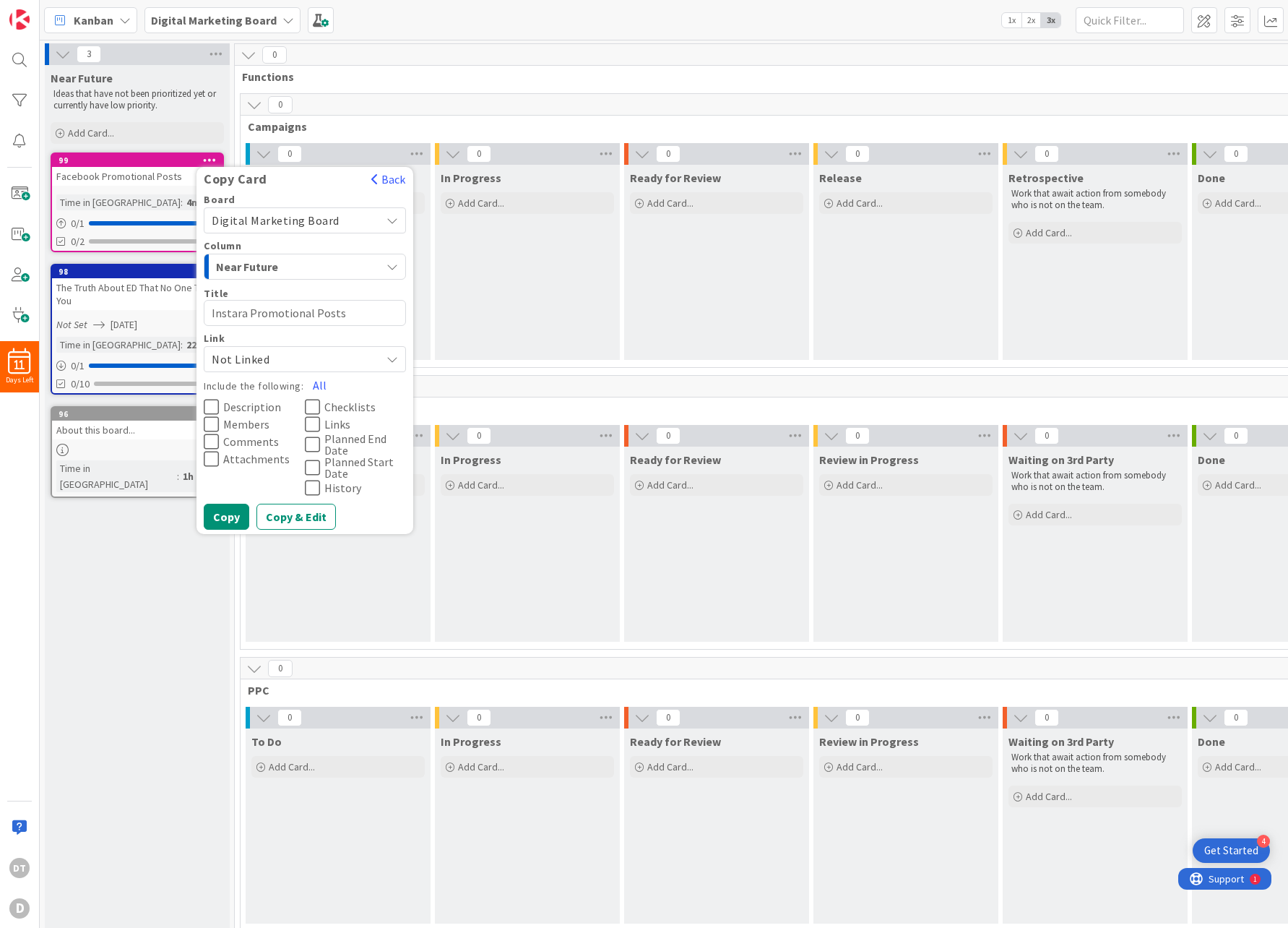
type textarea "x"
type textarea "Instar Promotional Posts"
type textarea "x"
type textarea "Insta Promotional Posts"
type textarea "x"
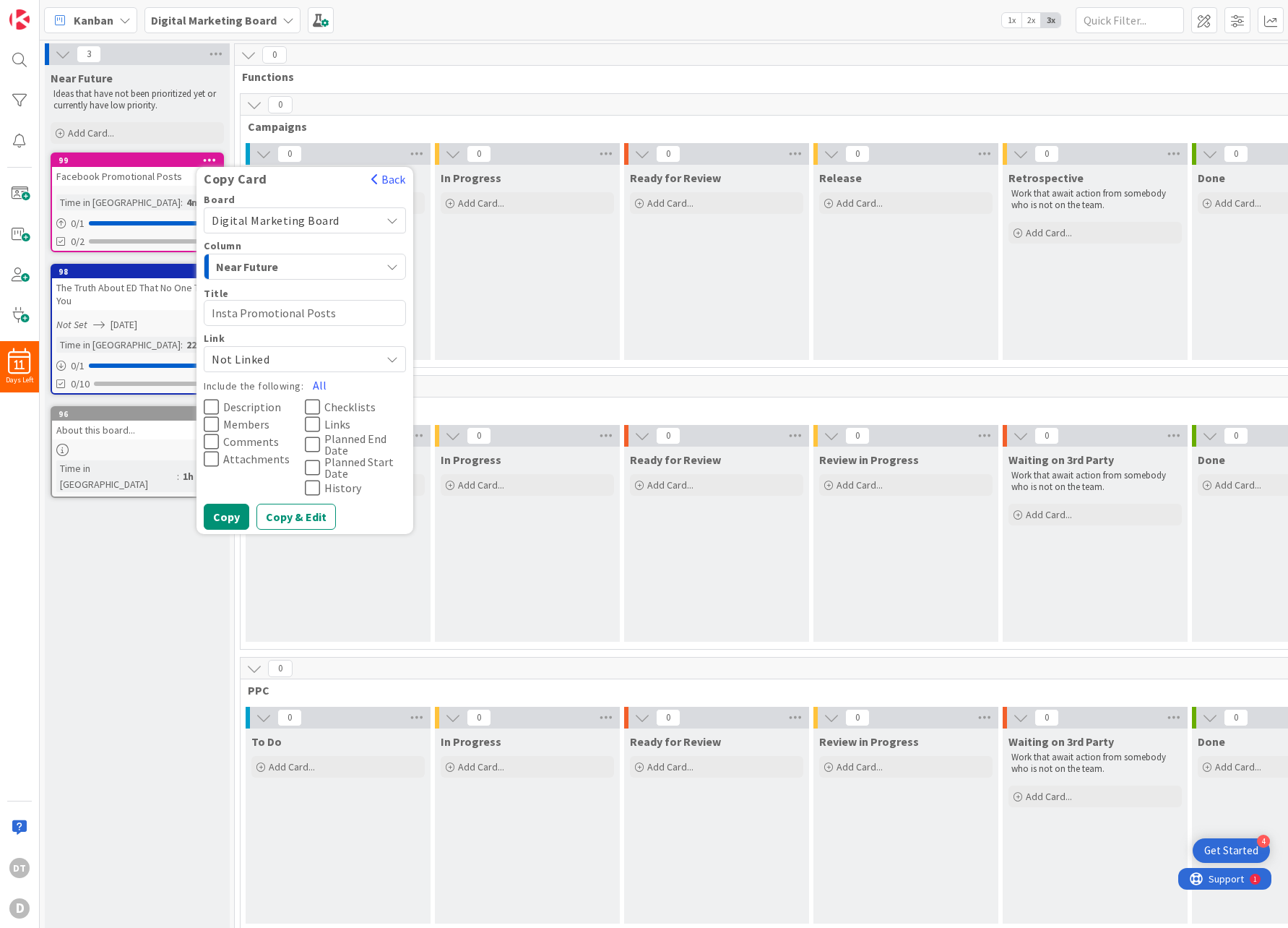
type textarea "Inst Promotional Posts"
type textarea "x"
type textarea "Insta Promotional Posts"
type textarea "x"
type textarea "Instag Promotional Posts"
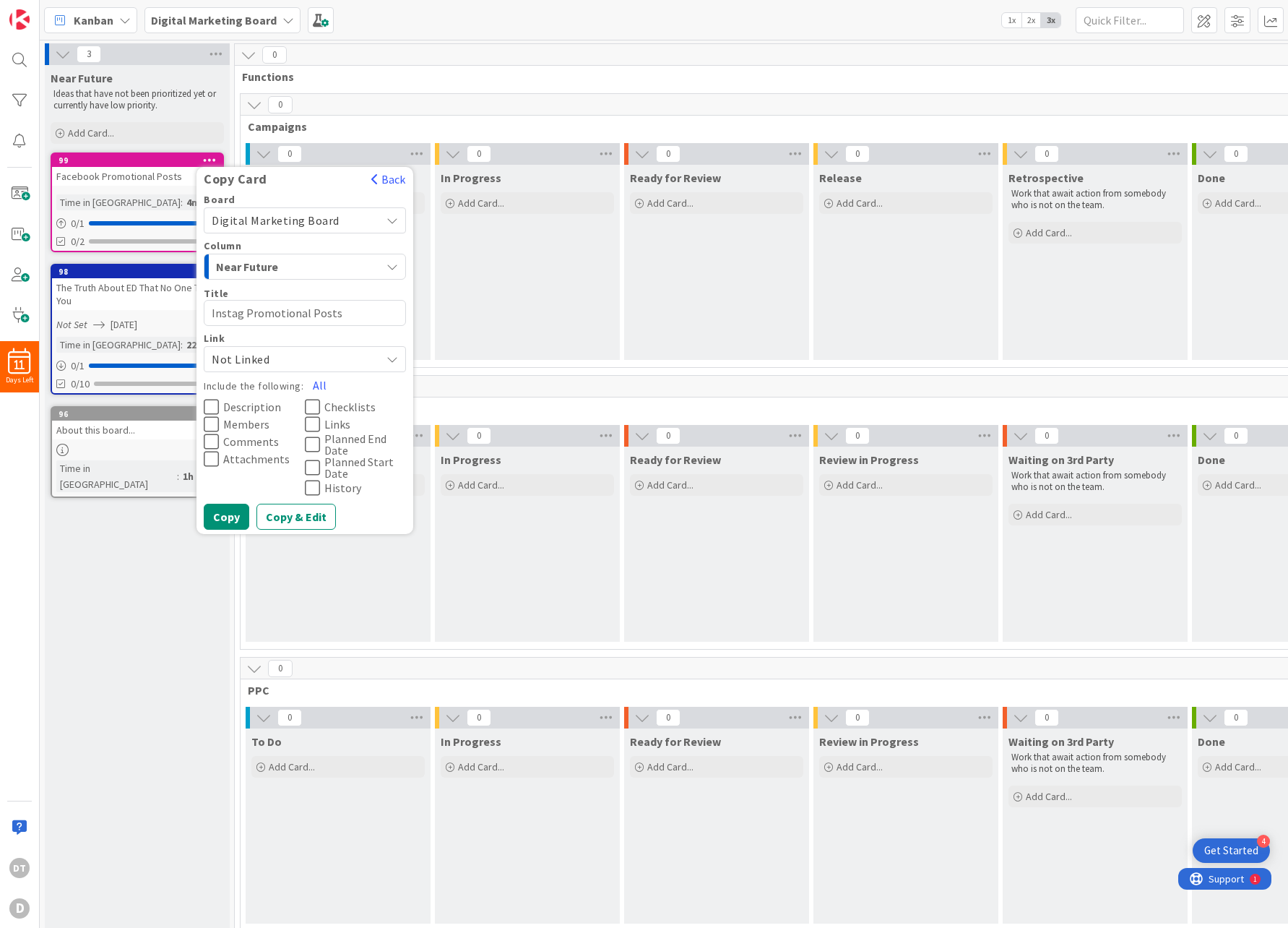
type textarea "x"
type textarea "Instagr Promotional Posts"
type textarea "x"
type textarea "Instagram Promotional Posts"
type textarea "x"
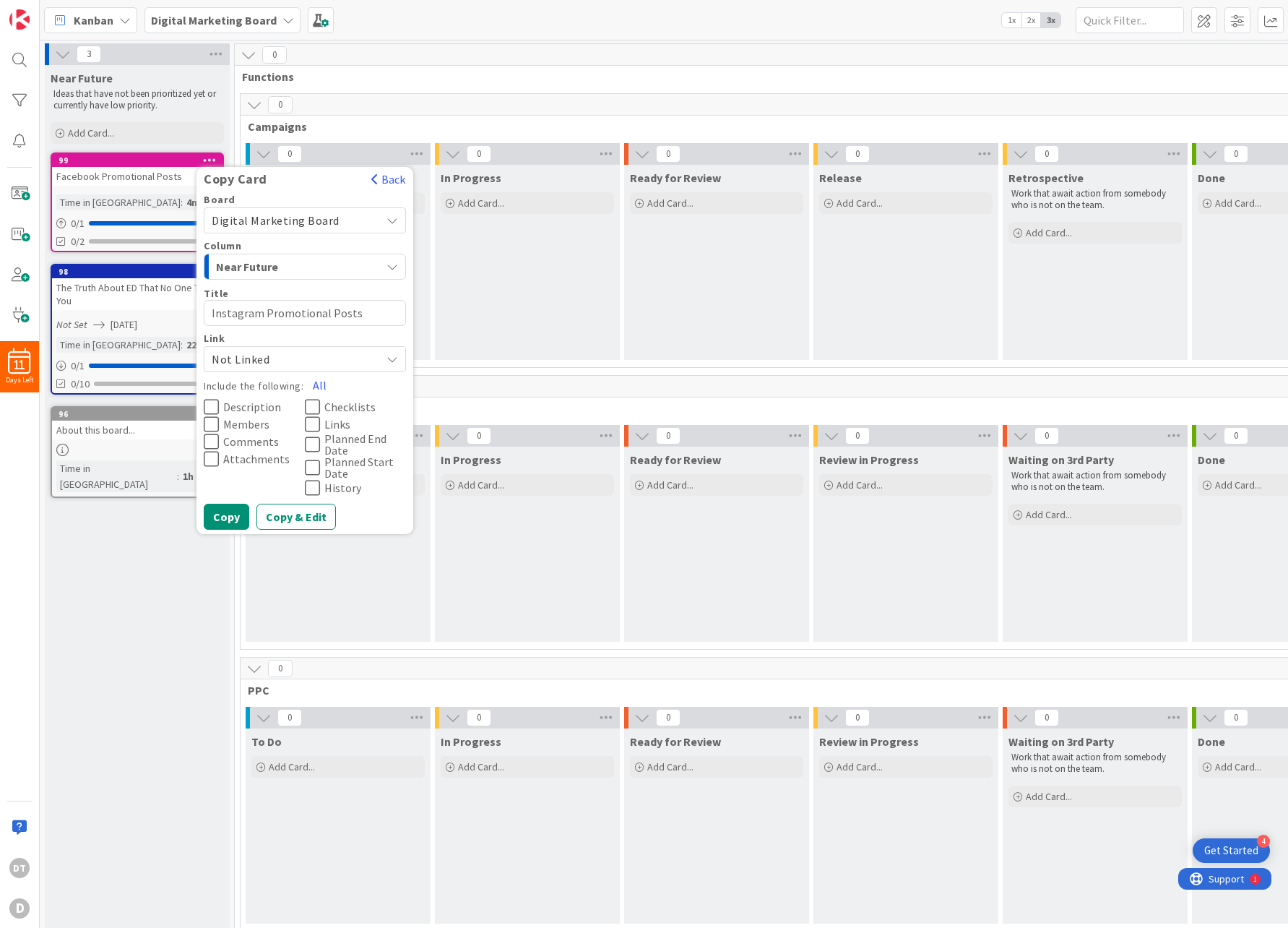
type textarea "Instagram Promotional Posts"
click at [317, 422] on icon at bounding box center [312, 424] width 15 height 17
click at [312, 402] on icon at bounding box center [312, 407] width 15 height 17
click at [229, 511] on button "Copy" at bounding box center [226, 517] width 45 height 26
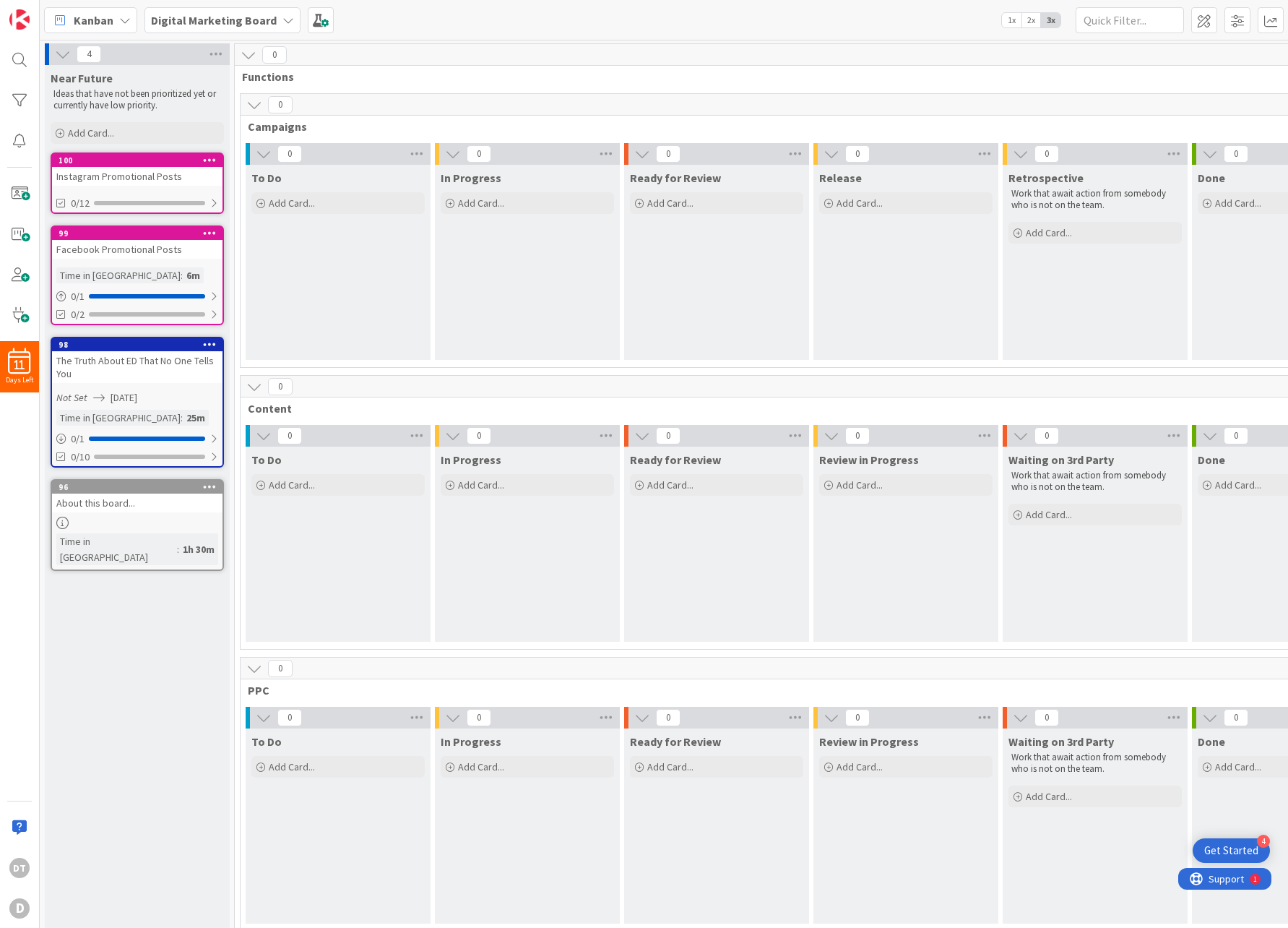
click at [211, 156] on icon at bounding box center [210, 160] width 14 height 10
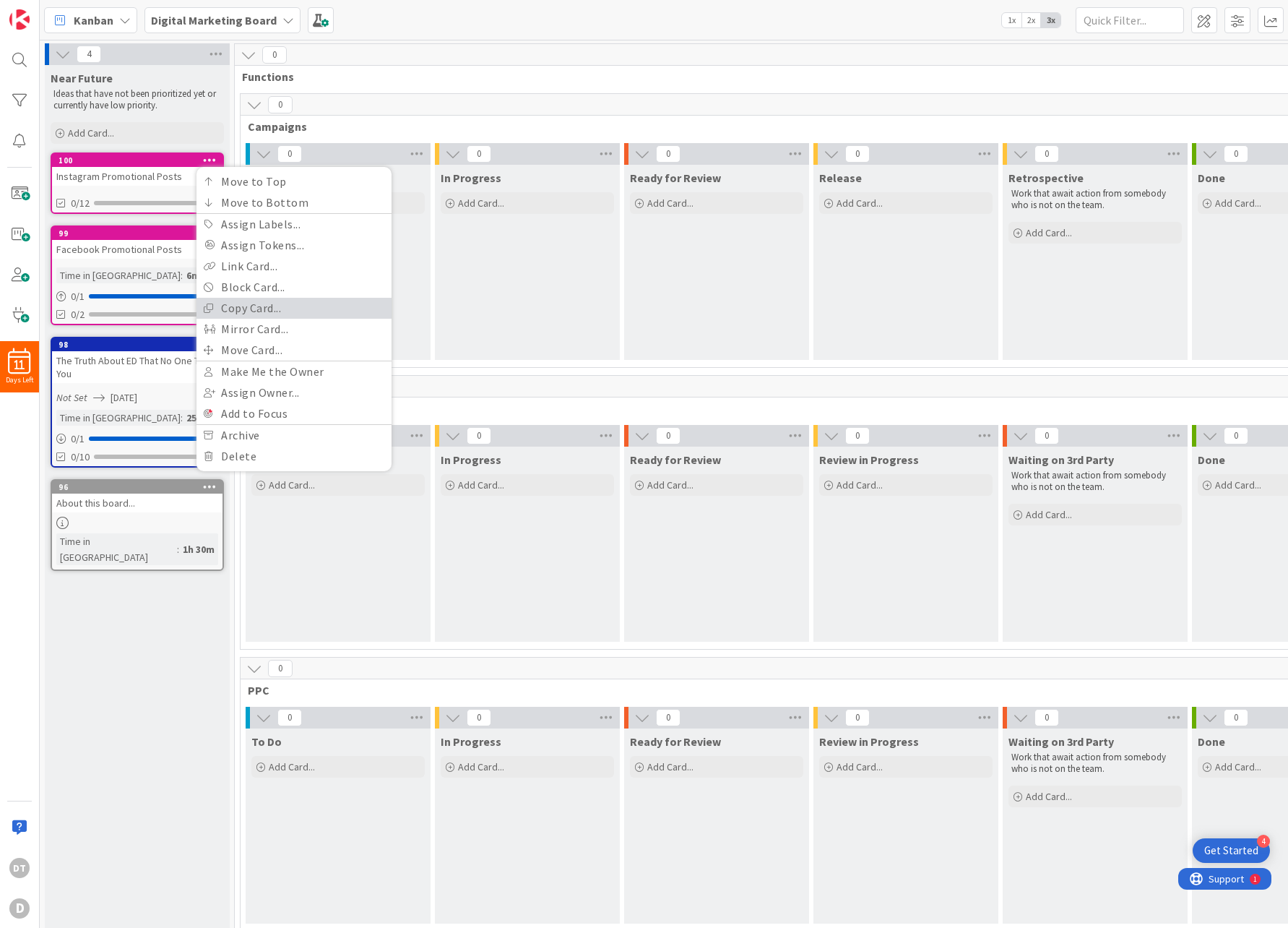
click at [252, 305] on link "Copy Card..." at bounding box center [294, 308] width 195 height 21
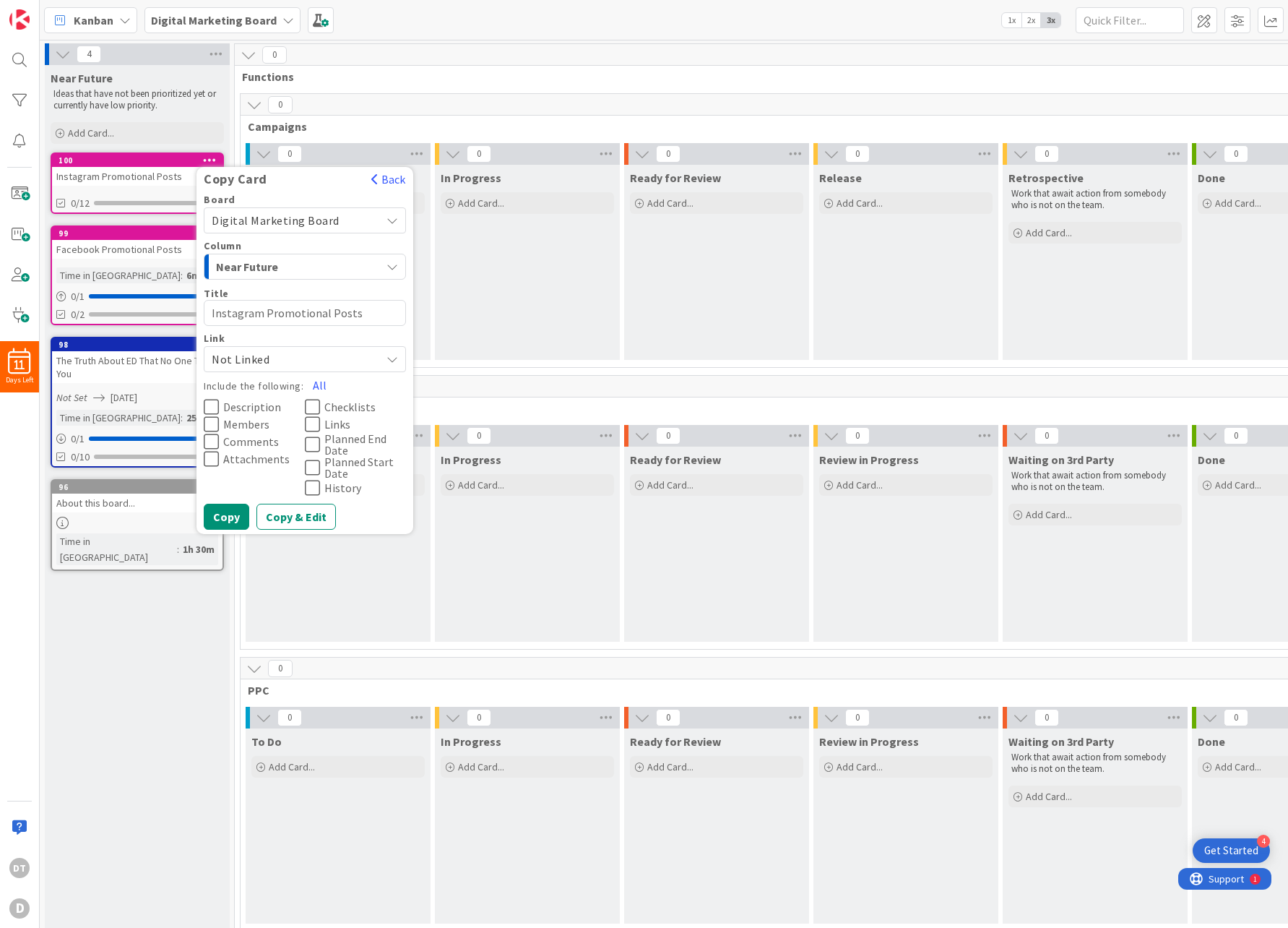
click at [317, 424] on icon at bounding box center [312, 424] width 15 height 17
click at [312, 405] on icon at bounding box center [312, 407] width 15 height 17
click at [226, 511] on button "Copy" at bounding box center [226, 517] width 45 height 26
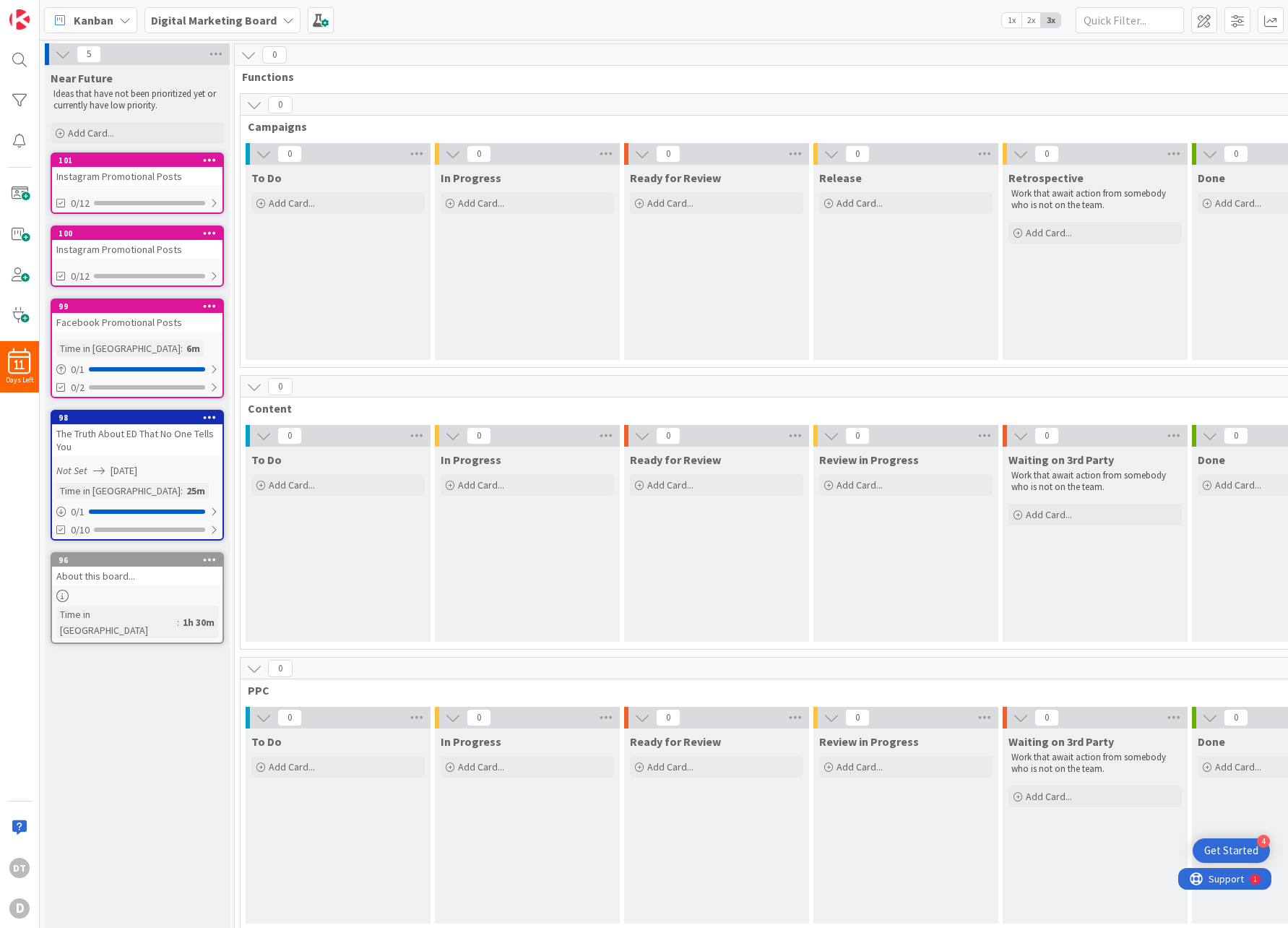
click at [84, 170] on div "Instagram Promotional Posts" at bounding box center [136, 176] width 171 height 18
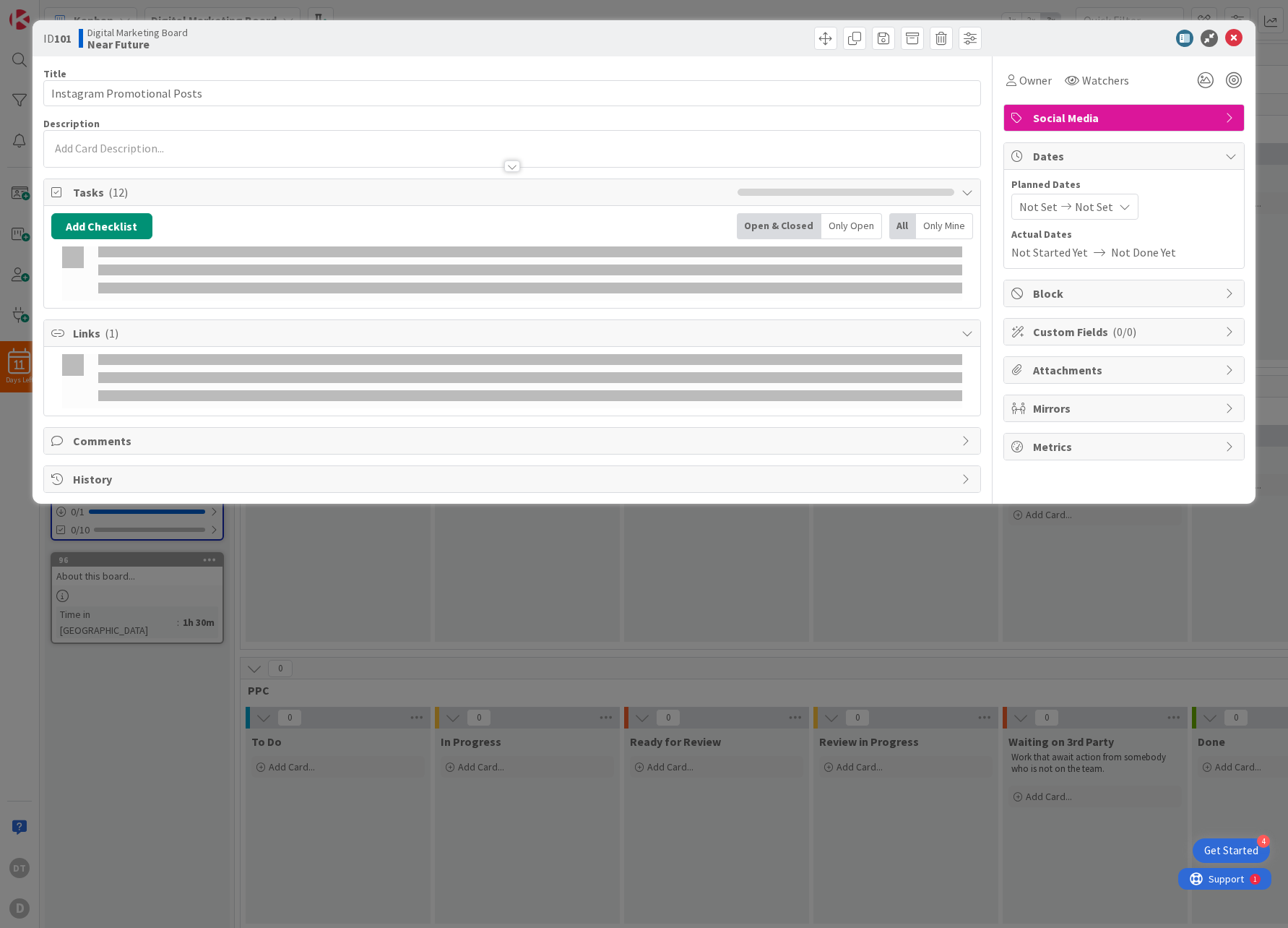
type textarea "x"
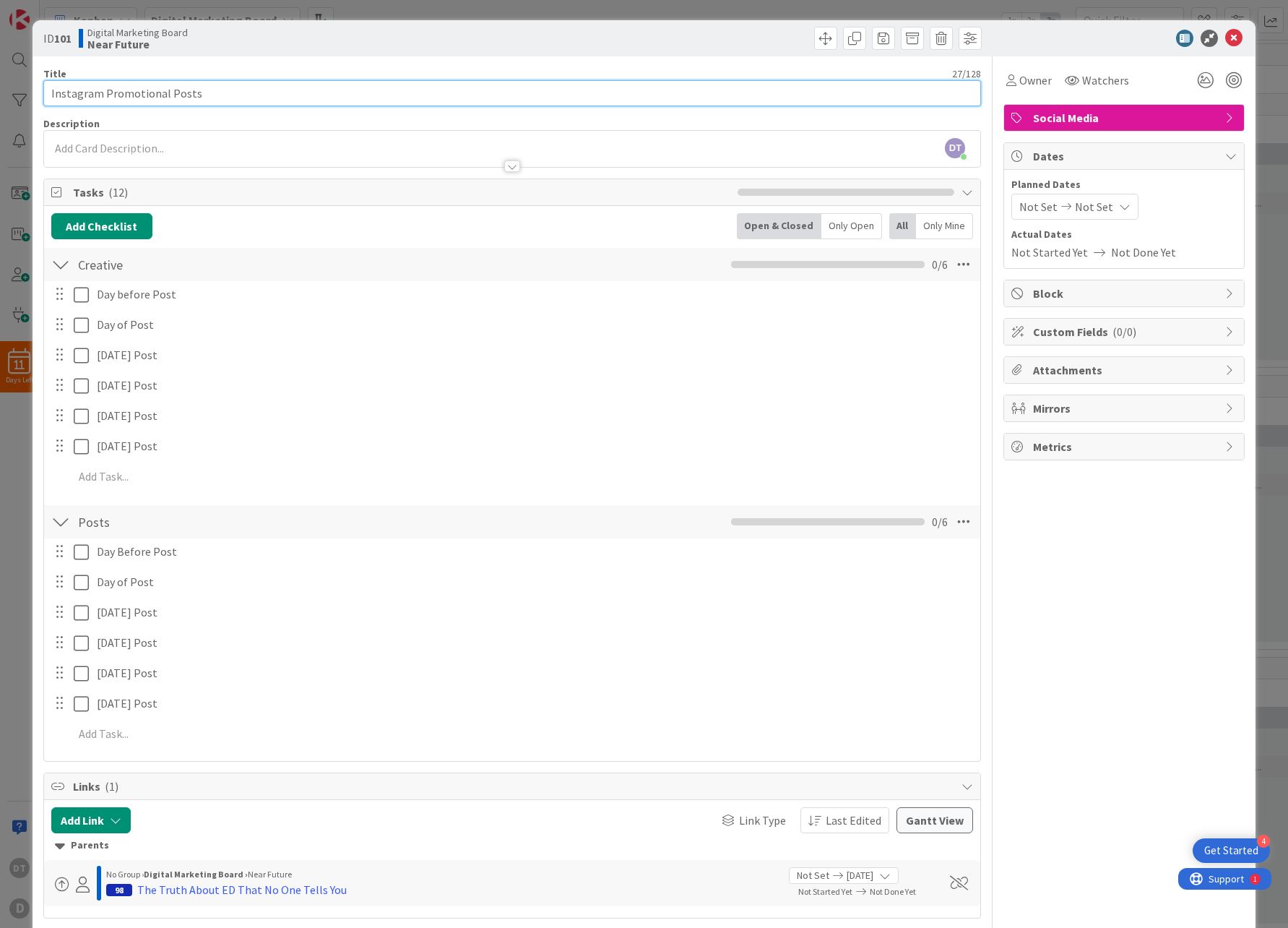
drag, startPoint x: 98, startPoint y: 90, endPoint x: 27, endPoint y: 96, distance: 71.3
click at [27, 96] on div "ID 101 Digital Marketing Board Near Future Title 27 / 128 Instagram Promotional…" at bounding box center [644, 464] width 1288 height 928
type input "You Promotional Posts"
type textarea "x"
type input "YouTube Promotional Posts"
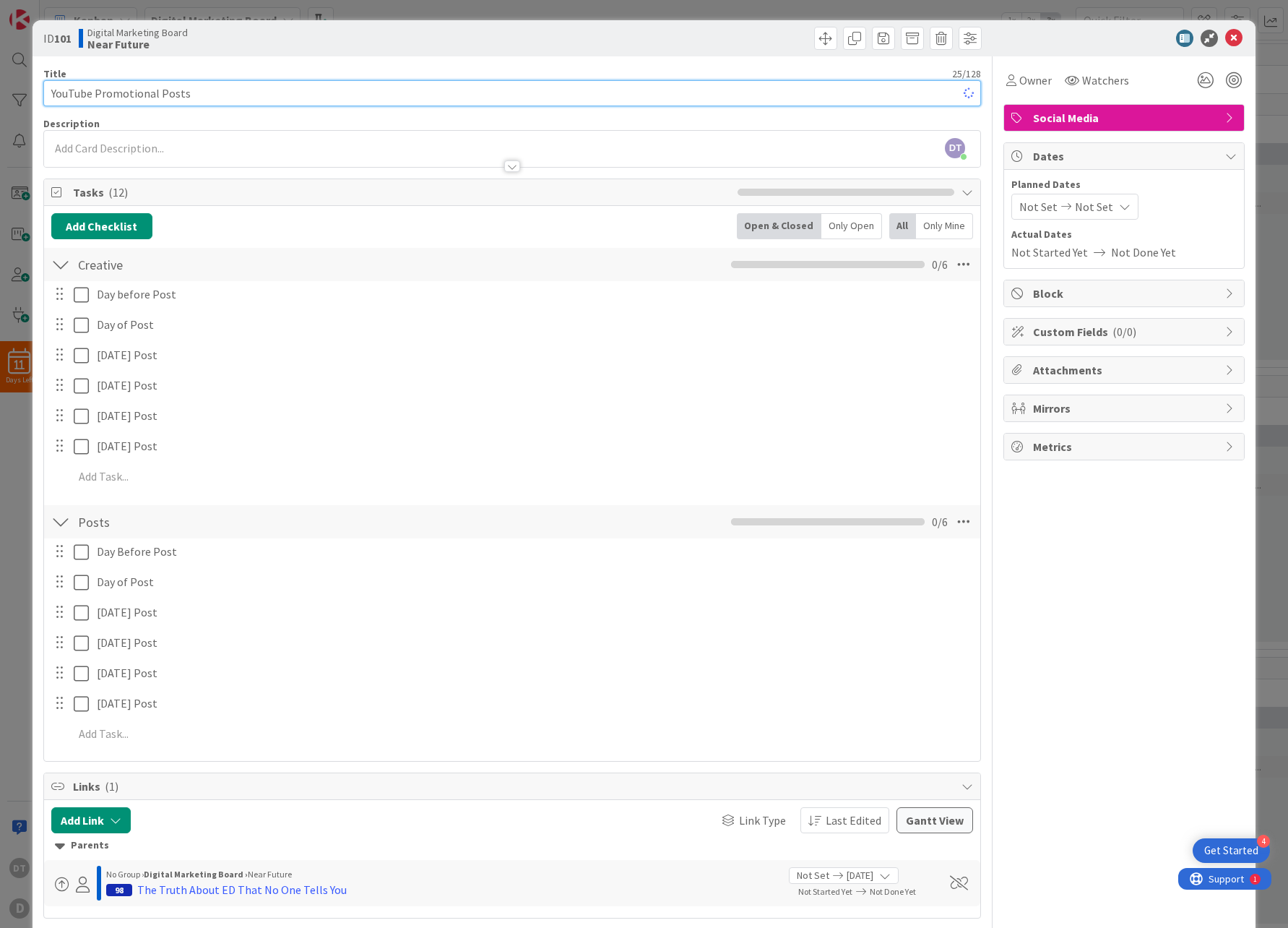
type textarea "x"
type input "YouTube Promotional Posts"
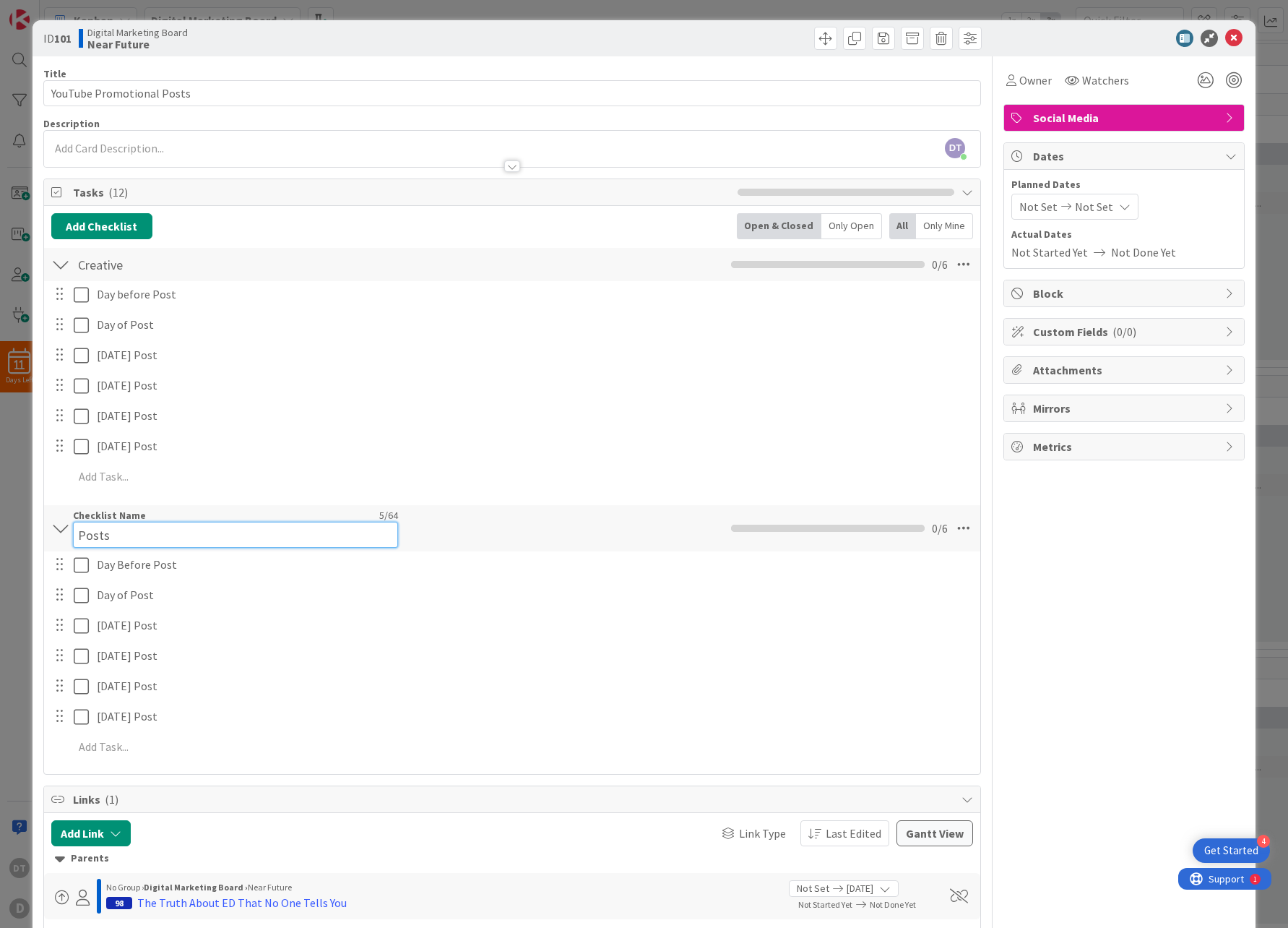
click at [106, 532] on input "Posts" at bounding box center [235, 534] width 325 height 26
type input "Posts Written"
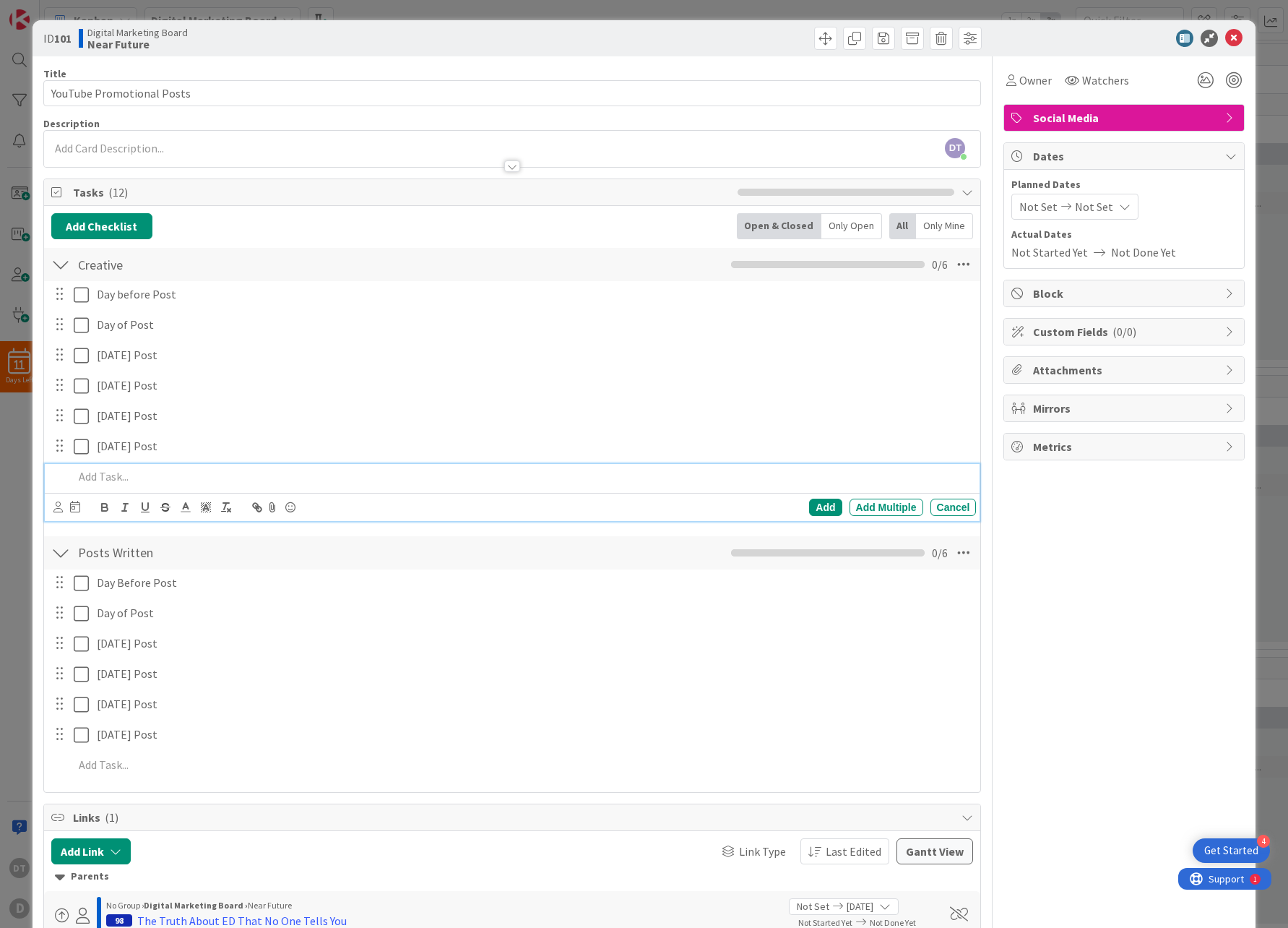
click at [567, 482] on p at bounding box center [522, 476] width 897 height 17
click at [415, 559] on div "Posts Written Checklist Name 13 / 64 Posts Written 0 / 6" at bounding box center [512, 553] width 936 height 33
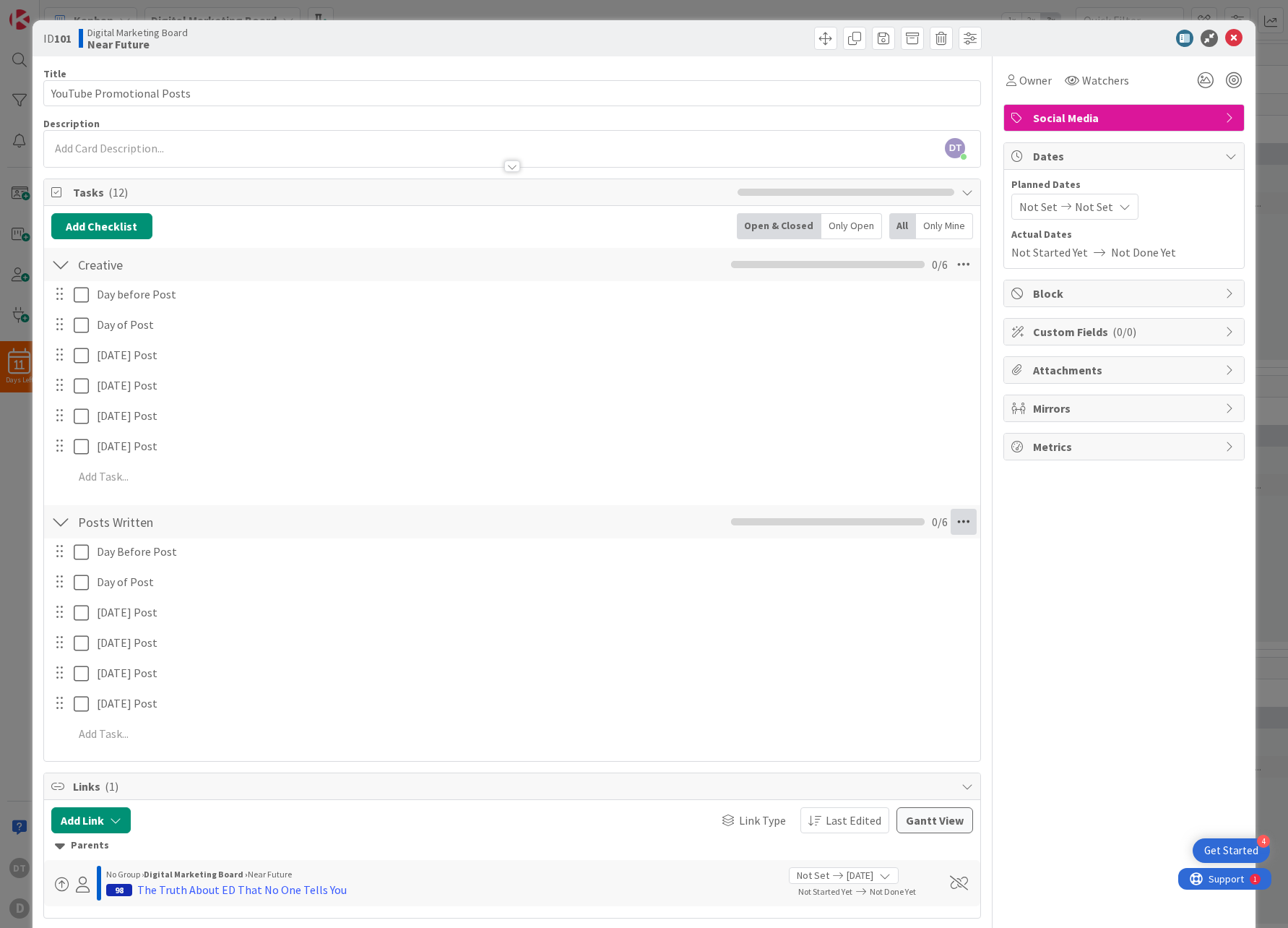
click at [957, 520] on icon at bounding box center [964, 521] width 26 height 26
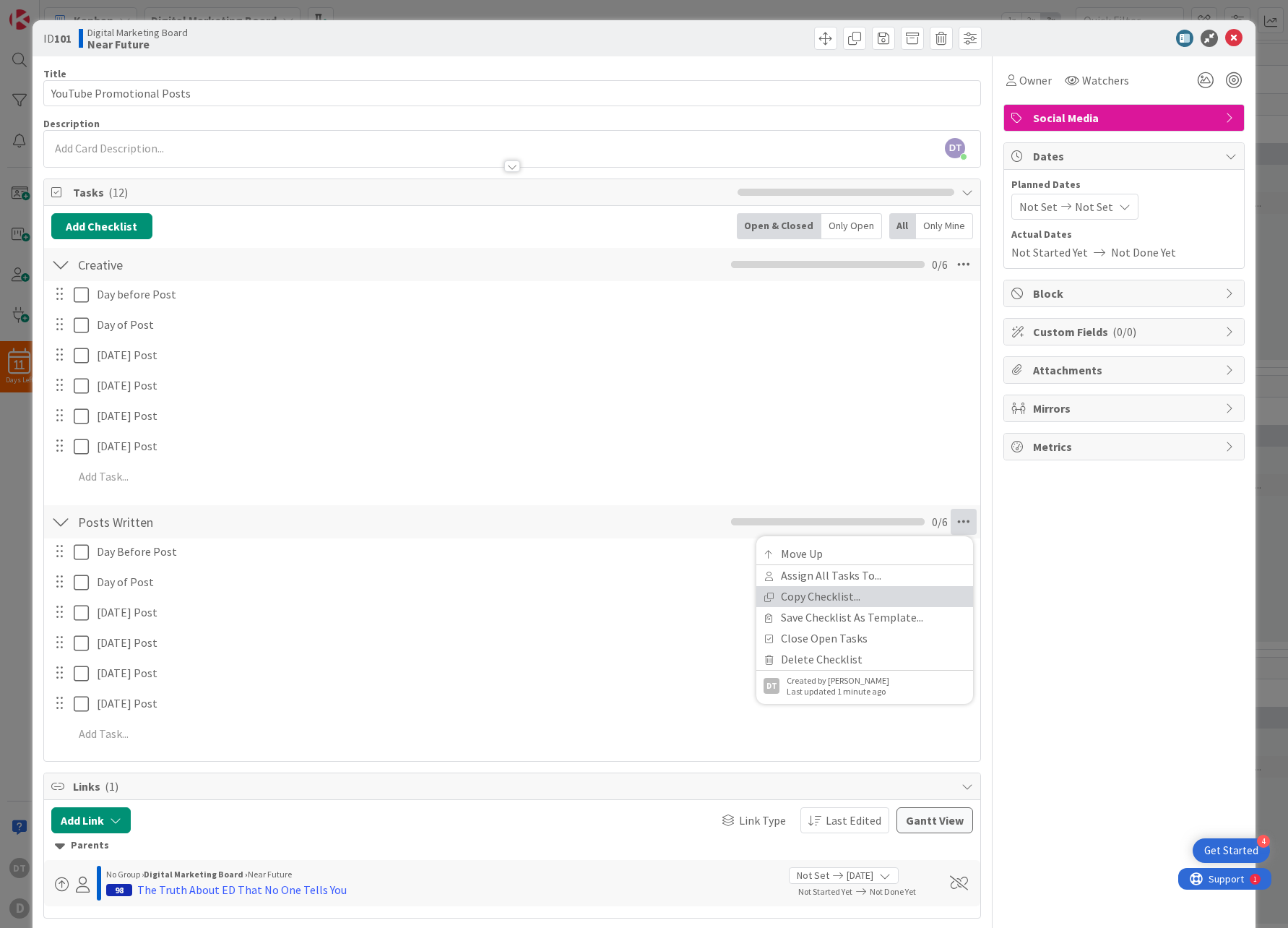
click at [844, 591] on link "Copy Checklist..." at bounding box center [865, 597] width 217 height 21
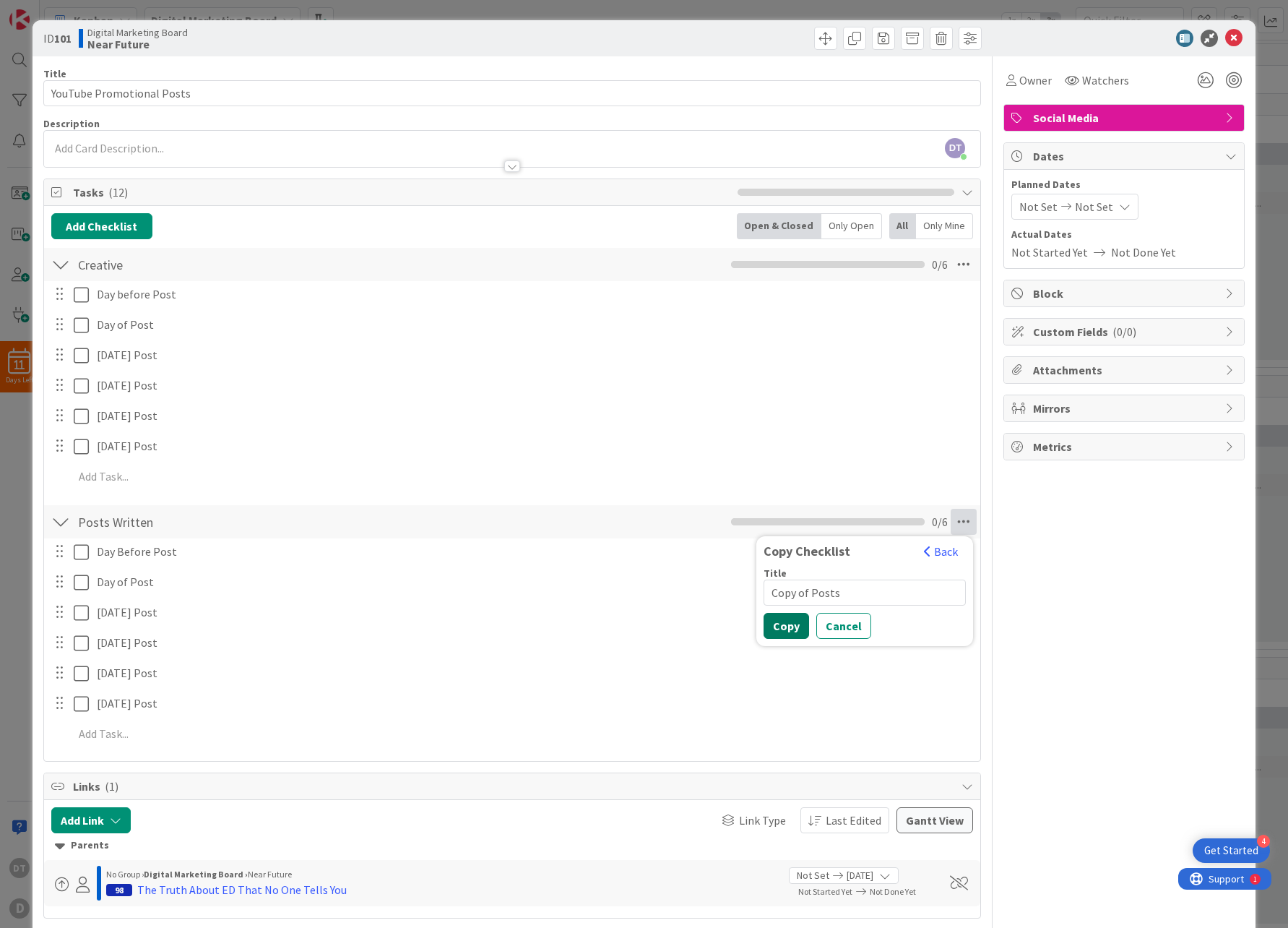
click at [769, 624] on button "Copy" at bounding box center [786, 625] width 45 height 26
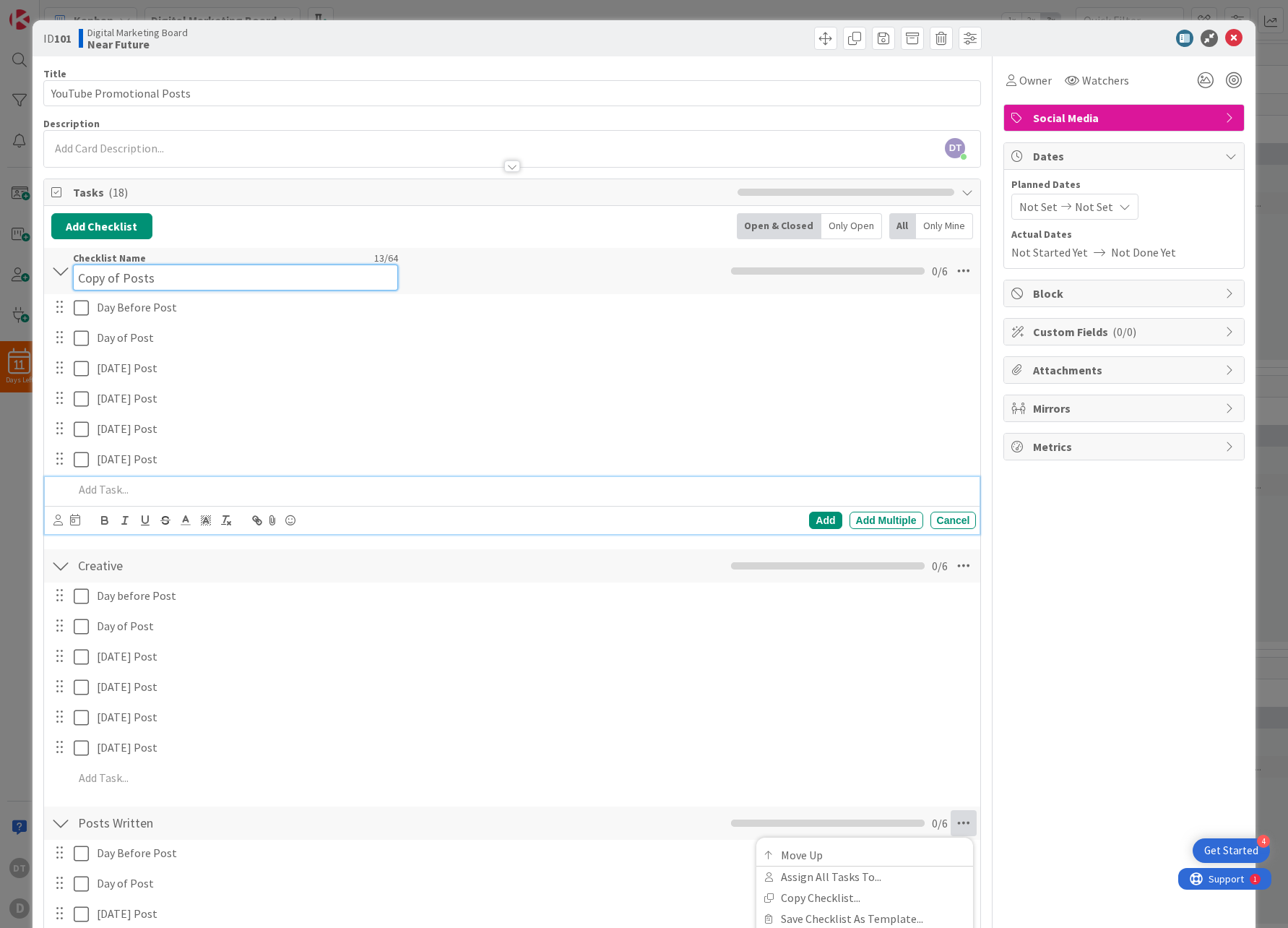
click at [98, 266] on input "Copy of Posts" at bounding box center [235, 277] width 325 height 26
type textarea "x"
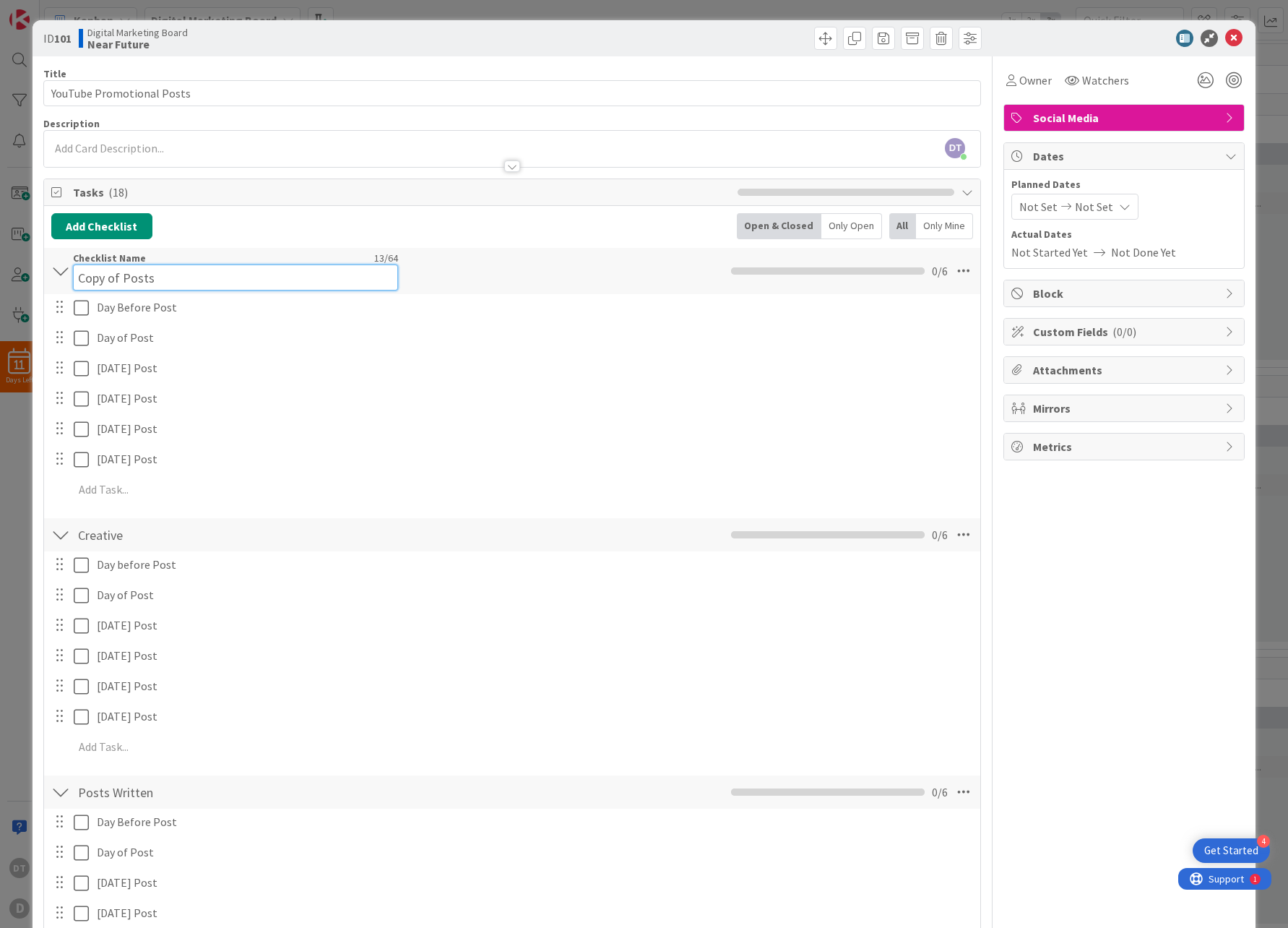
drag, startPoint x: 159, startPoint y: 278, endPoint x: 64, endPoint y: 269, distance: 95.4
click at [64, 269] on div "Copy of Posts Checklist Name 13 / 64 Copy of Posts 0 / 6" at bounding box center [512, 270] width 936 height 46
type input "Posts Scheduled"
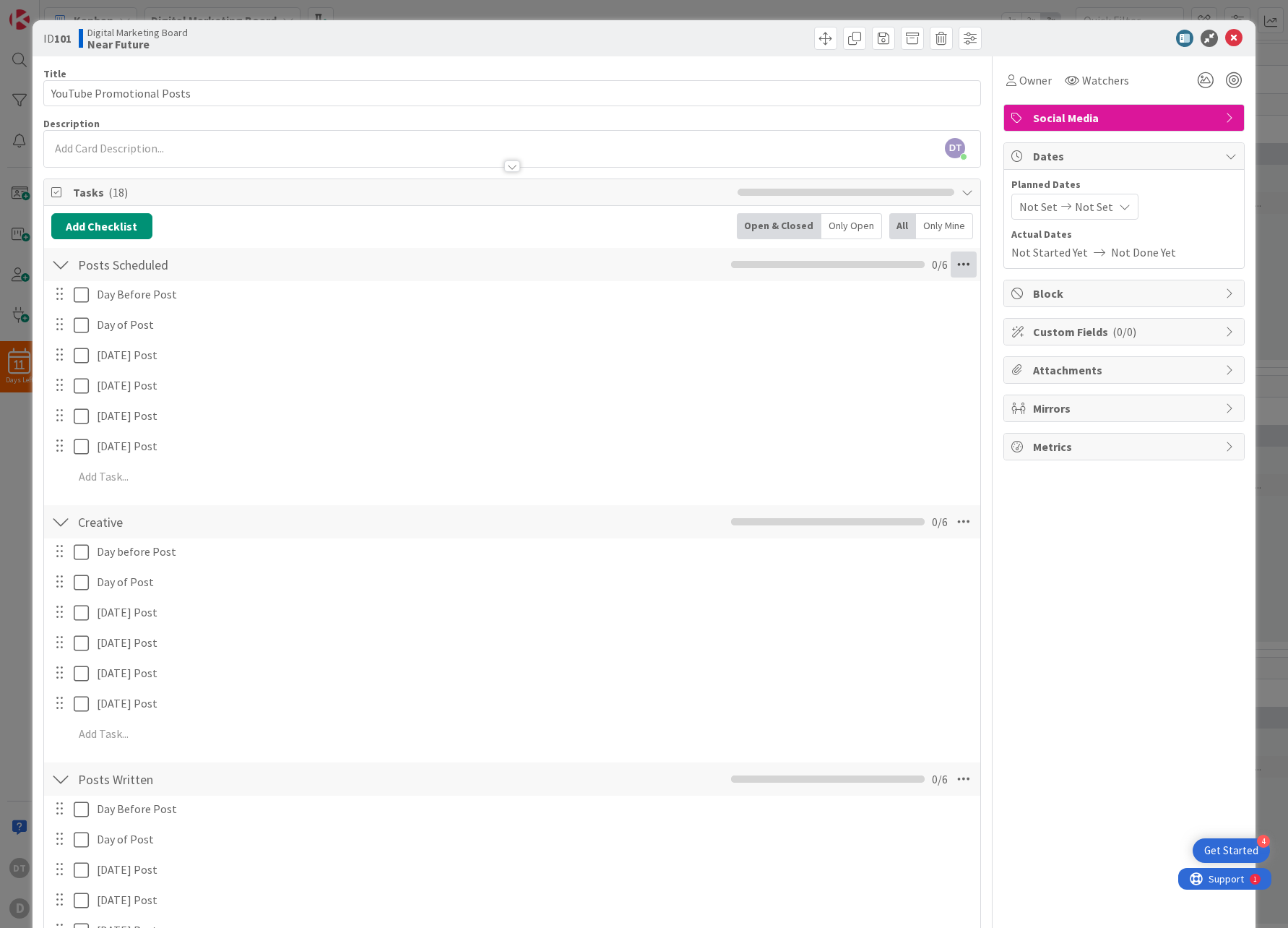
click at [950, 264] on icon at bounding box center [964, 264] width 26 height 26
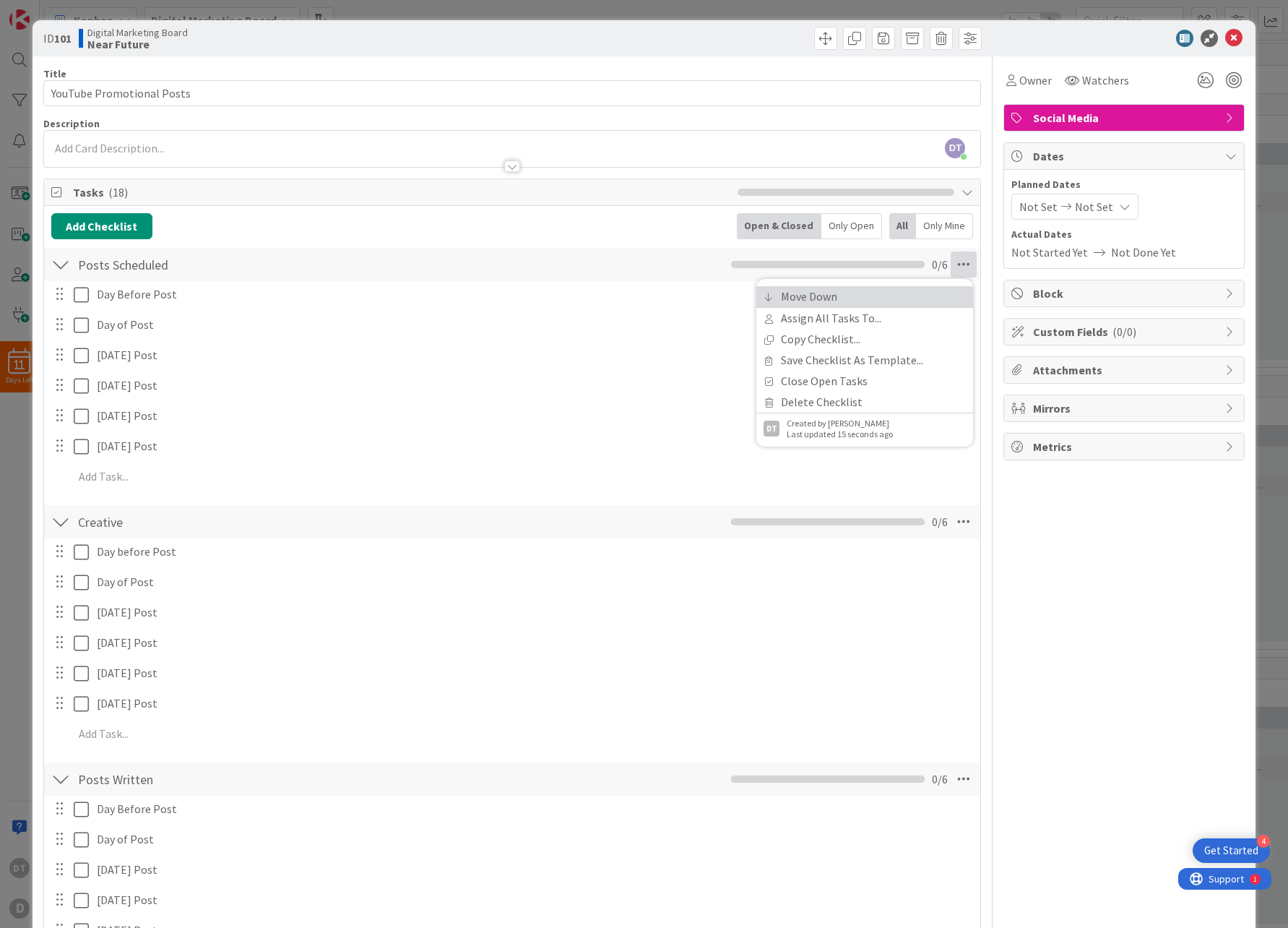
click at [819, 297] on link "Move Down" at bounding box center [865, 297] width 217 height 21
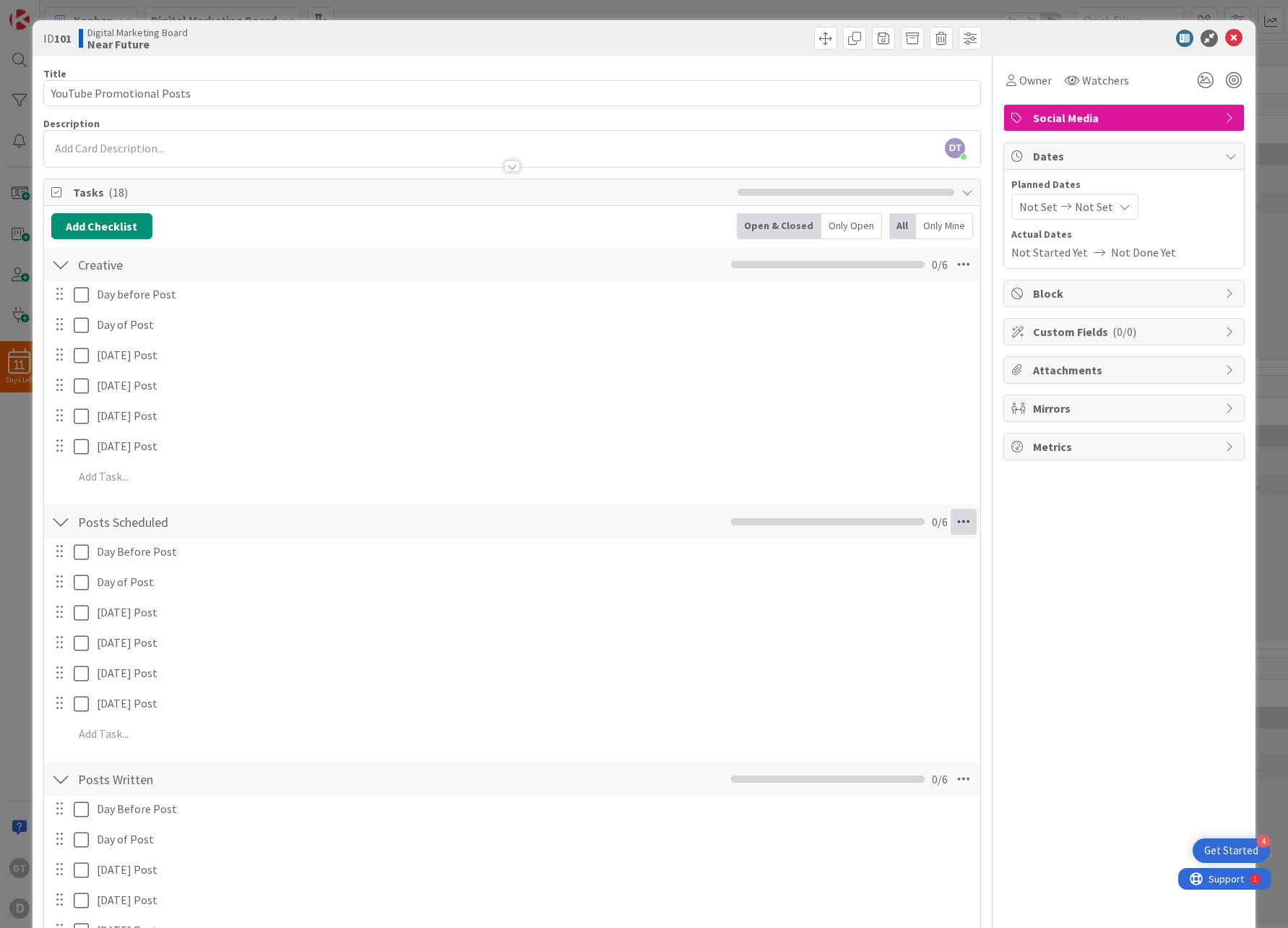
click at [959, 521] on icon at bounding box center [964, 521] width 26 height 26
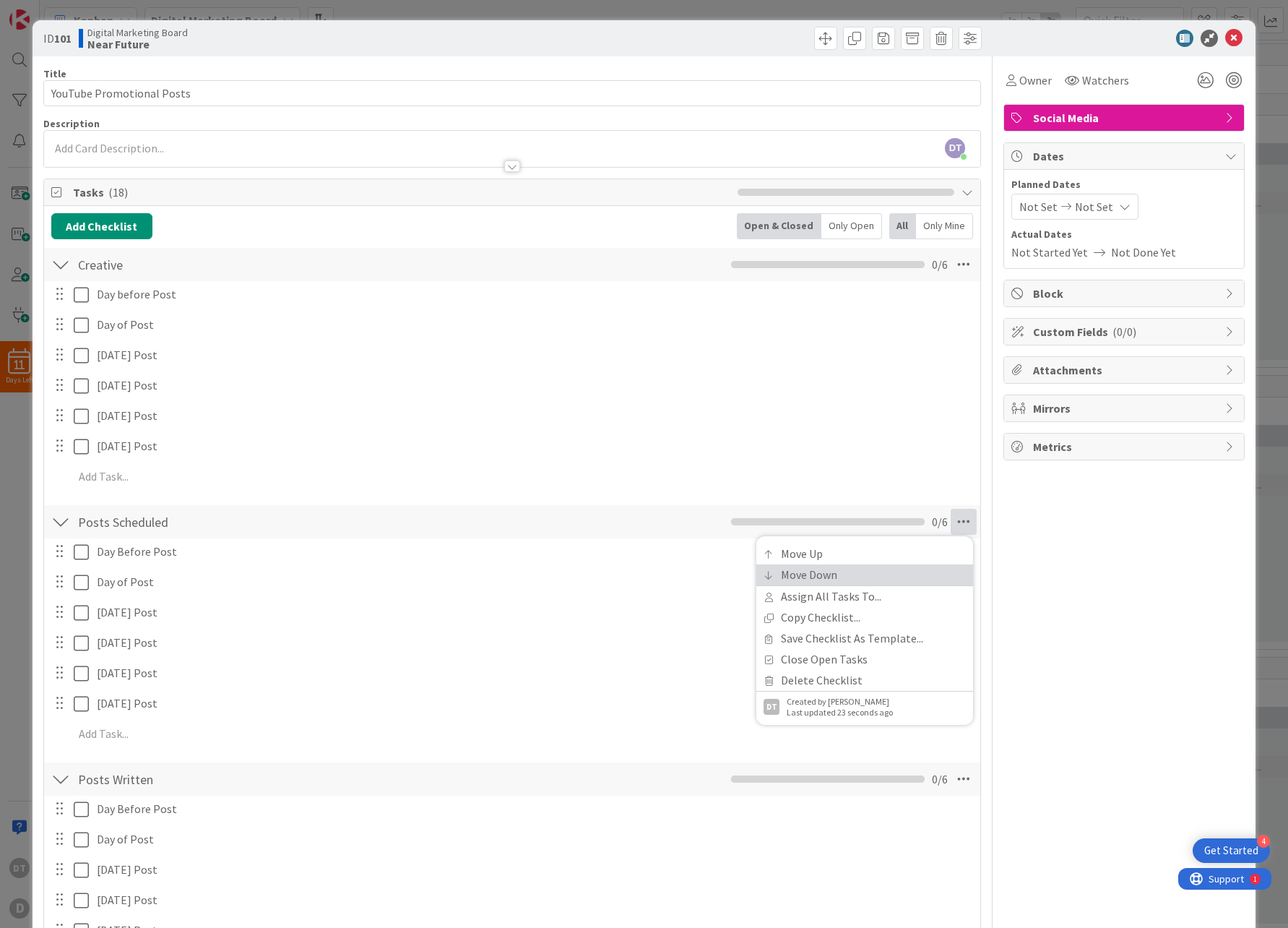
click at [874, 573] on link "Move Down" at bounding box center [865, 575] width 217 height 21
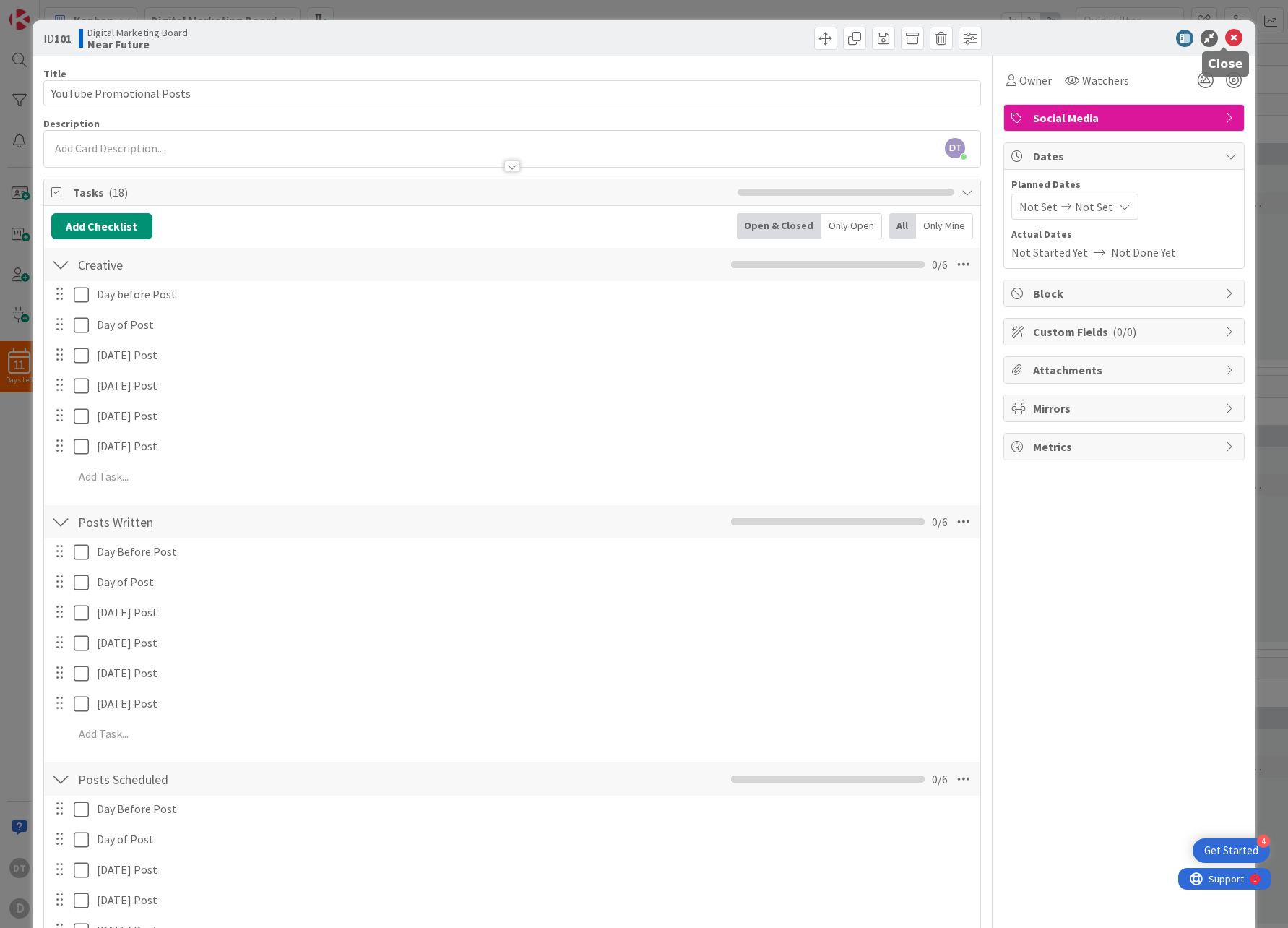
click at [1225, 38] on icon at bounding box center [1234, 38] width 17 height 17
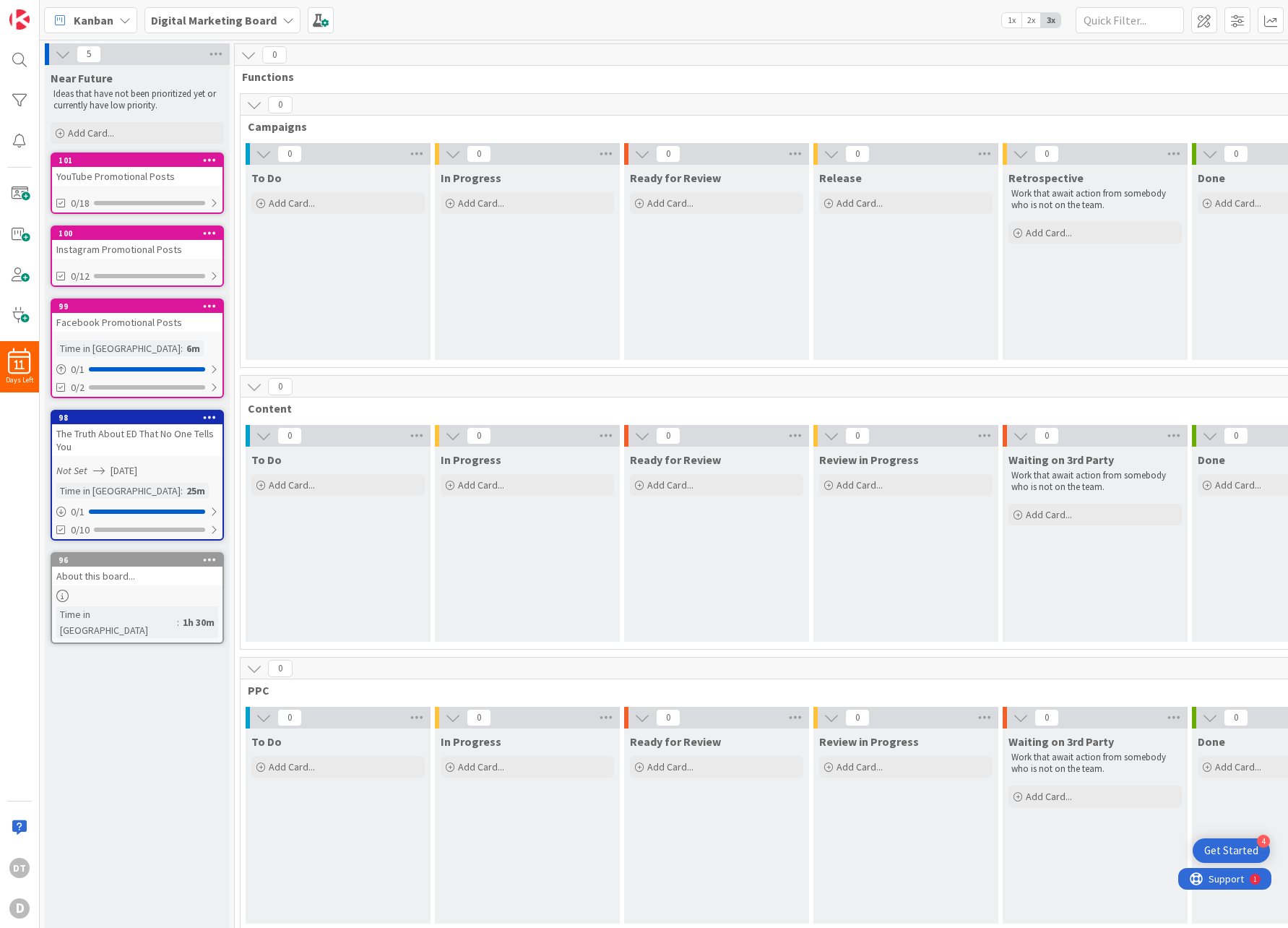
click at [210, 229] on icon at bounding box center [210, 233] width 14 height 10
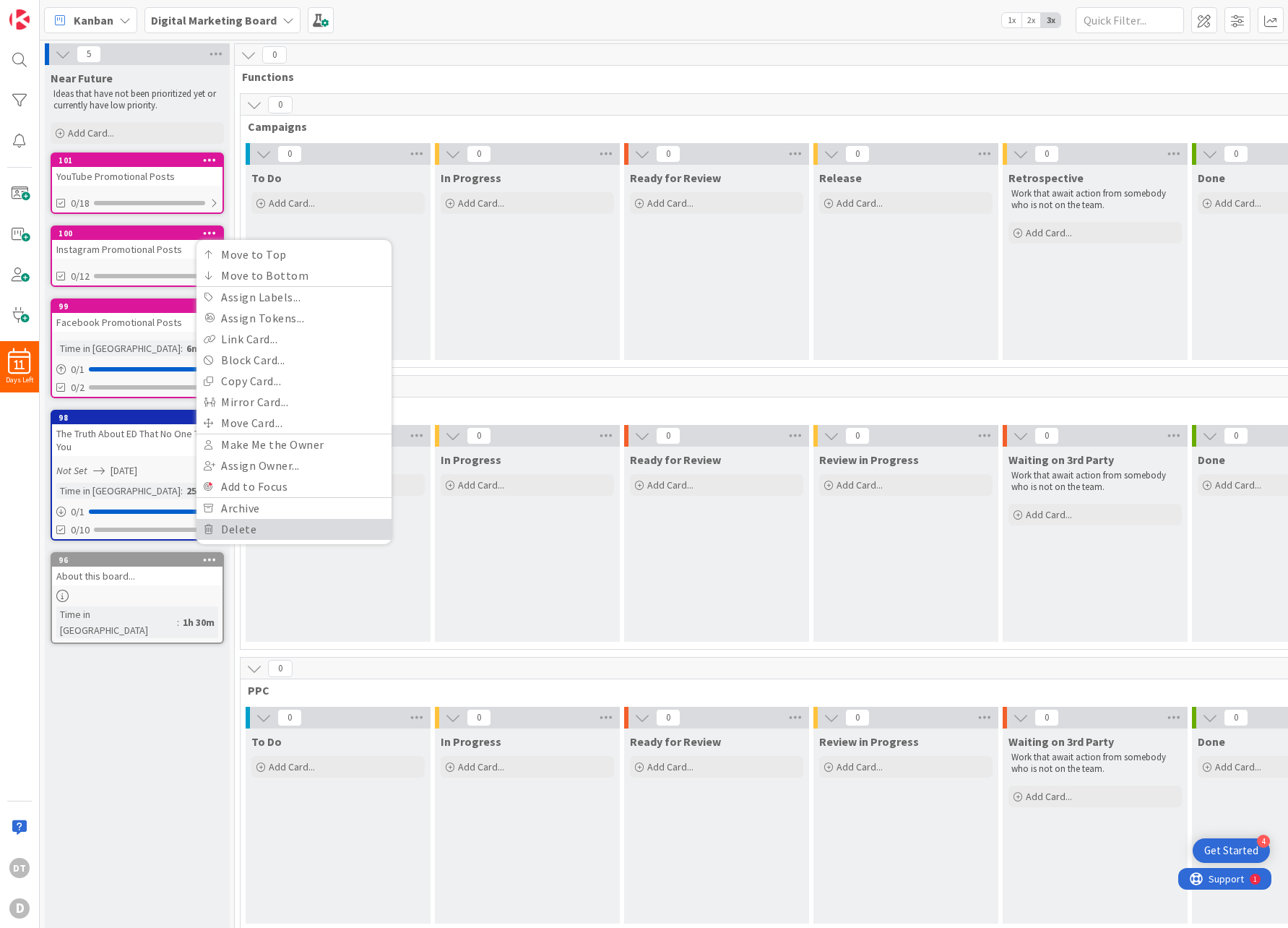
click at [243, 529] on link "Delete" at bounding box center [294, 529] width 195 height 21
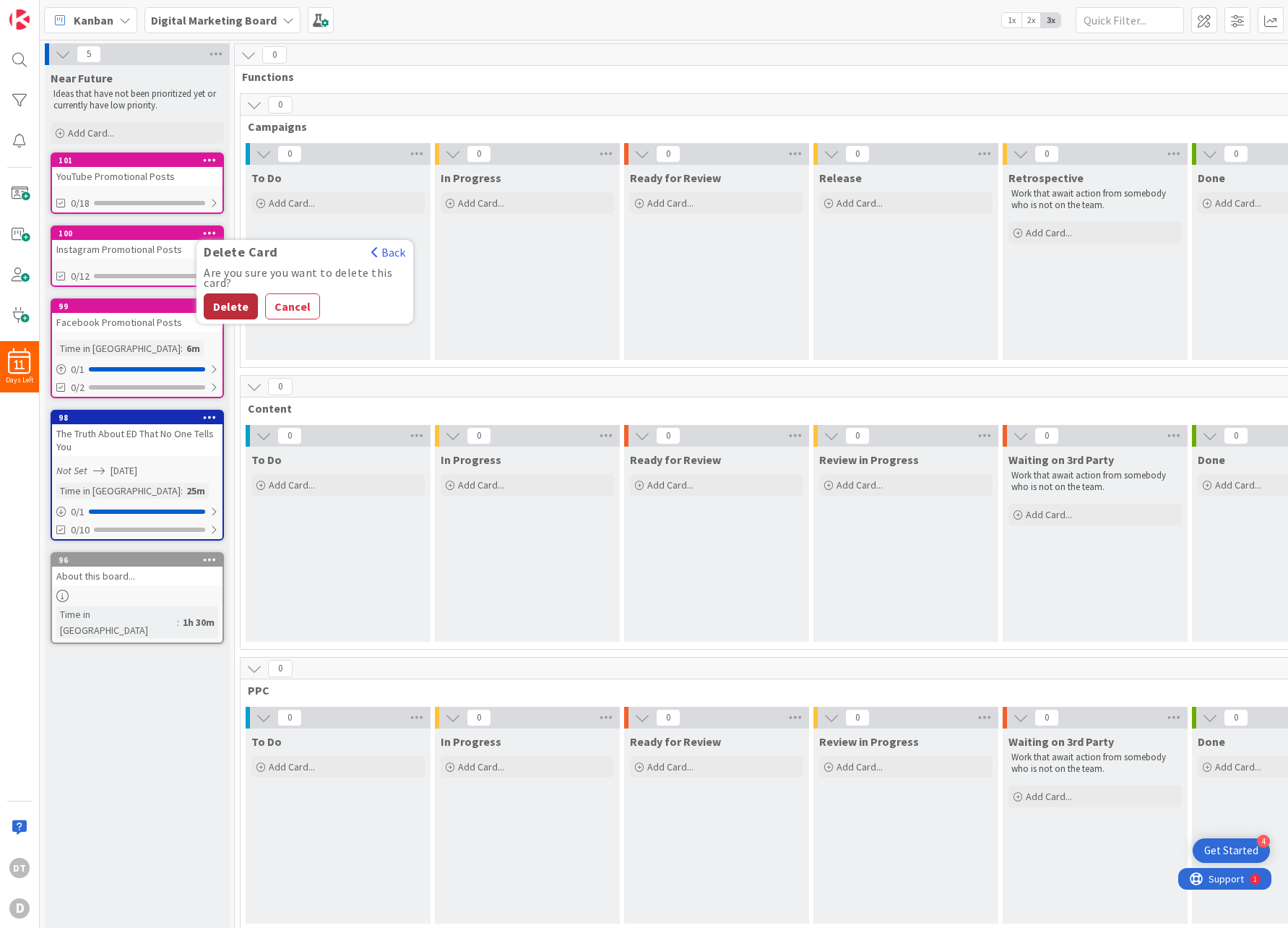
click at [228, 305] on button "Delete" at bounding box center [231, 306] width 54 height 26
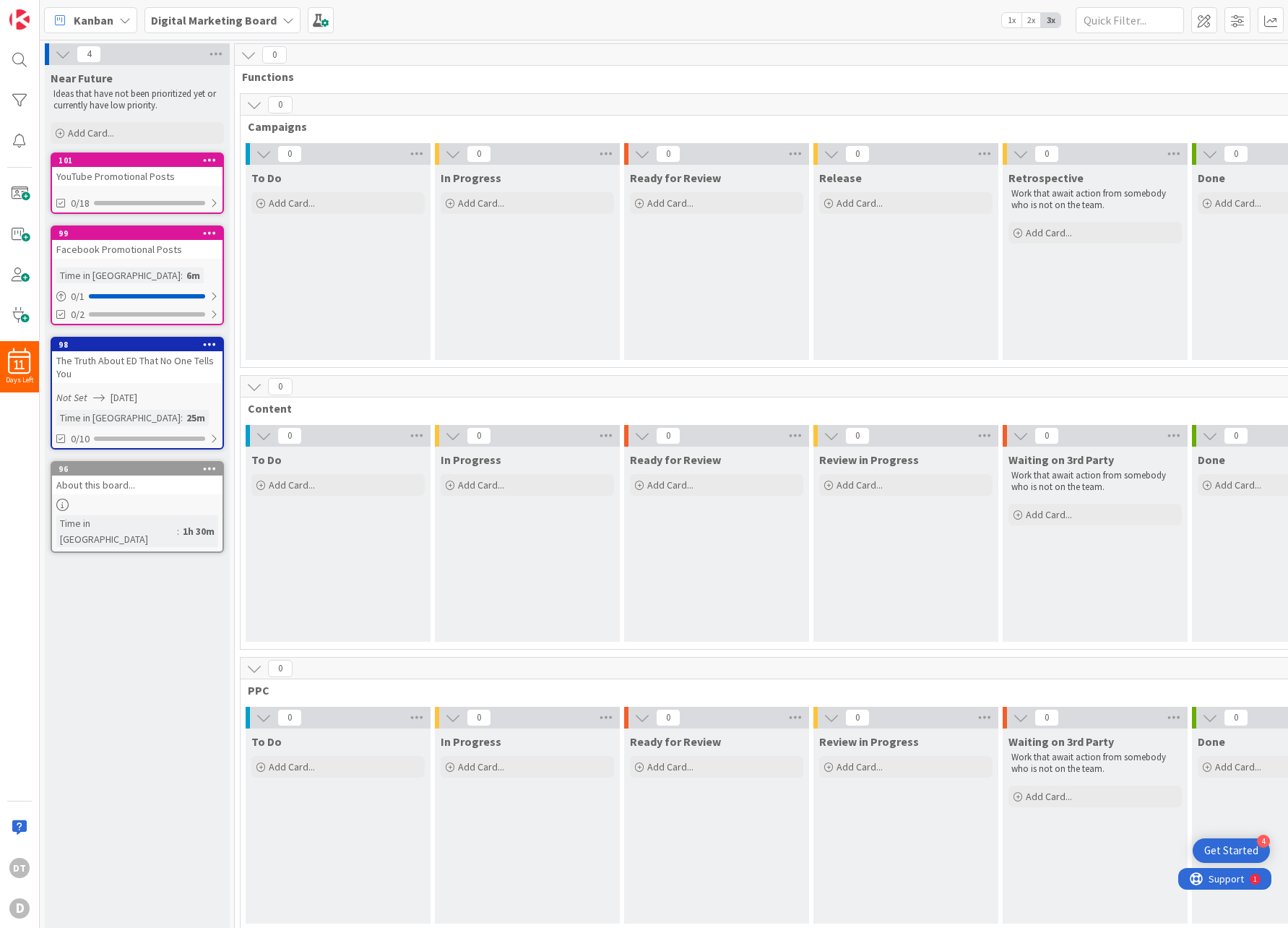
click at [212, 230] on icon at bounding box center [210, 233] width 14 height 10
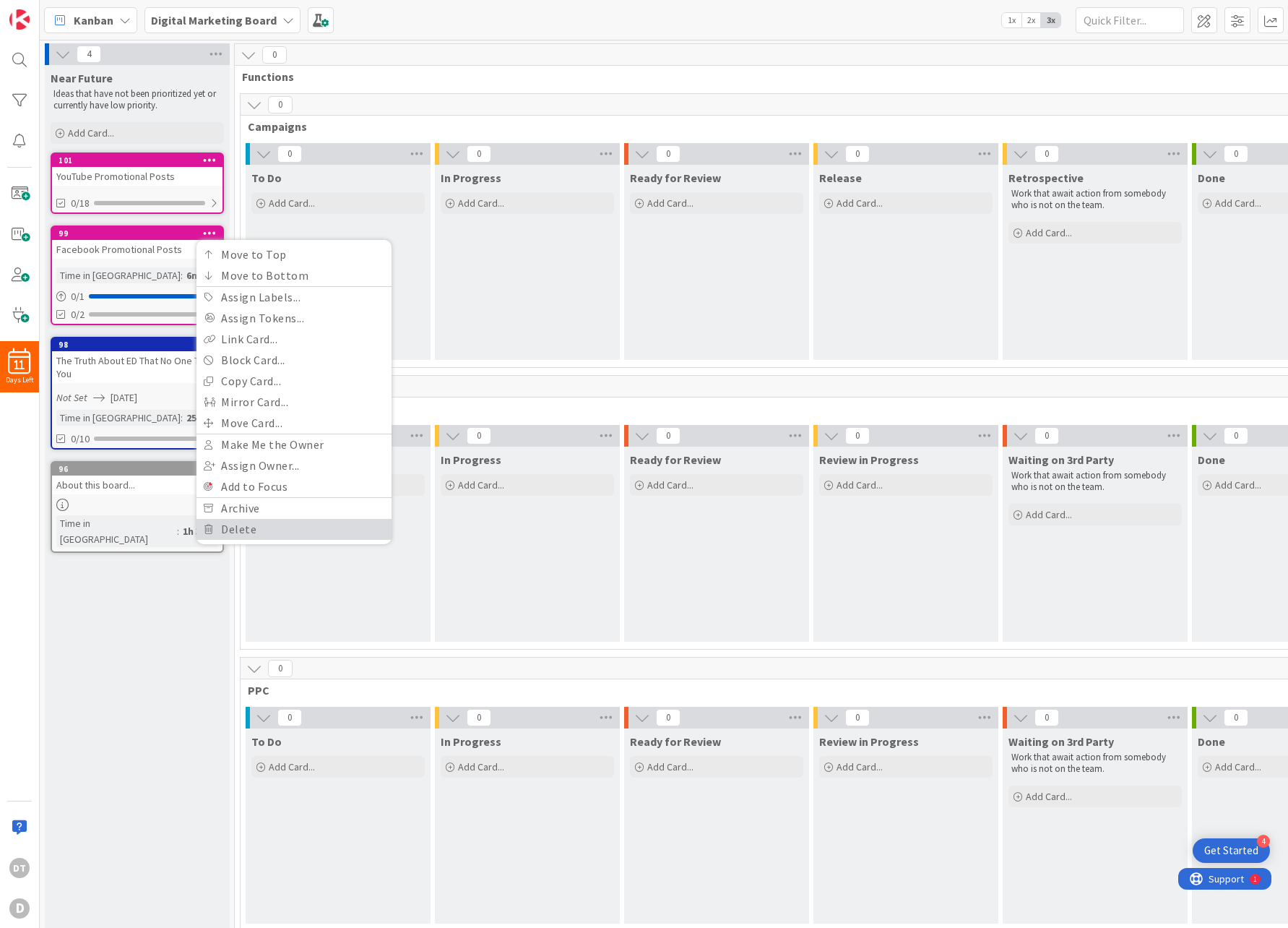
click at [251, 523] on link "Delete" at bounding box center [294, 529] width 195 height 21
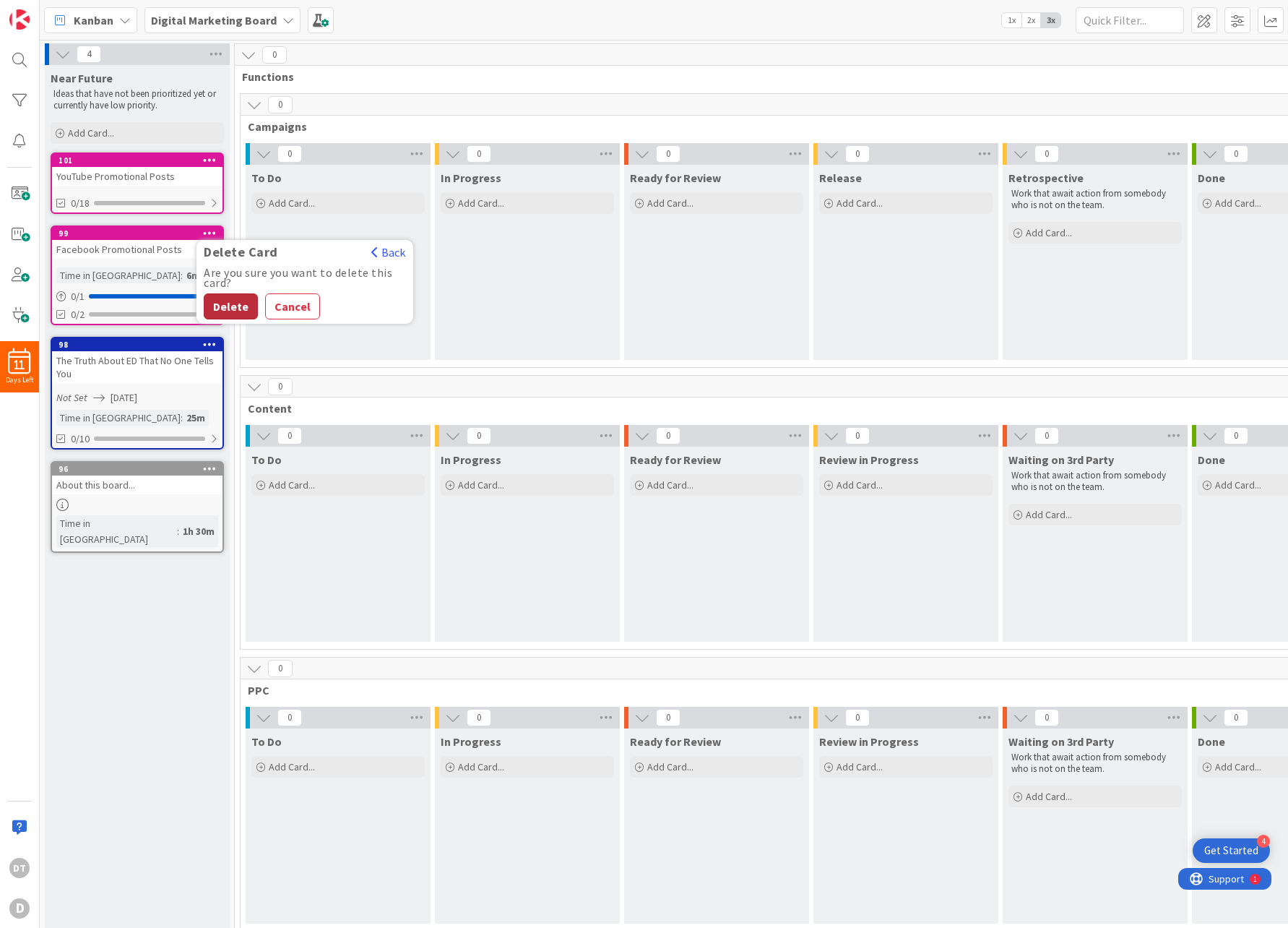
click at [233, 305] on button "Delete" at bounding box center [231, 306] width 54 height 26
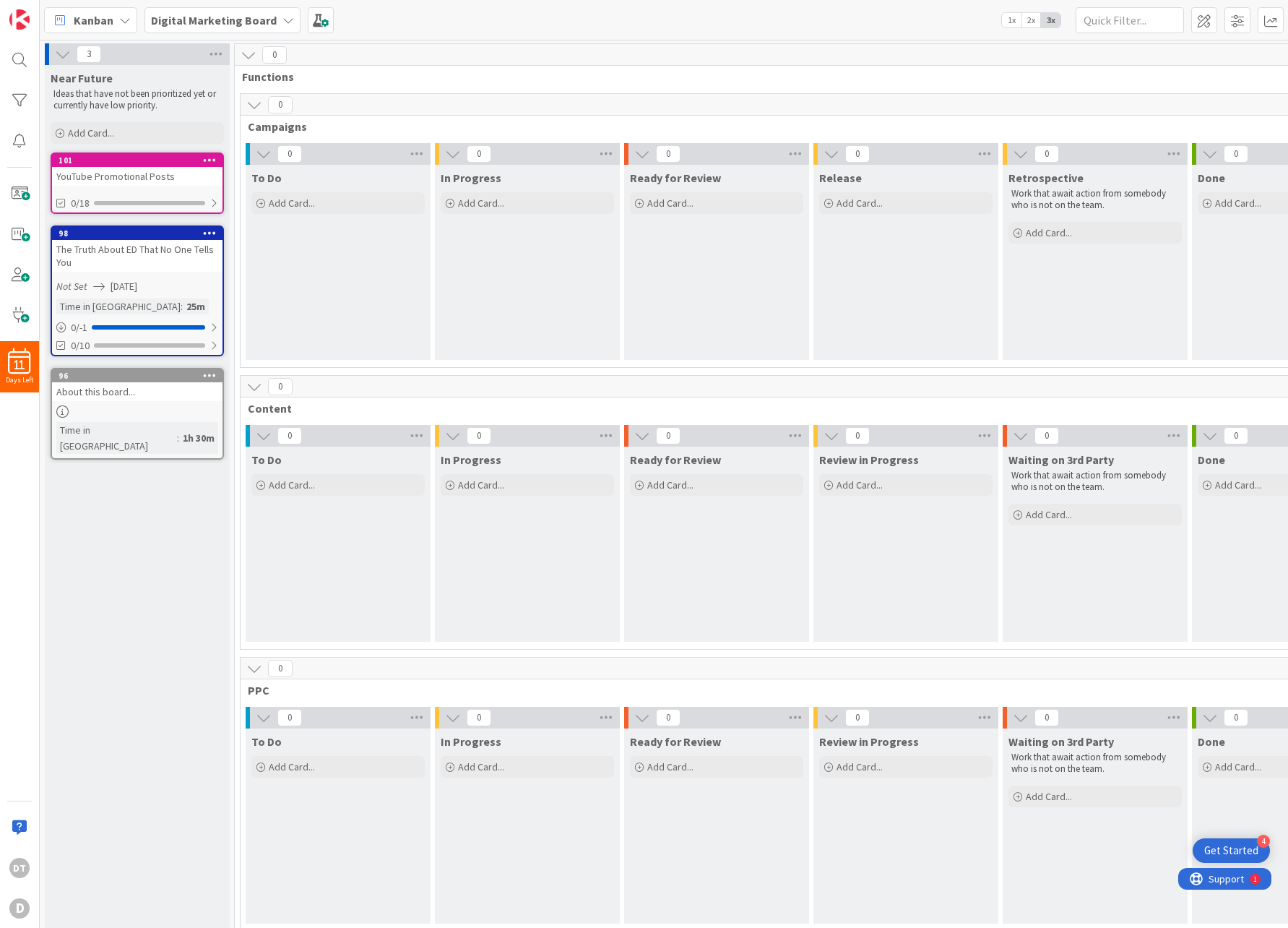
click at [207, 158] on icon at bounding box center [210, 160] width 14 height 10
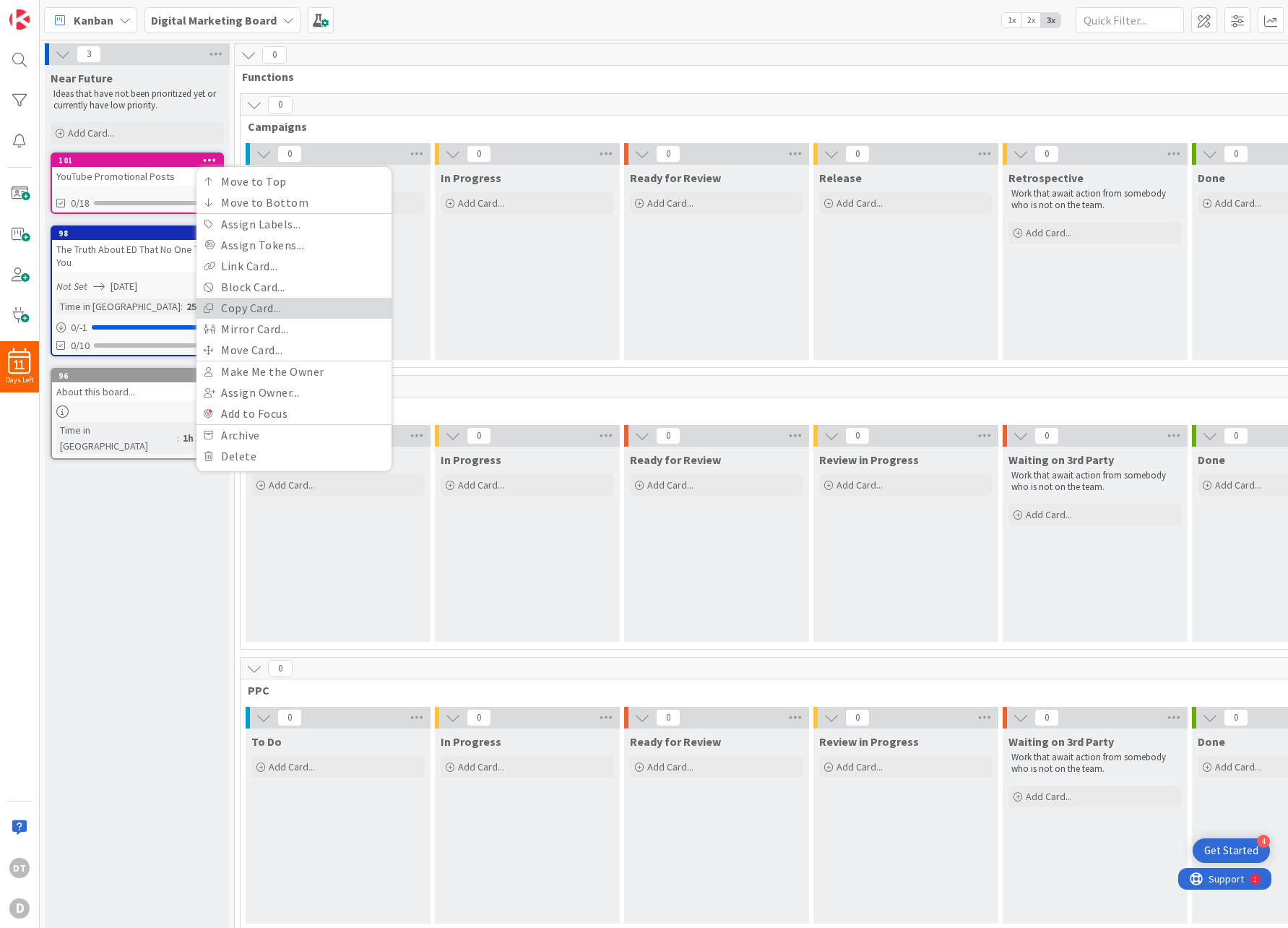
click at [262, 304] on link "Copy Card..." at bounding box center [294, 308] width 195 height 21
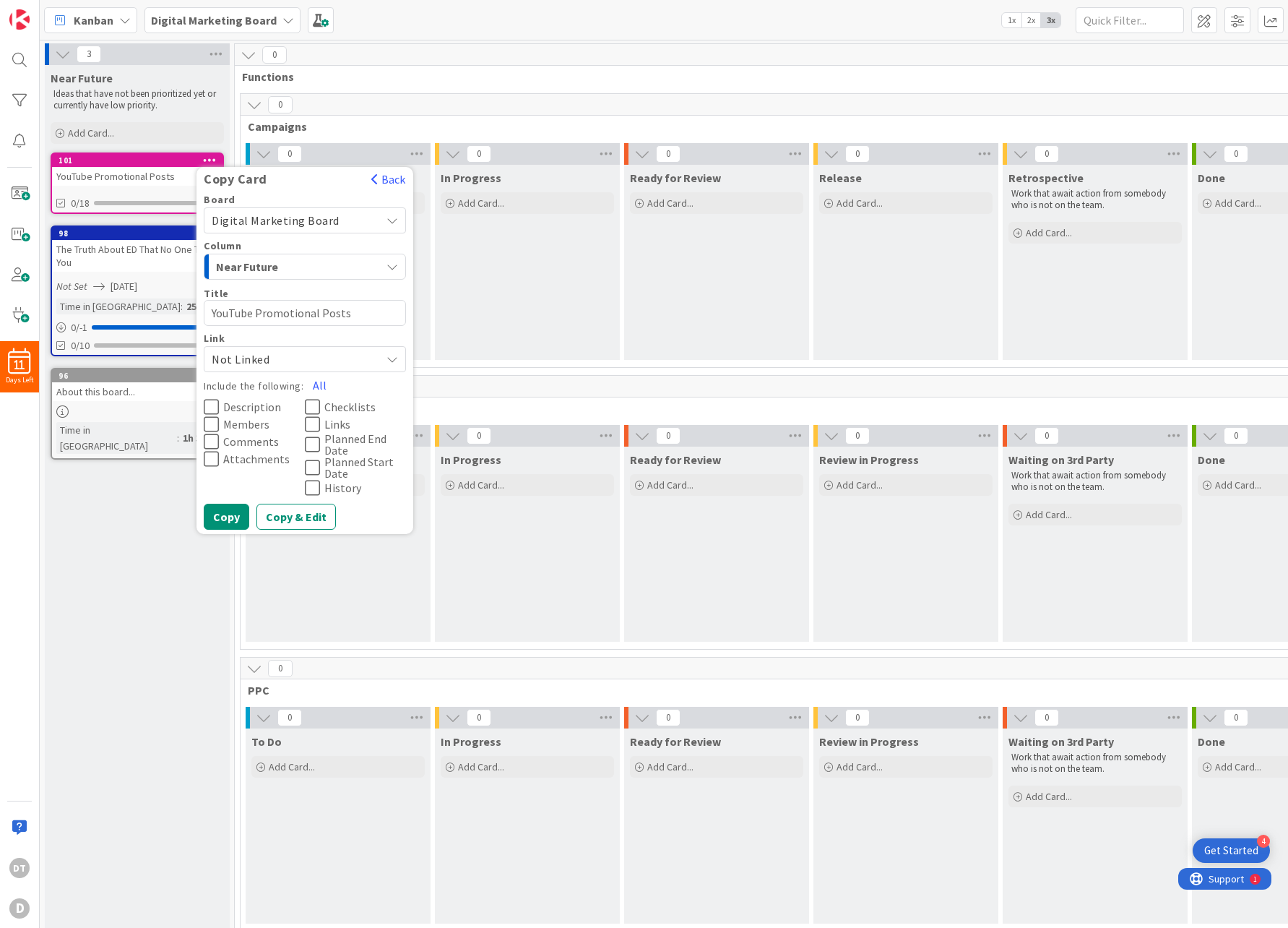
drag, startPoint x: 255, startPoint y: 313, endPoint x: 184, endPoint y: 313, distance: 71.0
click at [184, 313] on div "Near Future Ideas that have not been prioritized yet or currently have low prio…" at bounding box center [136, 784] width 184 height 1438
click at [230, 310] on textarea "YouTube Promotional Posts" at bounding box center [304, 313] width 202 height 26
drag, startPoint x: 251, startPoint y: 313, endPoint x: 177, endPoint y: 310, distance: 74.1
click at [177, 310] on div "Near Future Ideas that have not been prioritized yet or currently have low prio…" at bounding box center [136, 784] width 184 height 1438
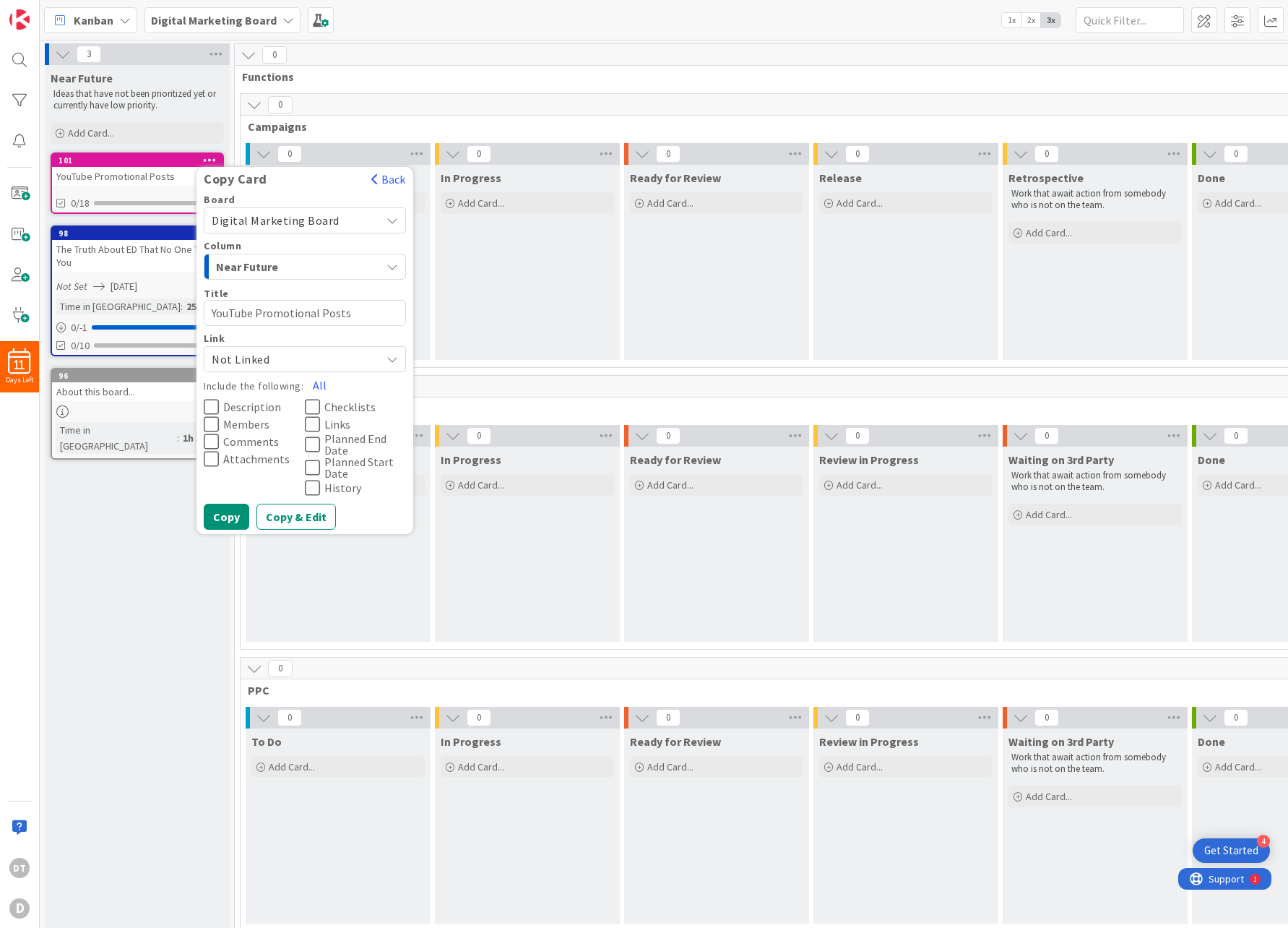
type textarea "x"
type textarea "Fa Promotional Posts"
type textarea "x"
type textarea "Fac Promotional Posts"
type textarea "x"
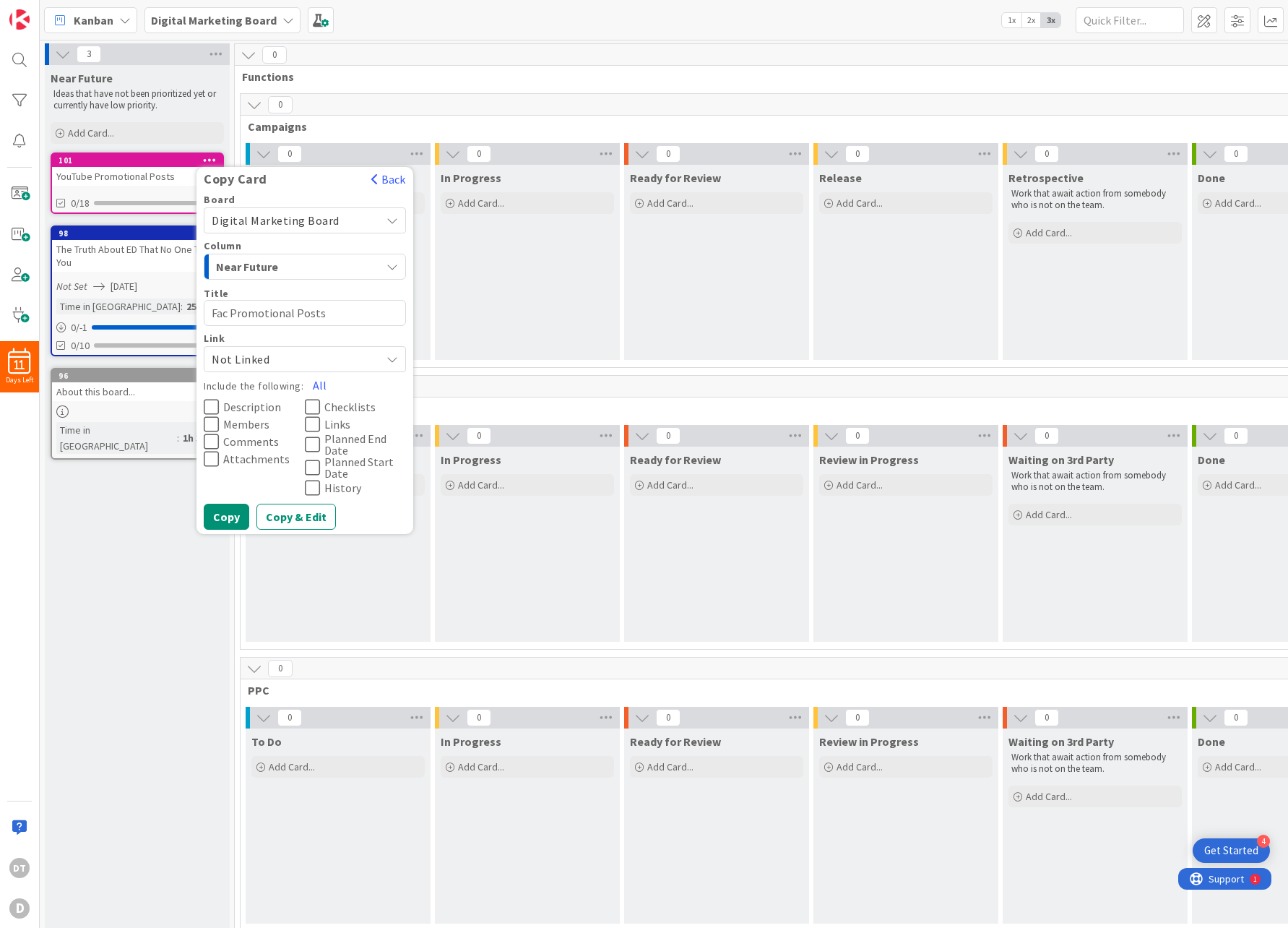
type textarea "Face Promotional Posts"
type textarea "x"
type textarea "Facebo Promotional Posts"
type textarea "x"
type textarea "Faceboo Promotional Posts"
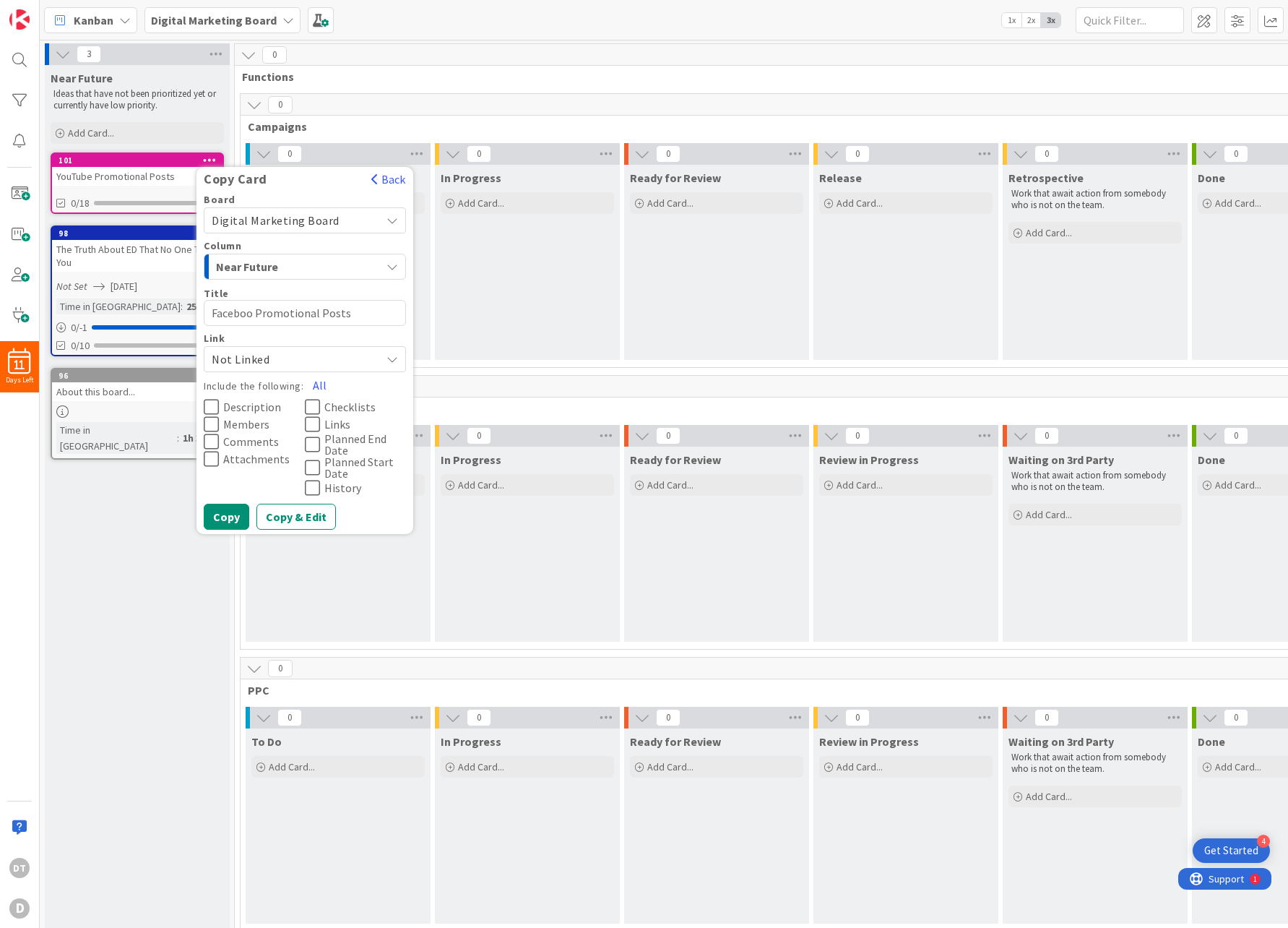
type textarea "x"
type textarea "Facebook Promotional Posts"
click at [310, 422] on icon at bounding box center [312, 424] width 15 height 17
click at [312, 402] on icon at bounding box center [312, 407] width 15 height 17
click at [219, 516] on button "Copy" at bounding box center [226, 517] width 45 height 26
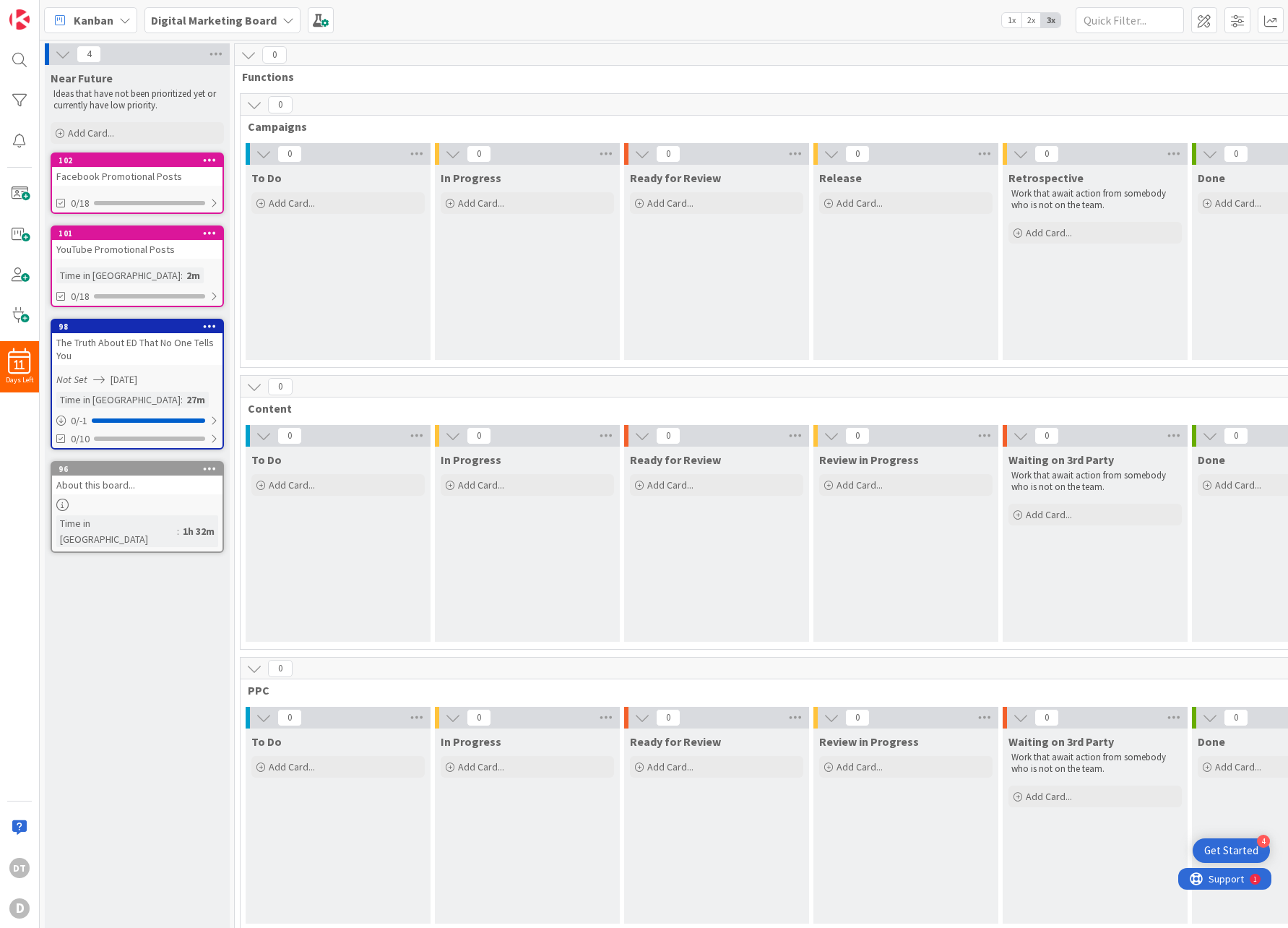
click at [214, 233] on icon at bounding box center [210, 233] width 14 height 10
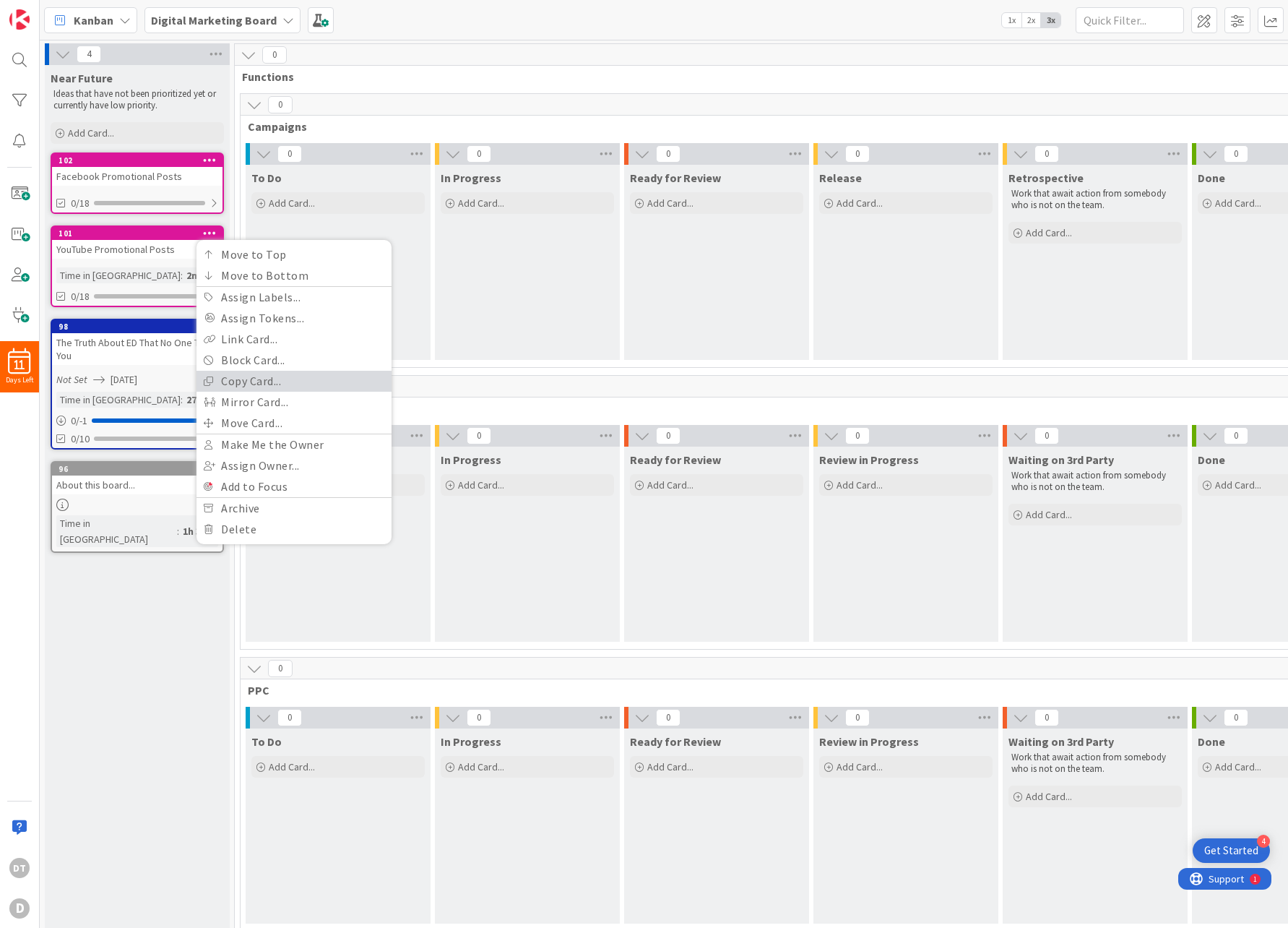
click at [254, 380] on link "Copy Card..." at bounding box center [294, 381] width 195 height 21
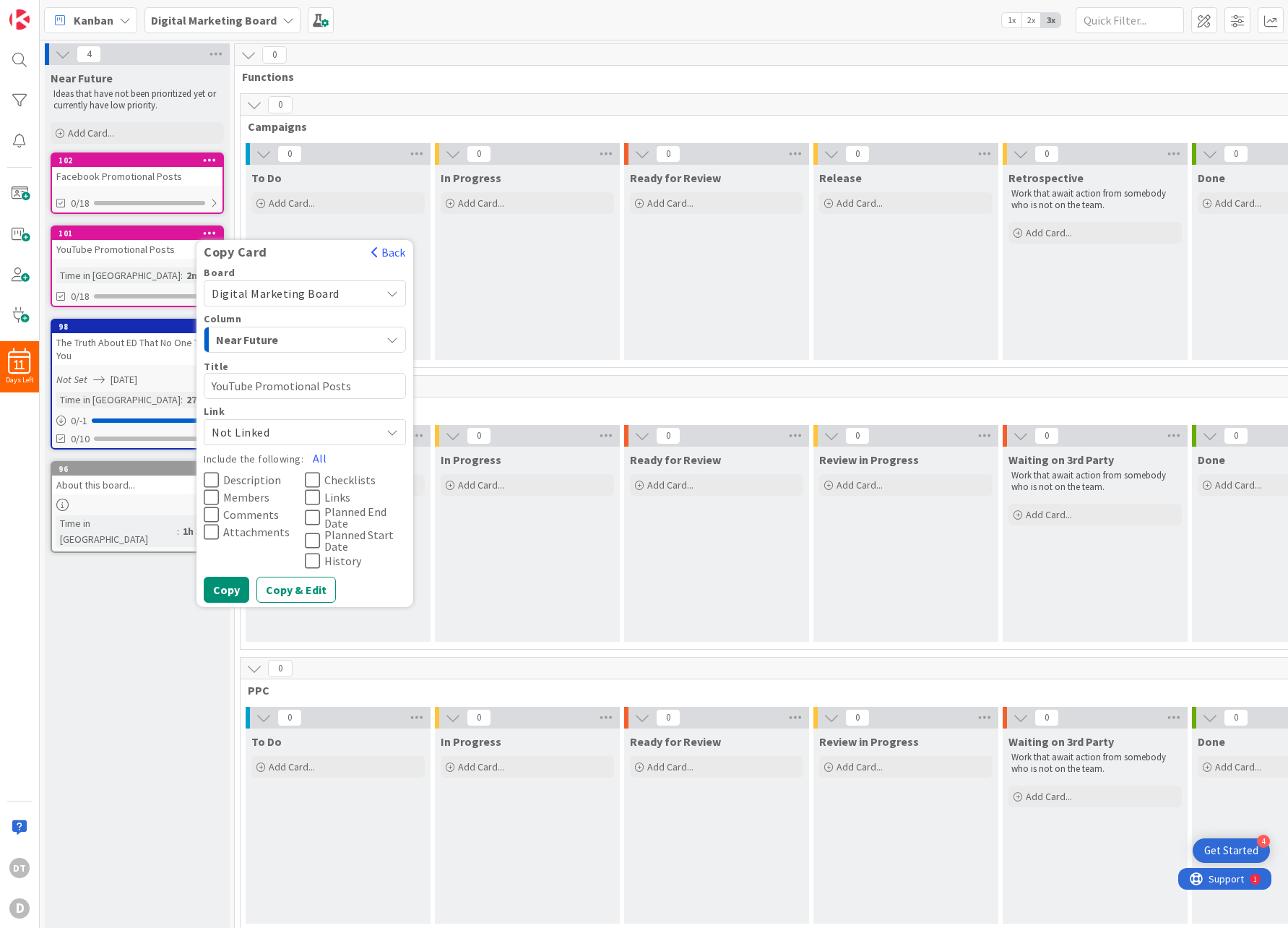
drag, startPoint x: 252, startPoint y: 387, endPoint x: 204, endPoint y: 384, distance: 48.1
click at [204, 384] on textarea "YouTube Promotional Posts" at bounding box center [304, 386] width 202 height 26
type textarea "x"
type textarea "I Promotional Posts"
type textarea "x"
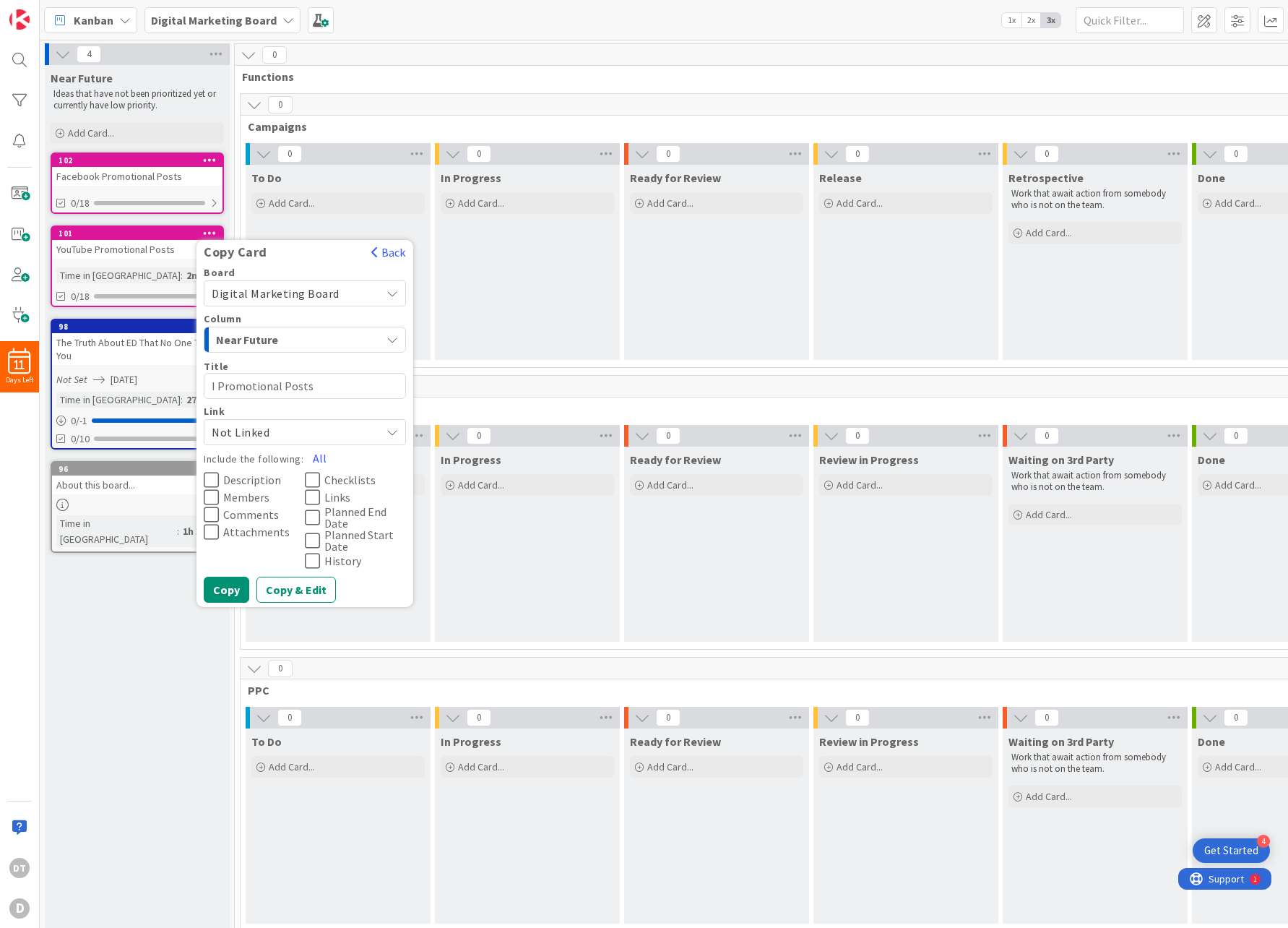
type textarea "In Promotional Posts"
type textarea "x"
type textarea "Inst Promotional Posts"
type textarea "x"
type textarea "Instag Promotional Posts"
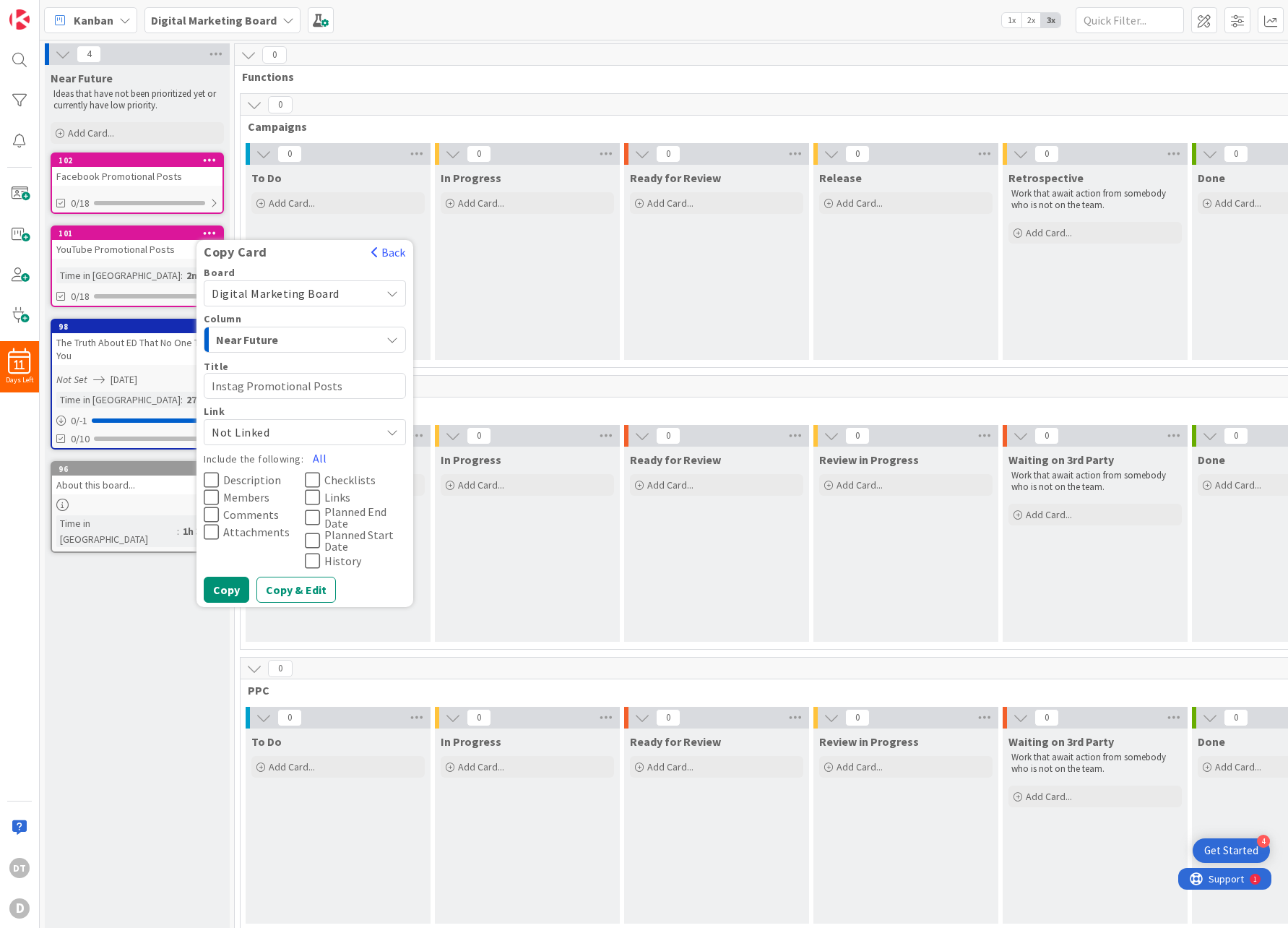
type textarea "x"
type textarea "Instagr Promotional Posts"
type textarea "x"
type textarea "Instagra Promotional Posts"
type textarea "x"
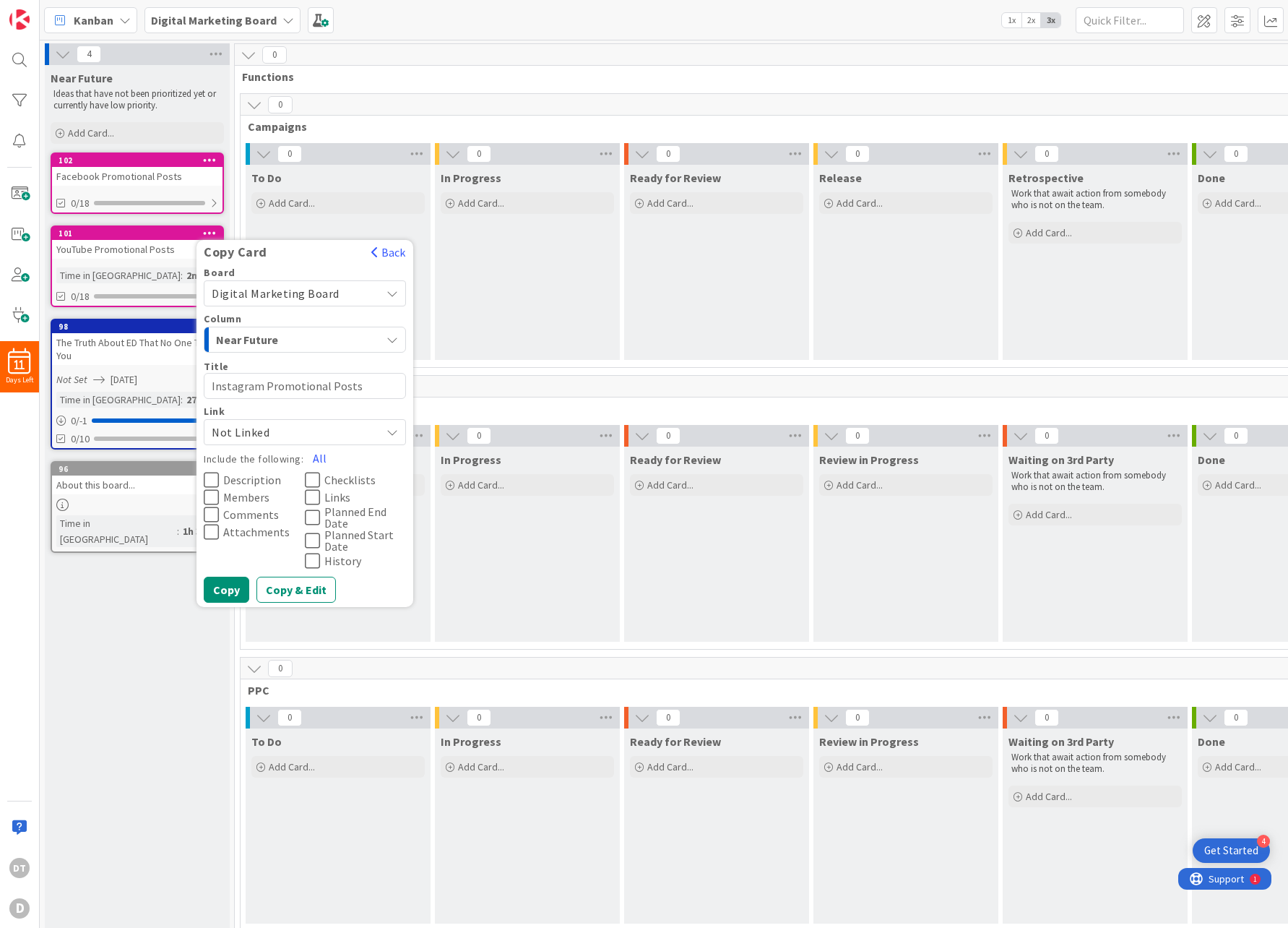
type textarea "Instagram Promotional Posts"
click at [310, 492] on icon at bounding box center [312, 497] width 15 height 17
click at [310, 473] on icon at bounding box center [312, 480] width 15 height 17
click at [226, 587] on button "Copy" at bounding box center [226, 590] width 45 height 26
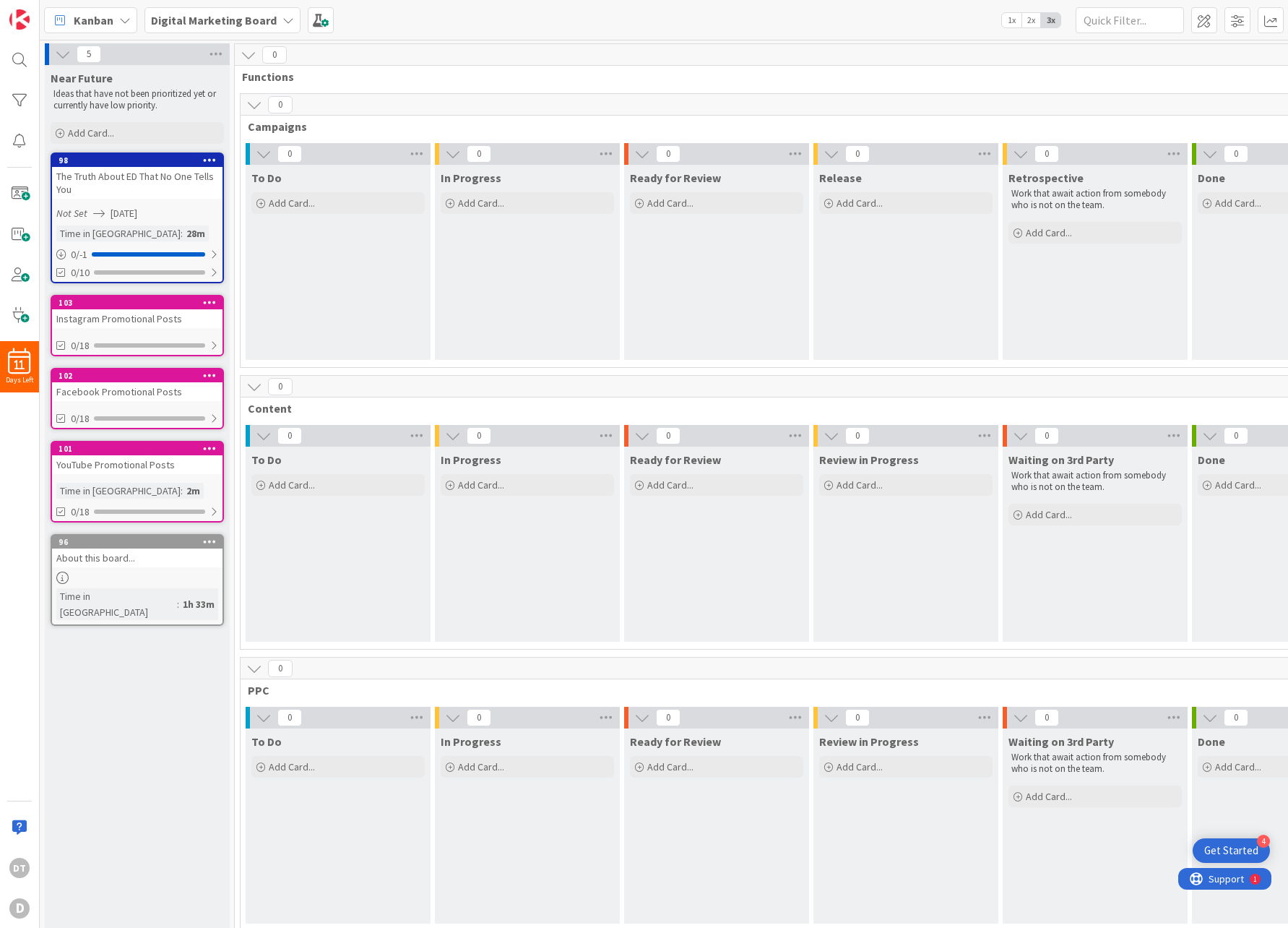
click at [211, 157] on icon at bounding box center [210, 160] width 14 height 10
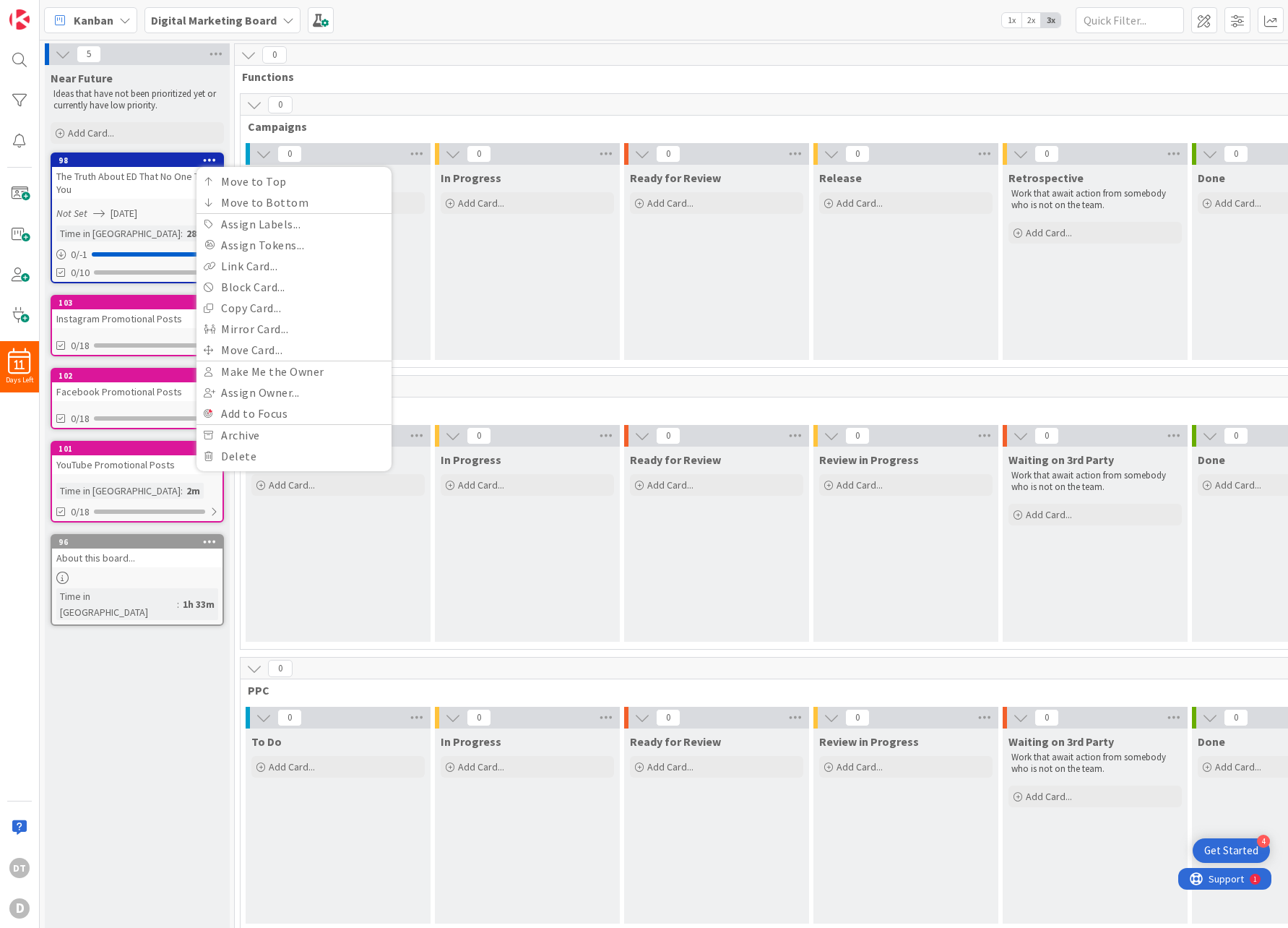
click at [131, 184] on div "The Truth About ED That No One Tells You" at bounding box center [136, 183] width 171 height 31
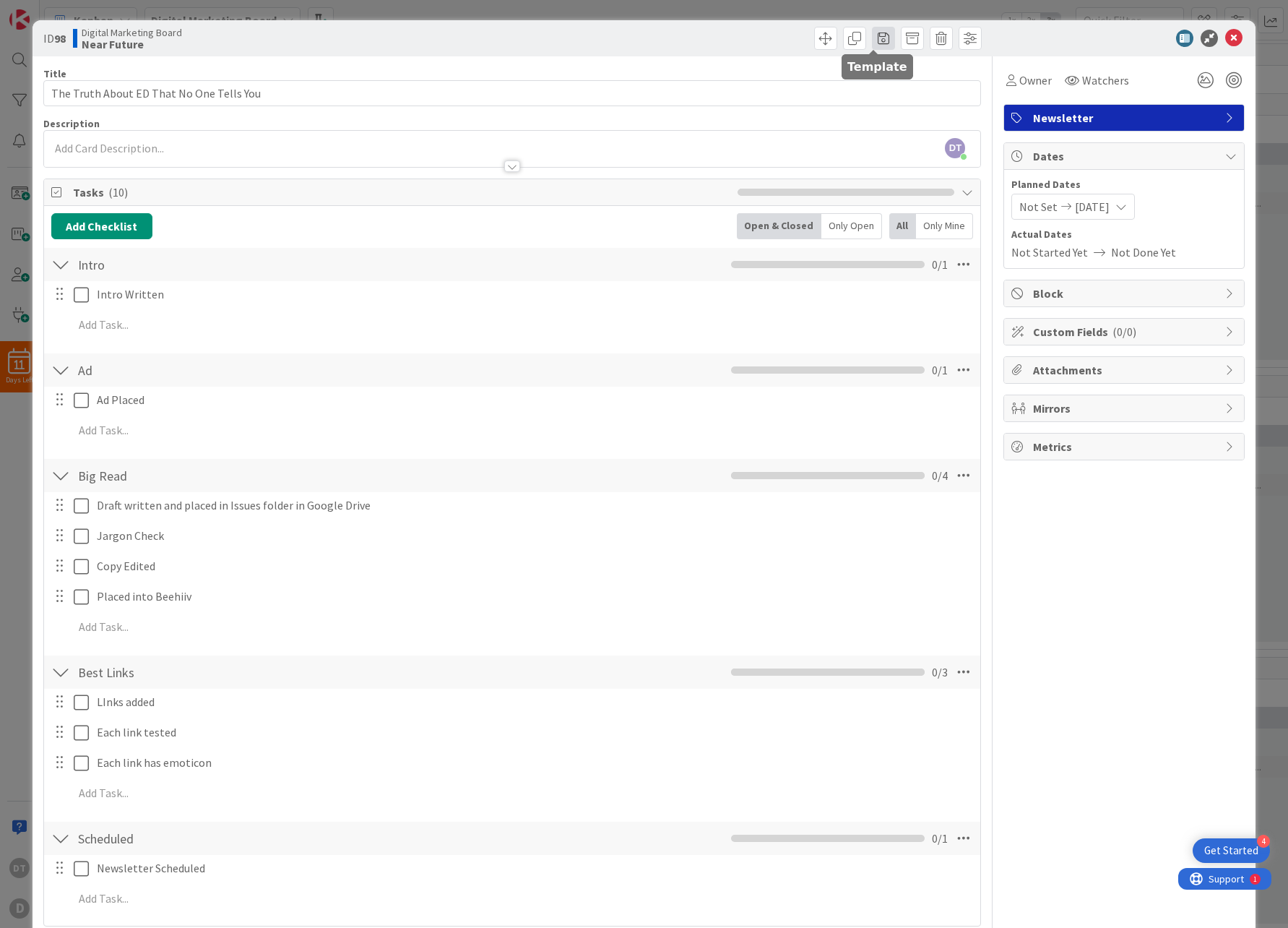
click at [872, 34] on span at bounding box center [883, 38] width 23 height 23
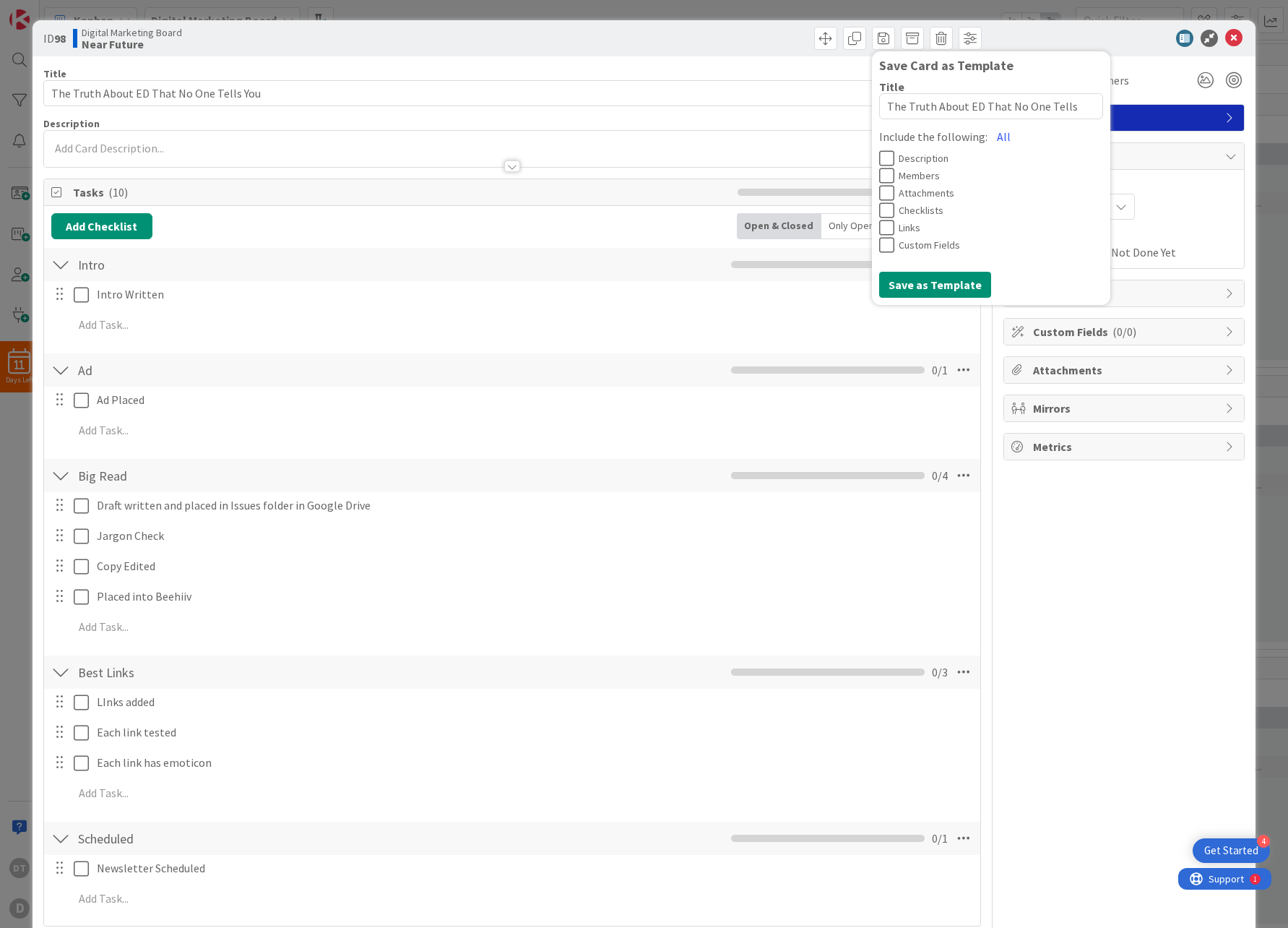
click at [879, 210] on icon at bounding box center [886, 210] width 15 height 17
click at [879, 227] on icon at bounding box center [886, 227] width 15 height 17
click at [1026, 105] on textarea "The Truth About ED That No One Tells You" at bounding box center [991, 107] width 224 height 26
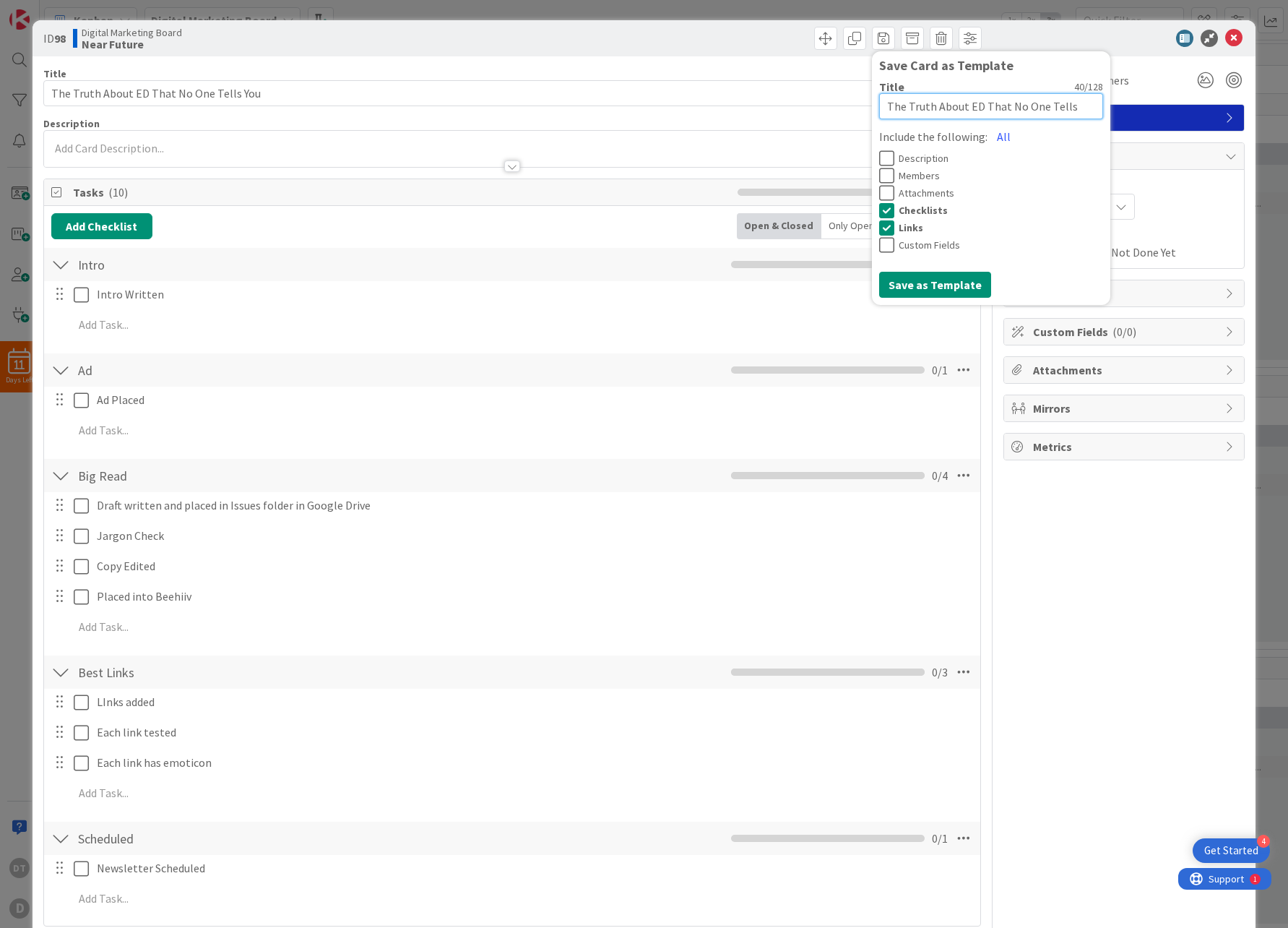
type textarea "x"
type textarea "Ne"
type textarea "x"
type textarea "New"
type textarea "x"
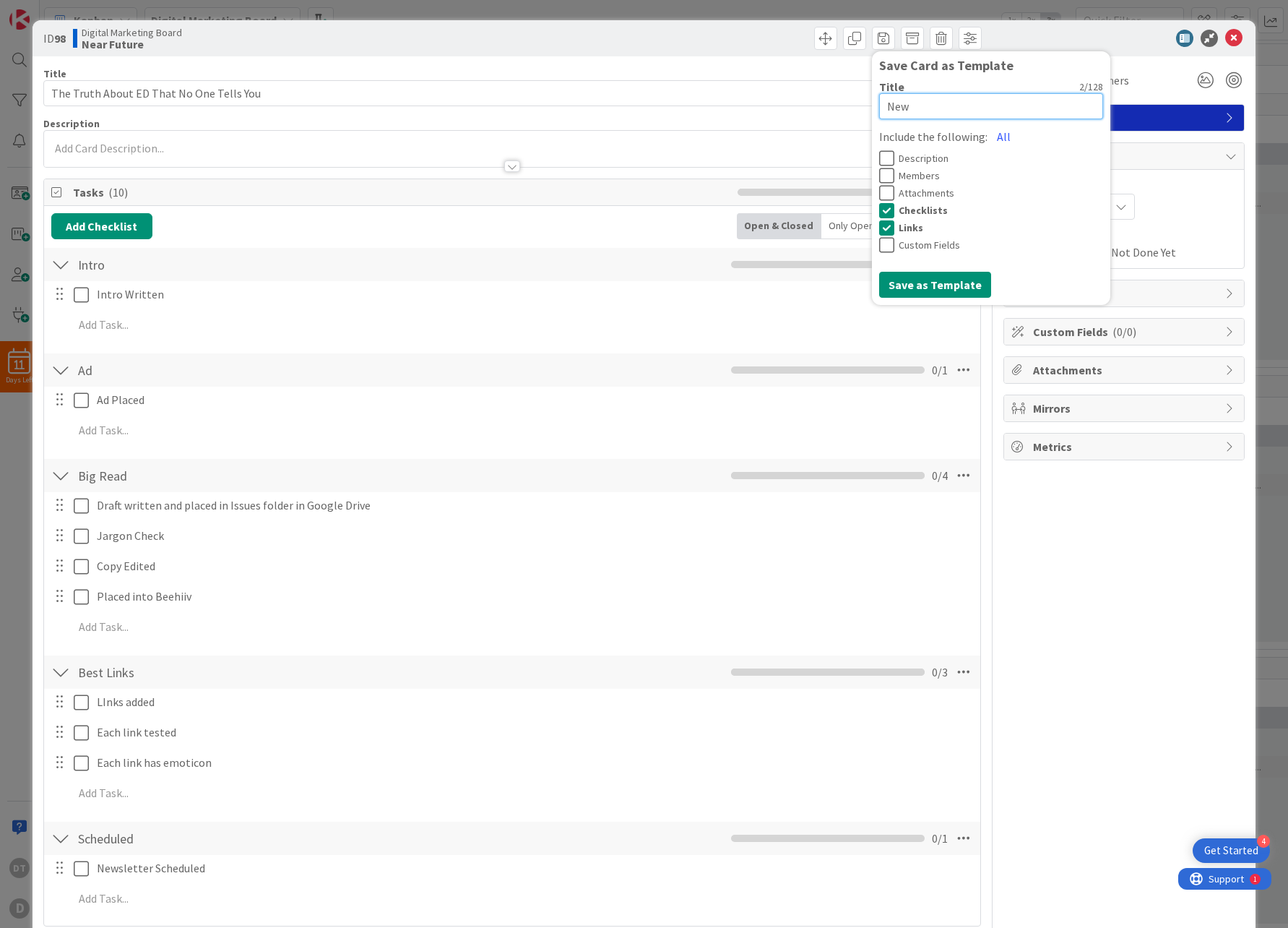
type textarea "News"
type textarea "x"
type textarea "Newsl"
type textarea "x"
type textarea "Newsle"
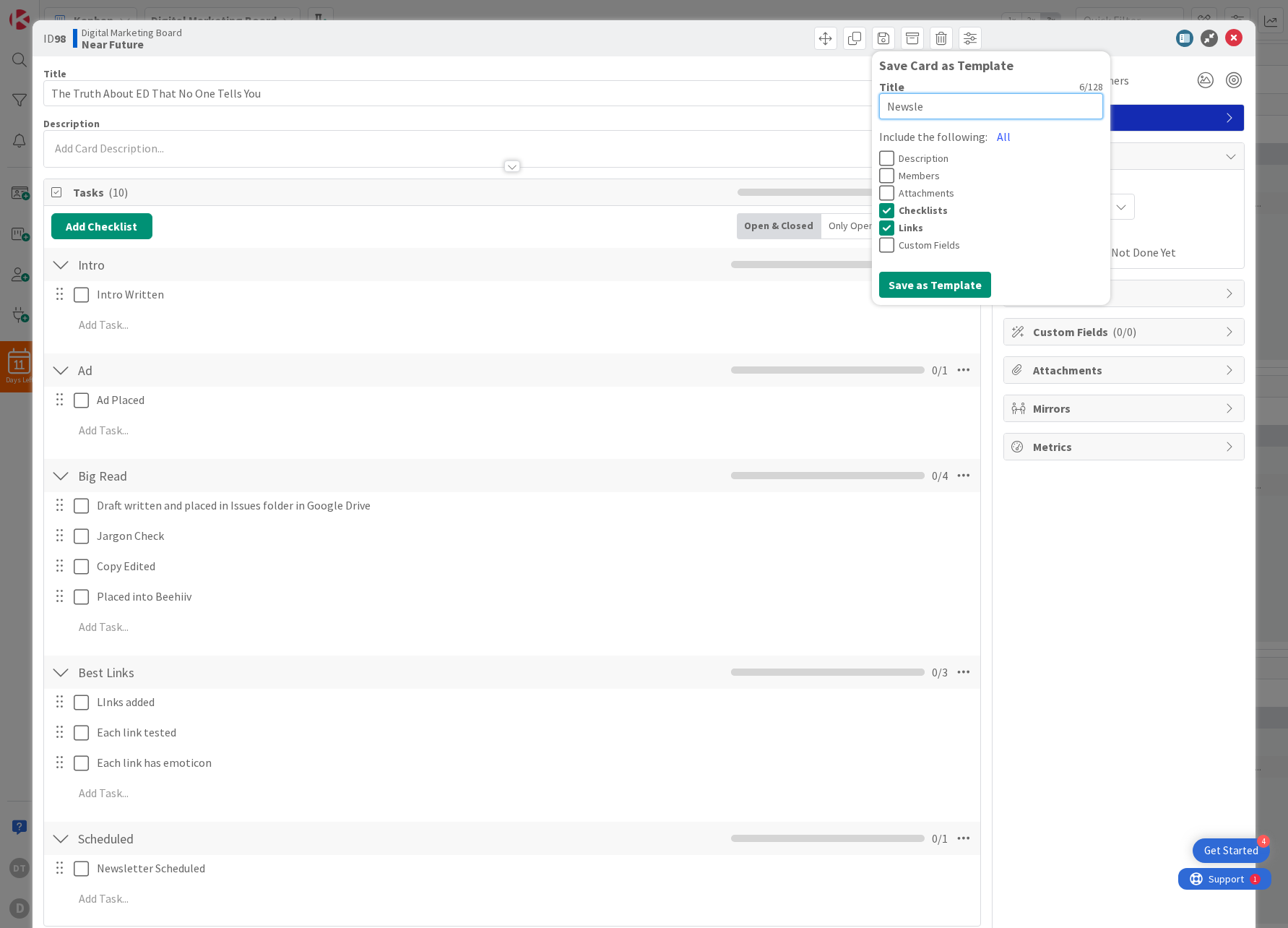
type textarea "x"
type textarea "Newslet"
type textarea "x"
type textarea "Newslett"
type textarea "x"
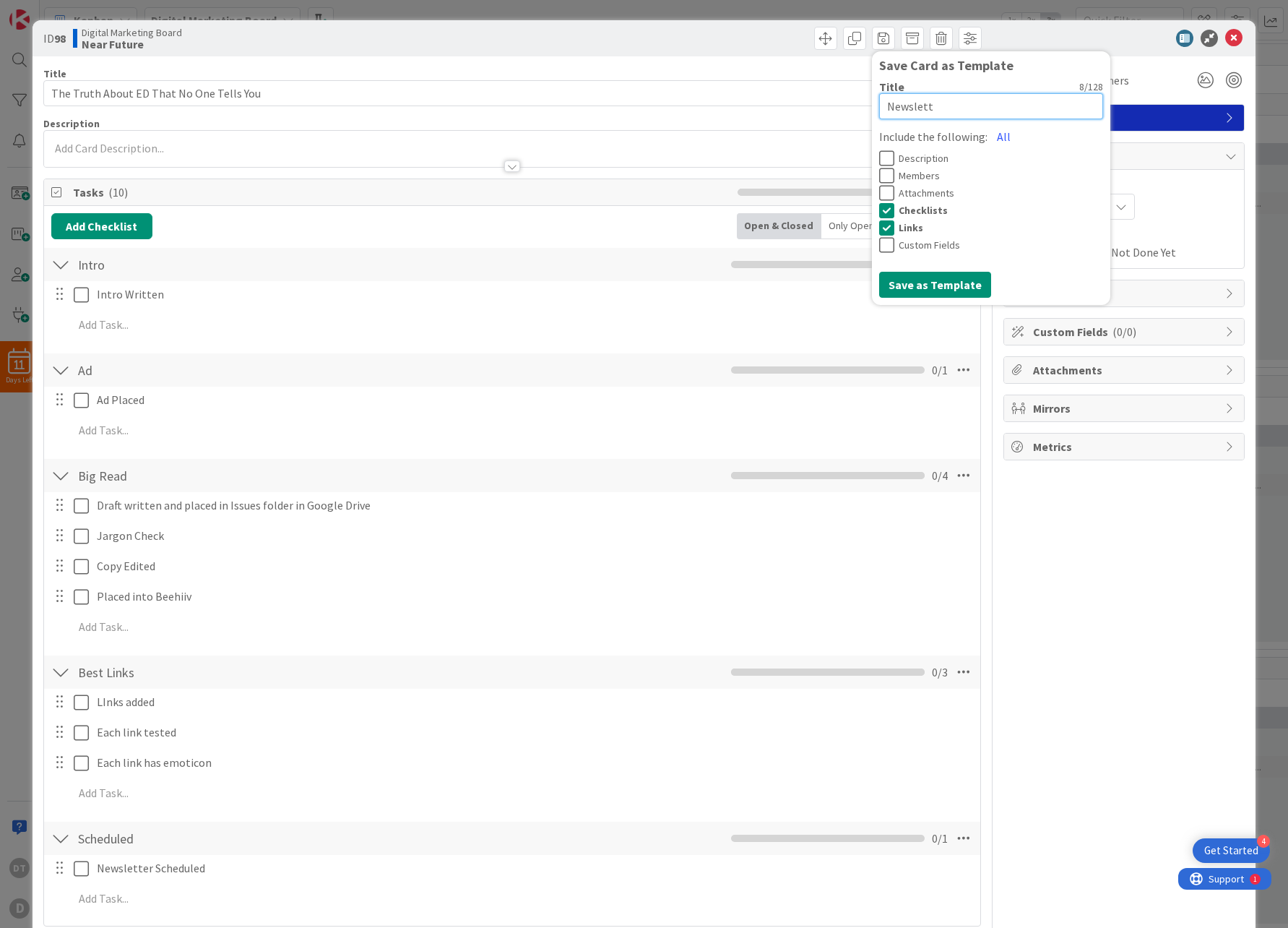
type textarea "Newslette"
type textarea "x"
type textarea "Newsletter"
type textarea "x"
type textarea "Newsletter"
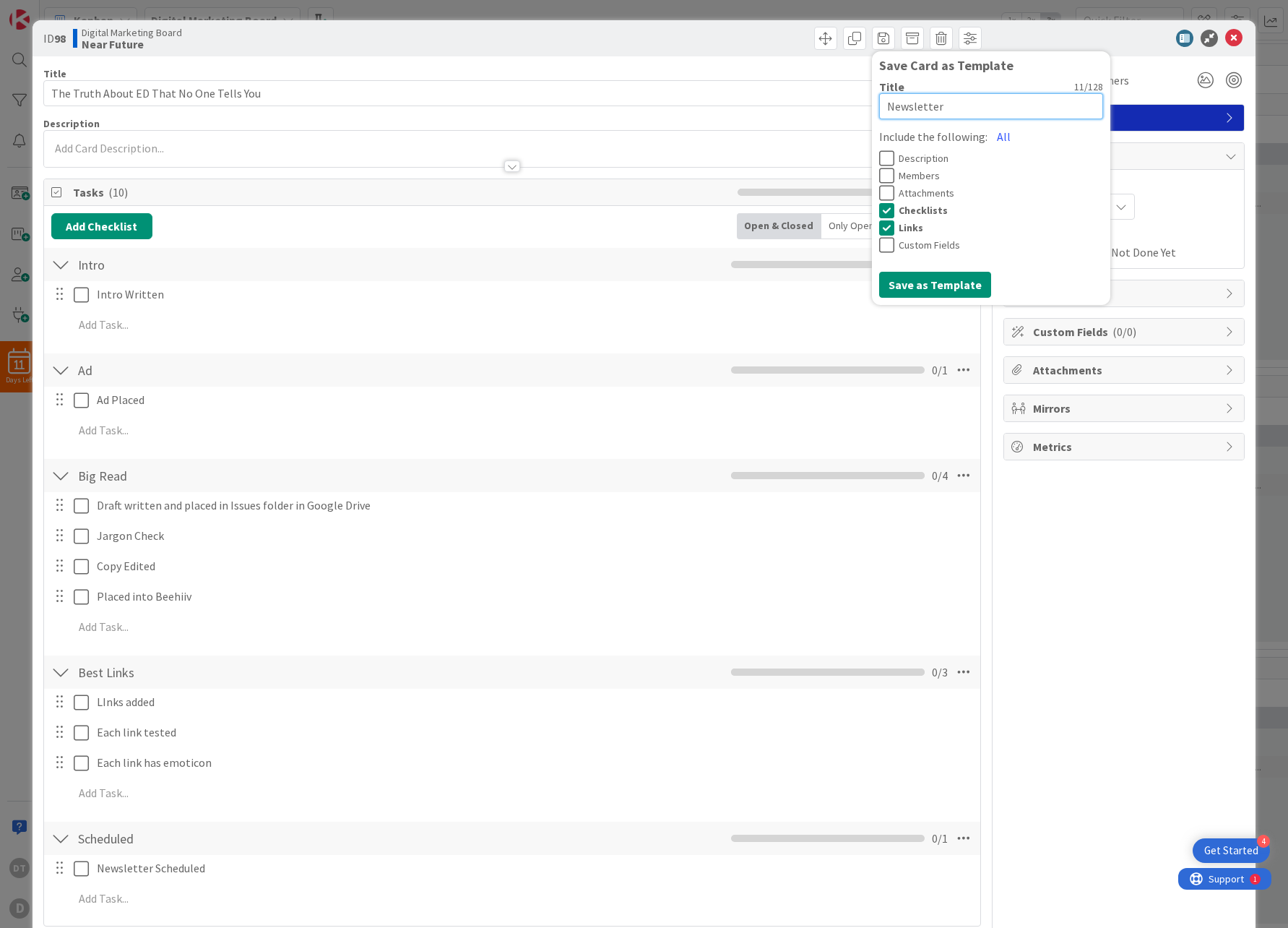
type textarea "x"
type textarea "Newsletter I"
type textarea "x"
type textarea "Newsletter Is"
type textarea "x"
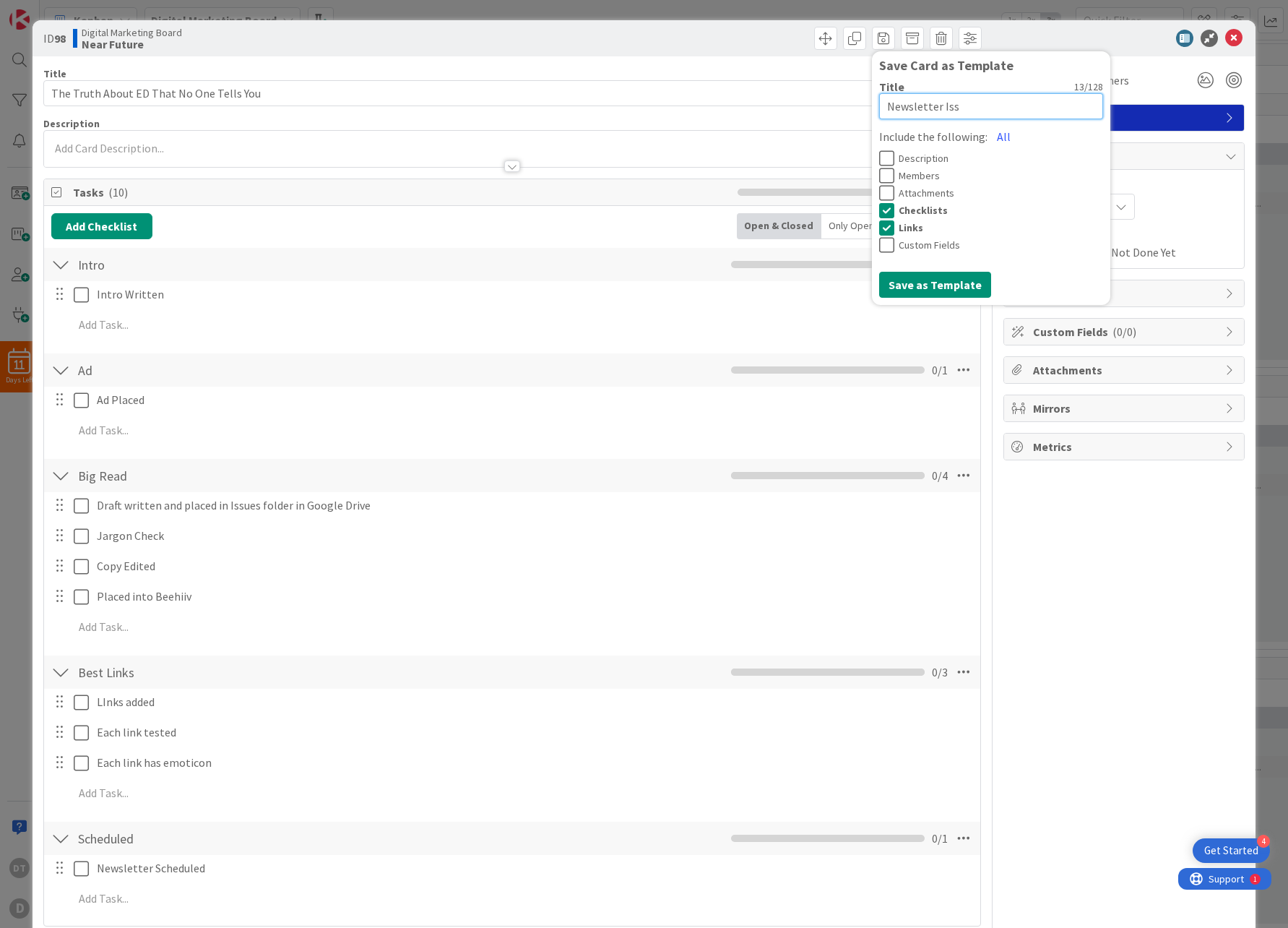
type textarea "Newsletter Issu"
type textarea "x"
type textarea "Newsletter Issue"
type textarea "x"
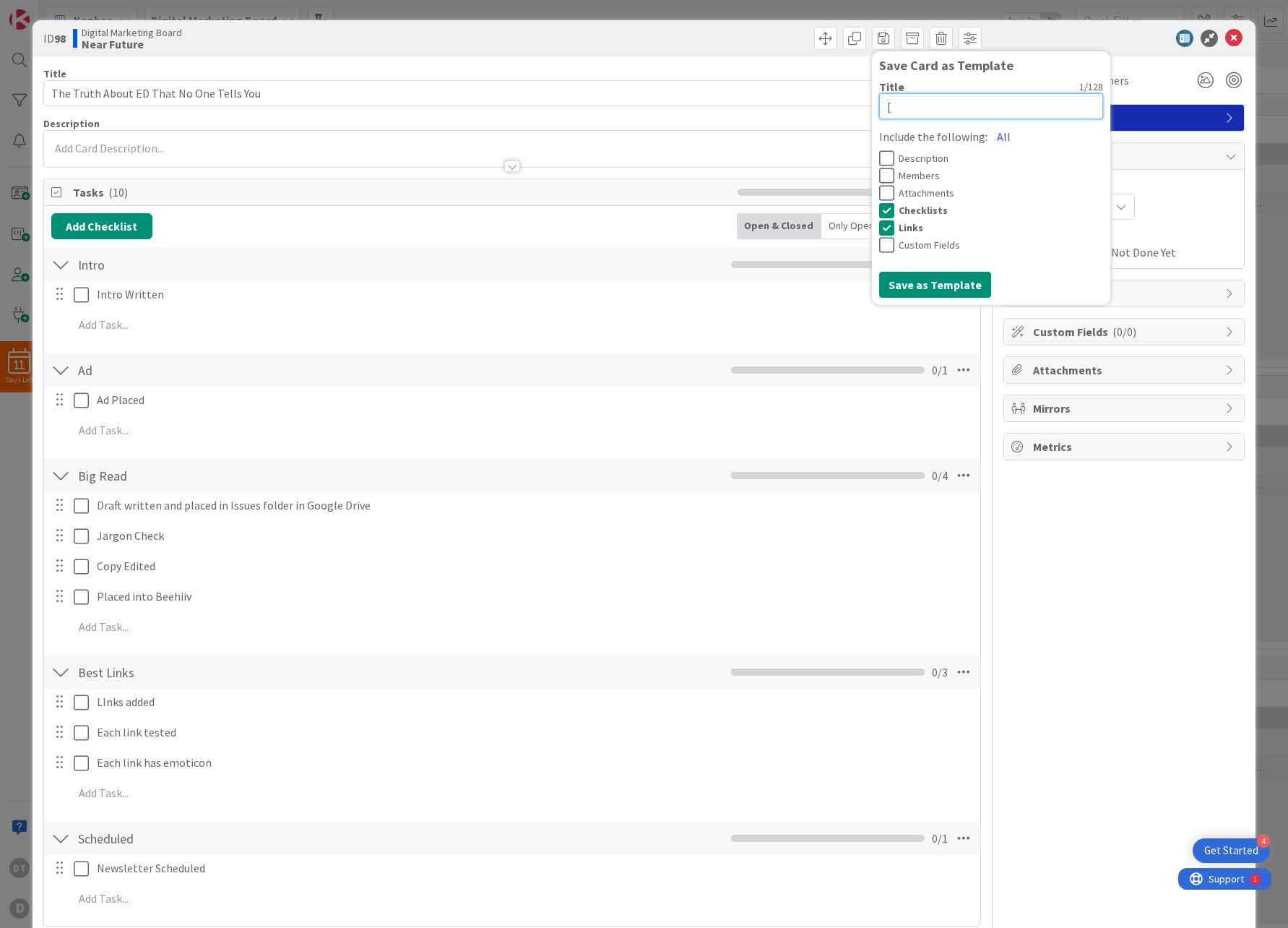
type textarea "[N"
type textarea "x"
type textarea "[Ne"
type textarea "x"
type textarea "[New"
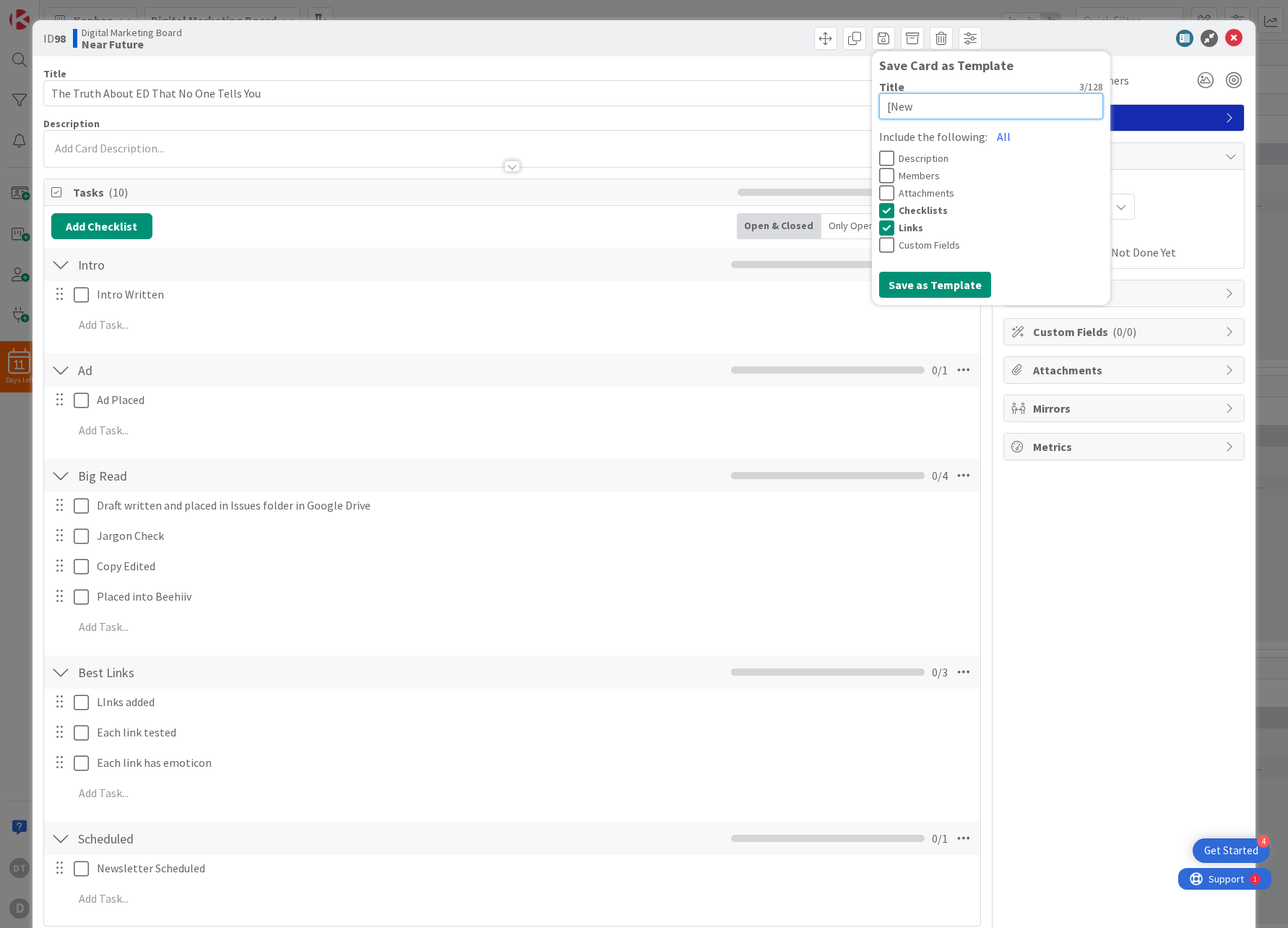
type textarea "x"
type textarea "[News"
type textarea "x"
type textarea "[Newsle"
type textarea "x"
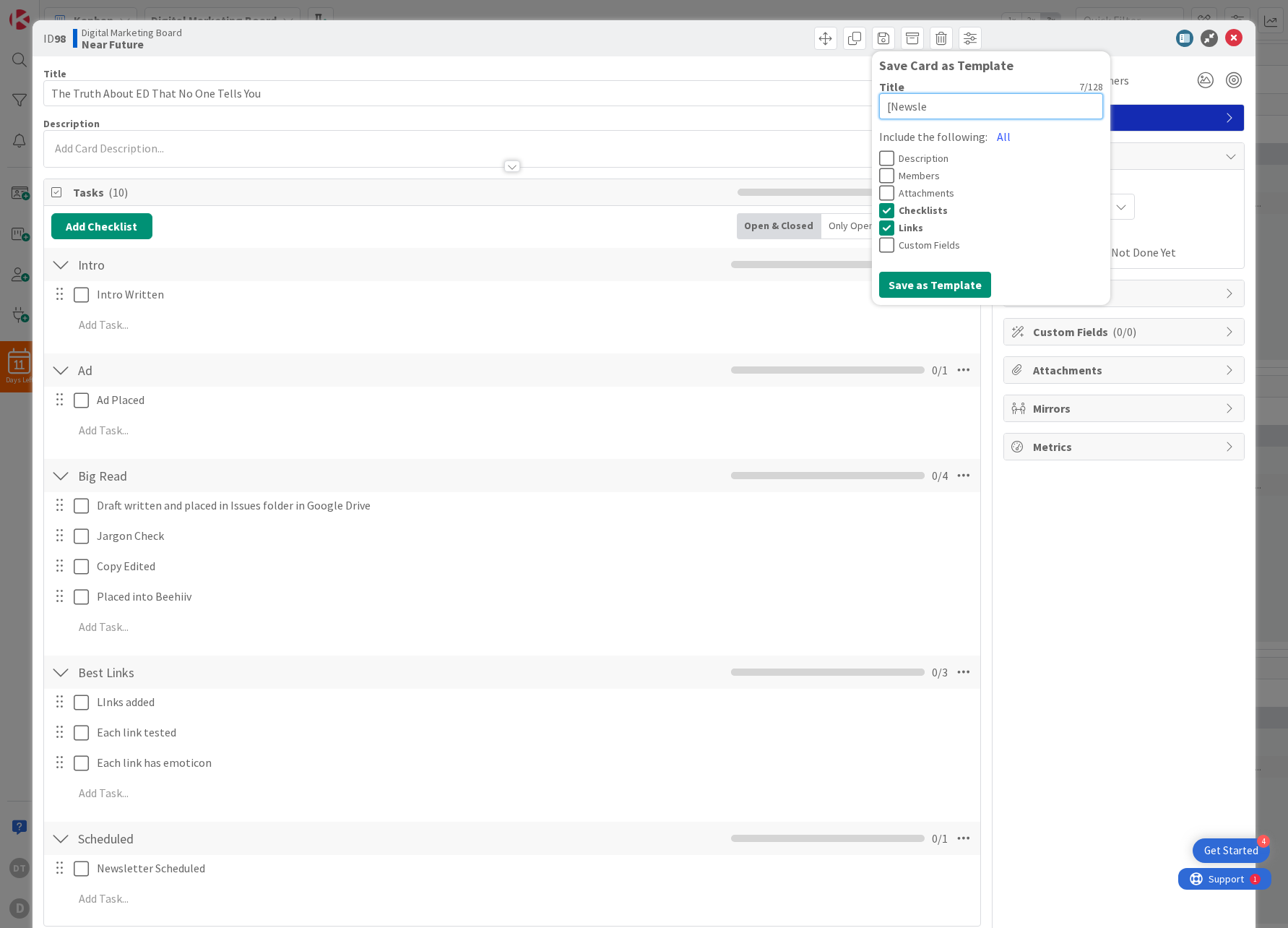
type textarea "[Newslet"
type textarea "x"
type textarea "[Newslette"
type textarea "x"
type textarea "[Newsletter"
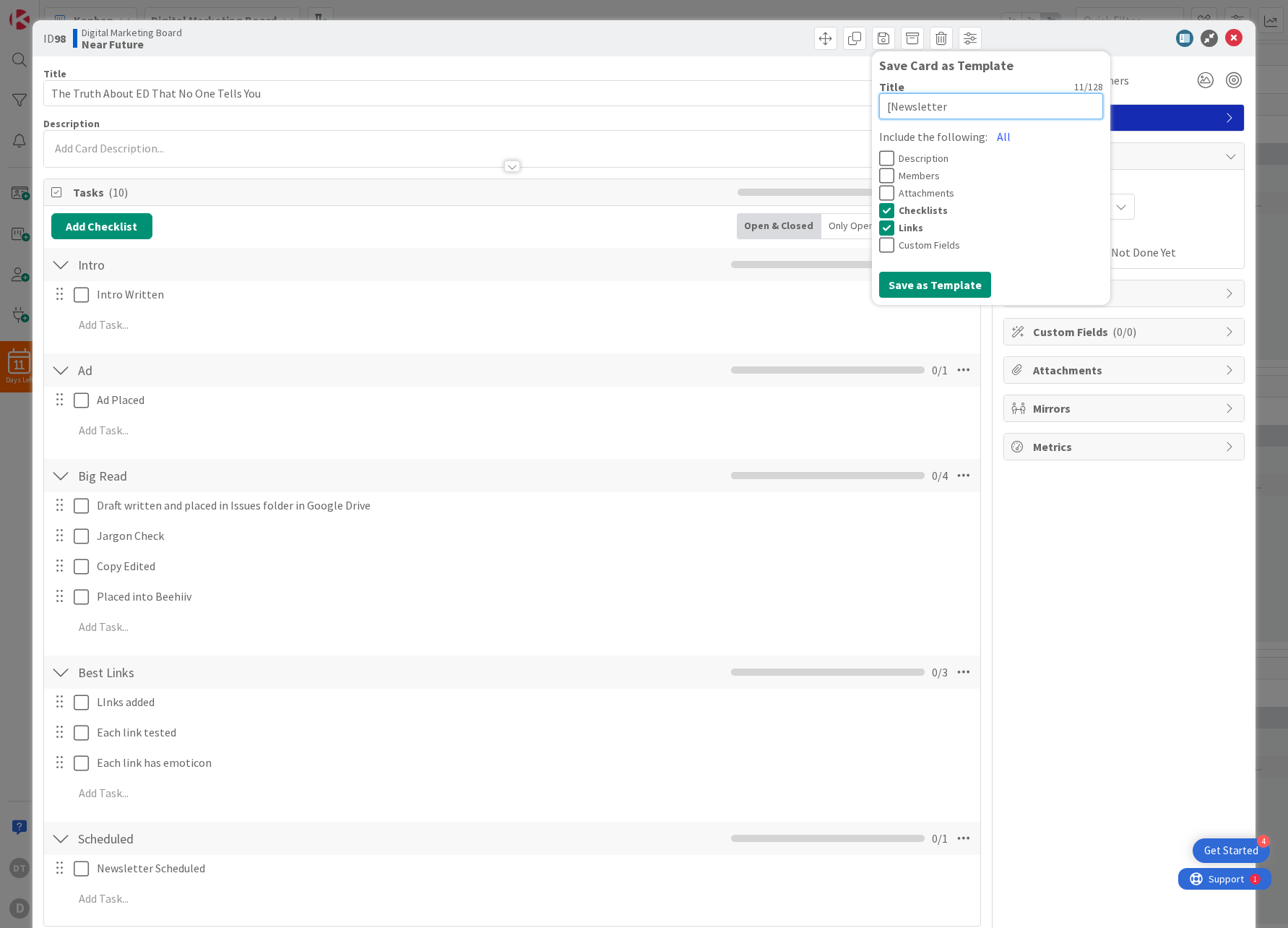
type textarea "x"
type textarea "[Newsletter"
type textarea "x"
type textarea "[Newsletter I"
type textarea "x"
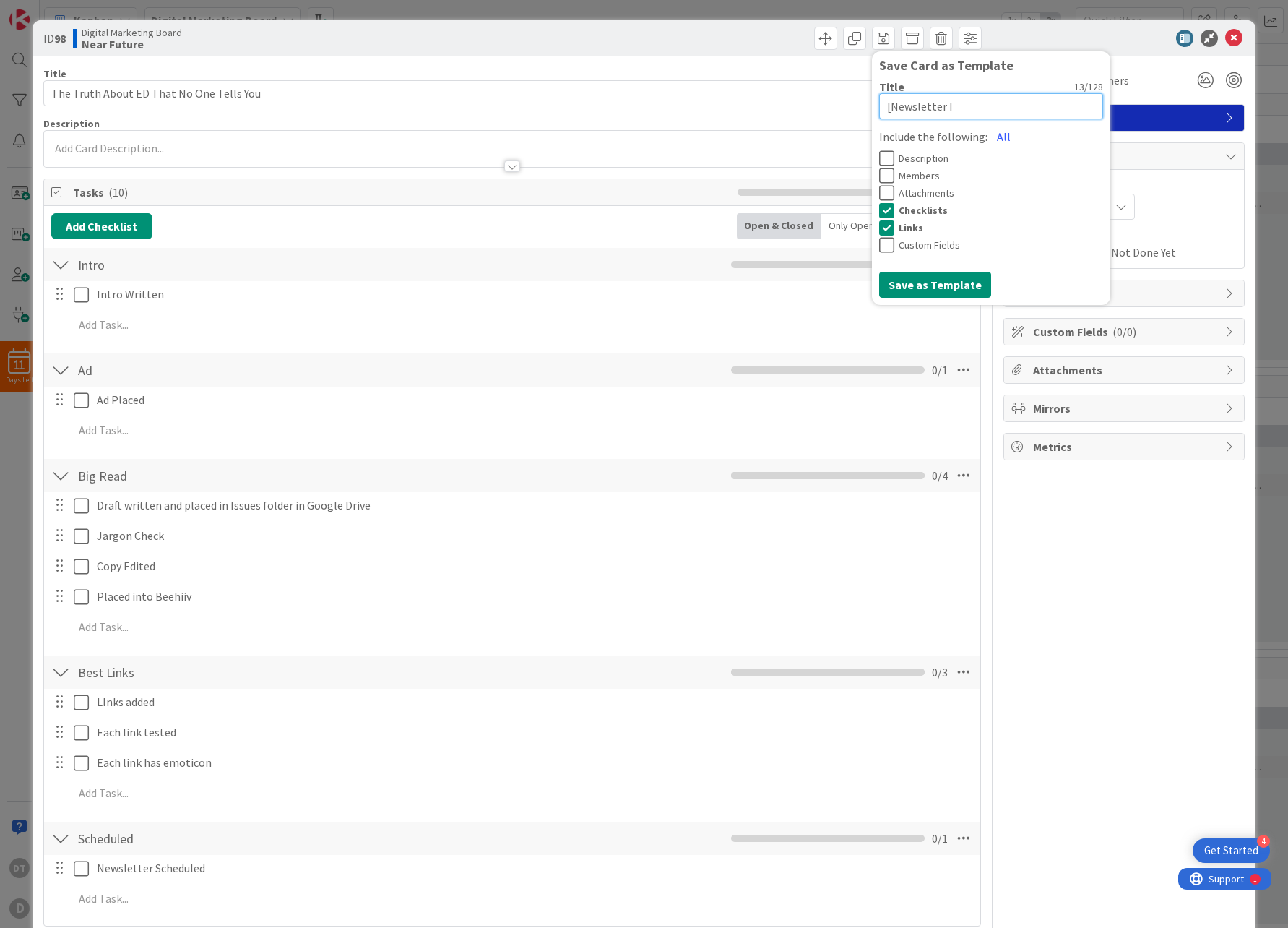
type textarea "[Newsletter Is"
type textarea "x"
type textarea "[Newsletter Issu"
type textarea "x"
type textarea "[Newsletter Issue"
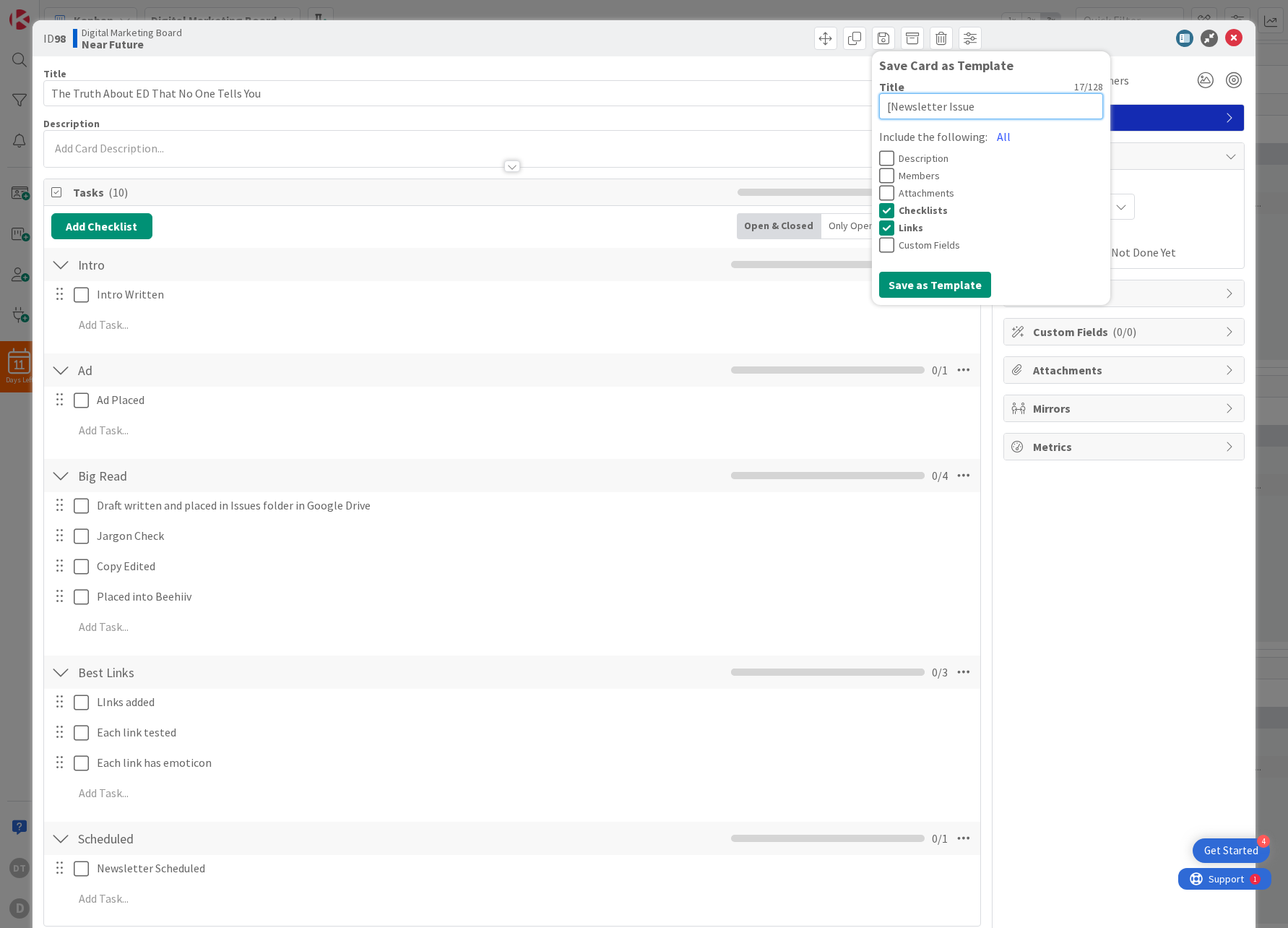
type textarea "x"
type textarea "[Newsletter Issue]"
click at [926, 283] on button "Save as Template" at bounding box center [935, 285] width 112 height 26
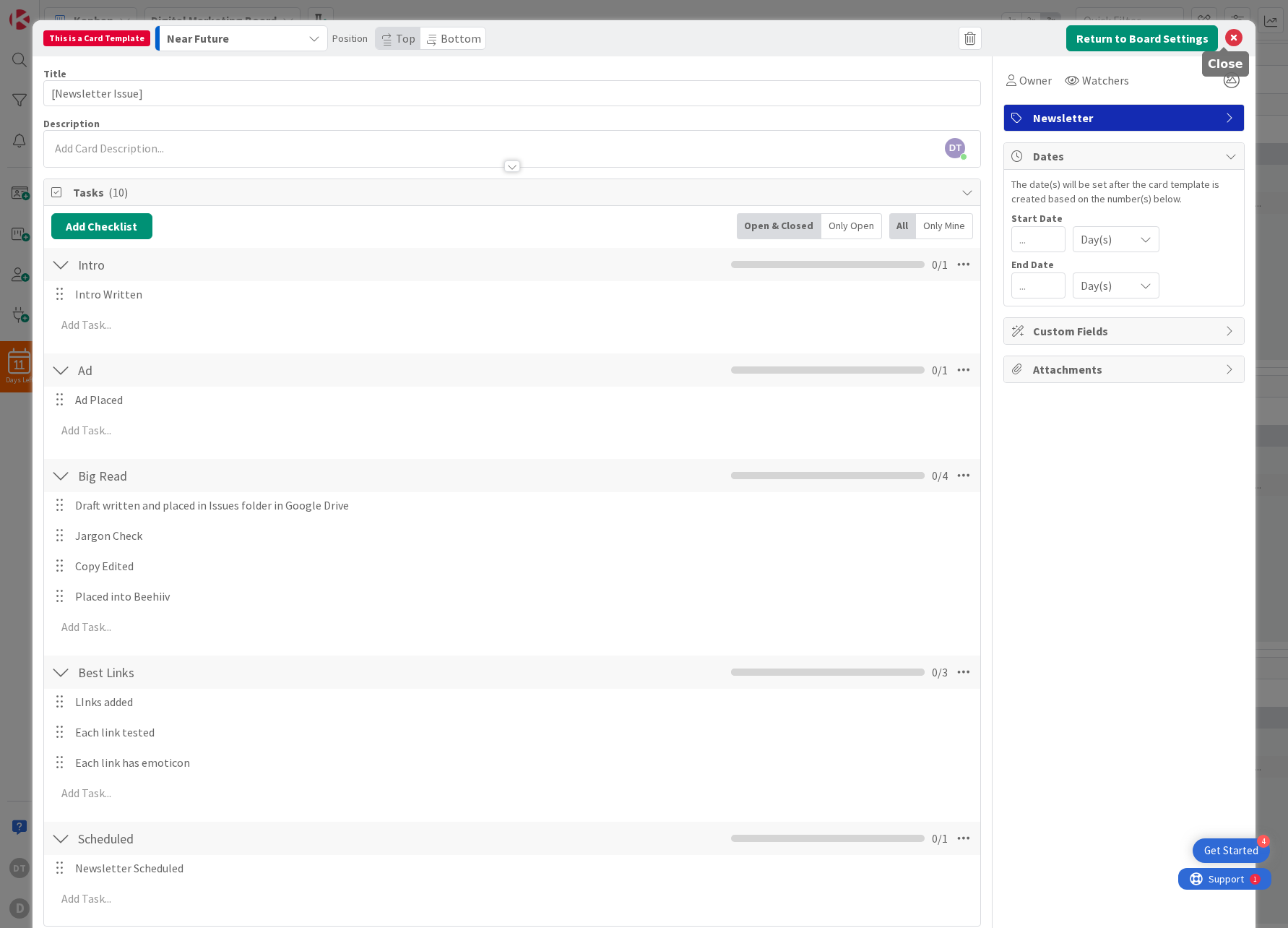
click at [1226, 38] on icon at bounding box center [1234, 38] width 17 height 17
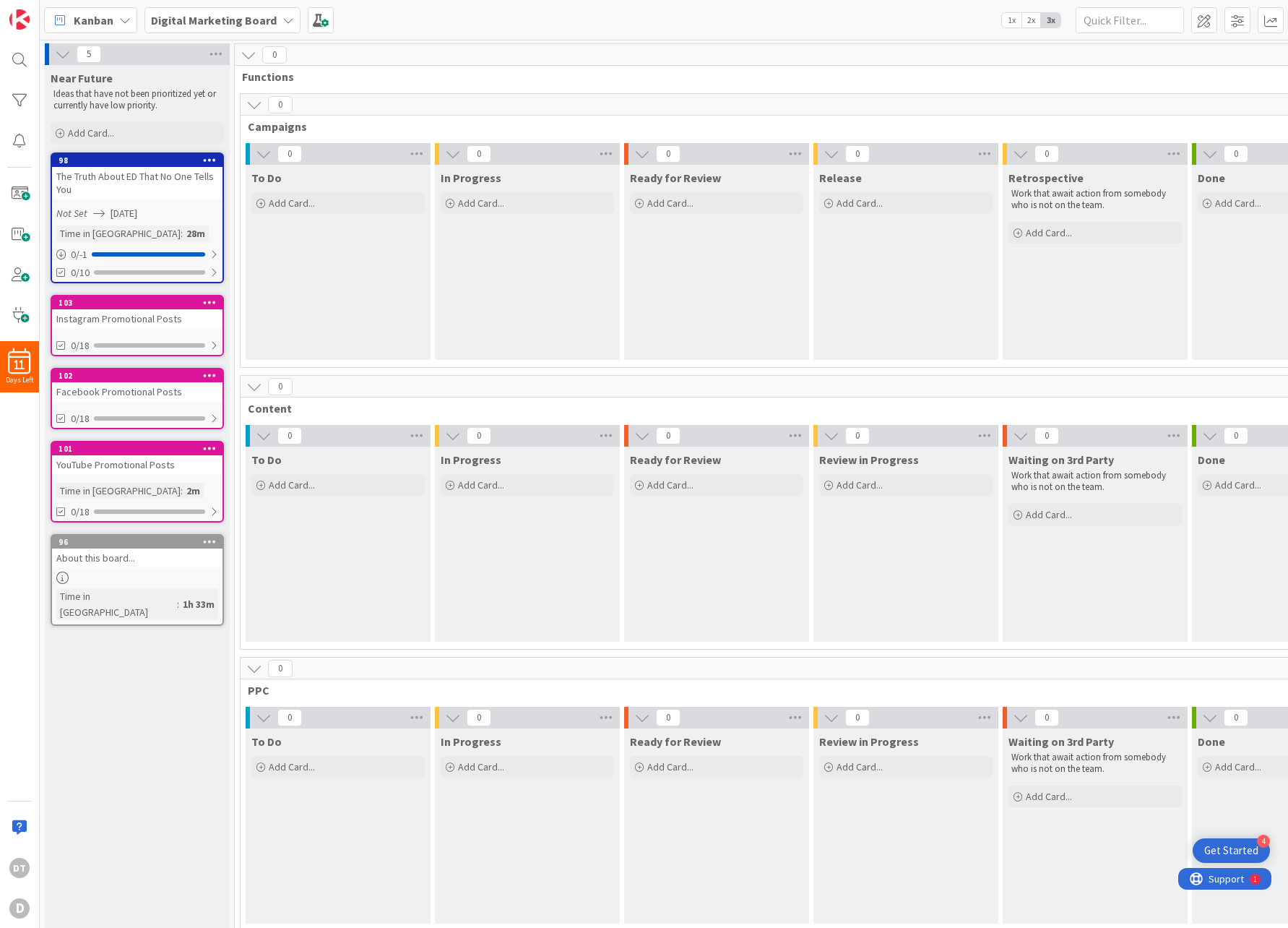
click at [146, 180] on div "The Truth About ED That No One Tells You" at bounding box center [136, 183] width 171 height 31
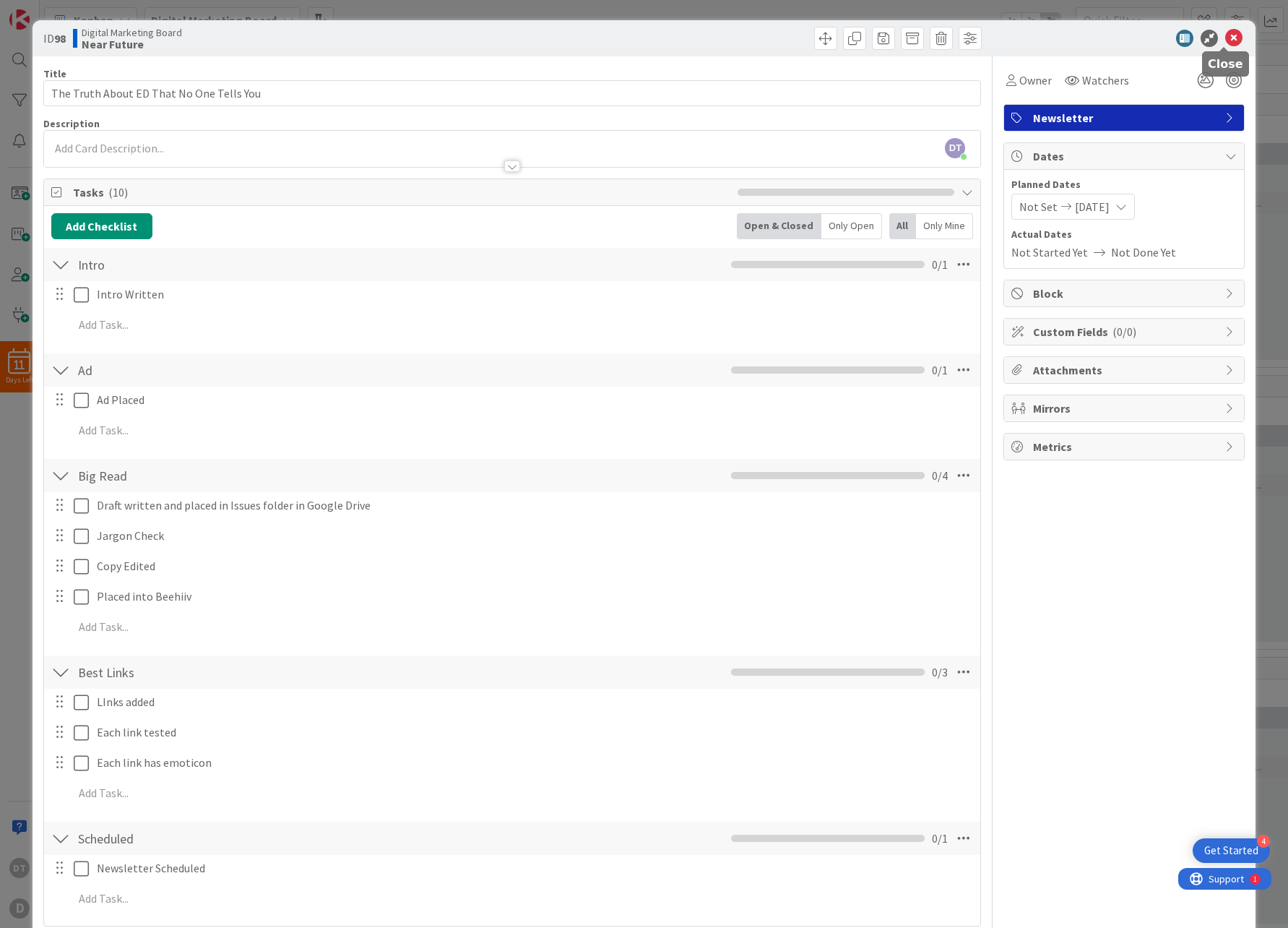
click at [1226, 34] on icon at bounding box center [1234, 38] width 17 height 17
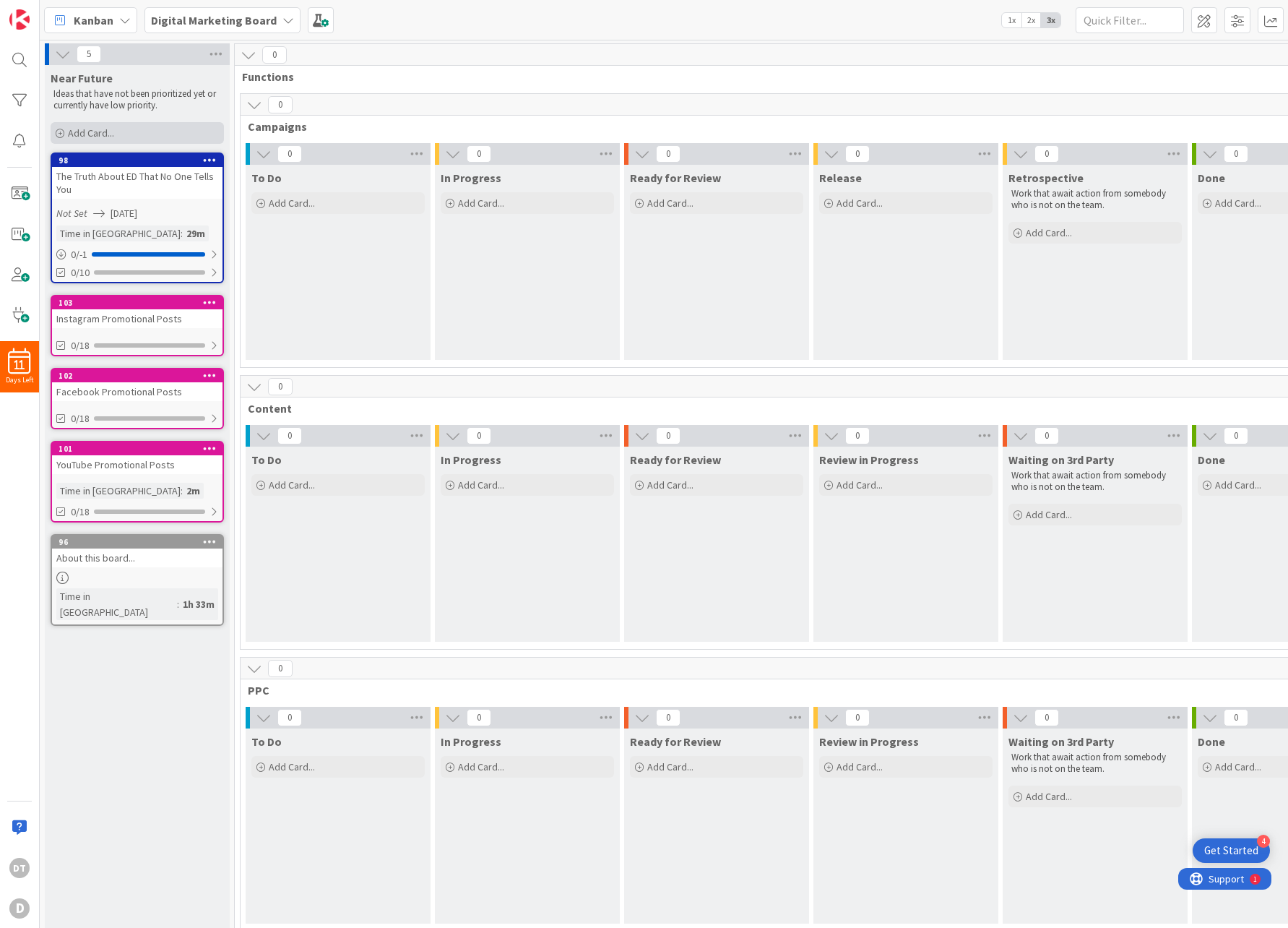
click at [135, 134] on div "Add Card..." at bounding box center [137, 133] width 173 height 22
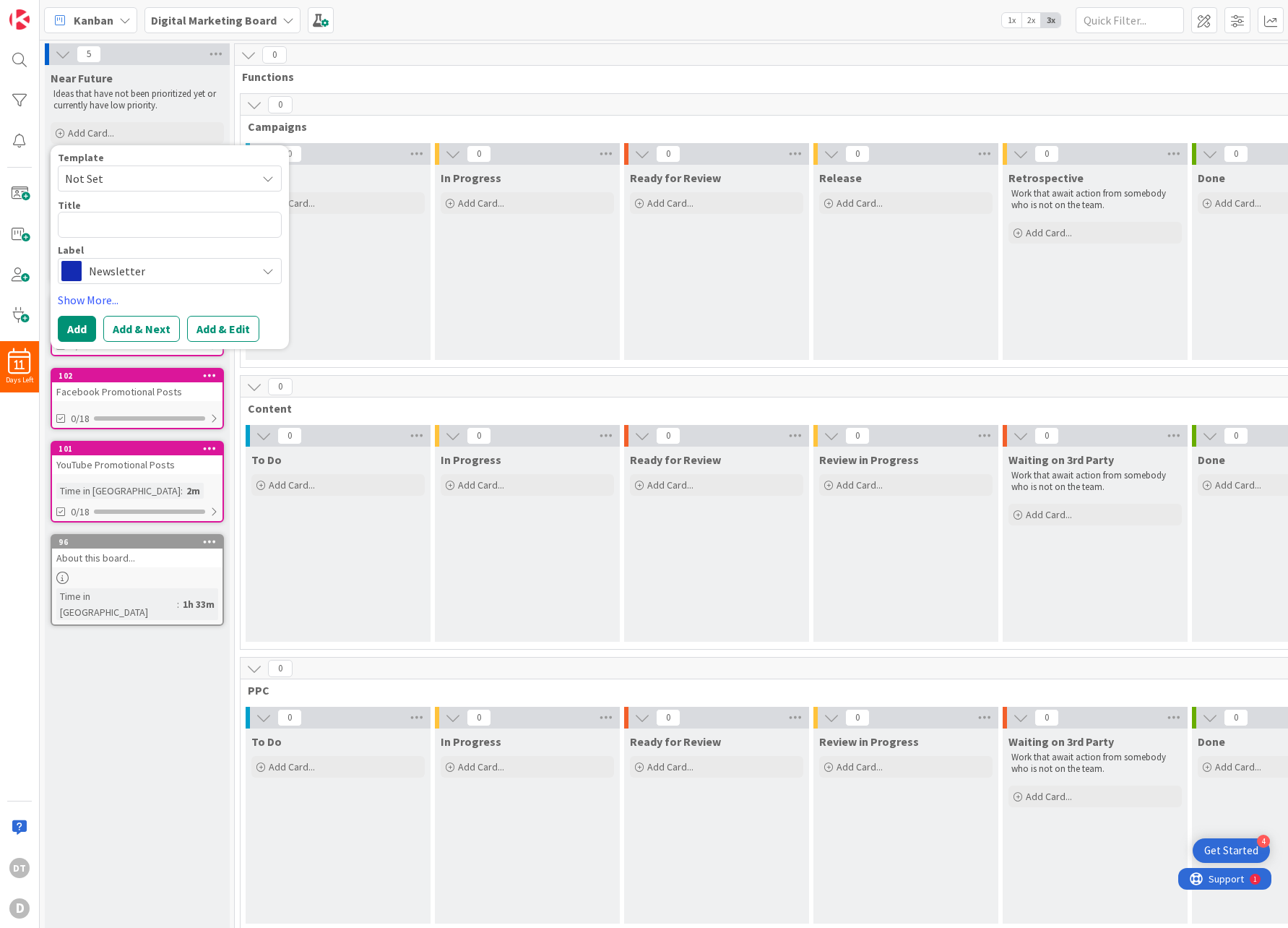
click at [127, 175] on span "Not Set" at bounding box center [155, 178] width 180 height 18
click at [135, 241] on span "[Newsletter Issue]" at bounding box center [181, 240] width 206 height 18
type textarea "x"
type textarea "[Newsletter Issue]"
drag, startPoint x: 179, startPoint y: 226, endPoint x: 50, endPoint y: 217, distance: 129.3
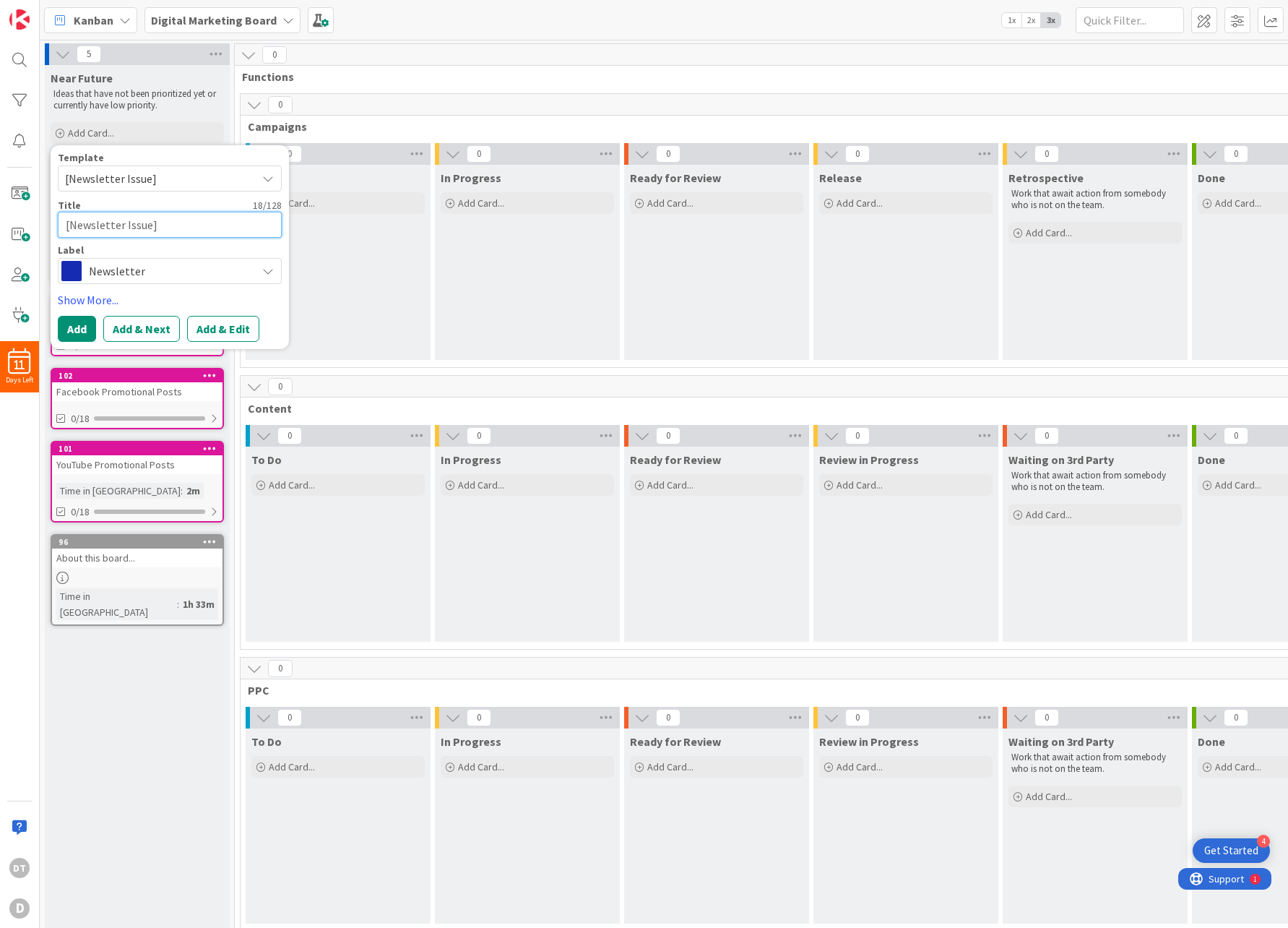
click at [51, 217] on div "Template [Newsletter Issue] Not Set [Newsletter Issue] Edit Card Templates Titl…" at bounding box center [170, 247] width 239 height 204
drag, startPoint x: 173, startPoint y: 223, endPoint x: 47, endPoint y: 219, distance: 126.1
click at [47, 219] on div "Near Future Ideas that have not been prioritized yet or currently have low prio…" at bounding box center [136, 784] width 184 height 1438
drag, startPoint x: 170, startPoint y: 224, endPoint x: 63, endPoint y: 225, distance: 107.0
click at [63, 225] on textarea "[Newsletter Issue]" at bounding box center [170, 225] width 224 height 26
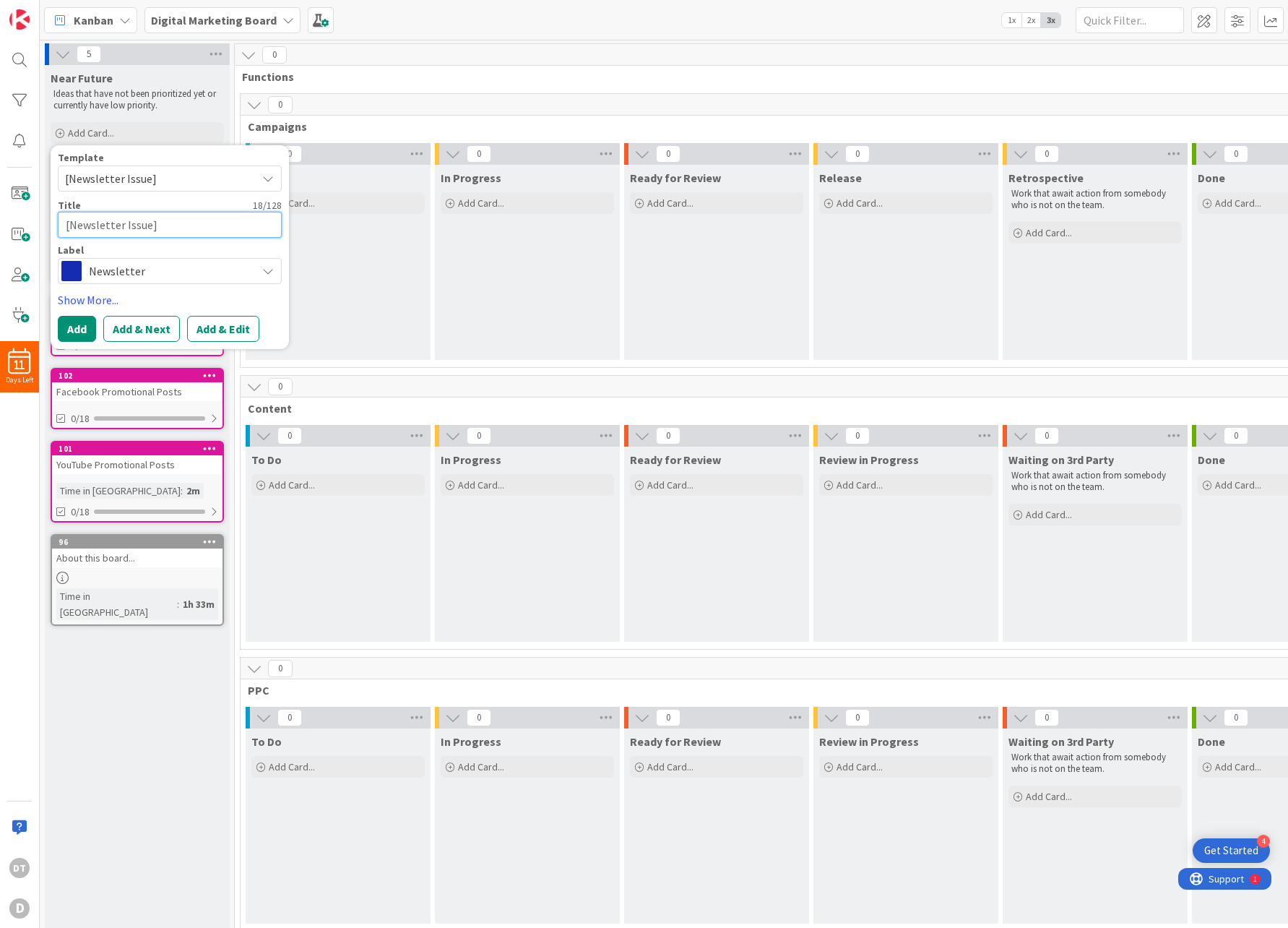
type textarea "x"
type textarea "S"
type textarea "x"
type textarea "So"
type textarea "x"
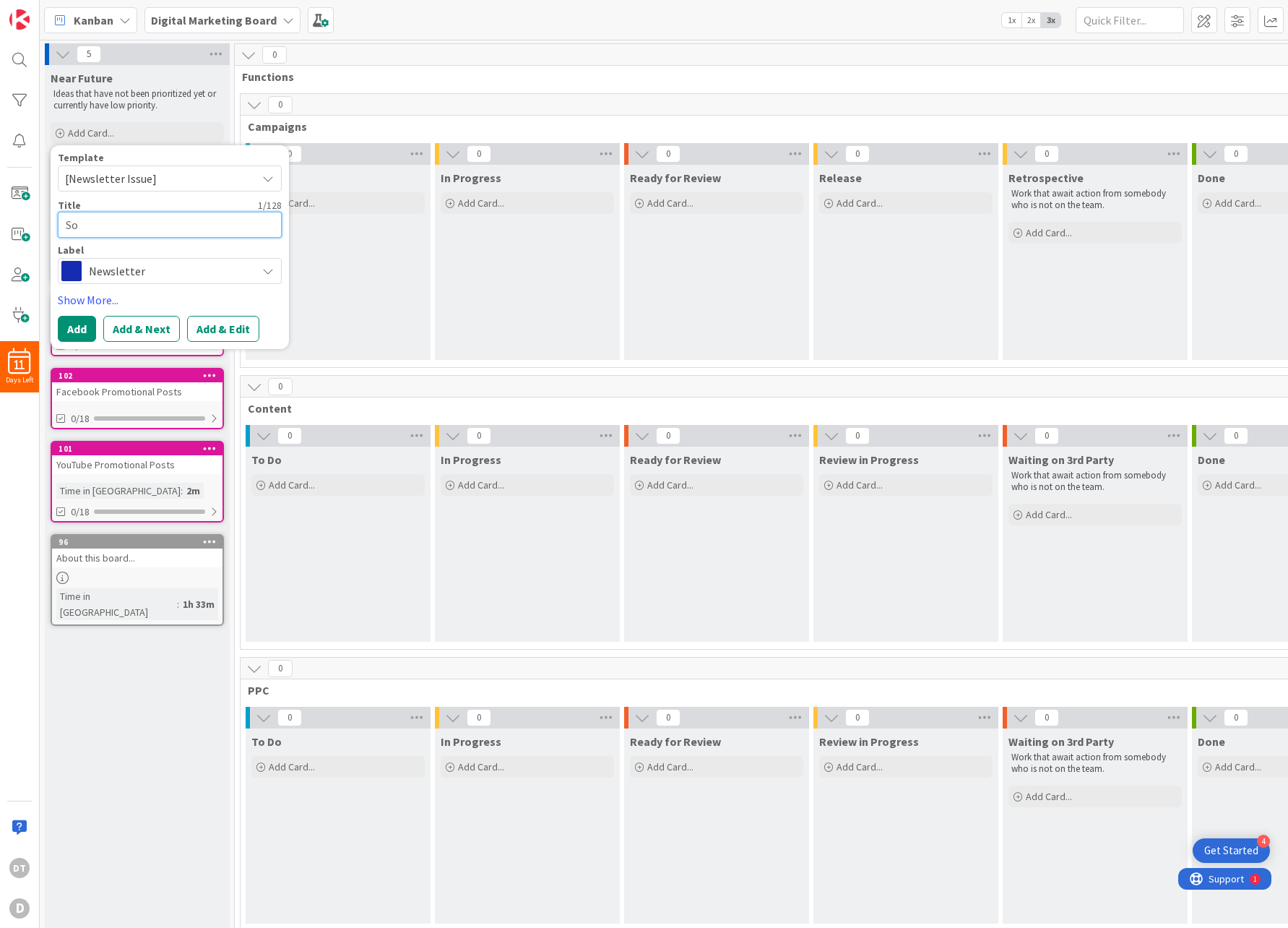
type textarea "Som"
type textarea "x"
type textarea "Some"
type textarea "x"
type textarea "Somet"
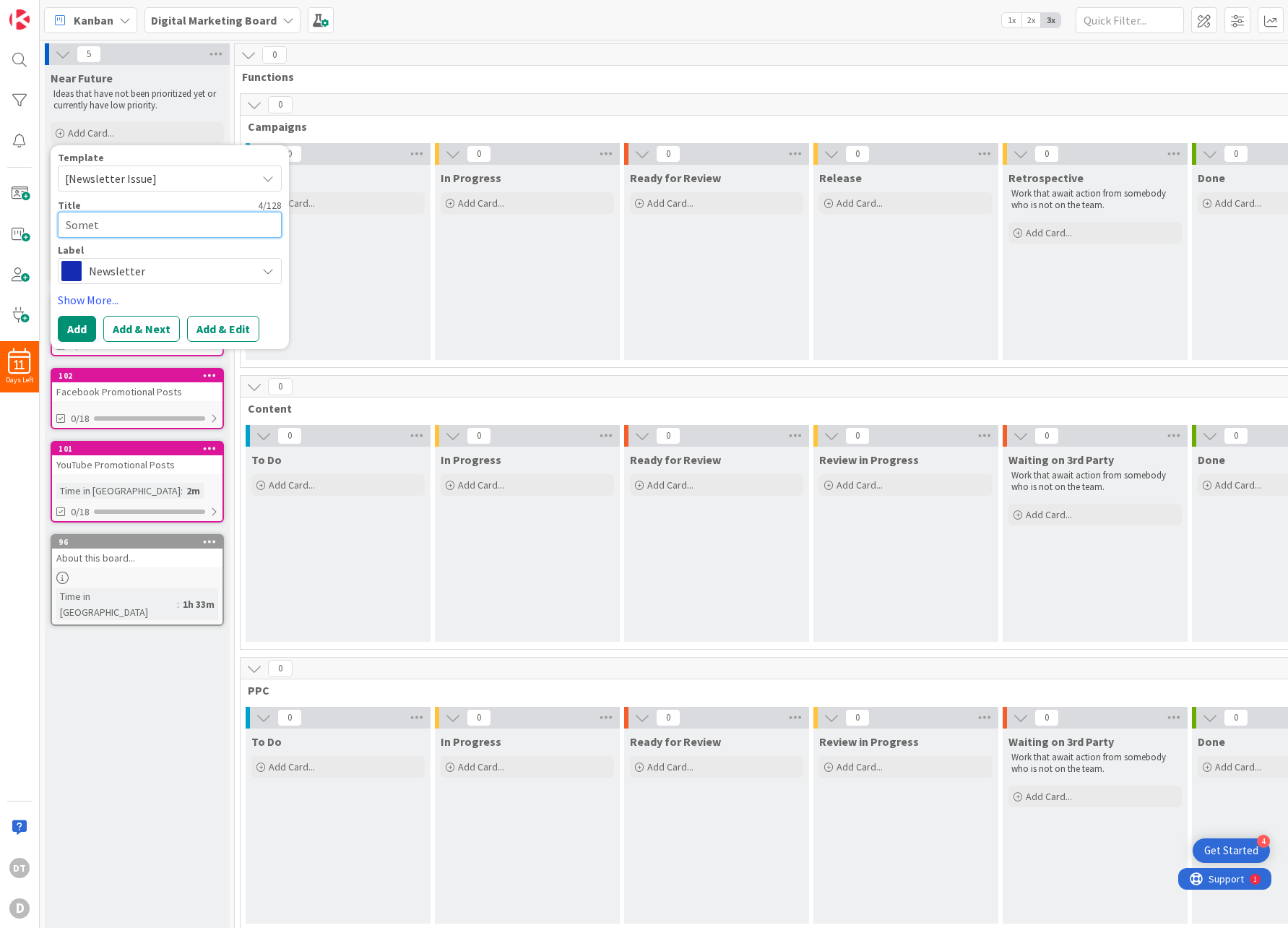
type textarea "x"
type textarea "Someth"
type textarea "x"
type textarea "Somethi"
type textarea "x"
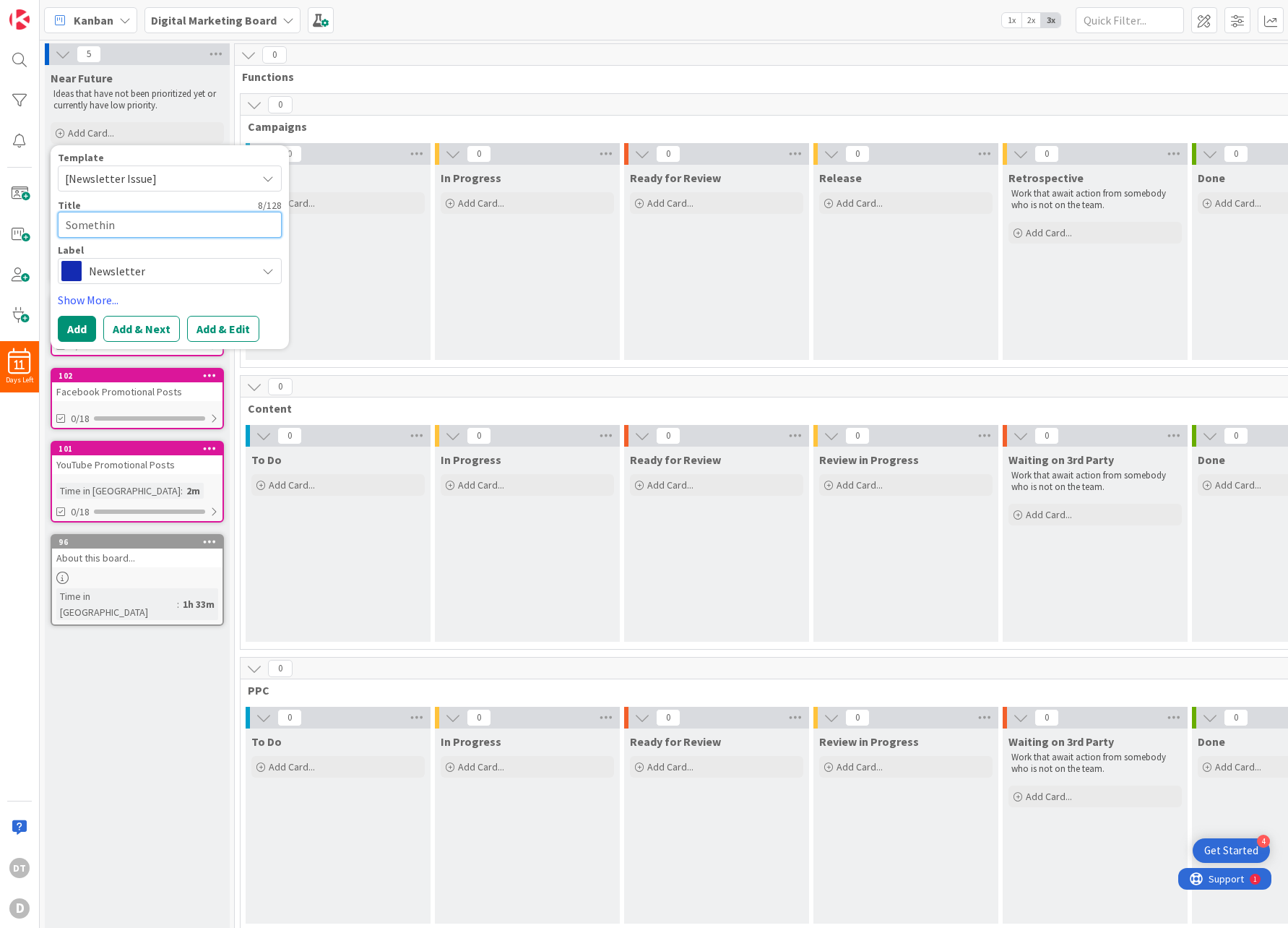
type textarea "Something"
type textarea "x"
type textarea "Something"
click at [71, 326] on button "Add" at bounding box center [77, 329] width 38 height 26
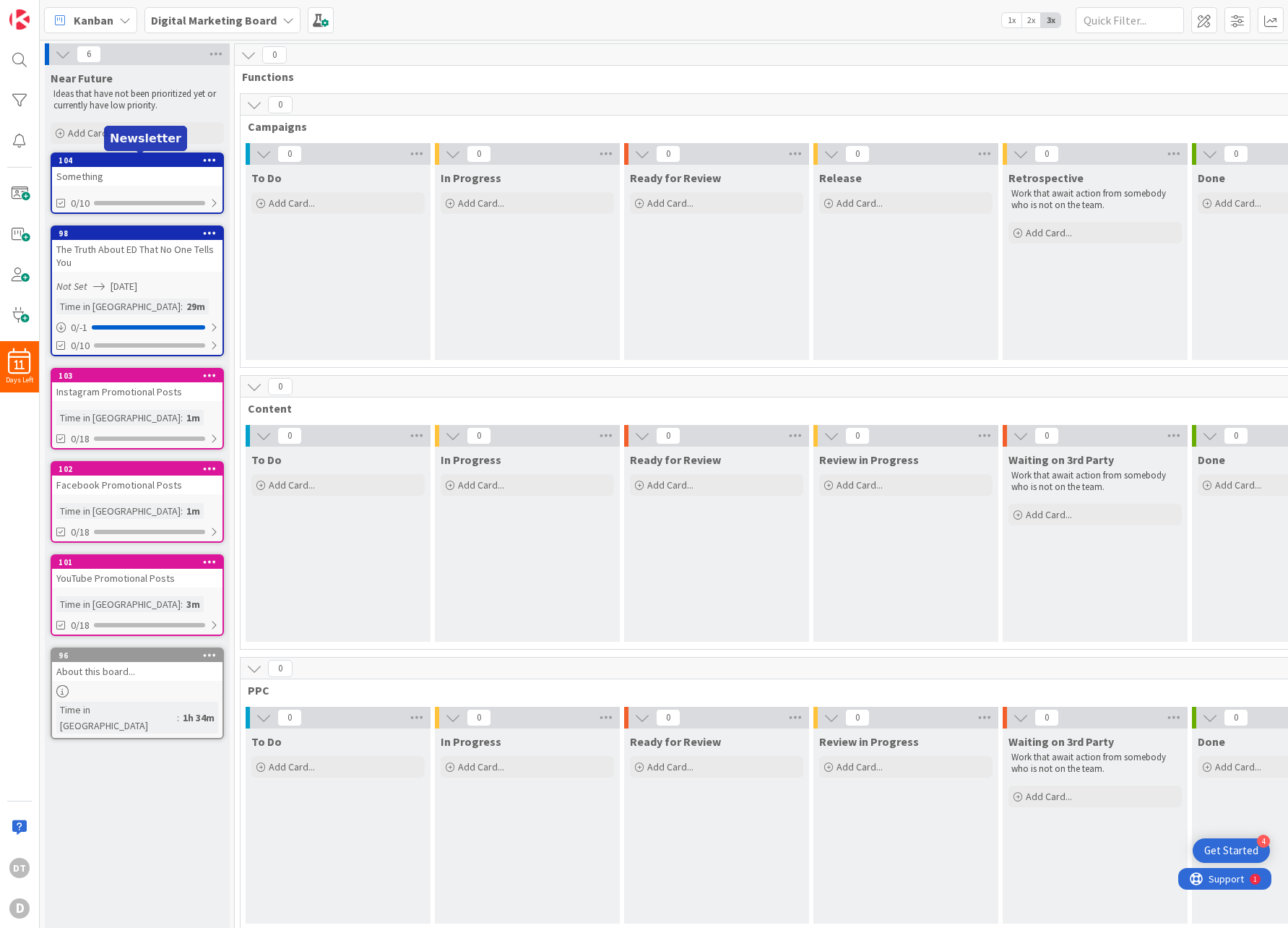
click at [161, 158] on div "104" at bounding box center [140, 161] width 164 height 10
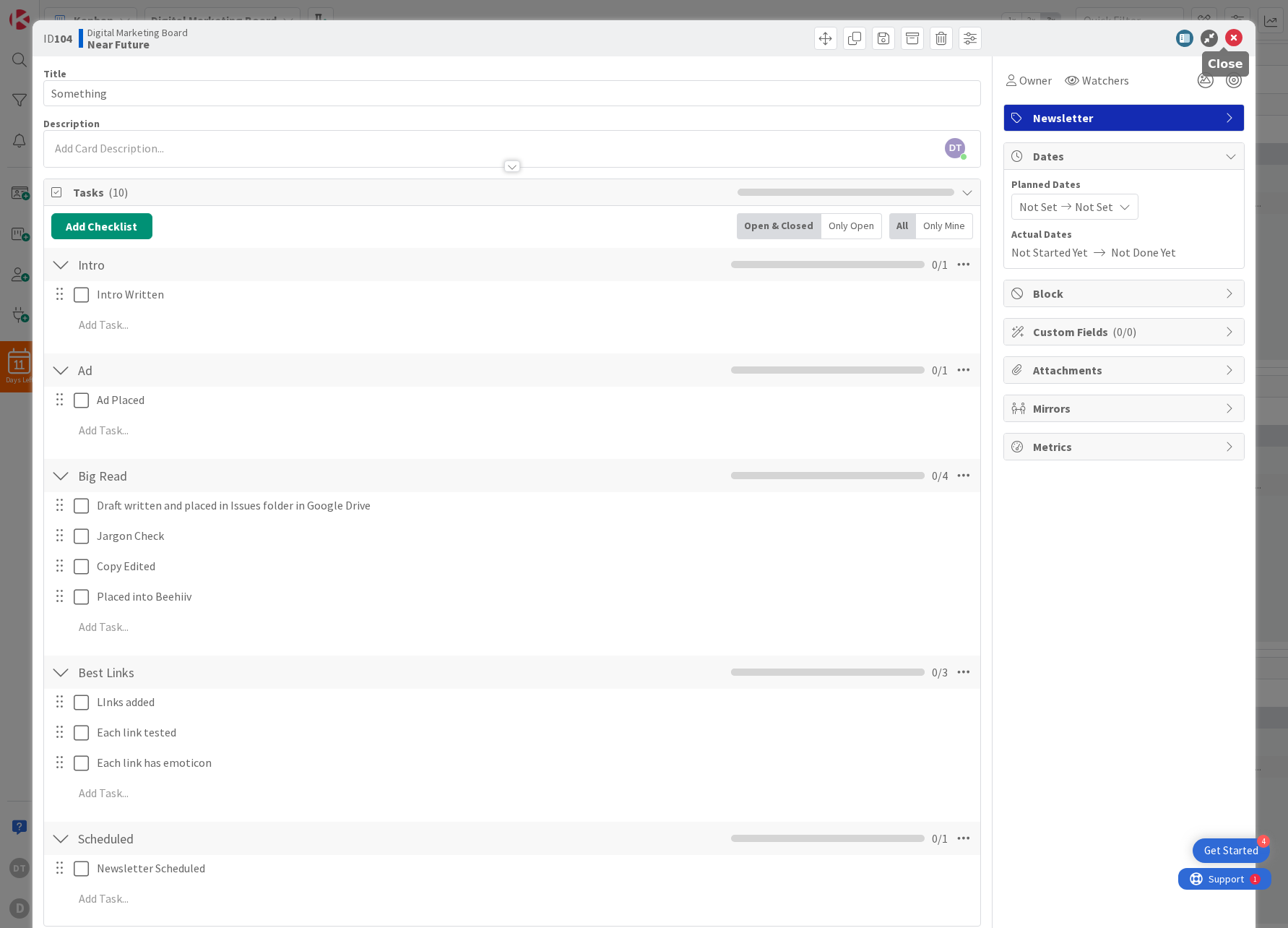
click at [1225, 36] on icon at bounding box center [1234, 38] width 17 height 17
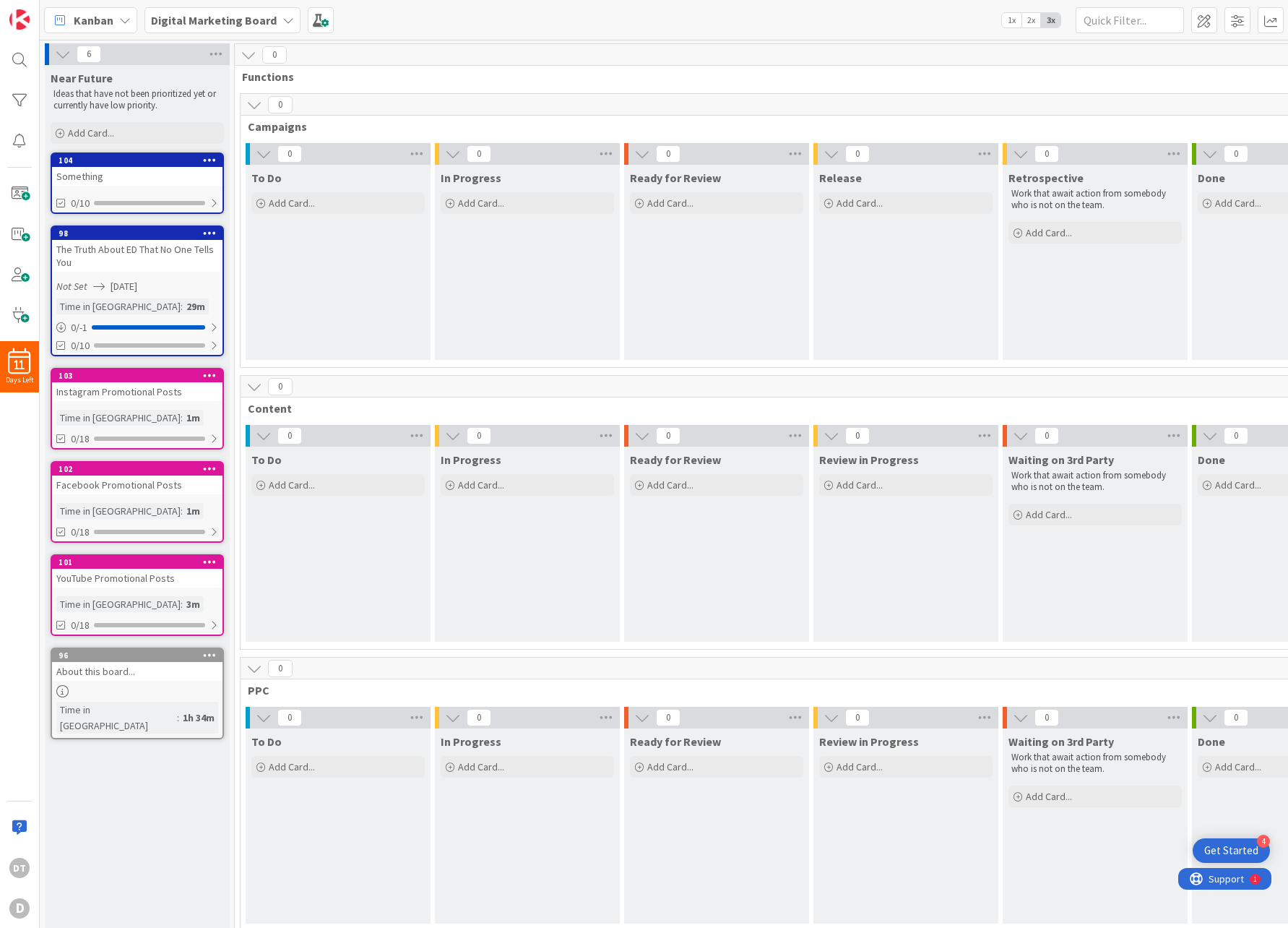
click at [212, 156] on icon at bounding box center [210, 160] width 14 height 10
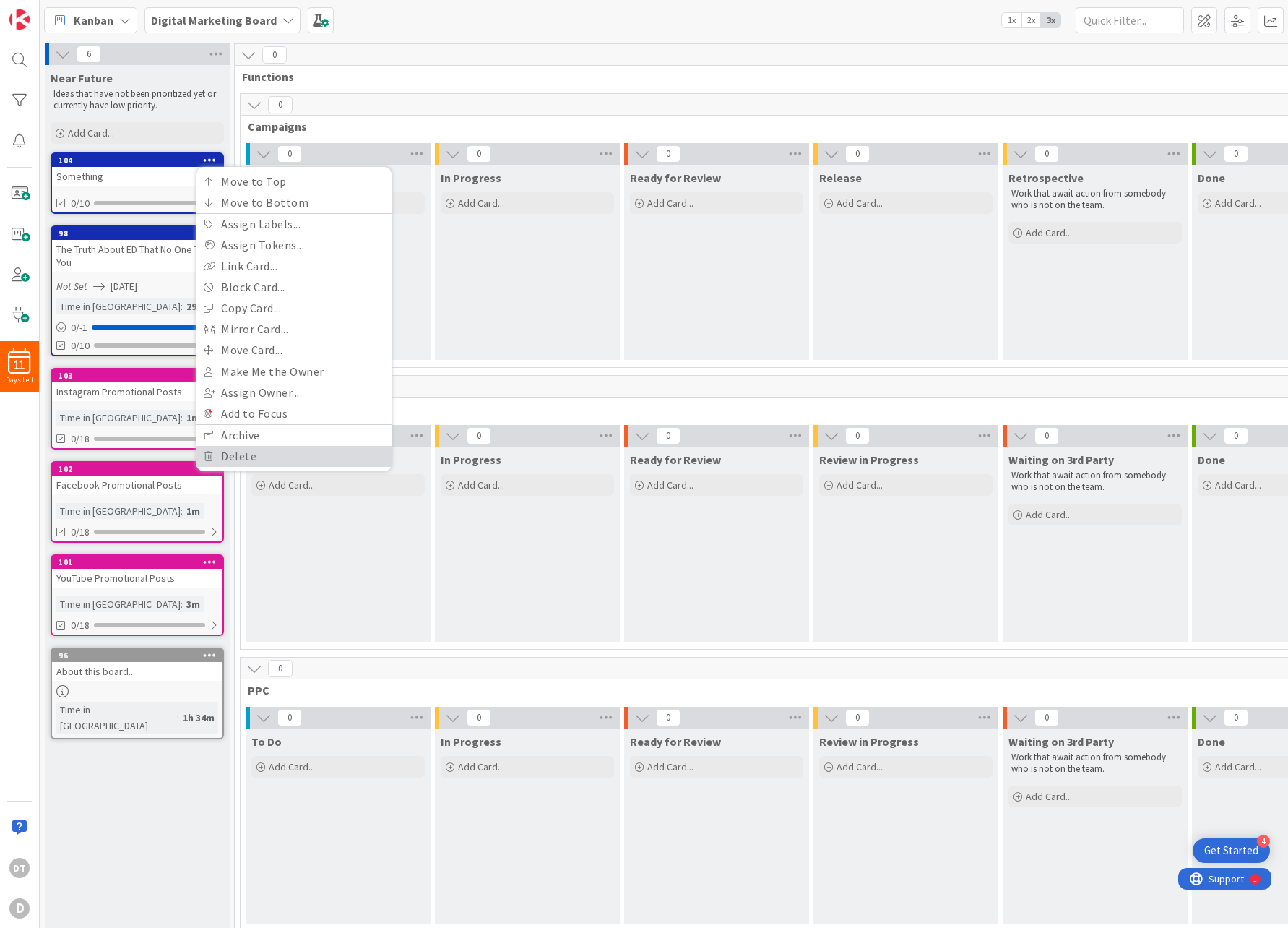
click at [247, 454] on link "Delete" at bounding box center [294, 457] width 195 height 21
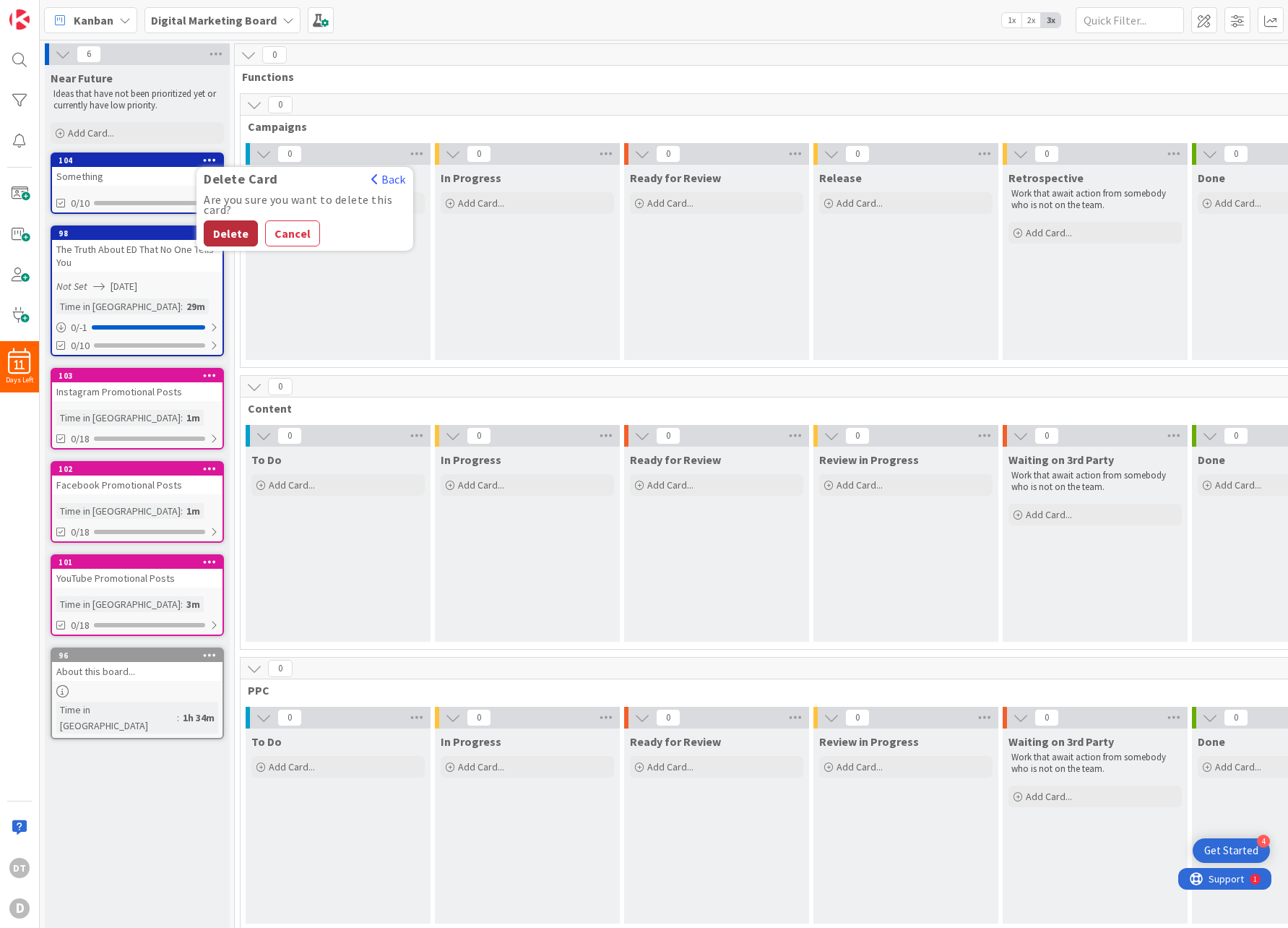
click at [229, 229] on button "Delete" at bounding box center [231, 234] width 54 height 26
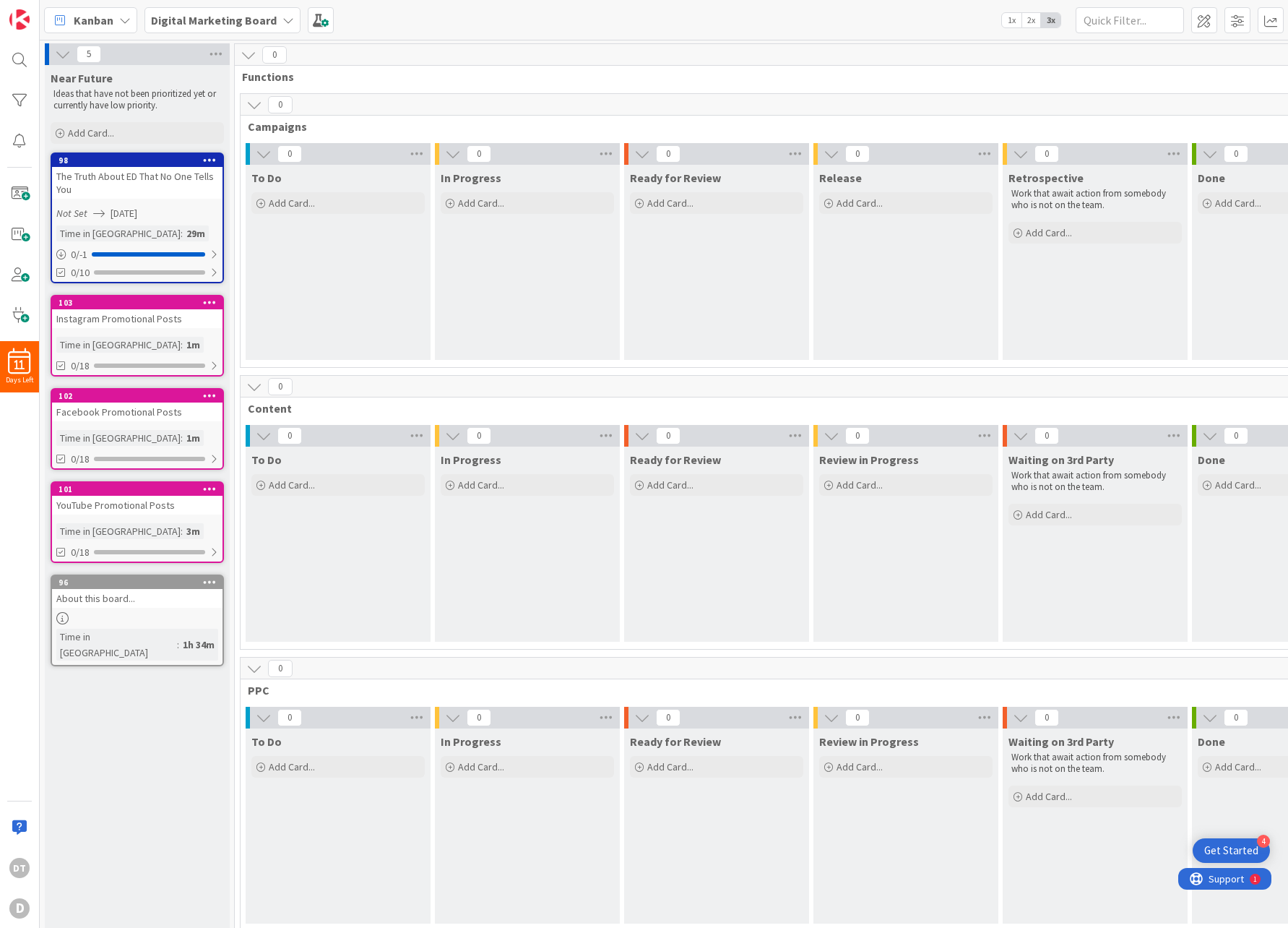
click at [157, 307] on div "103" at bounding box center [136, 303] width 171 height 13
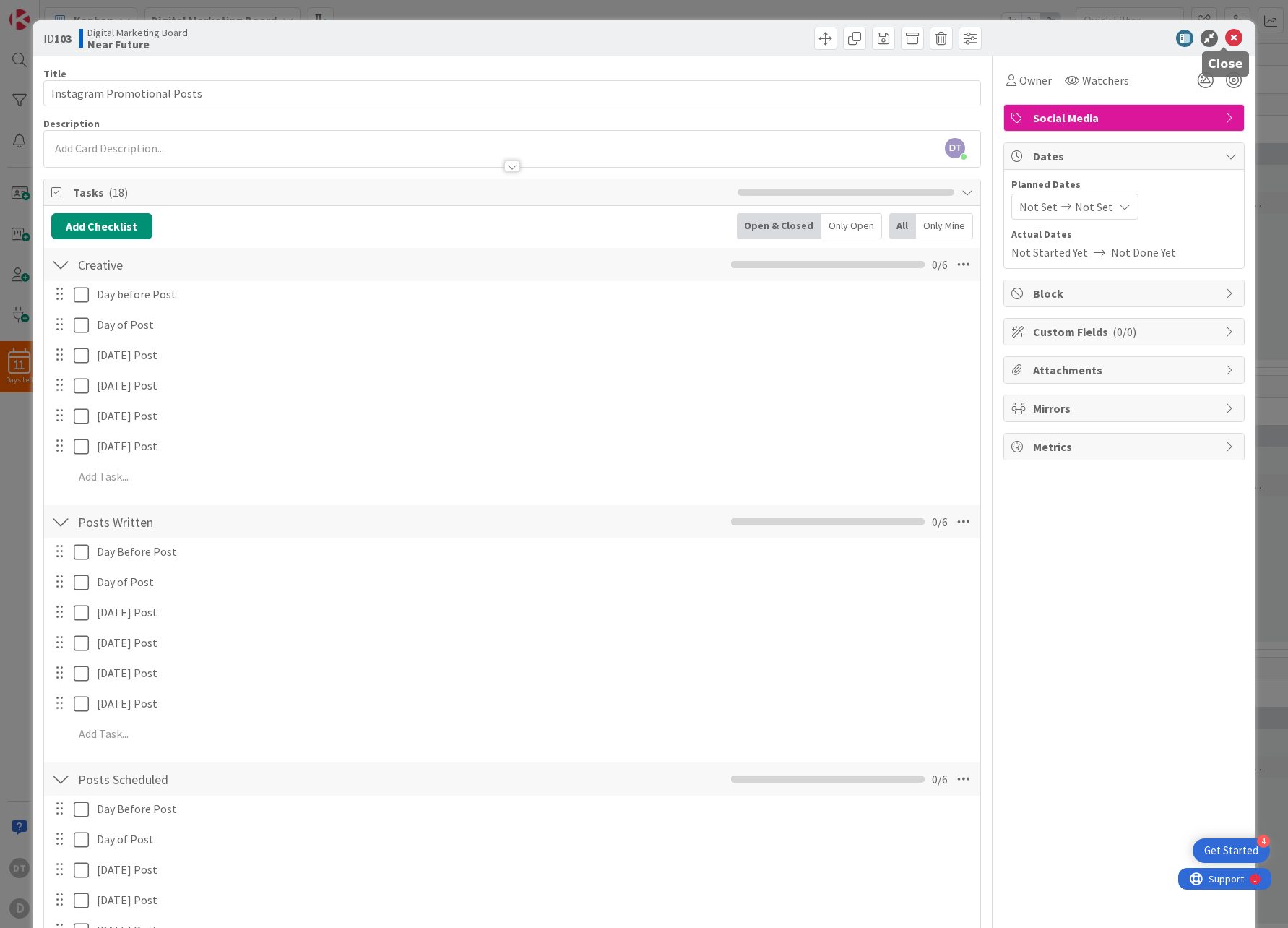
click at [1228, 38] on icon at bounding box center [1234, 38] width 17 height 17
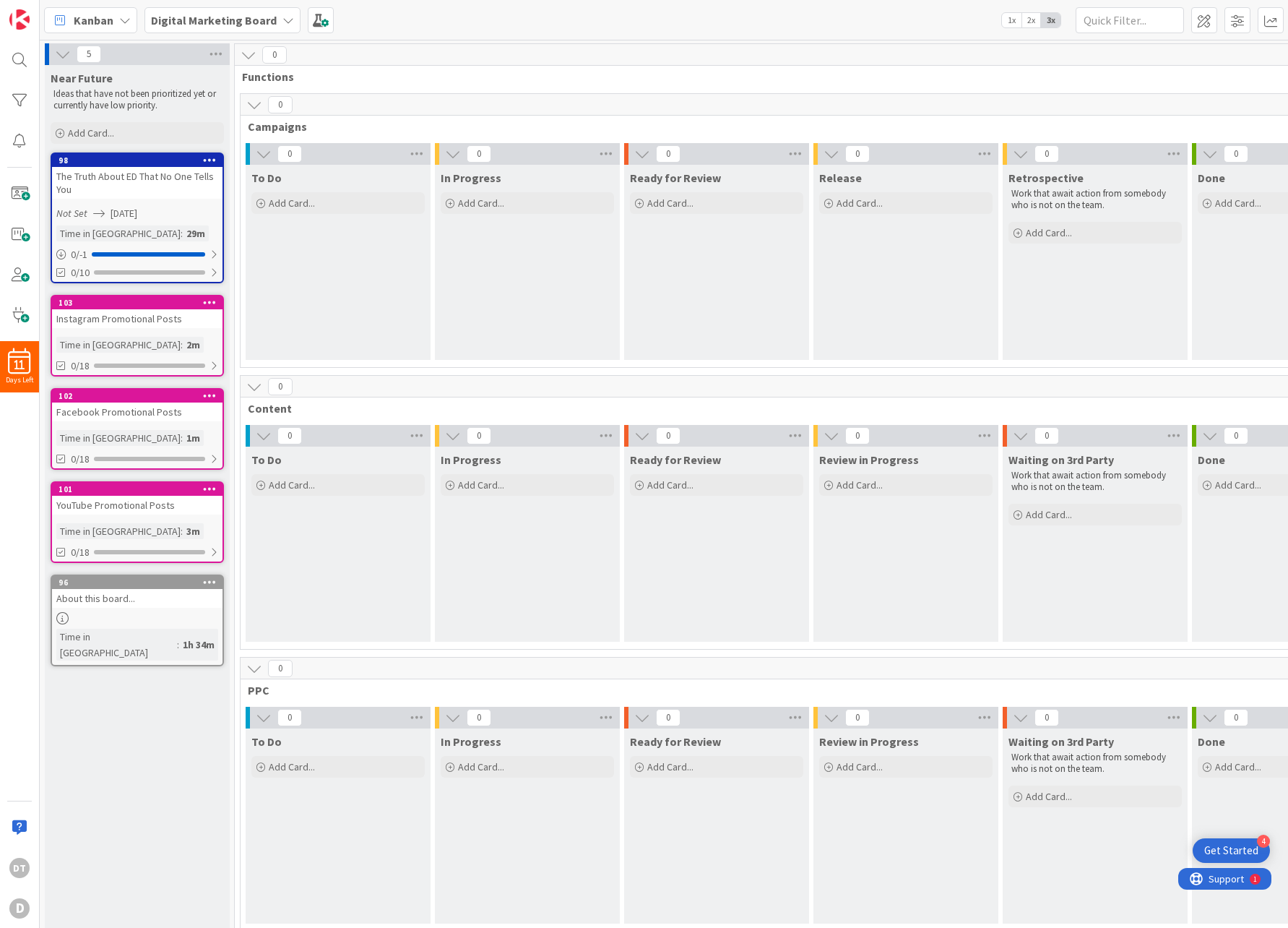
click at [206, 301] on icon at bounding box center [210, 302] width 14 height 10
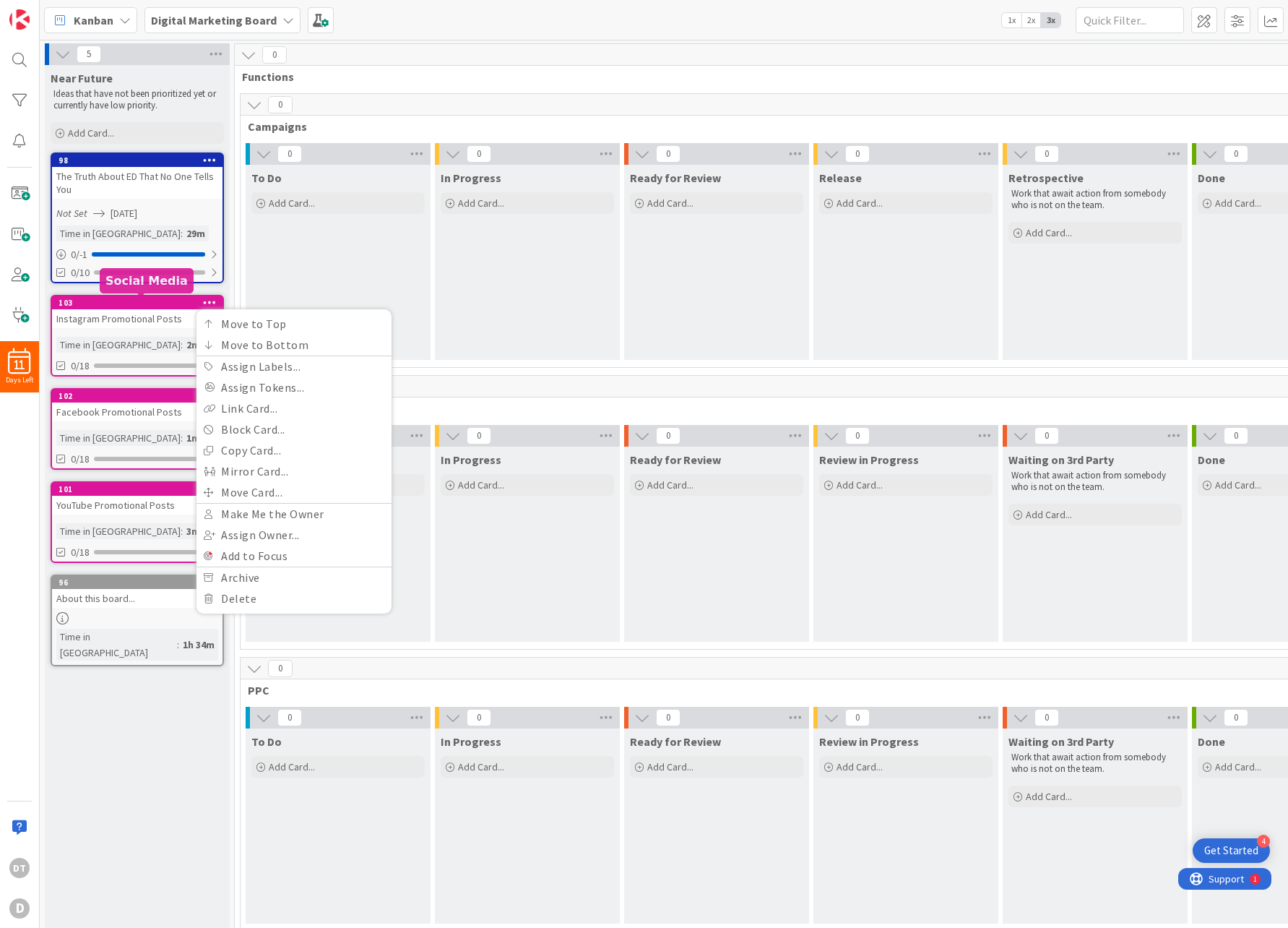
click at [141, 310] on div "Instagram Promotional Posts" at bounding box center [136, 318] width 171 height 18
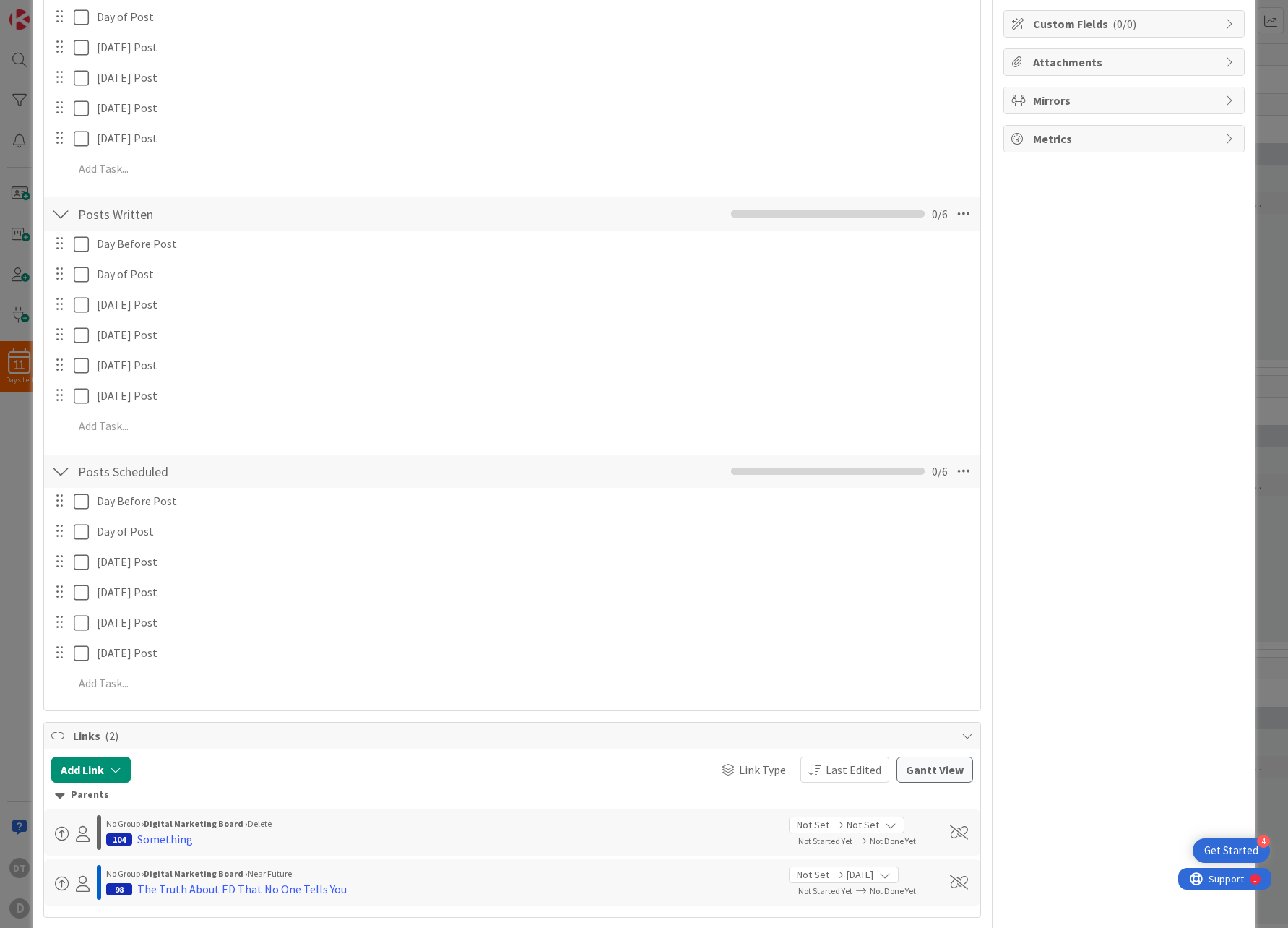
scroll to position [405, 0]
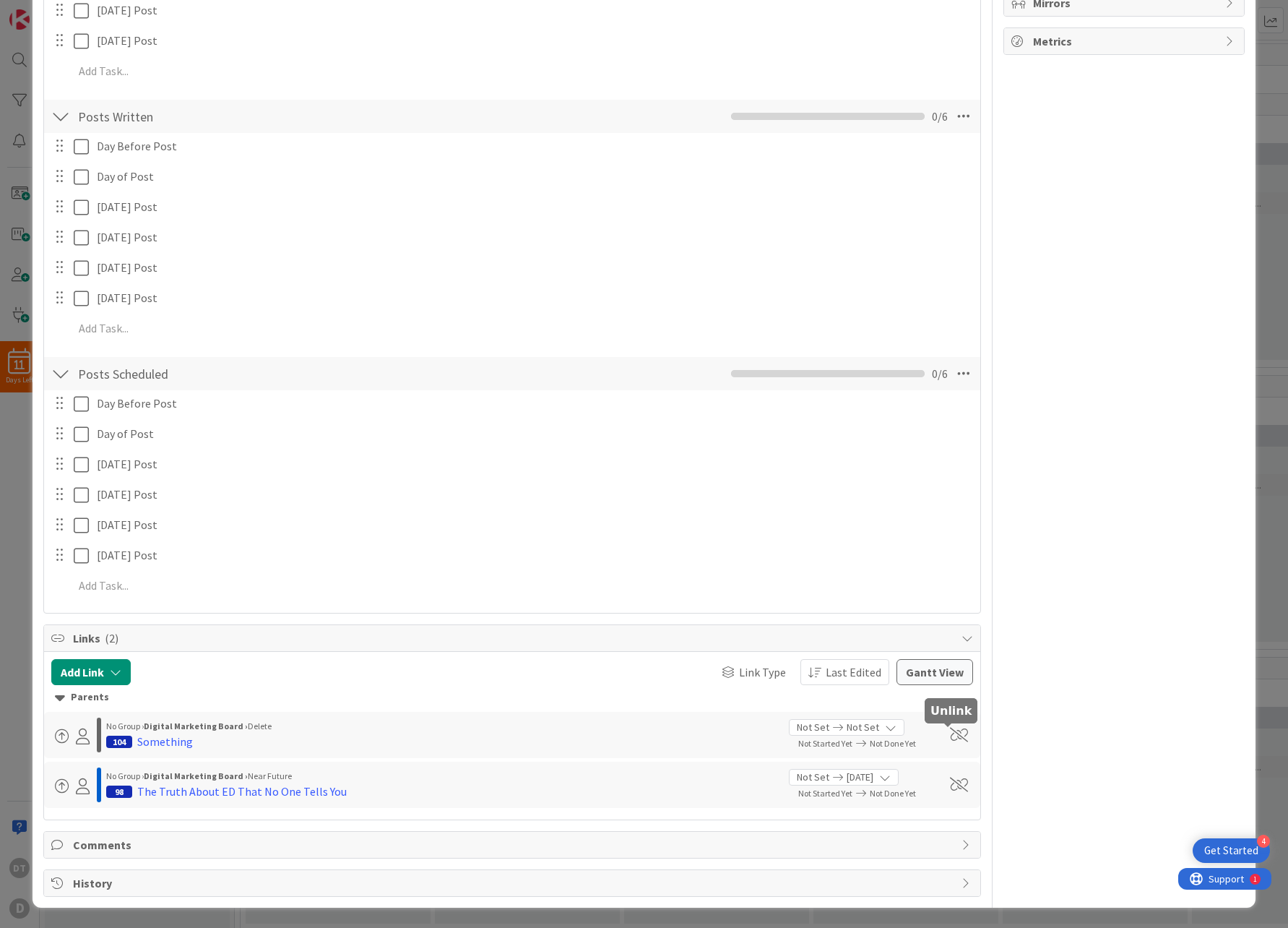
click at [950, 730] on span at bounding box center [958, 735] width 18 height 15
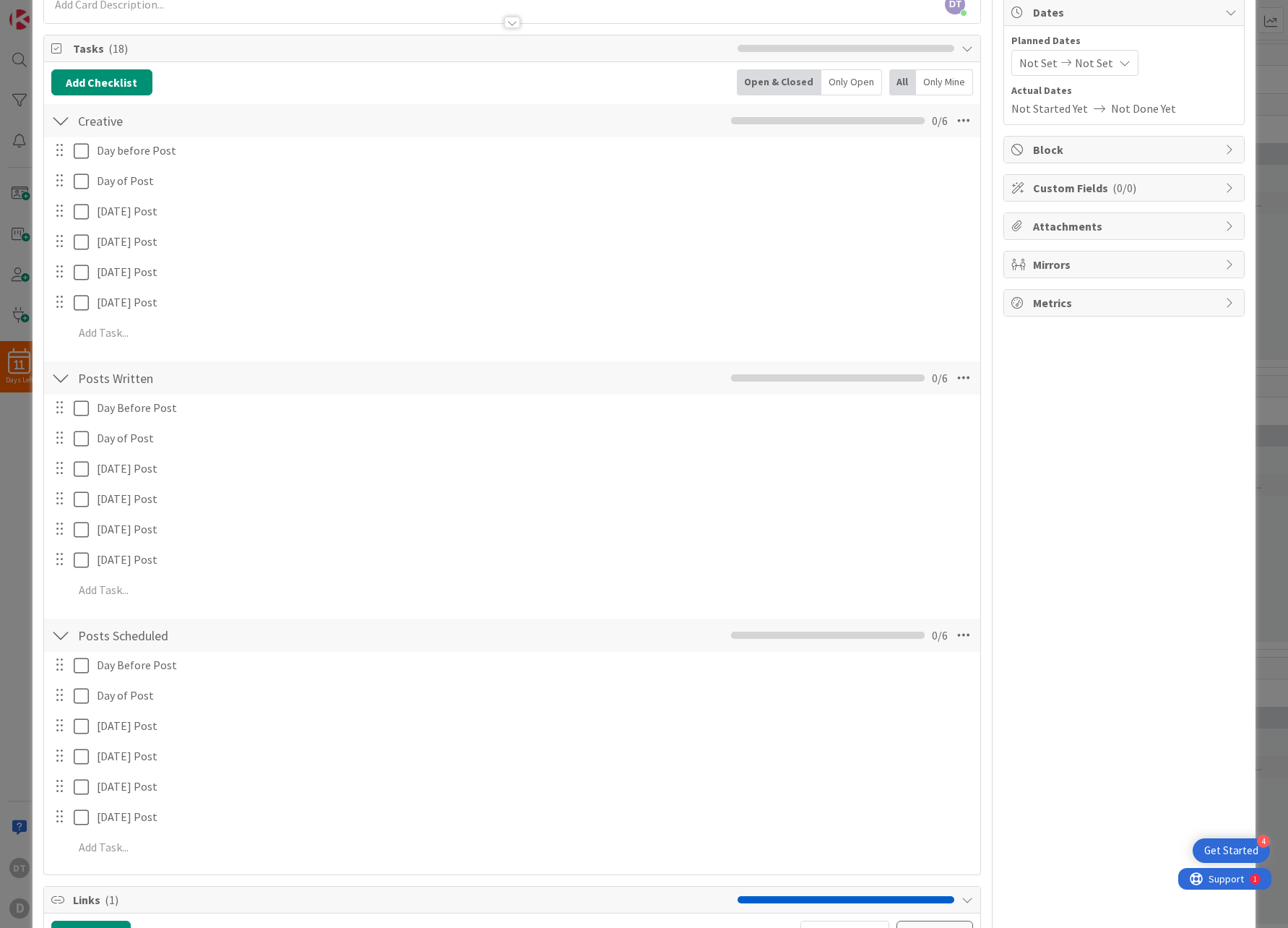
scroll to position [0, 0]
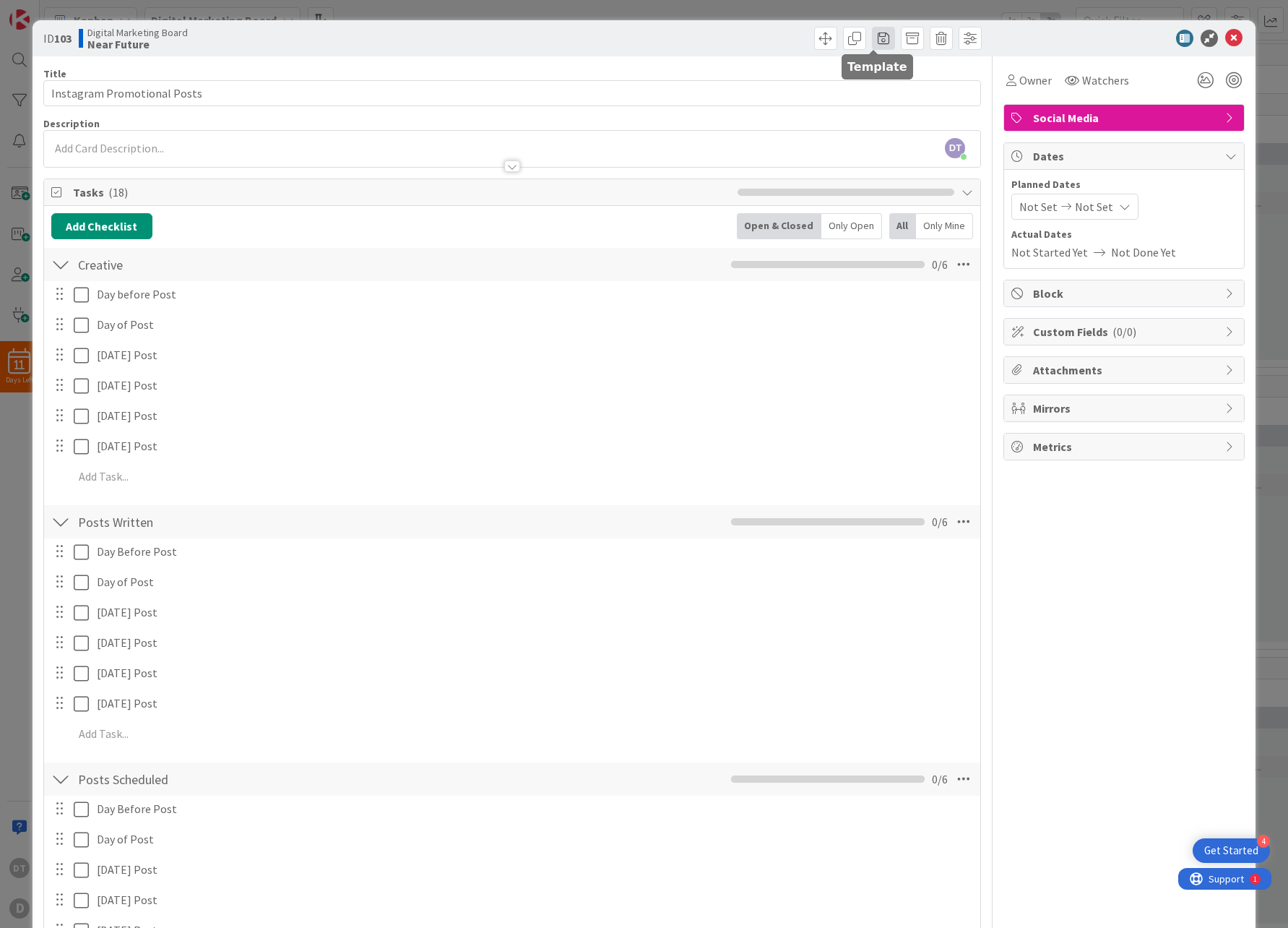
click at [875, 38] on span at bounding box center [883, 38] width 23 height 23
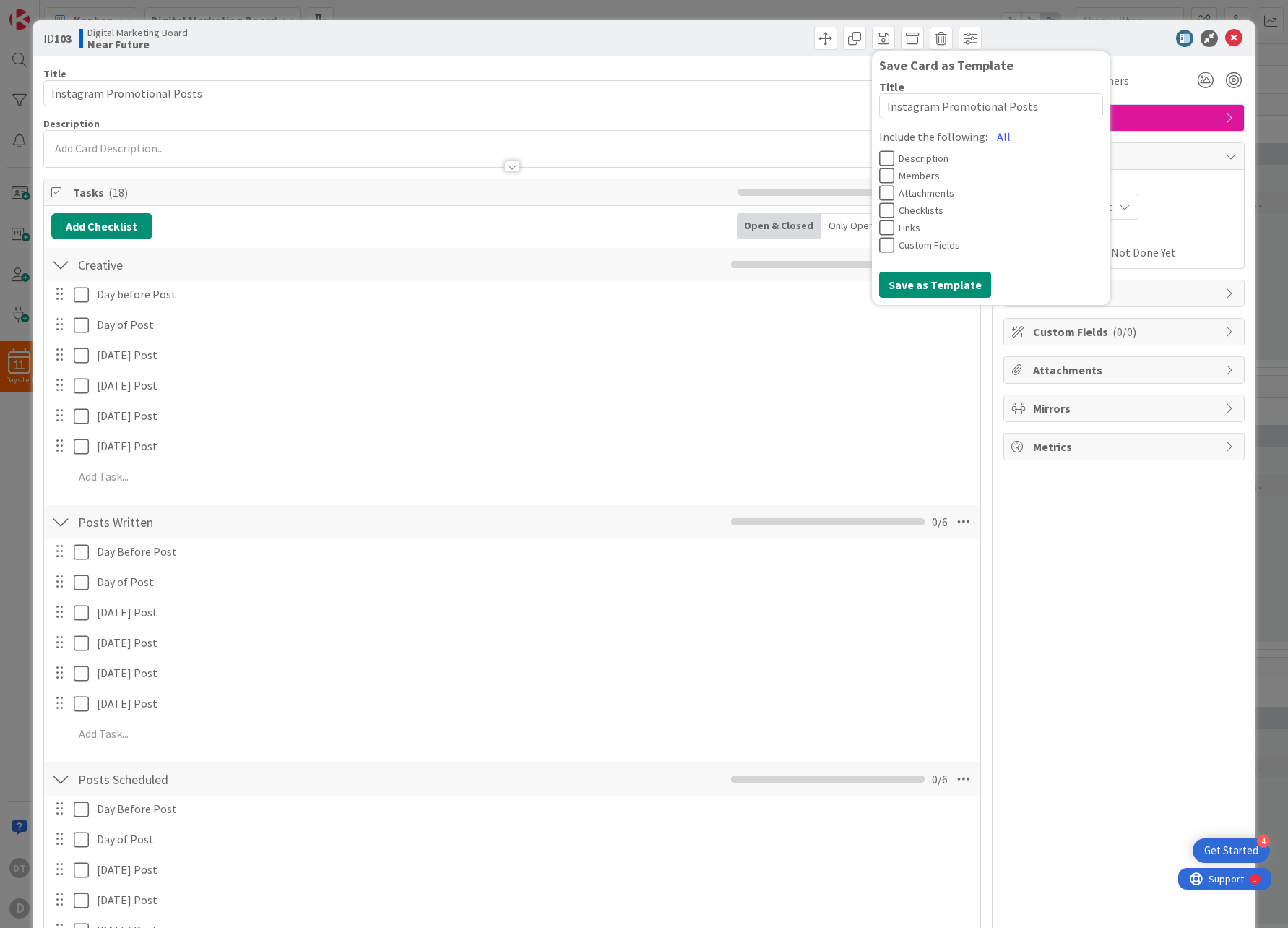
click at [879, 209] on icon at bounding box center [886, 210] width 15 height 17
drag, startPoint x: 1023, startPoint y: 105, endPoint x: 856, endPoint y: 93, distance: 167.4
click at [856, 93] on div "ID 103 Digital Marketing Board Near Future Save Card as Template Title 27 / 128…" at bounding box center [644, 641] width 1223 height 1243
drag, startPoint x: 1035, startPoint y: 109, endPoint x: 874, endPoint y: 104, distance: 161.1
click at [879, 104] on textarea "Instagram Promotional Posts" at bounding box center [991, 107] width 224 height 26
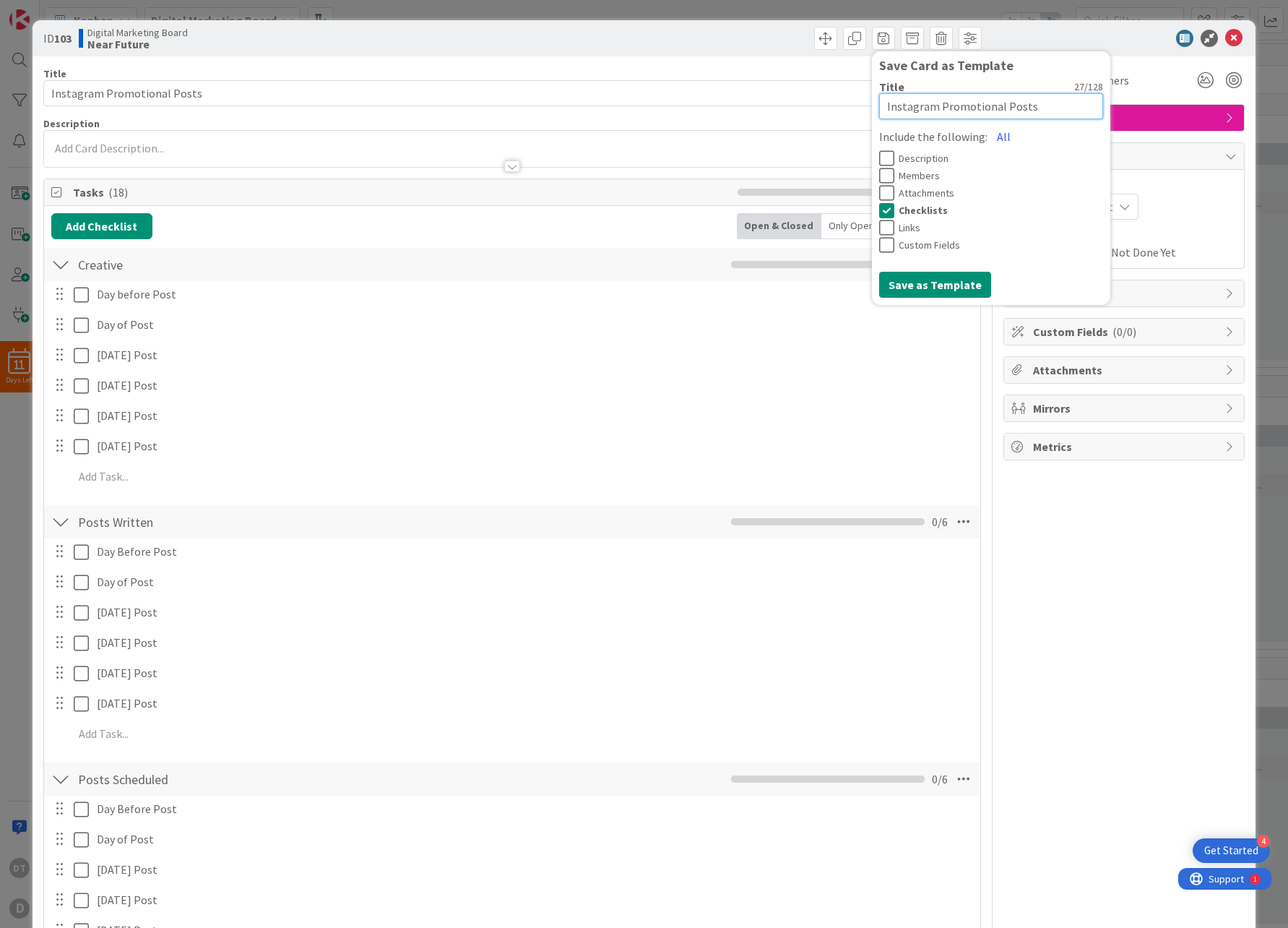
type textarea "x"
type textarea "Ne"
type textarea "x"
type textarea "New"
type textarea "x"
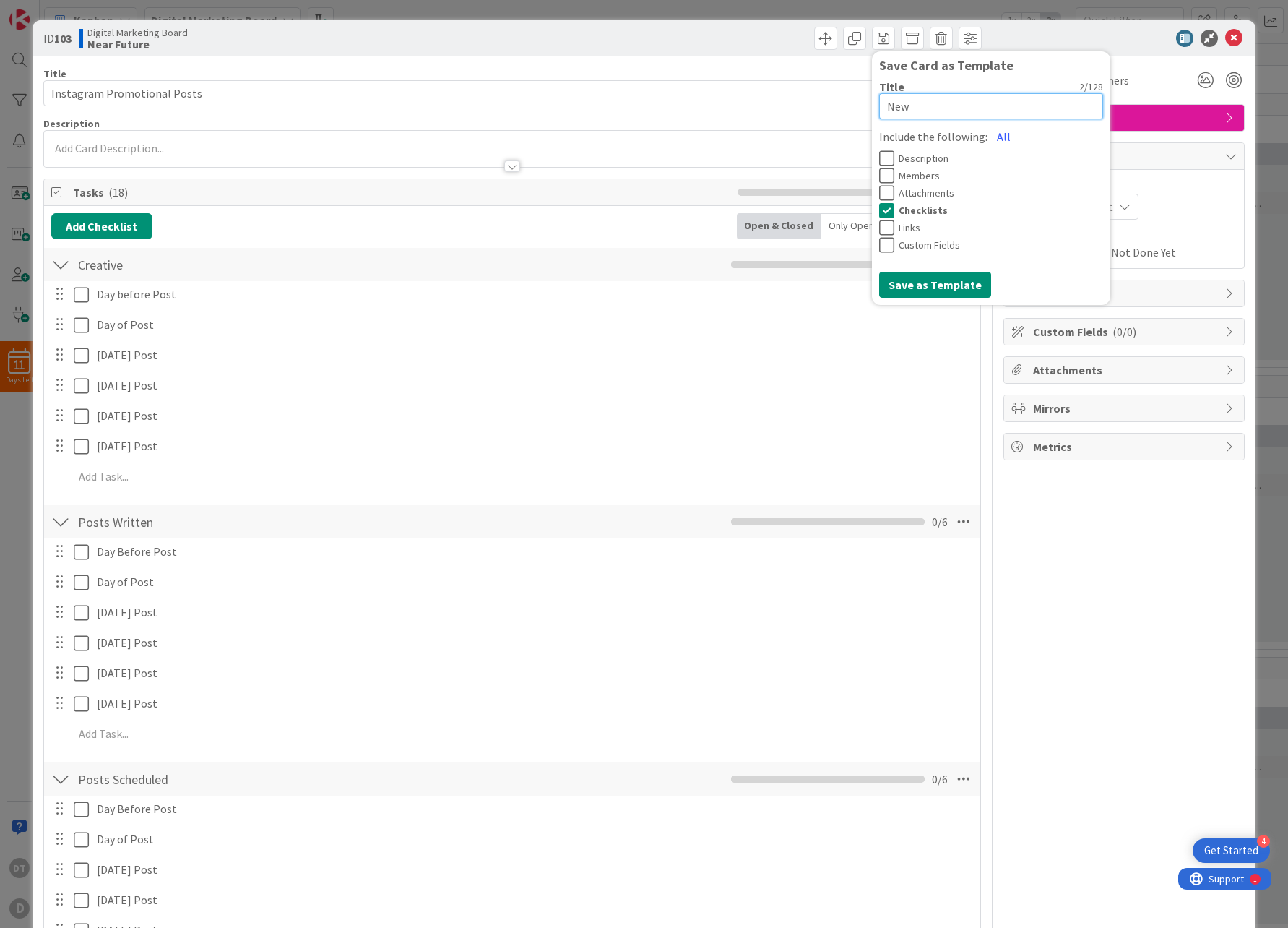
type textarea "News"
type textarea "x"
type textarea "Newsle"
type textarea "x"
type textarea "Newslet"
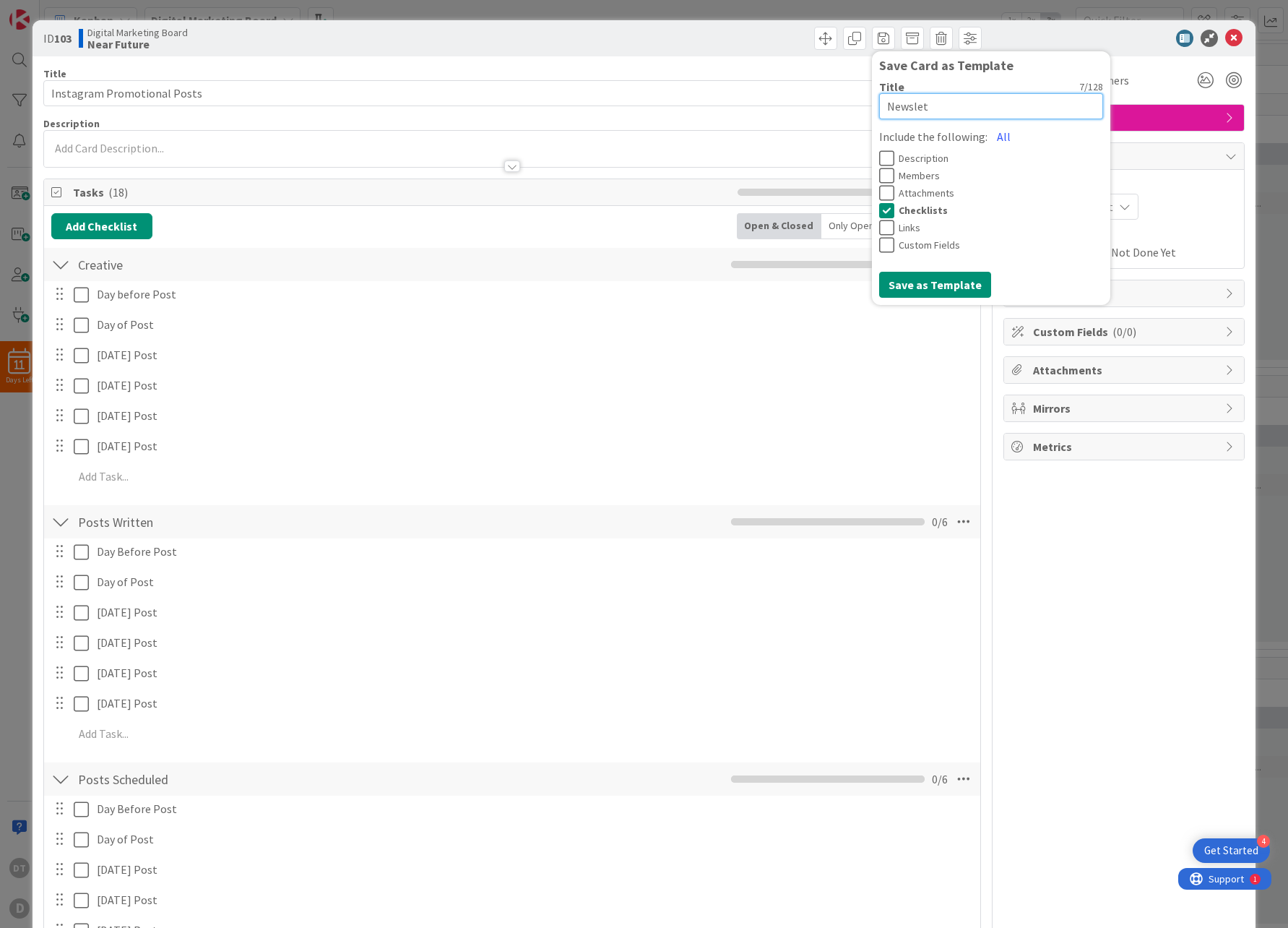
type textarea "x"
type textarea "Newslett"
type textarea "x"
type textarea "Newslette"
type textarea "x"
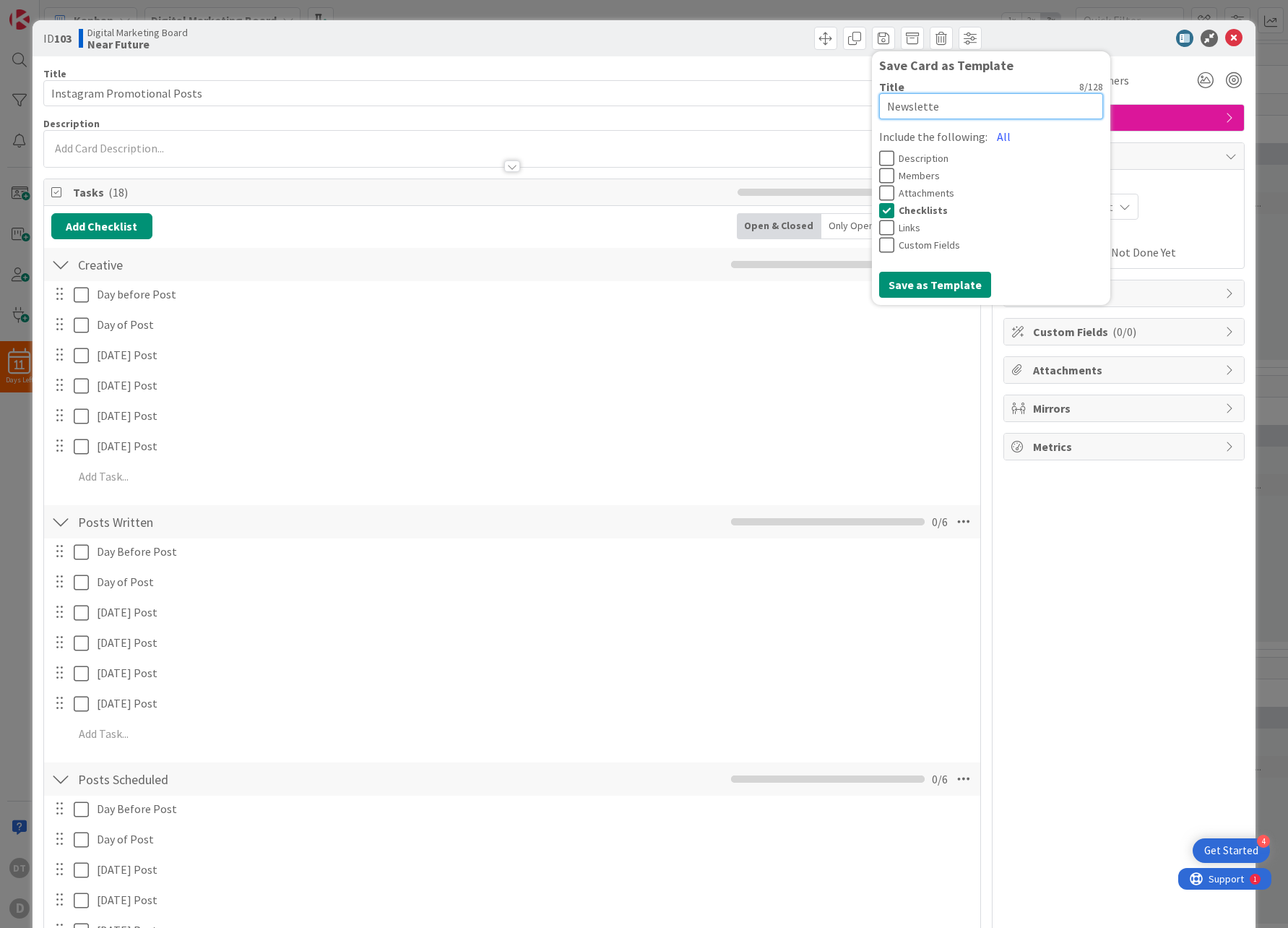
type textarea "Newsletter"
type textarea "x"
type textarea "Newsletter"
type textarea "x"
type textarea "Newsletter S"
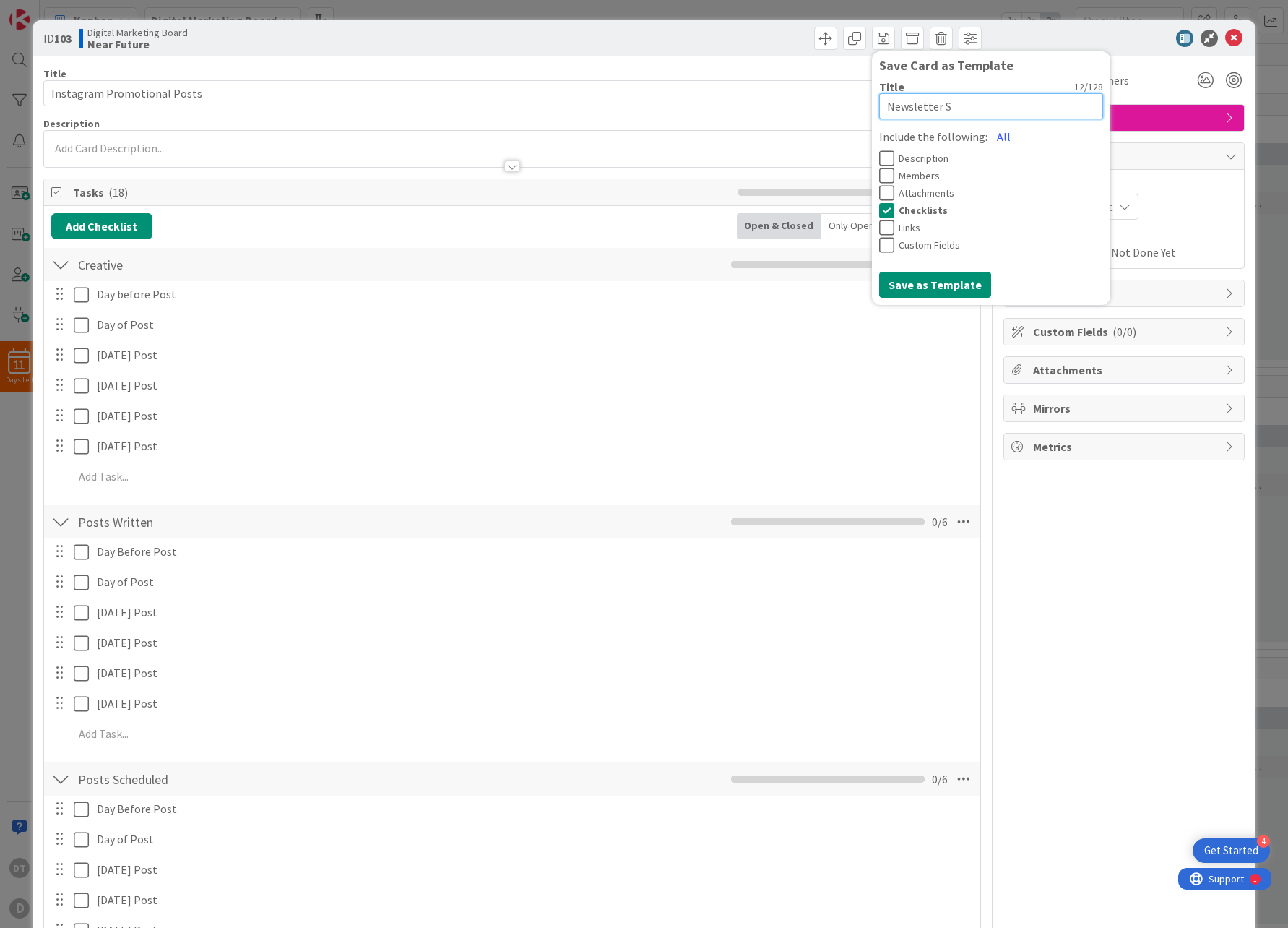
type textarea "x"
type textarea "Newsletter Soc"
type textarea "x"
type textarea "Newsletter Soci"
type textarea "x"
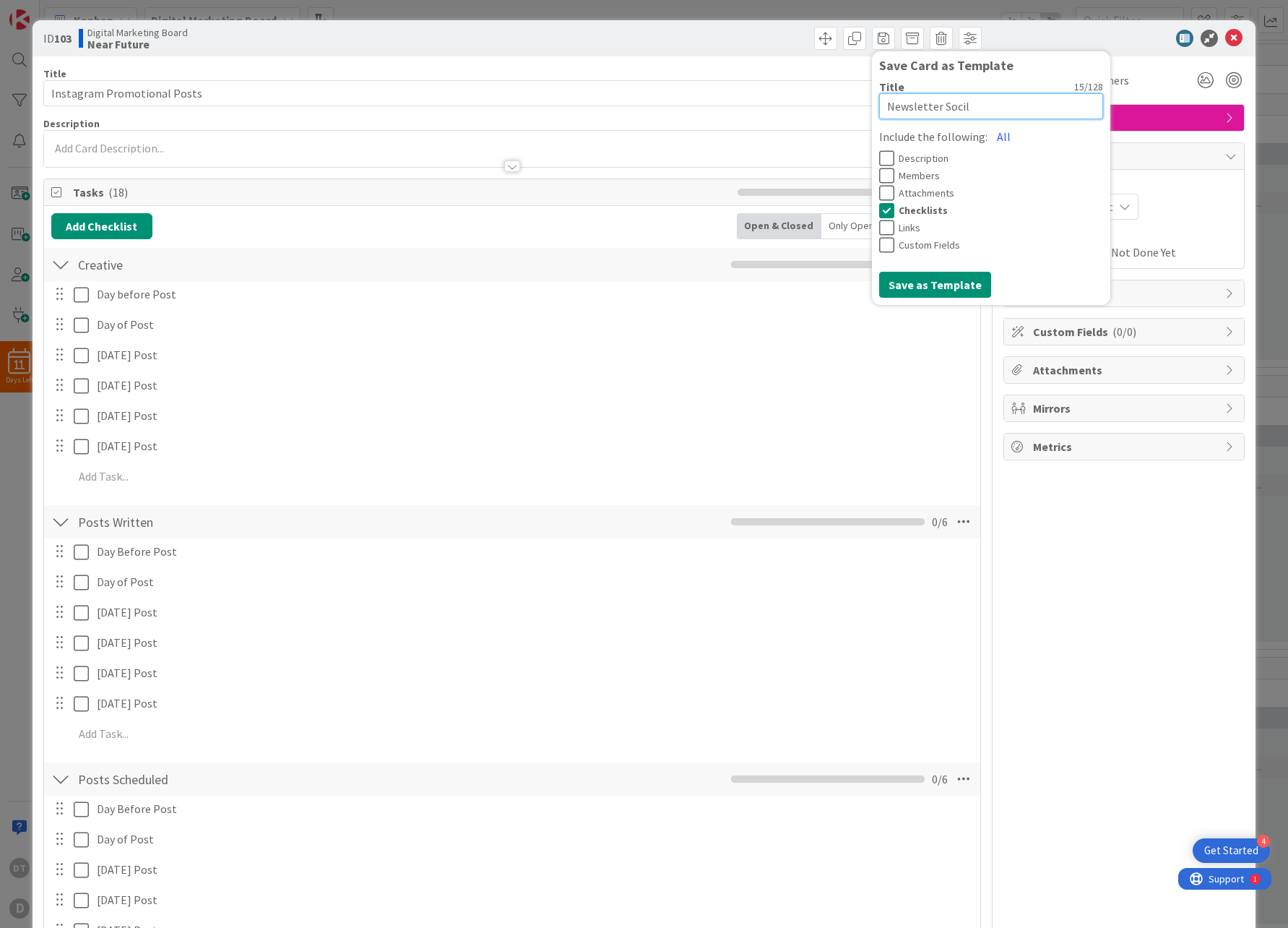
type textarea "Newsletter Socila"
click at [931, 283] on button "Save as Template" at bounding box center [935, 285] width 112 height 26
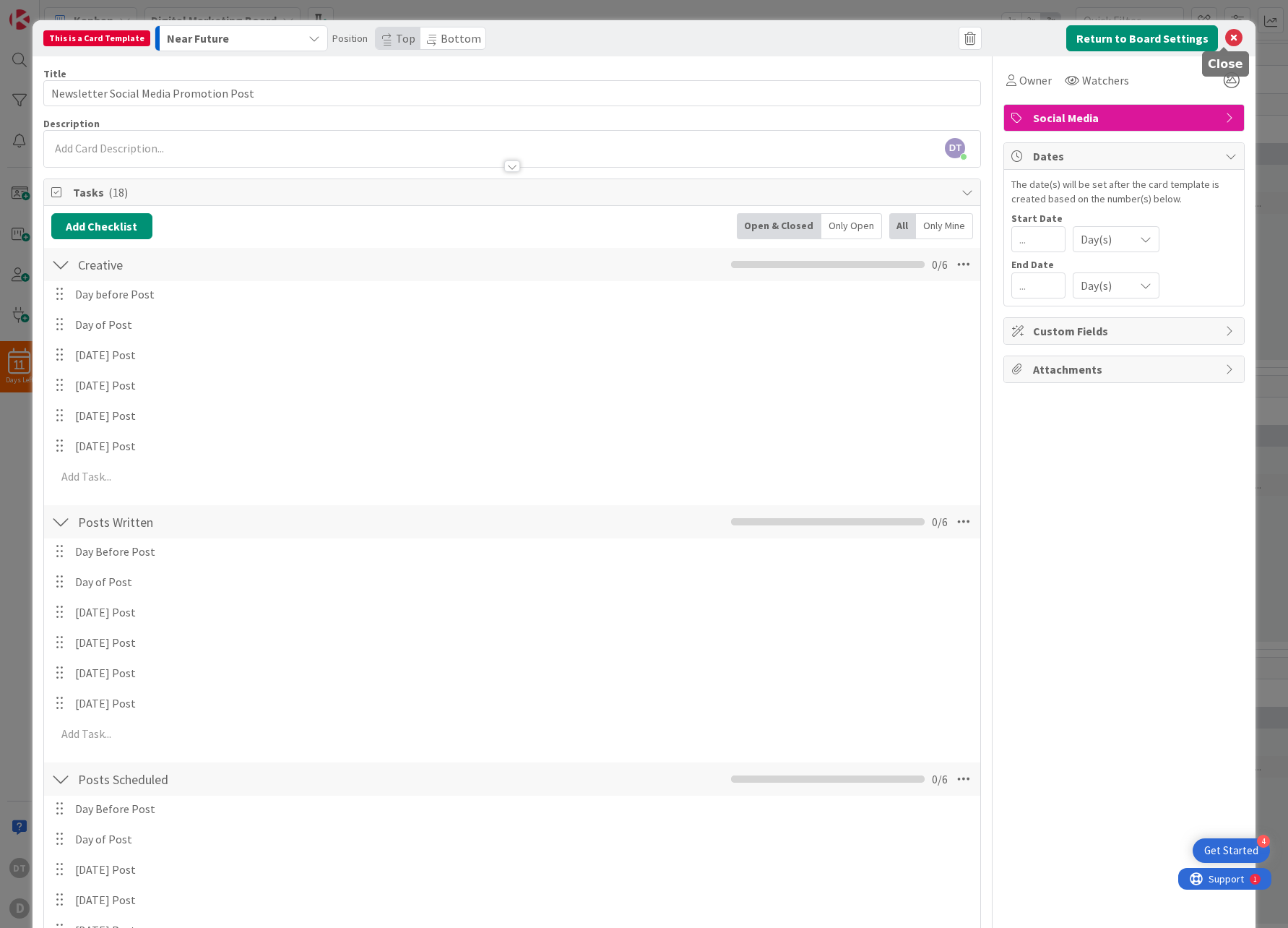
click at [1225, 38] on icon at bounding box center [1234, 38] width 17 height 17
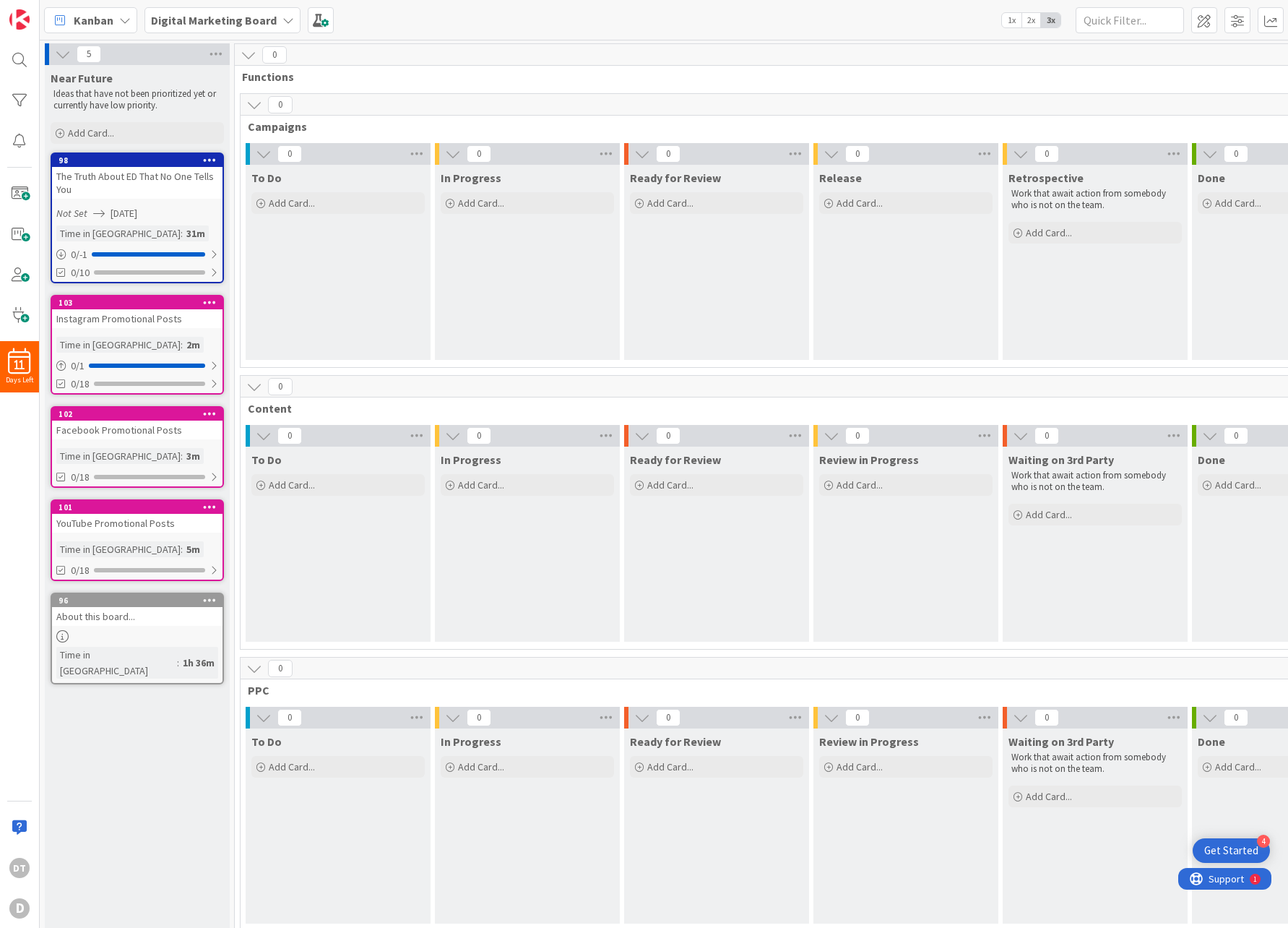
click at [142, 428] on div "Facebook Promotional Posts" at bounding box center [136, 429] width 171 height 18
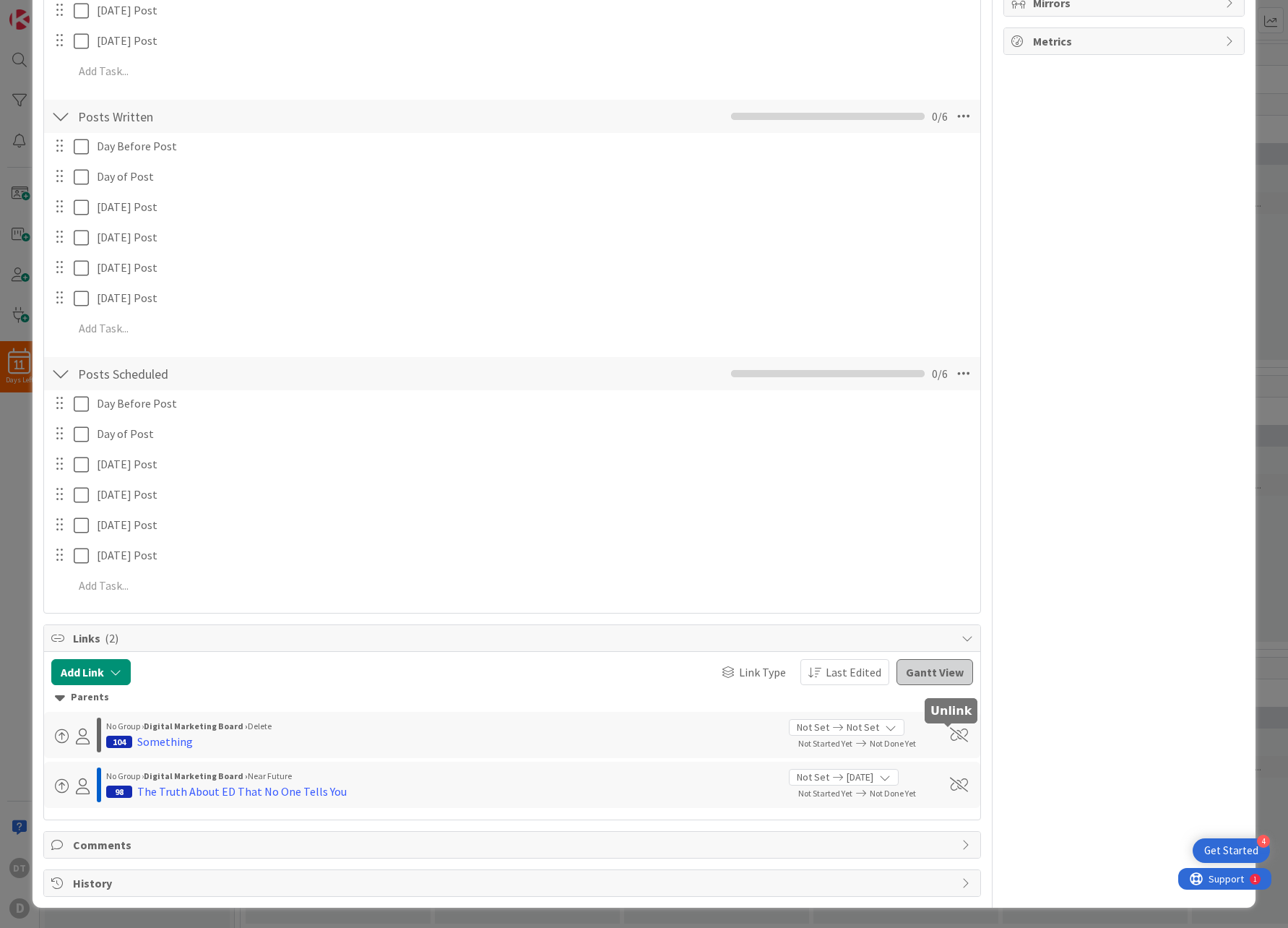
click at [950, 729] on span at bounding box center [958, 735] width 18 height 15
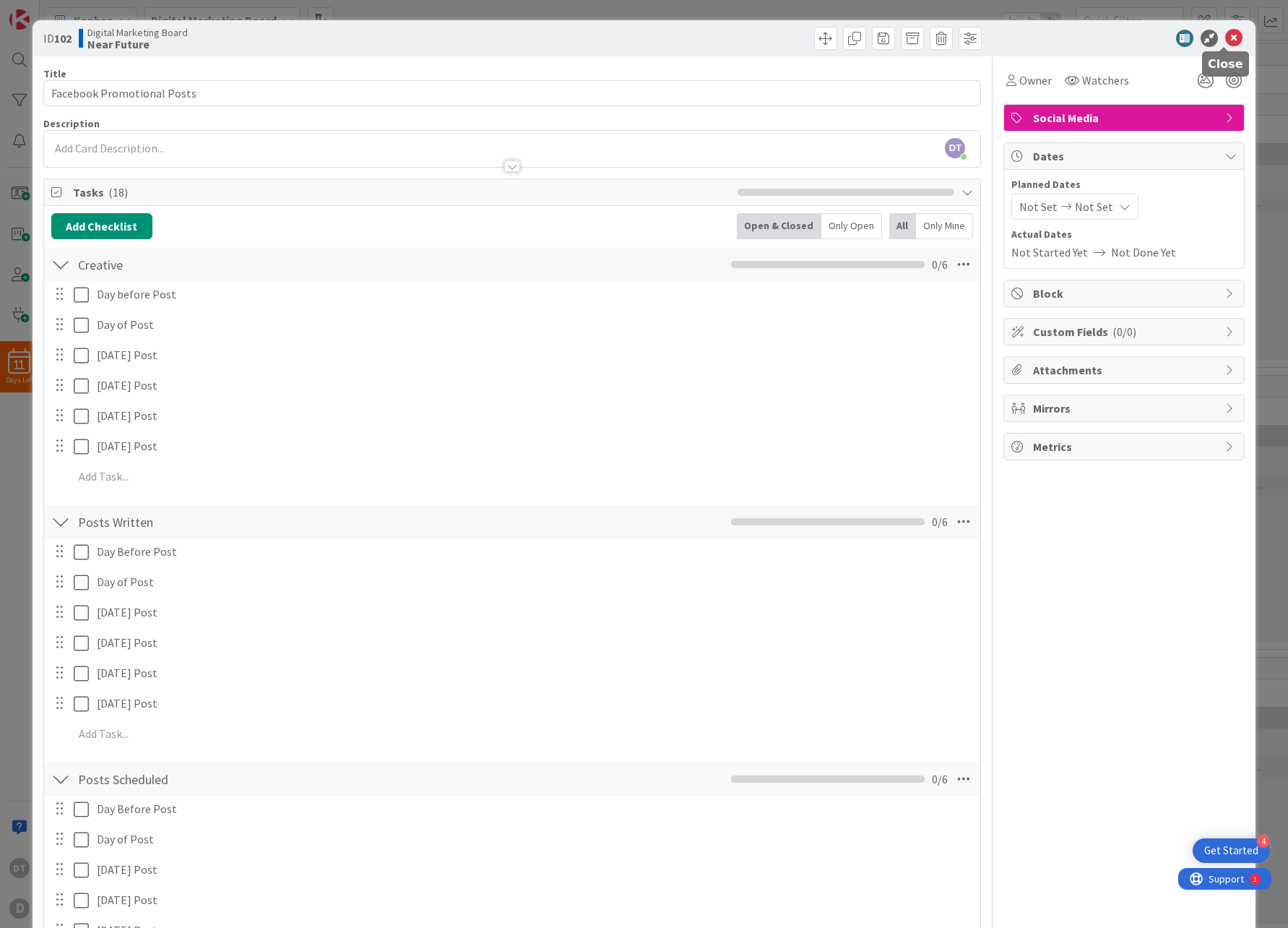
click at [1225, 38] on icon at bounding box center [1234, 38] width 17 height 17
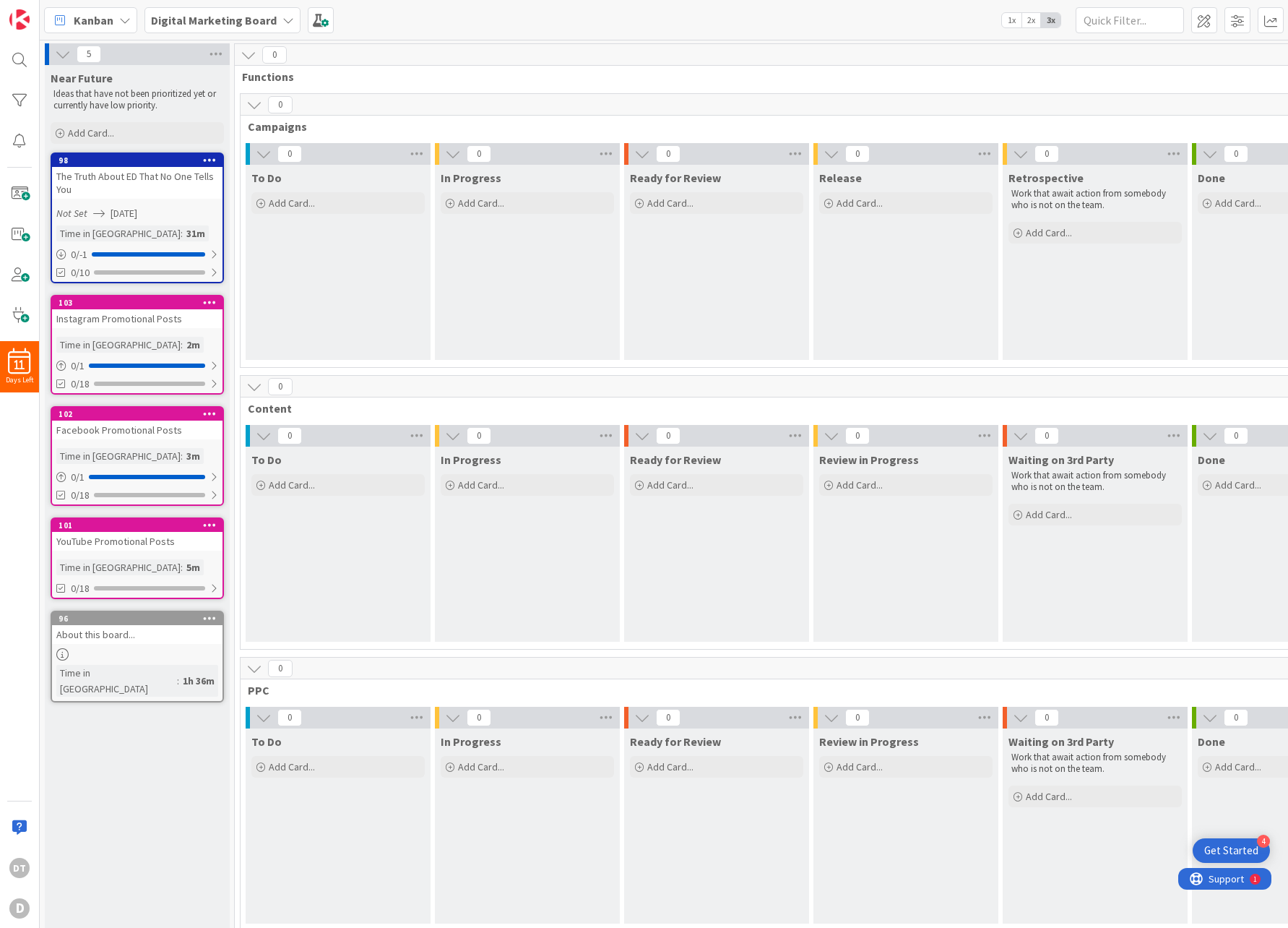
click at [161, 565] on div "Time in Column : 5m" at bounding box center [136, 567] width 162 height 16
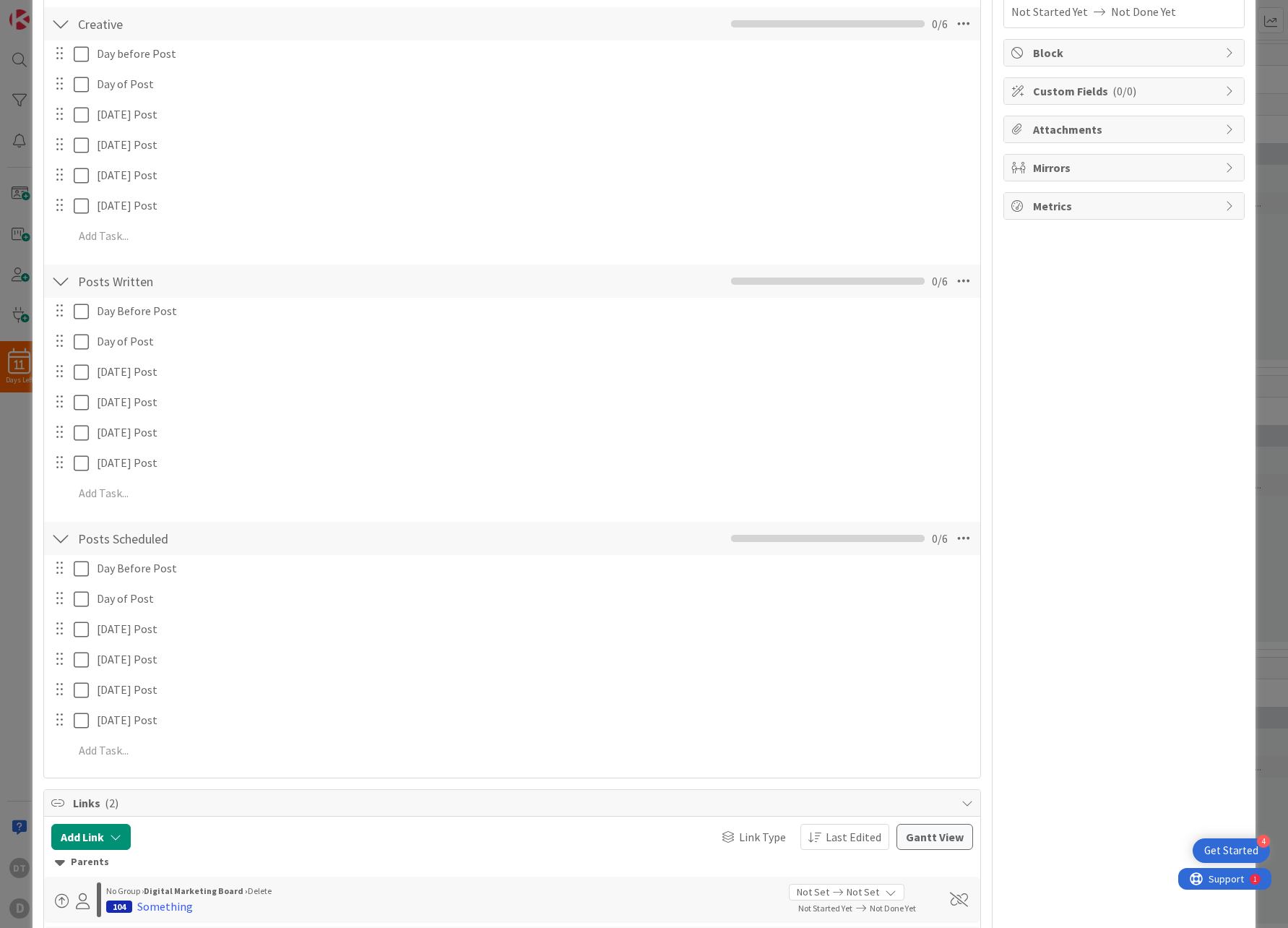
scroll to position [405, 0]
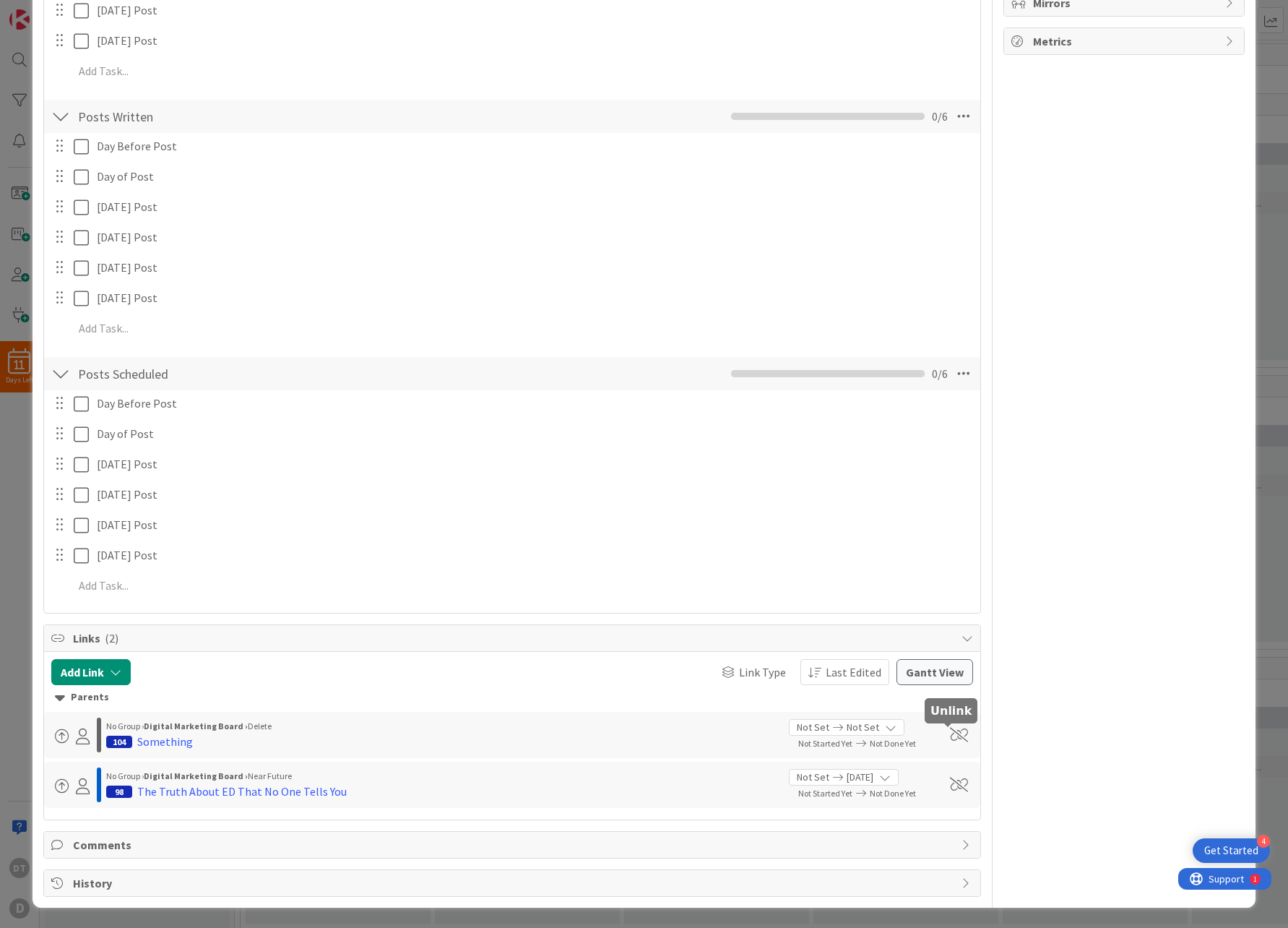
click at [950, 732] on span at bounding box center [958, 735] width 18 height 15
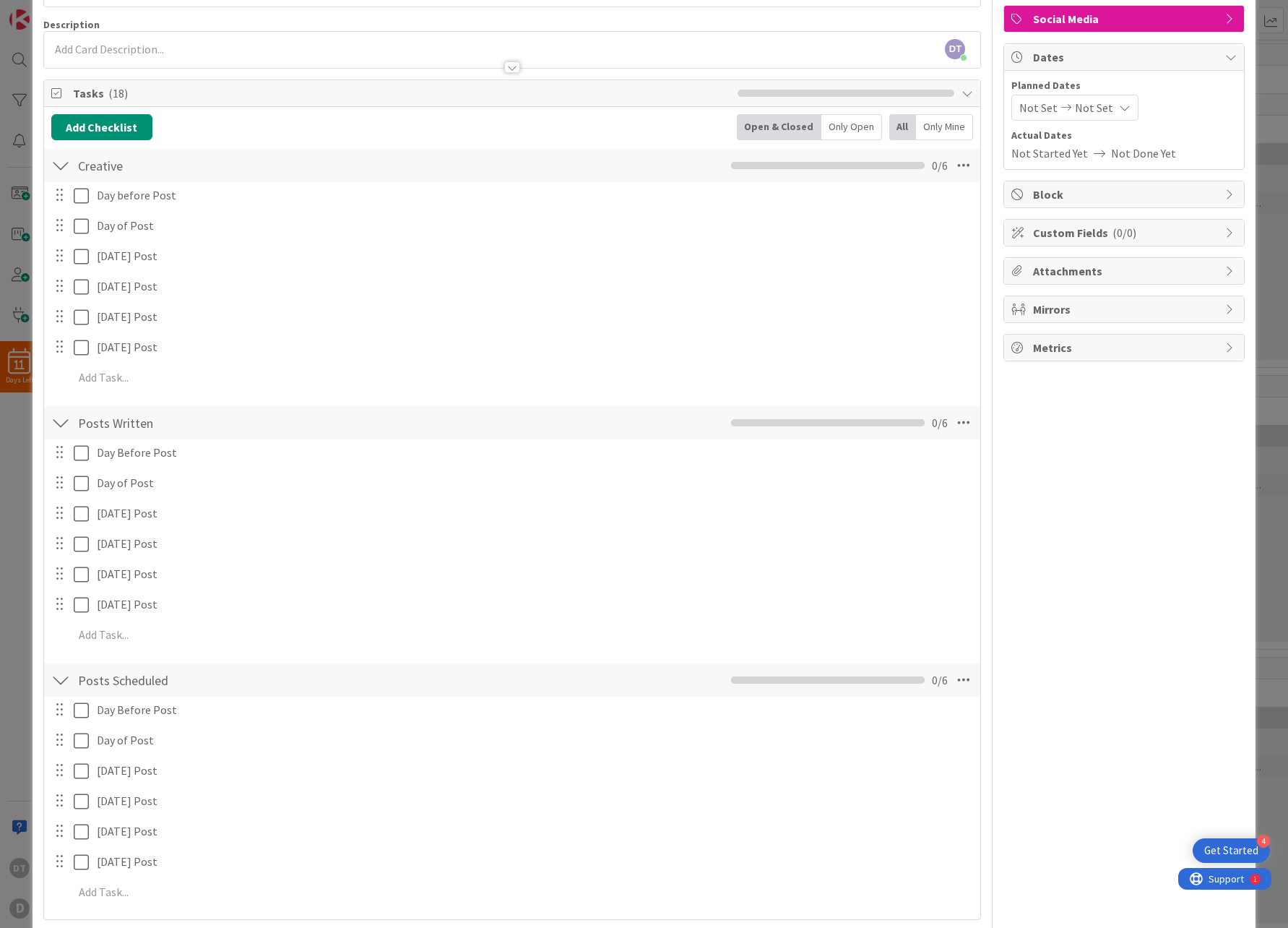
scroll to position [0, 0]
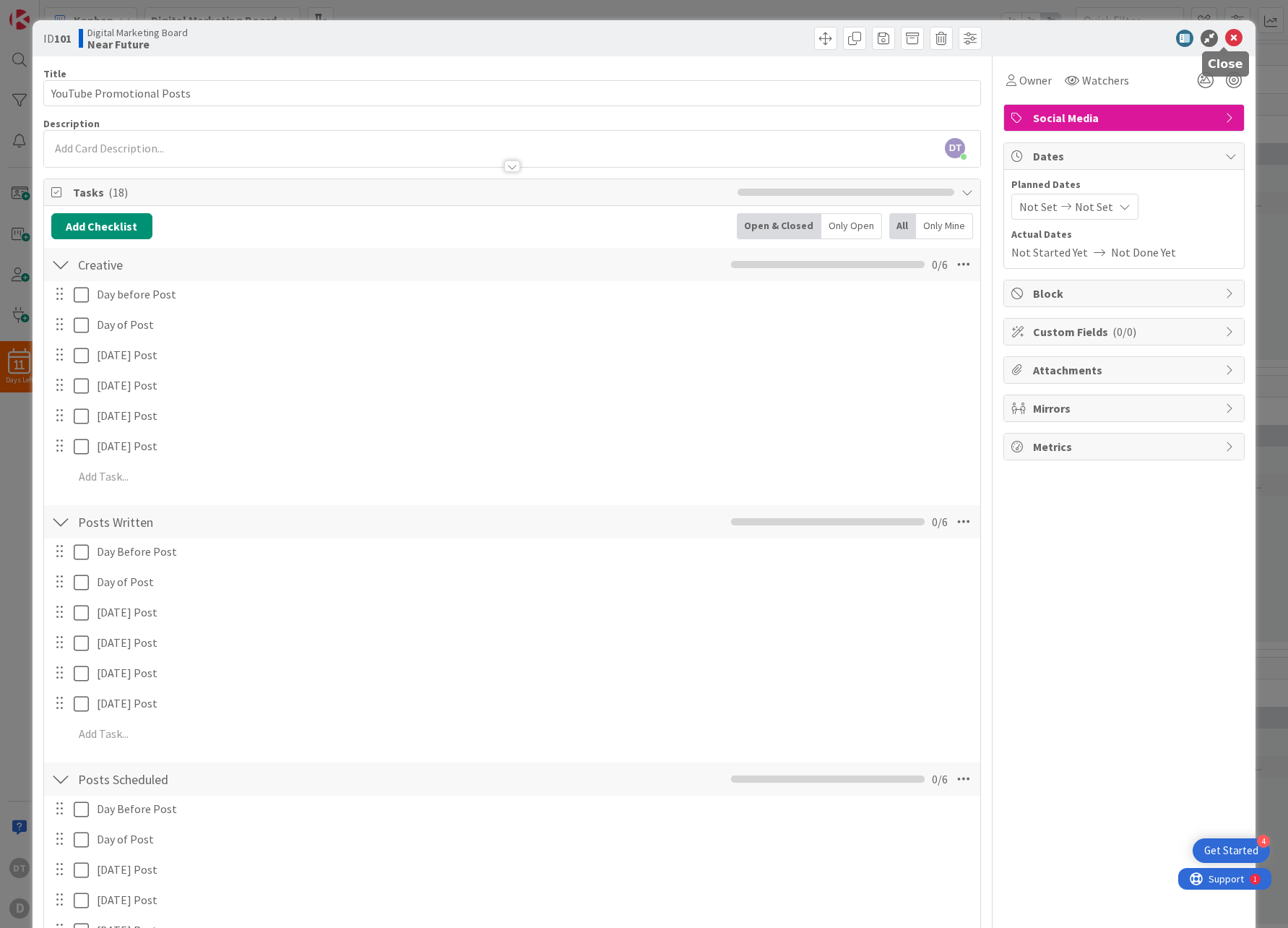
click at [1228, 30] on icon at bounding box center [1234, 38] width 17 height 17
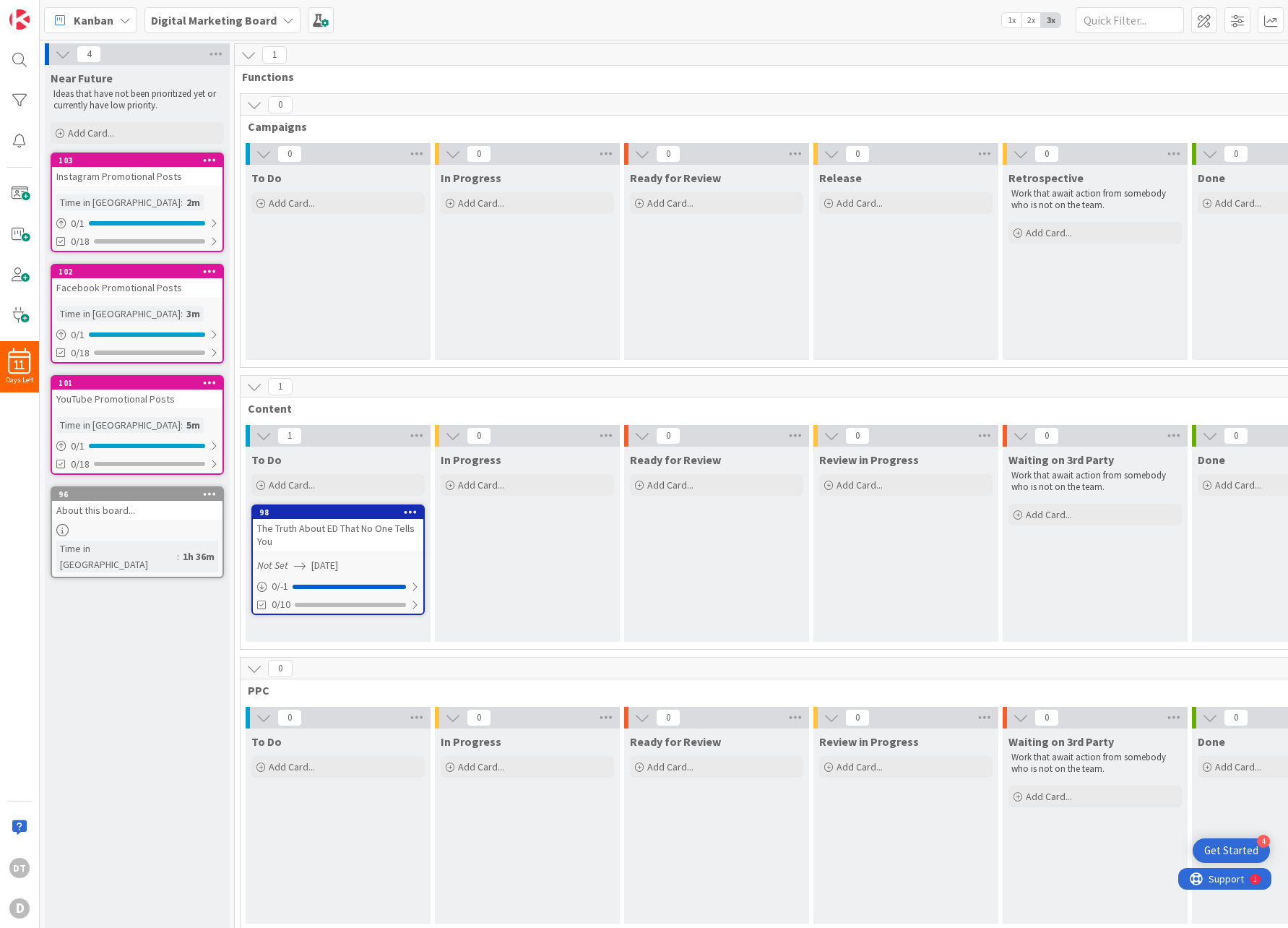
click at [265, 153] on icon at bounding box center [263, 154] width 16 height 16
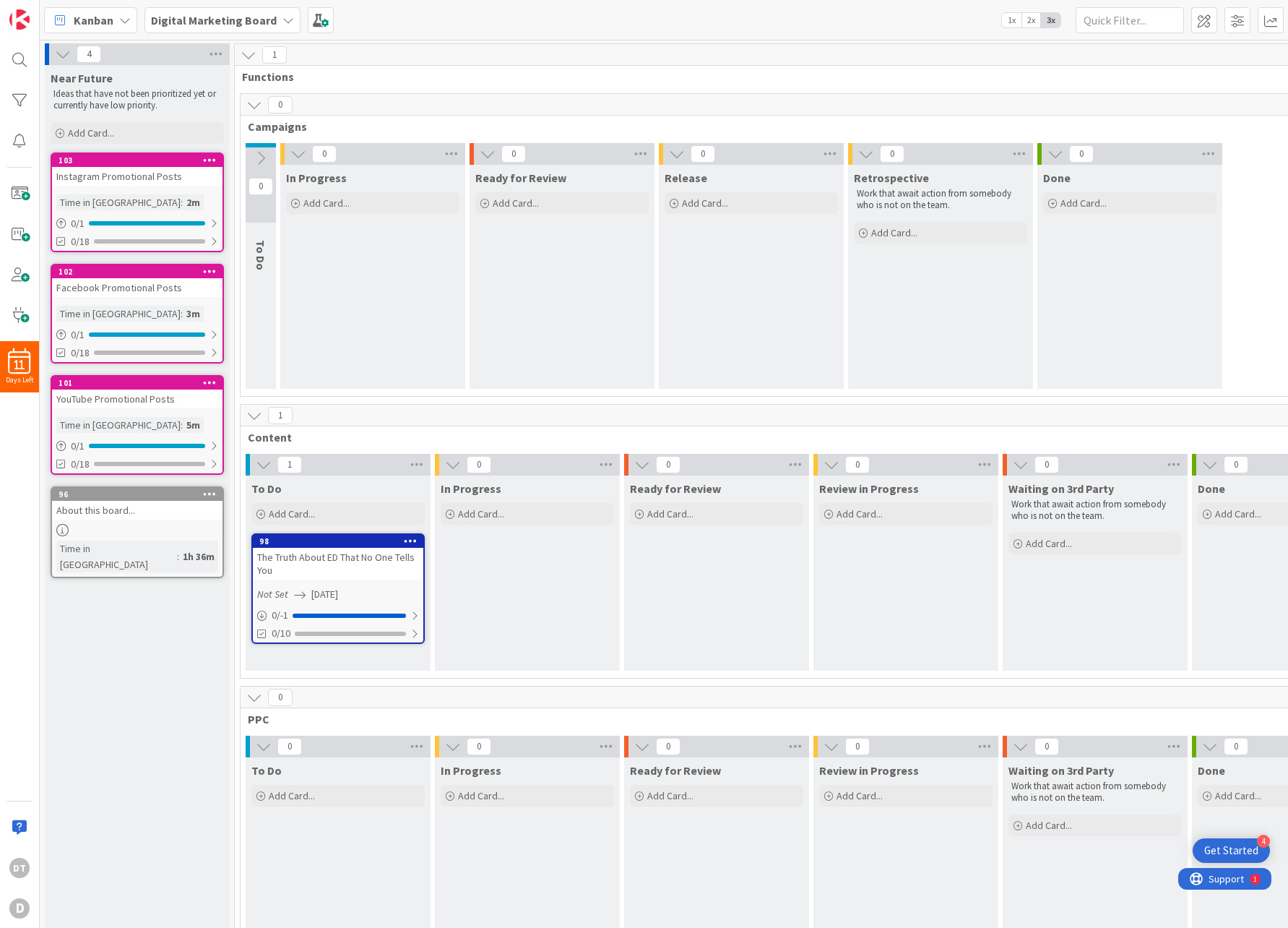
click at [254, 151] on icon at bounding box center [261, 158] width 16 height 16
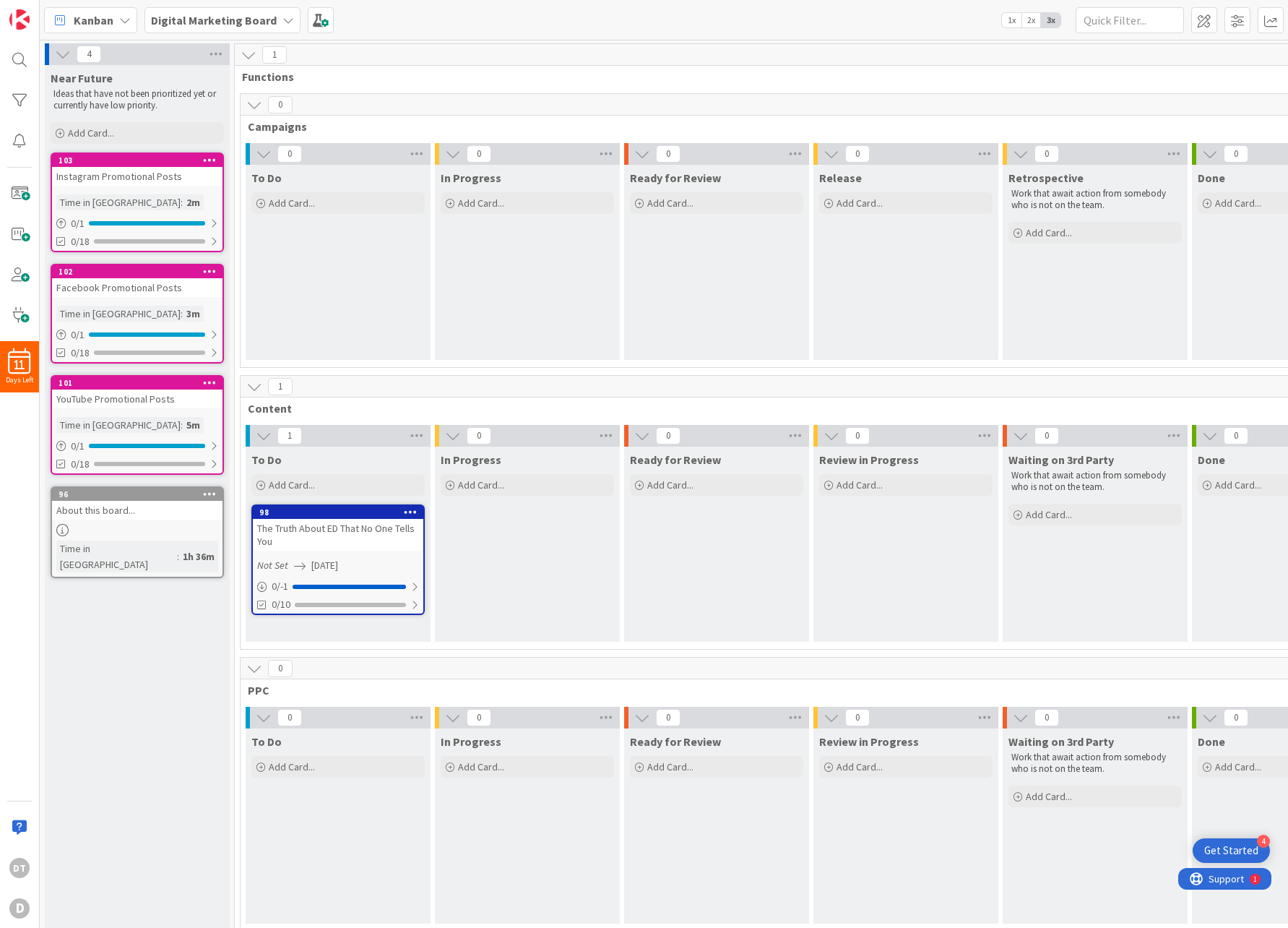
click at [253, 106] on icon at bounding box center [254, 105] width 16 height 16
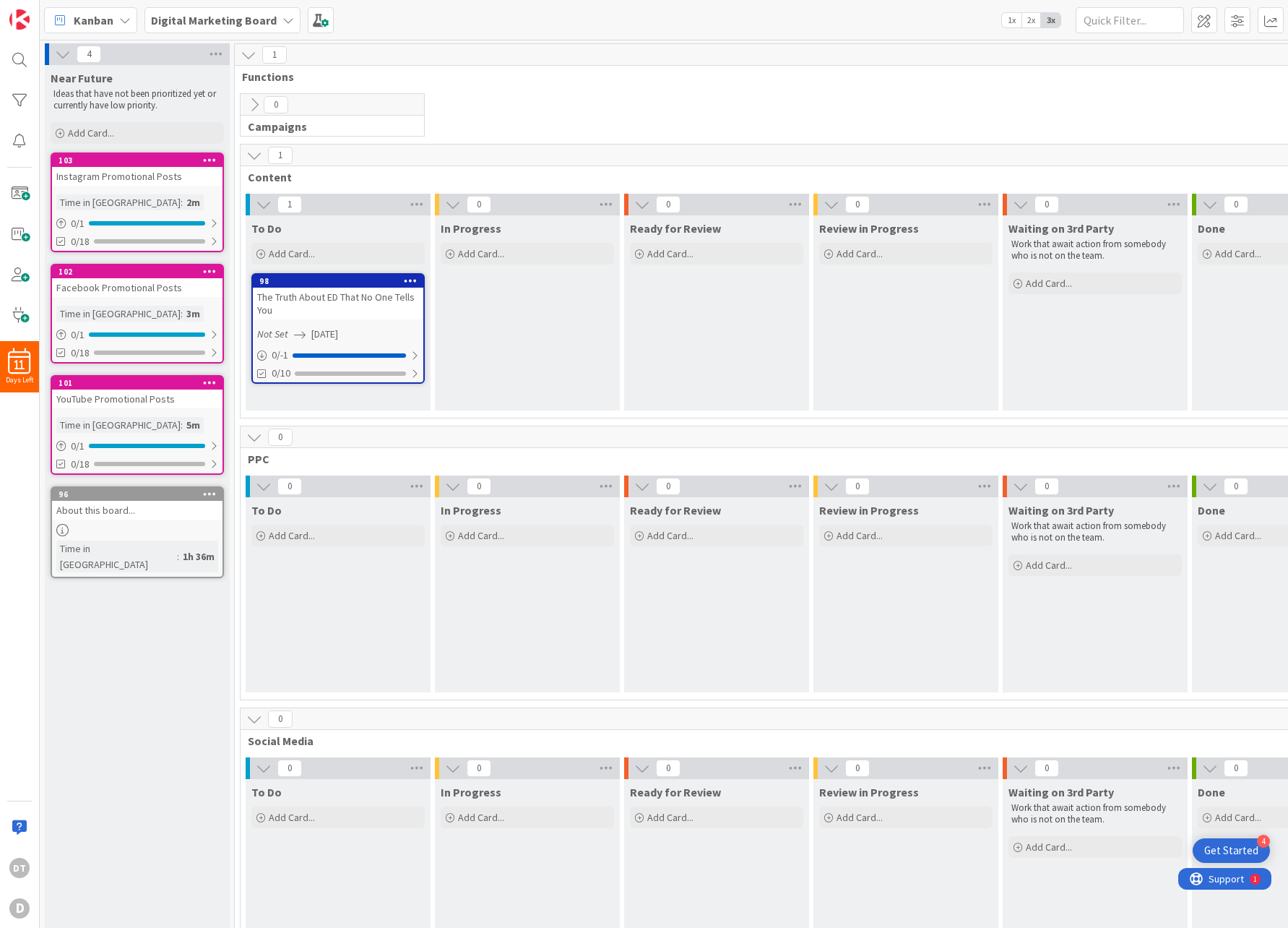
click at [258, 153] on icon at bounding box center [254, 155] width 16 height 16
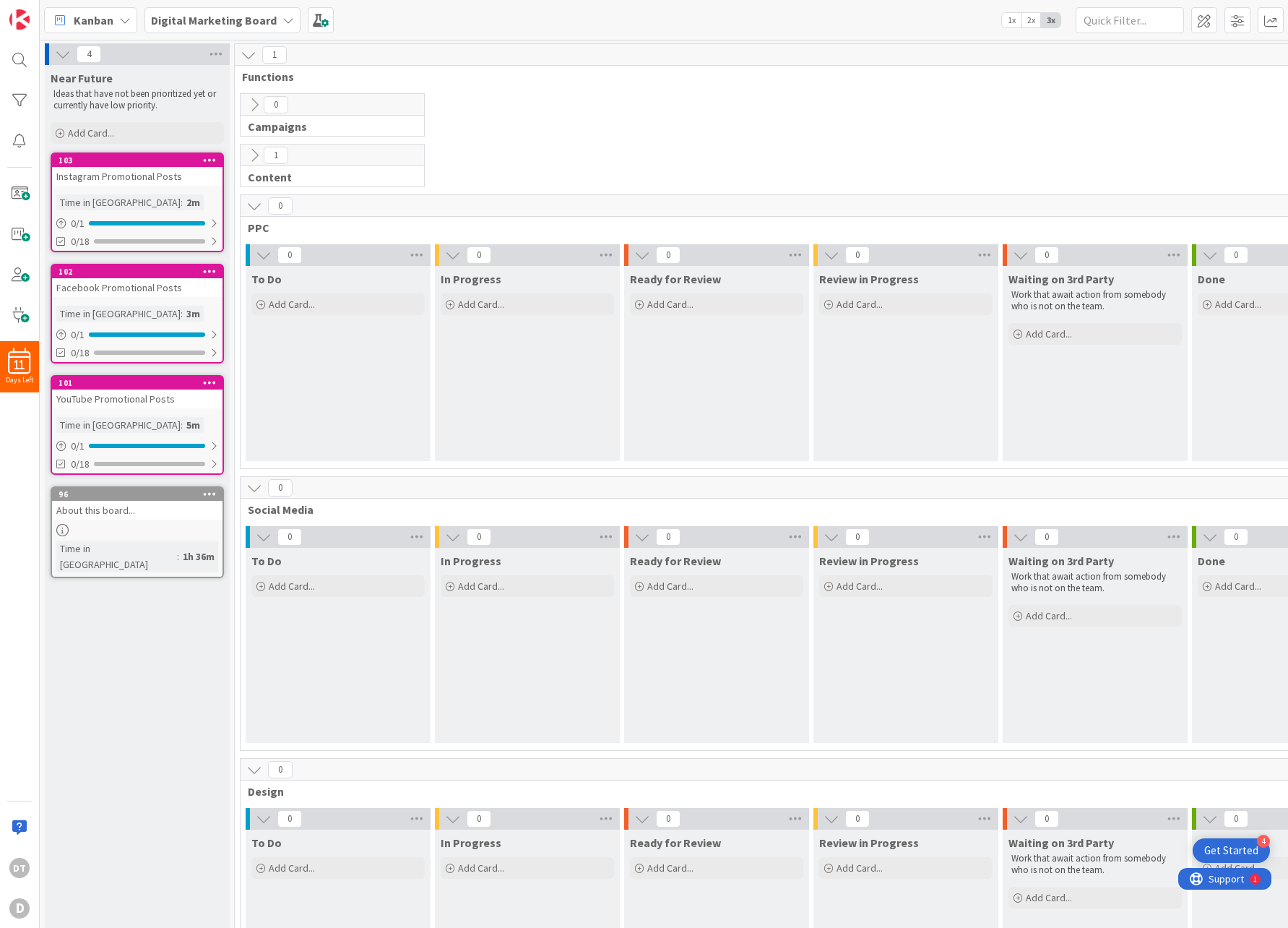
click at [253, 205] on icon at bounding box center [254, 206] width 16 height 16
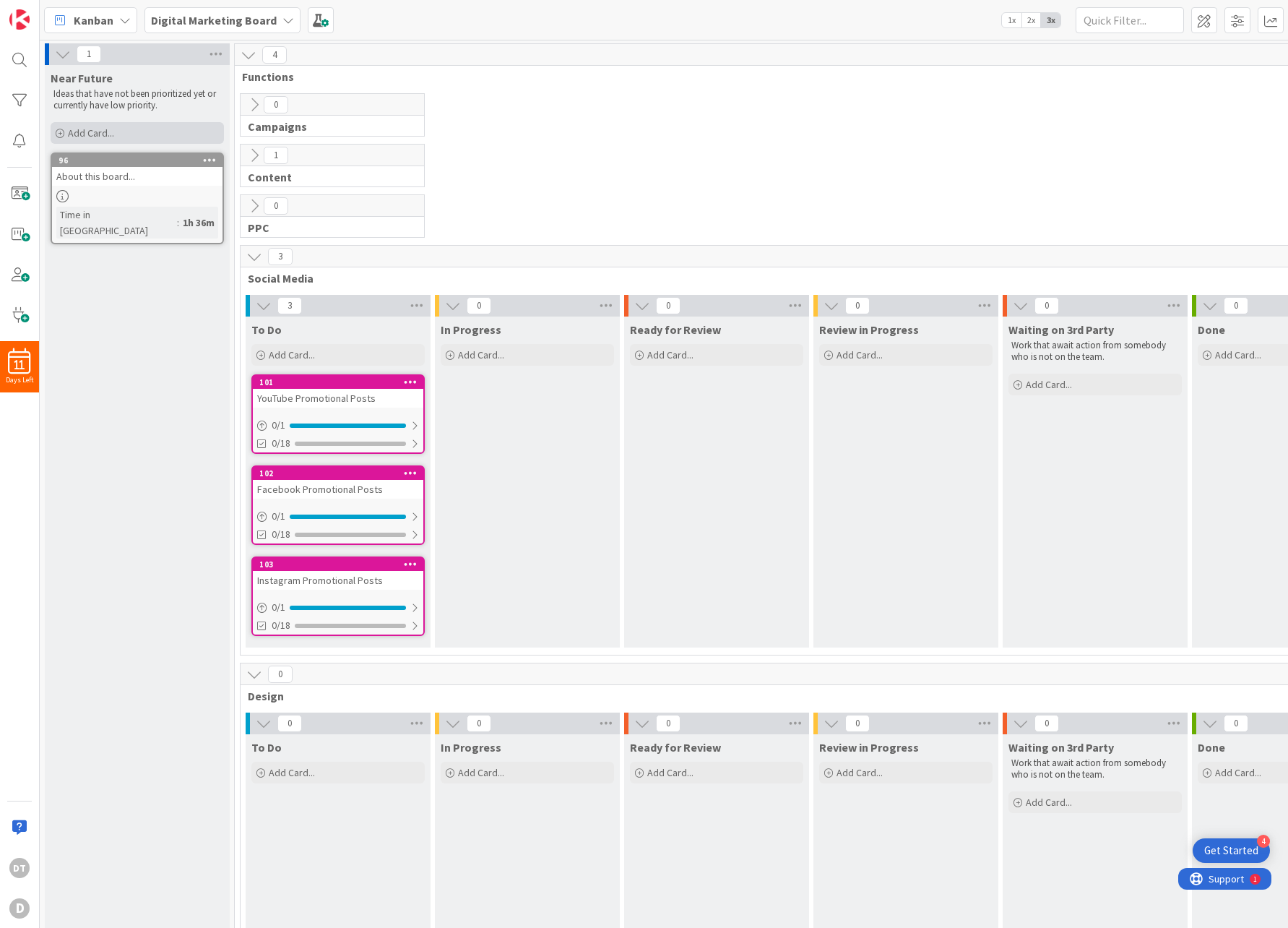
click at [168, 132] on div "Add Card..." at bounding box center [137, 133] width 173 height 22
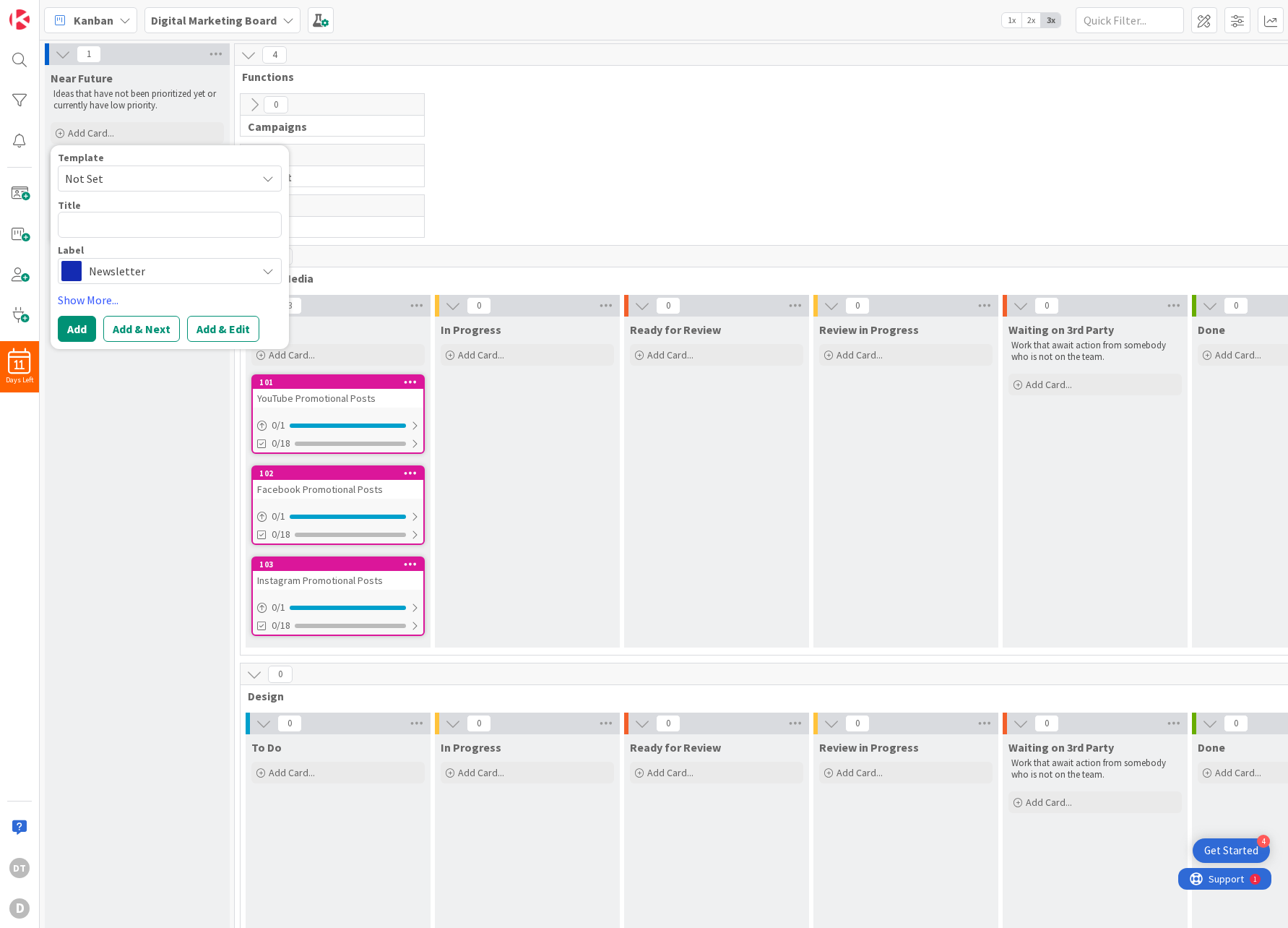
click at [168, 172] on span "Not Set" at bounding box center [155, 178] width 180 height 18
click at [139, 298] on link "Edit Card Templates" at bounding box center [109, 300] width 101 height 26
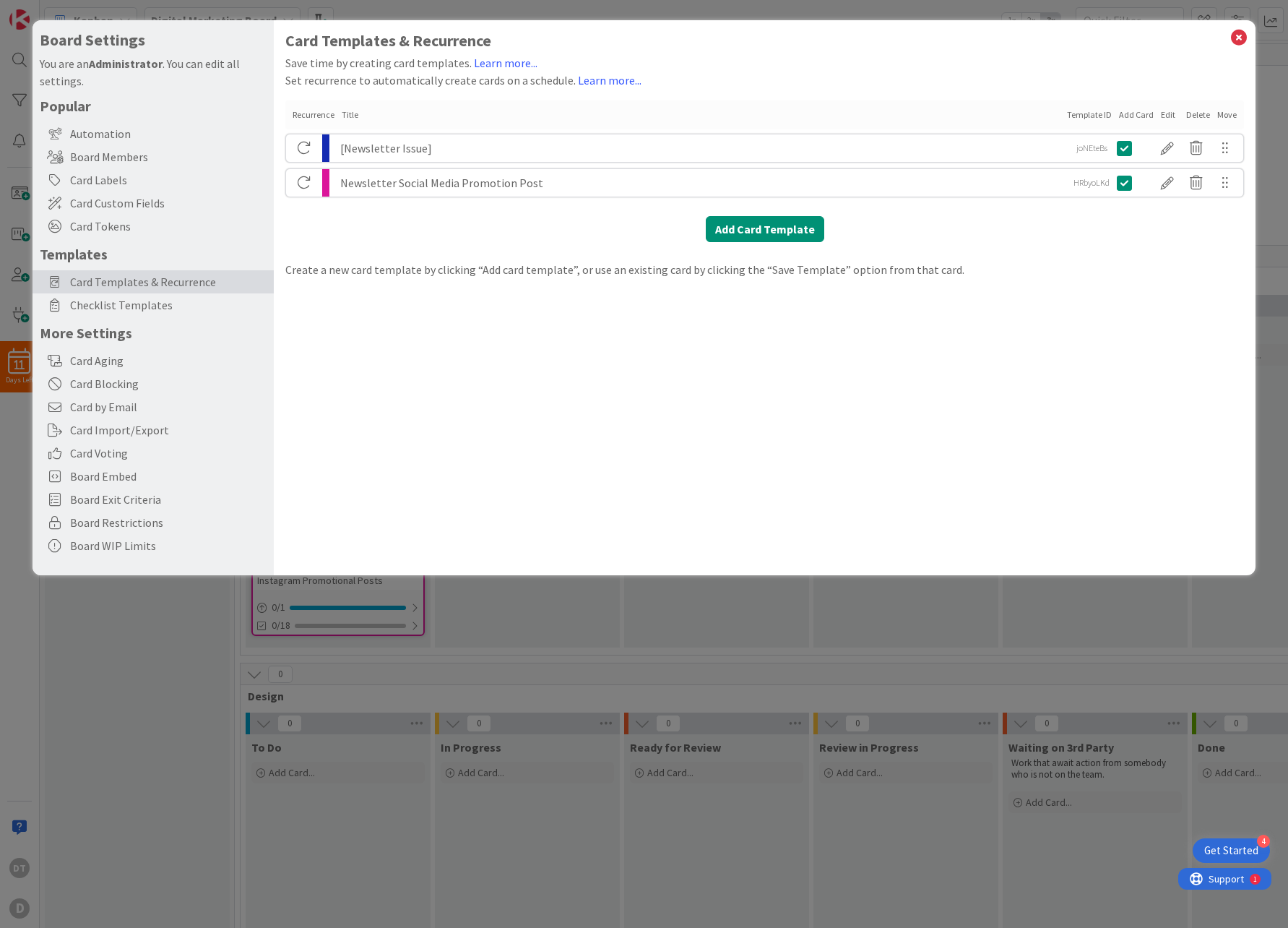
click at [443, 146] on div "[Newsletter Issue]" at bounding box center [701, 148] width 722 height 27
click at [1173, 143] on div at bounding box center [1166, 148] width 29 height 24
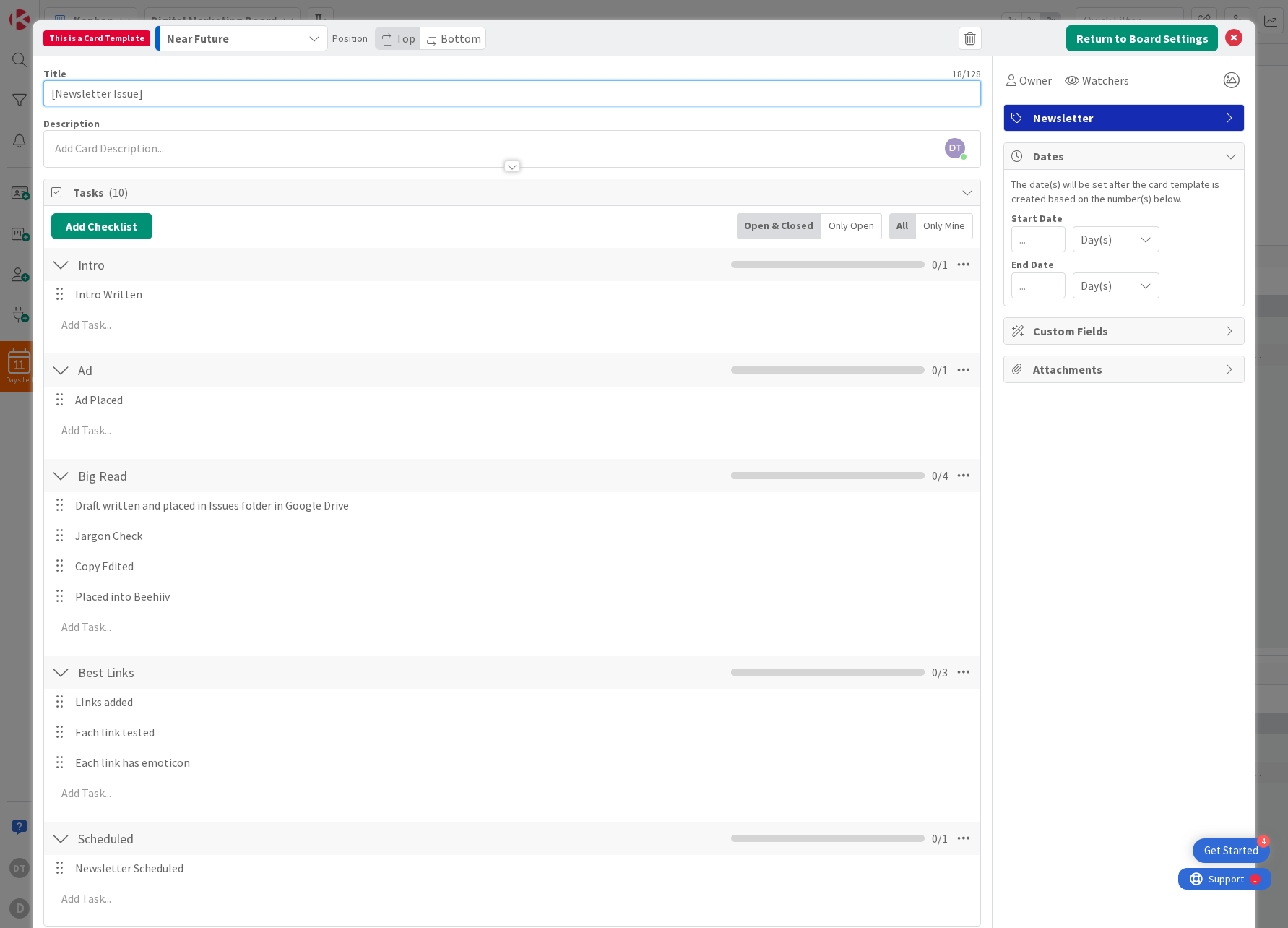
click at [150, 95] on input "[Newsletter Issue]" at bounding box center [512, 94] width 938 height 26
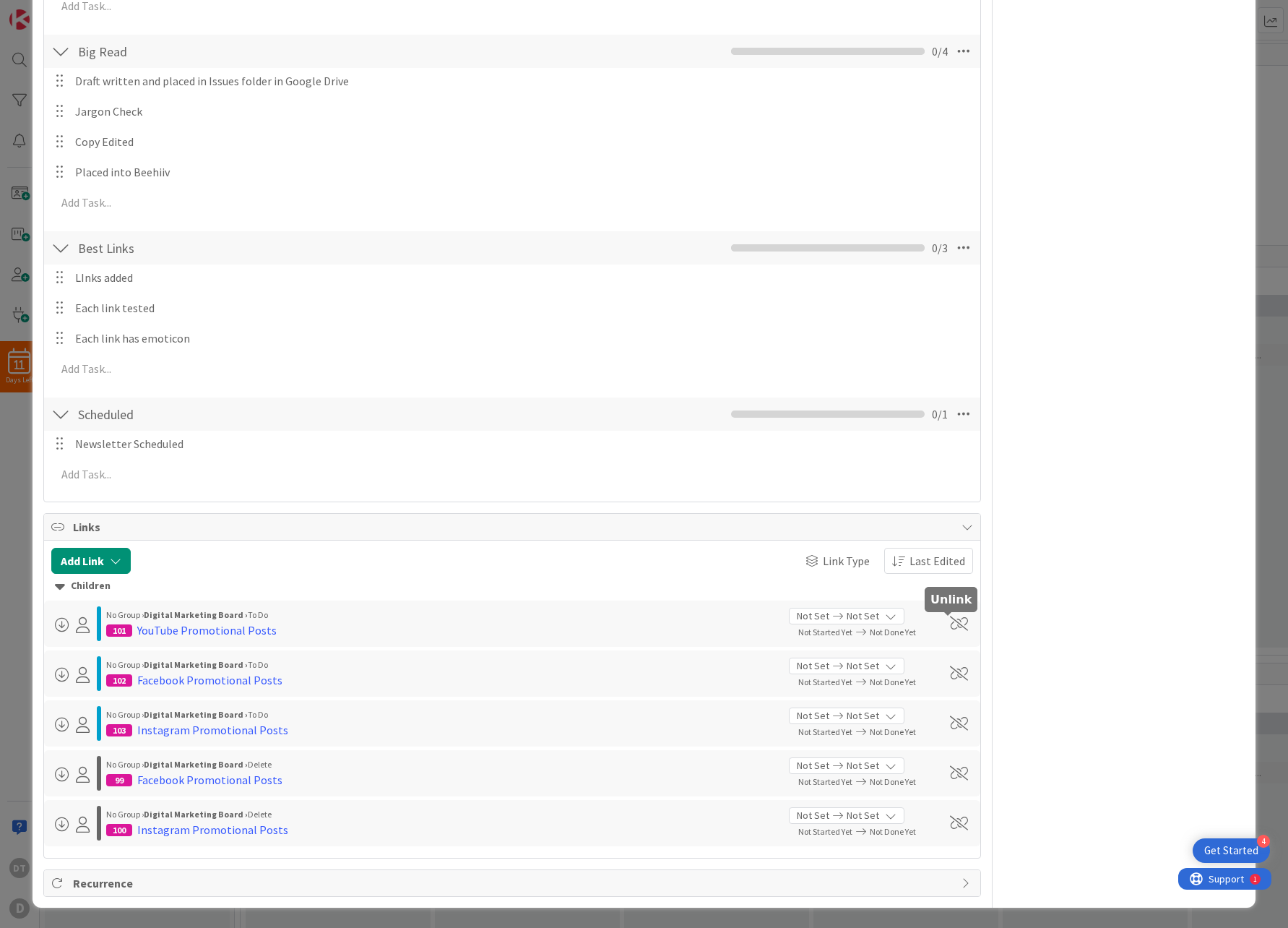
click at [950, 620] on span at bounding box center [958, 624] width 18 height 15
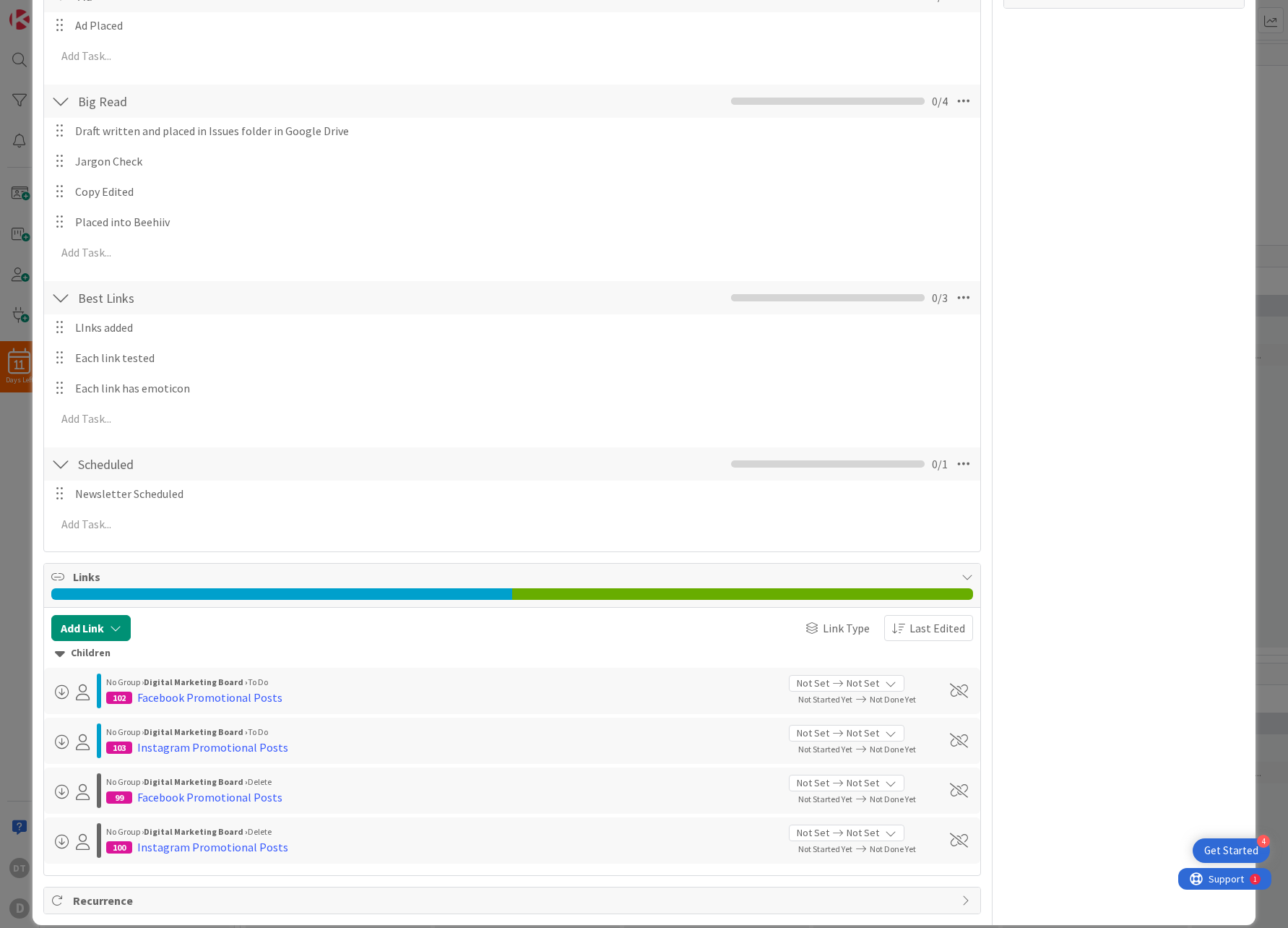
scroll to position [392, 0]
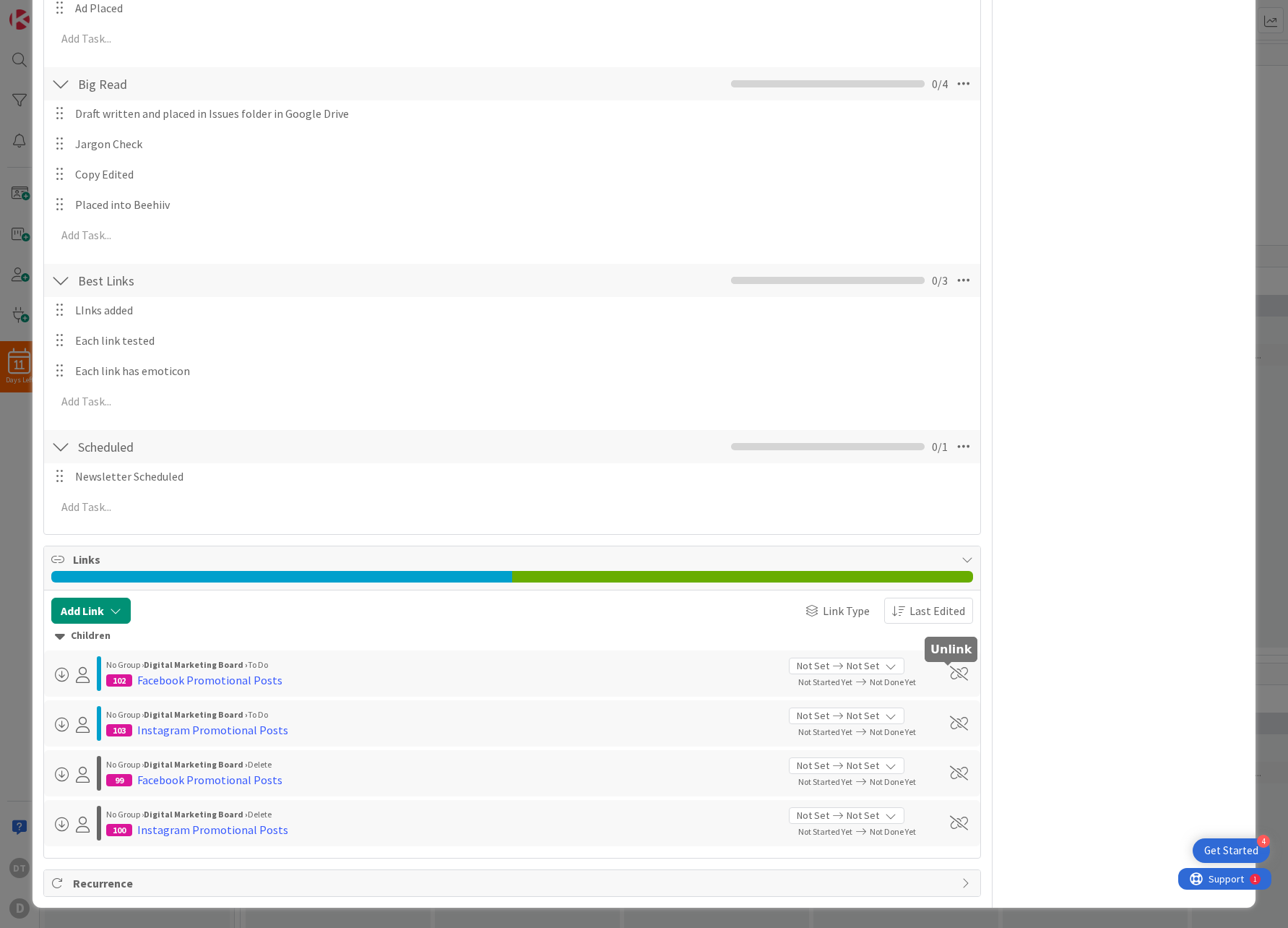
click at [950, 670] on span at bounding box center [958, 673] width 18 height 15
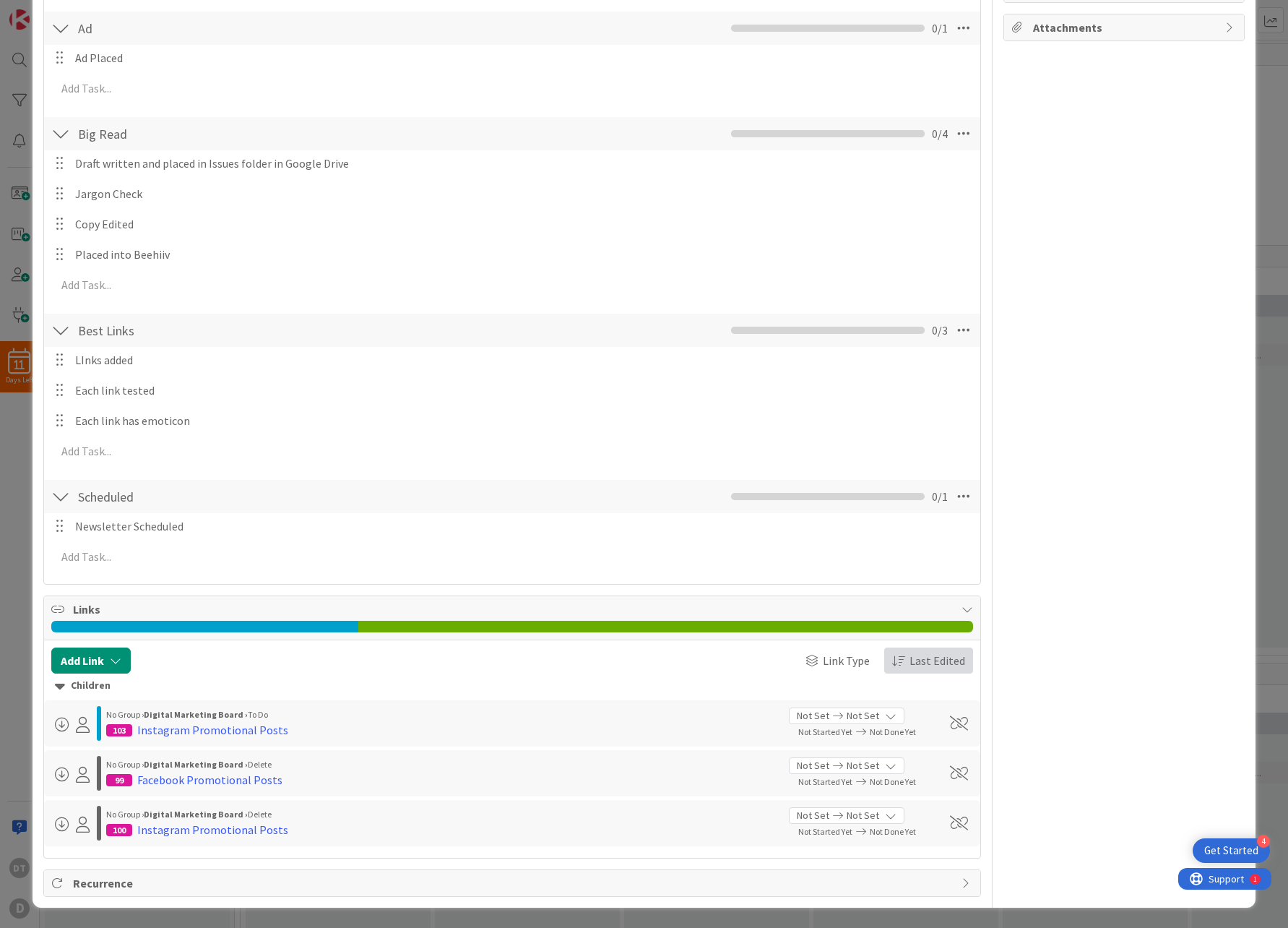
click at [950, 717] on span at bounding box center [958, 723] width 18 height 15
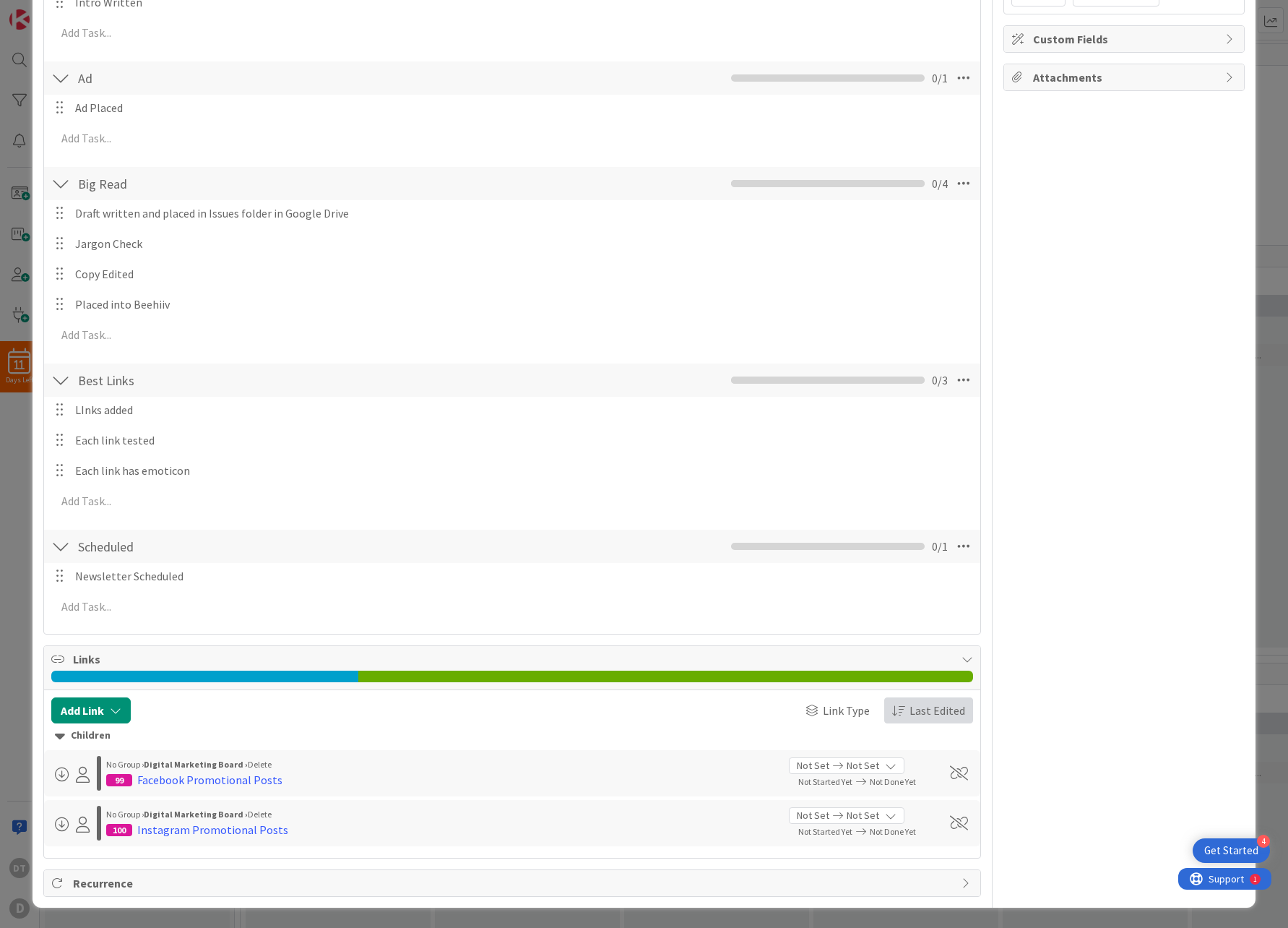
scroll to position [292, 0]
click at [943, 760] on div "No Group › Digital Marketing Board › Delete 99 Facebook Promotional Posts Not S…" at bounding box center [512, 773] width 922 height 35
click at [950, 768] on span at bounding box center [958, 773] width 18 height 15
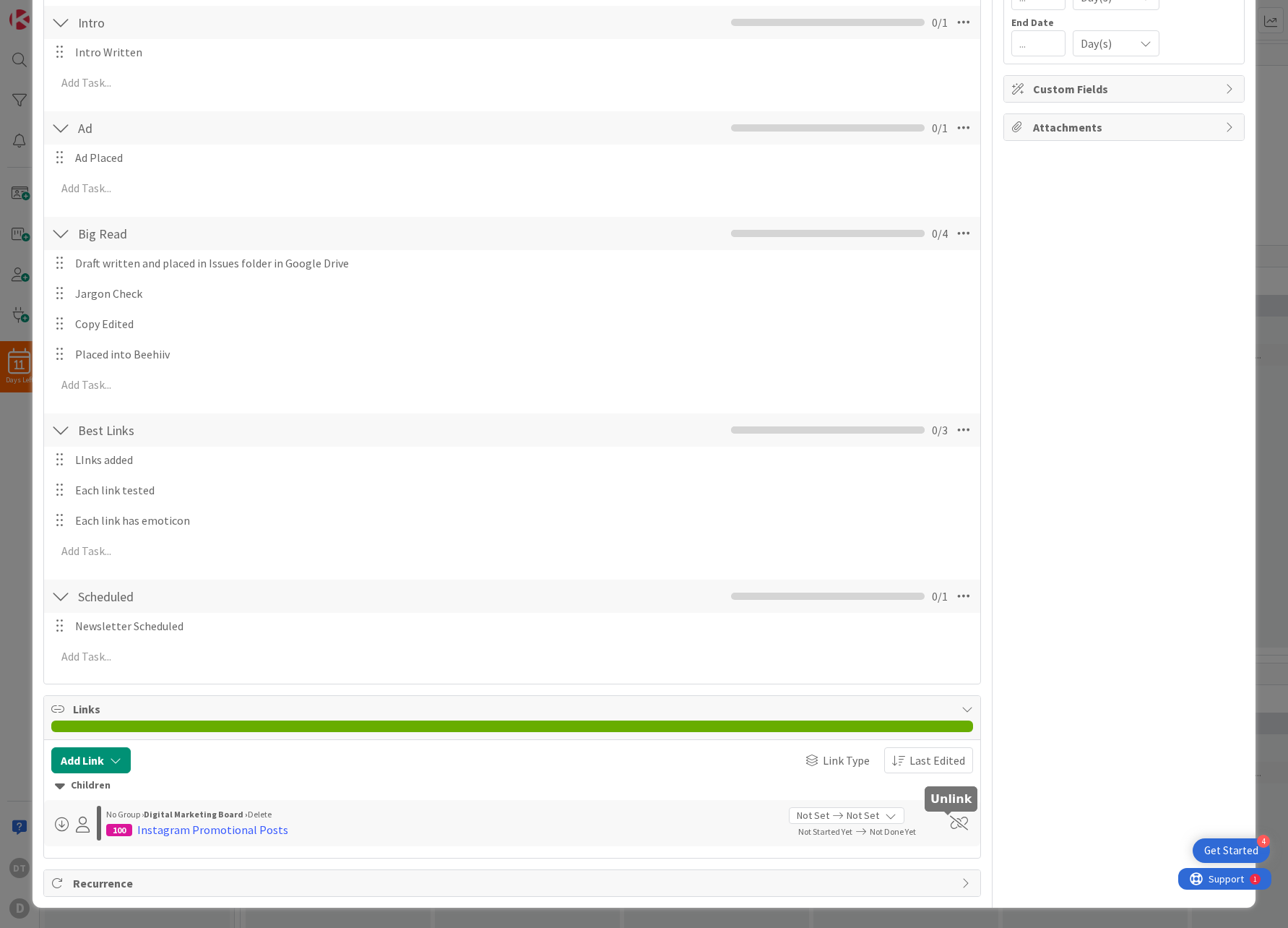
click at [950, 820] on span at bounding box center [958, 822] width 18 height 15
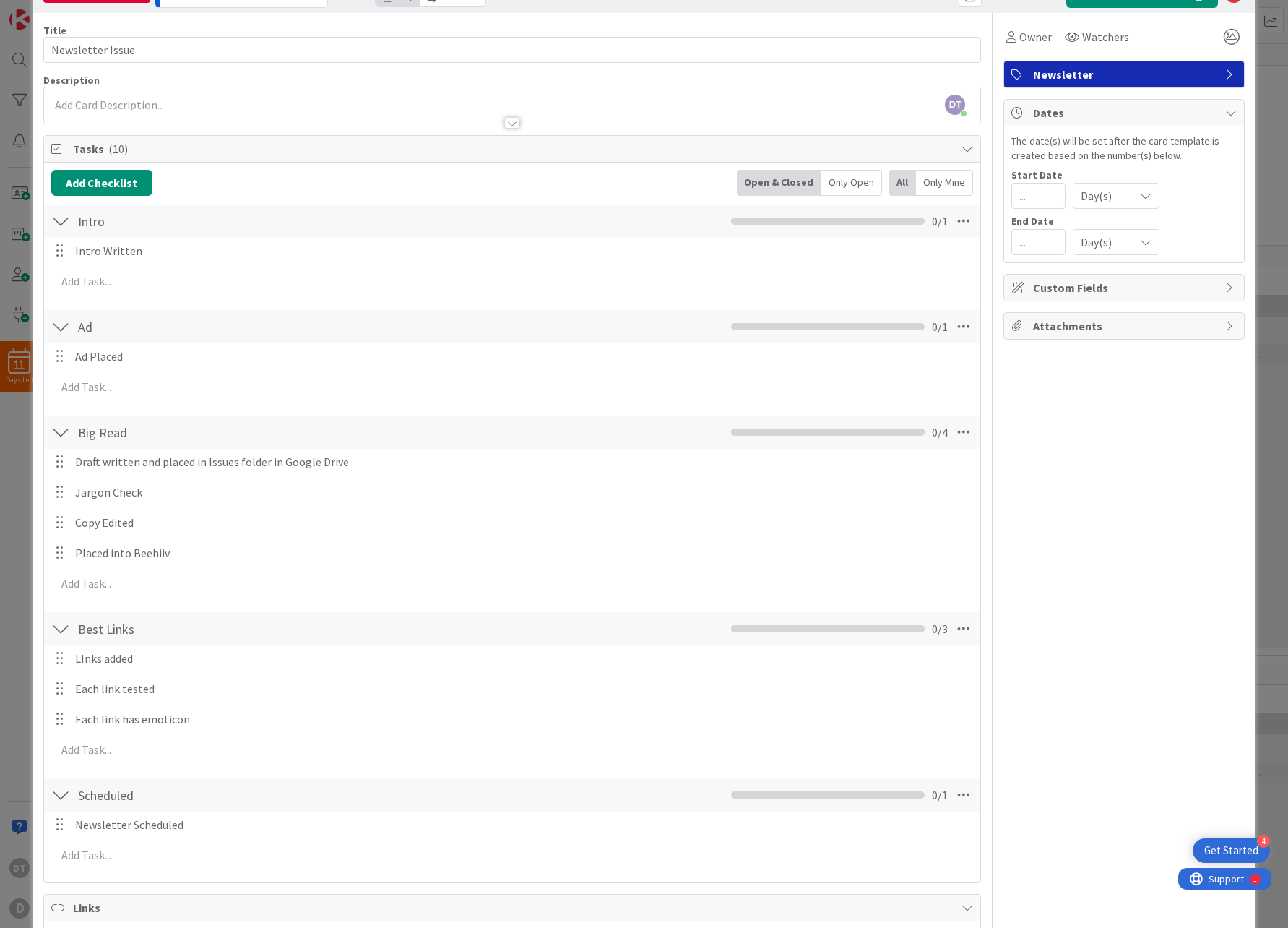
scroll to position [39, 0]
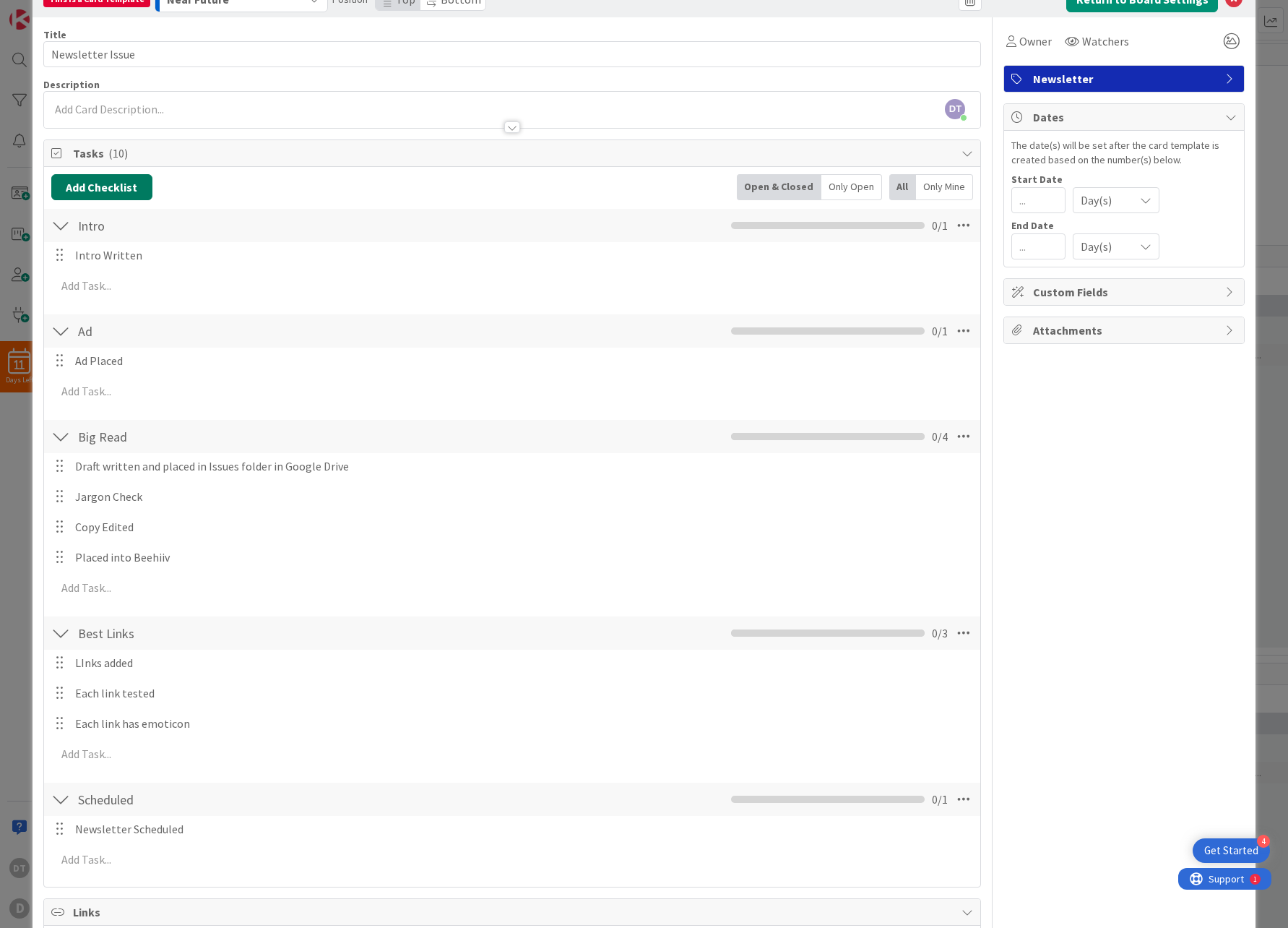
click at [102, 184] on button "Add Checklist" at bounding box center [102, 187] width 101 height 26
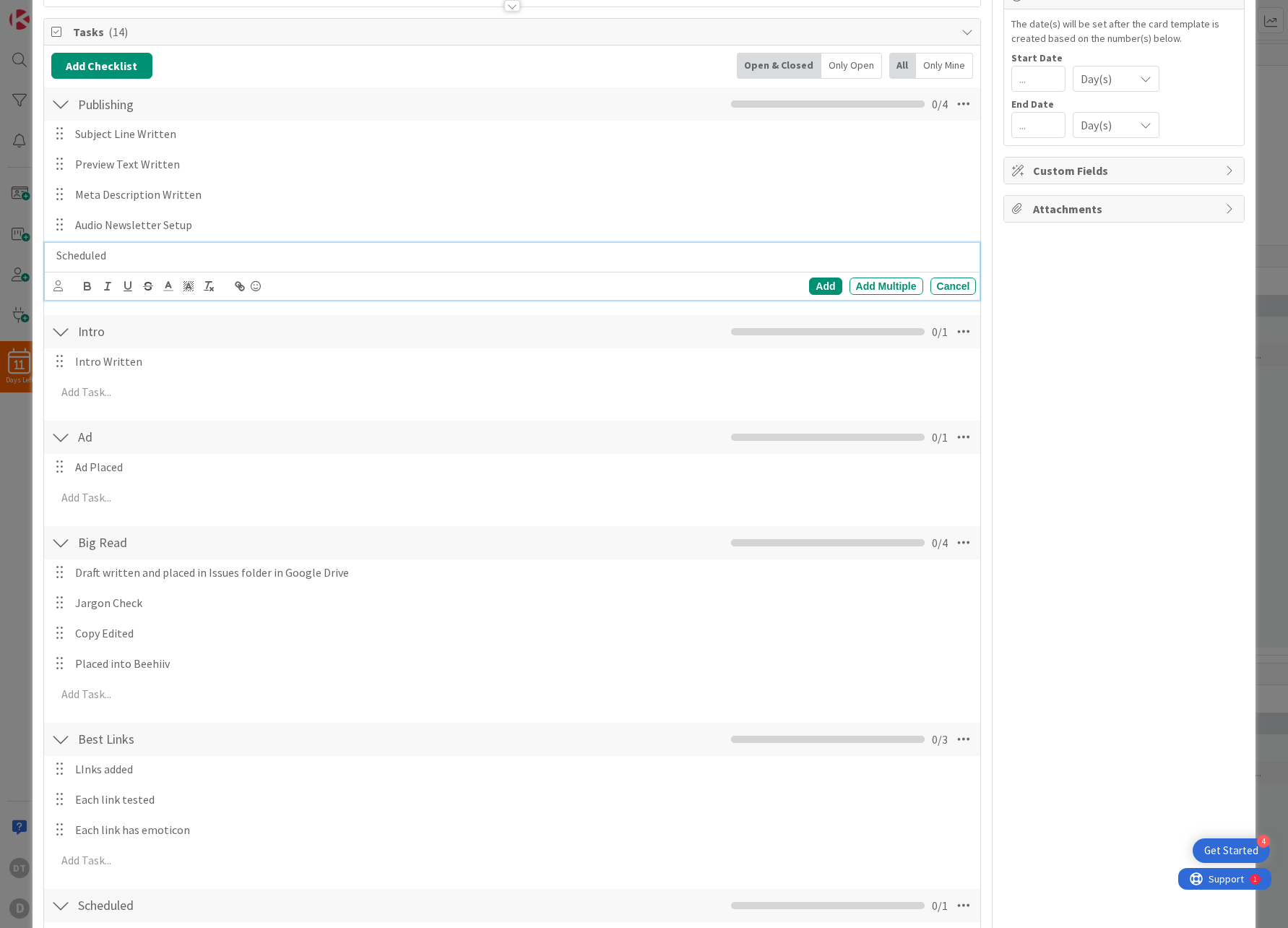
scroll to position [191, 0]
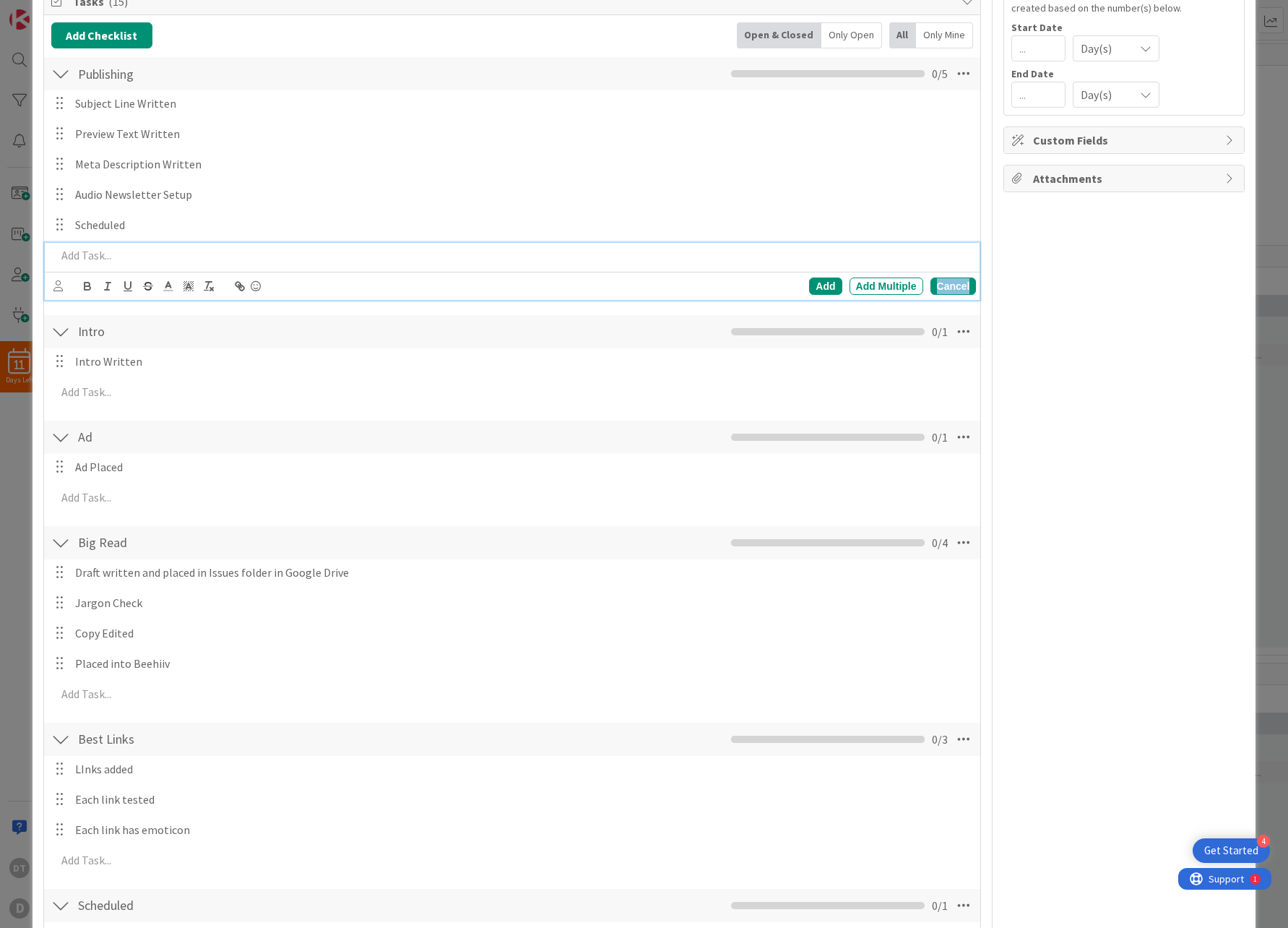
click at [952, 281] on div "Cancel" at bounding box center [953, 286] width 46 height 17
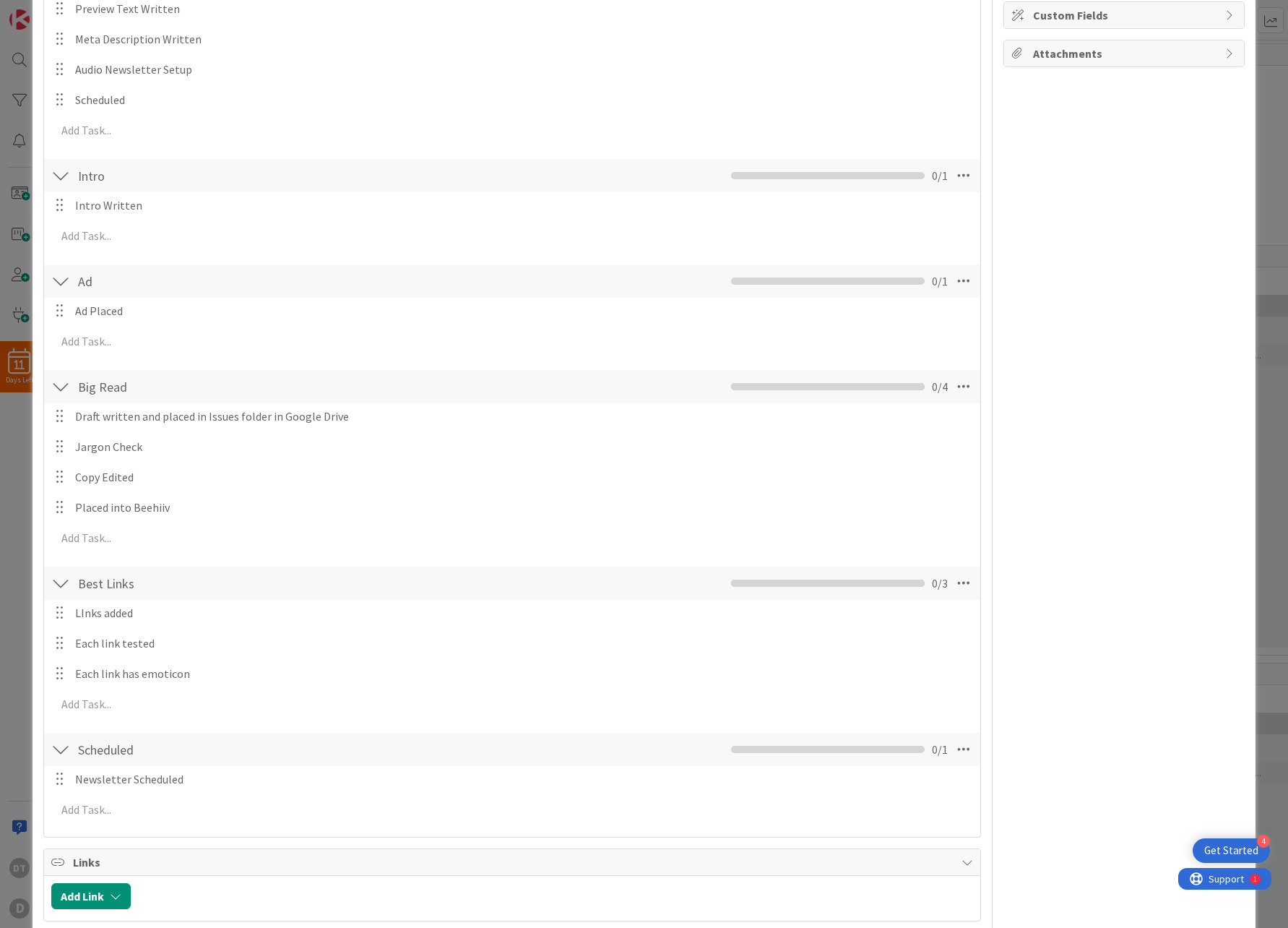
scroll to position [379, 0]
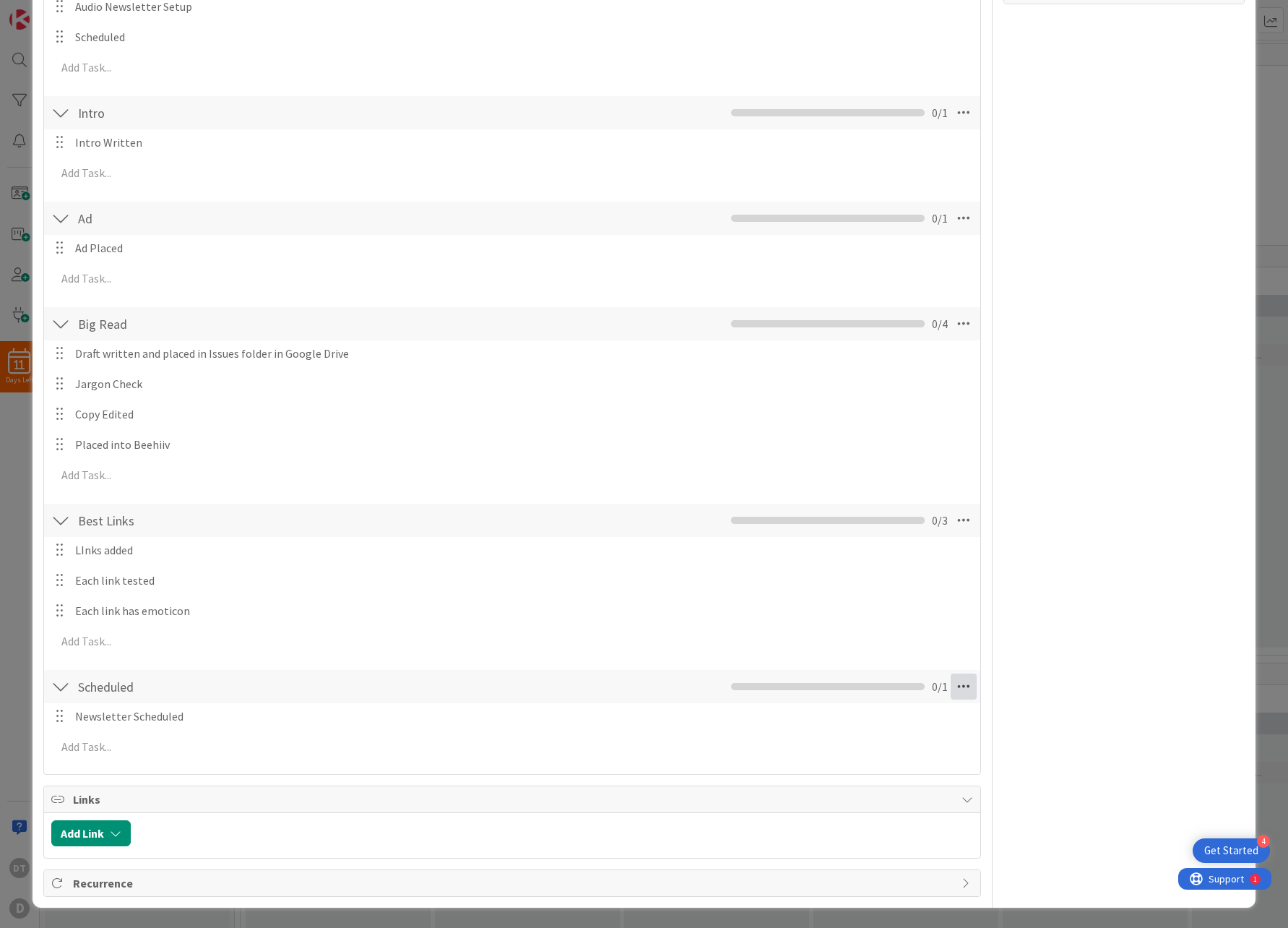
click at [961, 682] on icon at bounding box center [964, 687] width 26 height 26
click at [805, 802] on link "Delete Checklist" at bounding box center [865, 803] width 217 height 21
click at [796, 756] on button "Delete" at bounding box center [797, 756] width 54 height 26
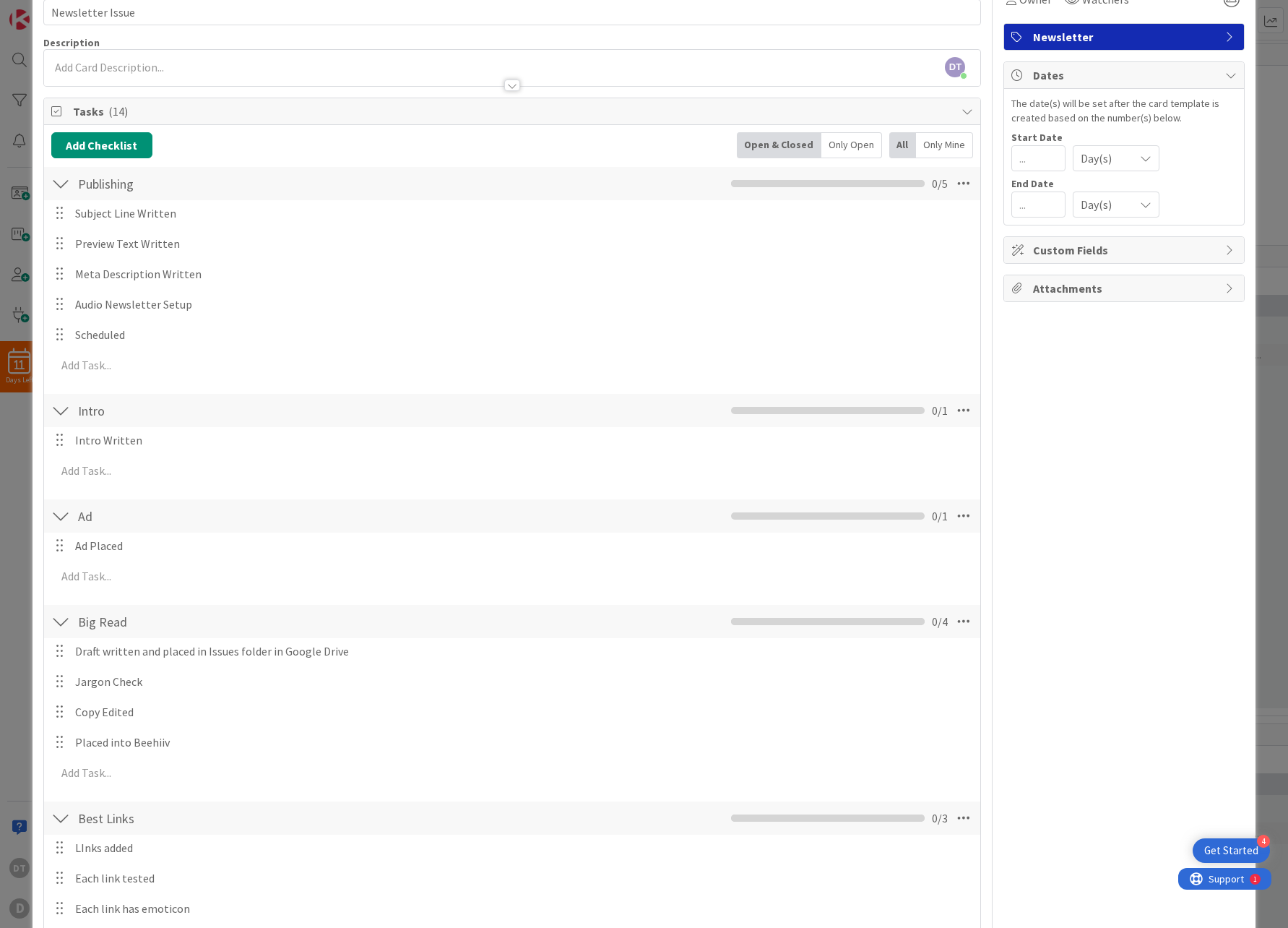
scroll to position [0, 0]
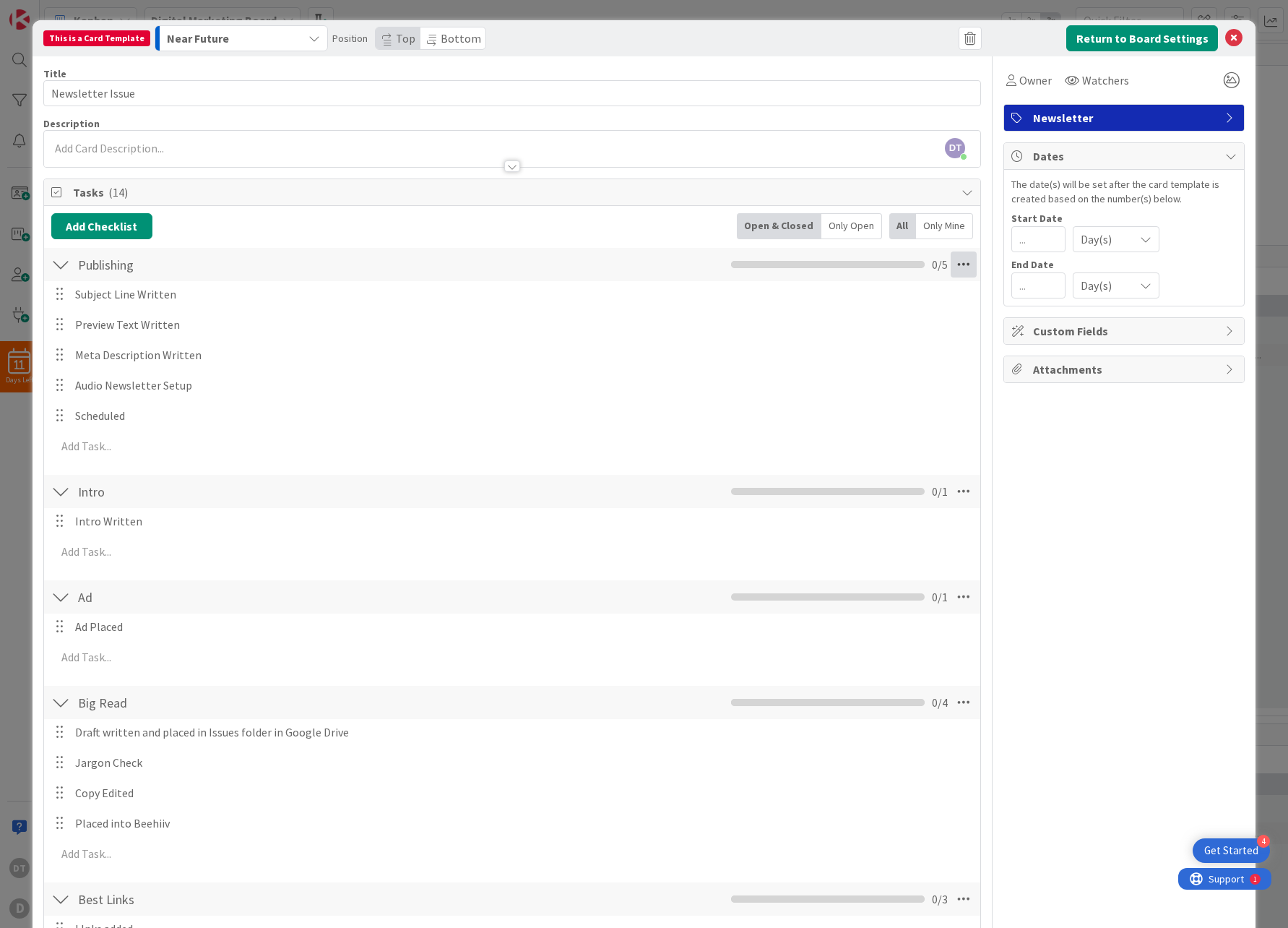
click at [964, 265] on icon at bounding box center [964, 264] width 26 height 26
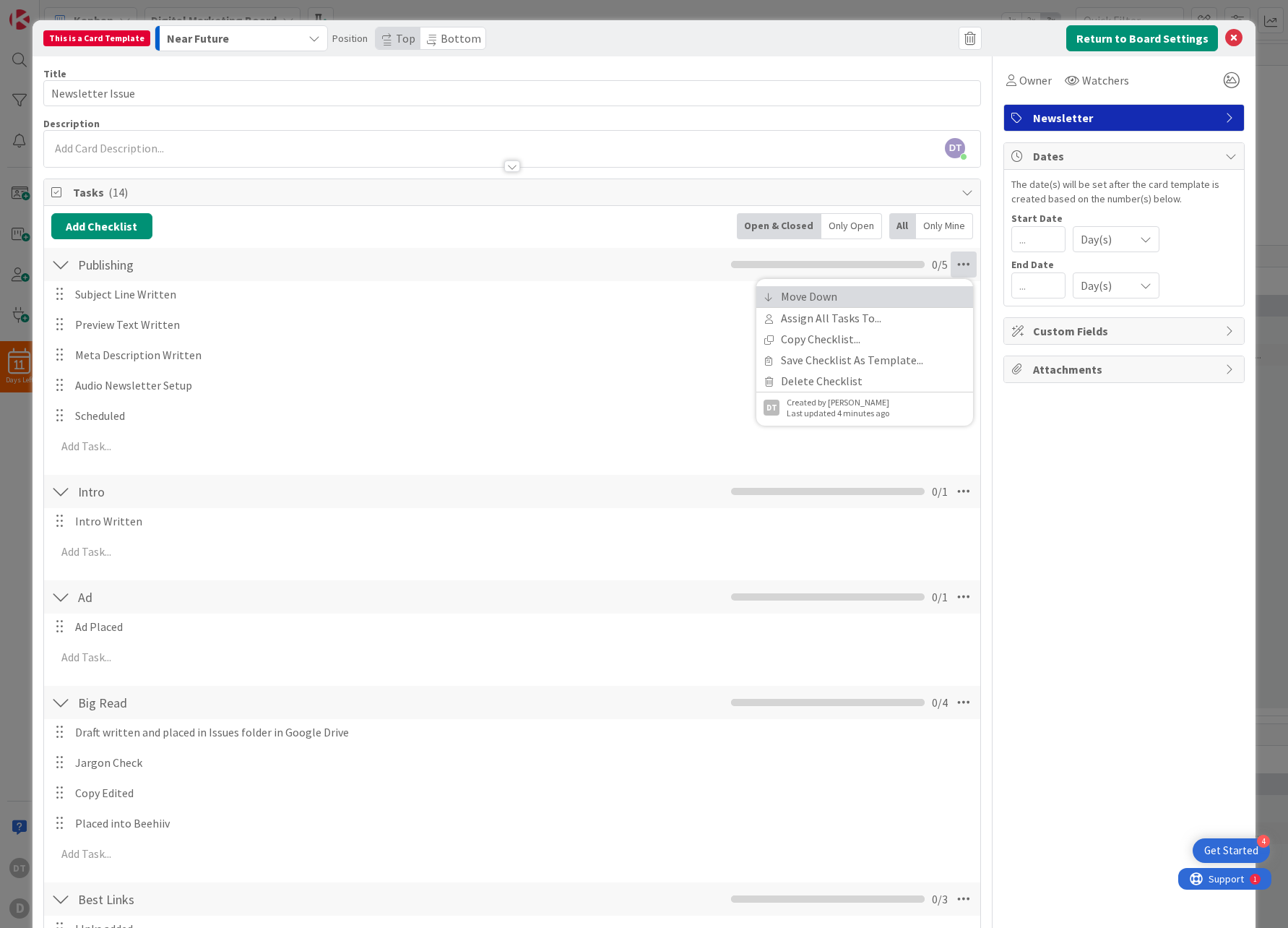
click at [903, 288] on link "Move Down" at bounding box center [865, 297] width 217 height 21
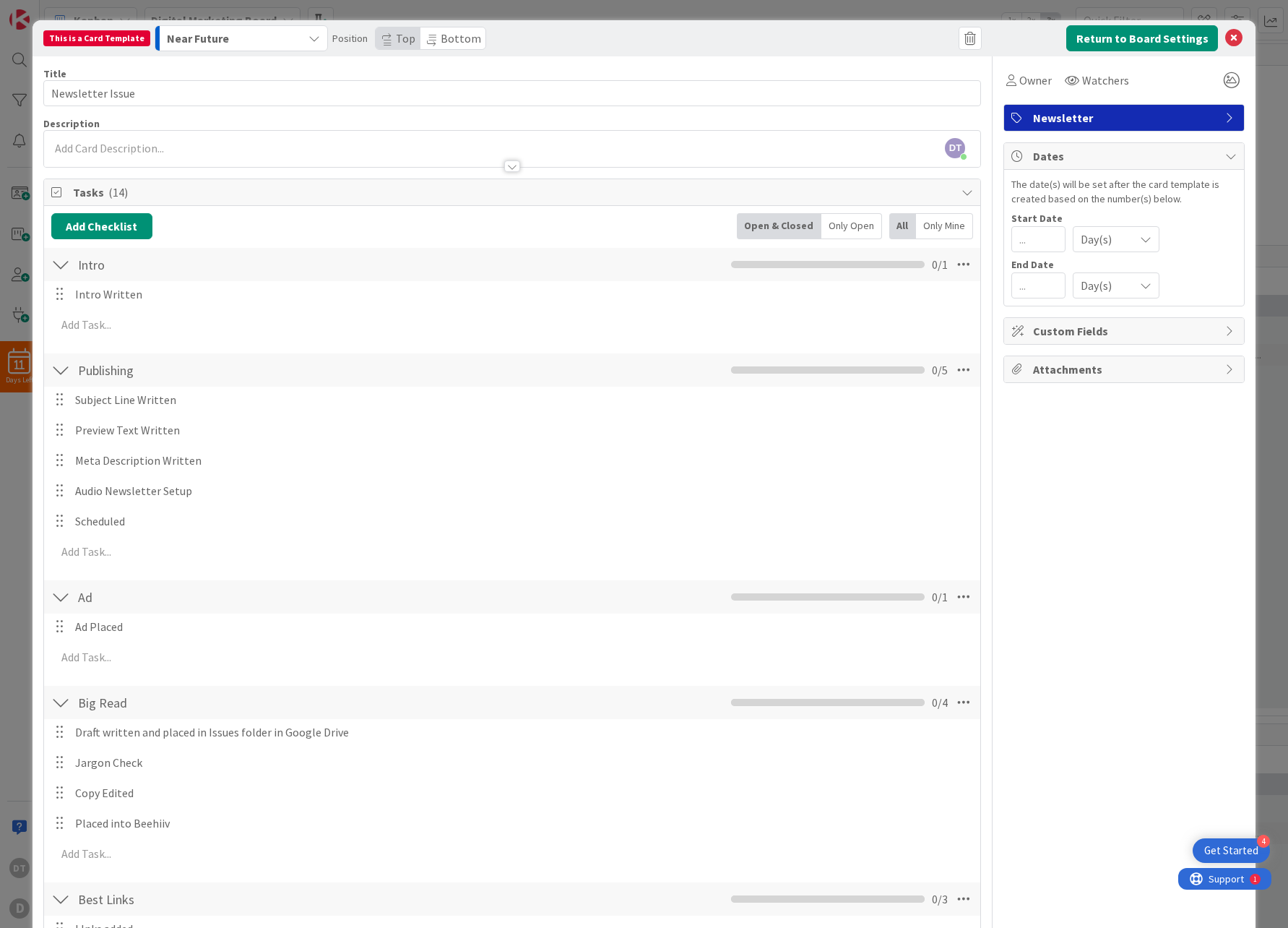
scroll to position [273, 0]
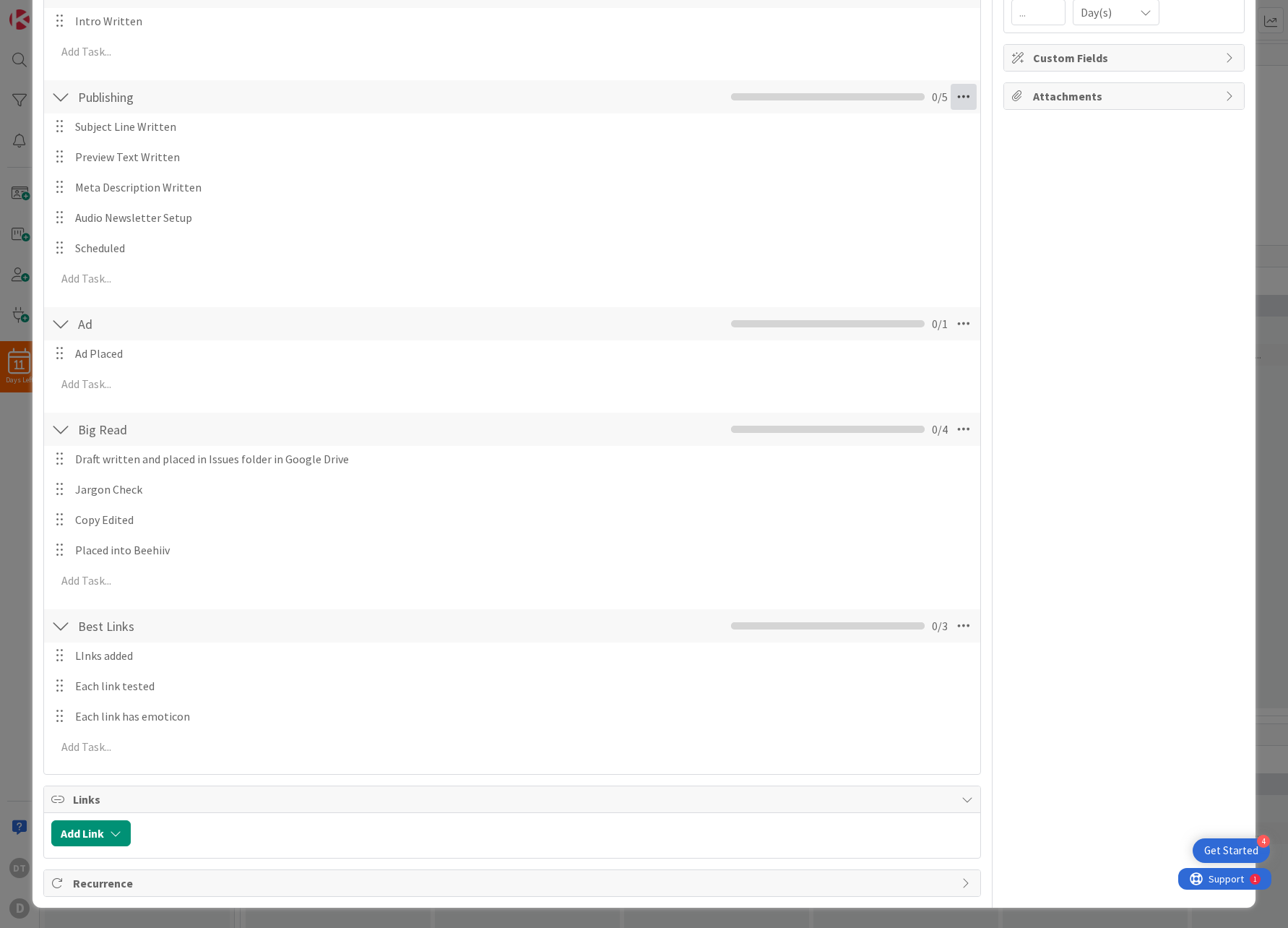
click at [958, 94] on icon at bounding box center [964, 97] width 26 height 26
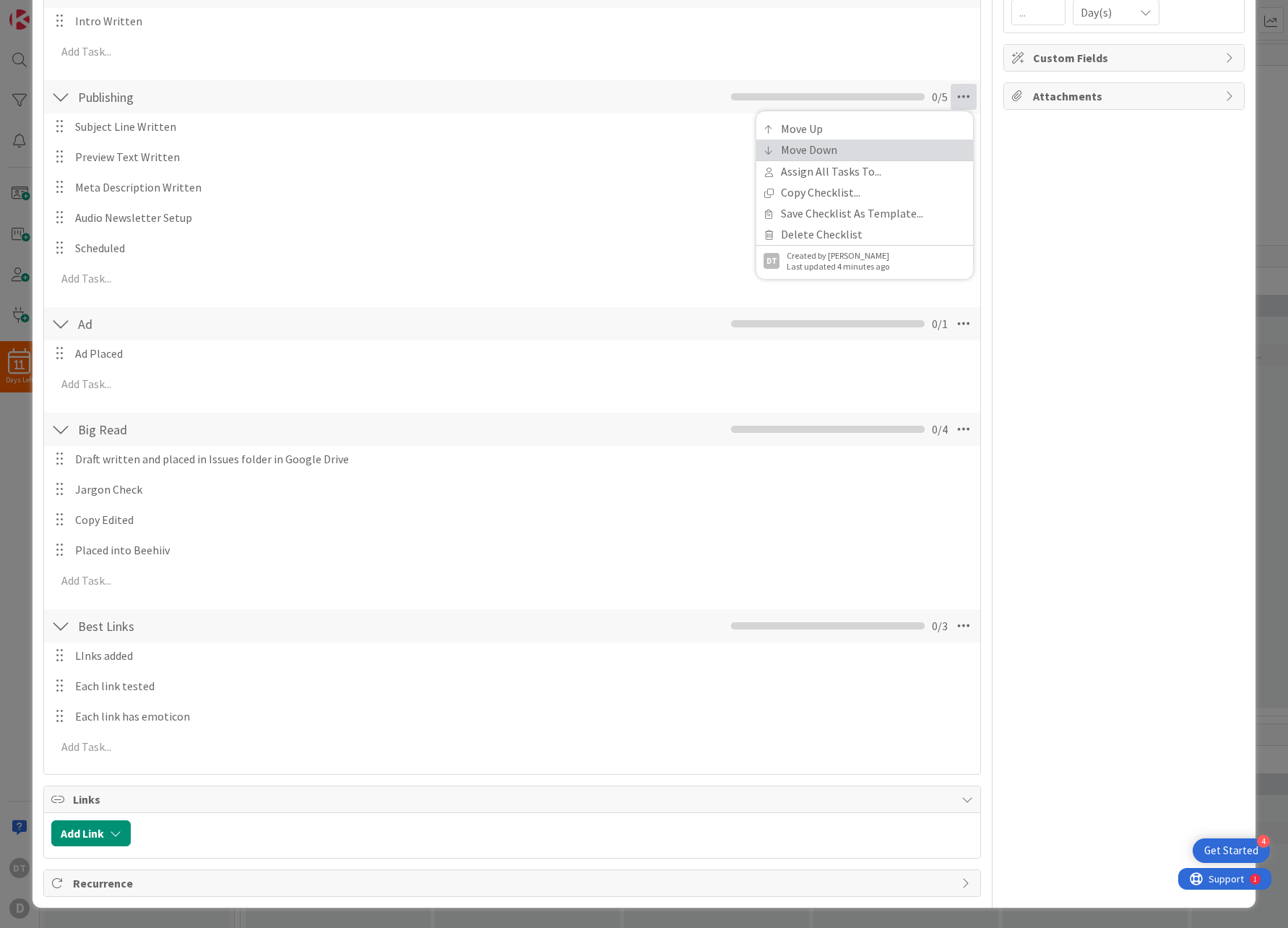
click at [897, 147] on link "Move Down" at bounding box center [865, 150] width 217 height 21
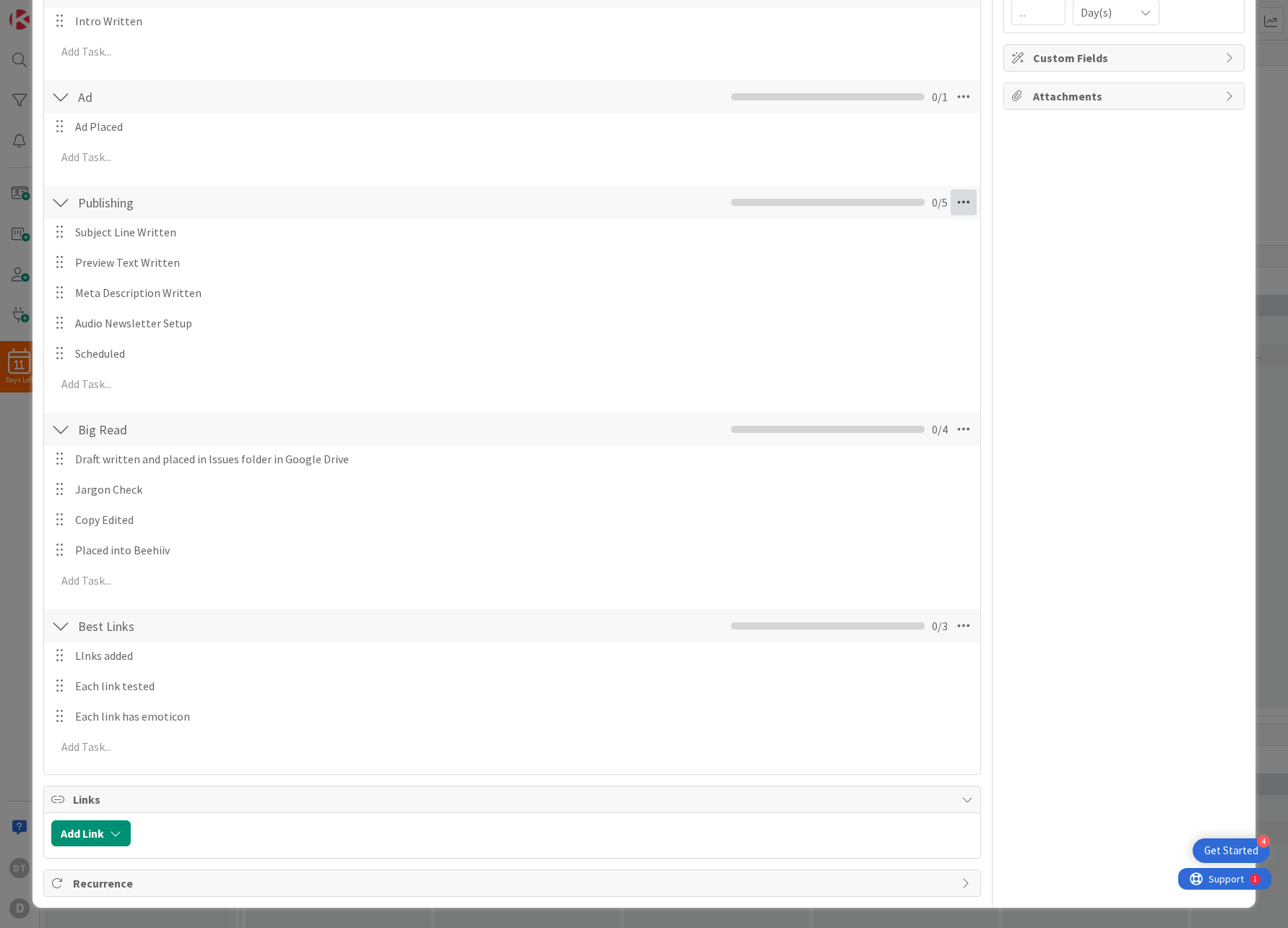
click at [957, 199] on icon at bounding box center [964, 202] width 26 height 26
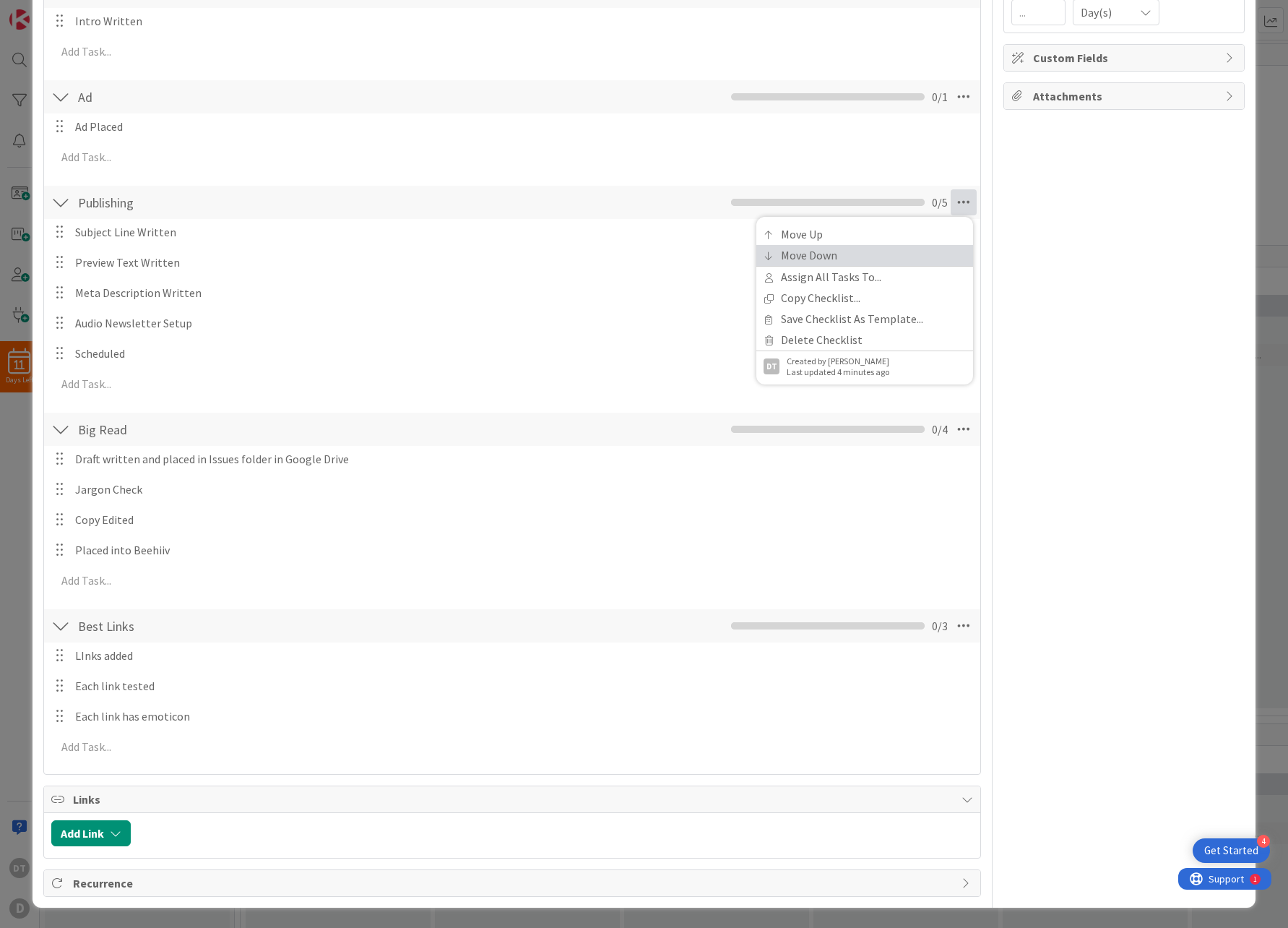
click at [899, 260] on link "Move Down" at bounding box center [865, 255] width 217 height 21
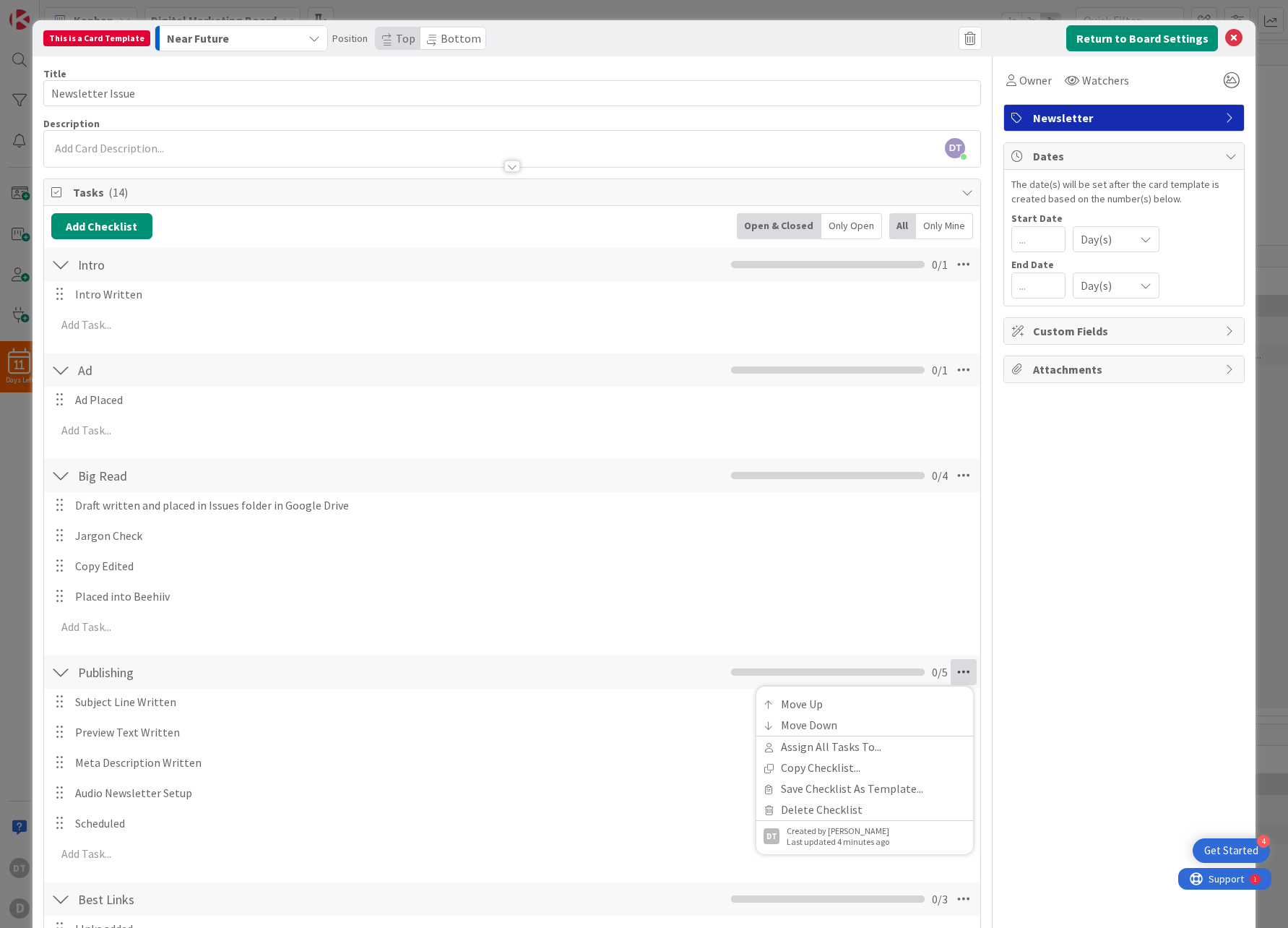
scroll to position [273, 0]
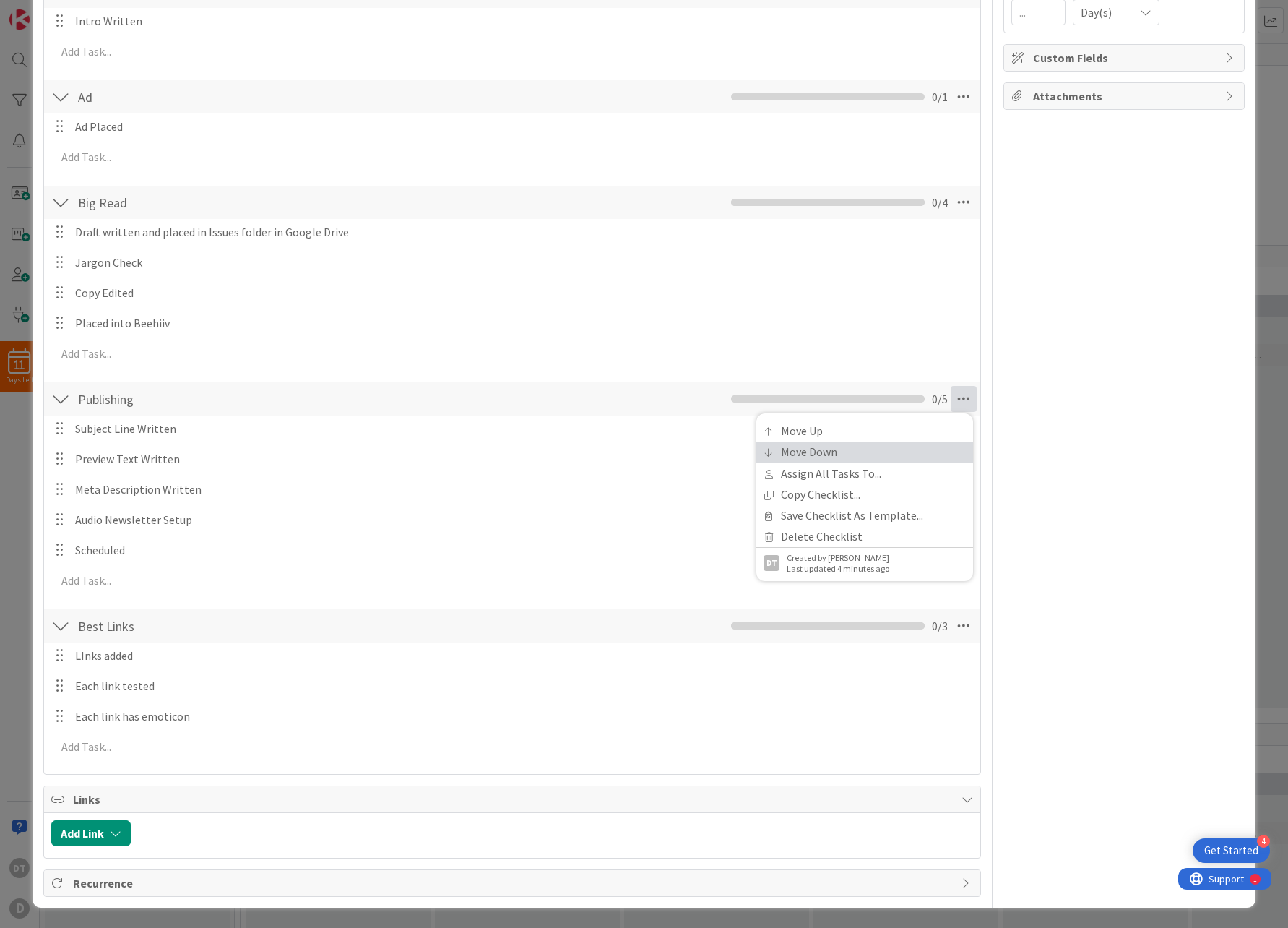
click at [905, 444] on link "Move Down" at bounding box center [865, 452] width 217 height 21
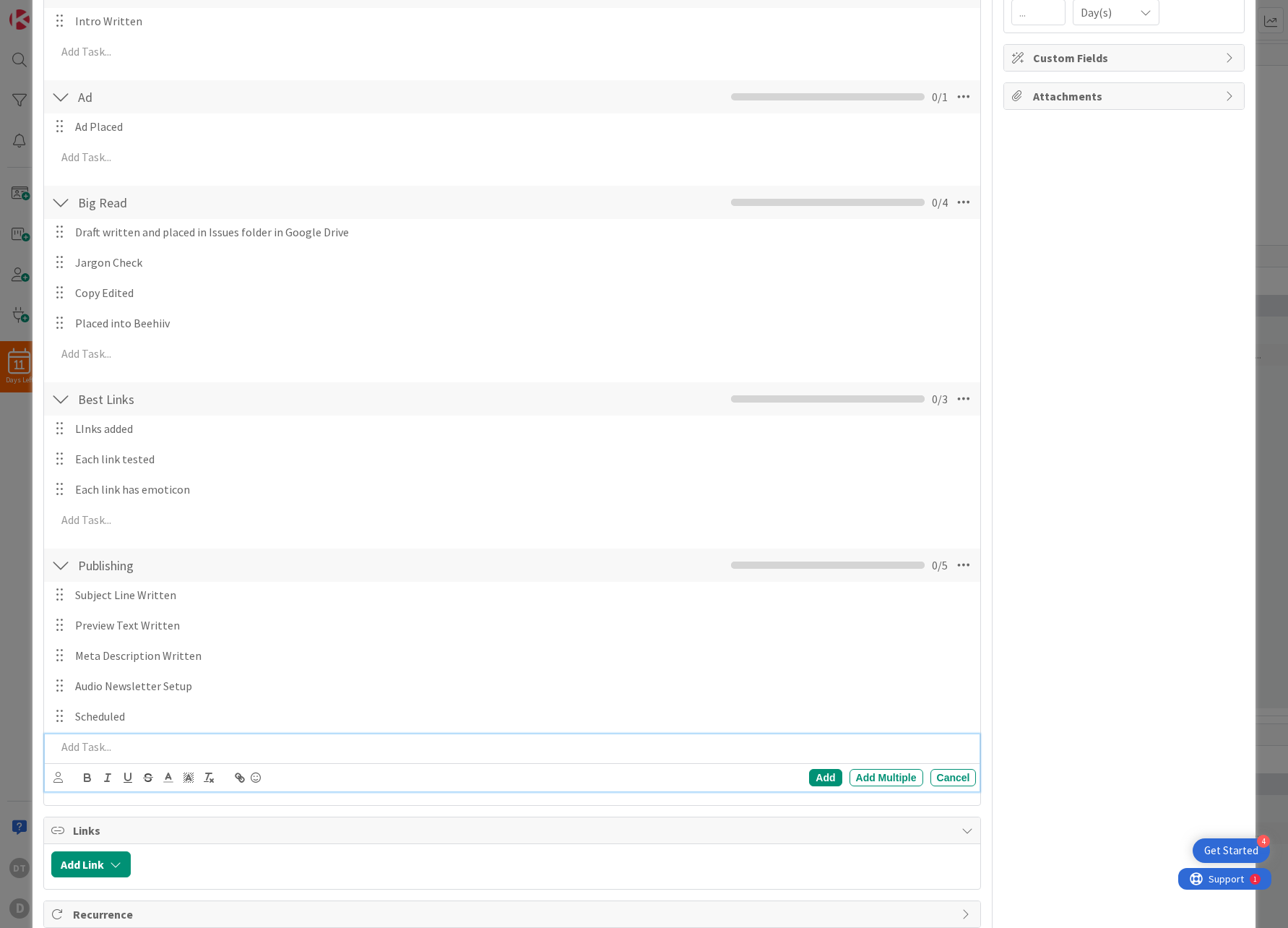
click at [94, 744] on p at bounding box center [513, 746] width 915 height 17
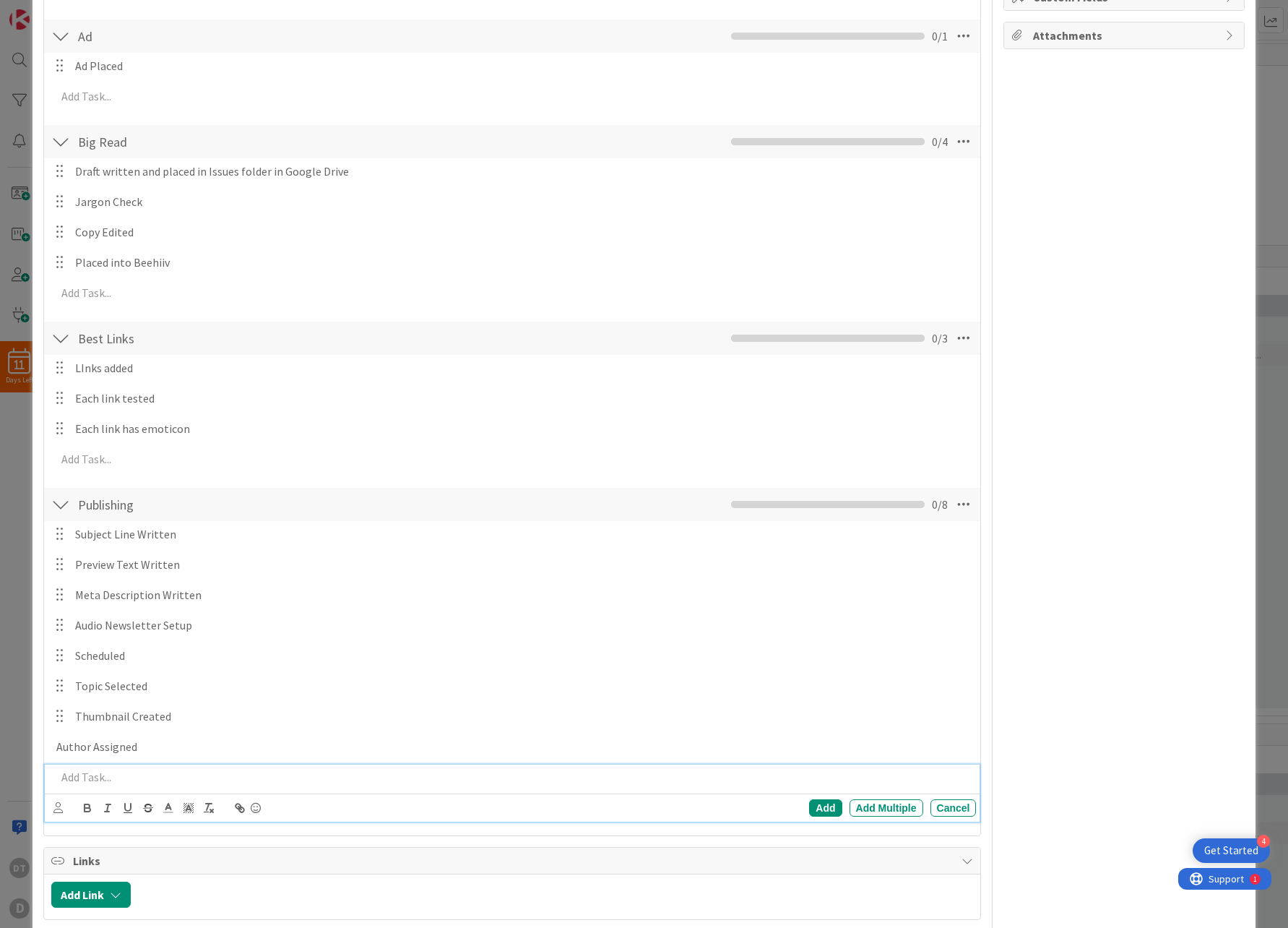
scroll to position [364, 0]
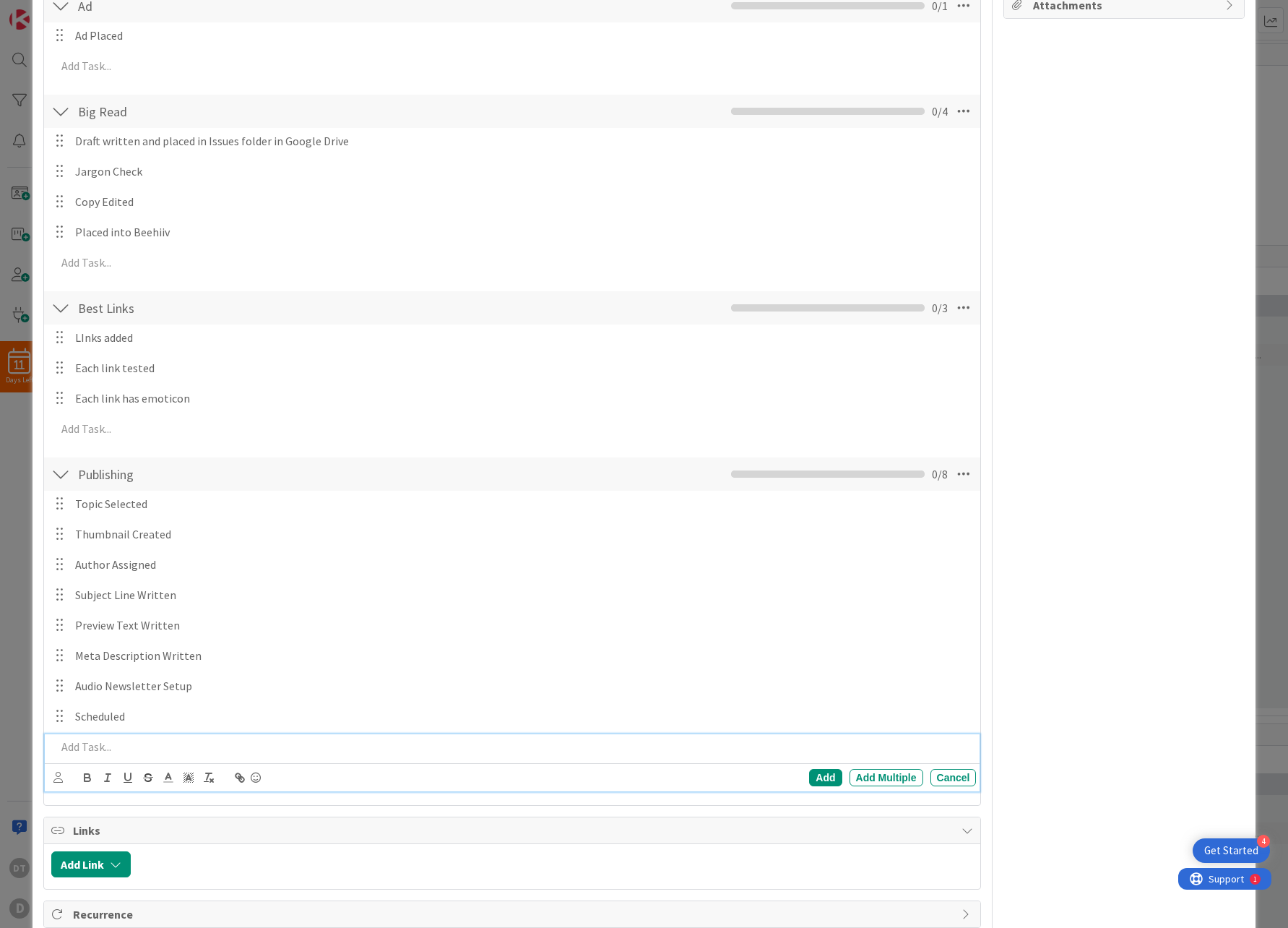
click at [66, 473] on div at bounding box center [60, 474] width 18 height 26
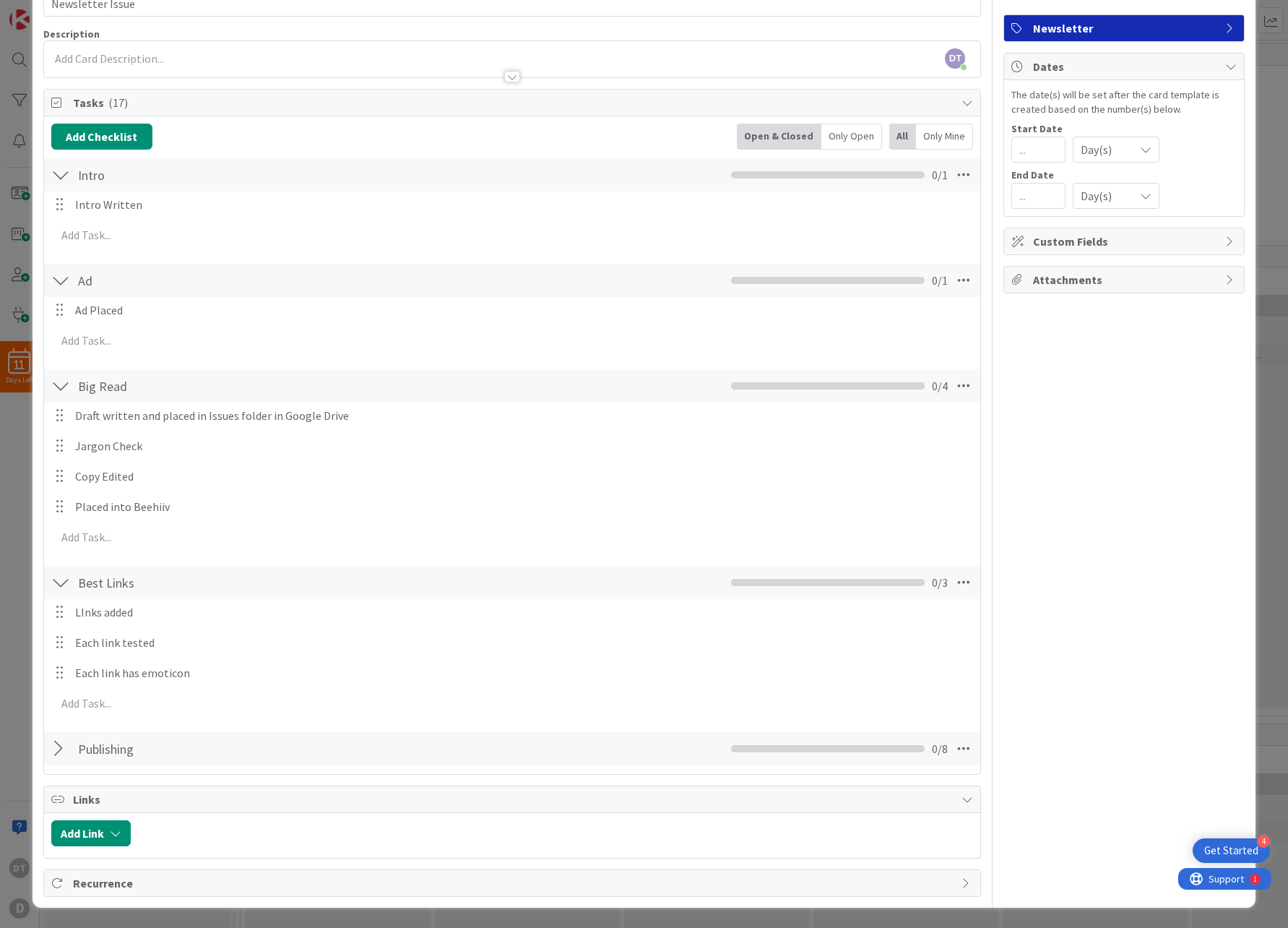
click at [66, 386] on div at bounding box center [60, 386] width 18 height 26
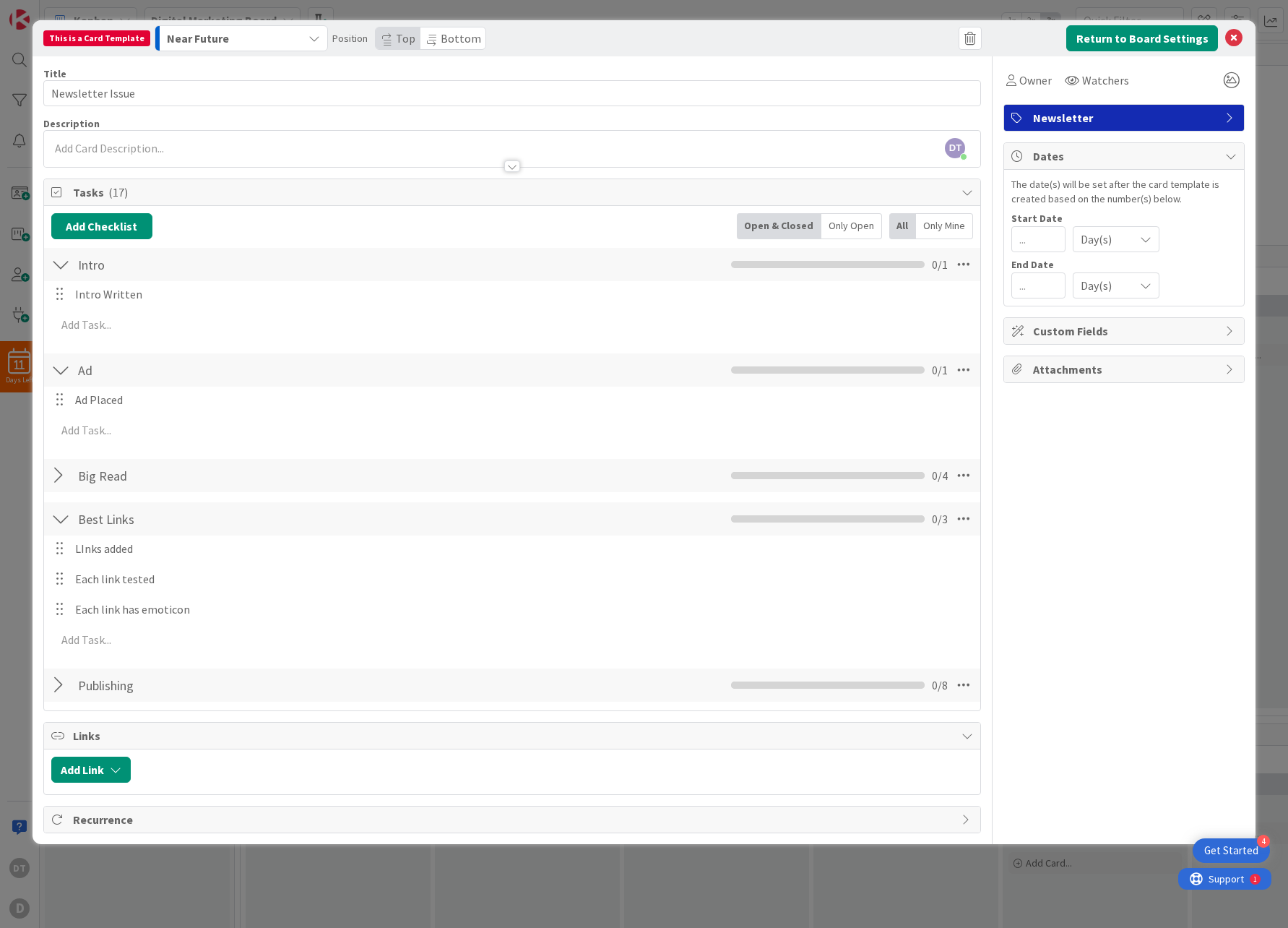
scroll to position [0, 0]
drag, startPoint x: 52, startPoint y: 366, endPoint x: 53, endPoint y: 358, distance: 8.1
click at [52, 366] on div at bounding box center [60, 370] width 18 height 26
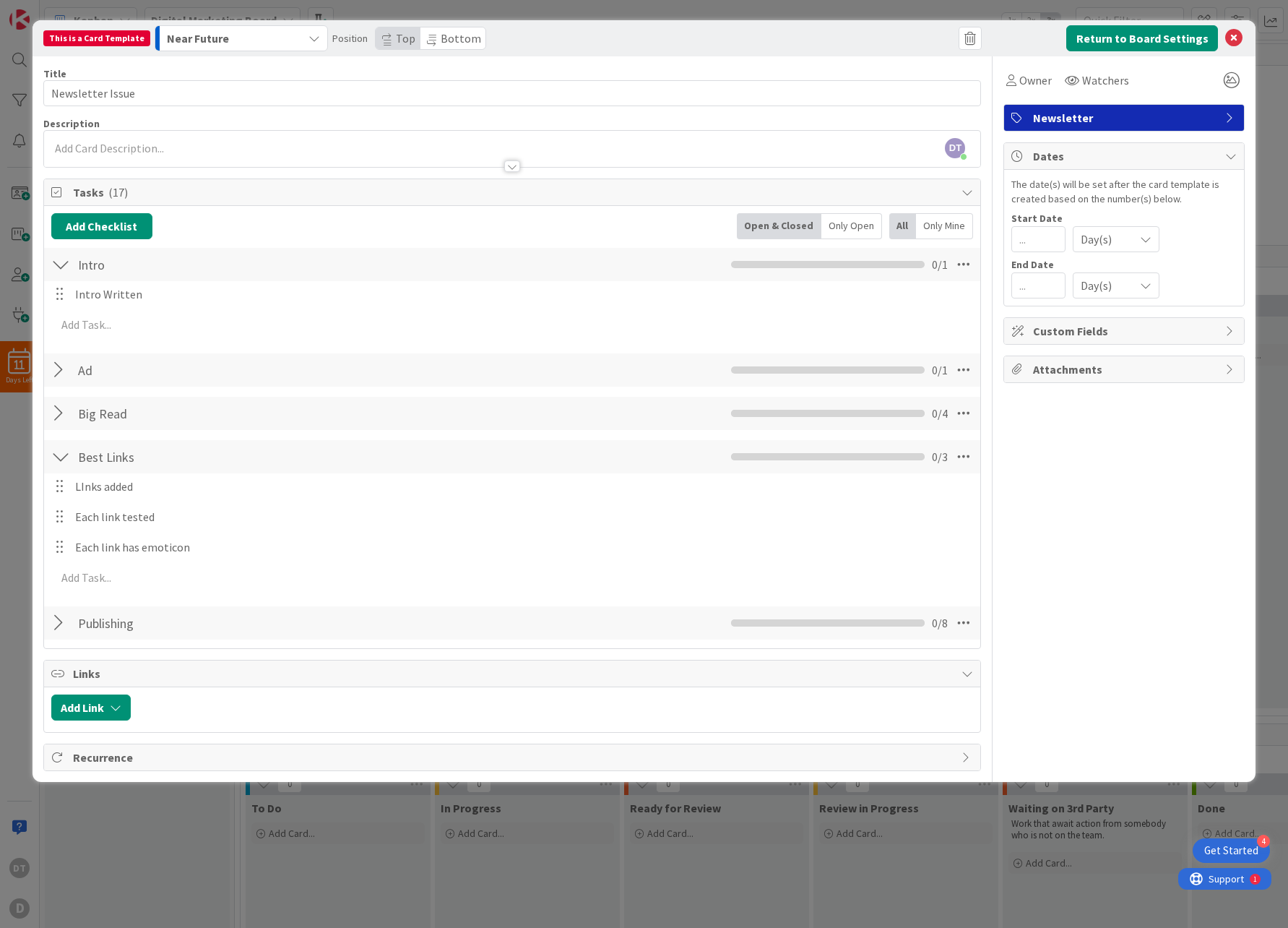
click at [60, 266] on div at bounding box center [60, 264] width 18 height 26
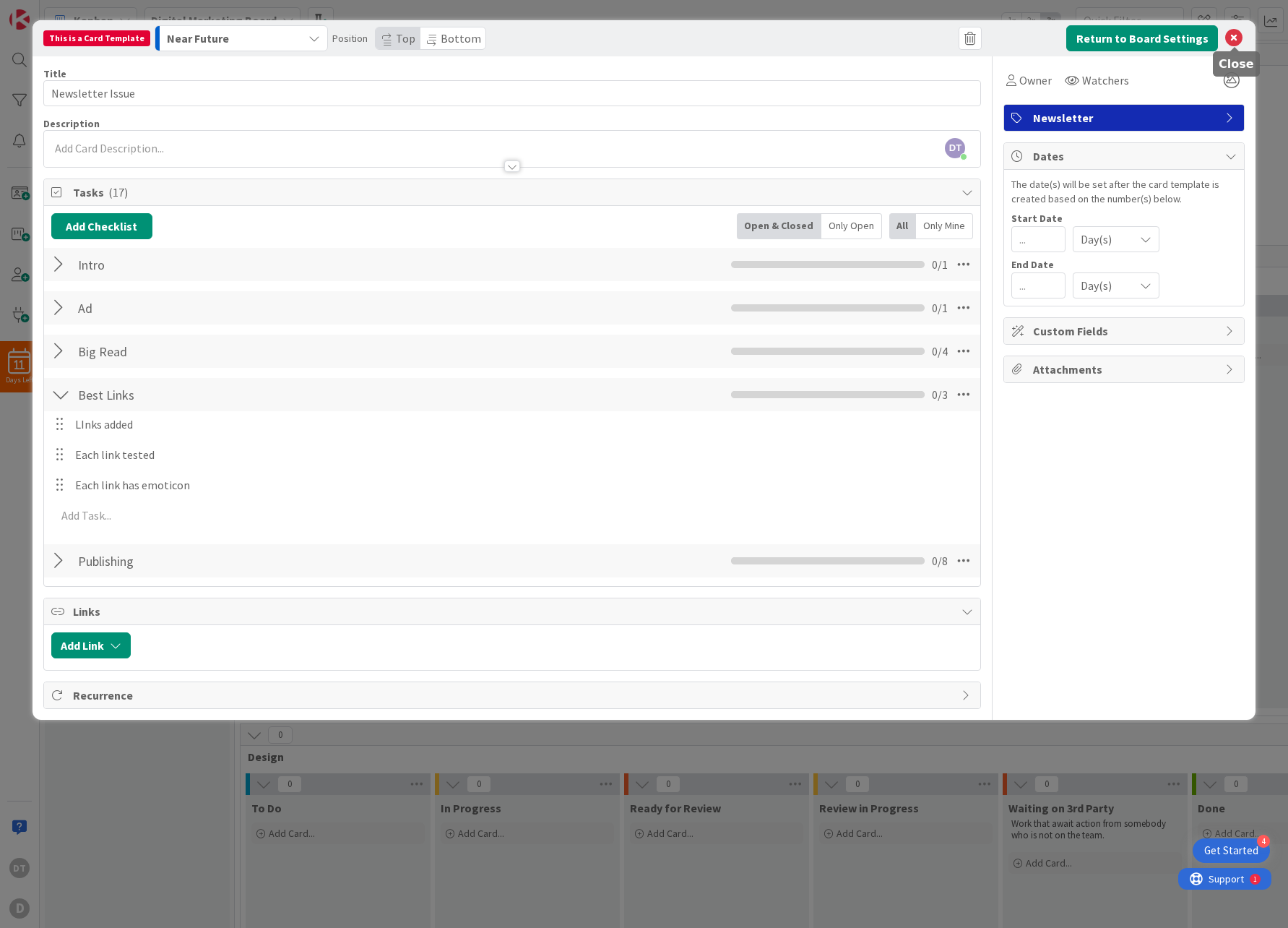
click at [1234, 34] on icon at bounding box center [1234, 38] width 17 height 17
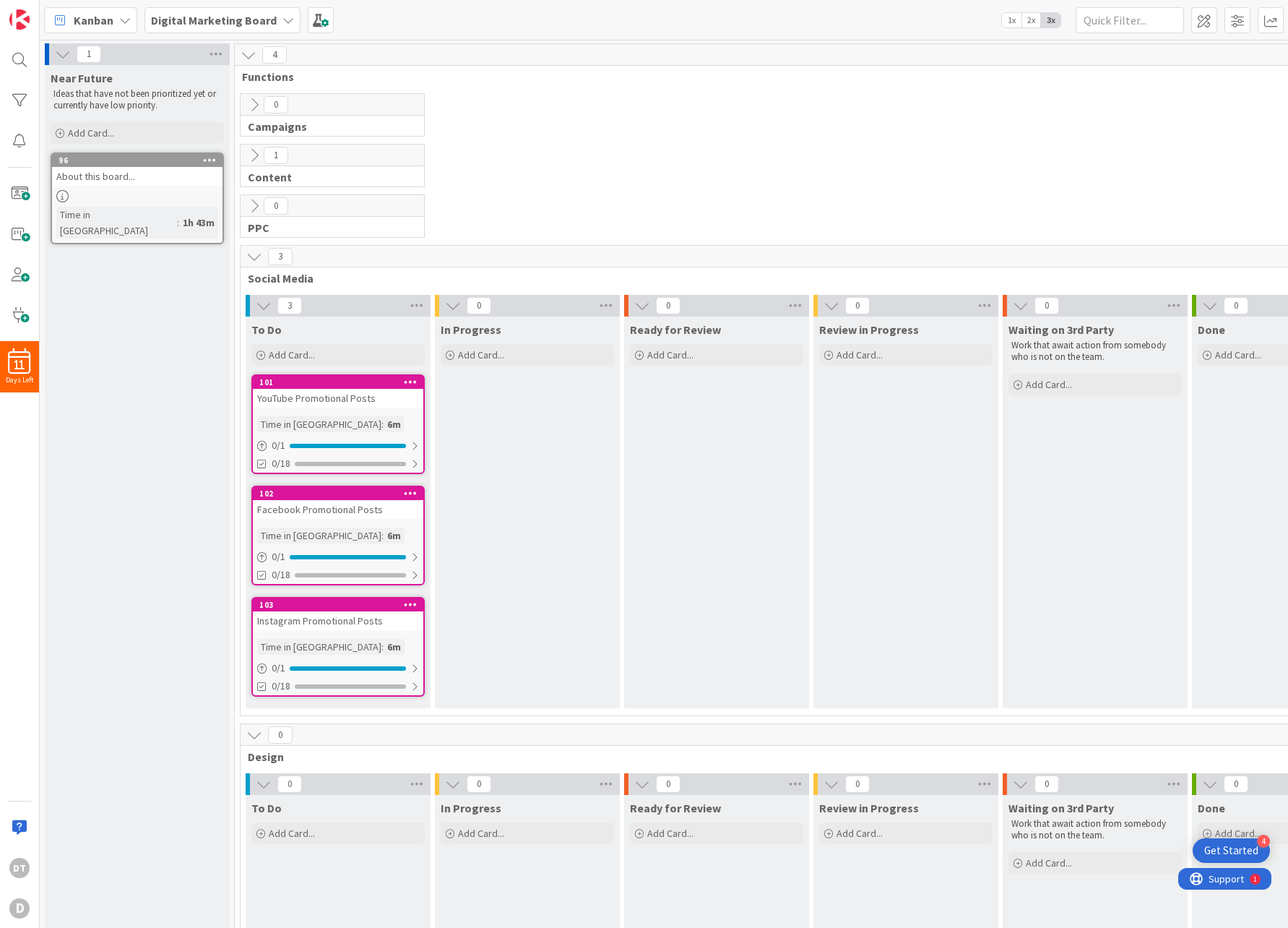
click at [258, 201] on icon at bounding box center [254, 206] width 16 height 16
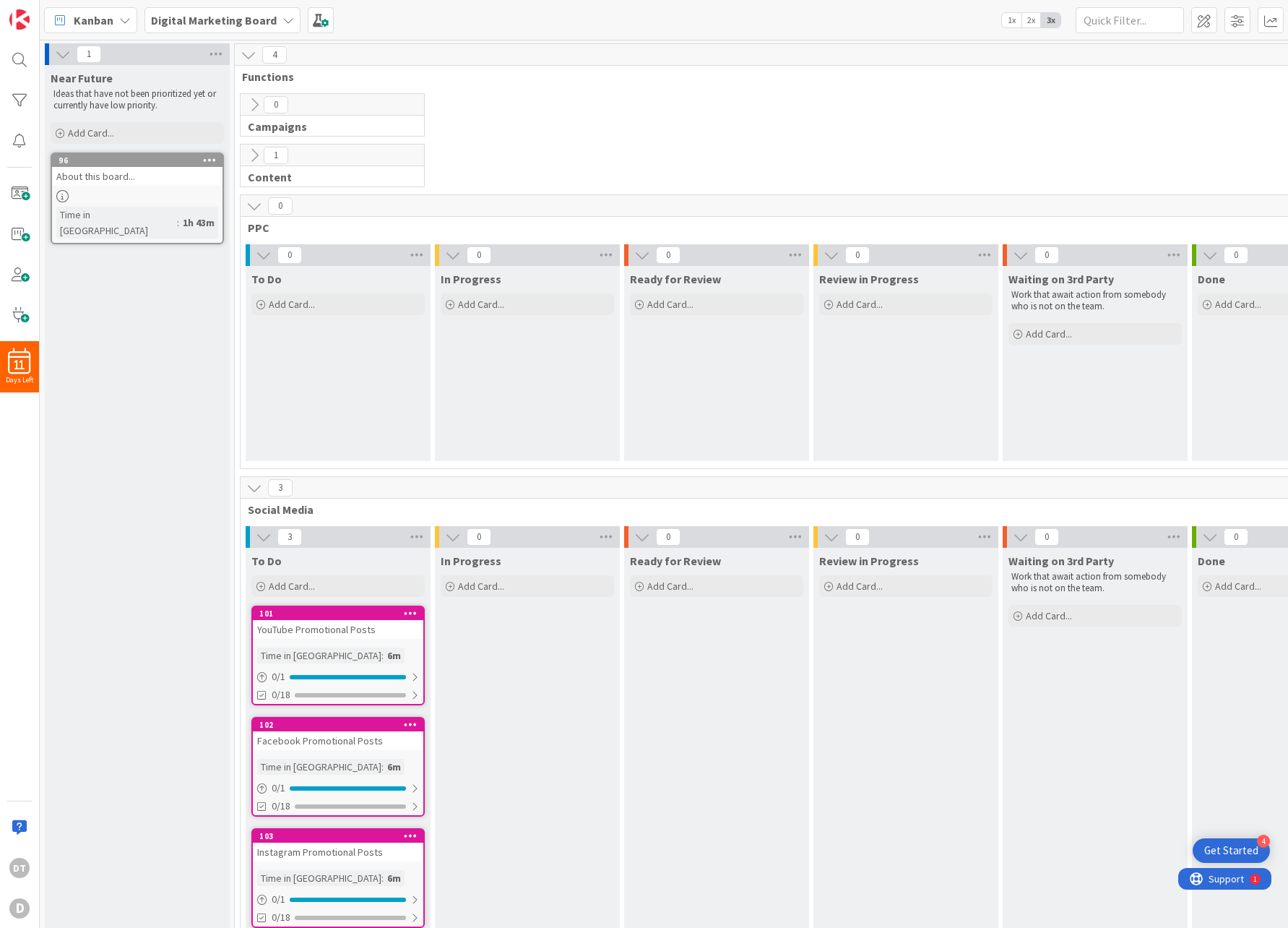
click at [254, 153] on icon at bounding box center [254, 155] width 16 height 16
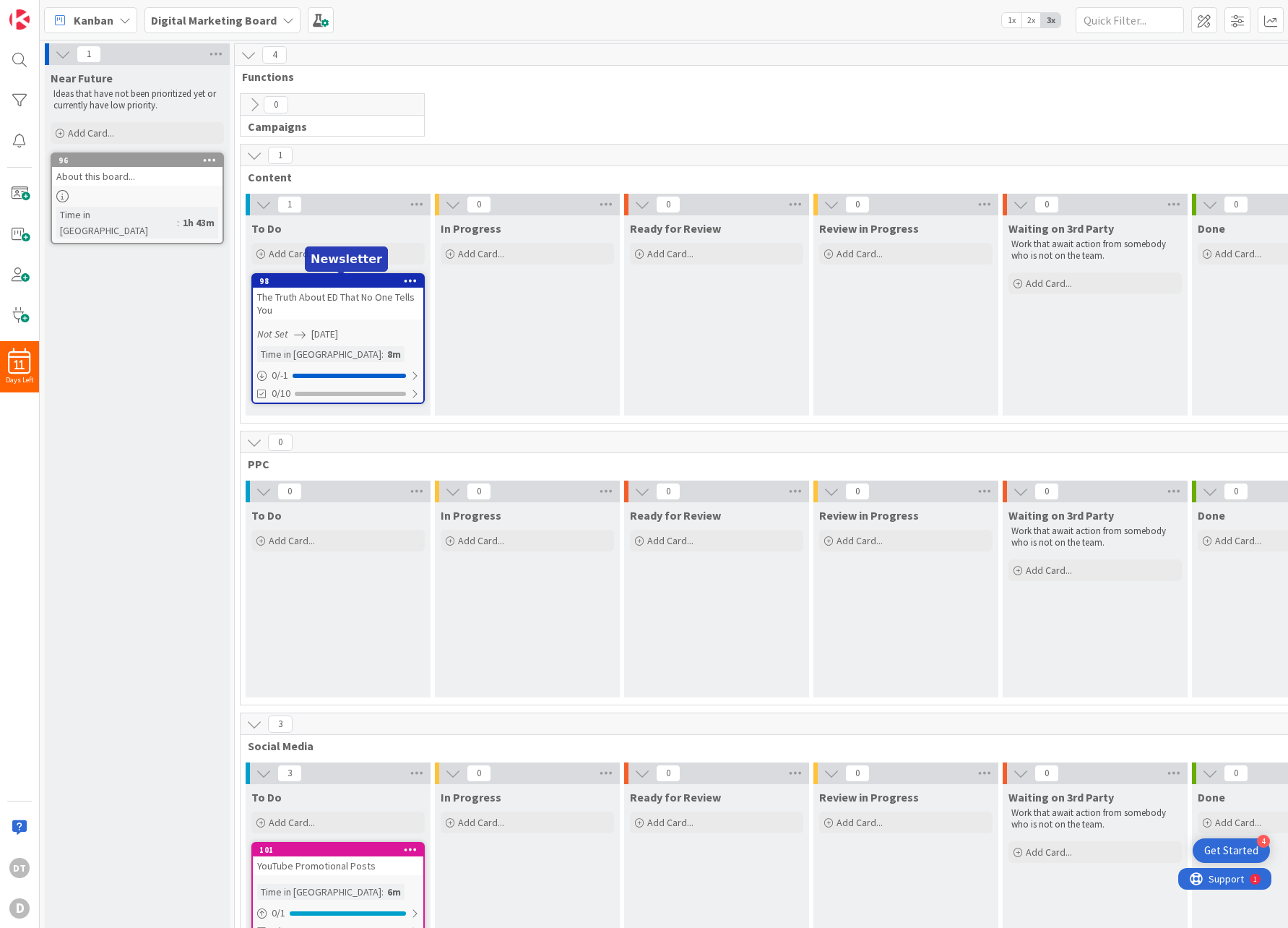
click at [342, 278] on div "98" at bounding box center [341, 282] width 164 height 10
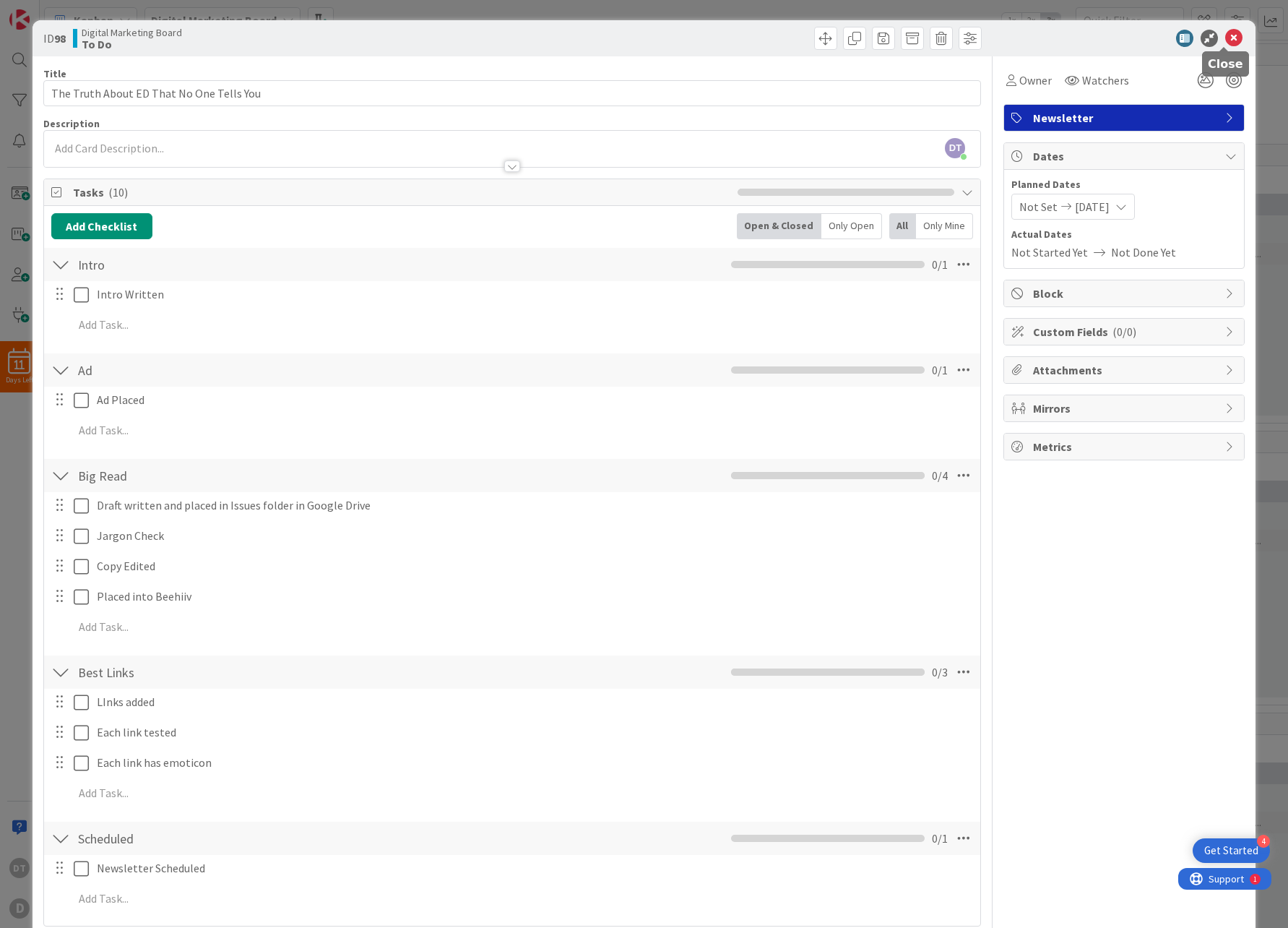
click at [1227, 37] on icon at bounding box center [1234, 38] width 17 height 17
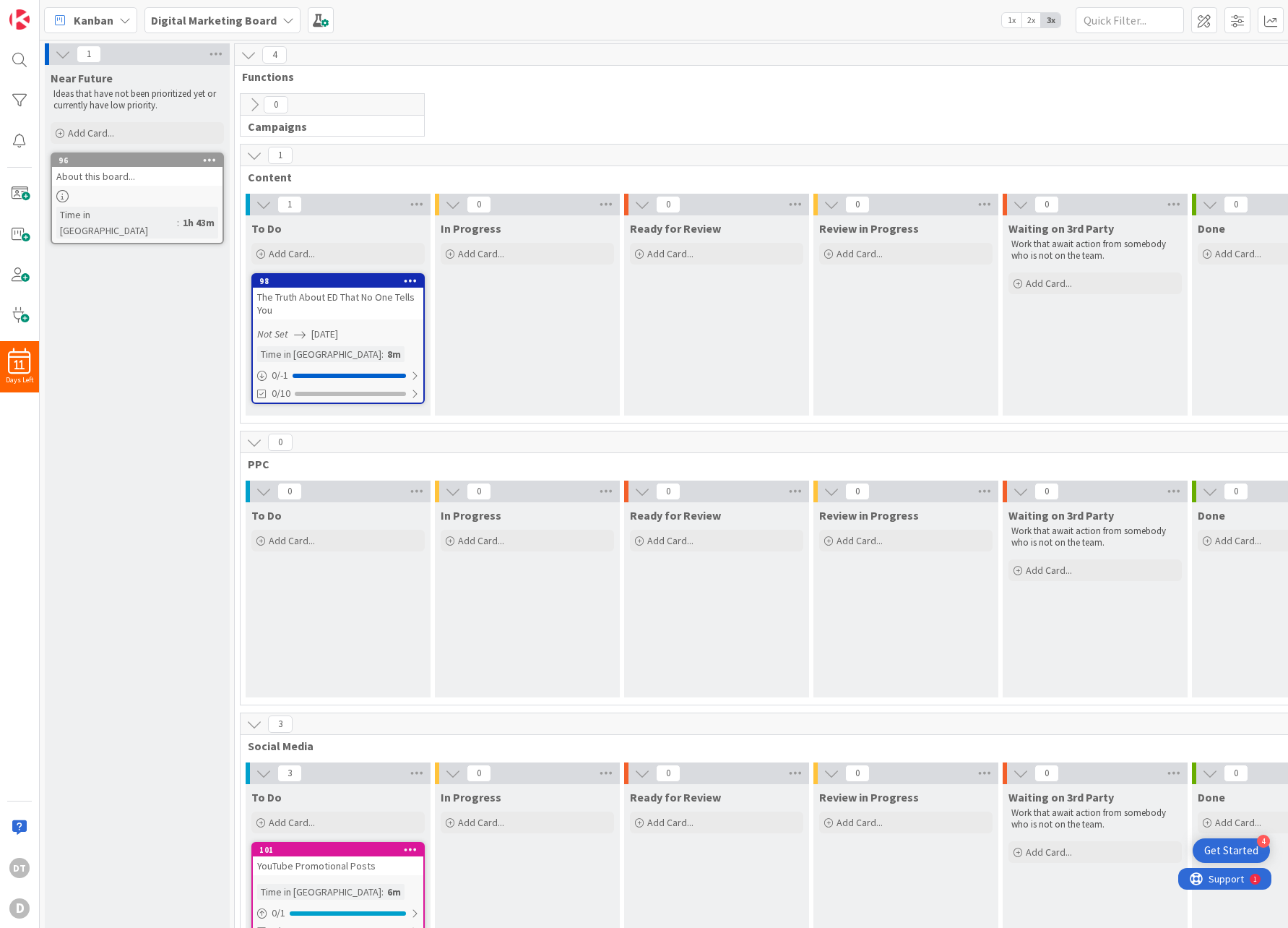
click at [408, 276] on icon at bounding box center [411, 281] width 14 height 10
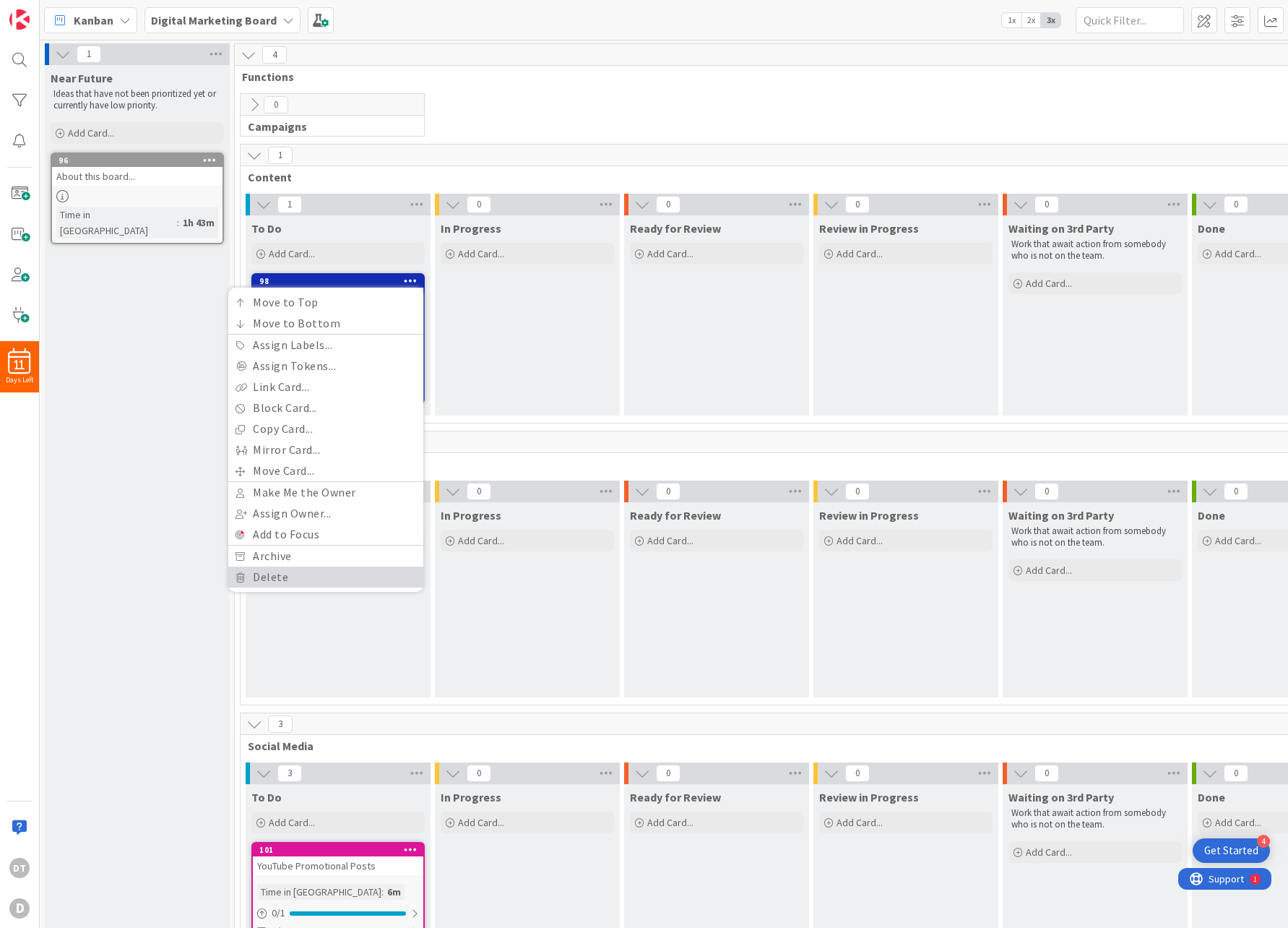
click at [302, 571] on link "Delete" at bounding box center [325, 577] width 195 height 21
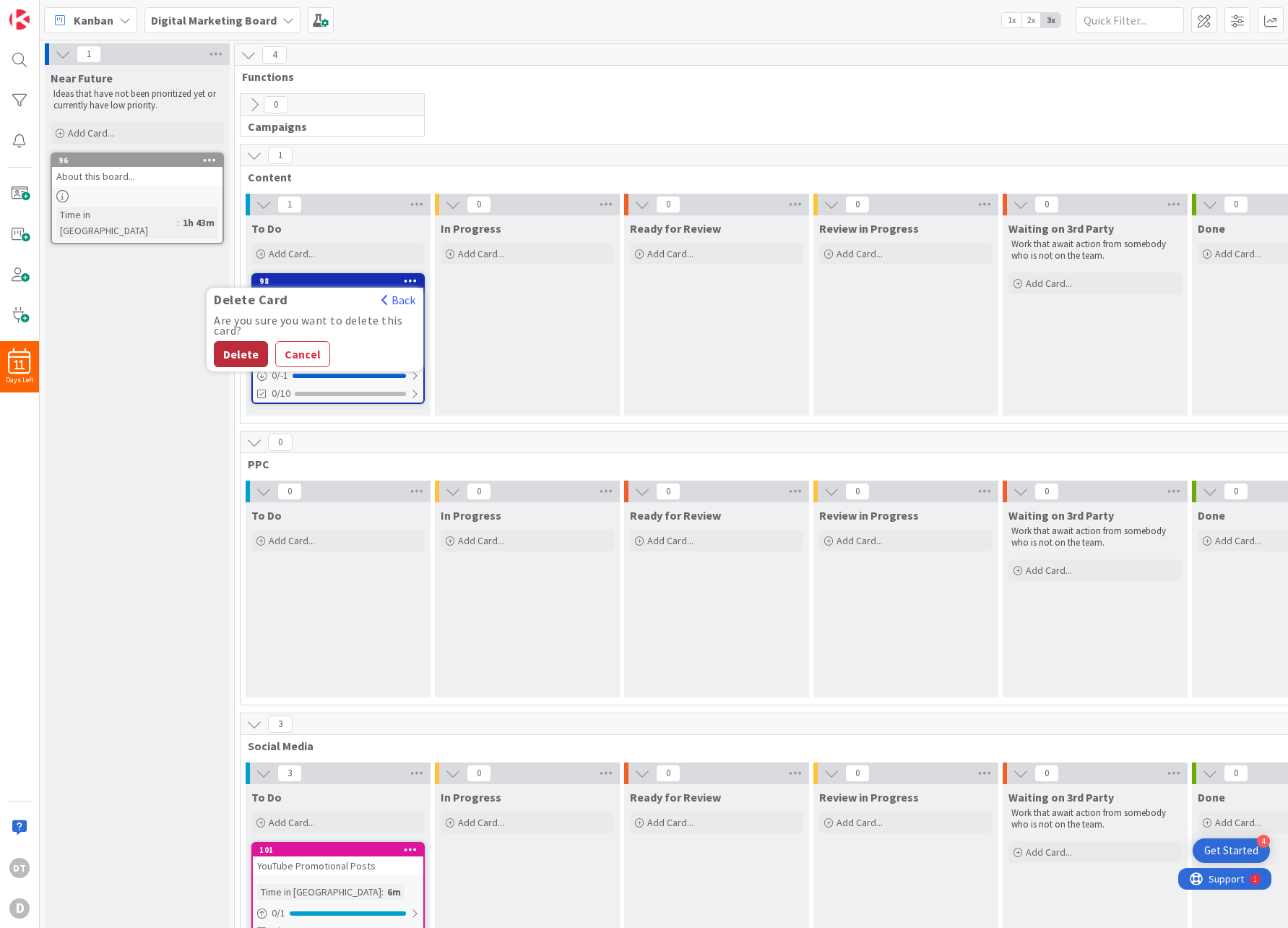
click at [247, 345] on button "Delete" at bounding box center [240, 354] width 54 height 26
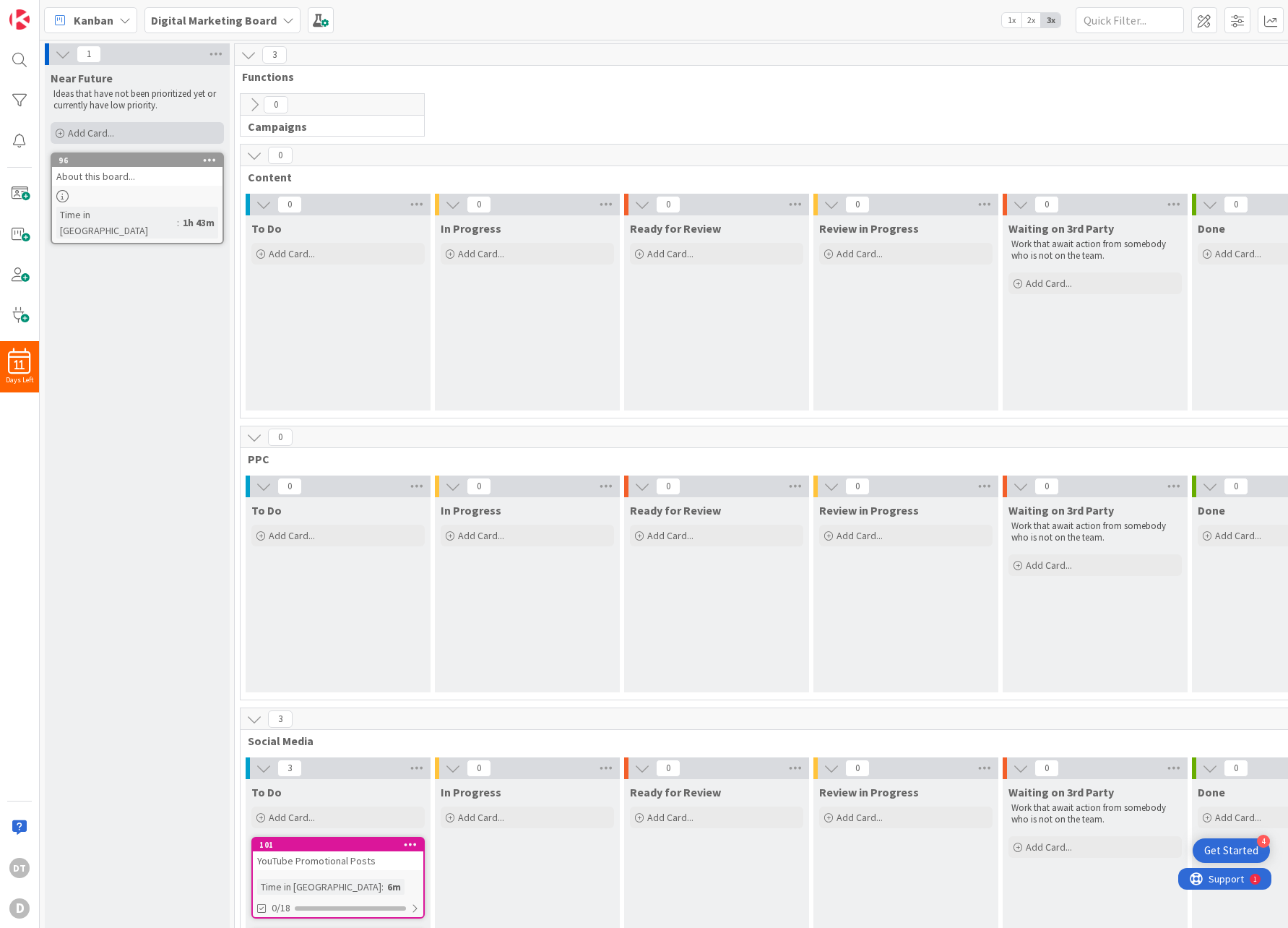
click at [102, 139] on div "Add Card..." at bounding box center [137, 133] width 173 height 22
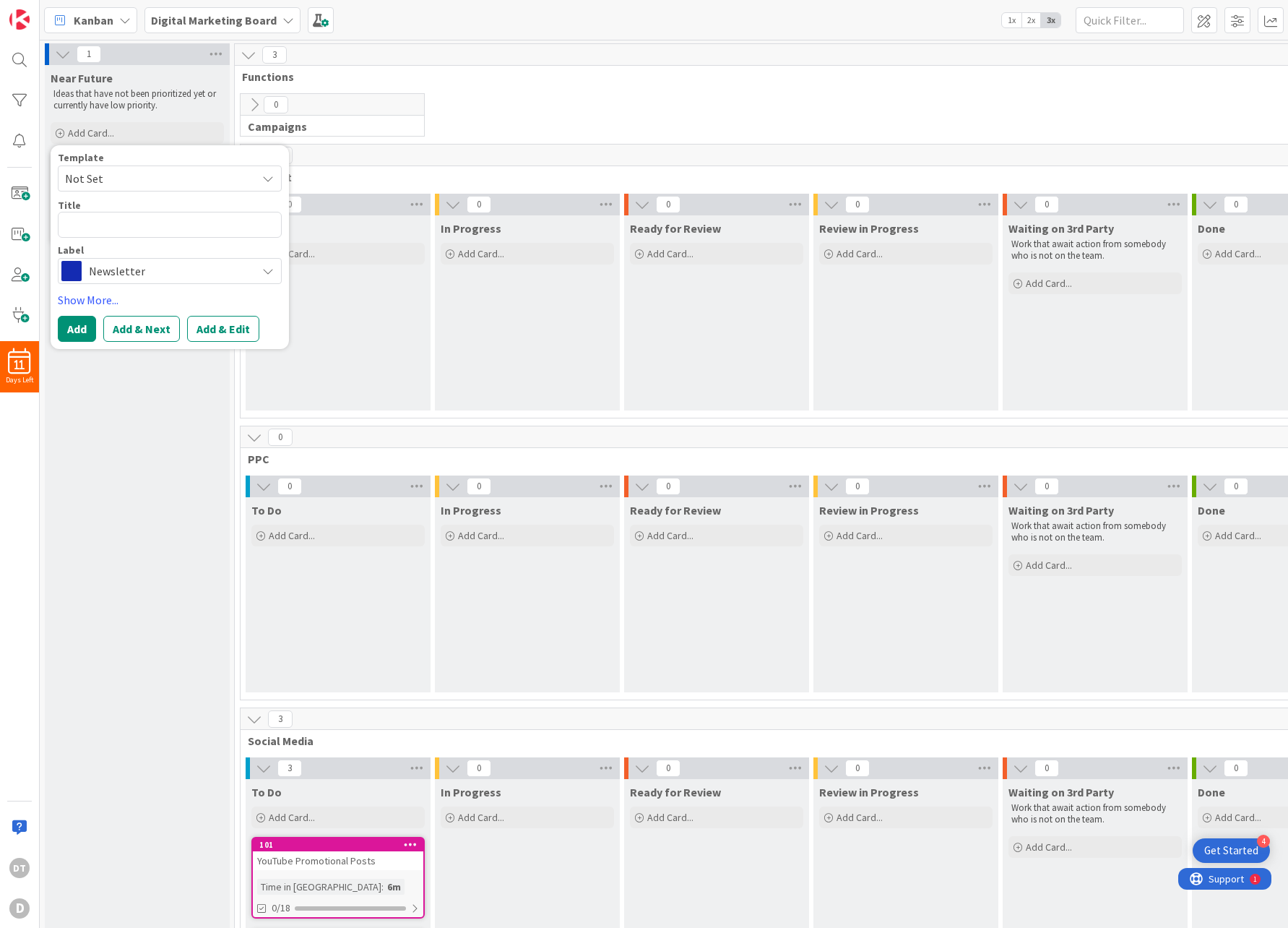
click at [100, 173] on span "Not Set" at bounding box center [155, 178] width 180 height 18
click at [129, 238] on span "Newsletter Issue" at bounding box center [181, 240] width 206 height 18
type textarea "x"
click at [158, 221] on textarea "Newsletter Issue" at bounding box center [170, 225] width 224 height 26
drag, startPoint x: 180, startPoint y: 222, endPoint x: 10, endPoint y: 218, distance: 170.0
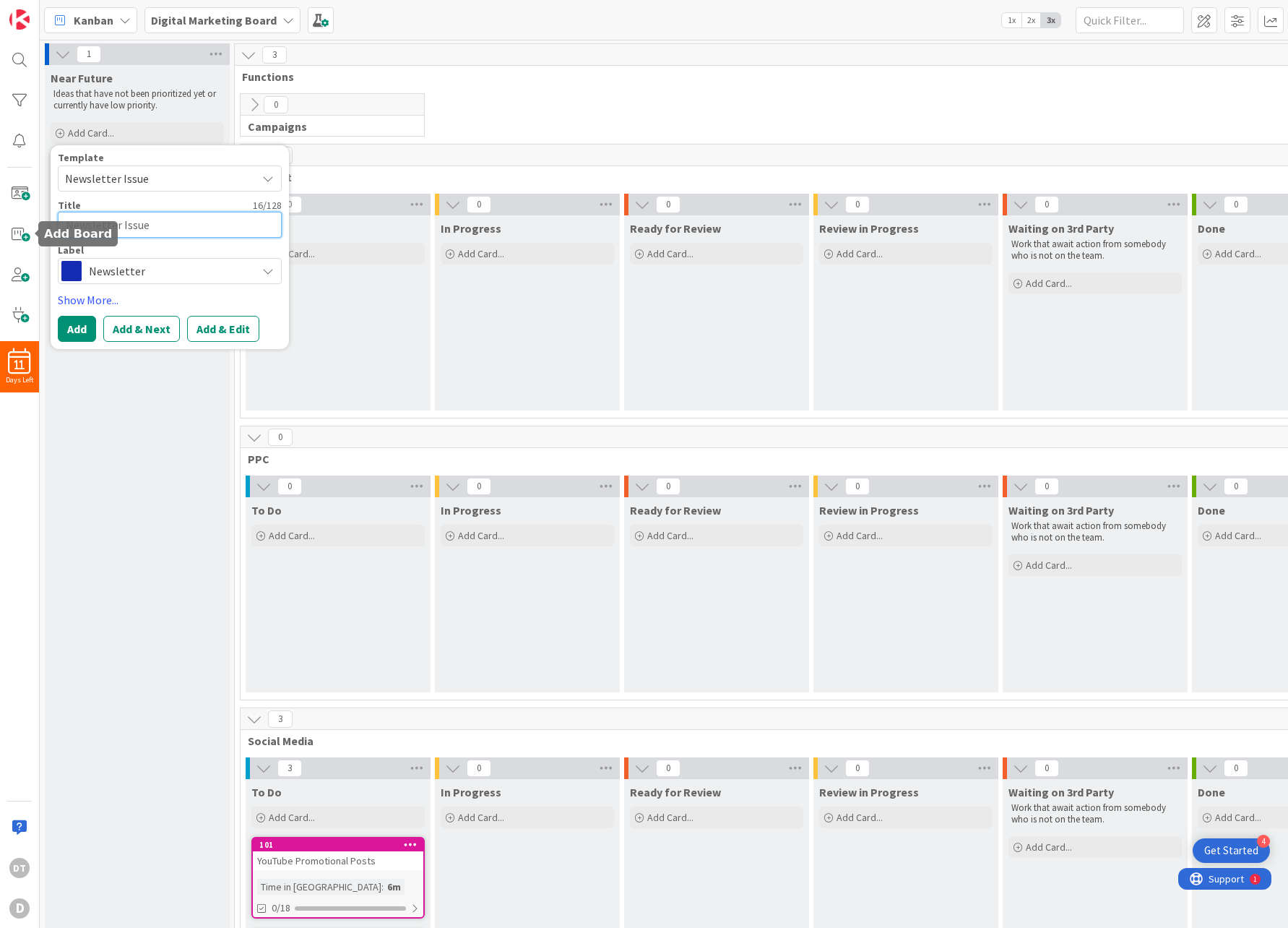
click at [10, 218] on div "11 Days Left DT D Kanban Digital Marketing Board 1x 2x 3x 1 Near Future Ideas t…" at bounding box center [644, 464] width 1288 height 928
drag, startPoint x: 177, startPoint y: 227, endPoint x: 58, endPoint y: 218, distance: 119.3
click at [58, 218] on textarea "Newsletter Issue" at bounding box center [170, 225] width 224 height 26
paste textarea "The Truth About ED That No One Tells You"
type textarea "The Truth About ED That No One Tells You"
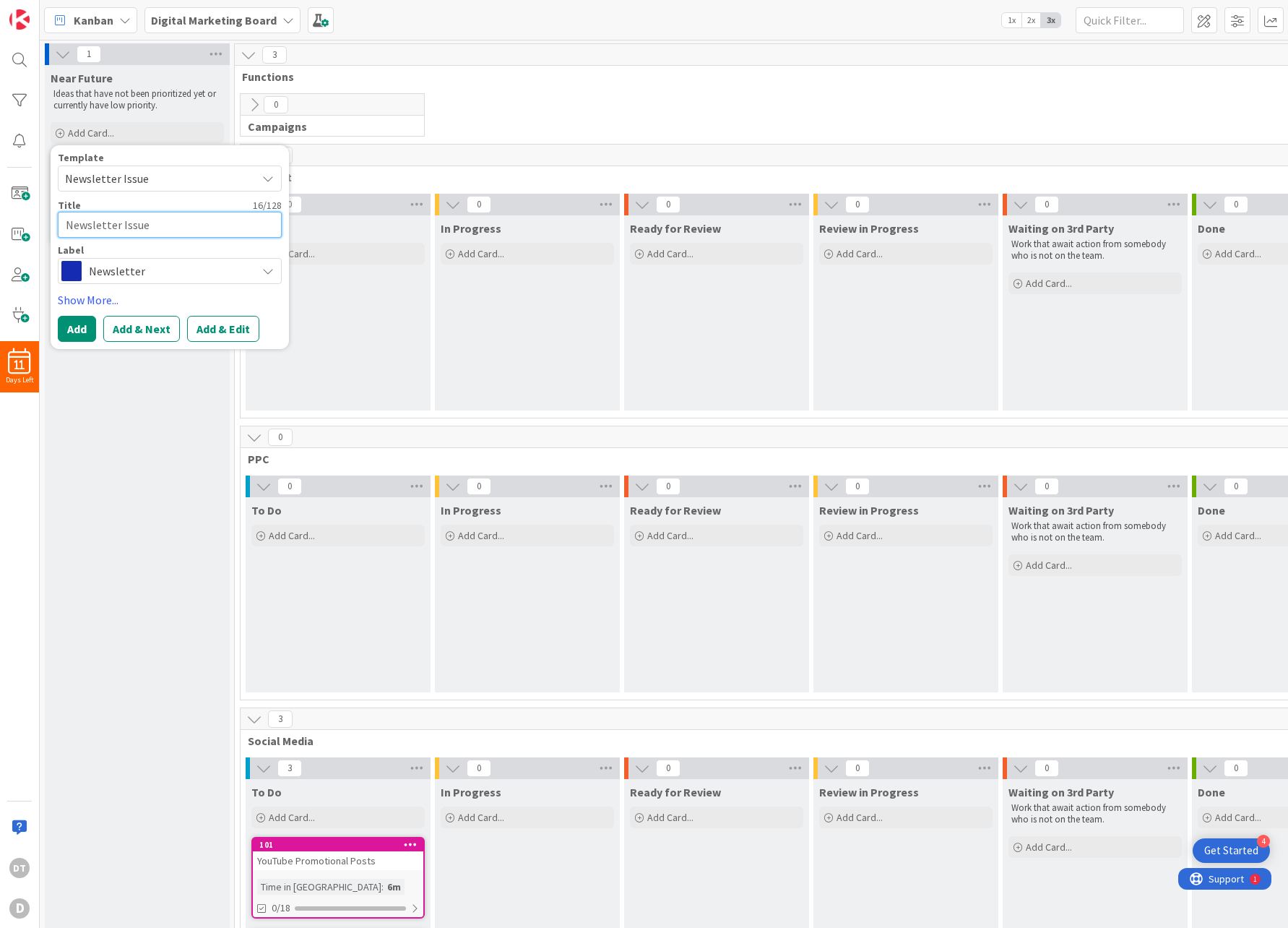
type textarea "x"
type textarea "The Truth About ED That No One Tells You"
click at [205, 321] on button "Add & Edit" at bounding box center [223, 329] width 73 height 26
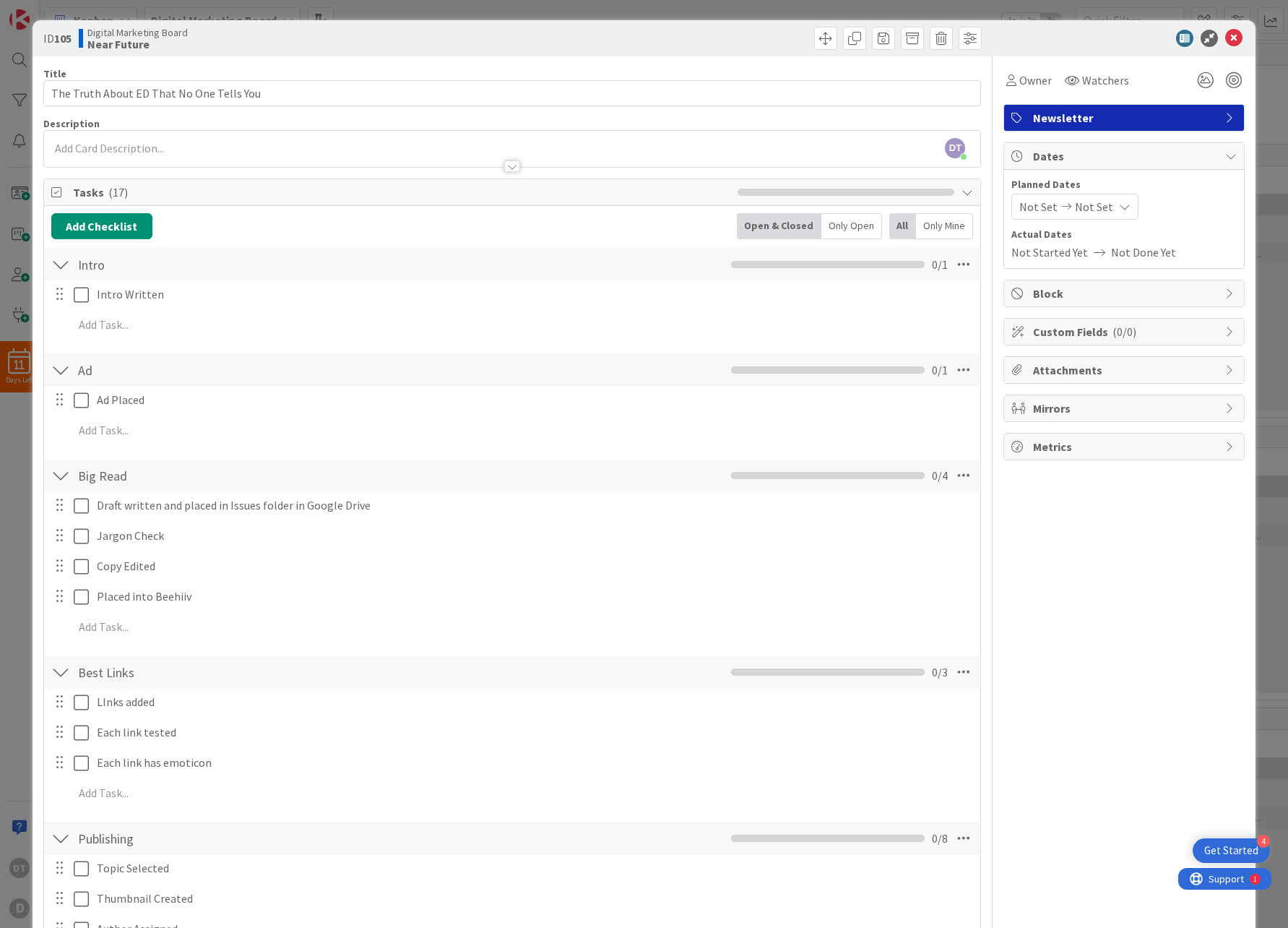
click at [1042, 250] on span "Not Started Yet" at bounding box center [1049, 252] width 77 height 17
click at [1117, 254] on span "Not Done Yet" at bounding box center [1143, 252] width 65 height 17
click at [1048, 251] on span "Not Started Yet" at bounding box center [1049, 252] width 77 height 17
click at [1034, 210] on span "Not Set" at bounding box center [1038, 206] width 38 height 17
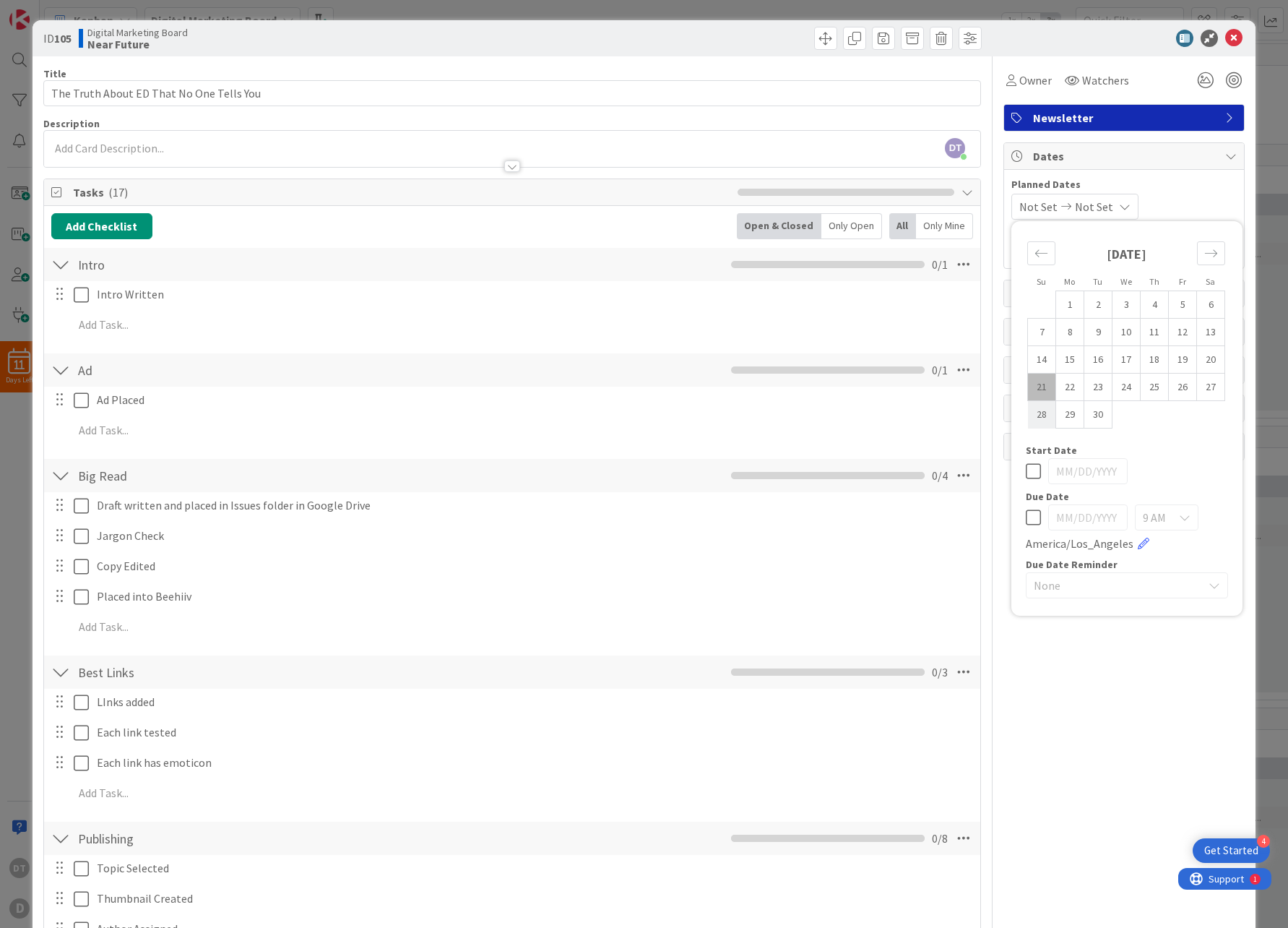
click at [1031, 415] on td "28" at bounding box center [1041, 414] width 28 height 27
type input "09/28/2025"
click at [1031, 415] on td "28" at bounding box center [1041, 414] width 28 height 27
type input "09/28/2025"
click at [1026, 469] on icon at bounding box center [1033, 471] width 15 height 17
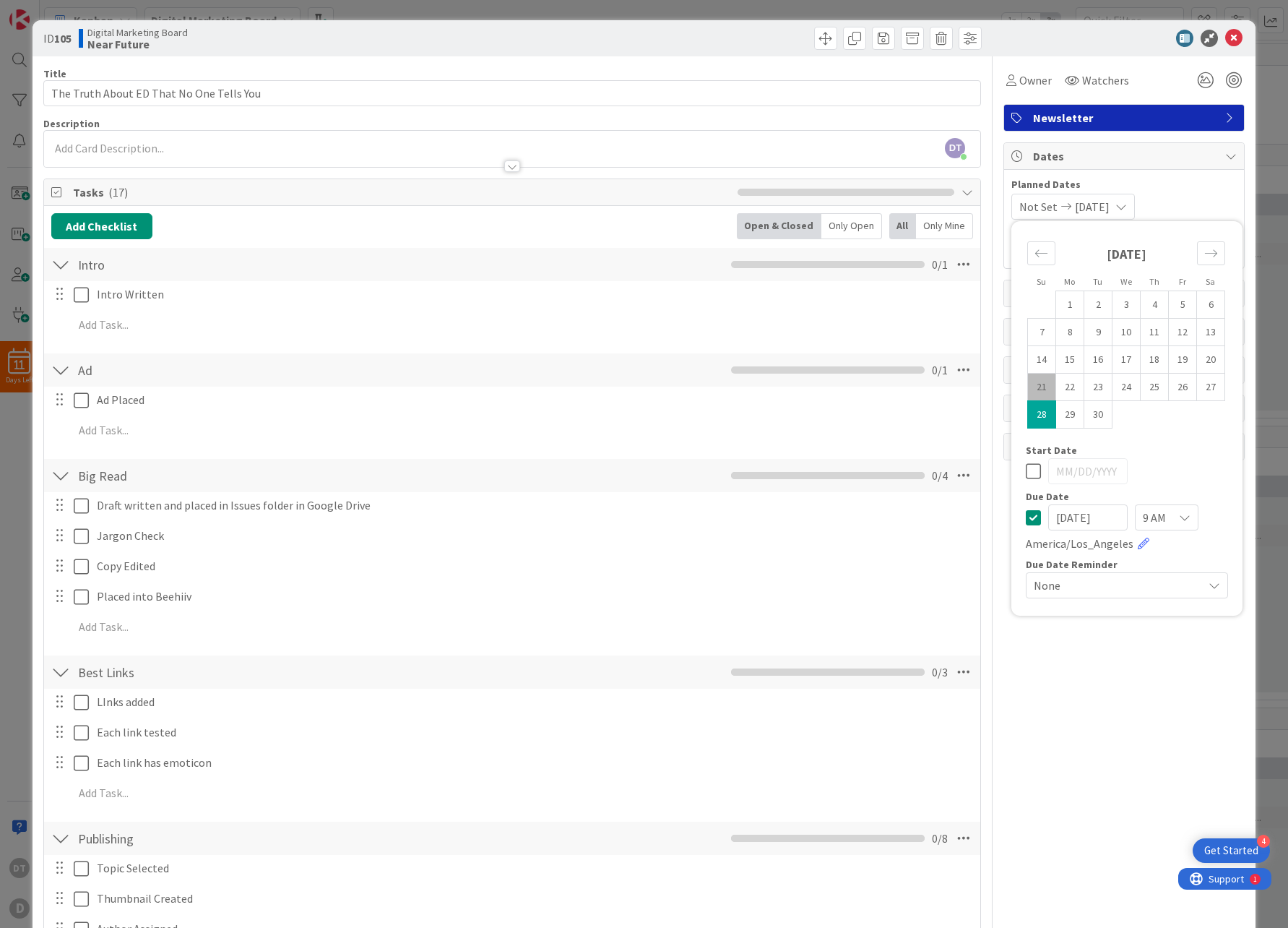
click at [1160, 514] on div "9 AM" at bounding box center [1166, 518] width 64 height 26
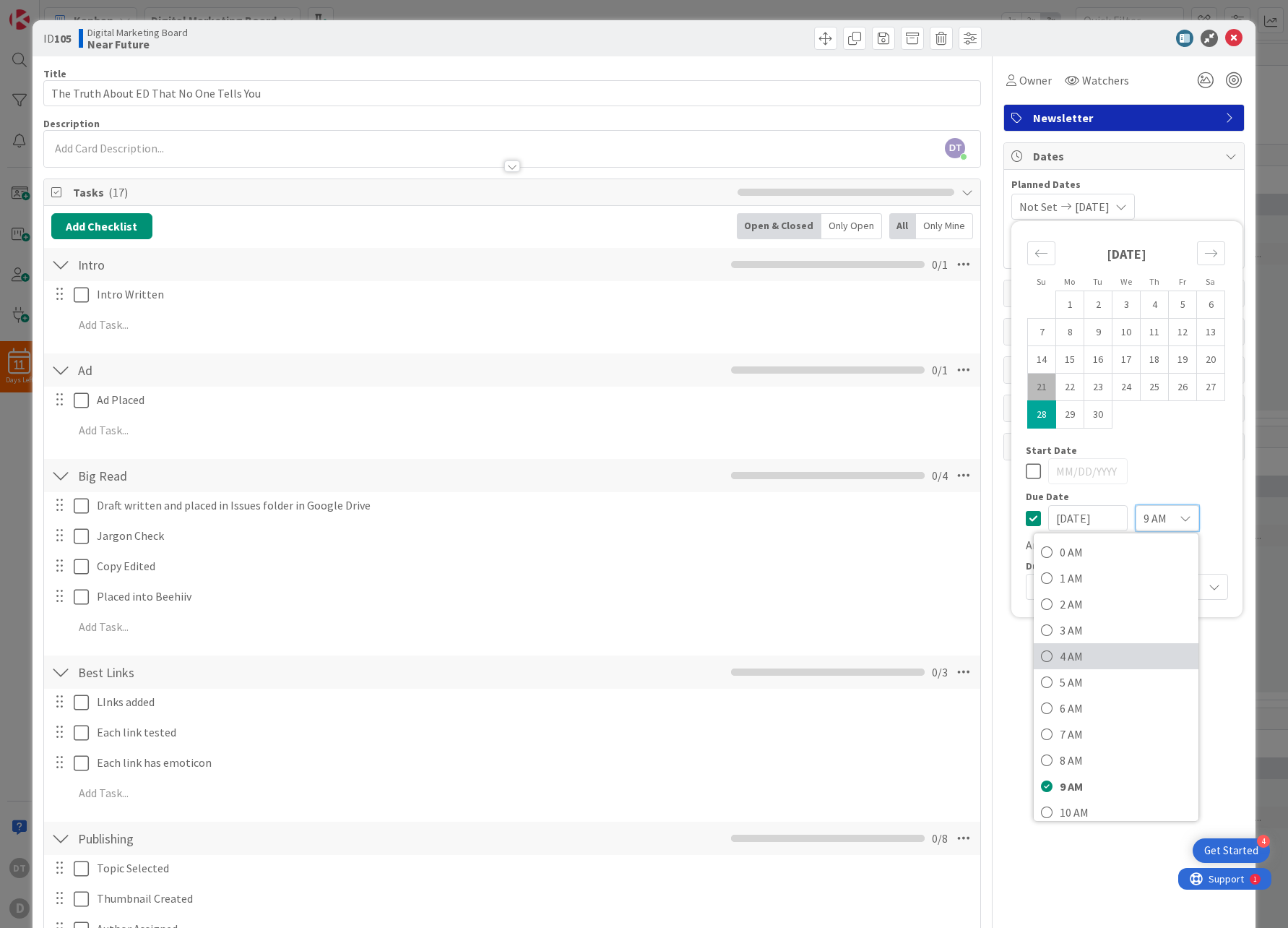
click at [1077, 644] on link "4 AM" at bounding box center [1116, 656] width 164 height 26
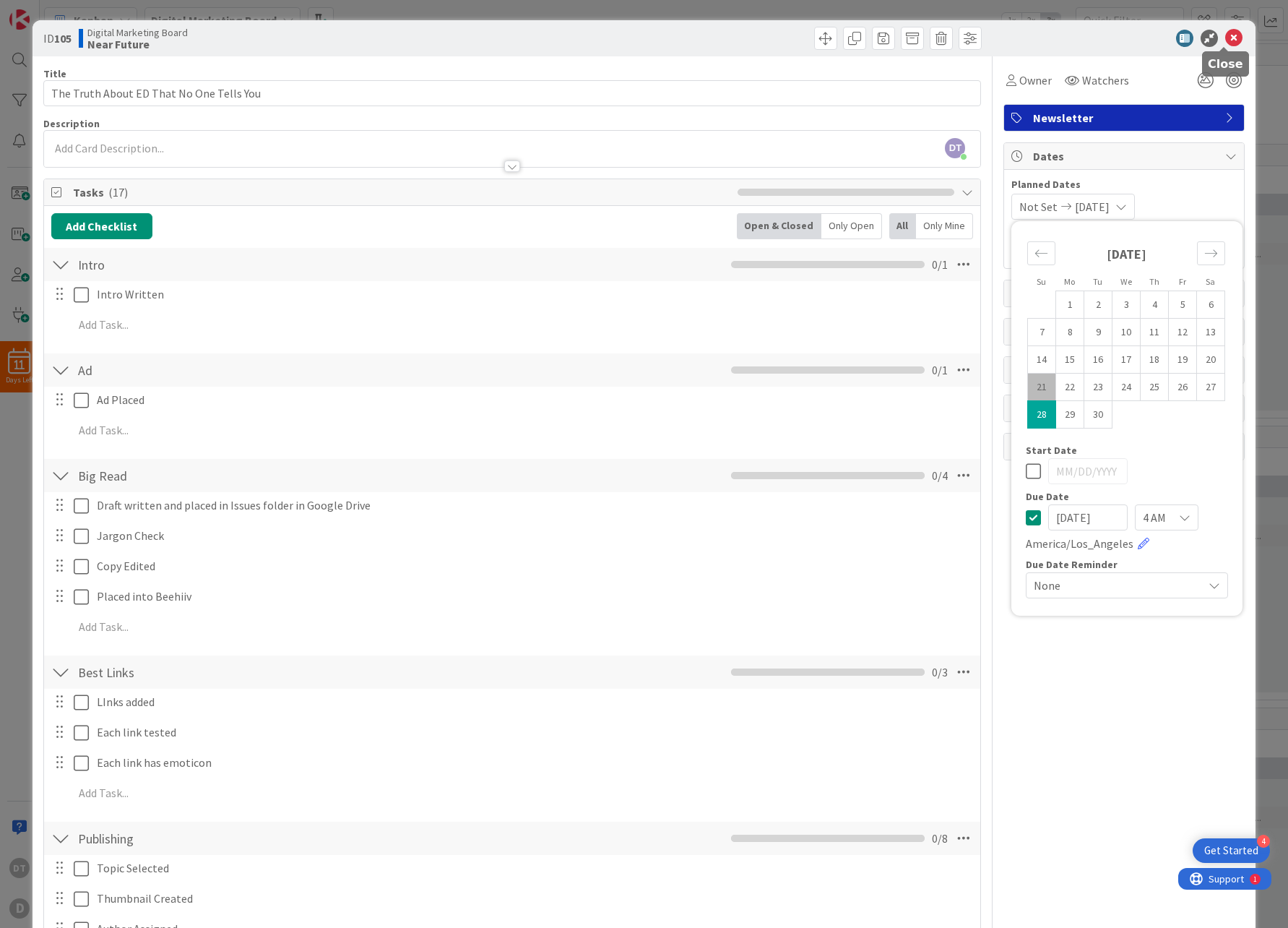
click at [1225, 33] on icon at bounding box center [1234, 38] width 17 height 17
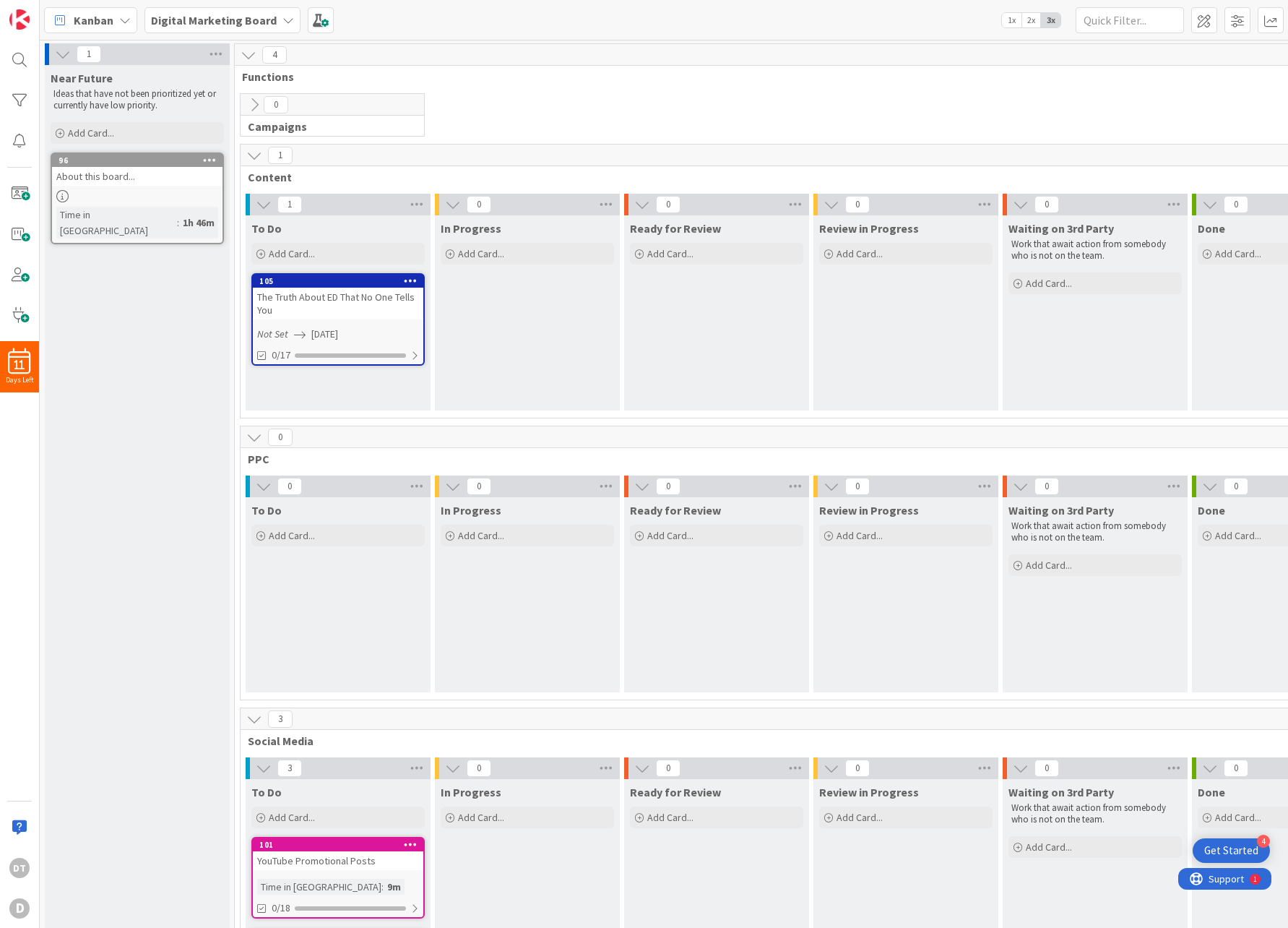
click at [363, 284] on div "105" at bounding box center [341, 282] width 164 height 10
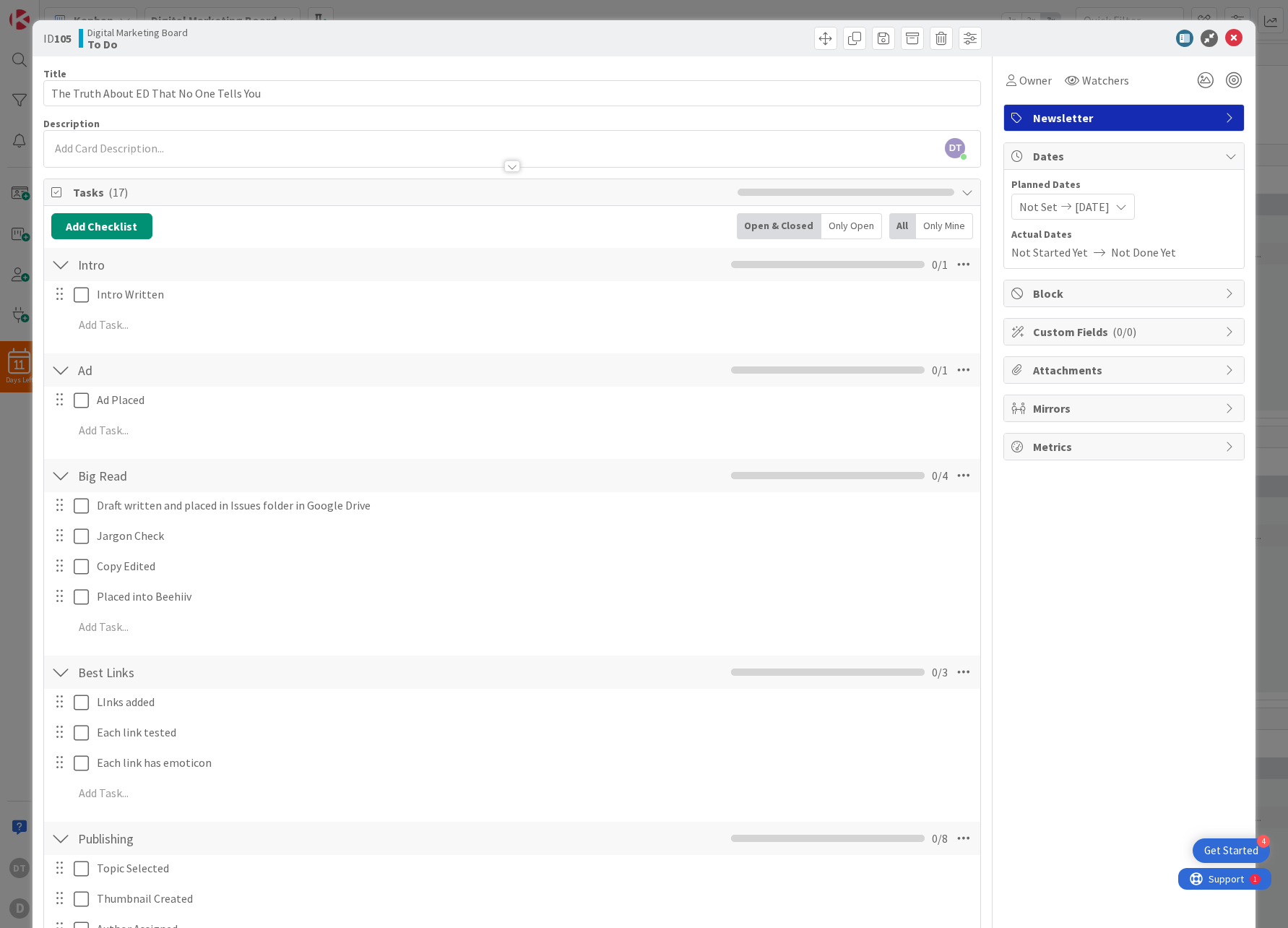
click at [60, 267] on div at bounding box center [60, 264] width 18 height 26
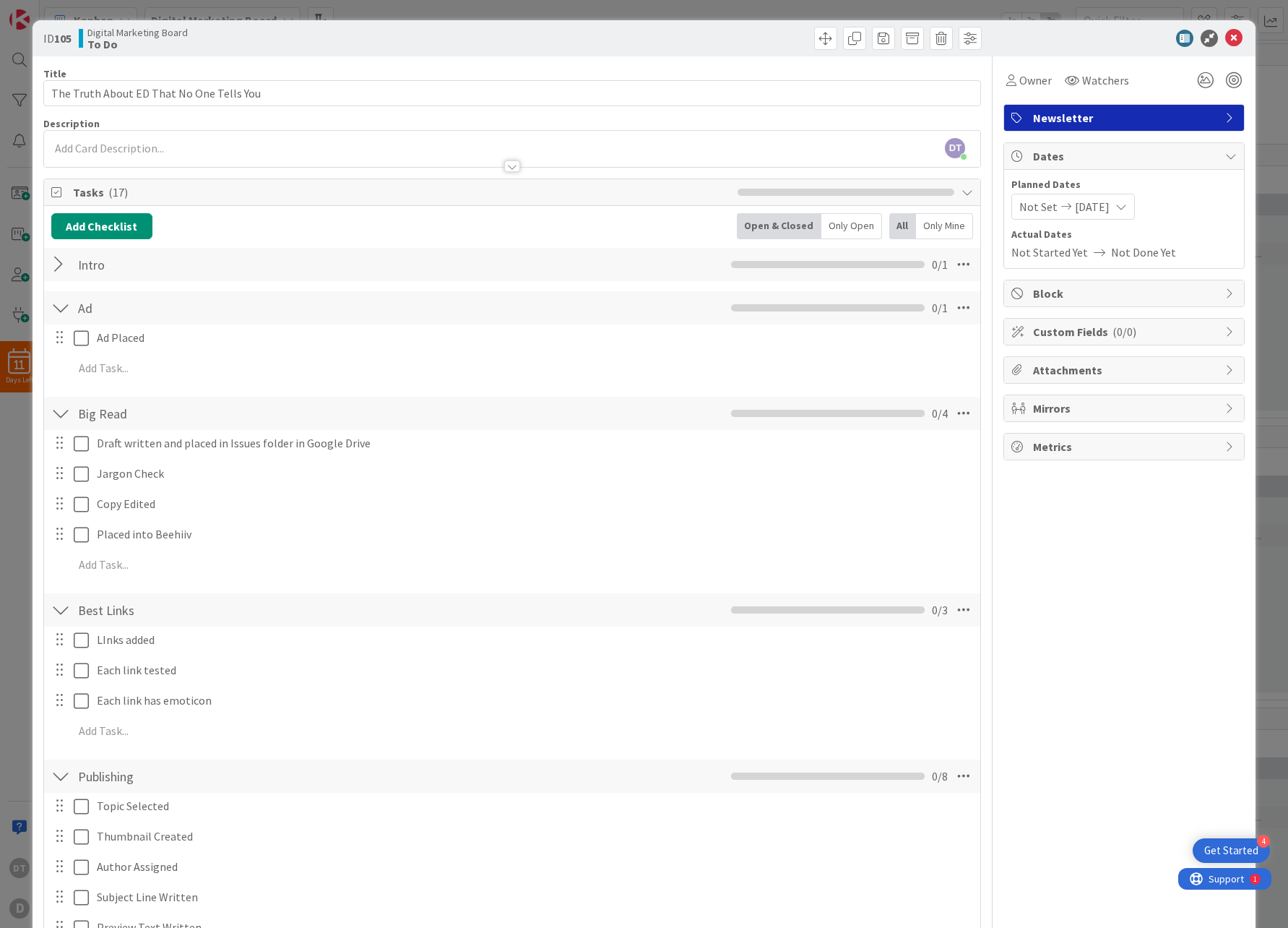
click at [59, 304] on div at bounding box center [60, 308] width 18 height 26
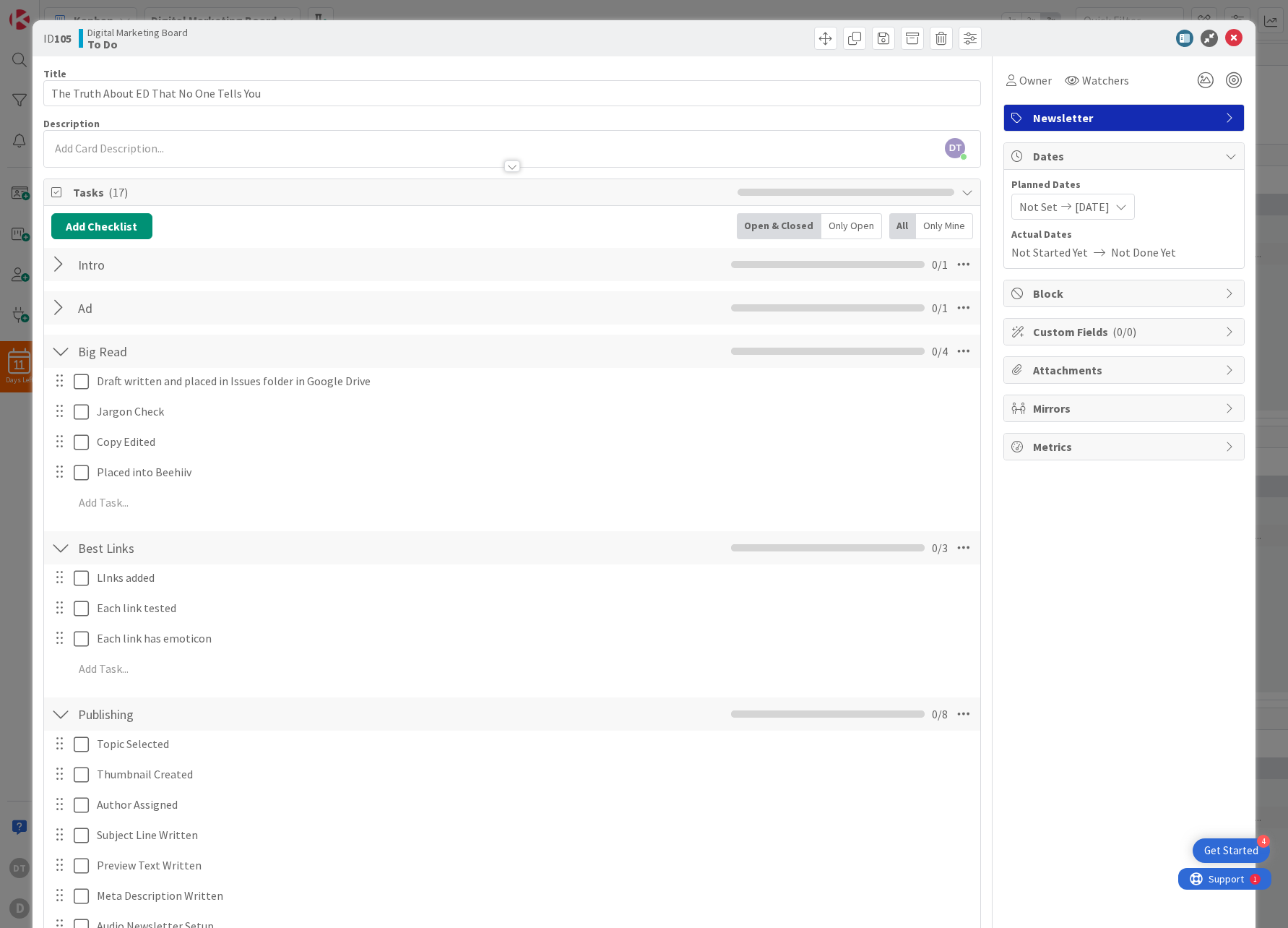
click at [62, 343] on div at bounding box center [60, 352] width 18 height 26
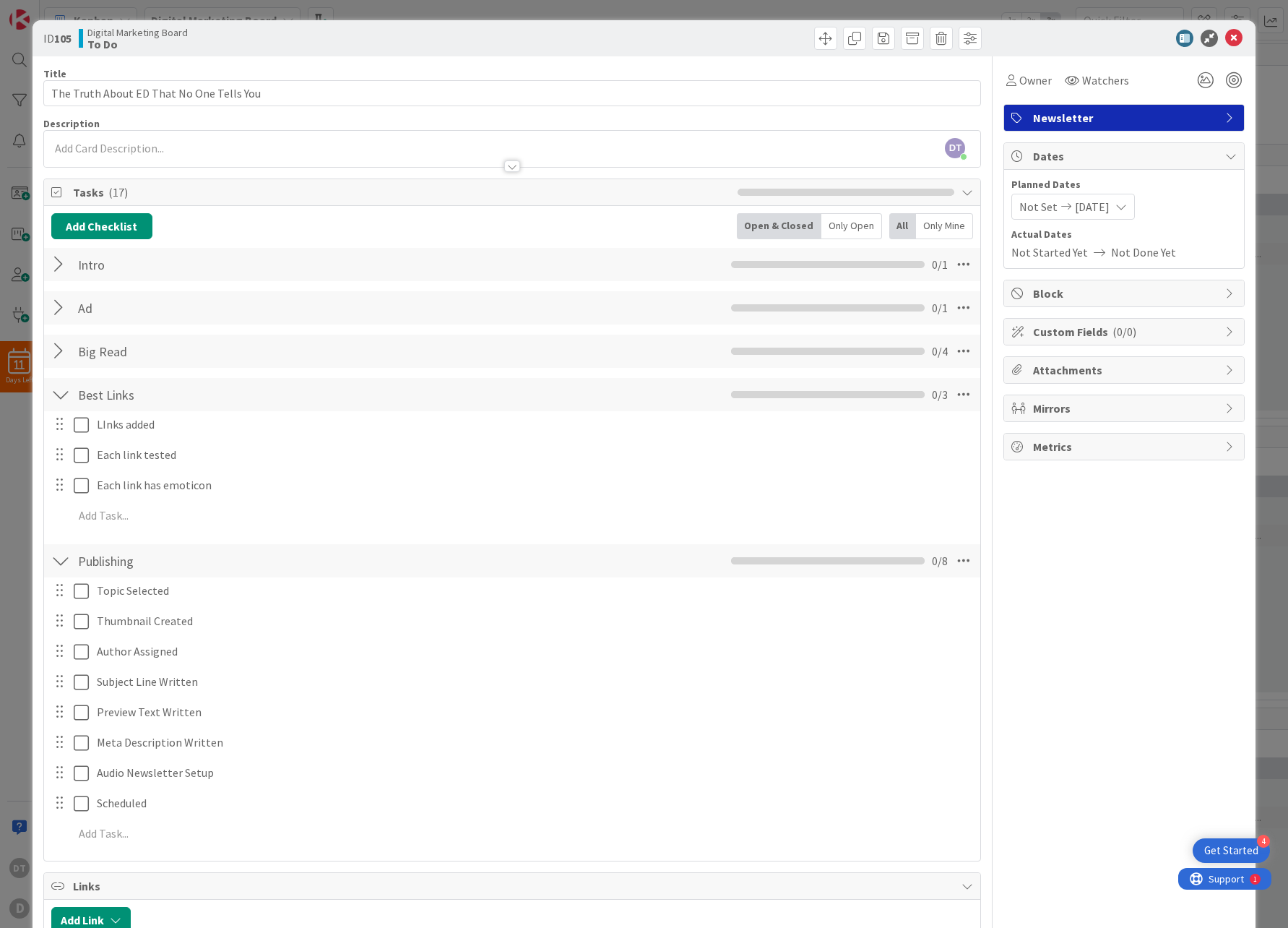
click at [66, 391] on div at bounding box center [60, 394] width 18 height 26
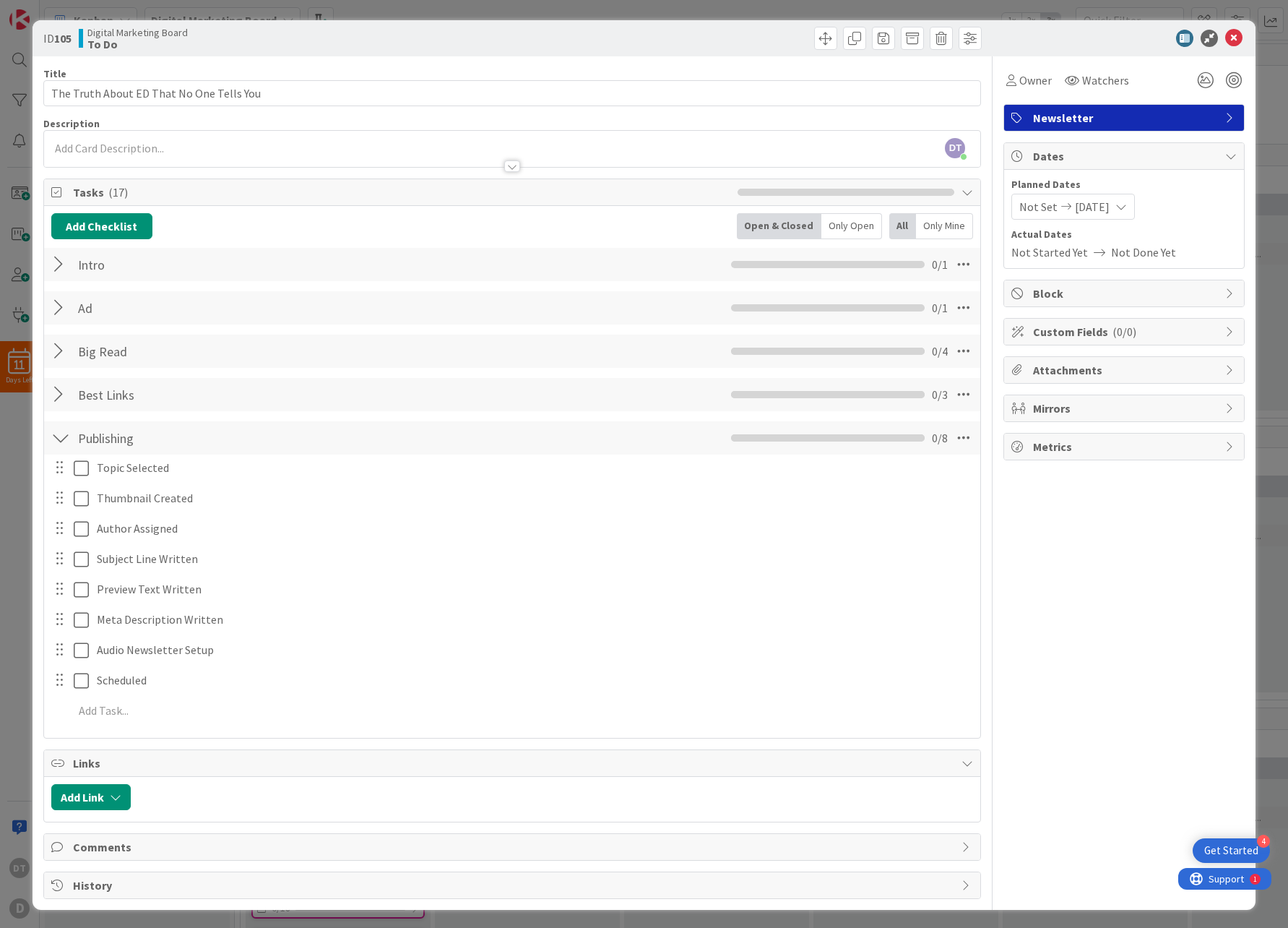
click at [66, 430] on div at bounding box center [60, 438] width 18 height 26
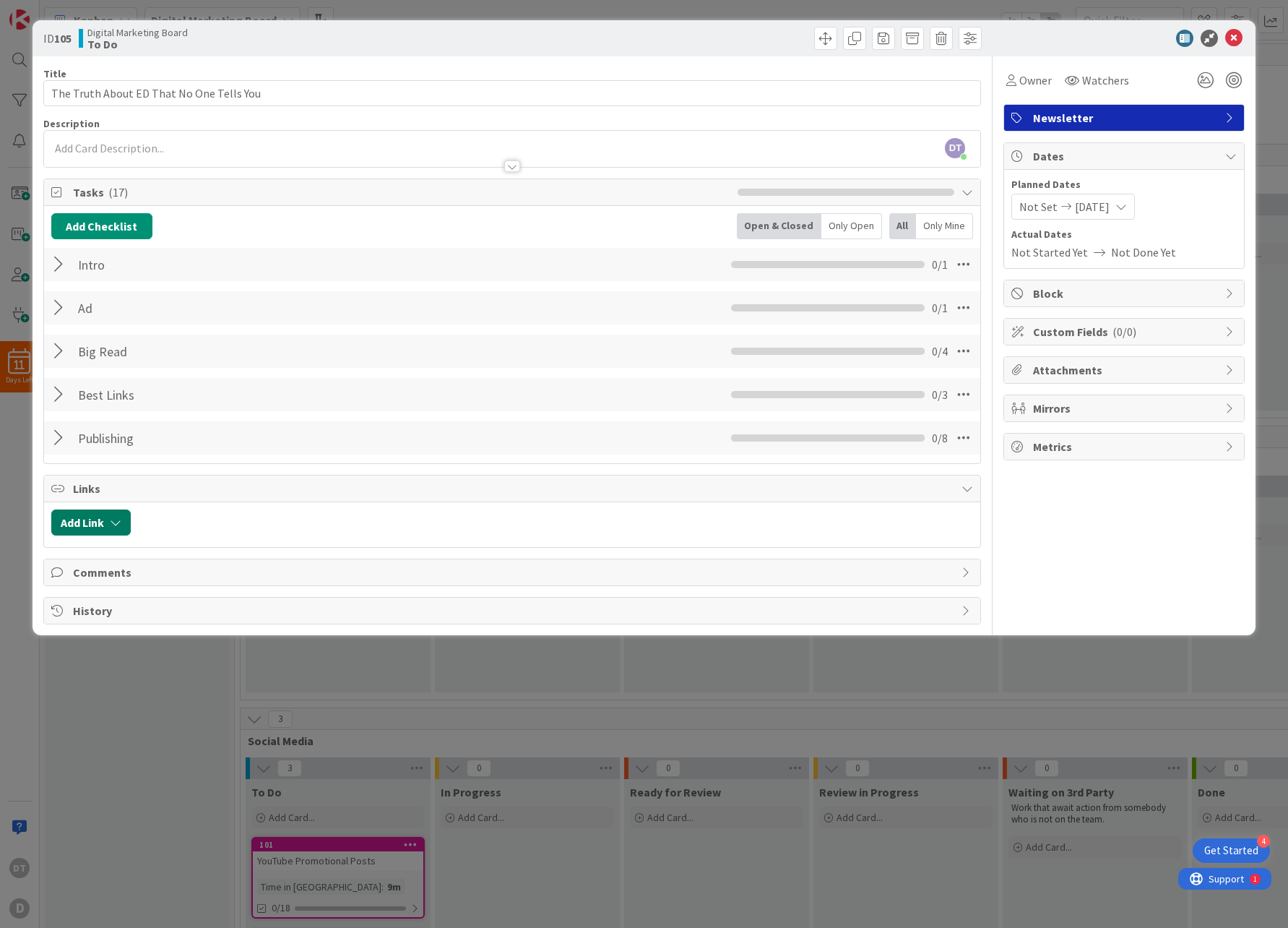
click at [110, 521] on icon "button" at bounding box center [115, 522] width 11 height 11
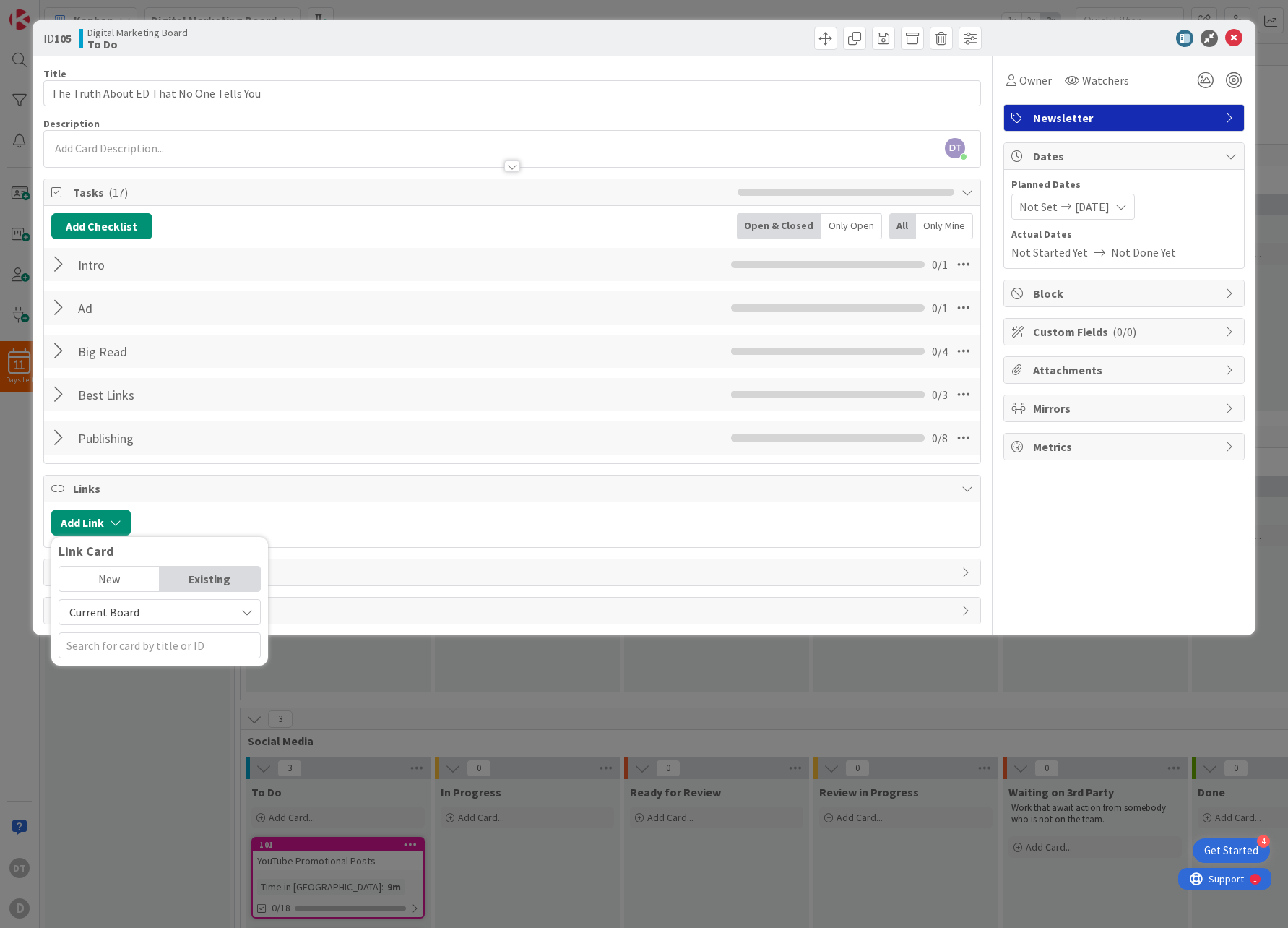
click at [238, 570] on div "Existing" at bounding box center [210, 579] width 101 height 24
click at [226, 580] on div "Existing" at bounding box center [210, 579] width 101 height 24
click at [165, 611] on span "Current Board" at bounding box center [147, 611] width 162 height 20
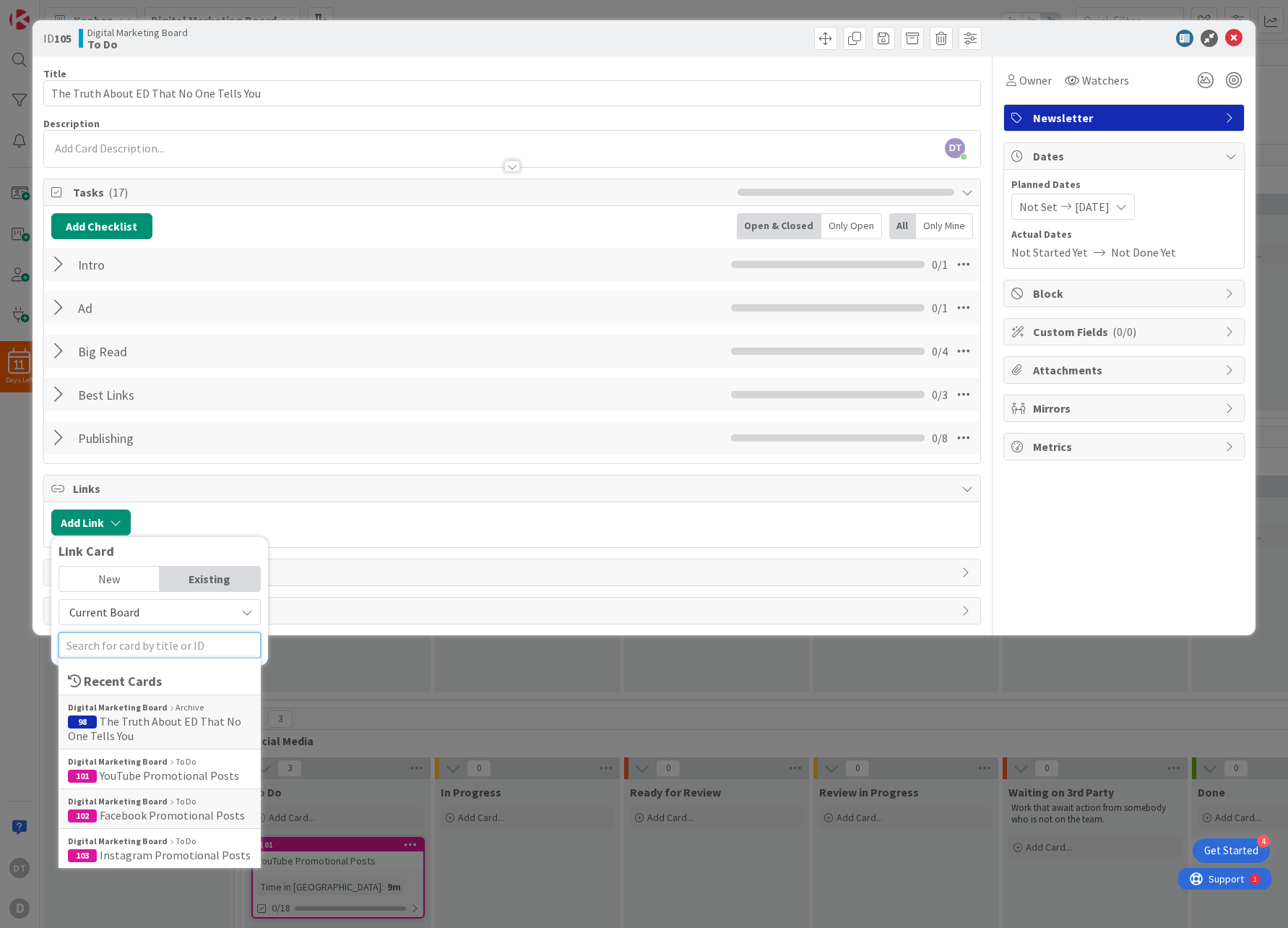
click at [155, 642] on input "text" at bounding box center [159, 645] width 202 height 26
click at [141, 770] on span "YouTube Promotional Posts" at bounding box center [169, 775] width 139 height 15
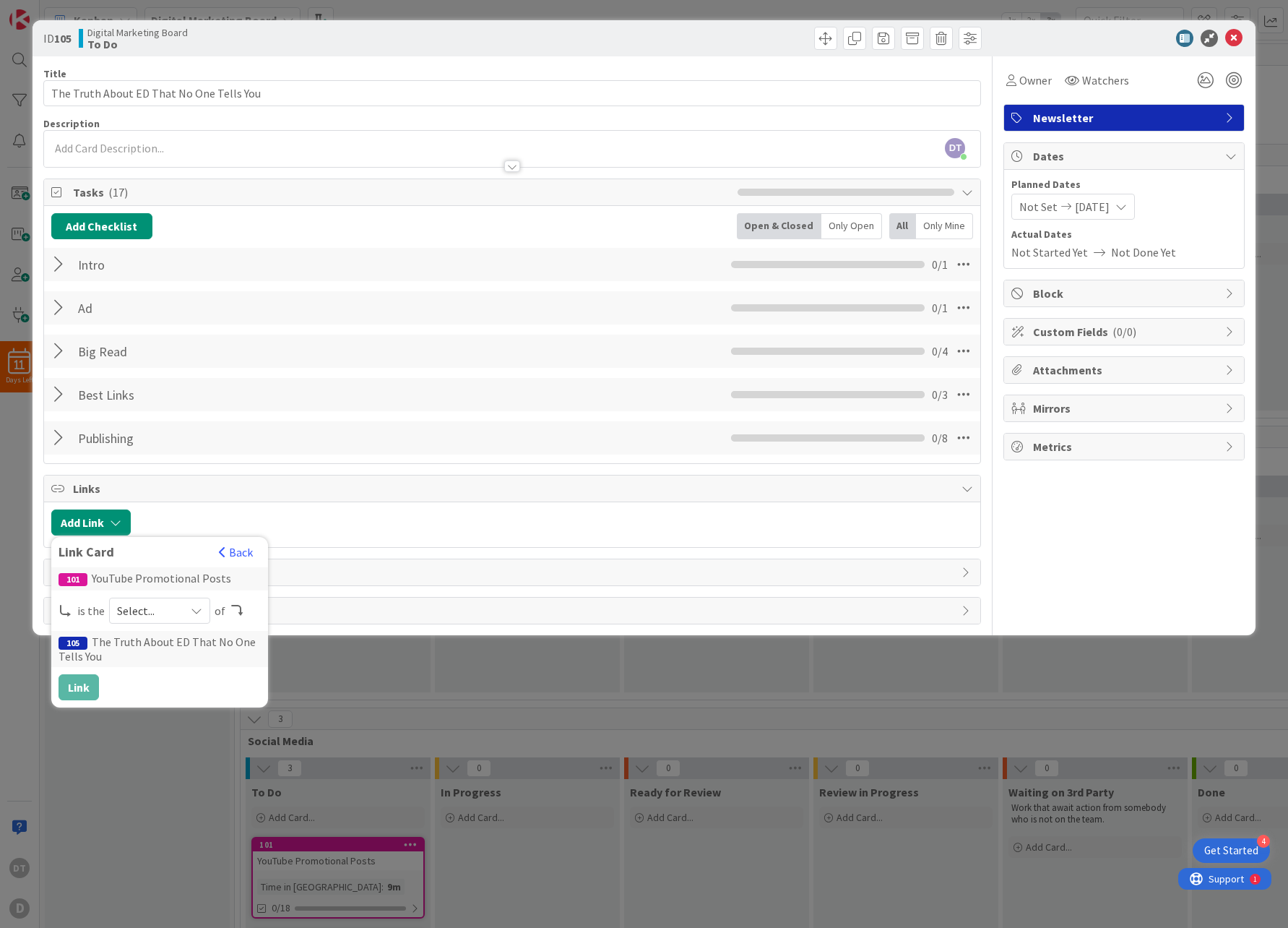
click at [134, 611] on span "Select..." at bounding box center [147, 610] width 60 height 20
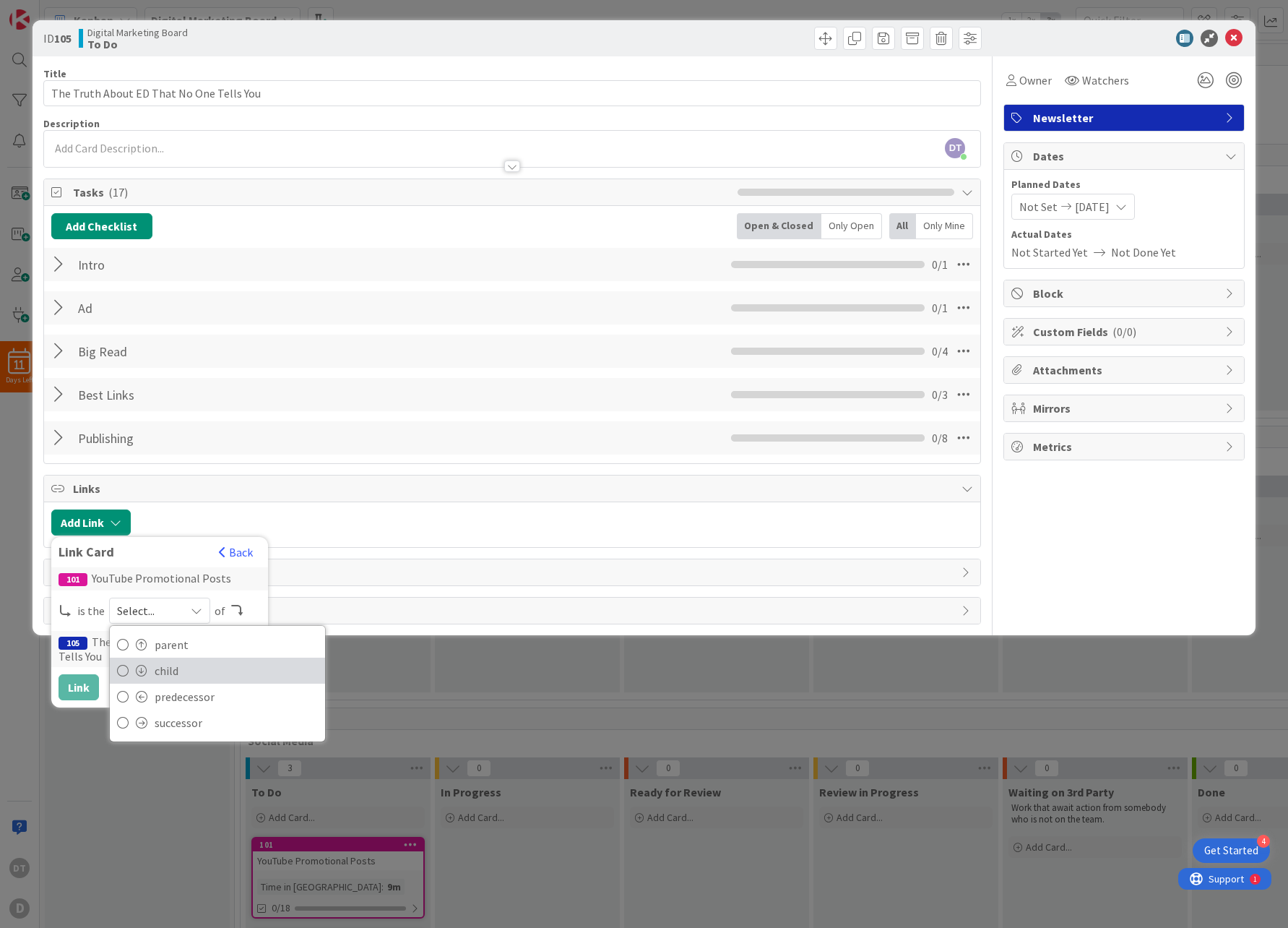
click at [182, 677] on span "child" at bounding box center [236, 670] width 164 height 22
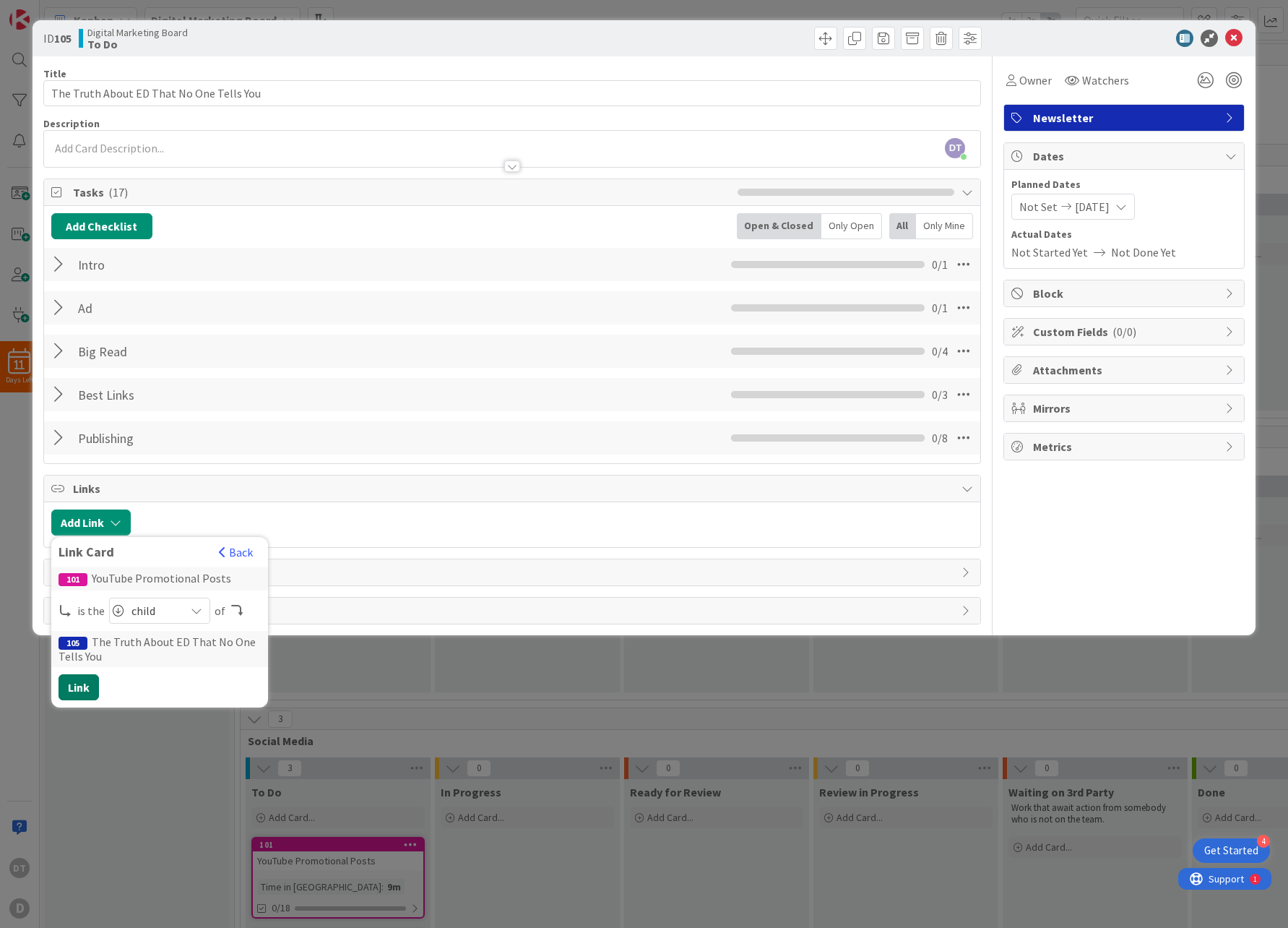
click at [78, 686] on button "Link" at bounding box center [79, 687] width 40 height 26
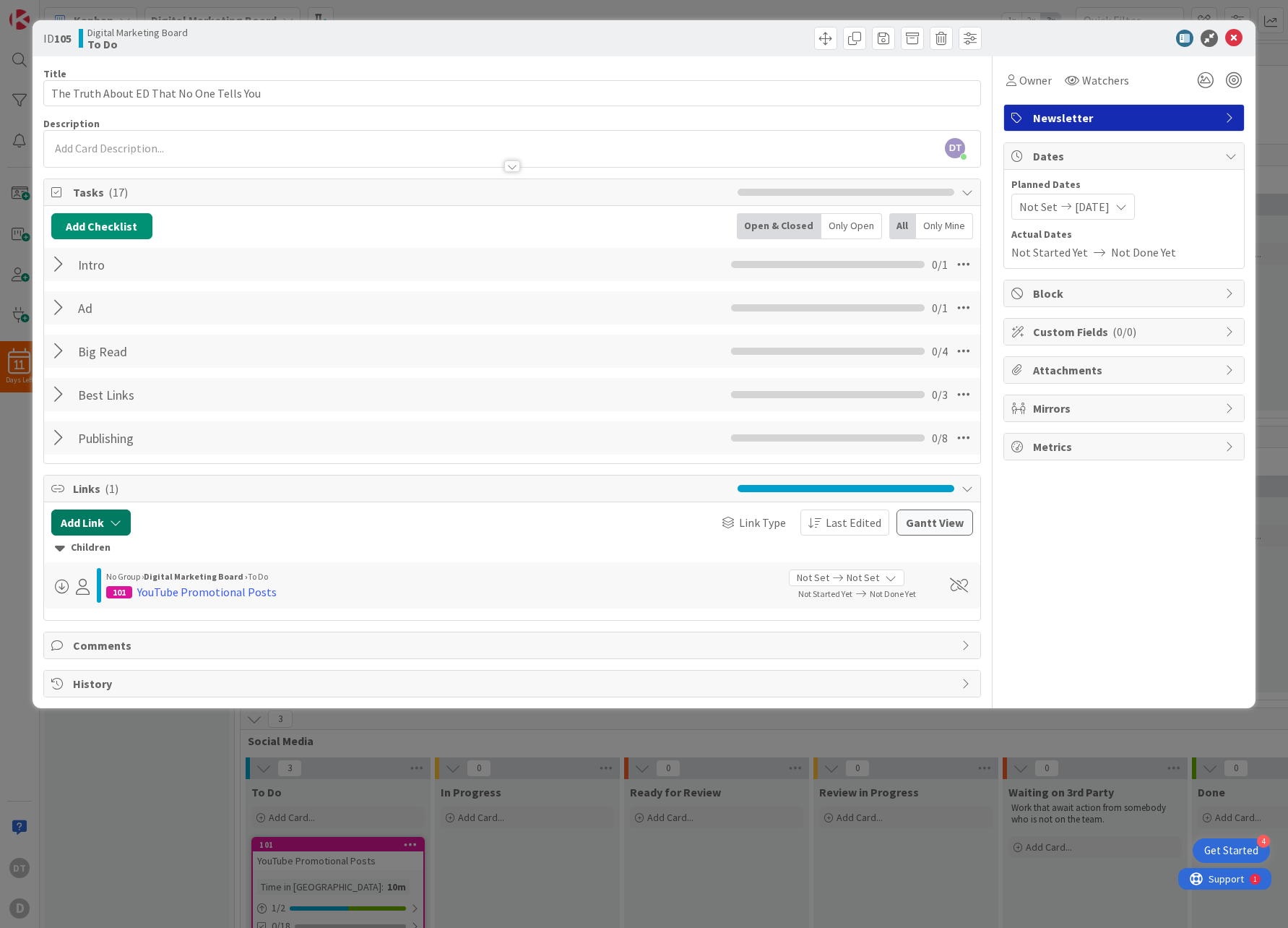
click at [114, 521] on icon "button" at bounding box center [115, 522] width 11 height 11
click at [205, 579] on div "Existing" at bounding box center [210, 579] width 101 height 24
click at [127, 645] on input "text" at bounding box center [159, 645] width 202 height 26
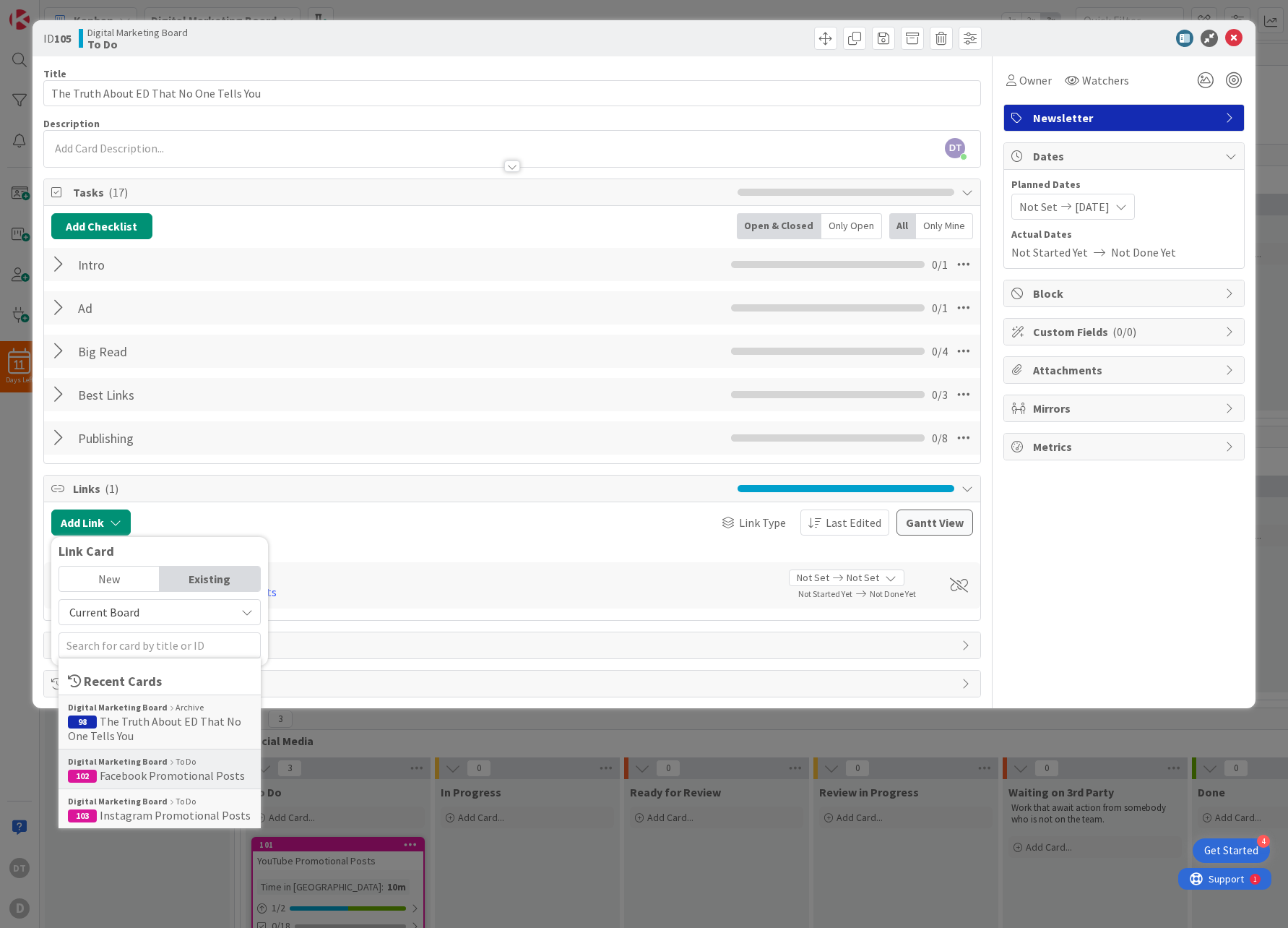
click at [129, 770] on span "Facebook Promotional Posts" at bounding box center [172, 775] width 145 height 15
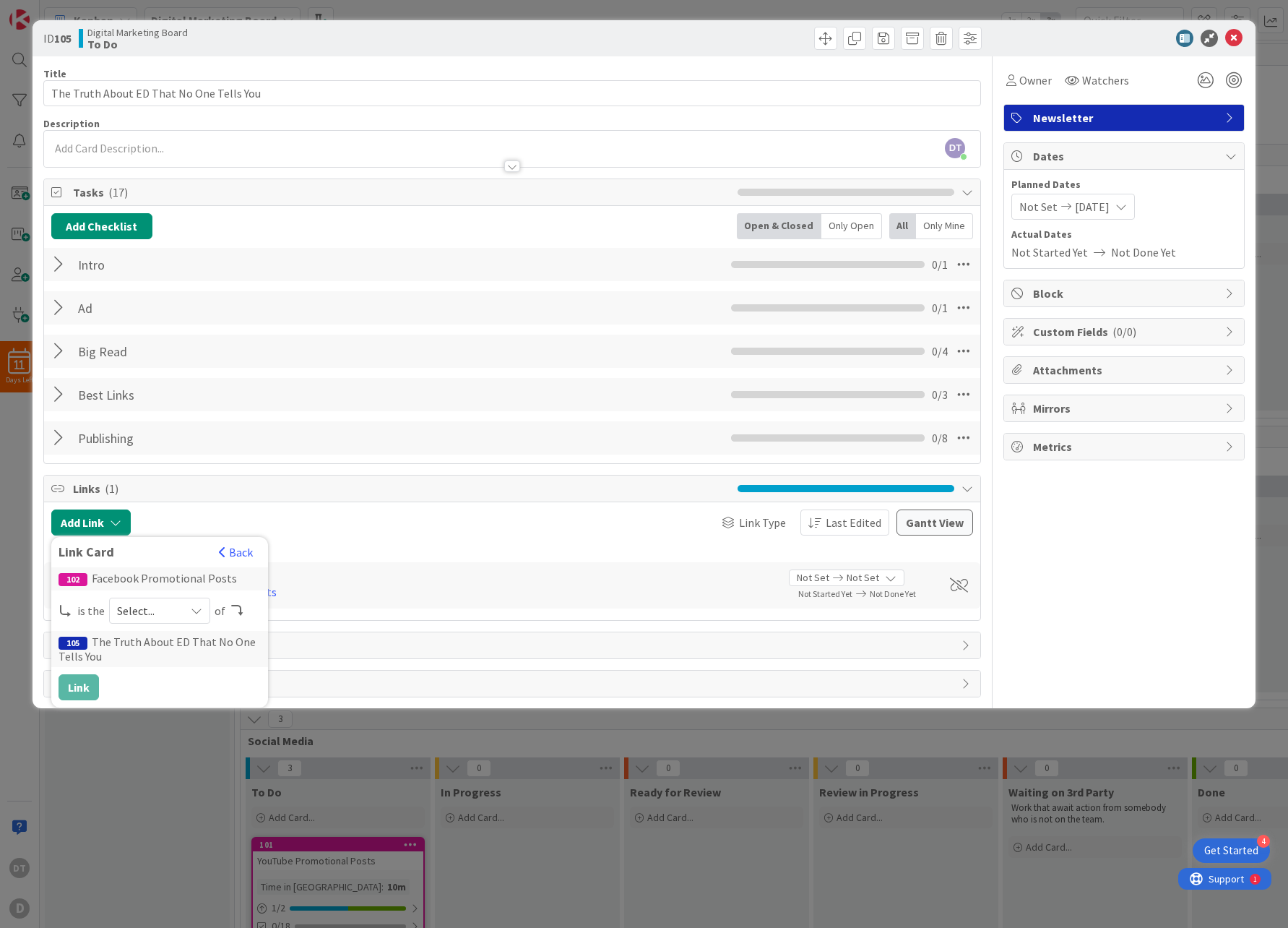
click at [166, 614] on span "Select..." at bounding box center [147, 610] width 60 height 20
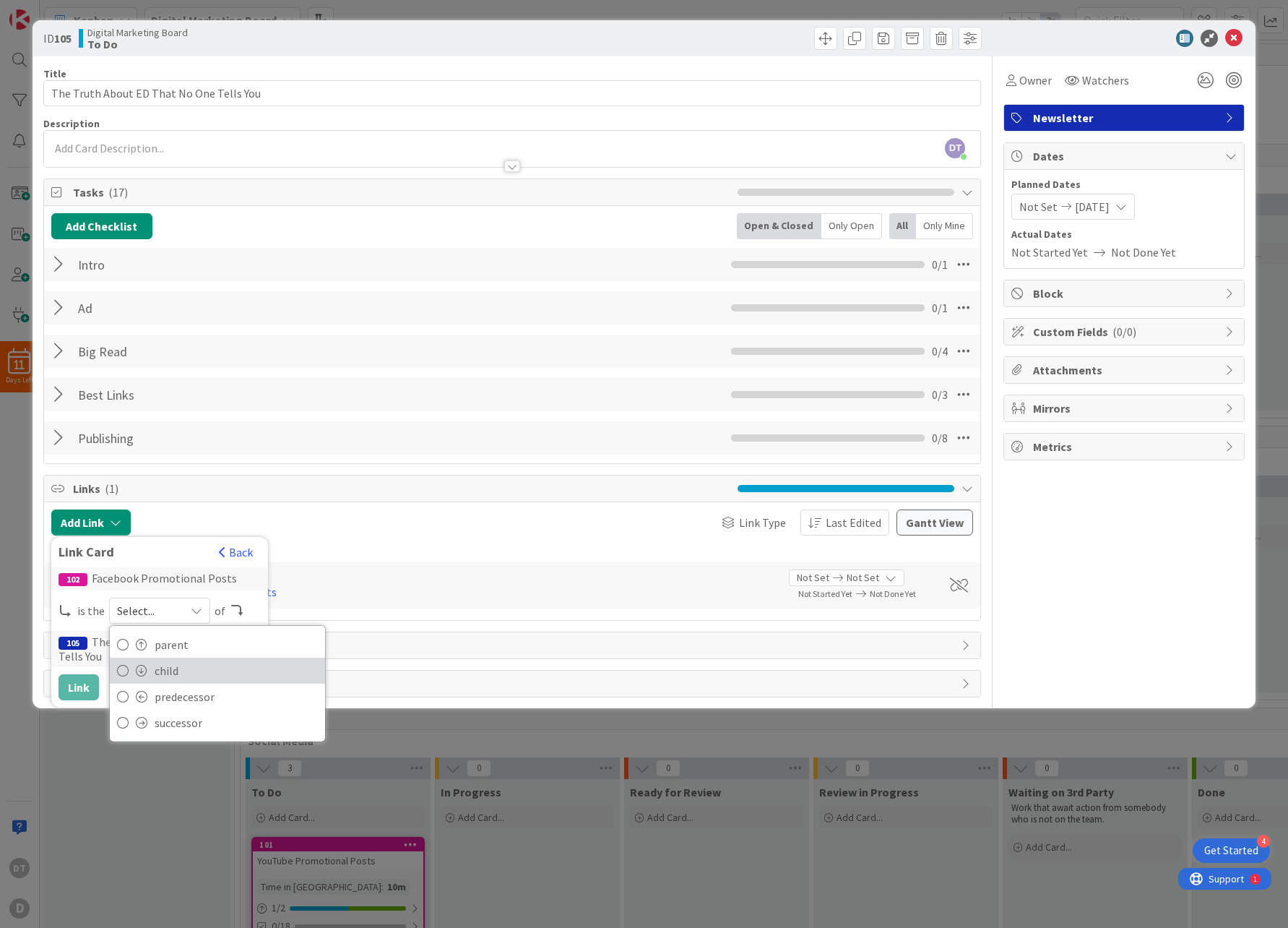
click at [168, 674] on span "child" at bounding box center [236, 670] width 164 height 22
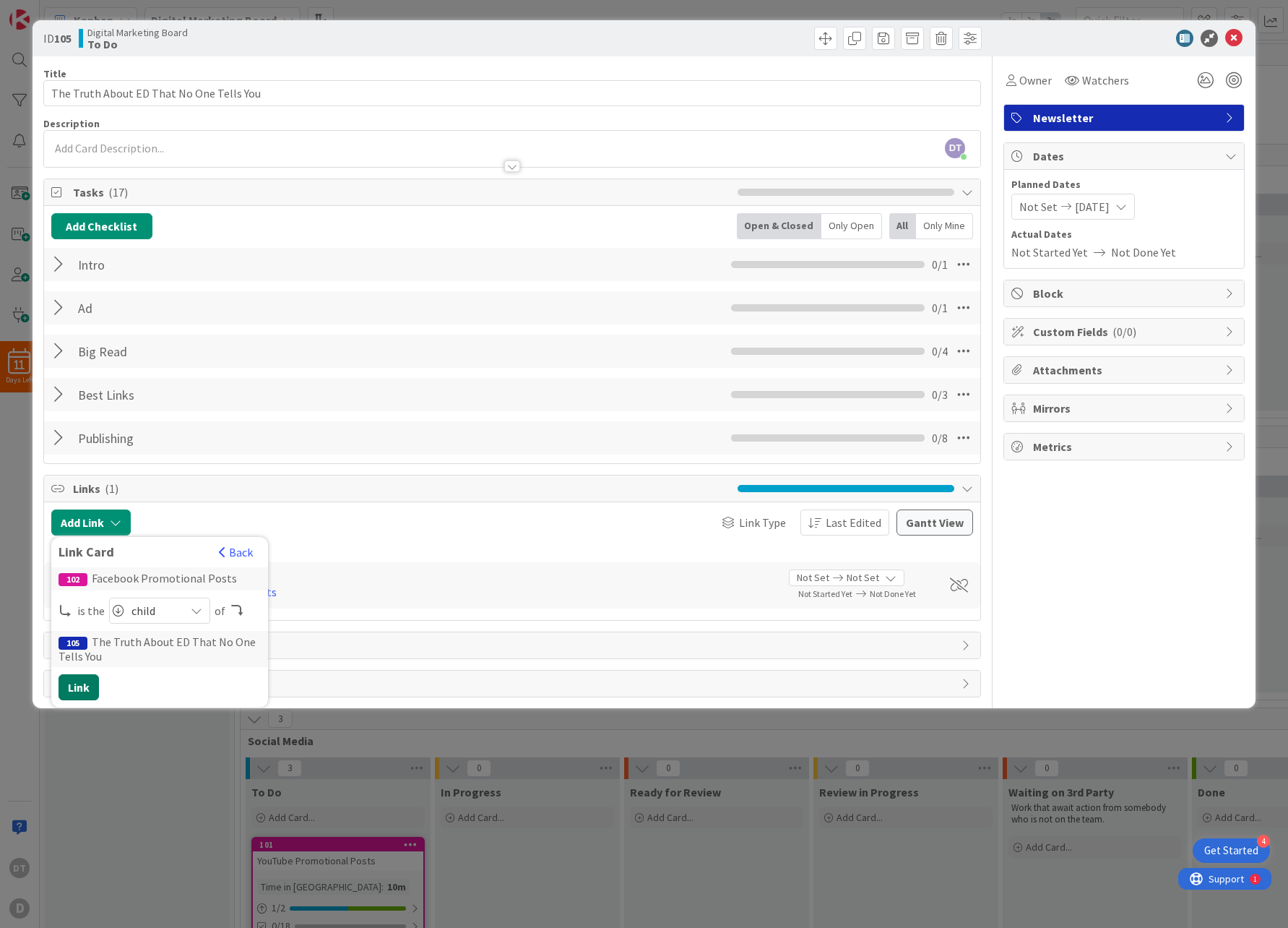
click at [74, 683] on button "Link" at bounding box center [79, 687] width 40 height 26
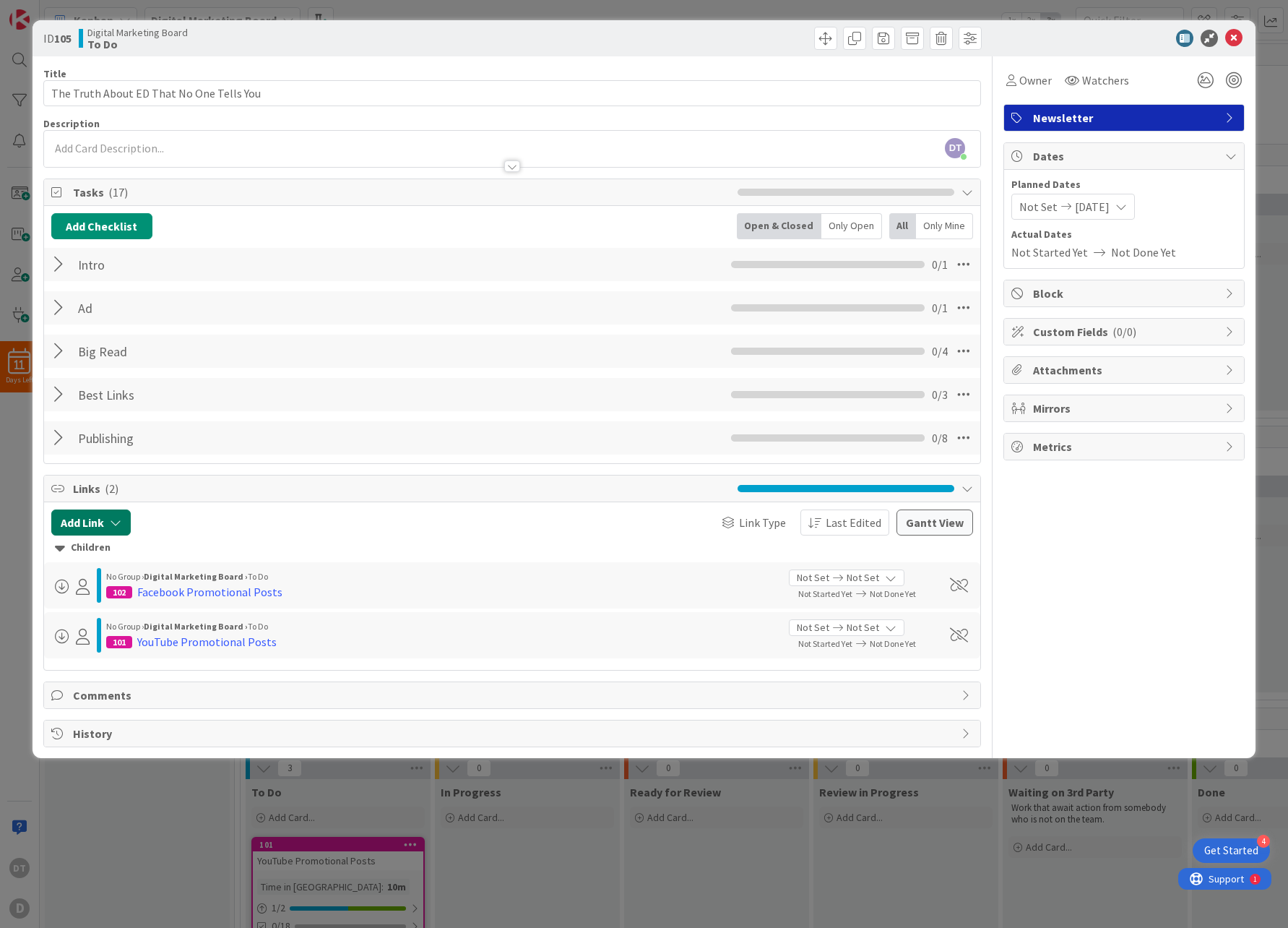
click at [110, 522] on icon "button" at bounding box center [115, 522] width 11 height 11
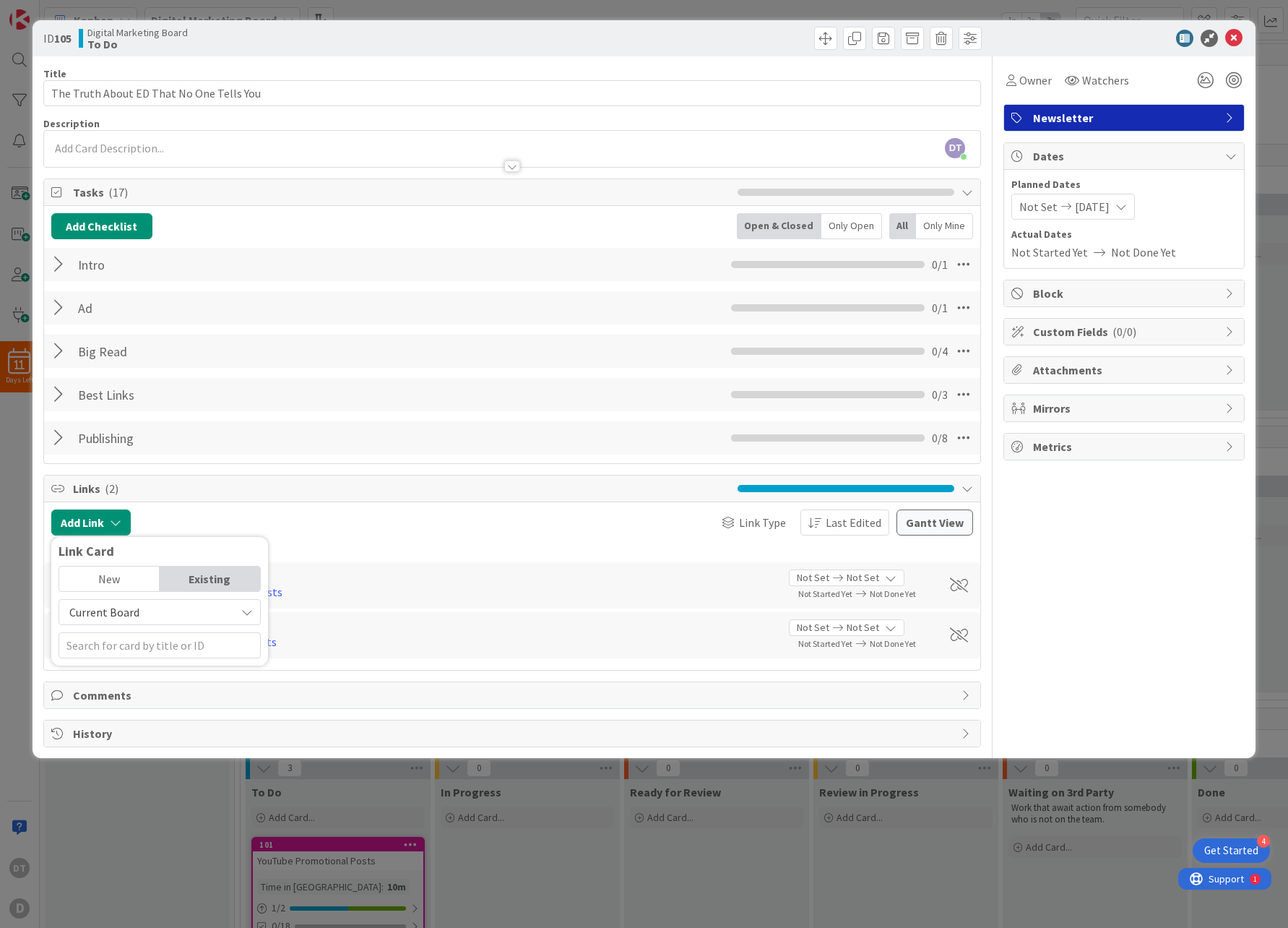
click at [160, 611] on span "Current Board" at bounding box center [147, 611] width 162 height 20
click at [155, 645] on input "text" at bounding box center [159, 645] width 202 height 26
click at [133, 775] on span "Instagram Promotional Posts" at bounding box center [175, 775] width 151 height 15
click at [141, 607] on span "Select..." at bounding box center [147, 610] width 60 height 20
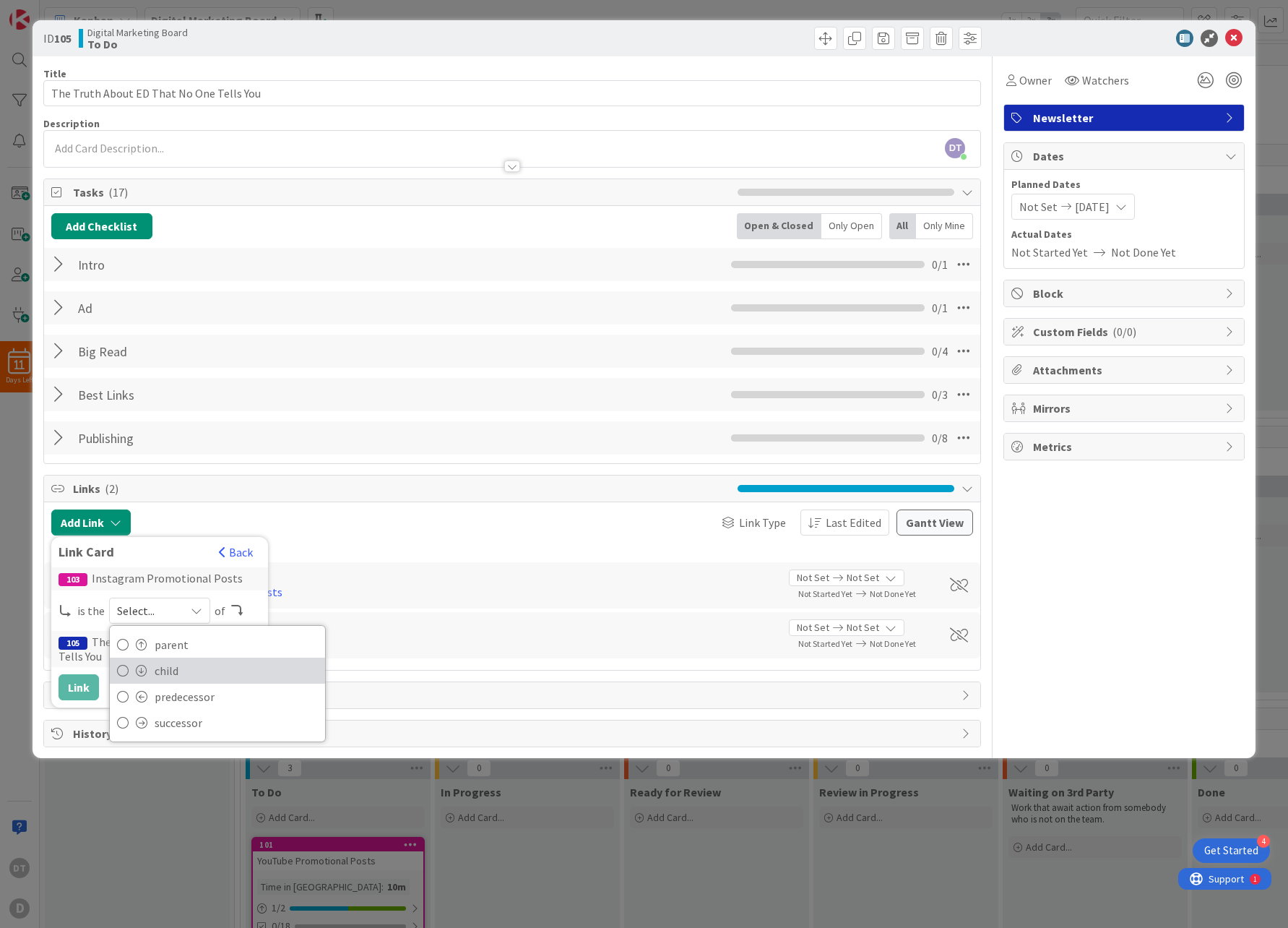
click at [159, 666] on span "child" at bounding box center [236, 670] width 164 height 22
click at [87, 687] on button "Link" at bounding box center [79, 687] width 40 height 26
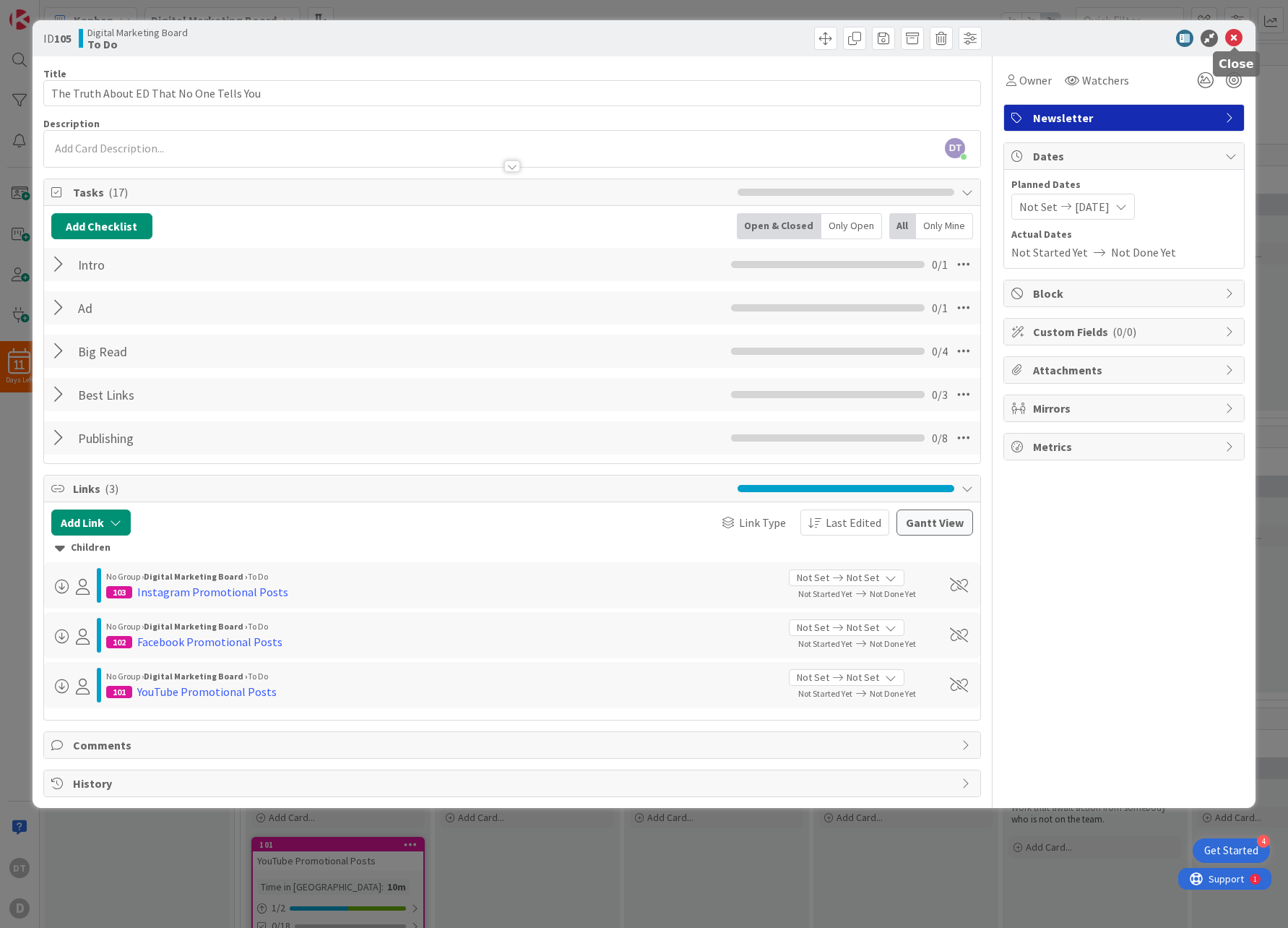
click at [1234, 33] on icon at bounding box center [1234, 38] width 17 height 17
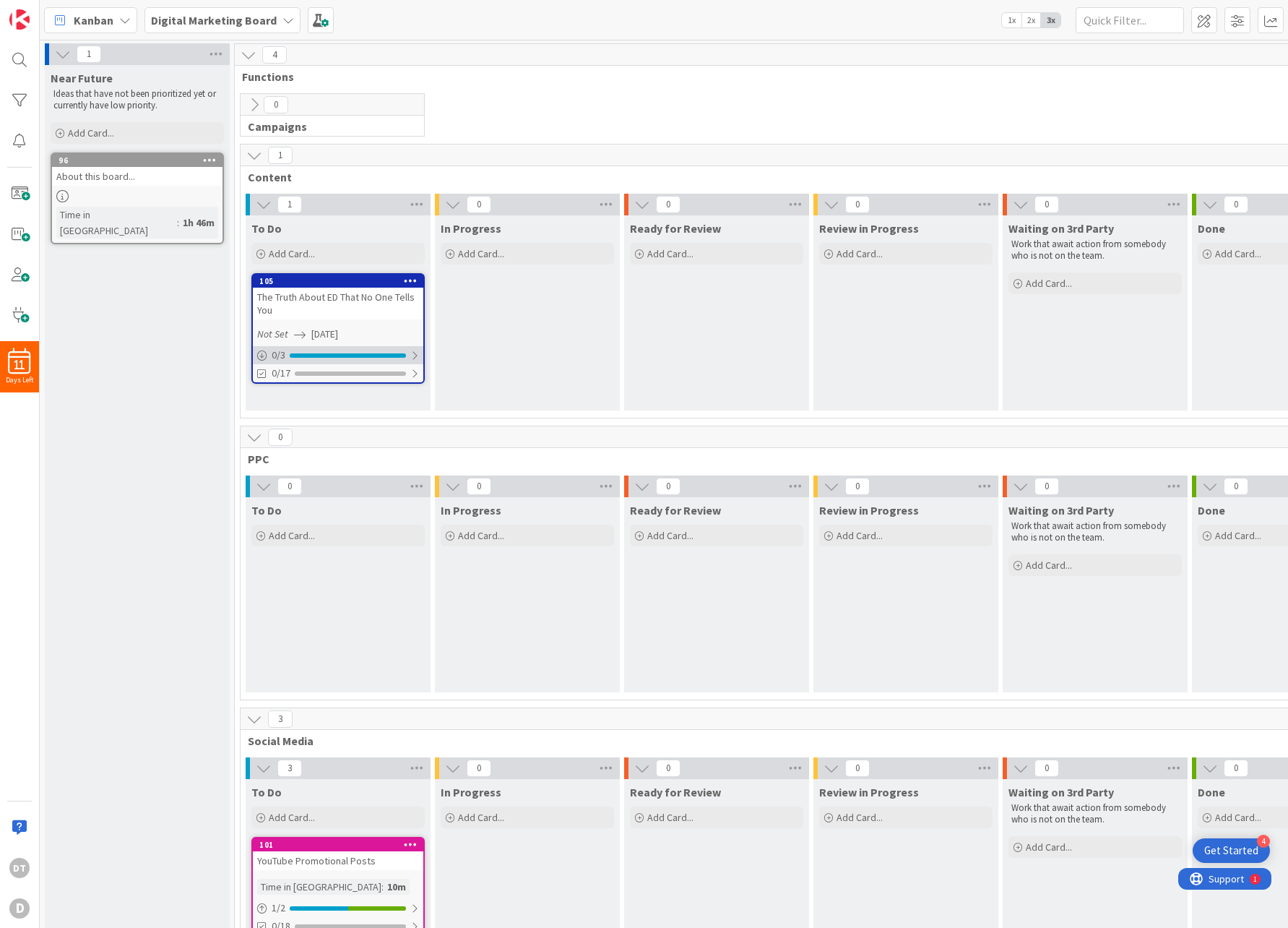
click at [412, 355] on div at bounding box center [414, 355] width 9 height 11
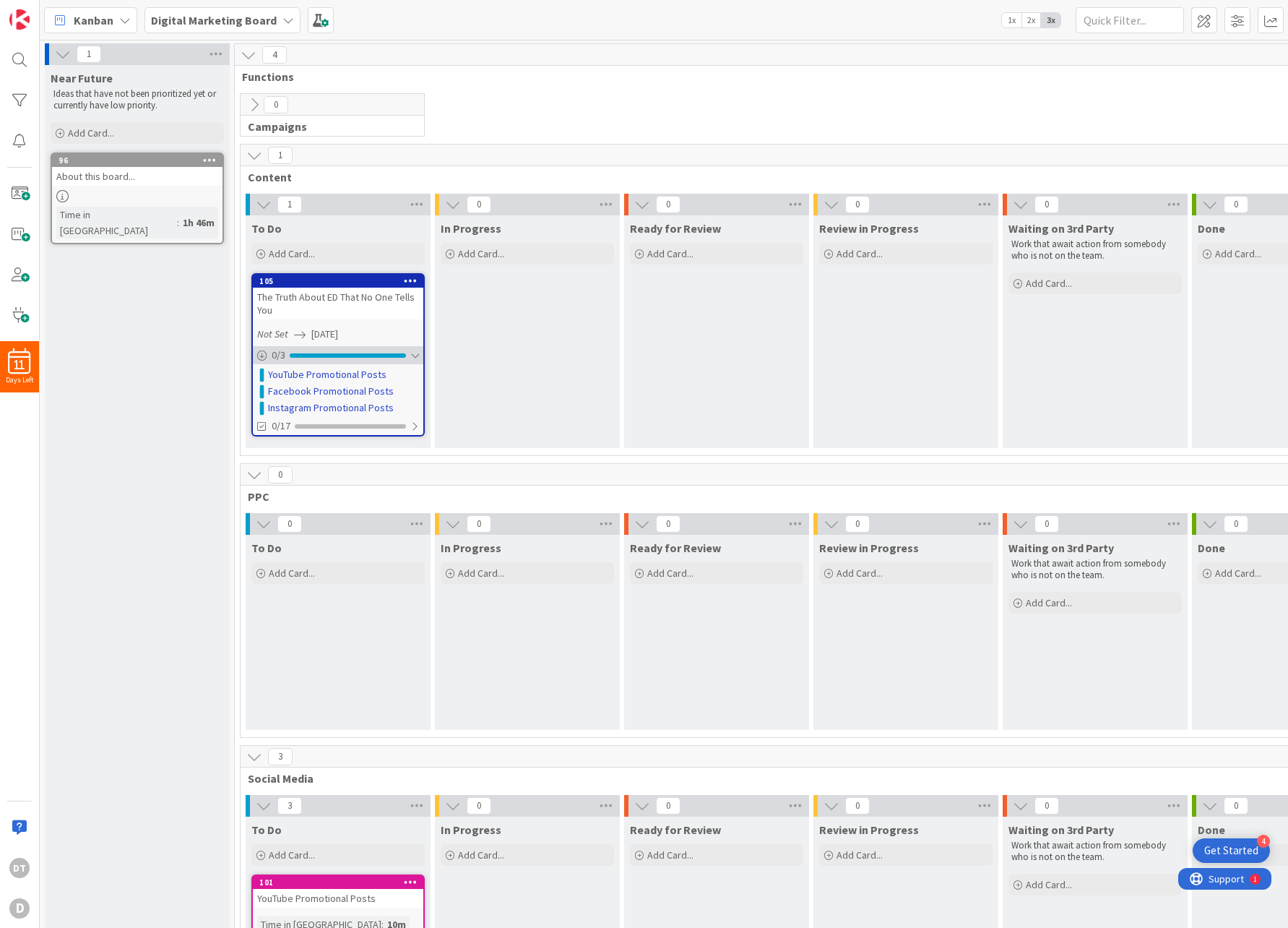
click at [412, 355] on div at bounding box center [414, 355] width 9 height 11
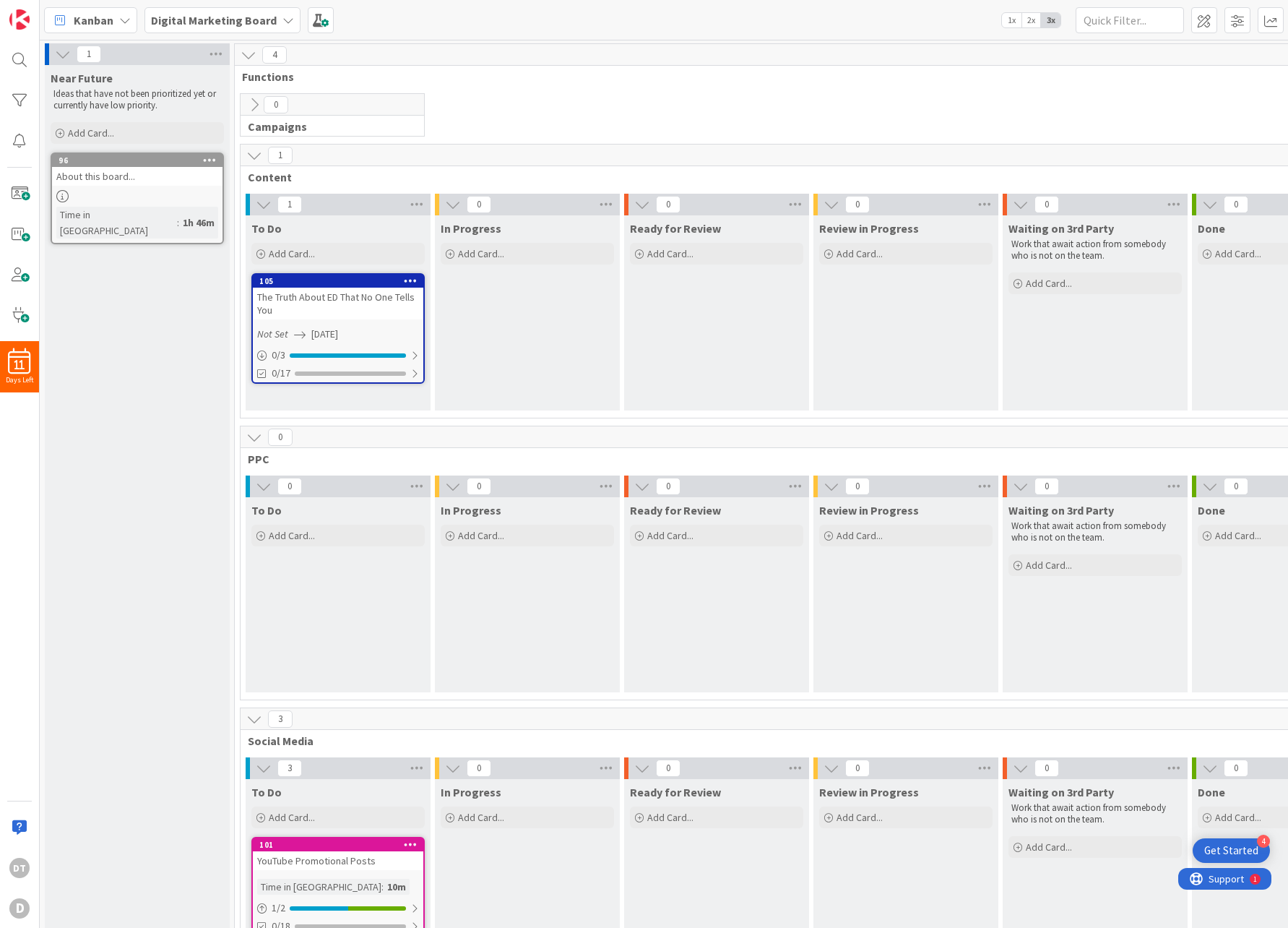
click at [122, 17] on icon at bounding box center [124, 20] width 11 height 11
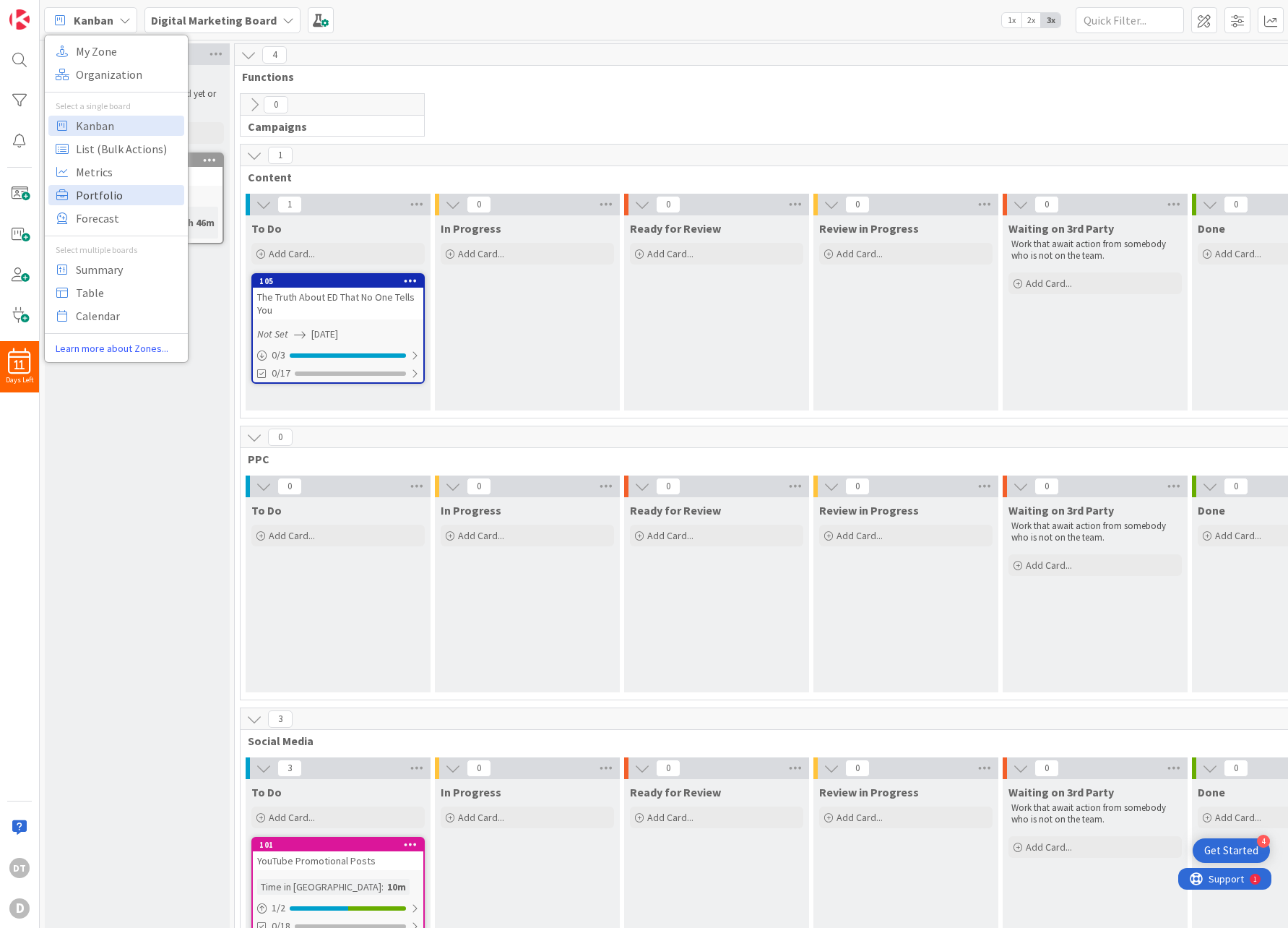
click at [102, 192] on span "Portfolio" at bounding box center [128, 195] width 104 height 22
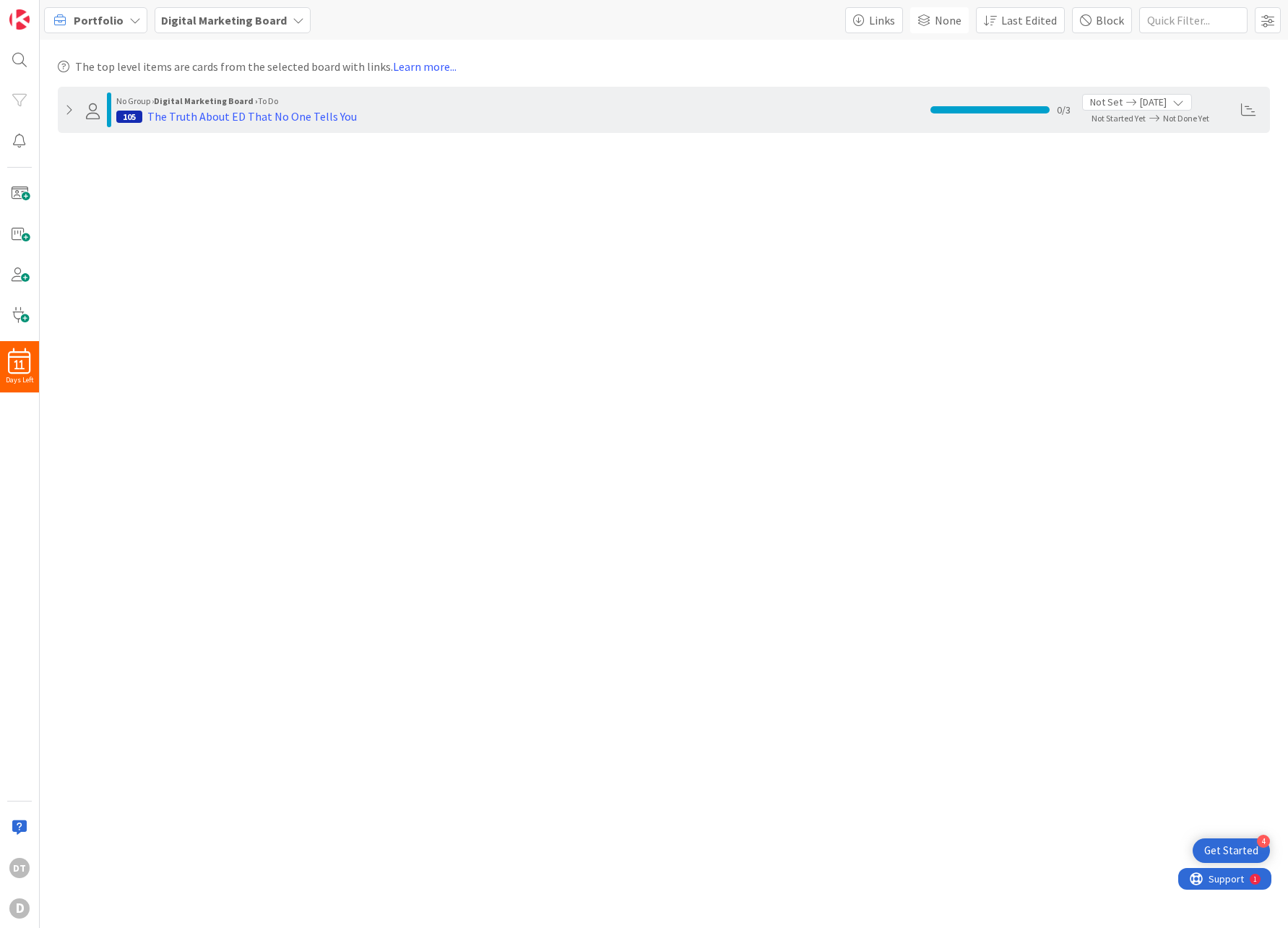
click at [66, 107] on icon at bounding box center [70, 109] width 10 height 11
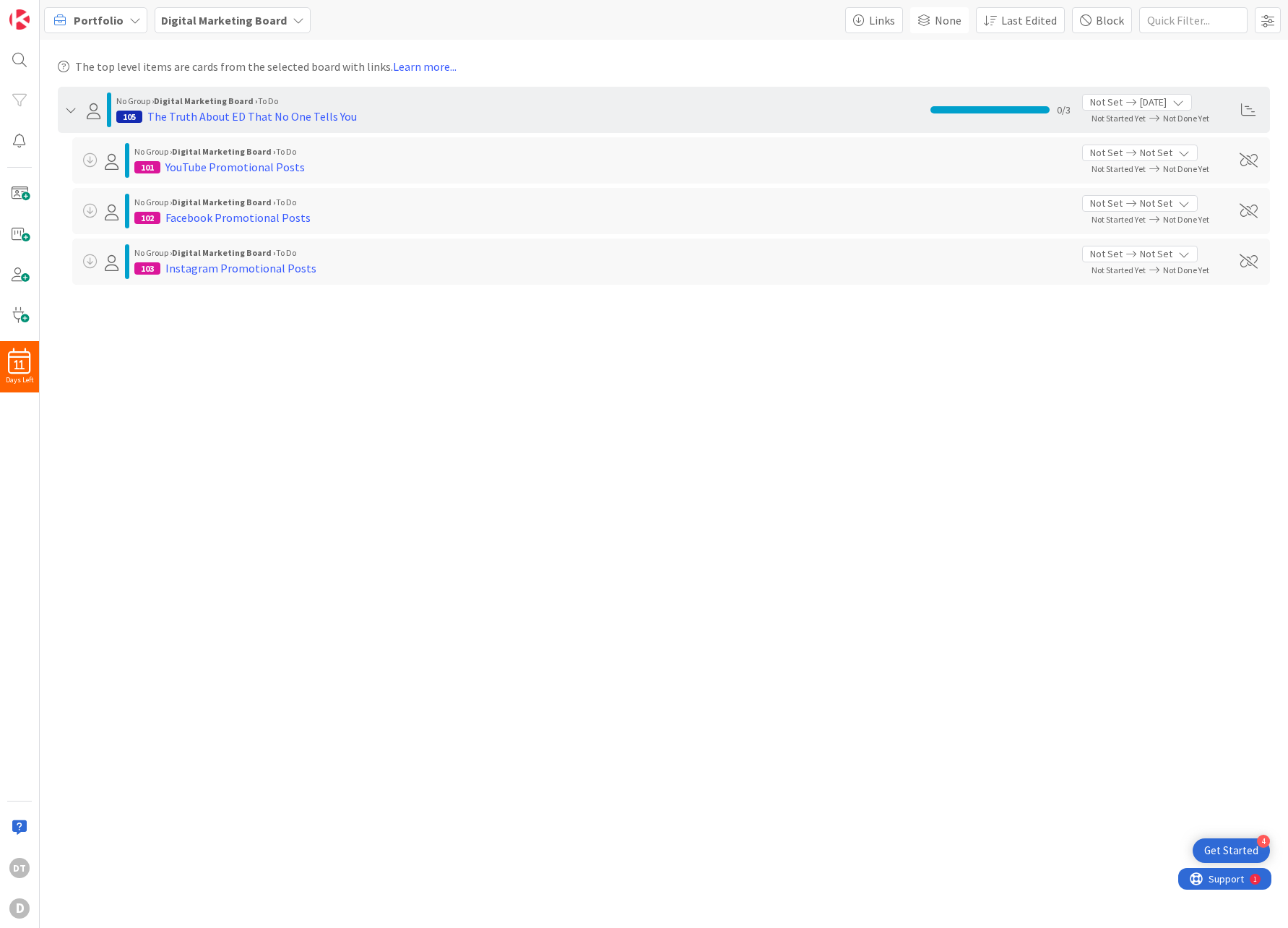
click at [66, 108] on icon at bounding box center [70, 109] width 10 height 11
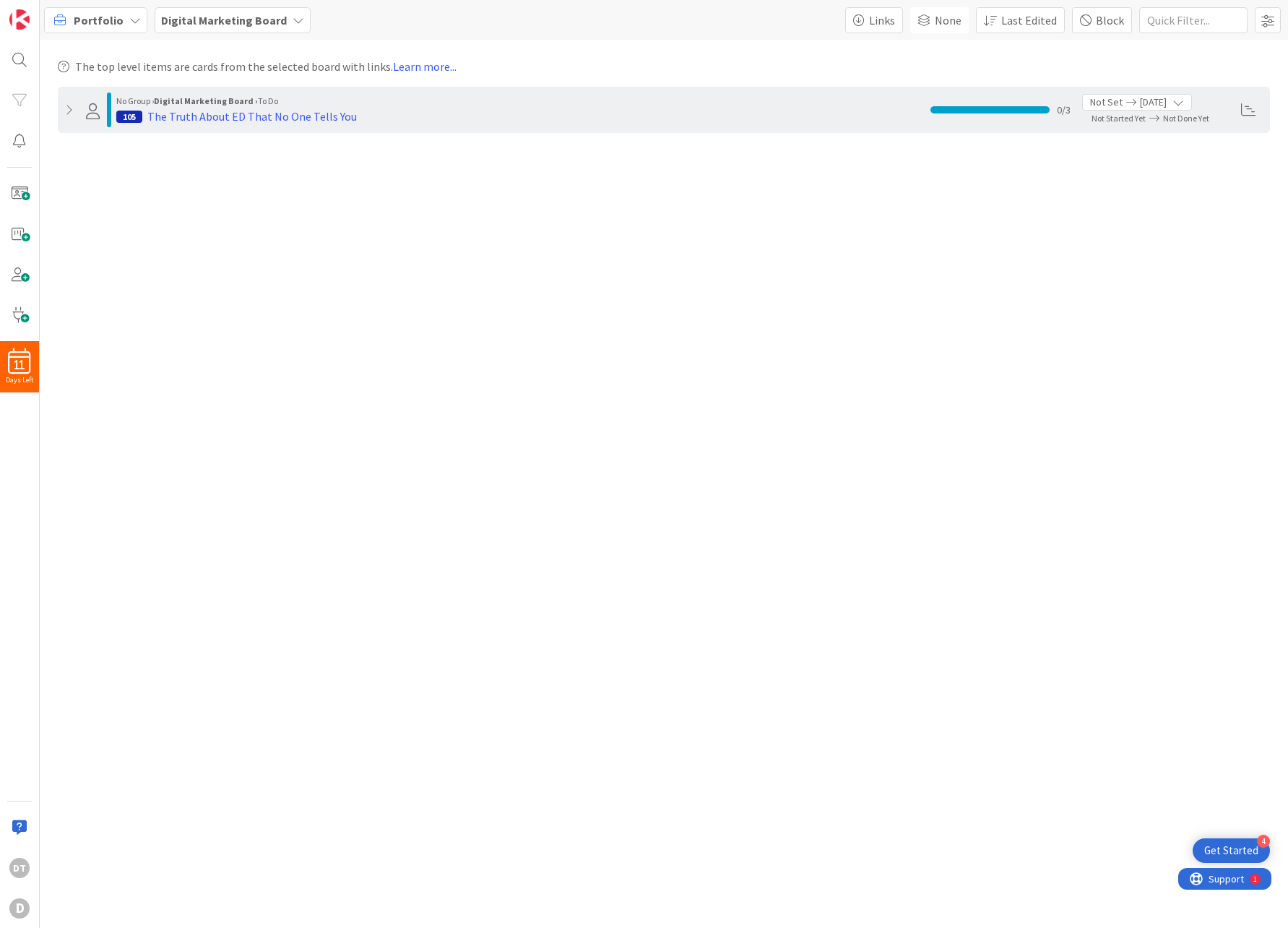
click at [107, 23] on span "Portfolio" at bounding box center [98, 20] width 50 height 17
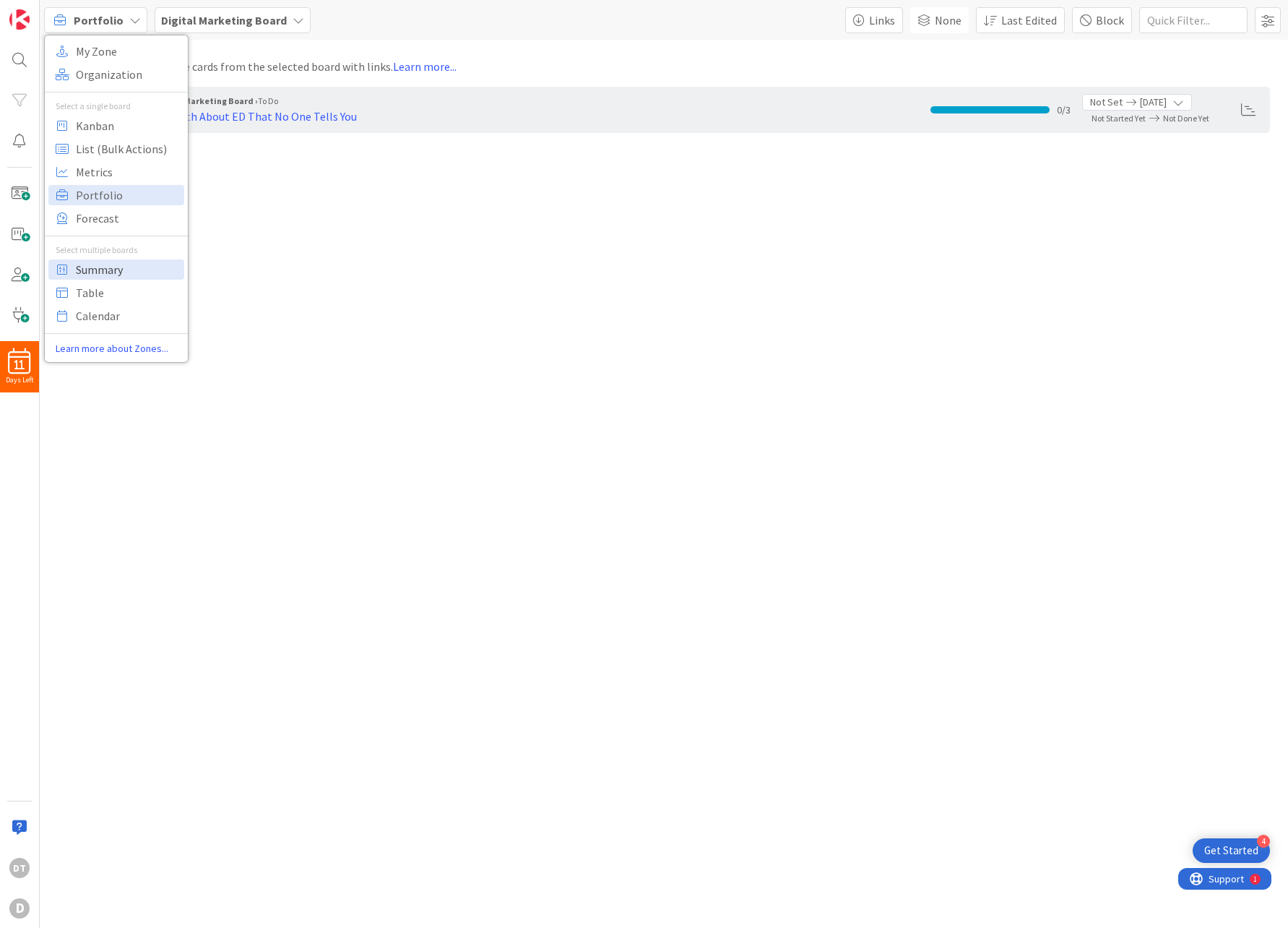
click at [114, 265] on span "Summary" at bounding box center [128, 269] width 104 height 22
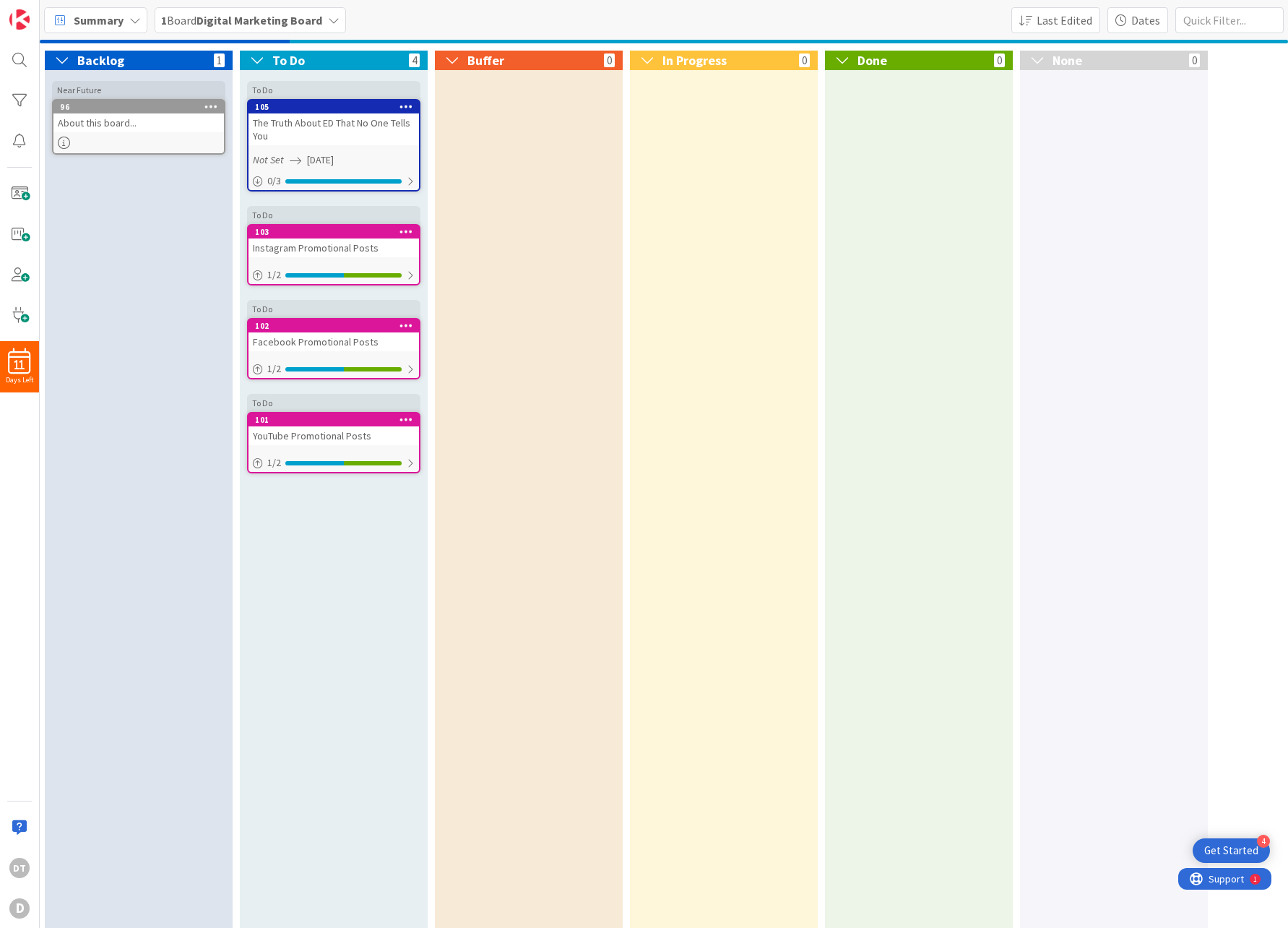
click at [91, 22] on span "Summary" at bounding box center [98, 20] width 50 height 17
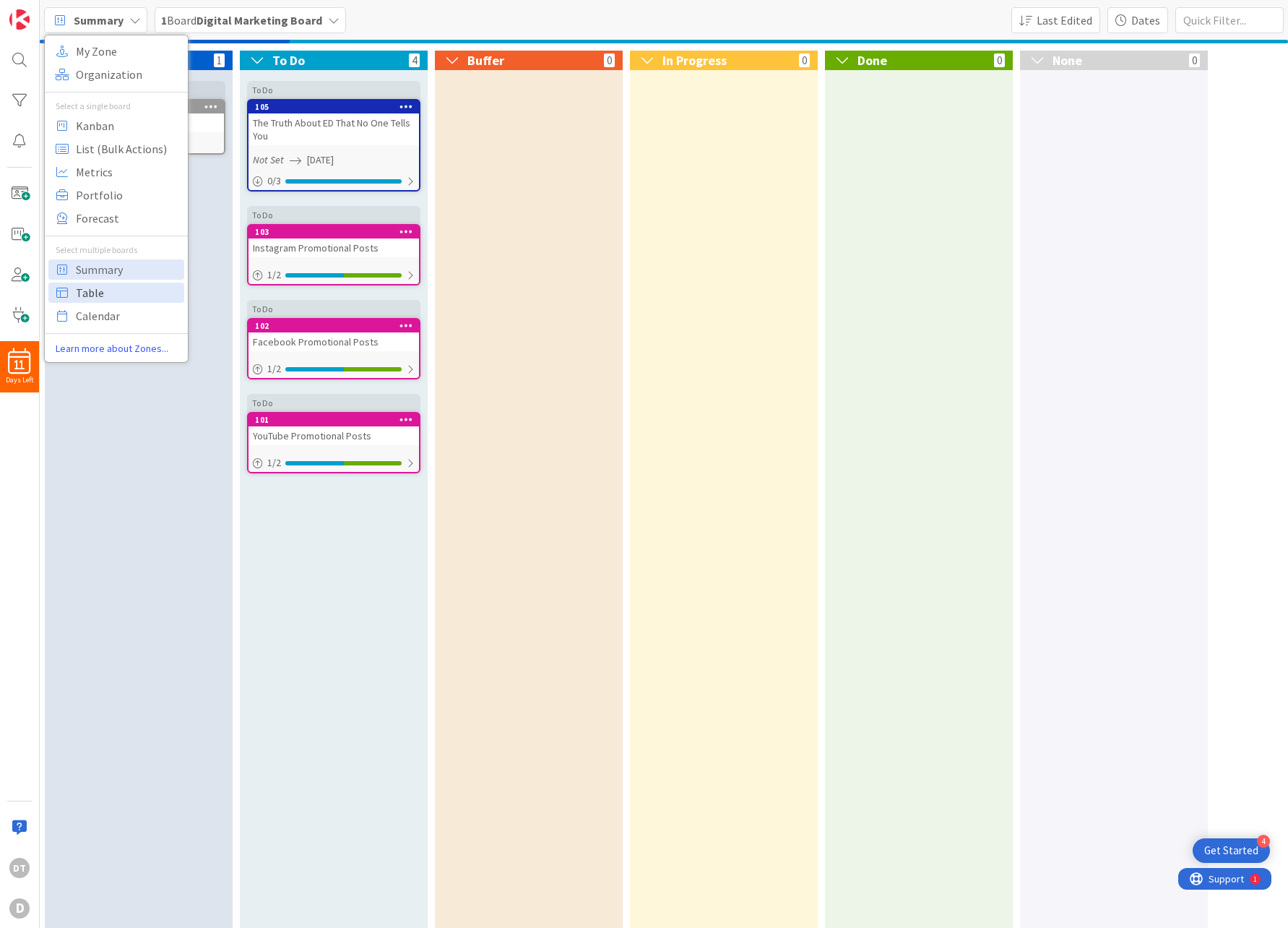
click at [89, 294] on span "Table" at bounding box center [128, 292] width 104 height 22
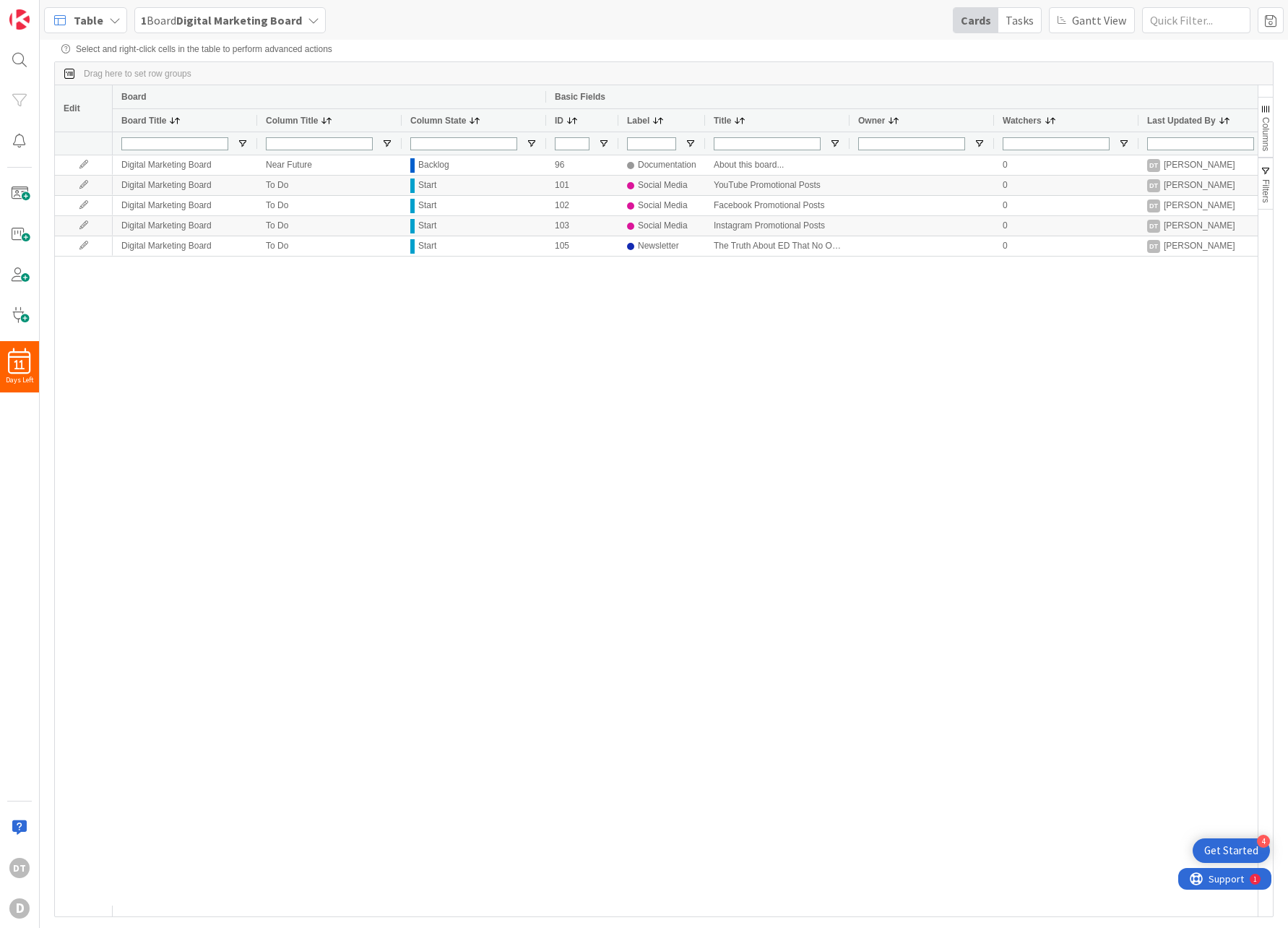
click at [110, 18] on icon at bounding box center [115, 20] width 11 height 11
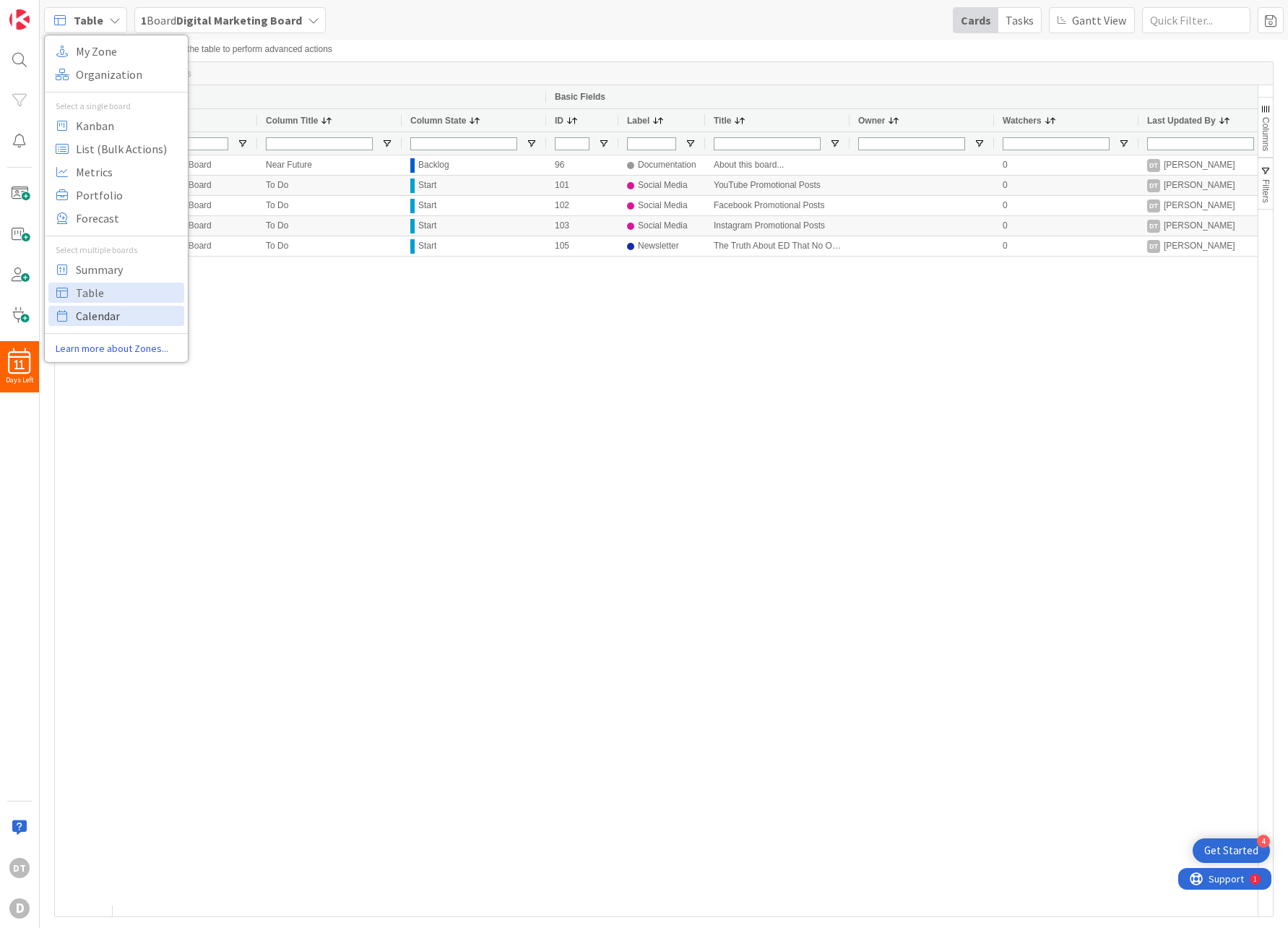
click at [114, 317] on span "Calendar" at bounding box center [128, 316] width 104 height 22
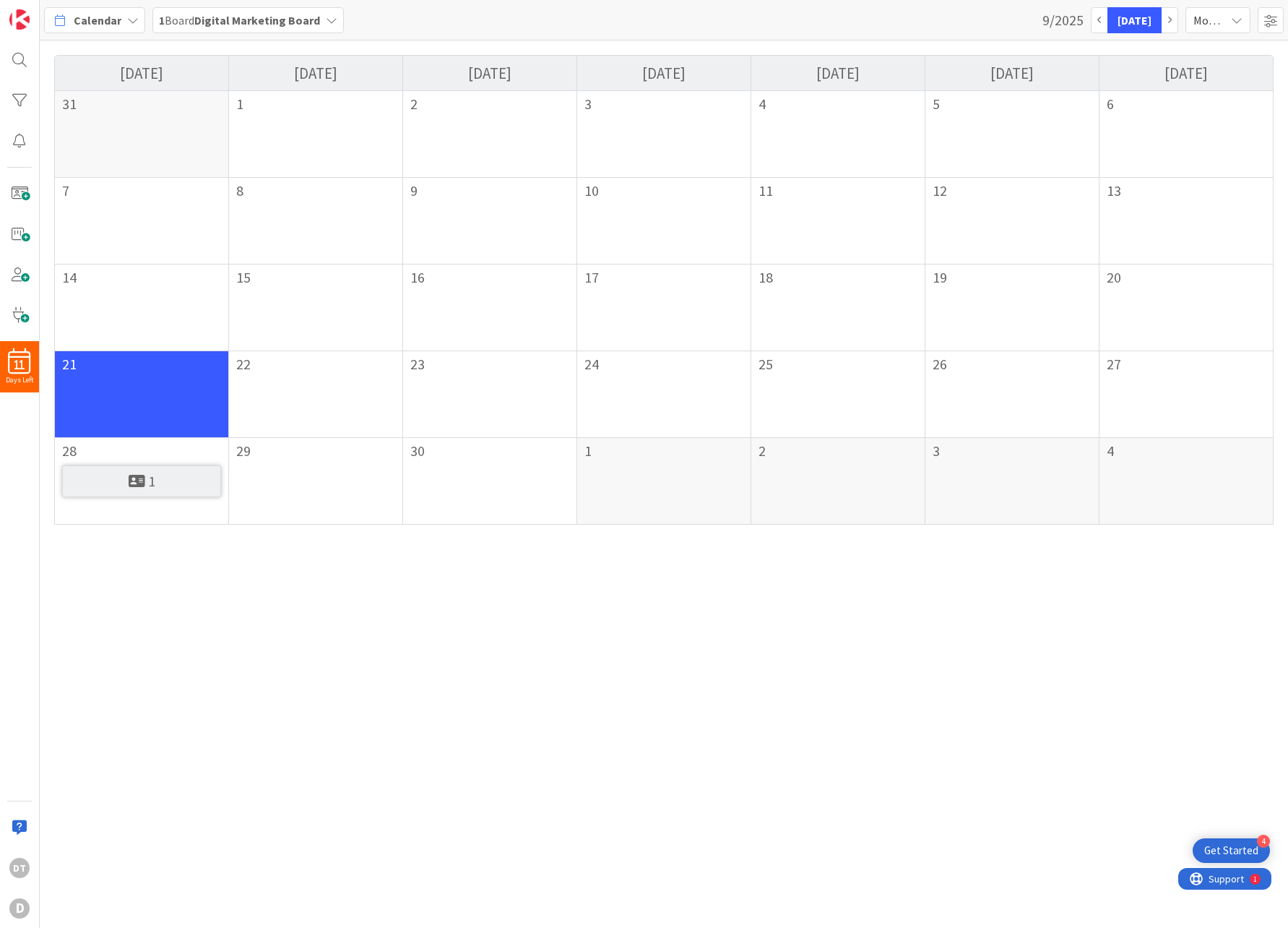
click at [1225, 18] on div "Month" at bounding box center [1217, 20] width 65 height 26
click at [1193, 85] on link "Week" at bounding box center [1192, 80] width 114 height 26
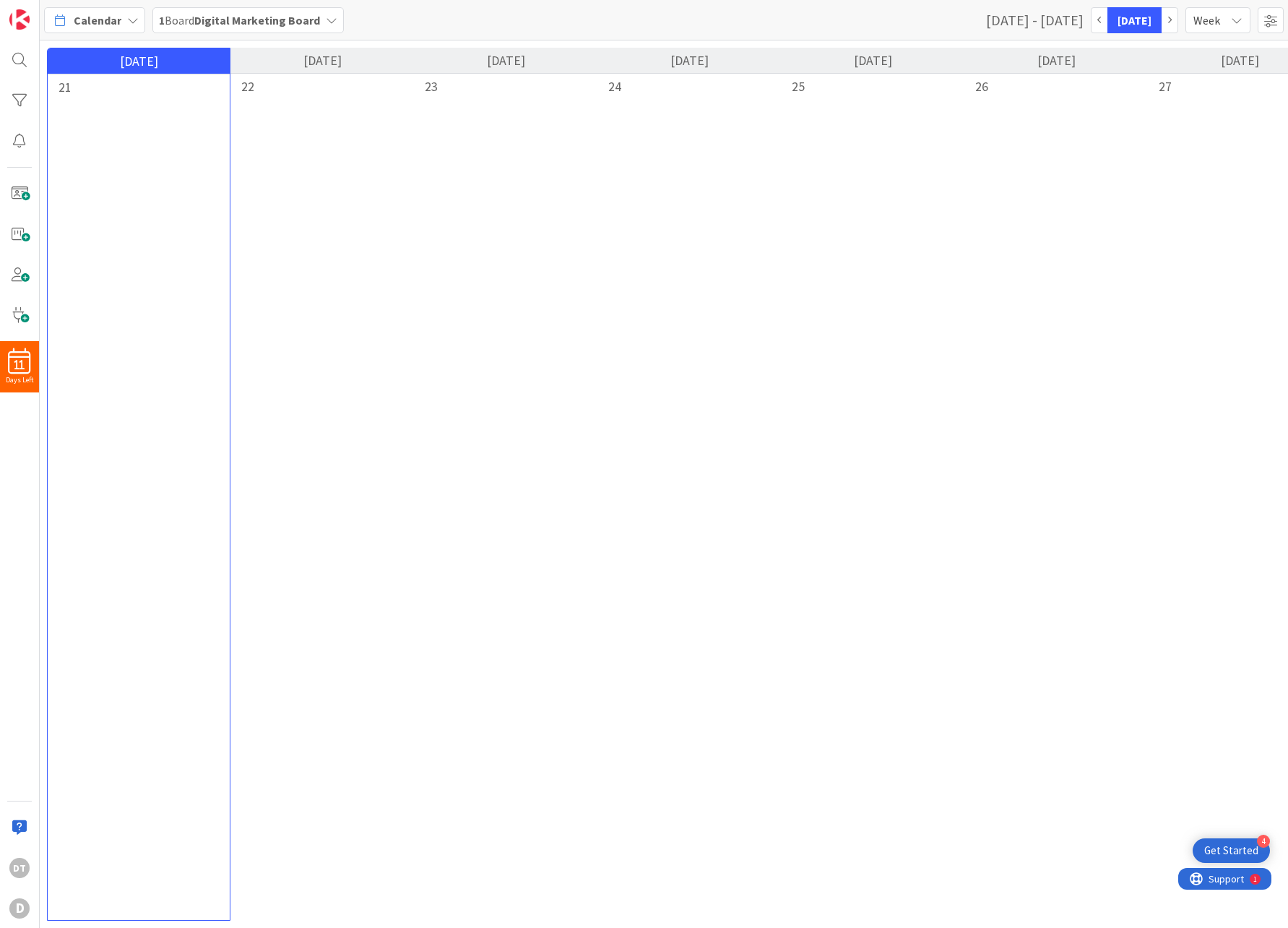
click at [1170, 18] on icon "button" at bounding box center [1169, 19] width 4 height 7
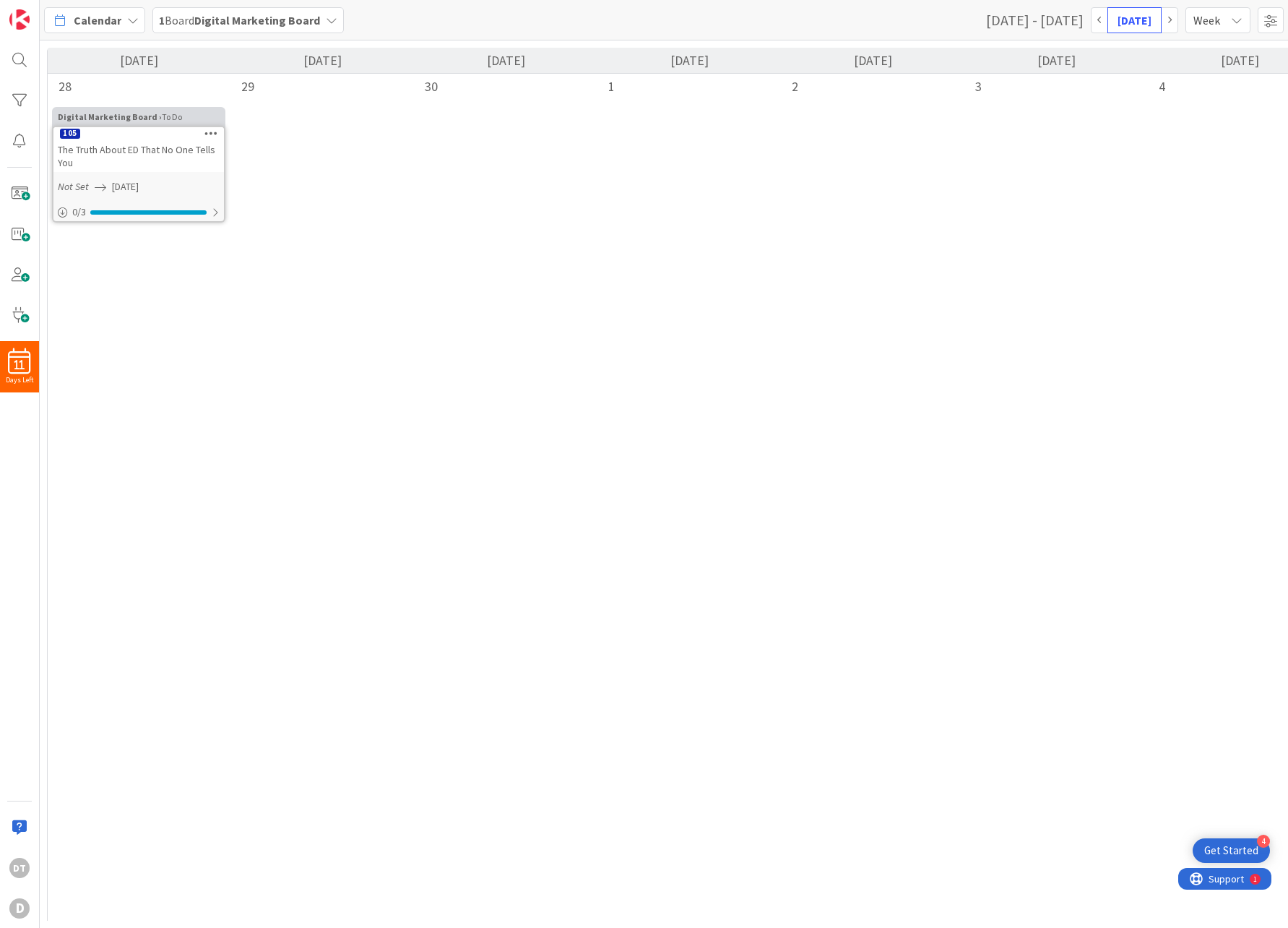
click at [1222, 20] on span "Week" at bounding box center [1208, 20] width 31 height 20
click at [1179, 56] on link "Month" at bounding box center [1192, 54] width 114 height 26
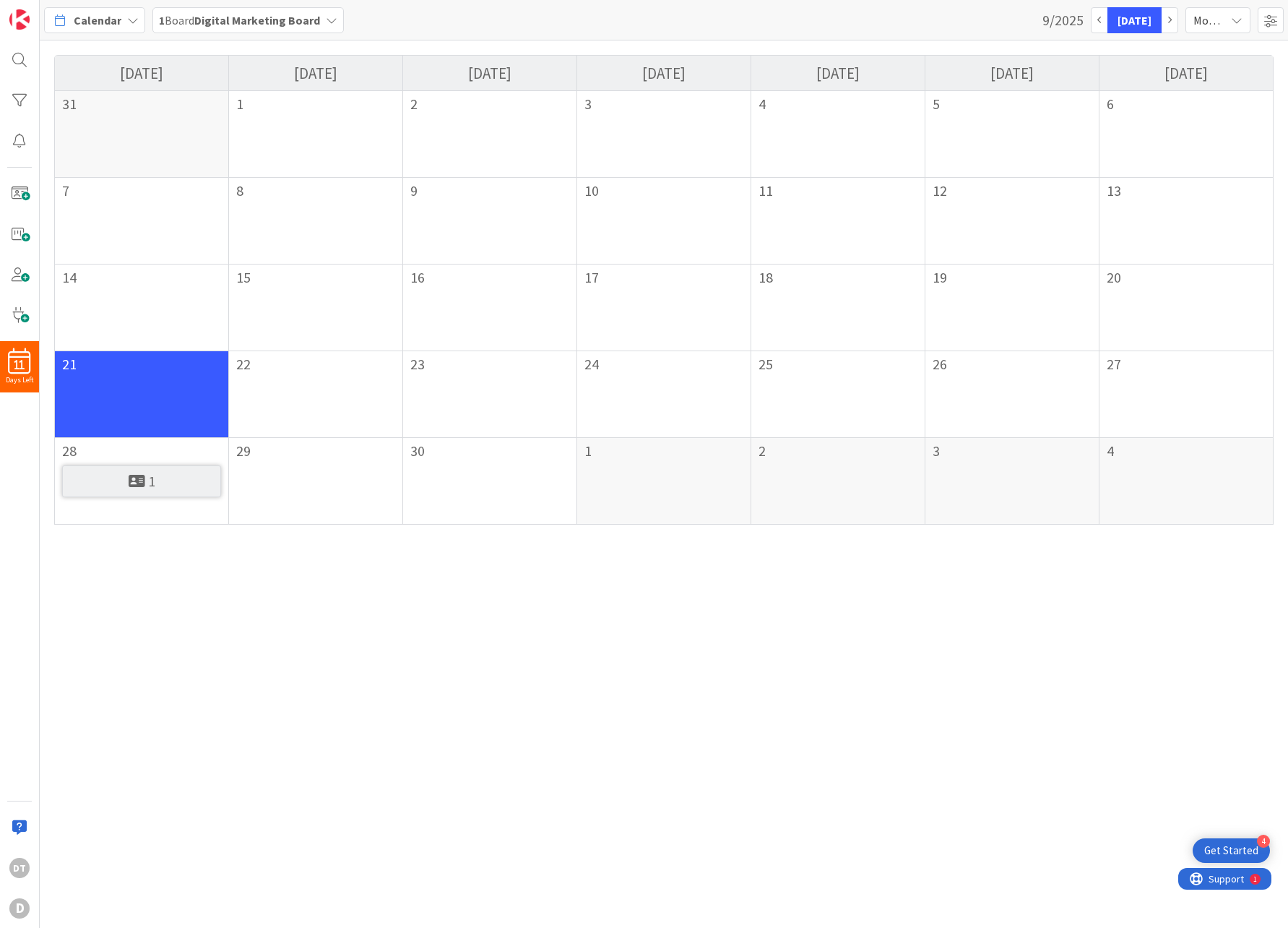
click at [1211, 22] on span "Month" at bounding box center [1208, 20] width 31 height 20
click at [1197, 132] on link "Show Weekends" at bounding box center [1192, 133] width 114 height 26
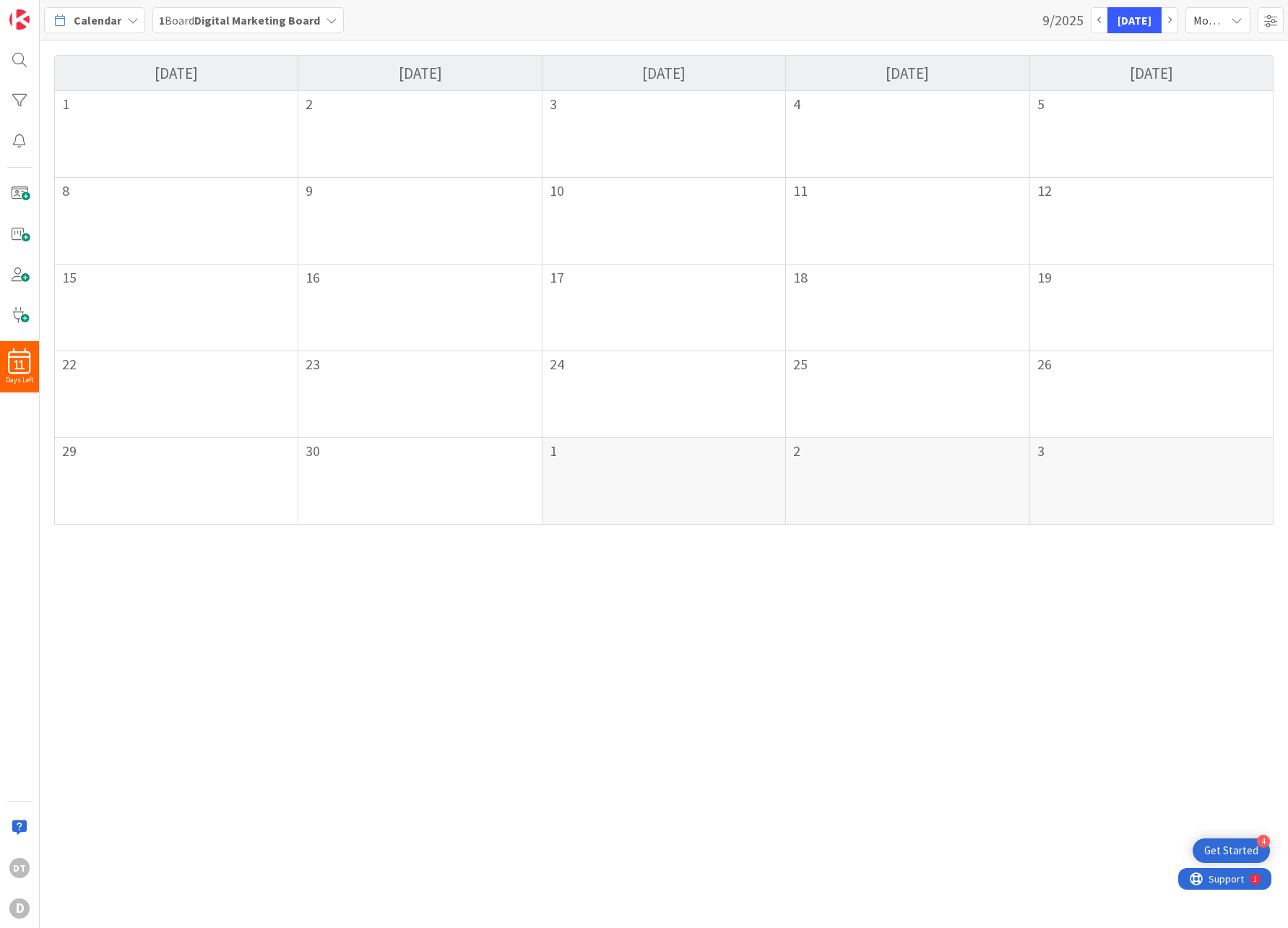
click at [1214, 15] on span "Month" at bounding box center [1208, 20] width 31 height 20
click at [1201, 128] on link "Show Weekends" at bounding box center [1192, 133] width 114 height 26
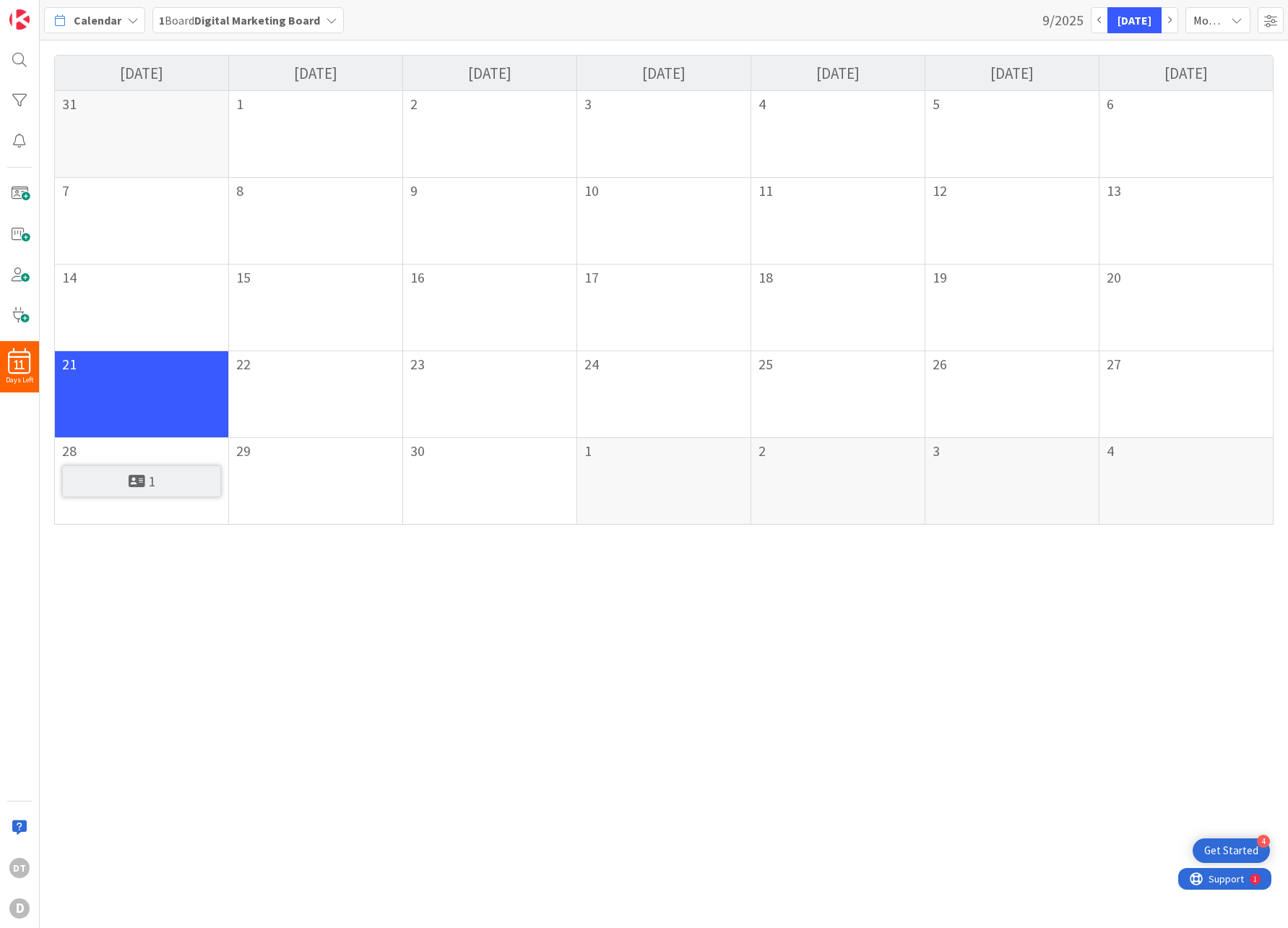
click at [838, 575] on div "S Sunday M Monday T Tuesday W Wednesday T Thursday F Friday S Saturday 31 1 2 3…" at bounding box center [663, 484] width 1248 height 887
click at [127, 21] on icon at bounding box center [132, 20] width 11 height 11
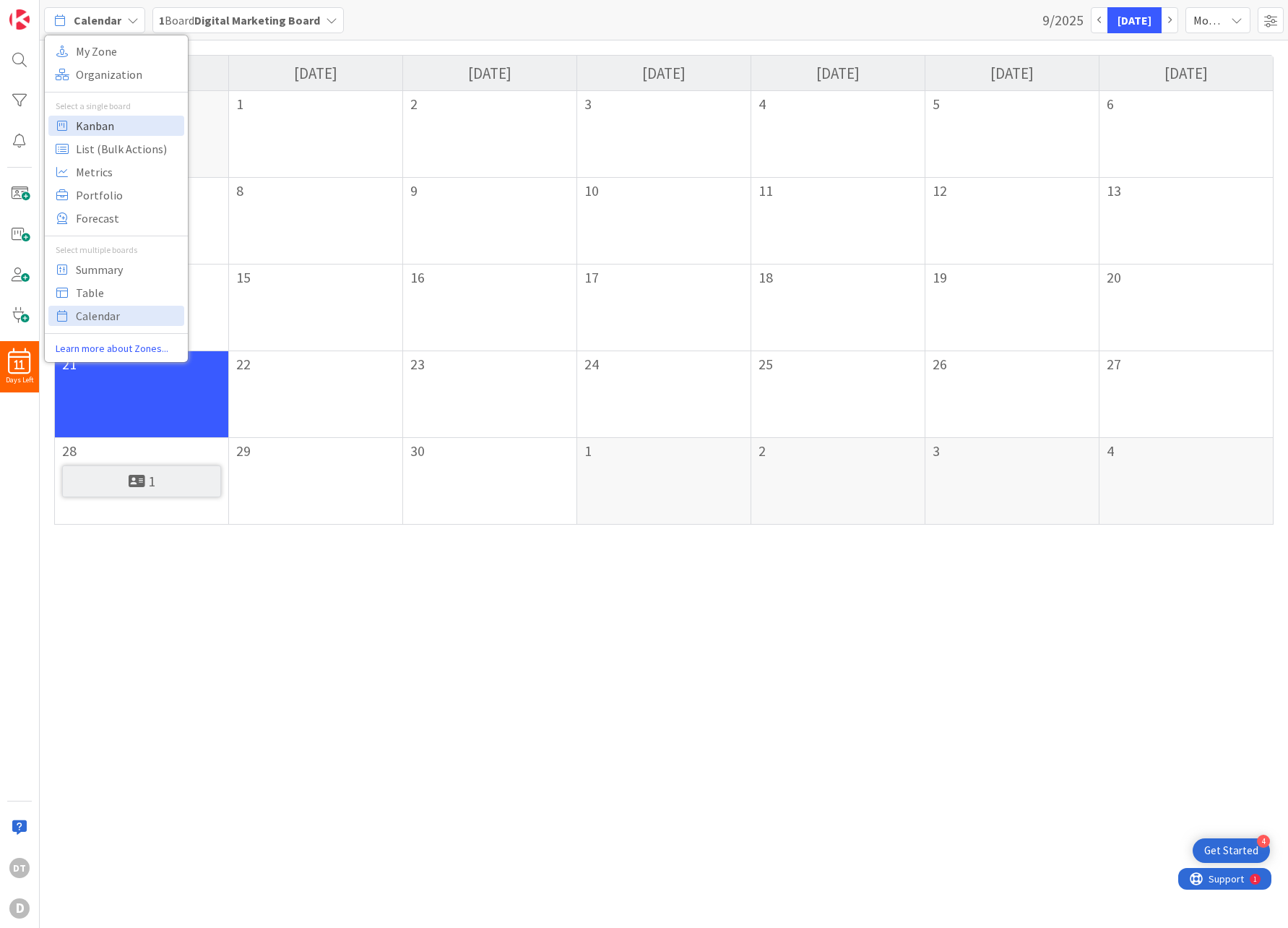
click at [109, 129] on span "Kanban" at bounding box center [128, 125] width 104 height 22
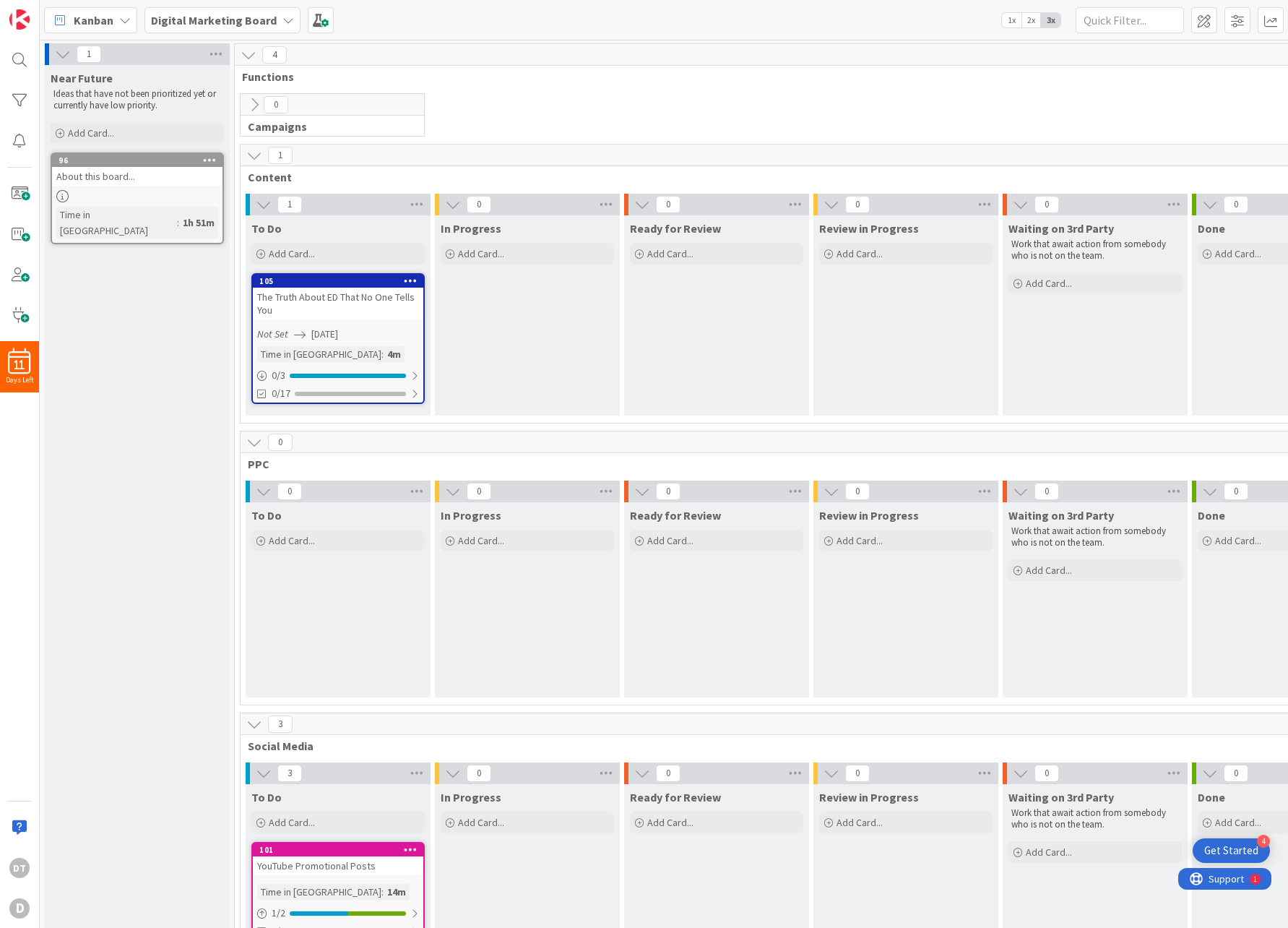
click at [251, 100] on icon at bounding box center [254, 105] width 16 height 16
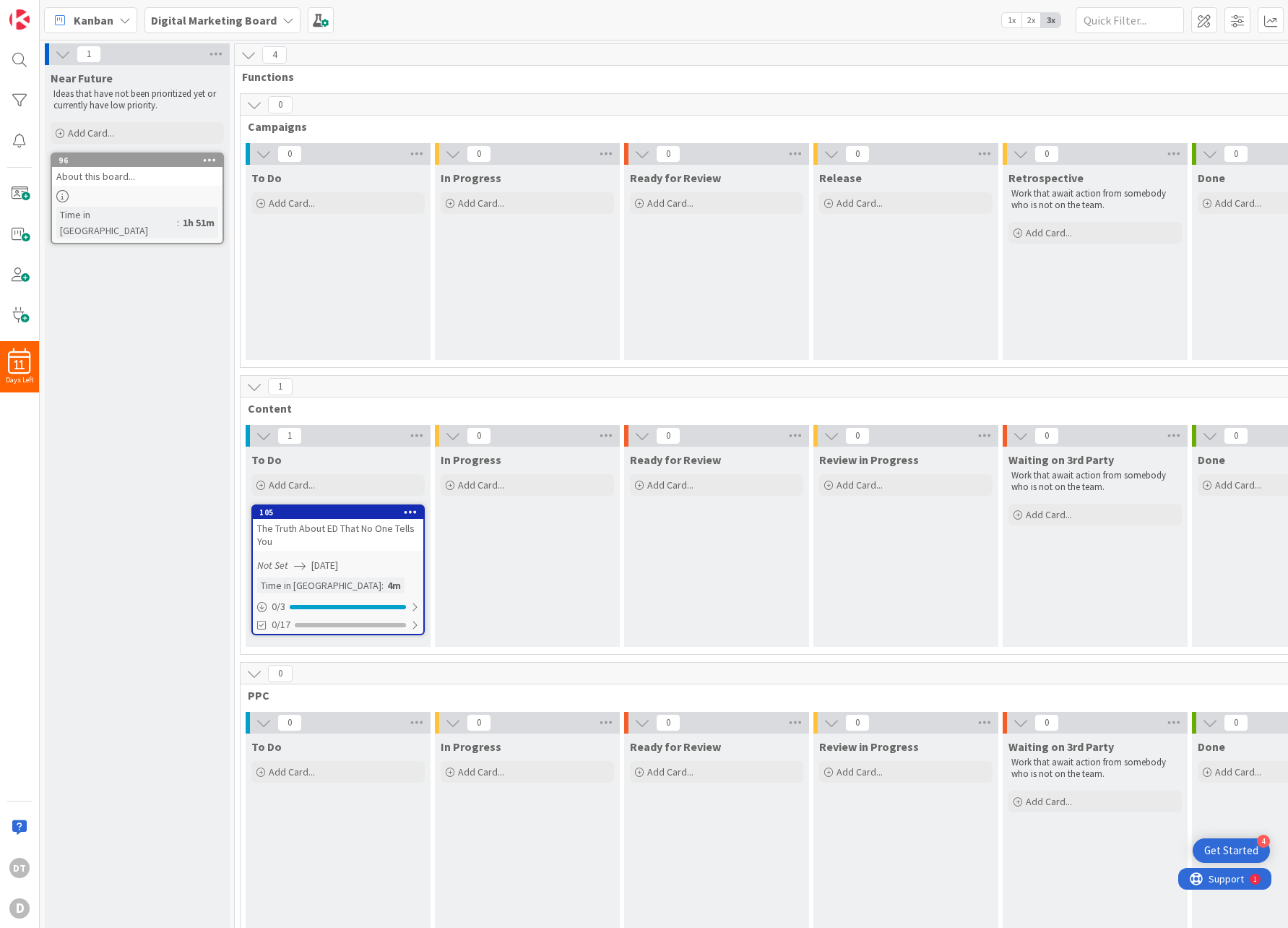
click at [251, 100] on icon at bounding box center [254, 105] width 16 height 16
